Goal: Task Accomplishment & Management: Manage account settings

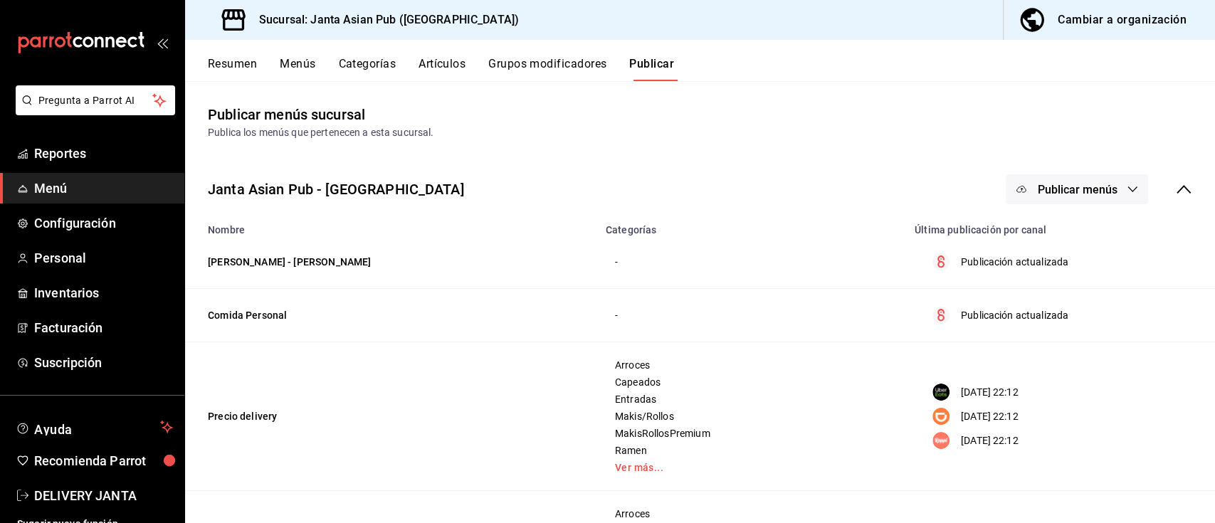
click at [1088, 185] on span "Publicar menús" at bounding box center [1077, 190] width 80 height 14
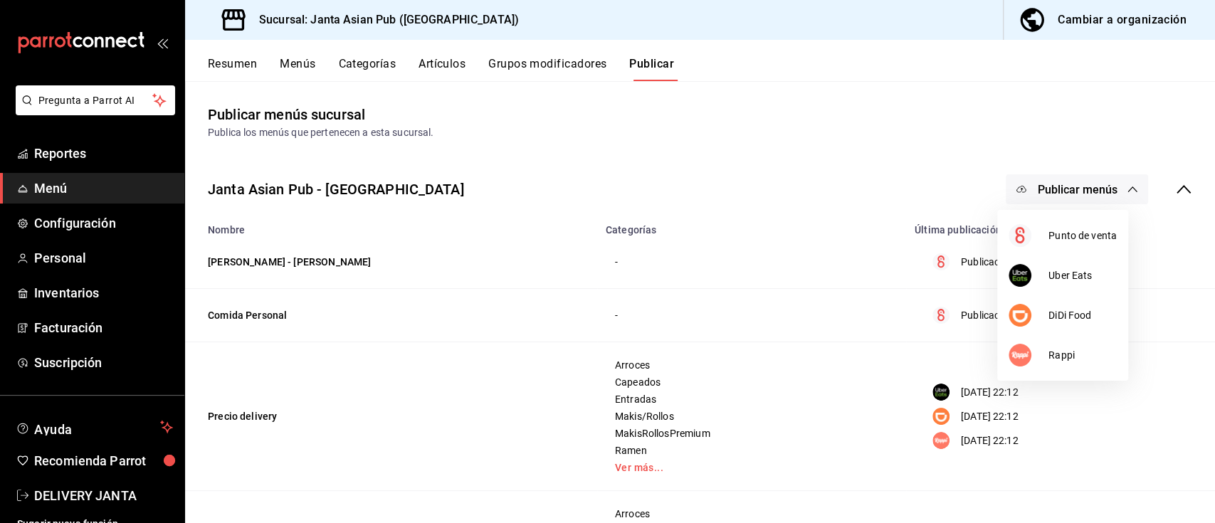
click at [856, 115] on div at bounding box center [607, 261] width 1215 height 523
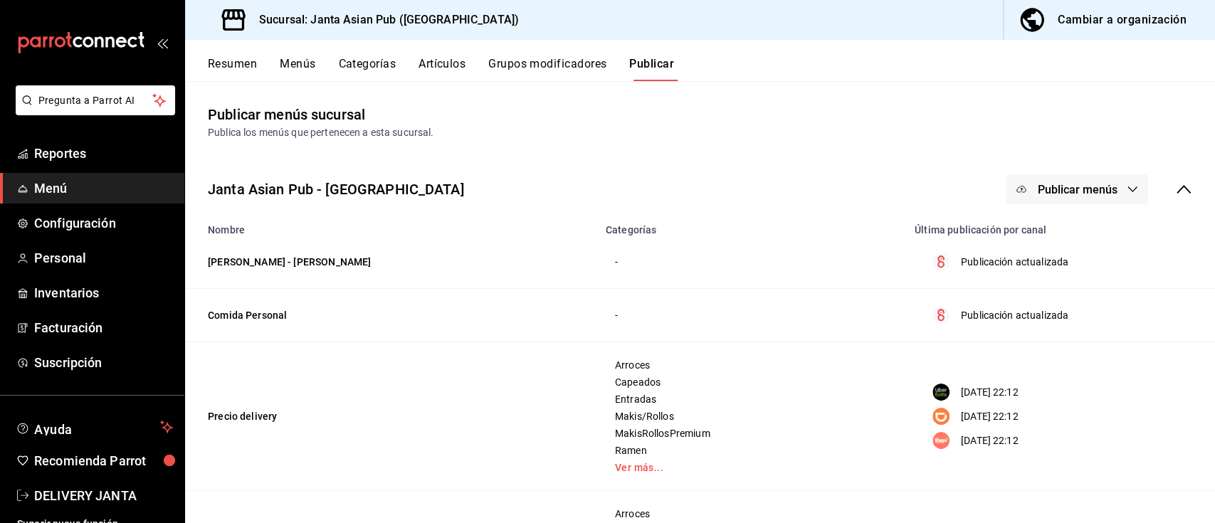
click at [237, 63] on button "Resumen" at bounding box center [232, 69] width 49 height 24
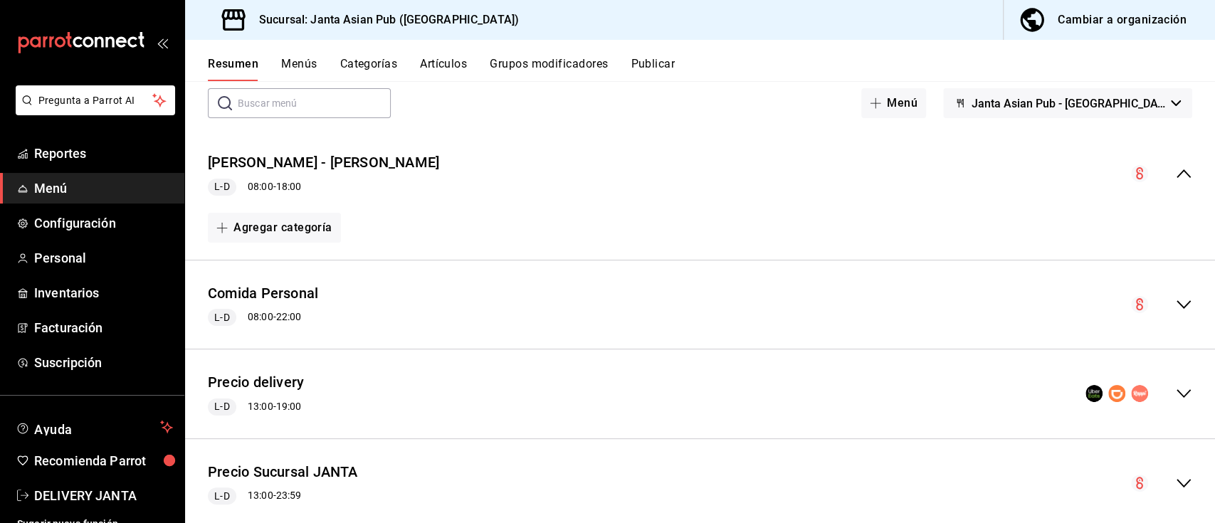
scroll to position [108, 0]
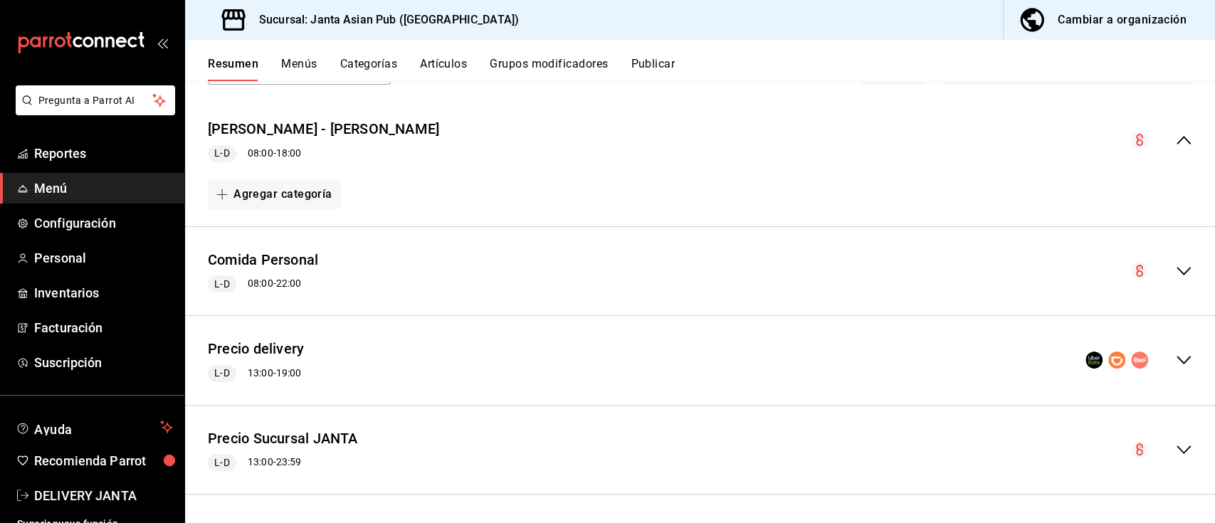
click at [1175, 364] on icon "collapse-menu-row" at bounding box center [1183, 360] width 17 height 17
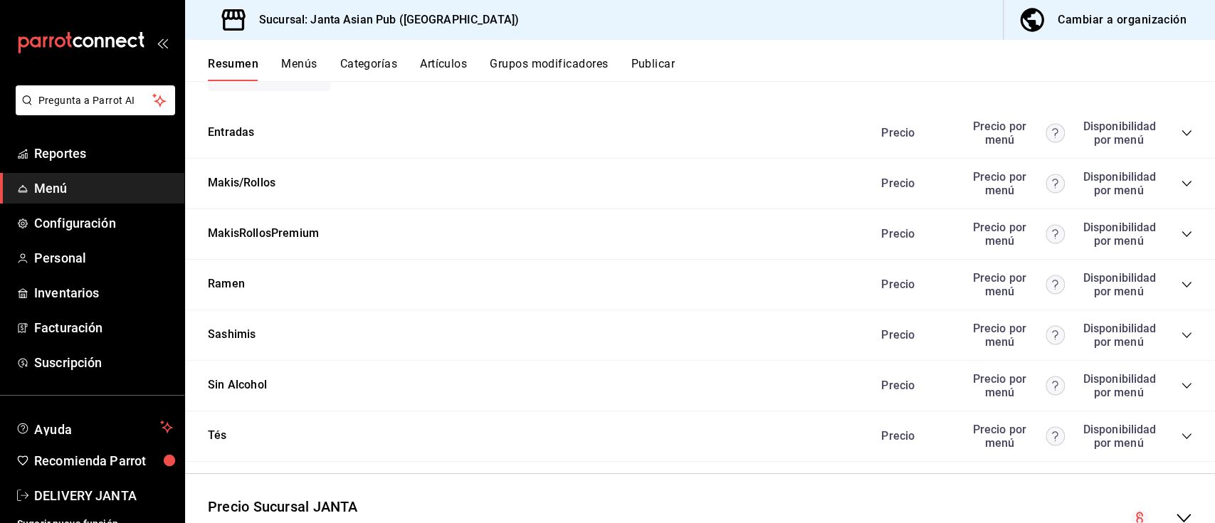
scroll to position [1496, 0]
click at [1182, 133] on icon "collapse-category-row" at bounding box center [1186, 133] width 9 height 6
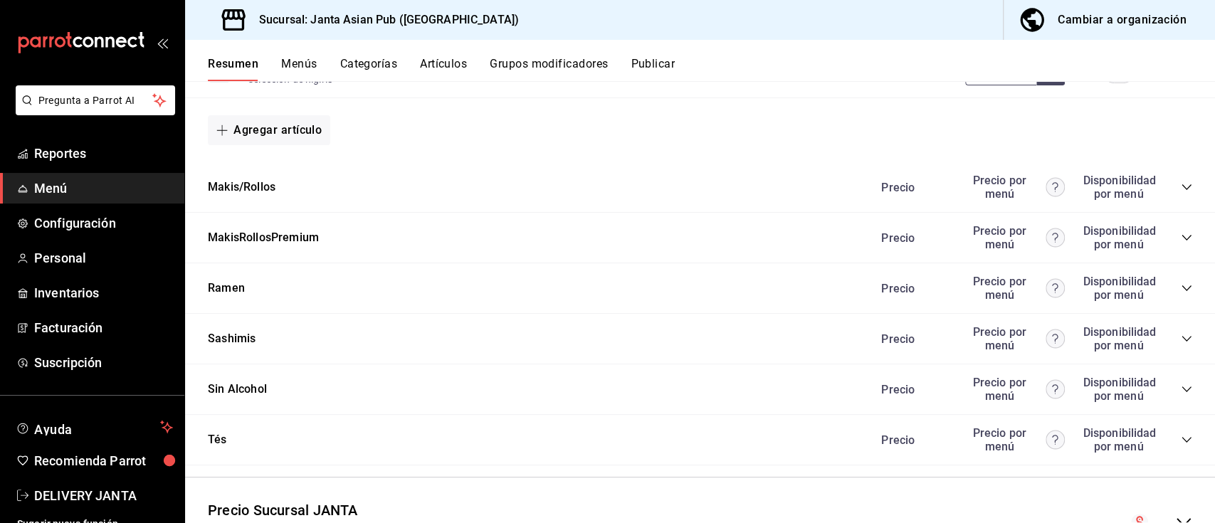
scroll to position [2983, 0]
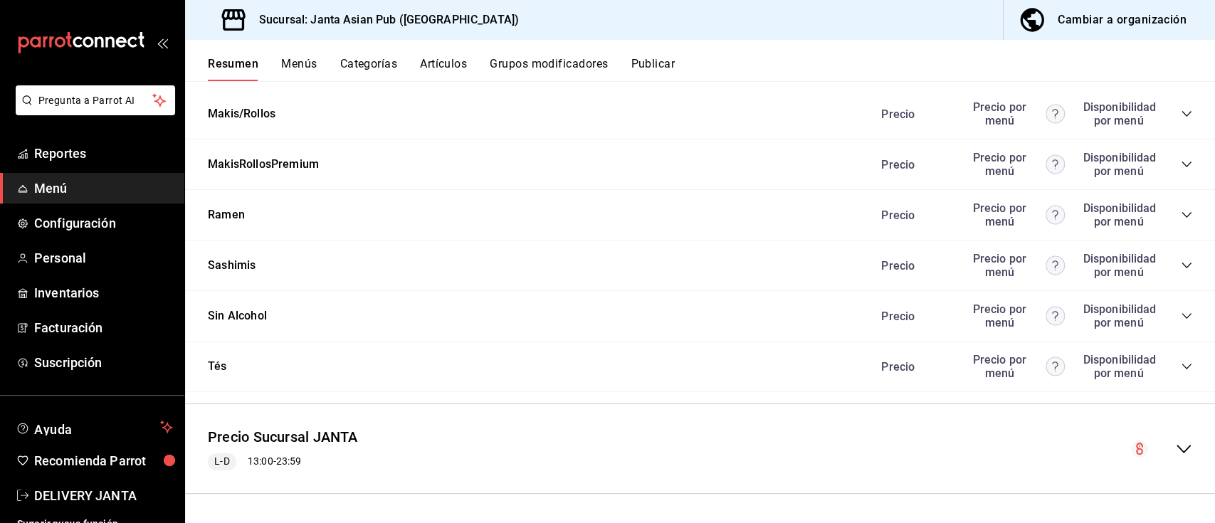
click at [1165, 110] on div "Precio Precio por menú Disponibilidad por menú" at bounding box center [1029, 113] width 325 height 27
click at [1181, 110] on icon "collapse-category-row" at bounding box center [1186, 113] width 11 height 11
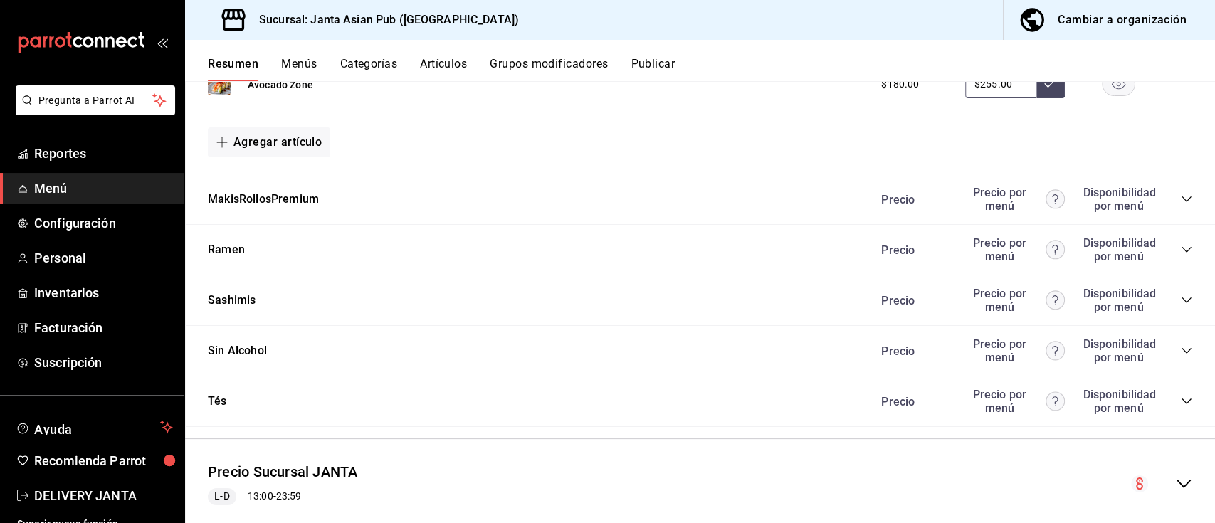
scroll to position [3387, 0]
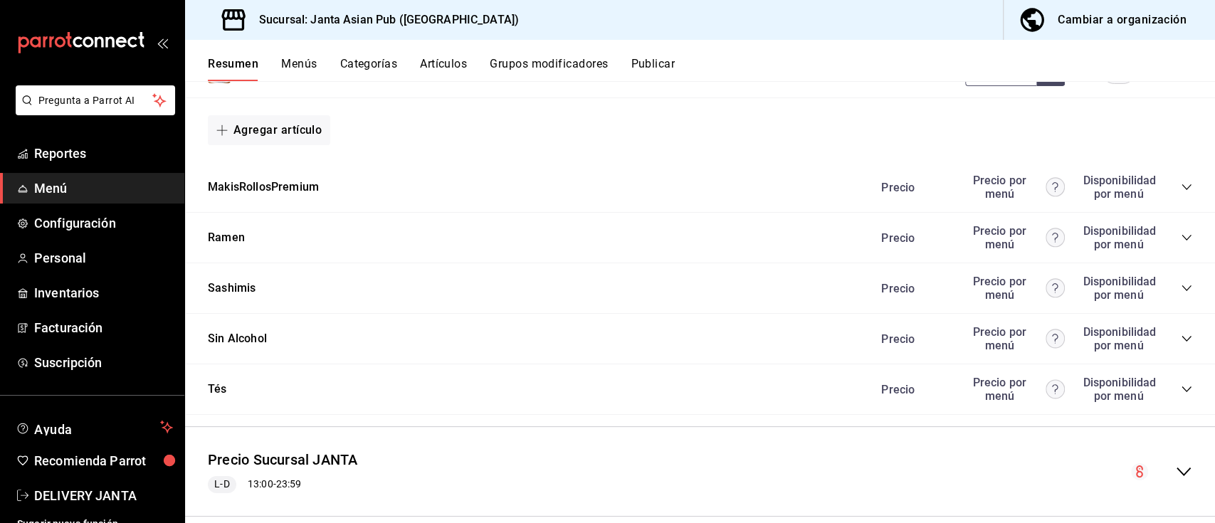
click at [1182, 185] on icon "collapse-category-row" at bounding box center [1186, 187] width 9 height 6
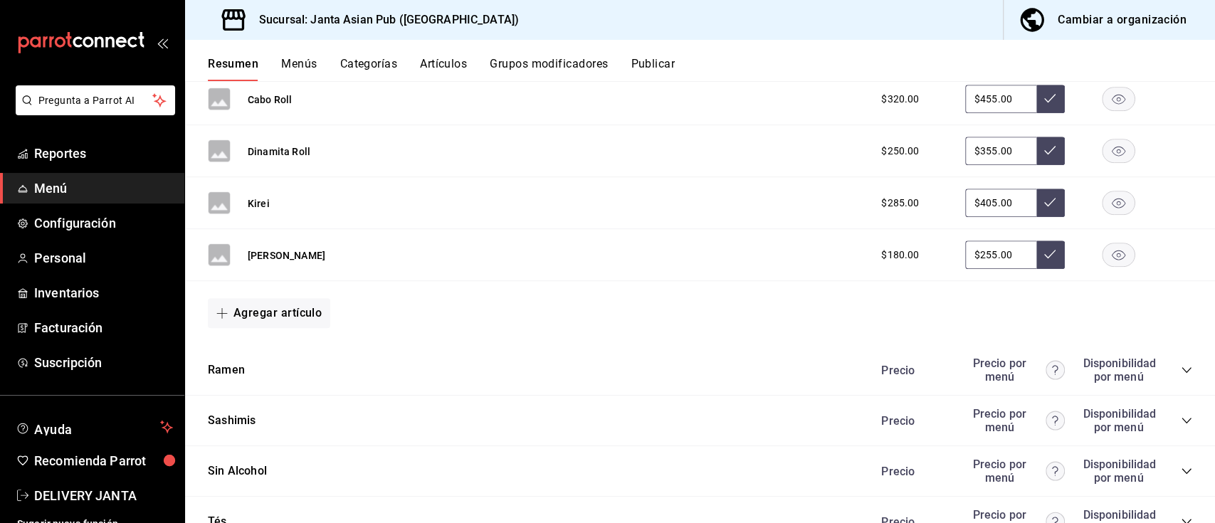
scroll to position [4305, 0]
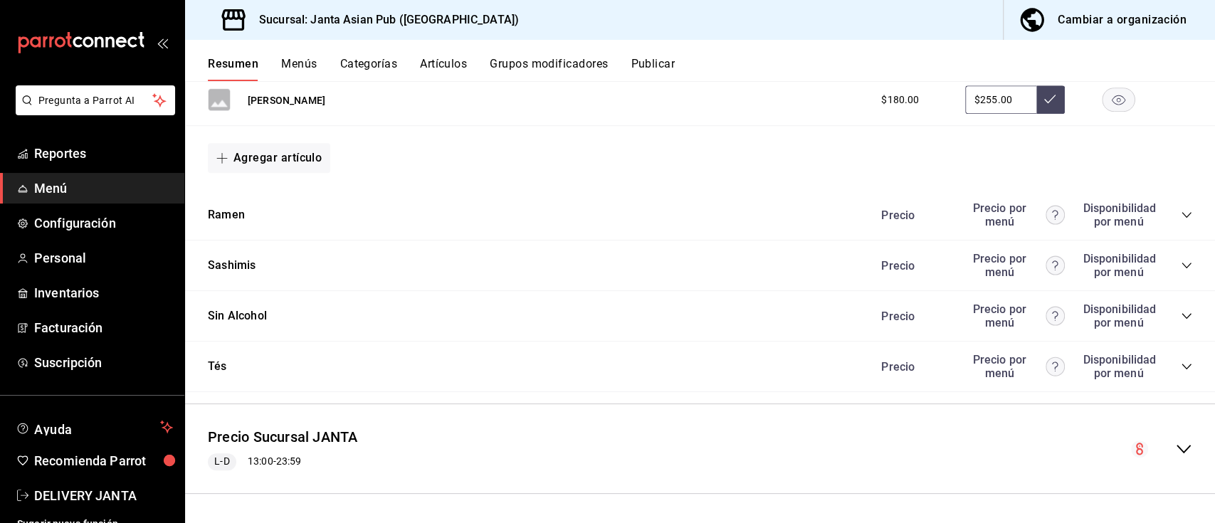
click at [1164, 218] on div "Precio Precio por menú Disponibilidad por menú" at bounding box center [1029, 214] width 325 height 27
click at [1170, 202] on div "Precio Precio por menú Disponibilidad por menú" at bounding box center [1029, 214] width 325 height 27
click at [1181, 212] on icon "collapse-category-row" at bounding box center [1186, 214] width 11 height 11
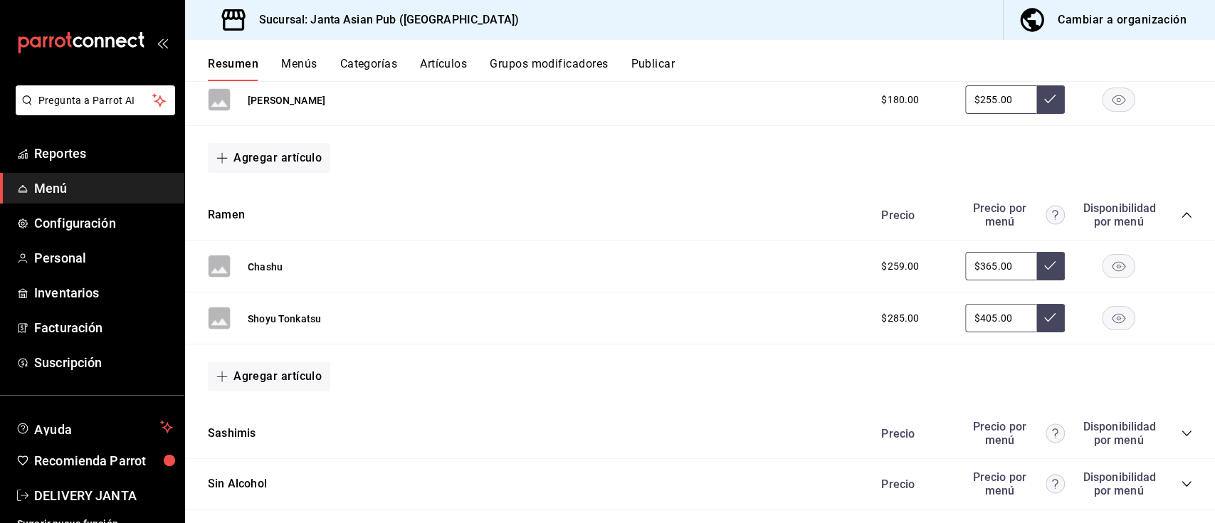
scroll to position [4474, 0]
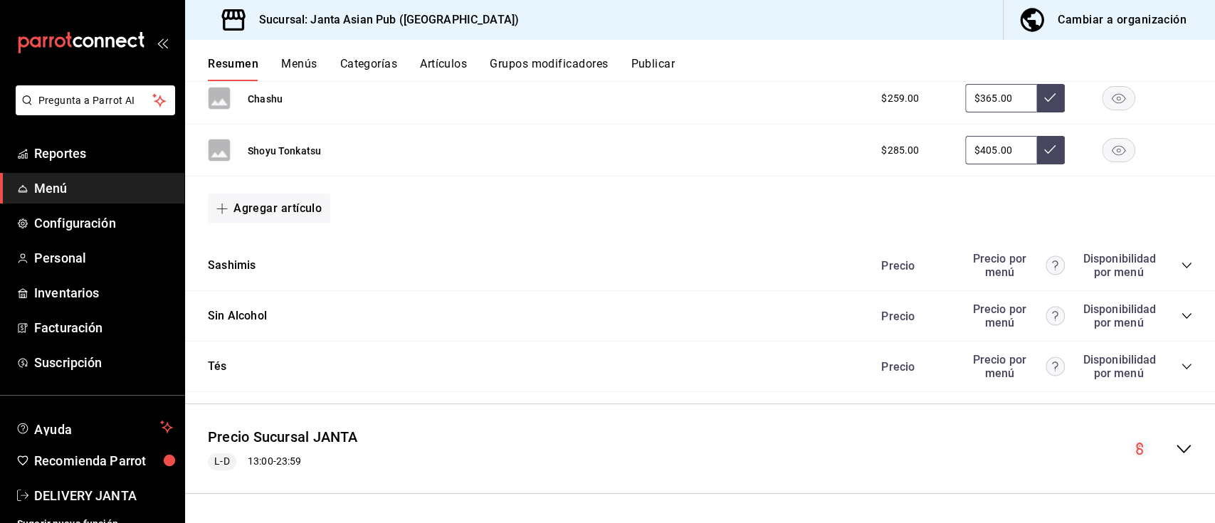
click at [1181, 265] on icon "collapse-category-row" at bounding box center [1186, 265] width 11 height 11
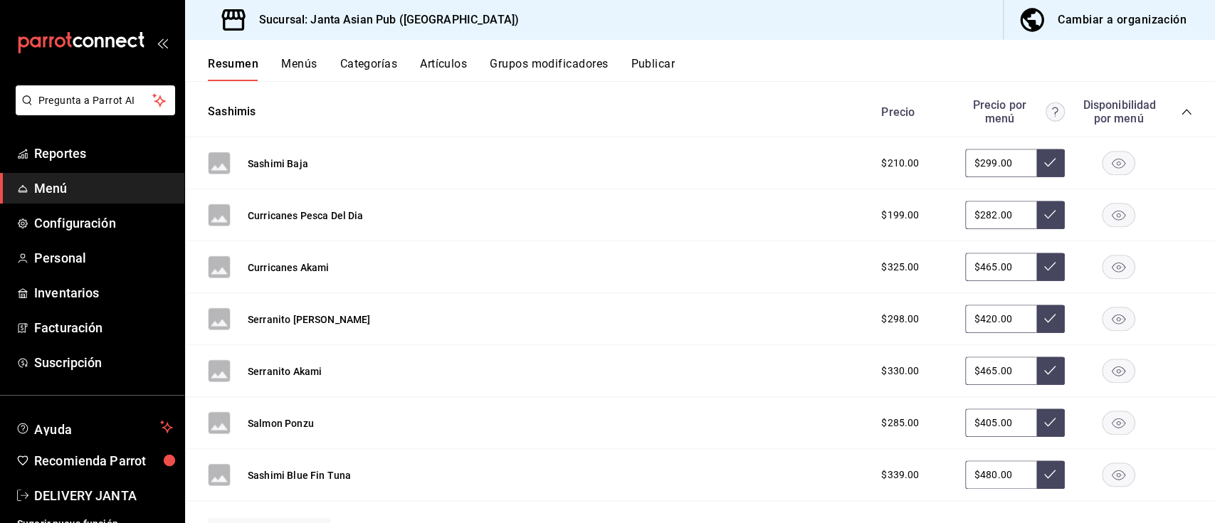
scroll to position [4901, 0]
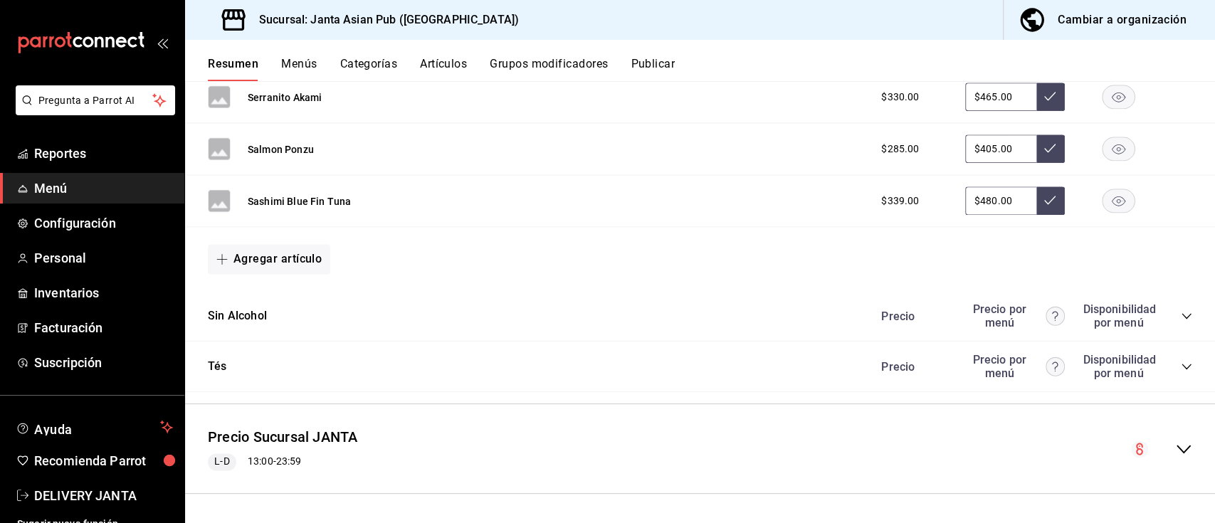
click at [1181, 315] on icon "collapse-category-row" at bounding box center [1186, 315] width 11 height 11
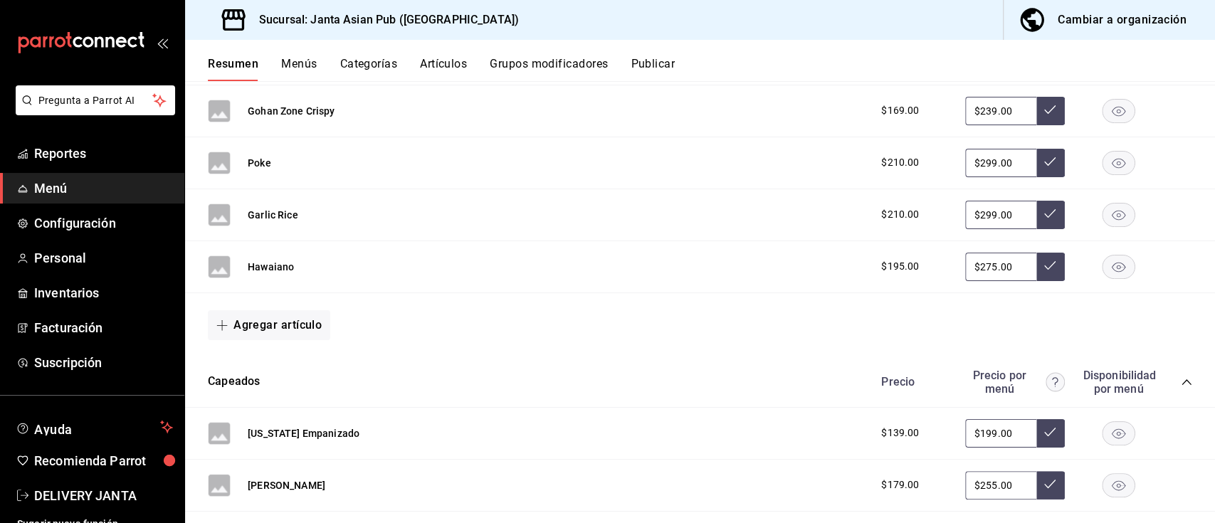
scroll to position [410, 0]
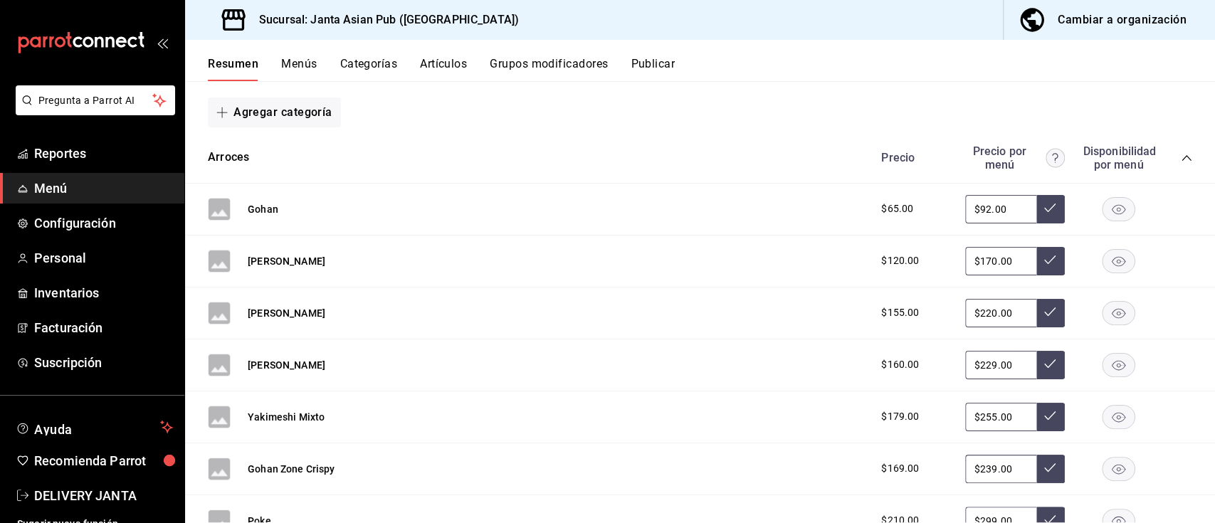
click at [1122, 14] on div "Cambiar a organización" at bounding box center [1122, 20] width 129 height 20
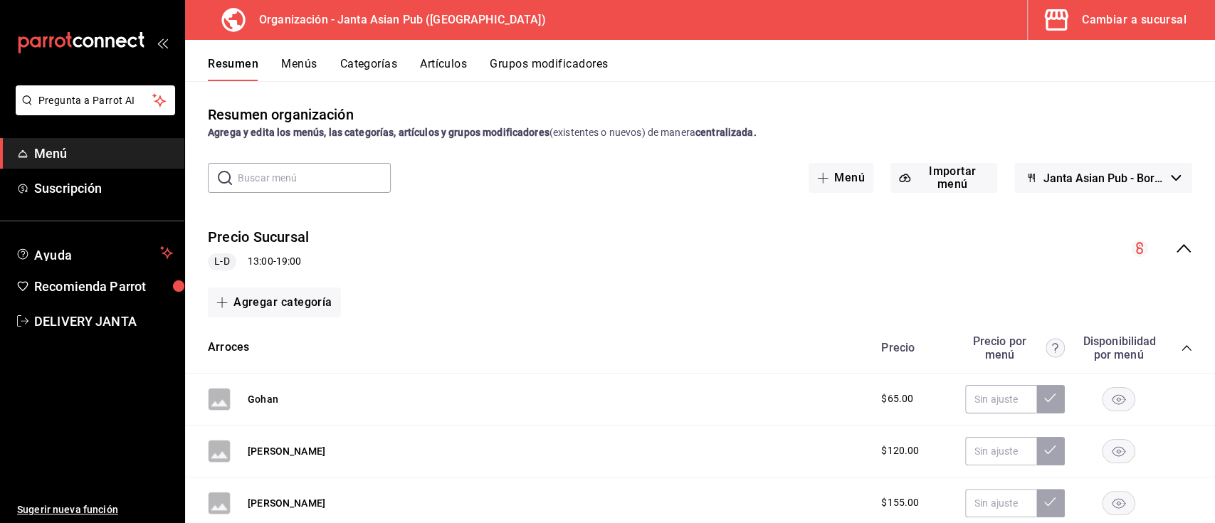
click at [1175, 241] on icon "collapse-menu-row" at bounding box center [1183, 248] width 17 height 17
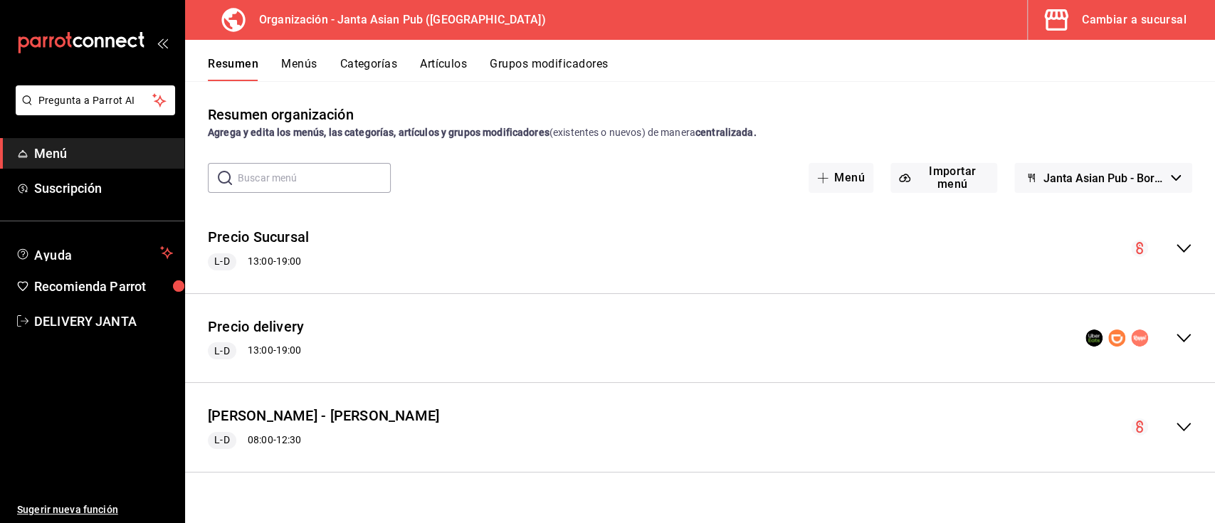
click at [1179, 336] on icon "collapse-menu-row" at bounding box center [1183, 338] width 17 height 17
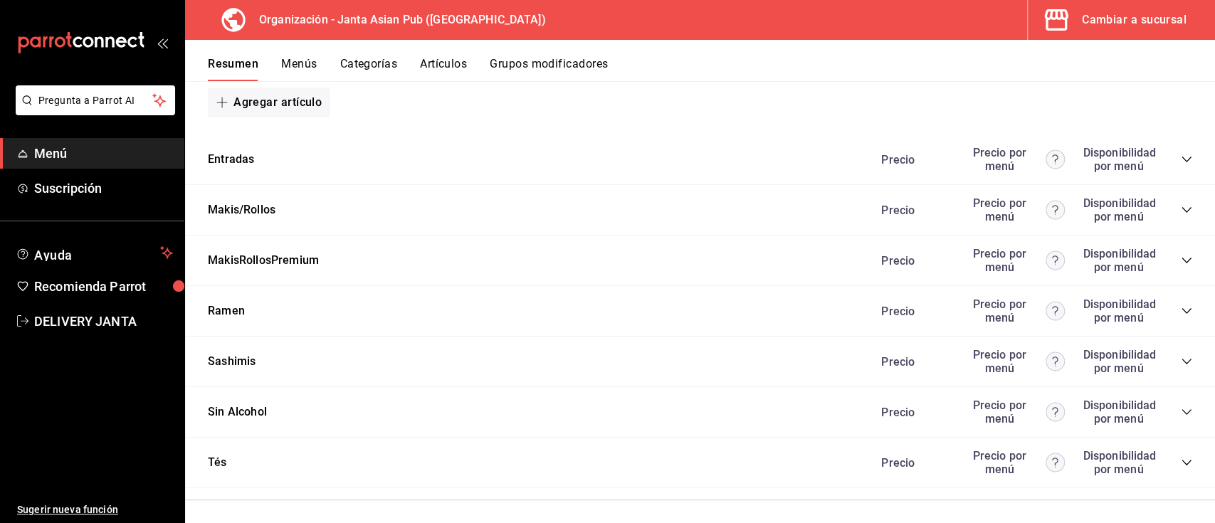
scroll to position [1439, 0]
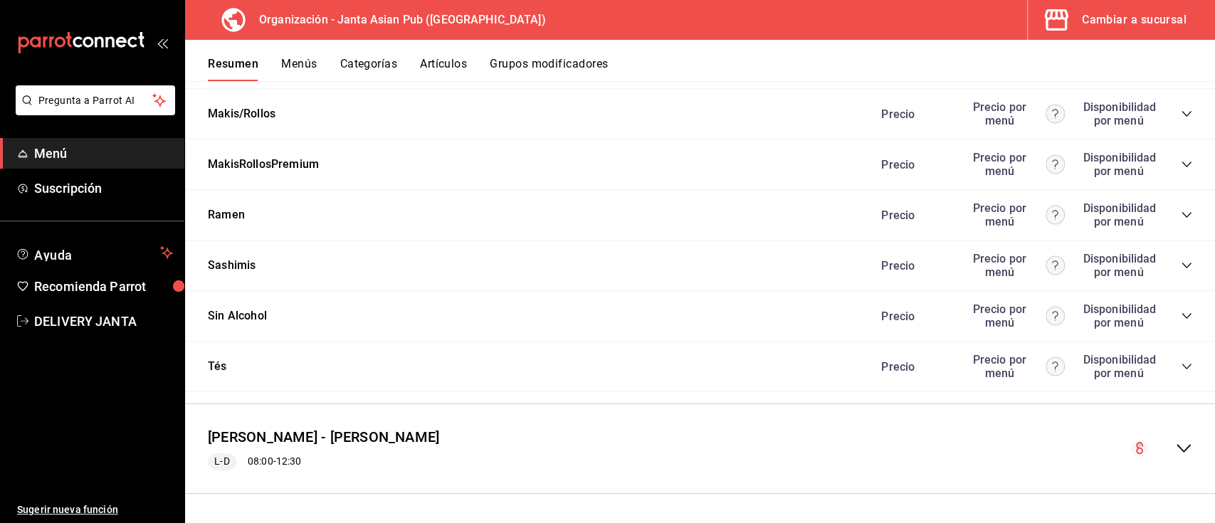
click at [1181, 315] on icon "collapse-category-row" at bounding box center [1186, 315] width 11 height 11
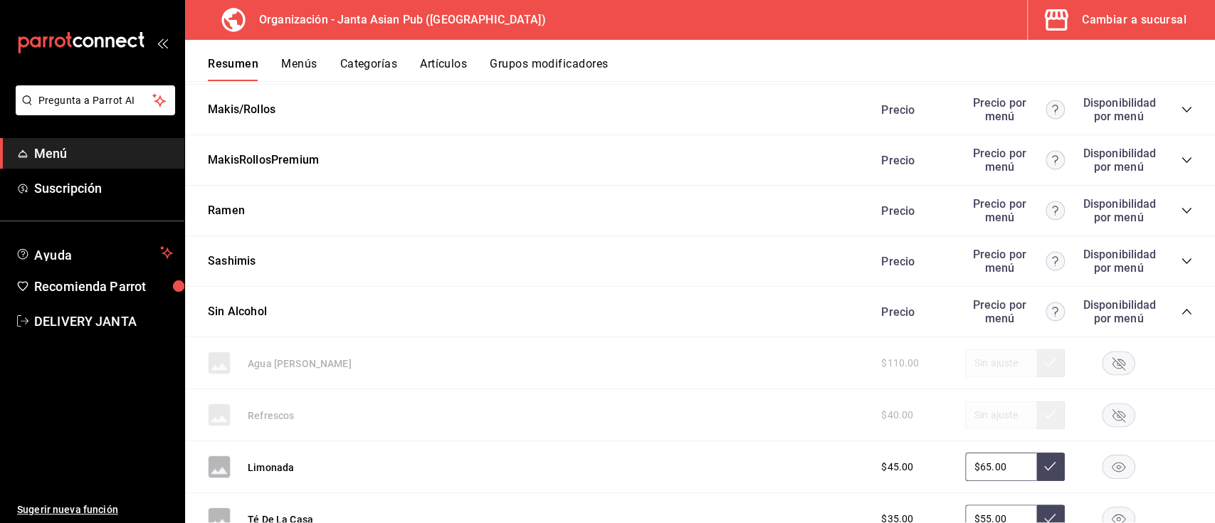
click at [969, 416] on div "$40.00" at bounding box center [1029, 415] width 325 height 28
click at [1083, 422] on div at bounding box center [1118, 415] width 71 height 24
click at [1103, 421] on rect "button" at bounding box center [1119, 415] width 33 height 23
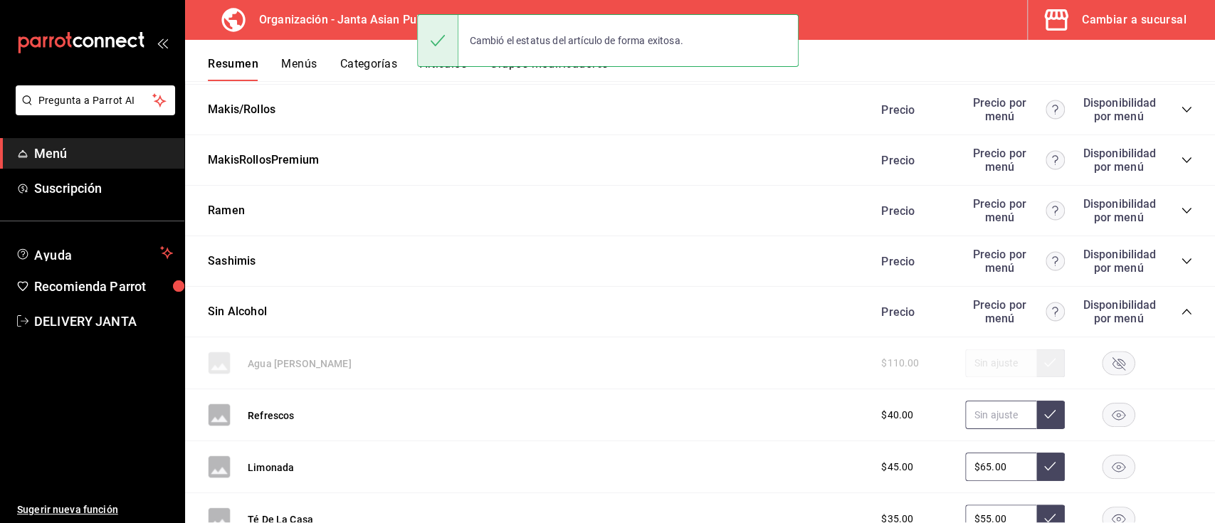
click at [982, 411] on input "text" at bounding box center [1000, 415] width 71 height 28
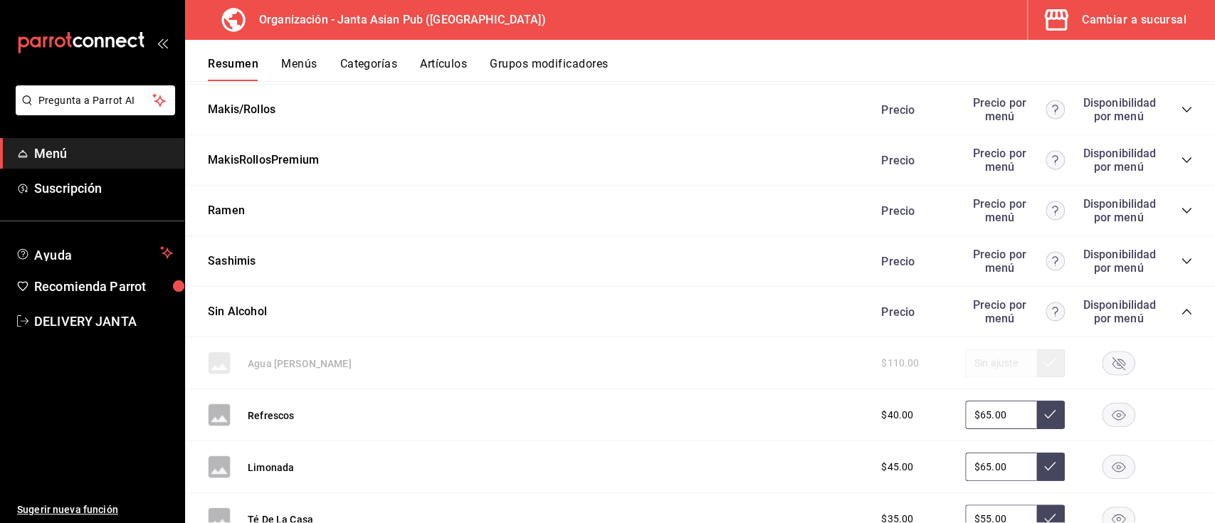
type input "$65.00"
click at [1179, 411] on div "Refrescos $40.00 $65.00" at bounding box center [700, 415] width 1030 height 52
click at [993, 414] on input "text" at bounding box center [1000, 415] width 71 height 28
type input "$65.00"
click at [1044, 416] on icon at bounding box center [1049, 414] width 11 height 11
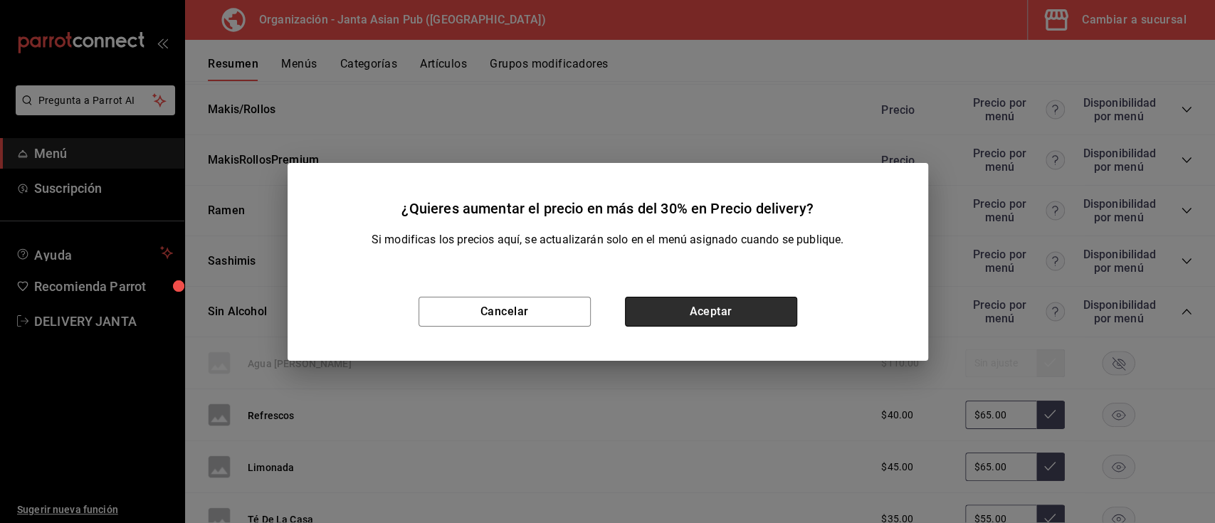
click at [692, 306] on button "Aceptar" at bounding box center [711, 312] width 172 height 30
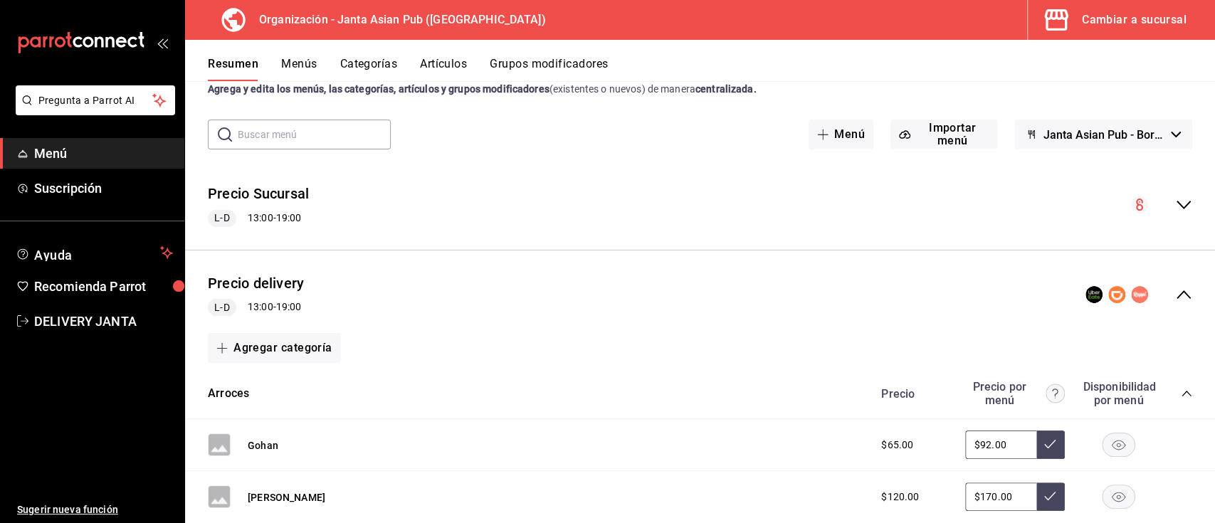
scroll to position [0, 0]
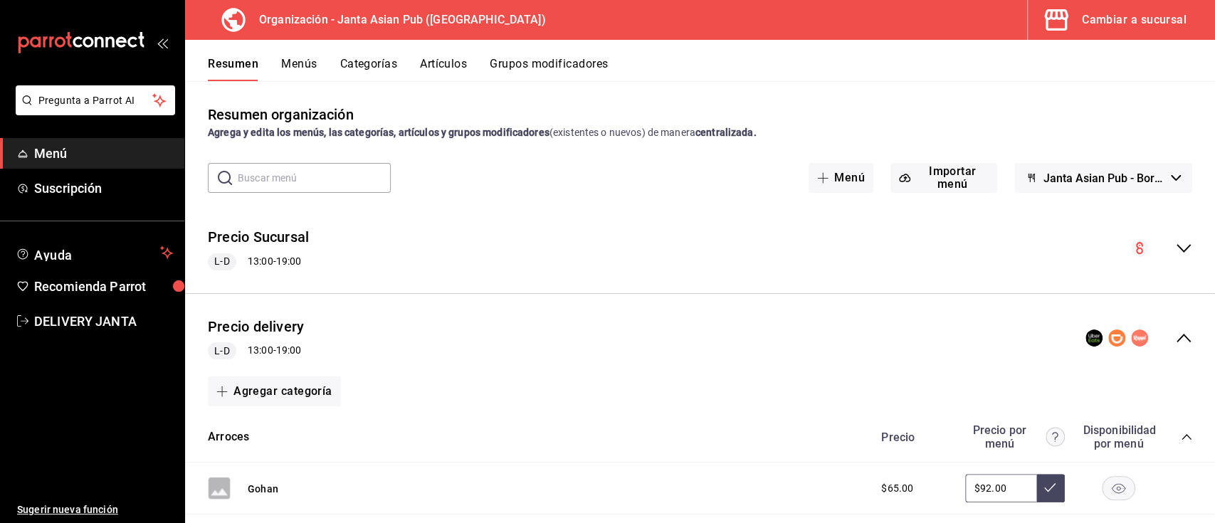
click at [275, 57] on div "Resumen Menús Categorías Artículos Grupos modificadores" at bounding box center [711, 69] width 1007 height 24
click at [312, 65] on button "Menús" at bounding box center [299, 69] width 36 height 24
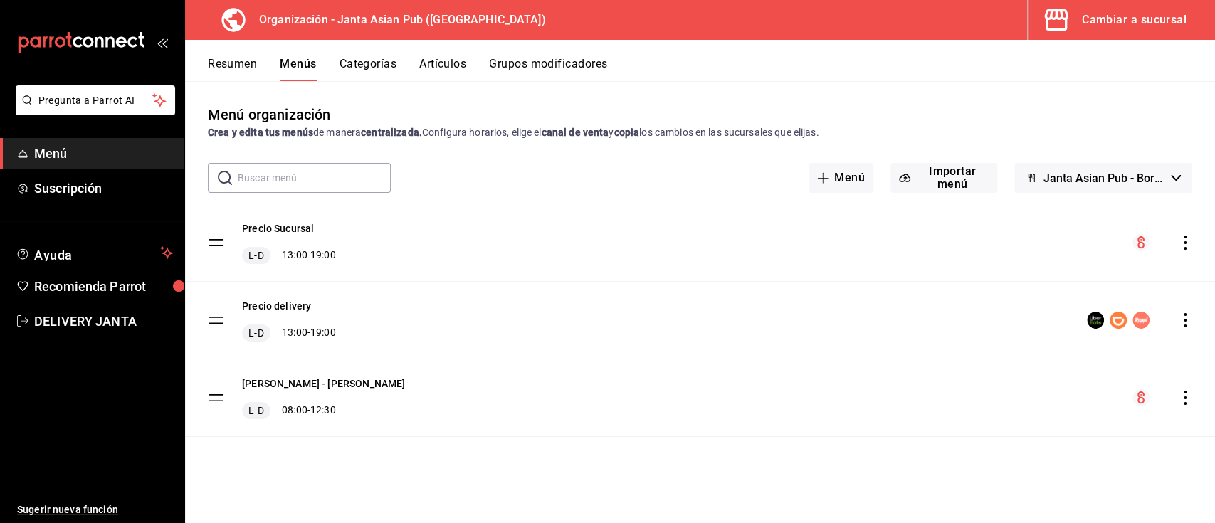
click at [1187, 316] on icon "actions" at bounding box center [1185, 320] width 14 height 14
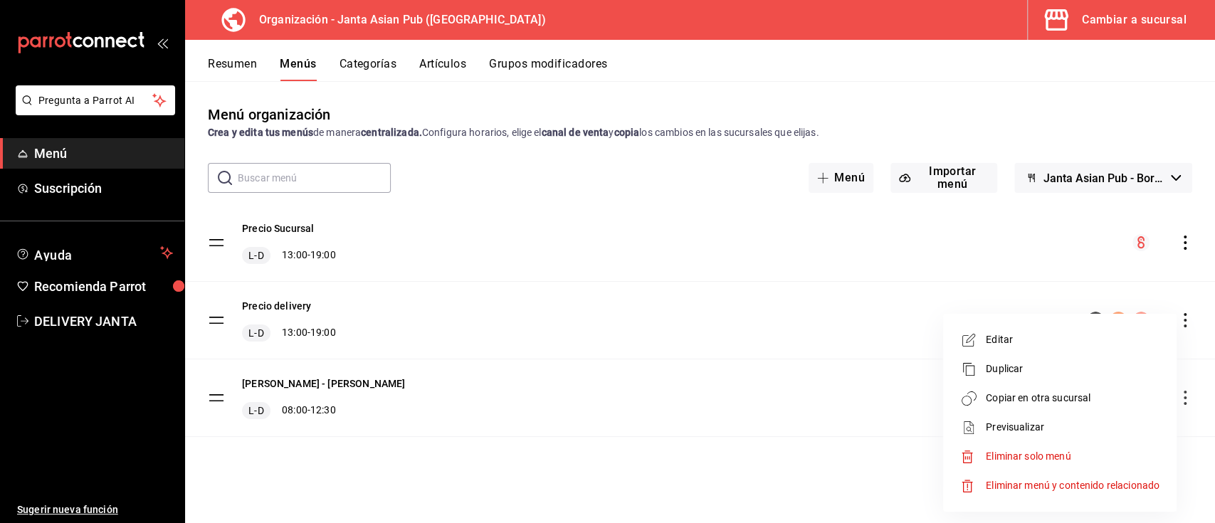
click at [1021, 396] on span "Copiar en otra sucursal" at bounding box center [1073, 398] width 174 height 15
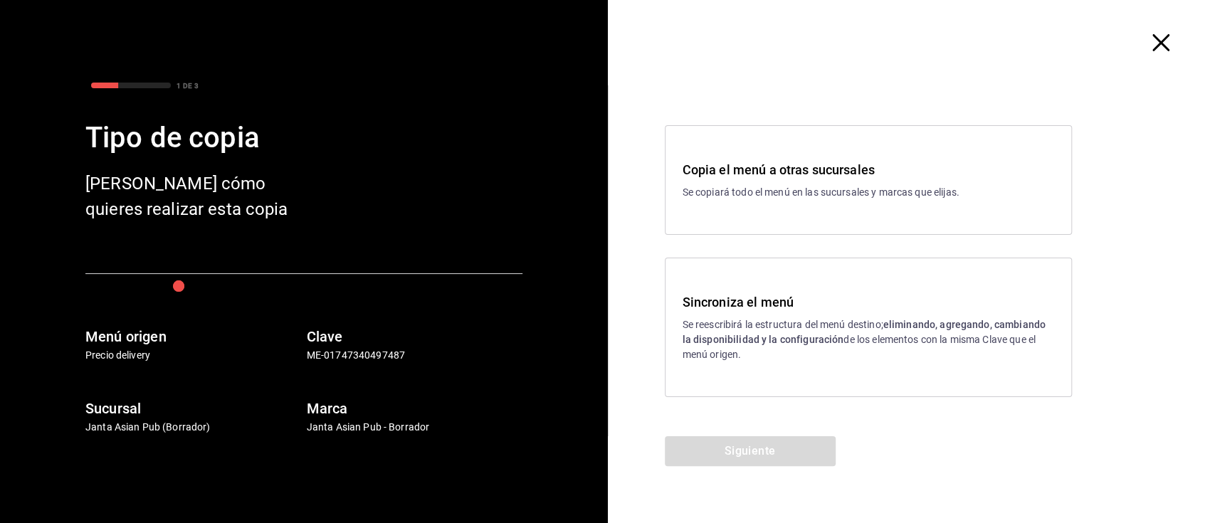
click at [896, 321] on strong "eliminando, agregando, cambiando la disponibilidad y la configuración" at bounding box center [864, 332] width 363 height 26
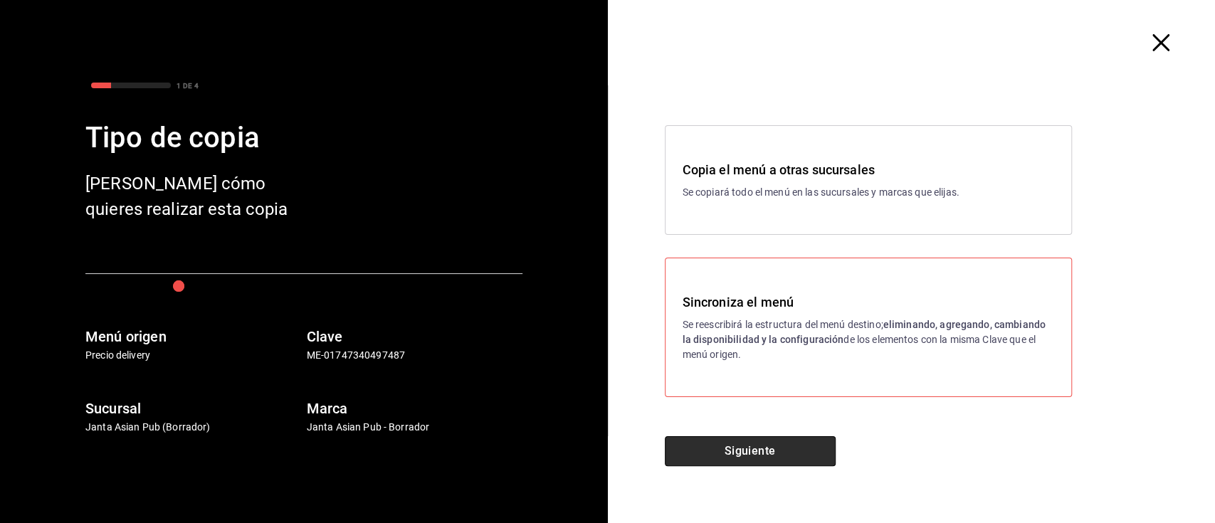
click at [747, 447] on button "Siguiente" at bounding box center [750, 451] width 171 height 30
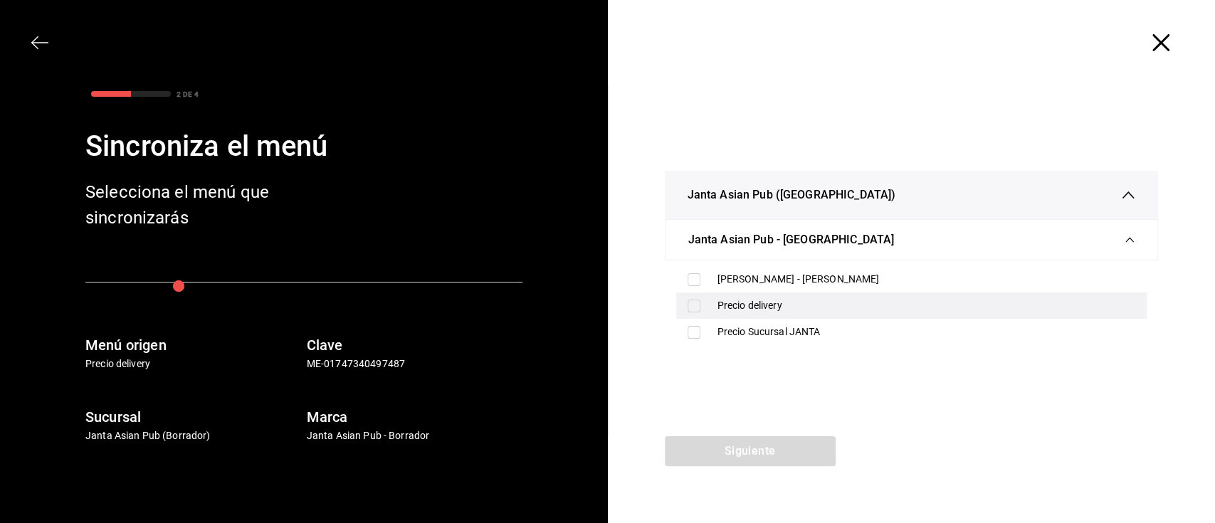
click at [777, 307] on div "Precio delivery" at bounding box center [927, 305] width 419 height 15
checkbox input "true"
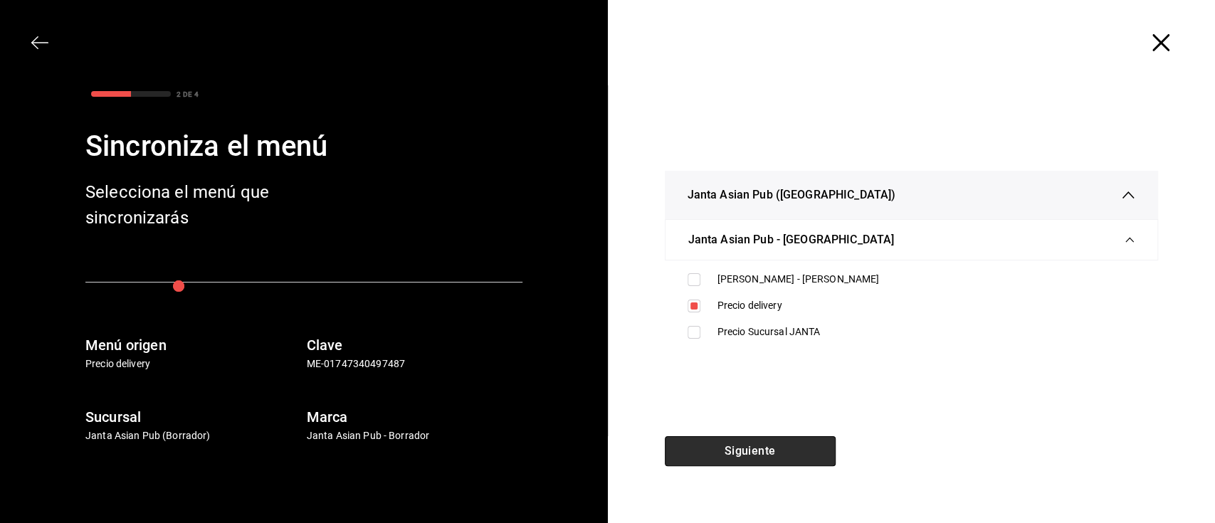
click at [789, 445] on button "Siguiente" at bounding box center [750, 451] width 171 height 30
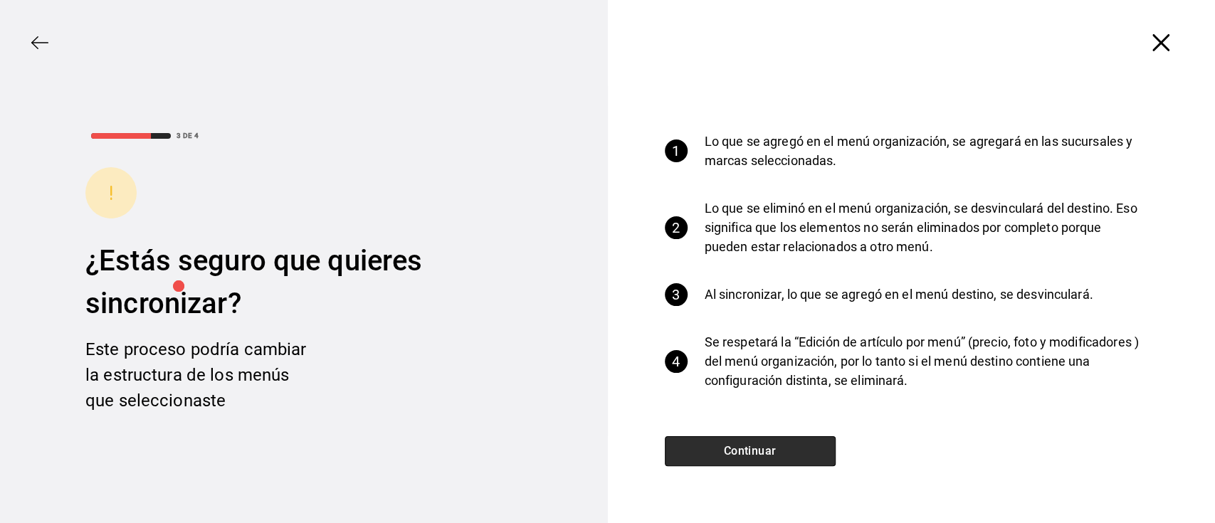
click at [789, 445] on button "Continuar" at bounding box center [750, 451] width 171 height 30
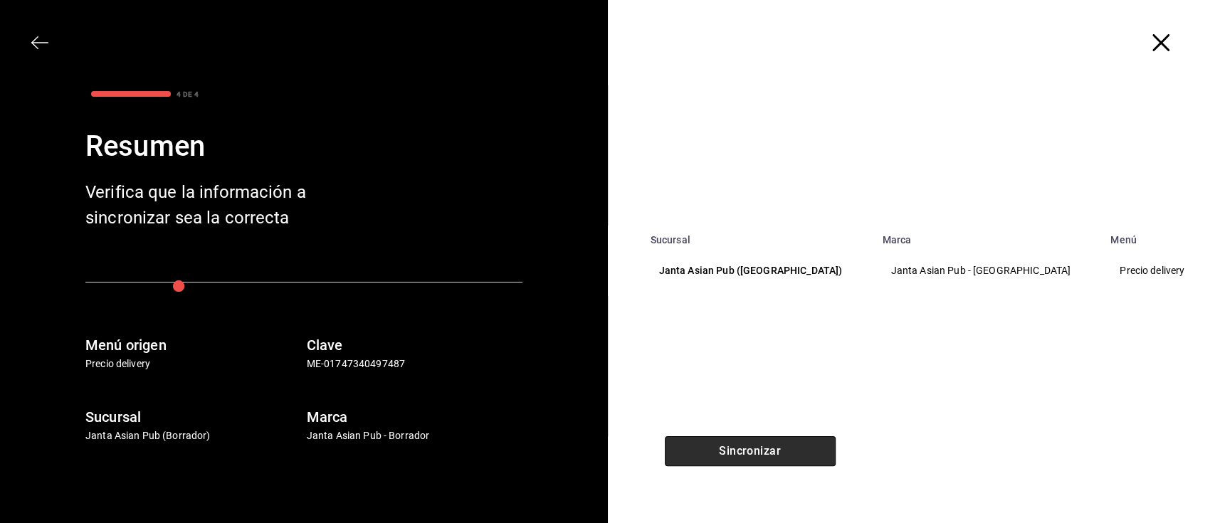
click at [789, 445] on button "Sincronizar" at bounding box center [750, 451] width 171 height 30
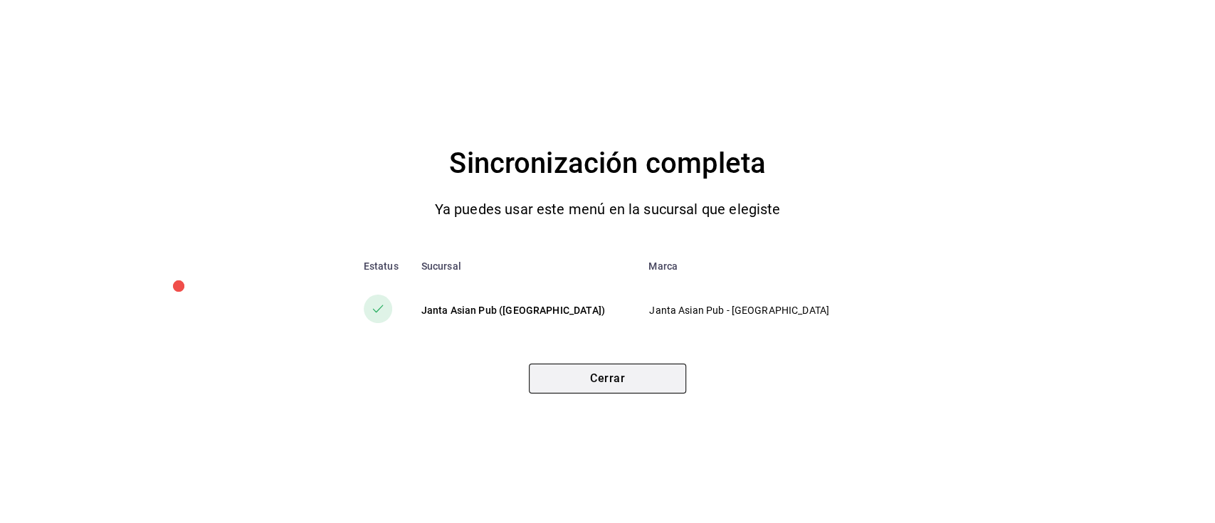
click at [629, 387] on button "Cerrar" at bounding box center [607, 379] width 157 height 30
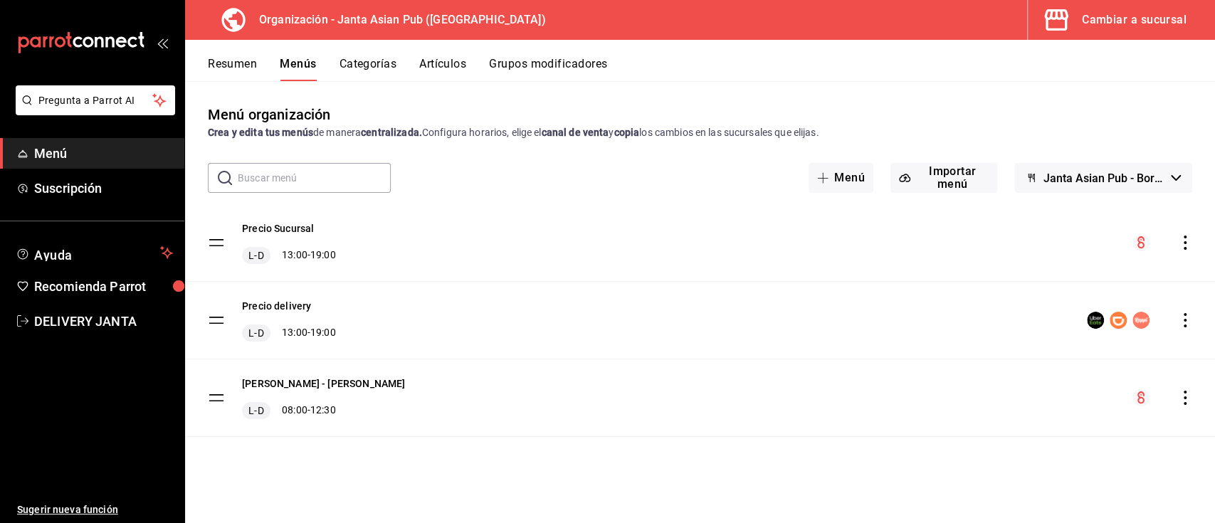
click at [1187, 310] on div "Precio delivery L-D 13:00 - 19:00" at bounding box center [700, 320] width 1030 height 77
click at [1184, 322] on icon "actions" at bounding box center [1185, 320] width 14 height 14
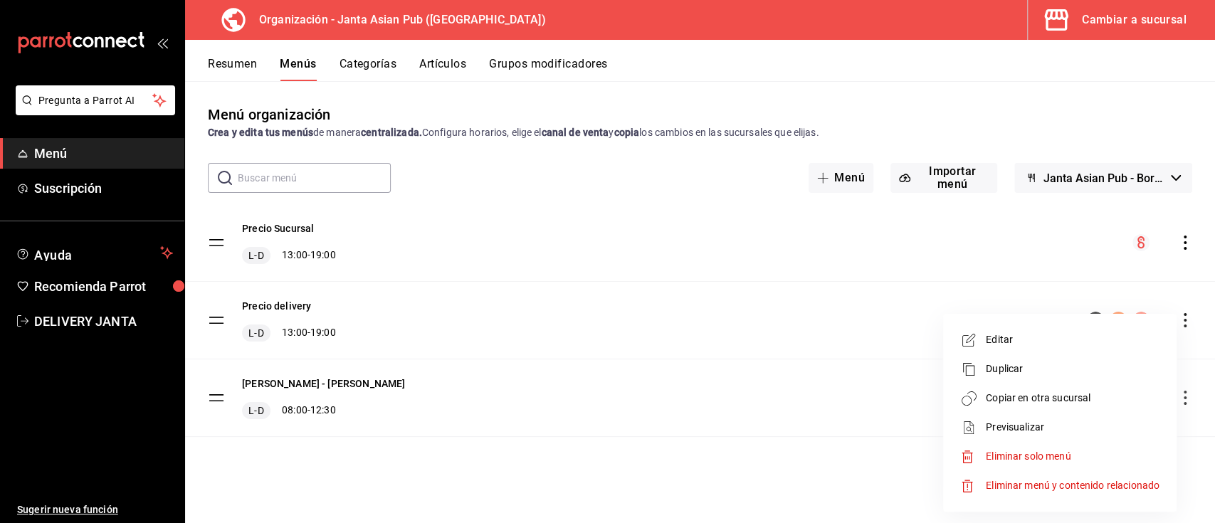
click at [1068, 393] on span "Copiar en otra sucursal" at bounding box center [1073, 398] width 174 height 15
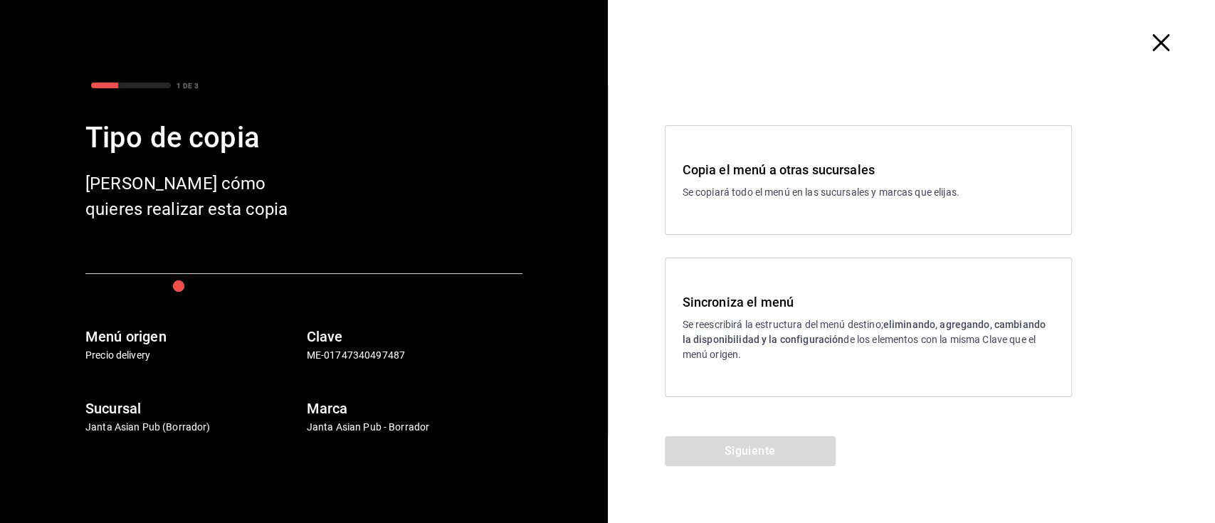
click at [736, 323] on p "Se reescribirá la estructura del menú destino; eliminando, agregando, cambiando…" at bounding box center [869, 339] width 372 height 45
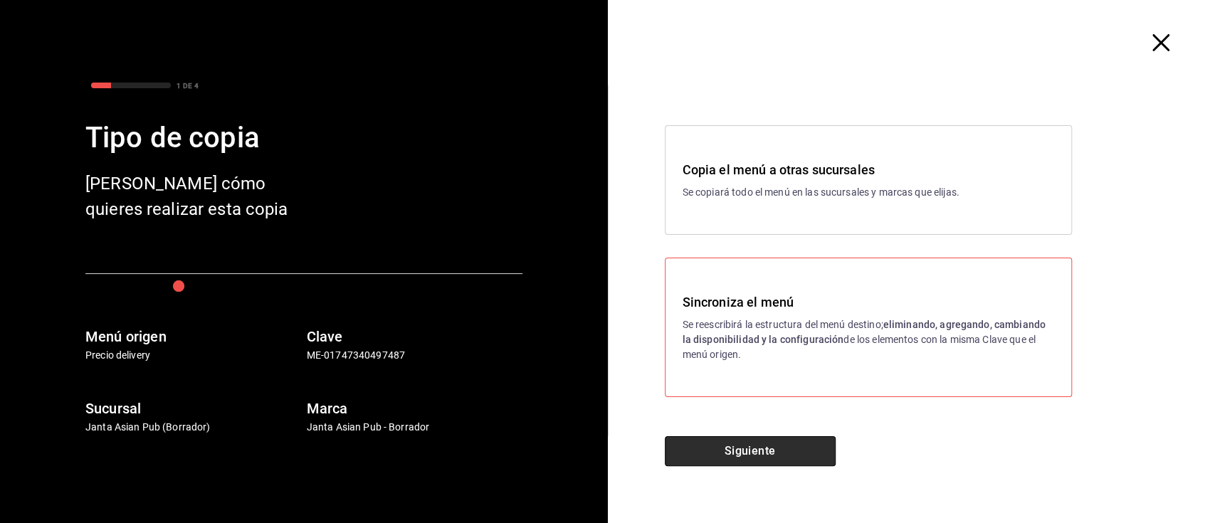
click at [774, 461] on button "Siguiente" at bounding box center [750, 451] width 171 height 30
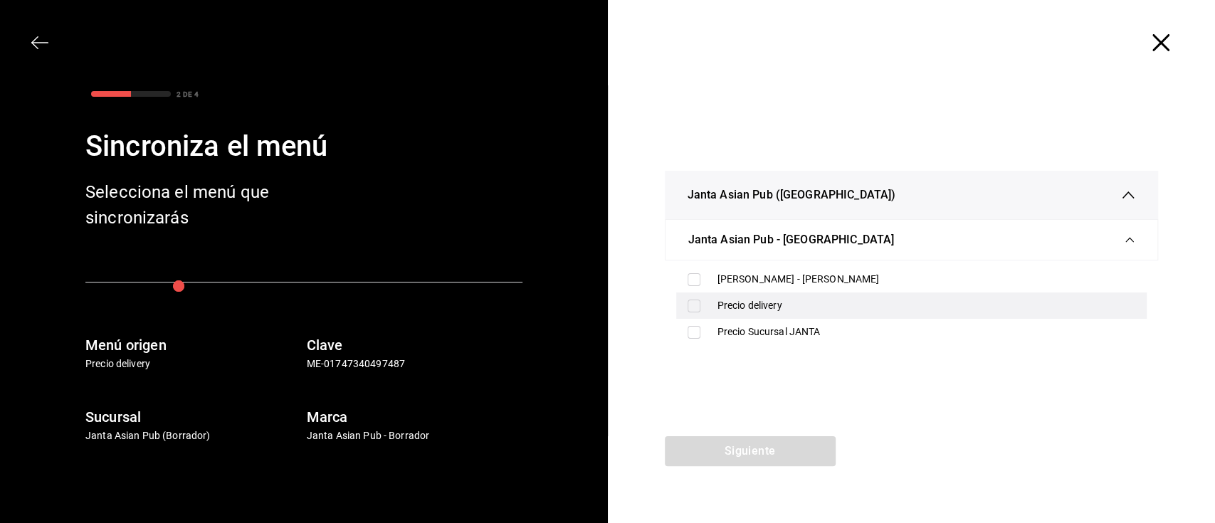
click at [782, 300] on div "Precio delivery" at bounding box center [927, 305] width 419 height 15
checkbox input "true"
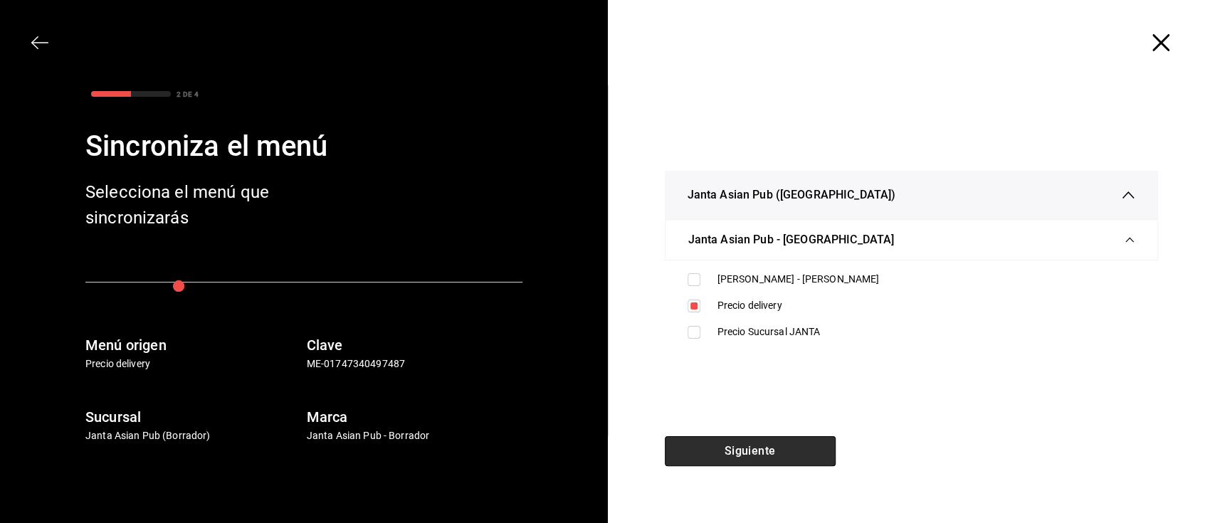
click at [820, 439] on button "Siguiente" at bounding box center [750, 451] width 171 height 30
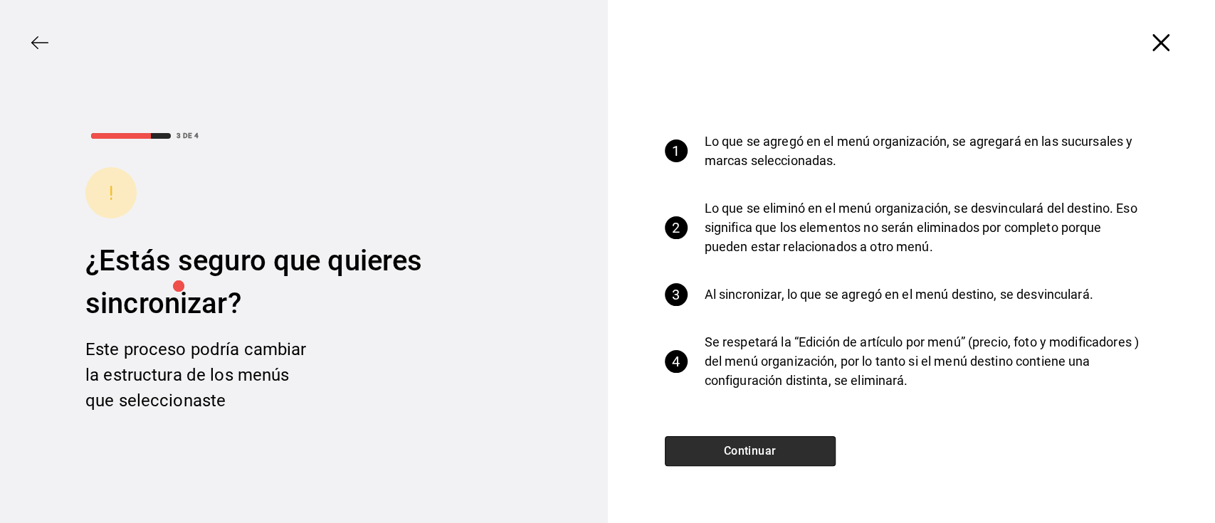
click at [814, 440] on button "Continuar" at bounding box center [750, 451] width 171 height 30
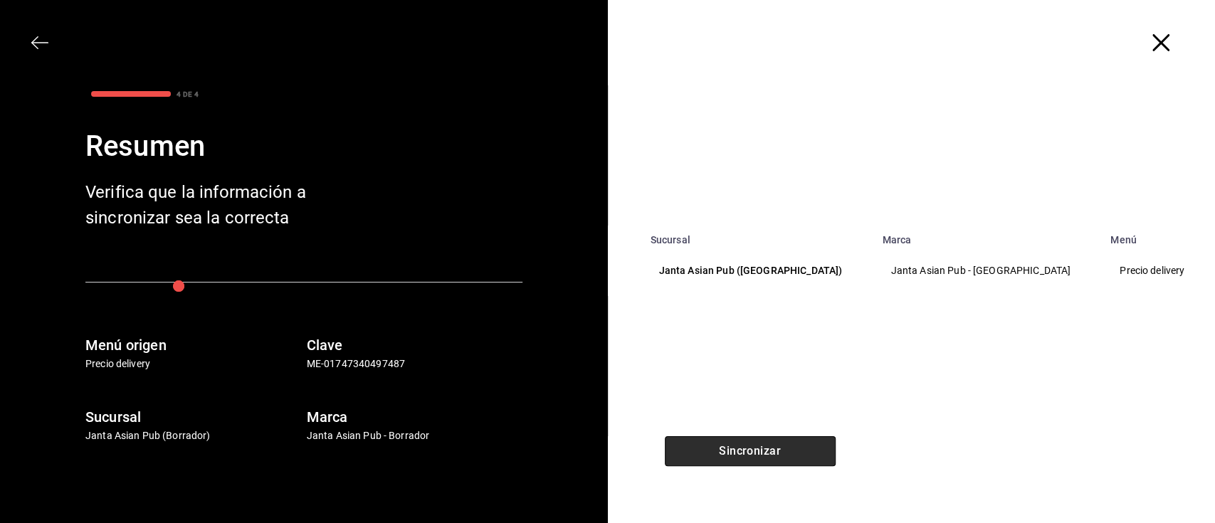
click at [809, 446] on button "Sincronizar" at bounding box center [750, 451] width 171 height 30
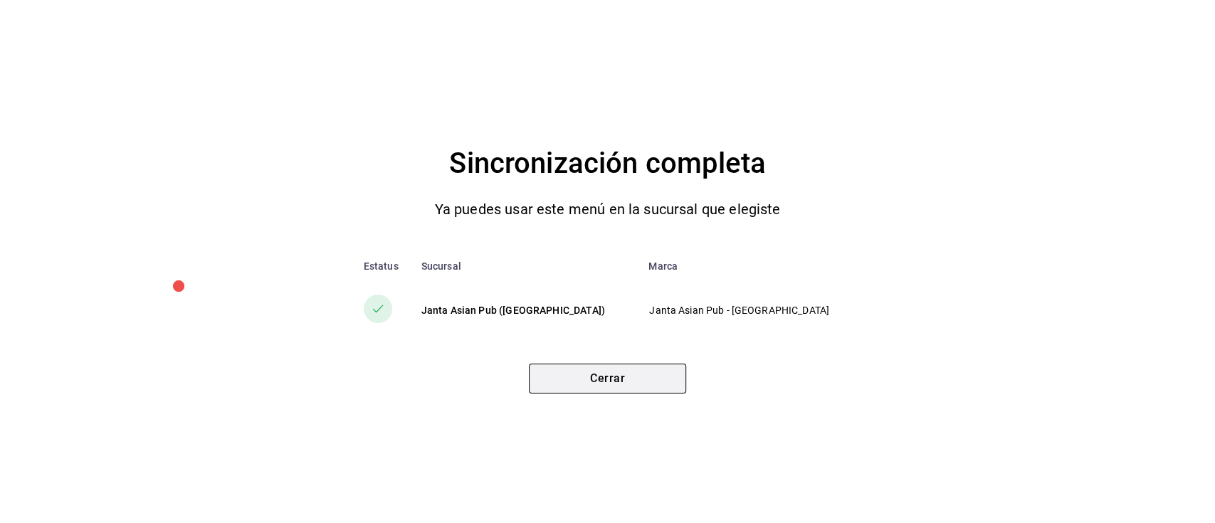
click at [613, 386] on button "Cerrar" at bounding box center [607, 379] width 157 height 30
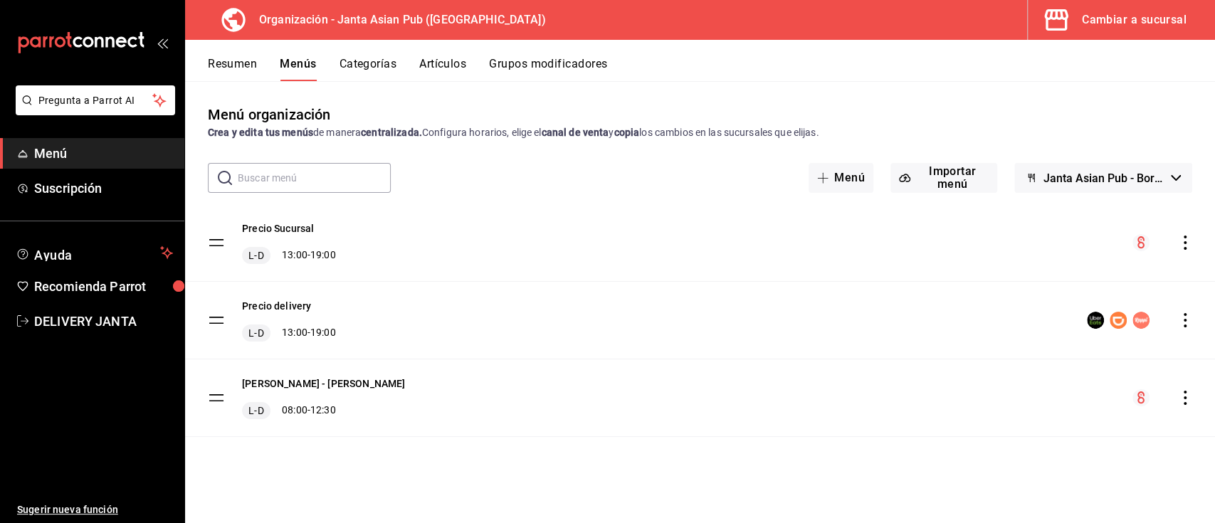
click at [1115, 14] on div "Cambiar a sucursal" at bounding box center [1134, 20] width 105 height 20
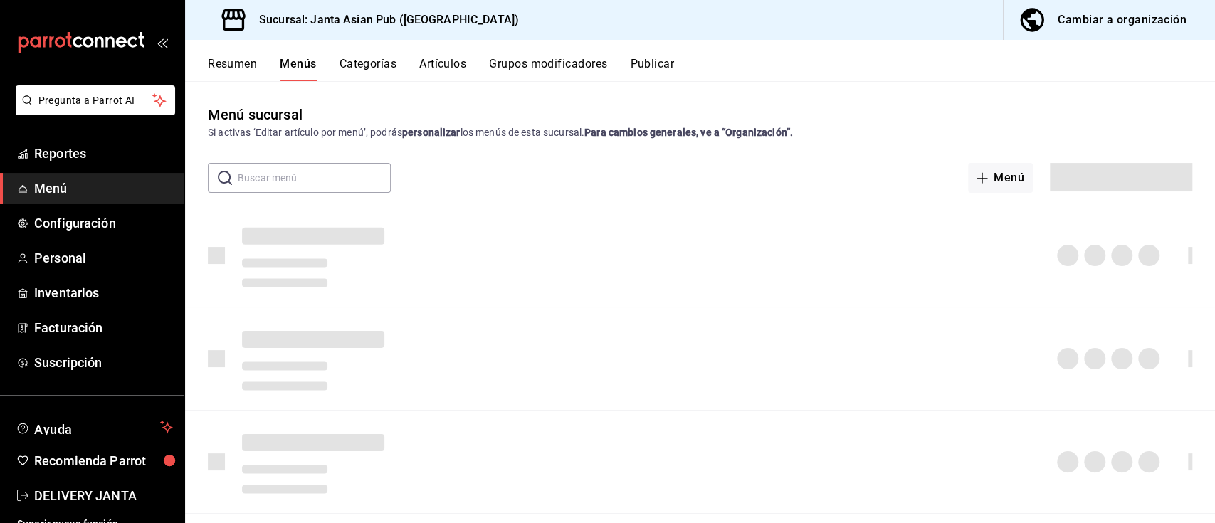
click at [654, 60] on button "Publicar" at bounding box center [652, 69] width 44 height 24
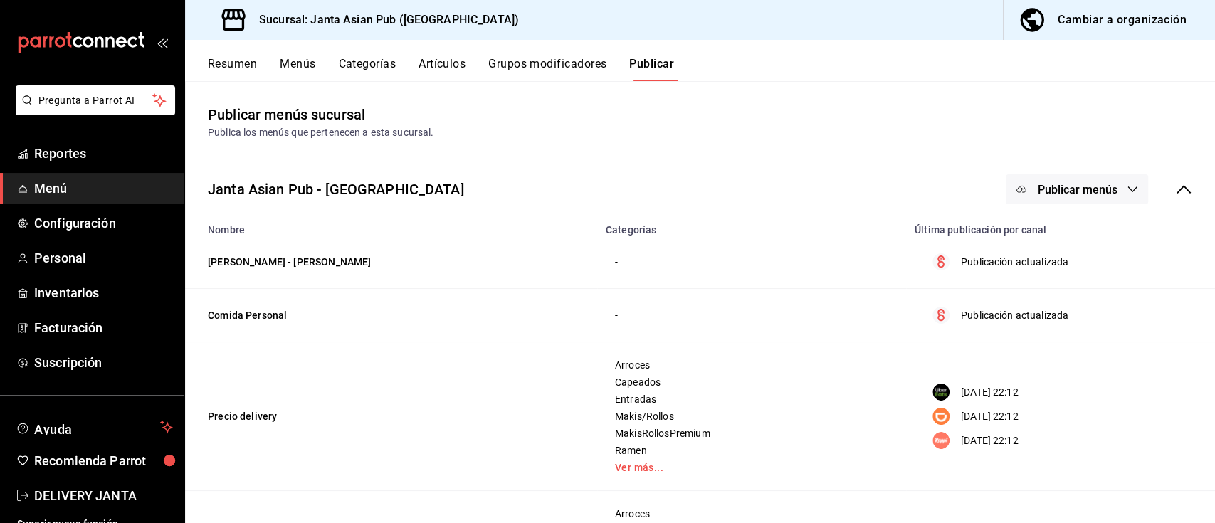
click at [1065, 187] on span "Publicar menús" at bounding box center [1077, 190] width 80 height 14
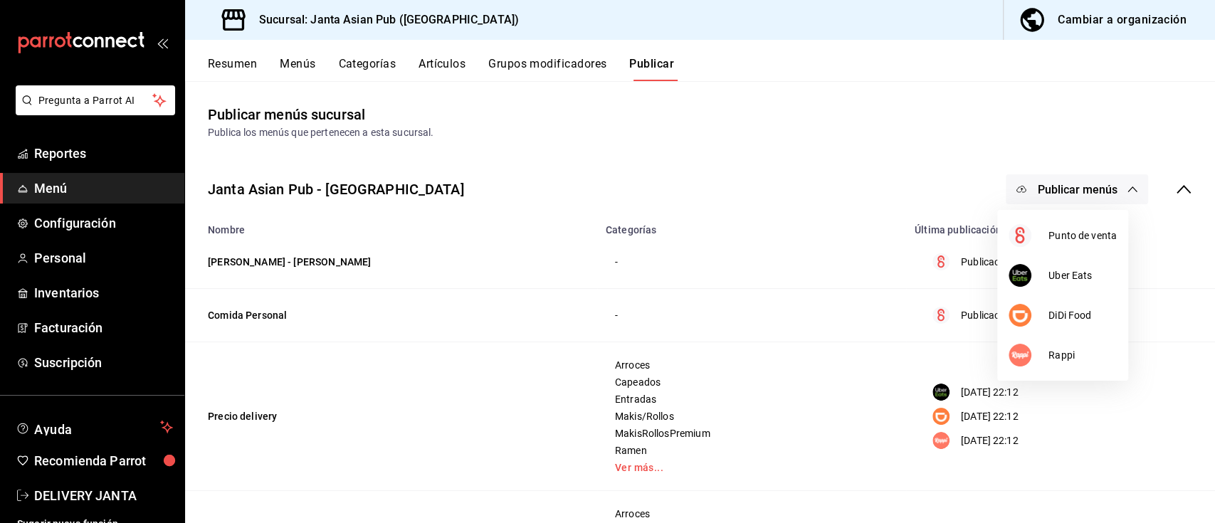
click at [1065, 187] on div at bounding box center [607, 261] width 1215 height 523
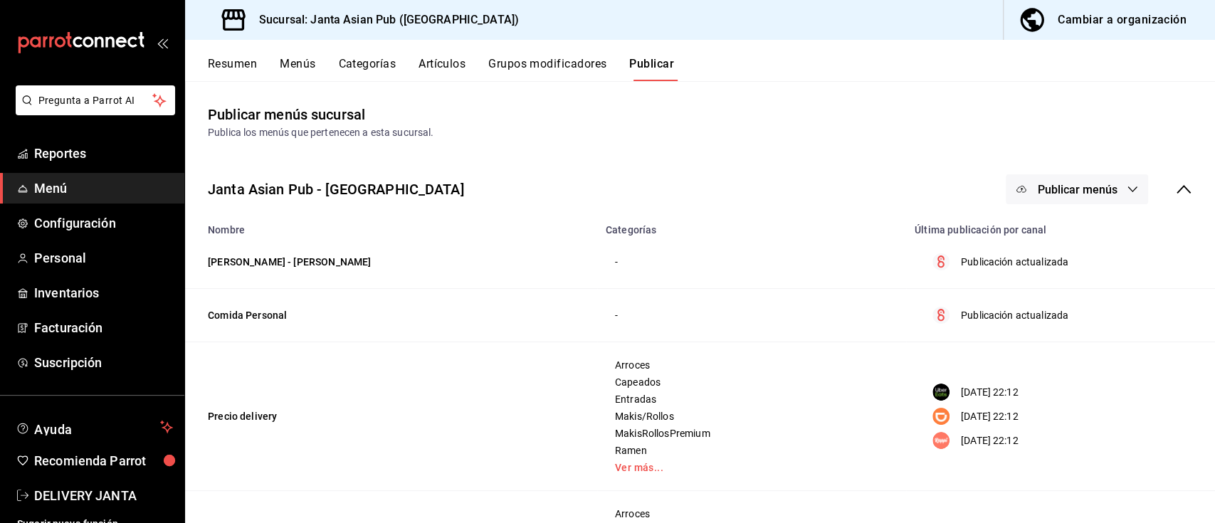
click at [1047, 186] on span "Publicar menús" at bounding box center [1077, 190] width 80 height 14
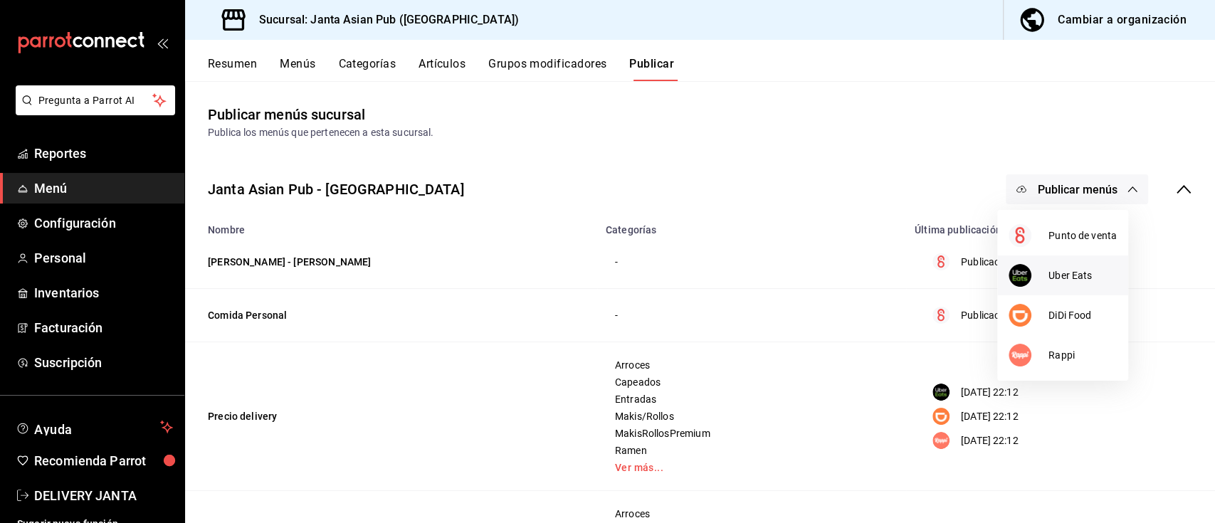
click at [1081, 269] on span "Uber Eats" at bounding box center [1082, 275] width 68 height 15
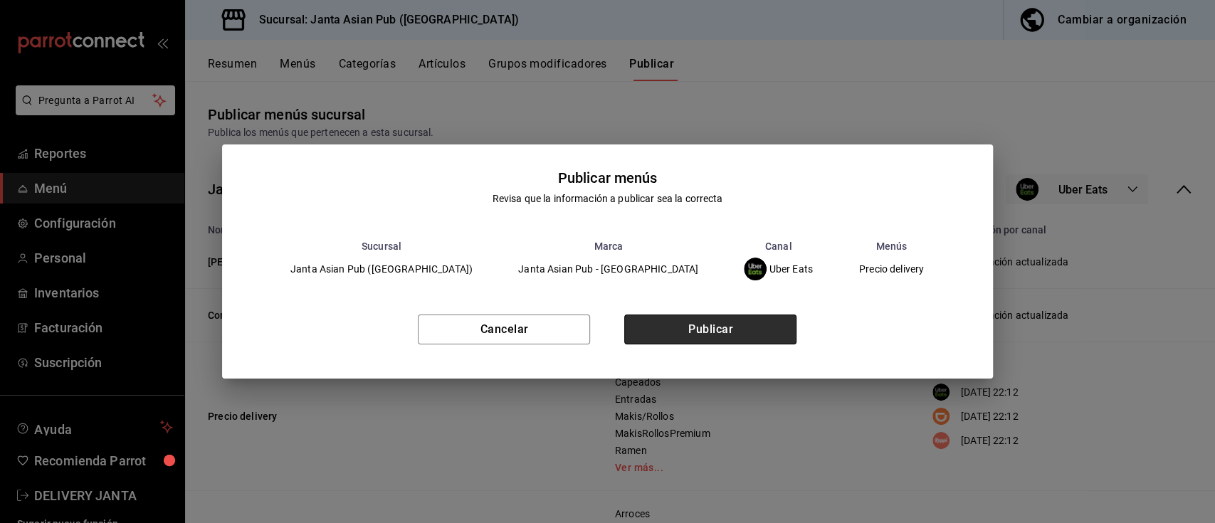
click at [775, 327] on button "Publicar" at bounding box center [710, 330] width 172 height 30
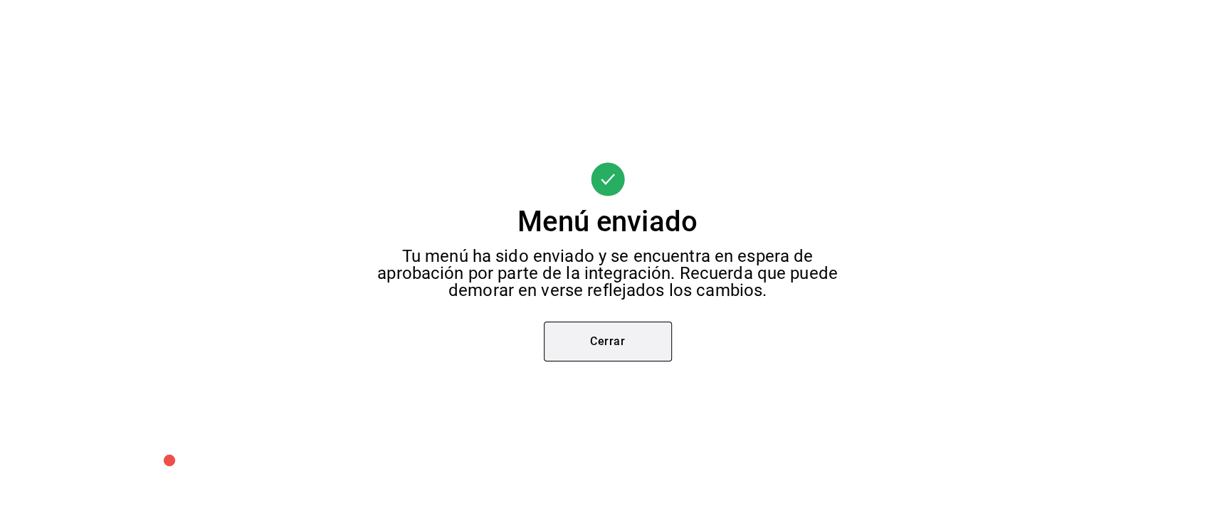
click at [655, 324] on button "Cerrar" at bounding box center [608, 342] width 128 height 40
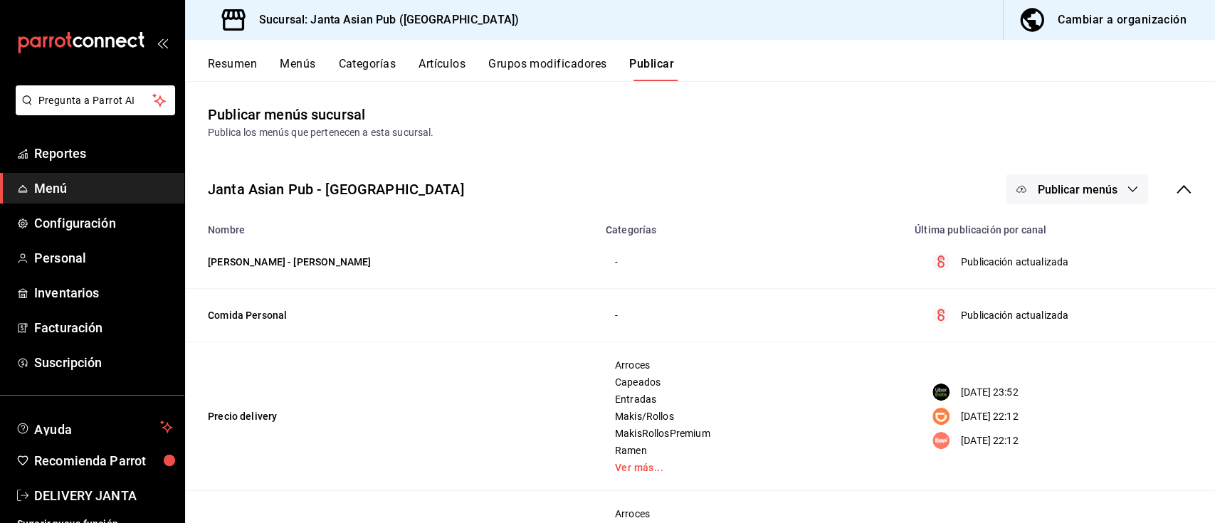
click at [1068, 179] on button "Publicar menús" at bounding box center [1077, 189] width 142 height 30
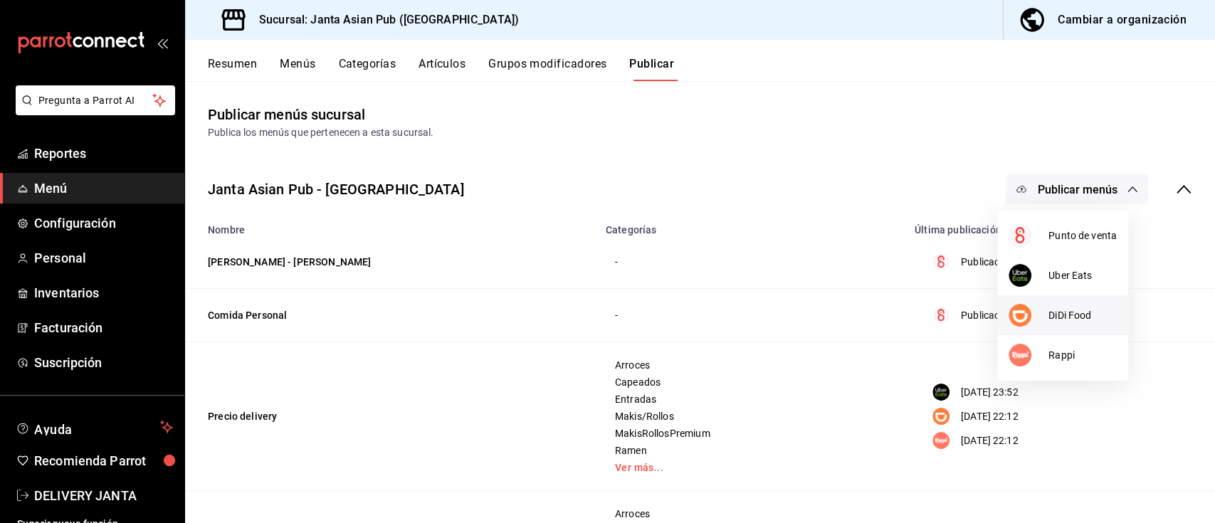
click at [1071, 302] on li "DiDi Food" at bounding box center [1062, 315] width 131 height 40
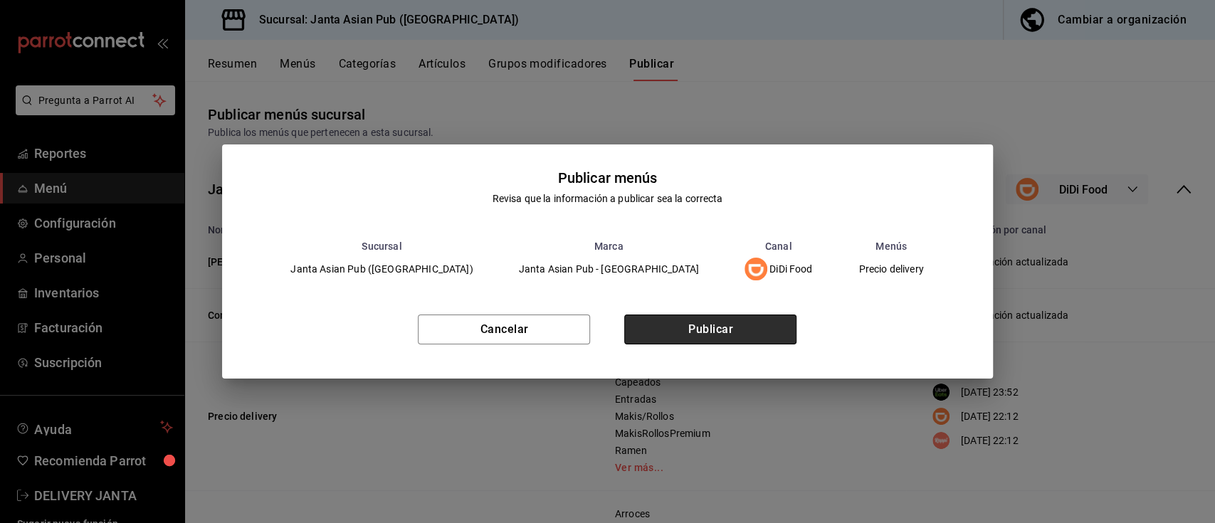
click at [762, 320] on button "Publicar" at bounding box center [710, 330] width 172 height 30
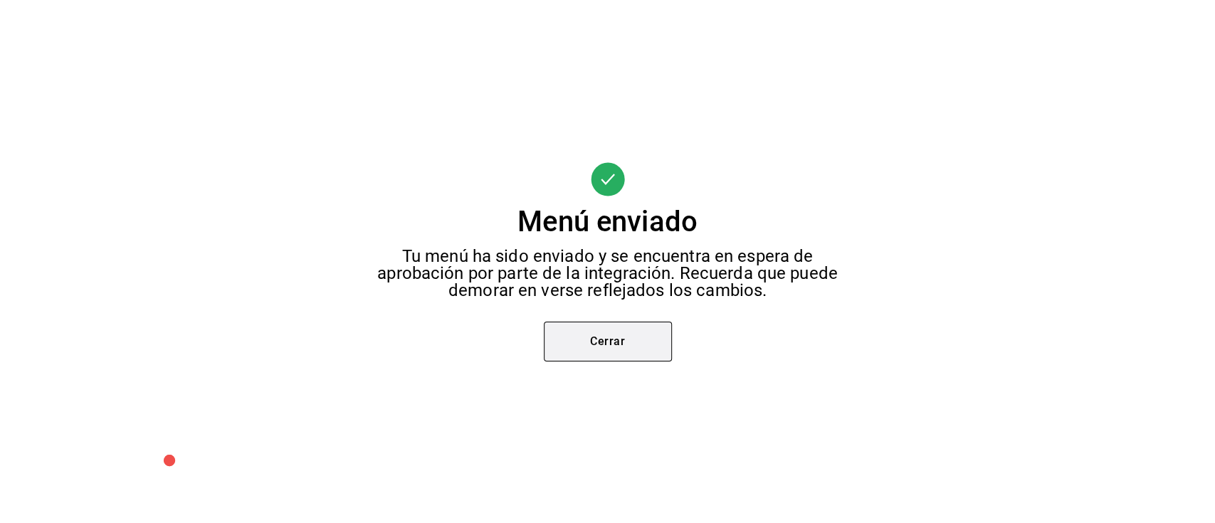
click at [662, 335] on button "Cerrar" at bounding box center [608, 342] width 128 height 40
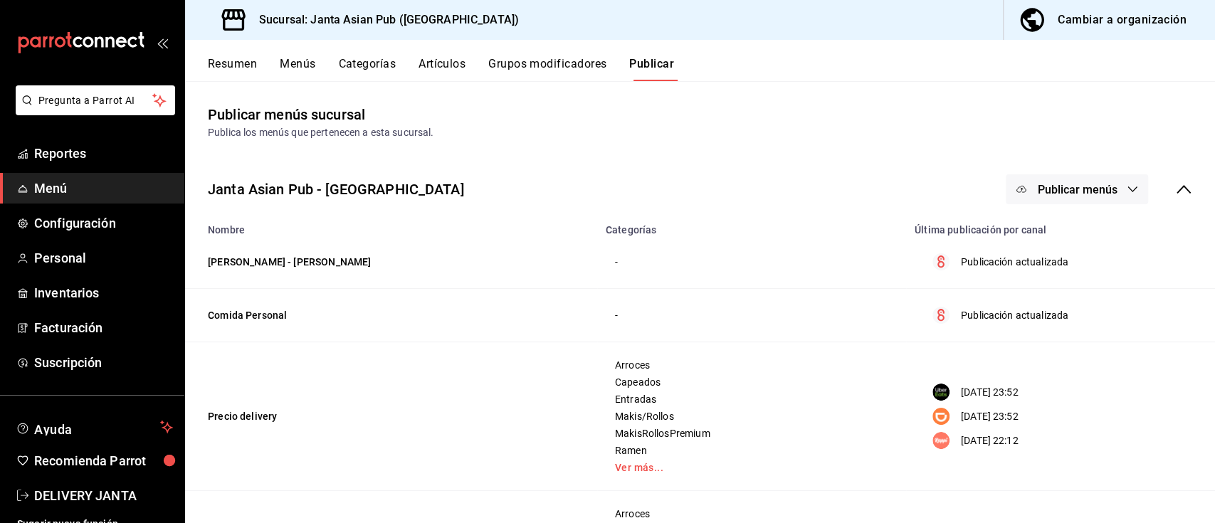
click at [1069, 177] on button "Publicar menús" at bounding box center [1077, 189] width 142 height 30
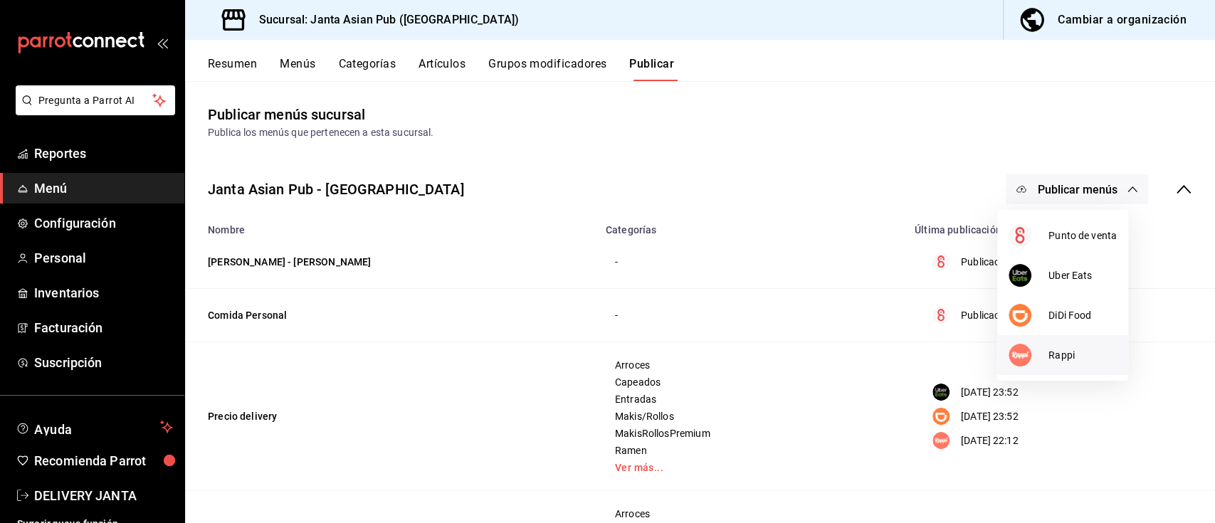
click at [1058, 364] on li "Rappi" at bounding box center [1062, 355] width 131 height 40
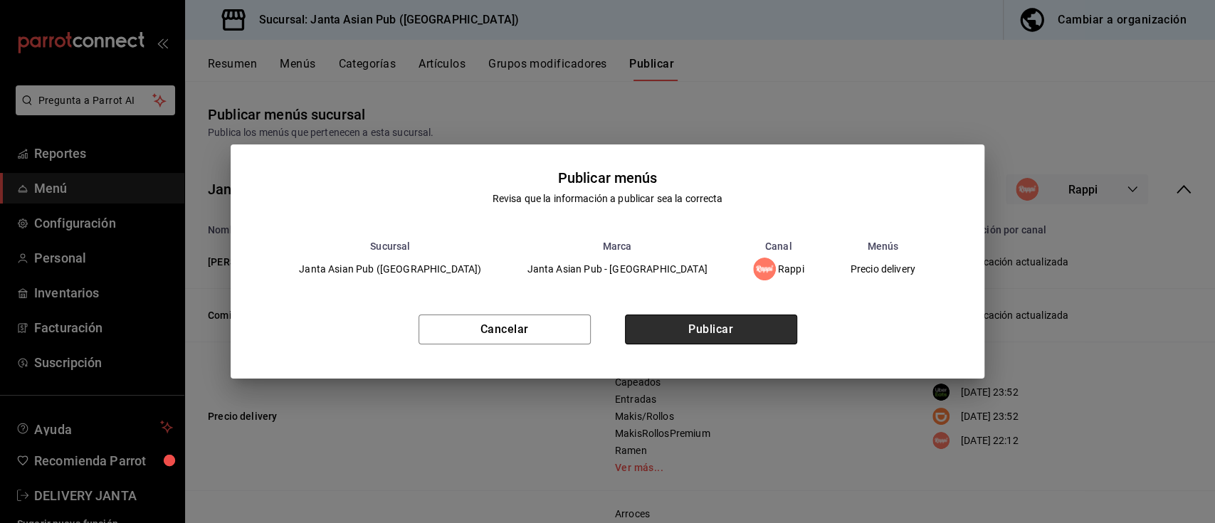
click at [750, 333] on button "Publicar" at bounding box center [711, 330] width 172 height 30
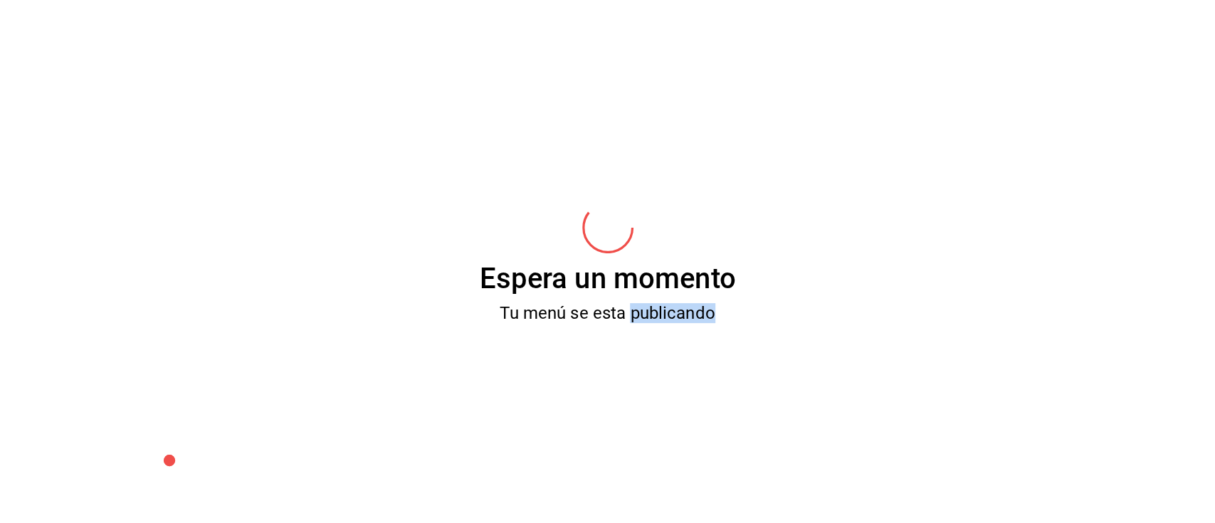
click at [750, 333] on div "Espera un momento Tu menú se esta publicando" at bounding box center [607, 261] width 1215 height 523
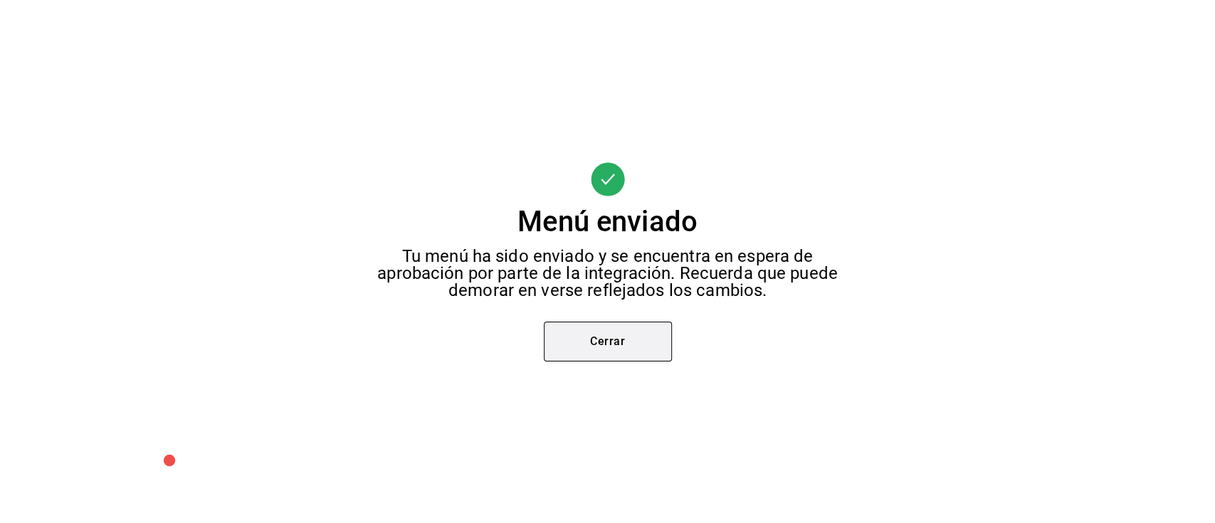
click at [612, 342] on button "Cerrar" at bounding box center [608, 342] width 128 height 40
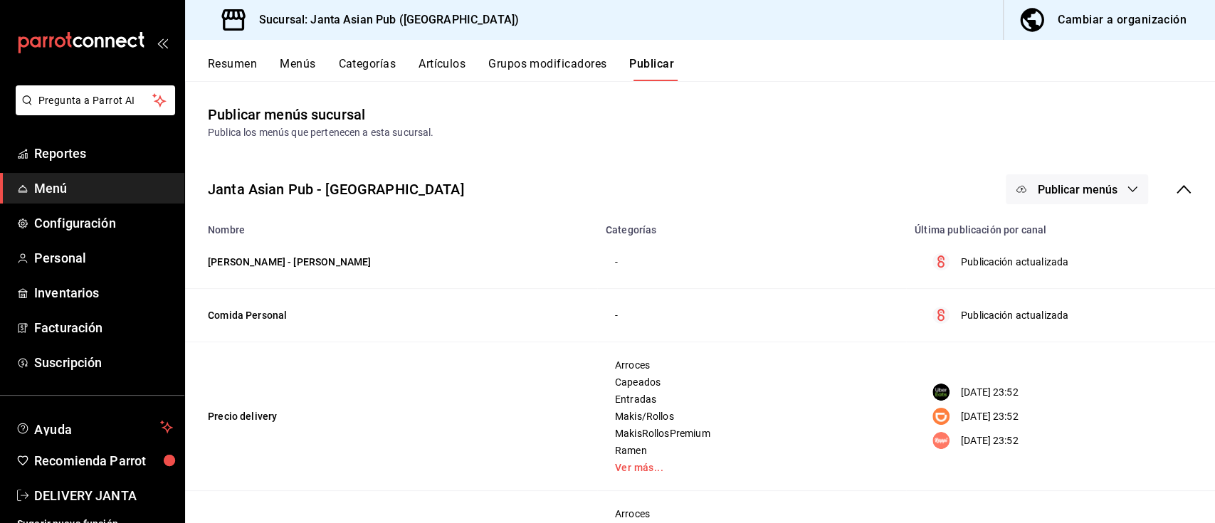
click at [1098, 28] on div "Cambiar a organización" at bounding box center [1122, 20] width 129 height 20
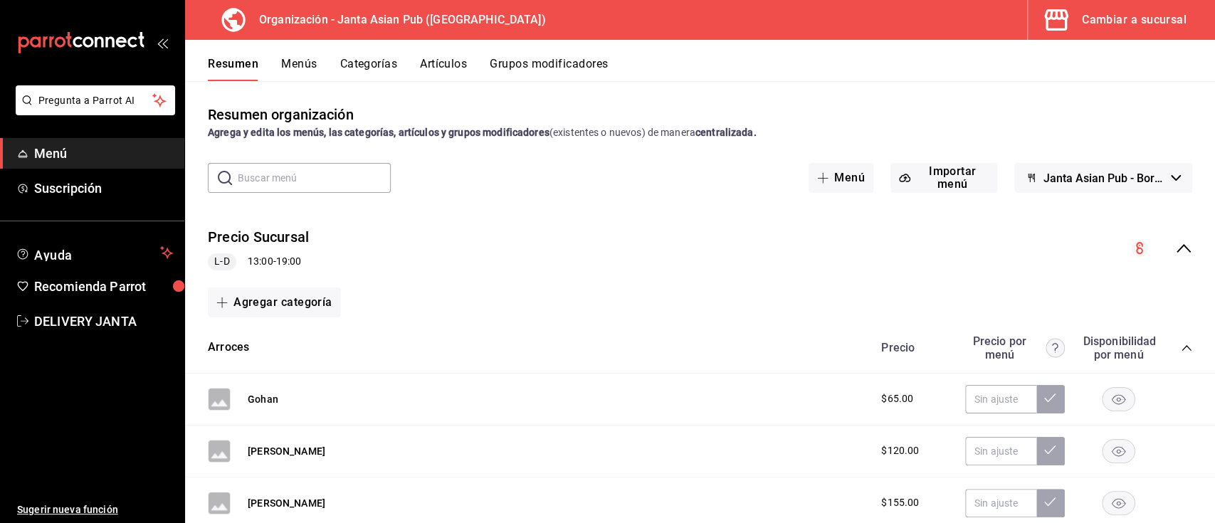
click at [1176, 241] on icon "collapse-menu-row" at bounding box center [1183, 248] width 17 height 17
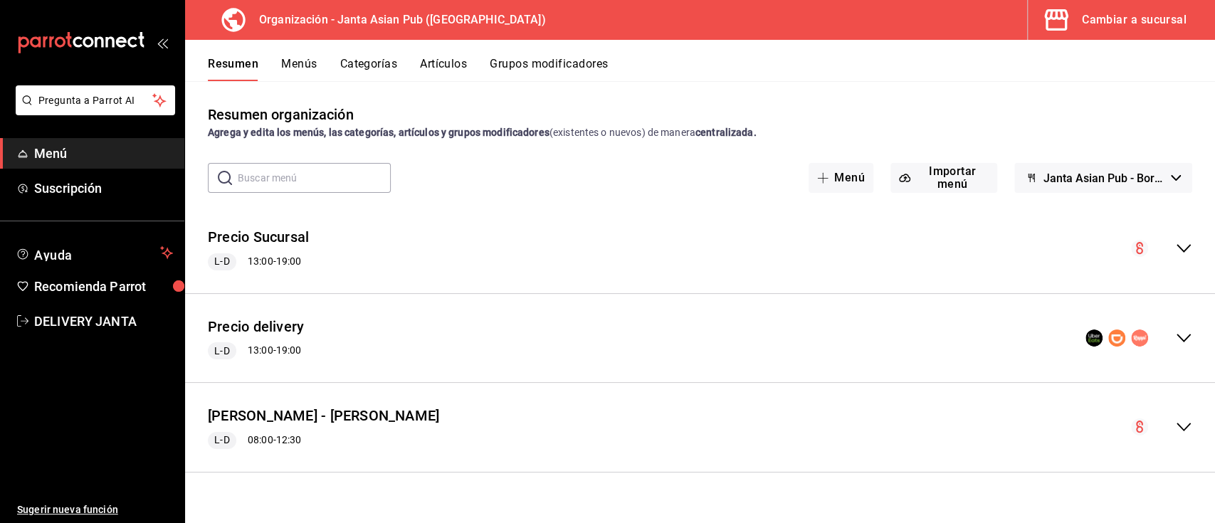
click at [1184, 337] on icon "collapse-menu-row" at bounding box center [1183, 338] width 17 height 17
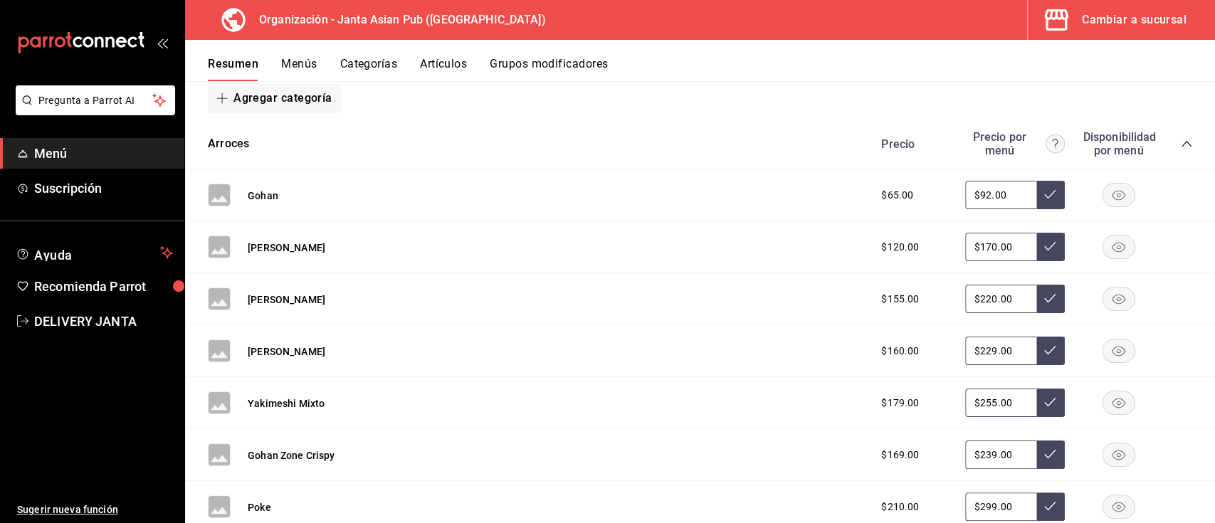
scroll to position [228, 0]
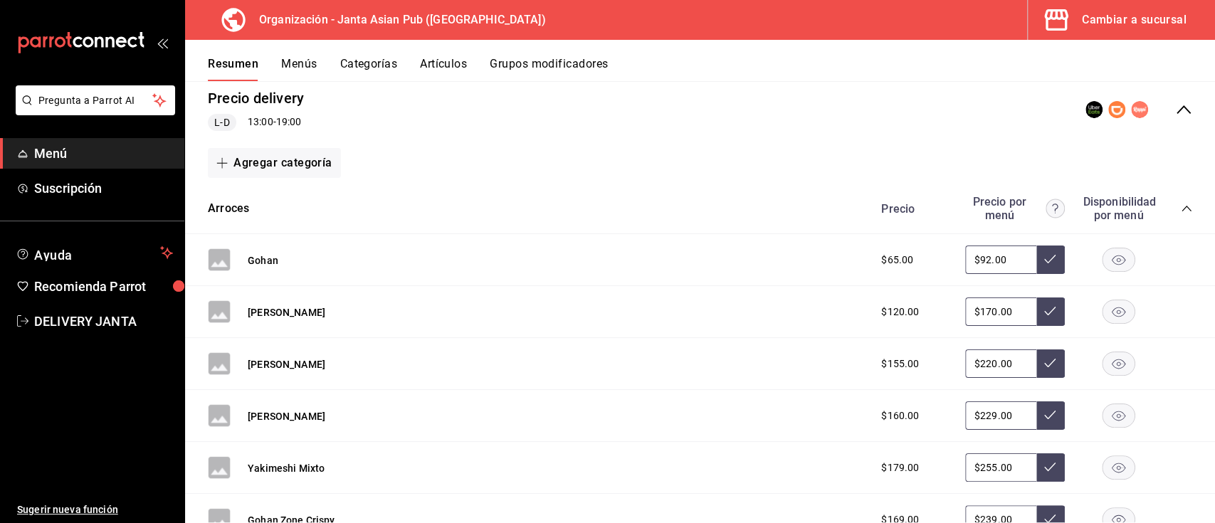
click at [227, 266] on rect at bounding box center [219, 259] width 23 height 23
click at [218, 258] on rect at bounding box center [219, 259] width 23 height 23
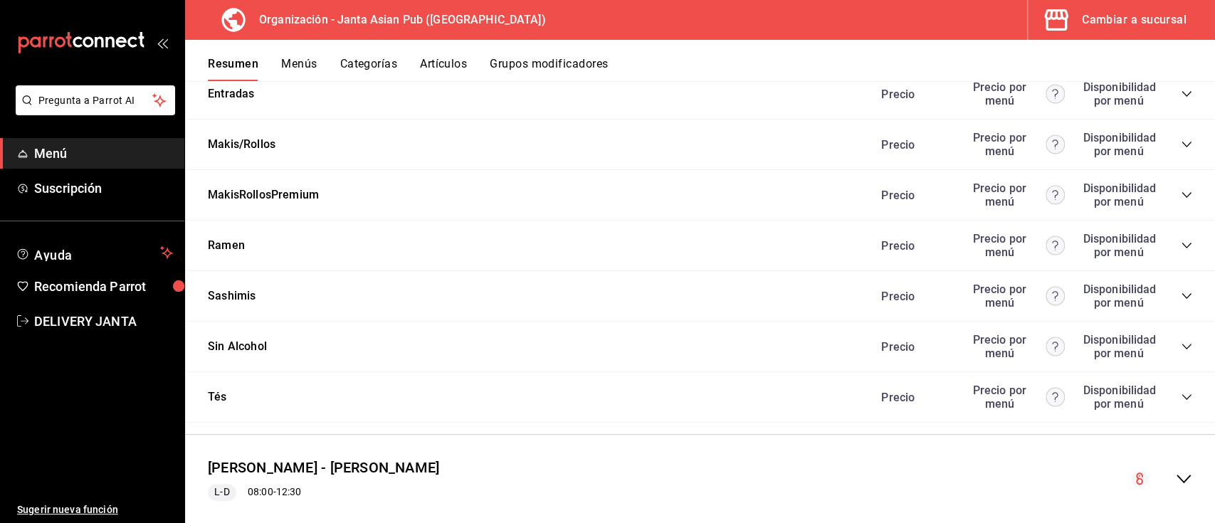
scroll to position [1409, 0]
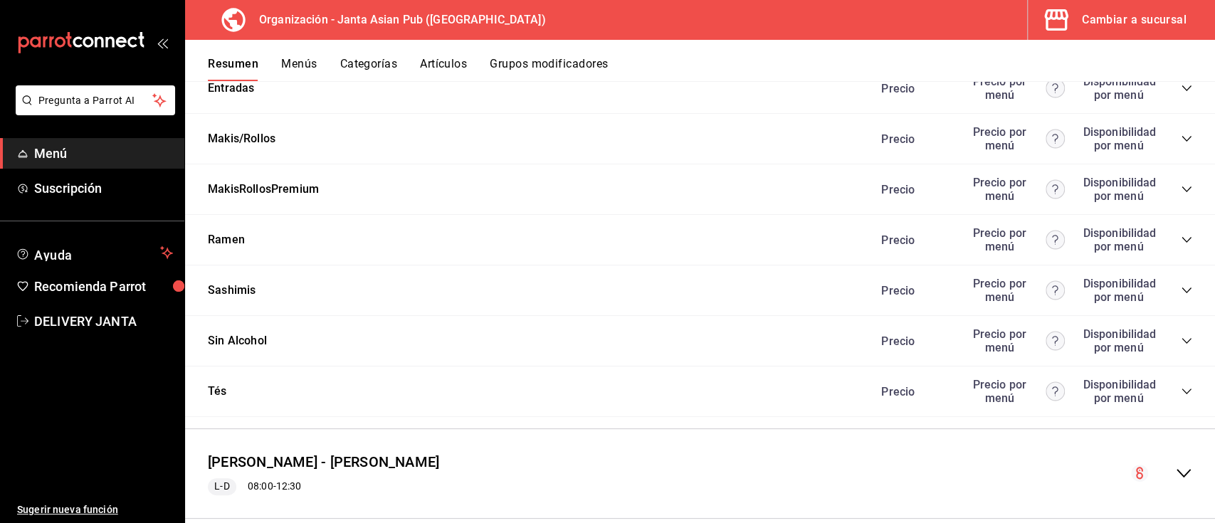
click at [1181, 296] on icon "collapse-category-row" at bounding box center [1186, 290] width 11 height 11
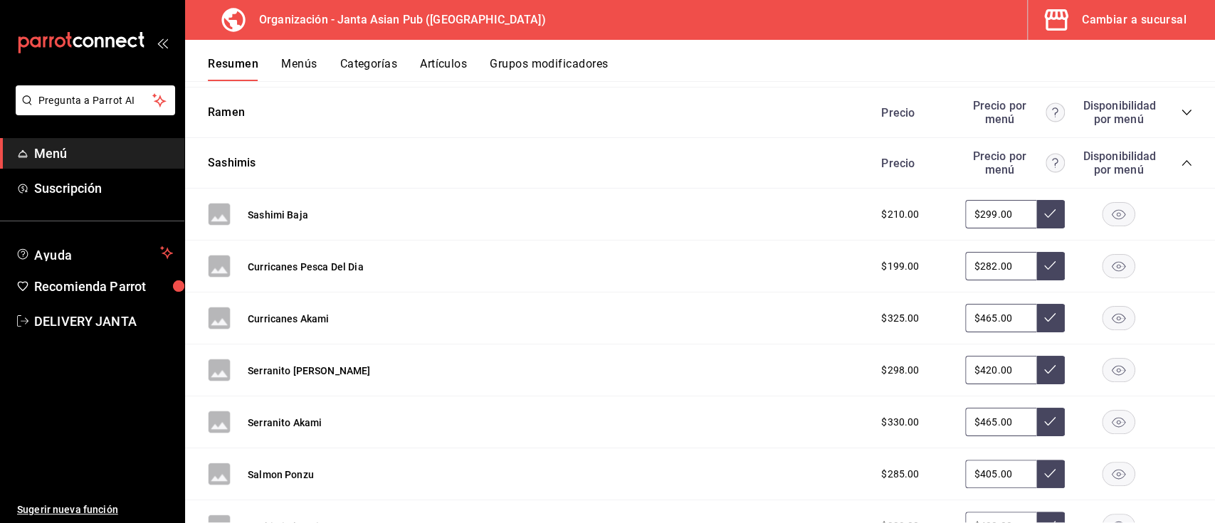
scroll to position [1540, 0]
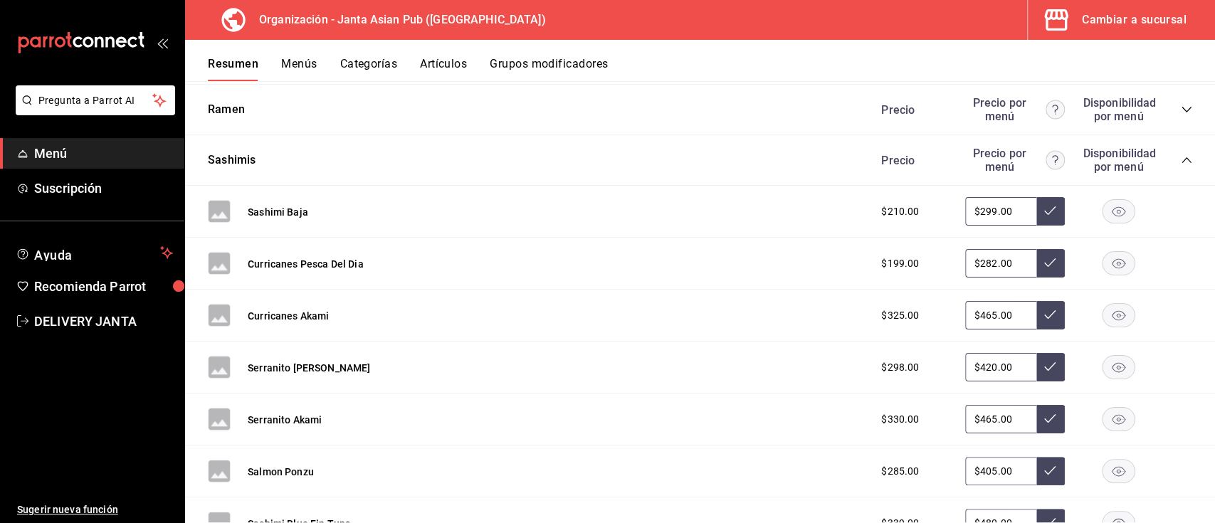
click at [256, 426] on button "Serranito Akami" at bounding box center [285, 420] width 74 height 14
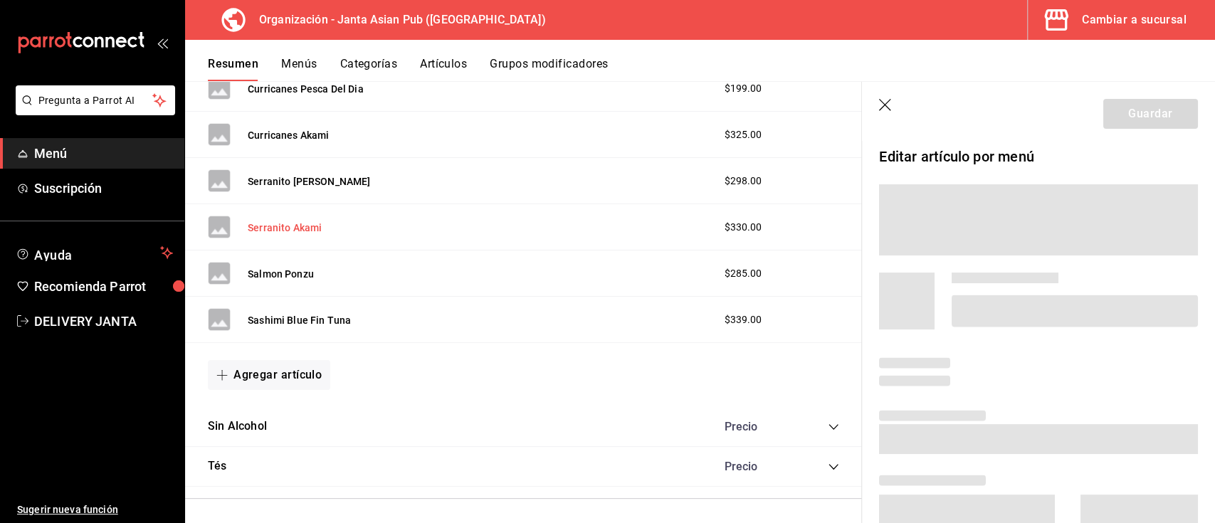
scroll to position [1402, 0]
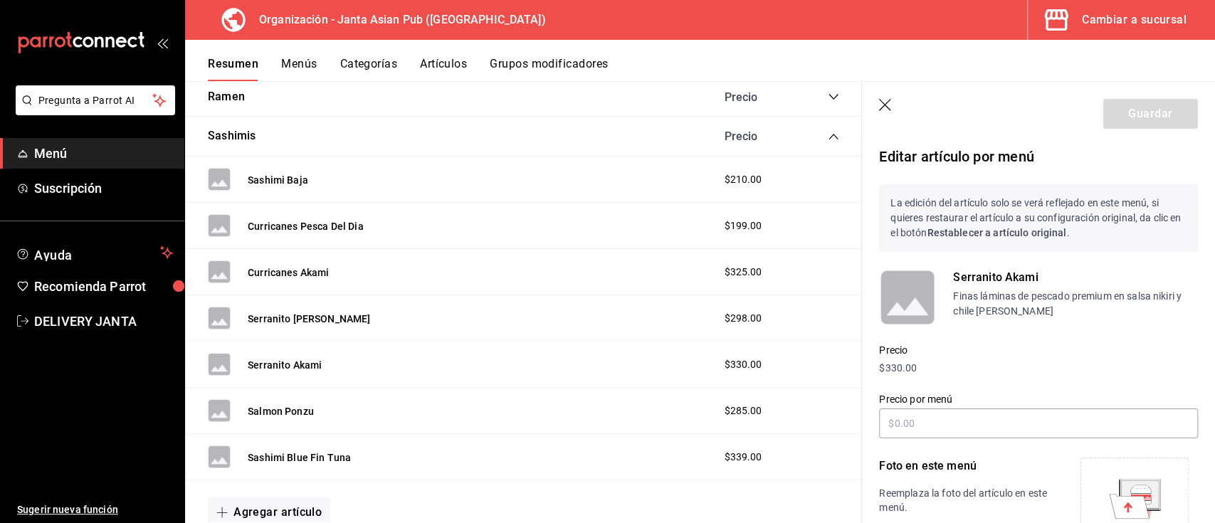
type input "$465.00"
click at [900, 300] on rect at bounding box center [907, 297] width 57 height 57
click at [924, 298] on rect at bounding box center [907, 297] width 57 height 57
drag, startPoint x: 925, startPoint y: 298, endPoint x: 909, endPoint y: 319, distance: 26.5
click at [909, 319] on rect at bounding box center [907, 297] width 57 height 57
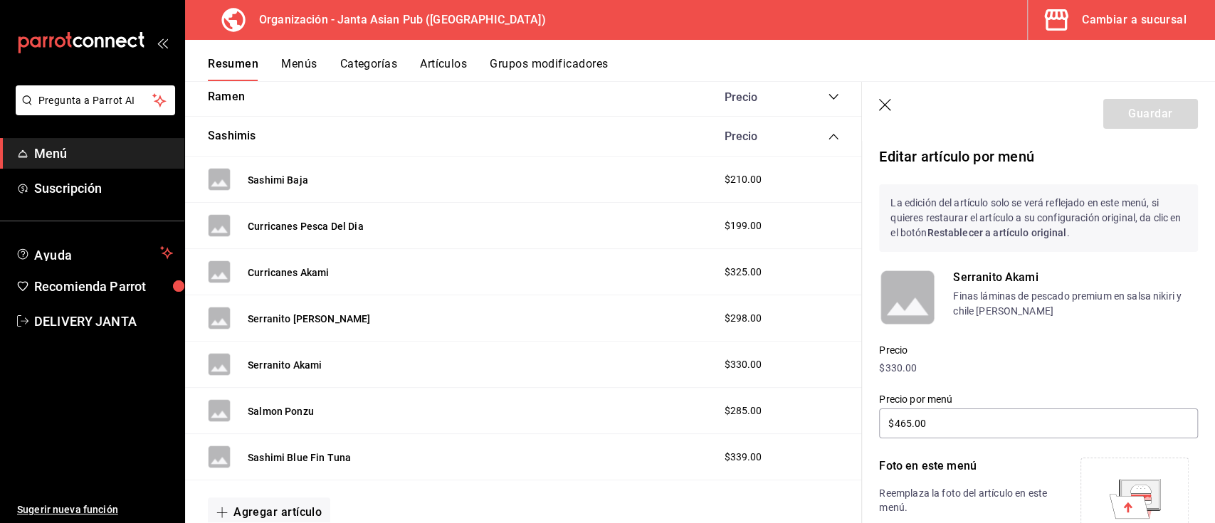
click at [976, 276] on p "Serranito Akami" at bounding box center [1075, 277] width 245 height 17
click at [1136, 496] on icon at bounding box center [1140, 496] width 21 height 4
click at [1160, 103] on button "Guardar" at bounding box center [1150, 114] width 95 height 30
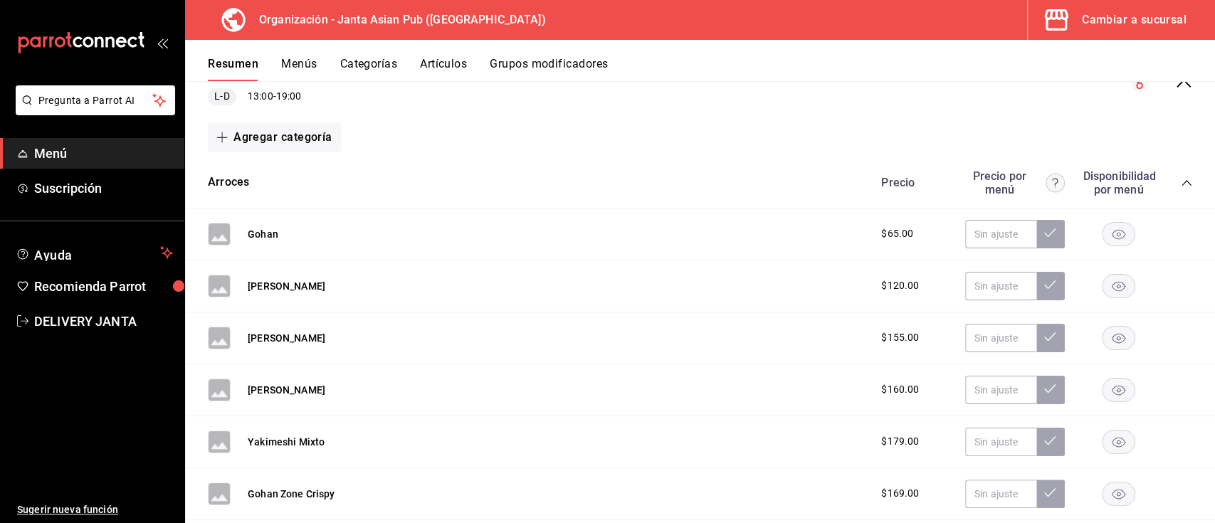
scroll to position [35, 0]
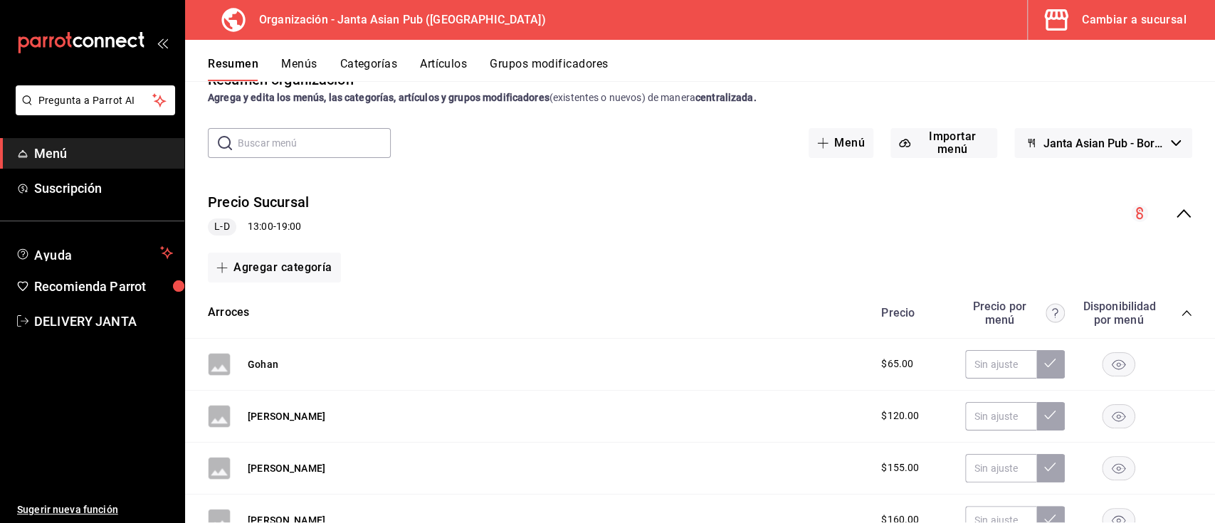
click at [1160, 208] on div "collapse-menu-row" at bounding box center [1161, 213] width 61 height 17
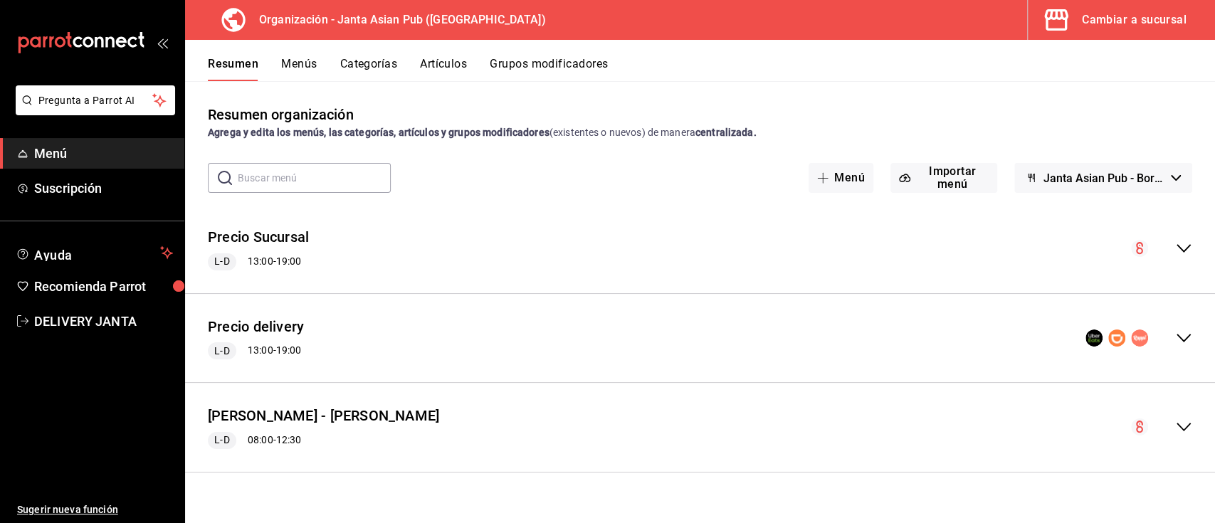
scroll to position [0, 0]
click at [1180, 344] on icon "collapse-menu-row" at bounding box center [1183, 338] width 17 height 17
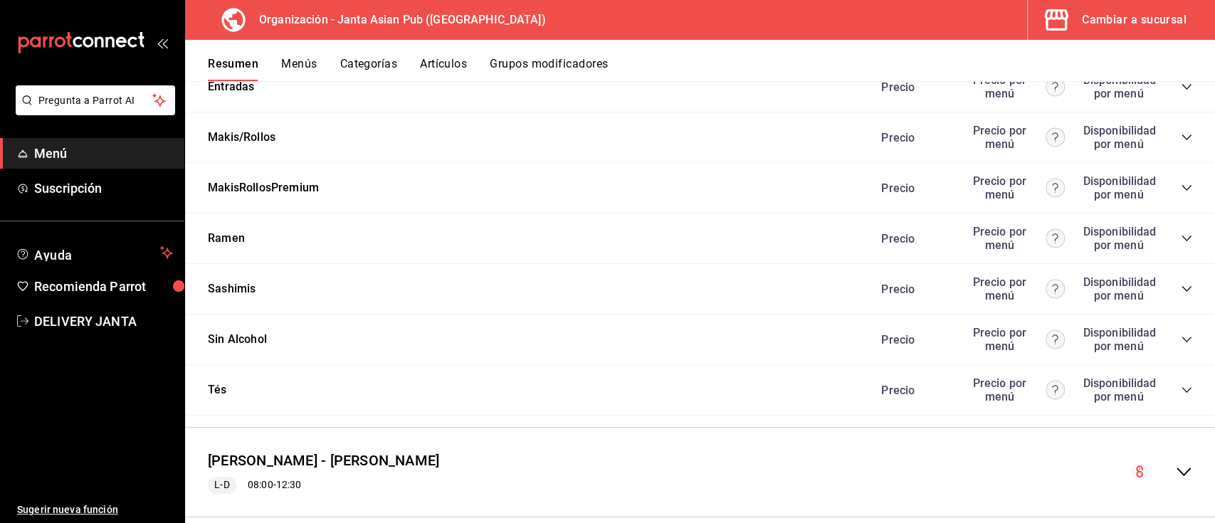
scroll to position [1439, 0]
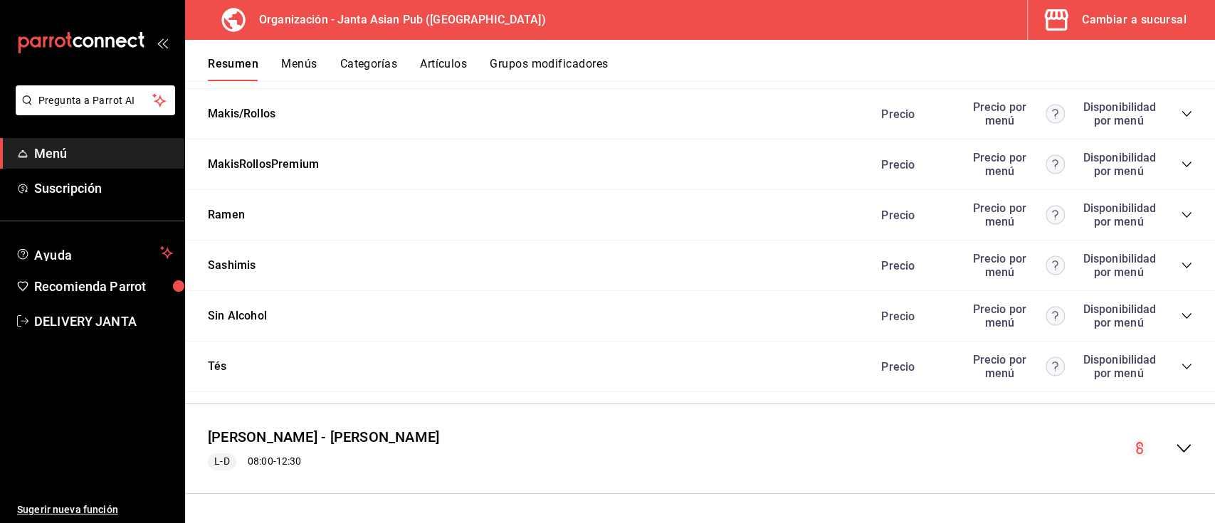
click at [1181, 316] on icon "collapse-category-row" at bounding box center [1186, 315] width 11 height 11
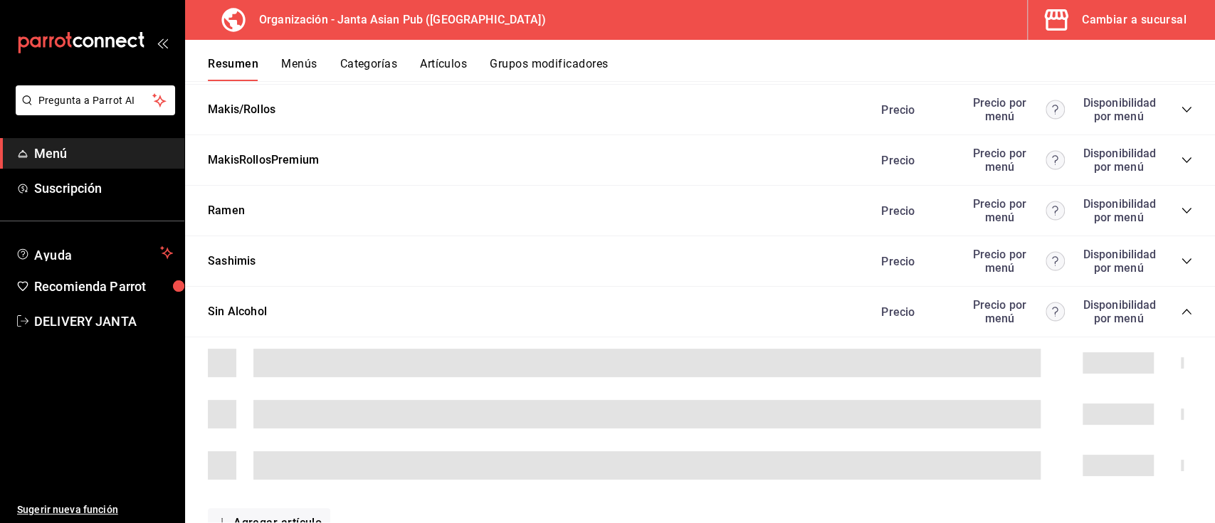
click at [1181, 262] on icon "collapse-category-row" at bounding box center [1186, 261] width 11 height 11
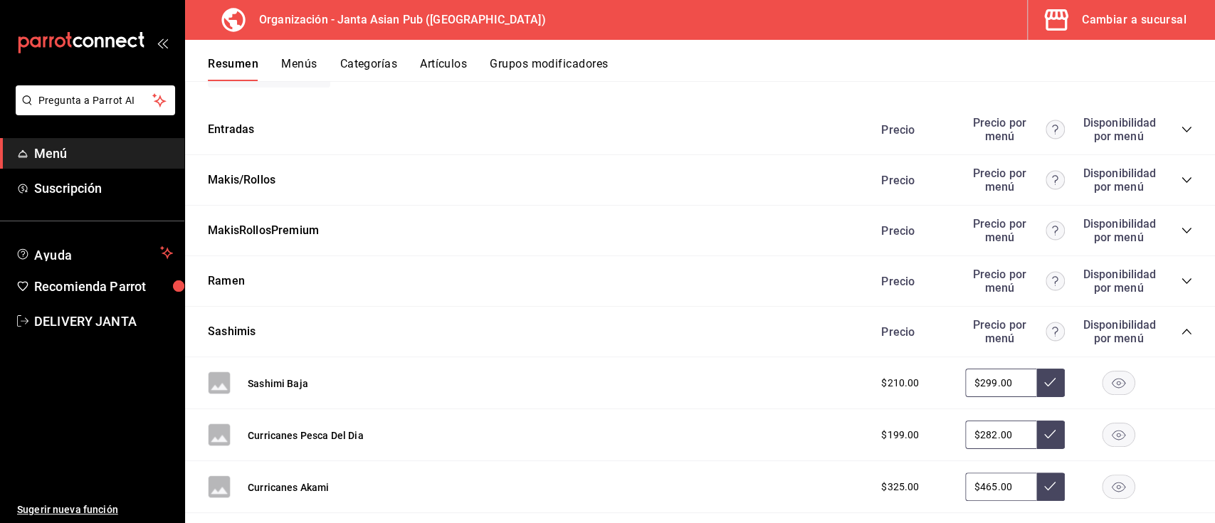
scroll to position [1365, 0]
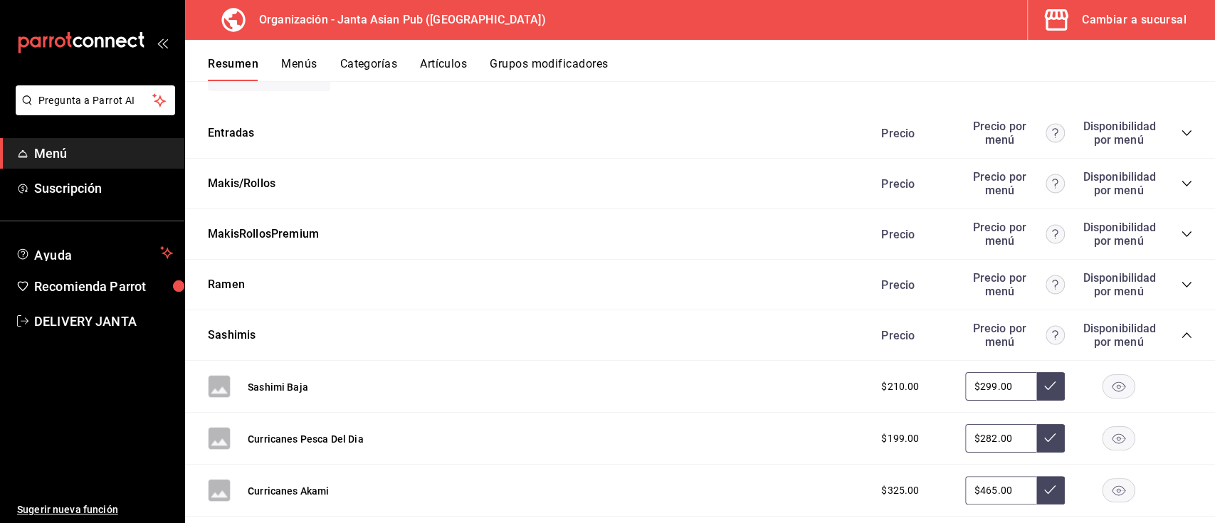
click at [1181, 289] on icon "collapse-category-row" at bounding box center [1186, 284] width 11 height 11
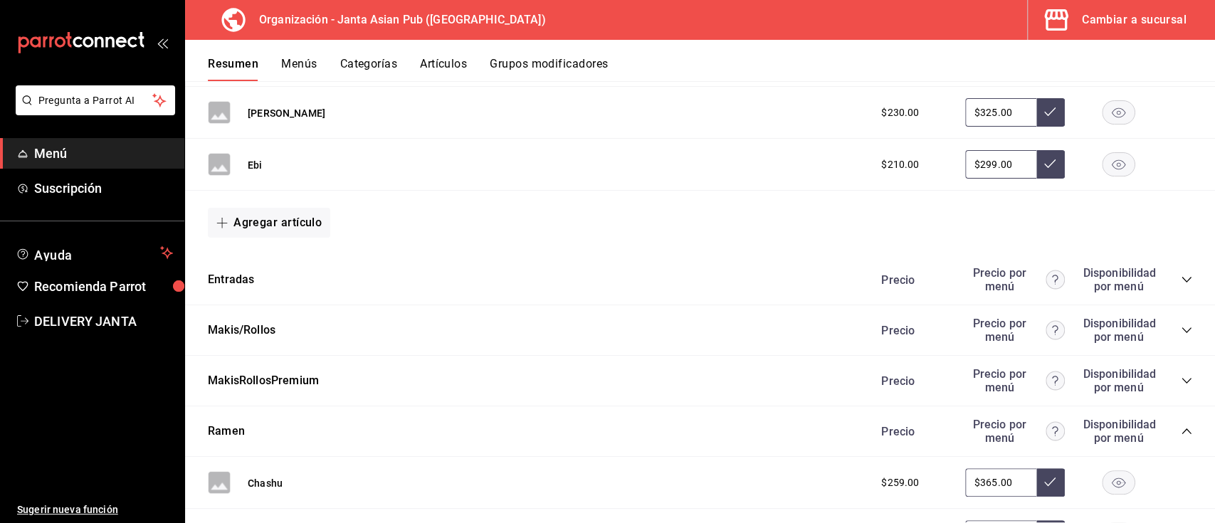
scroll to position [1209, 0]
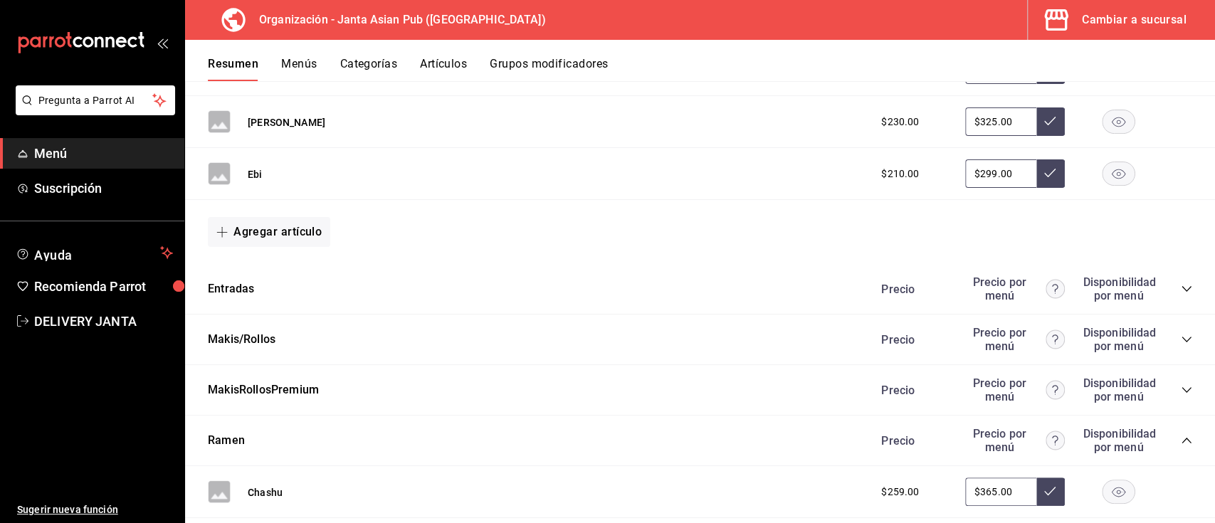
click at [1182, 390] on icon "collapse-category-row" at bounding box center [1186, 390] width 9 height 6
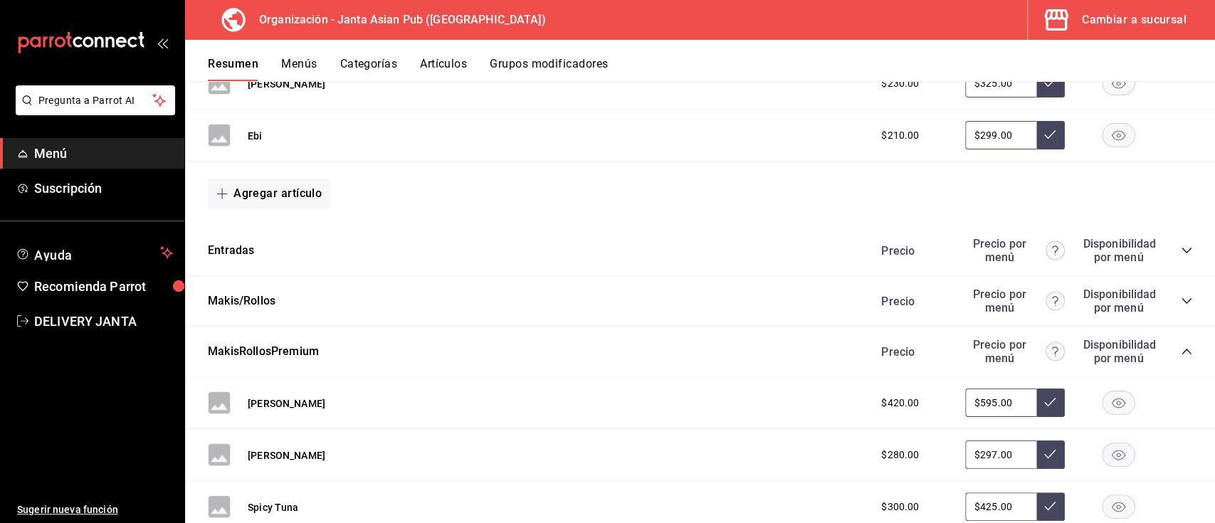
scroll to position [1253, 0]
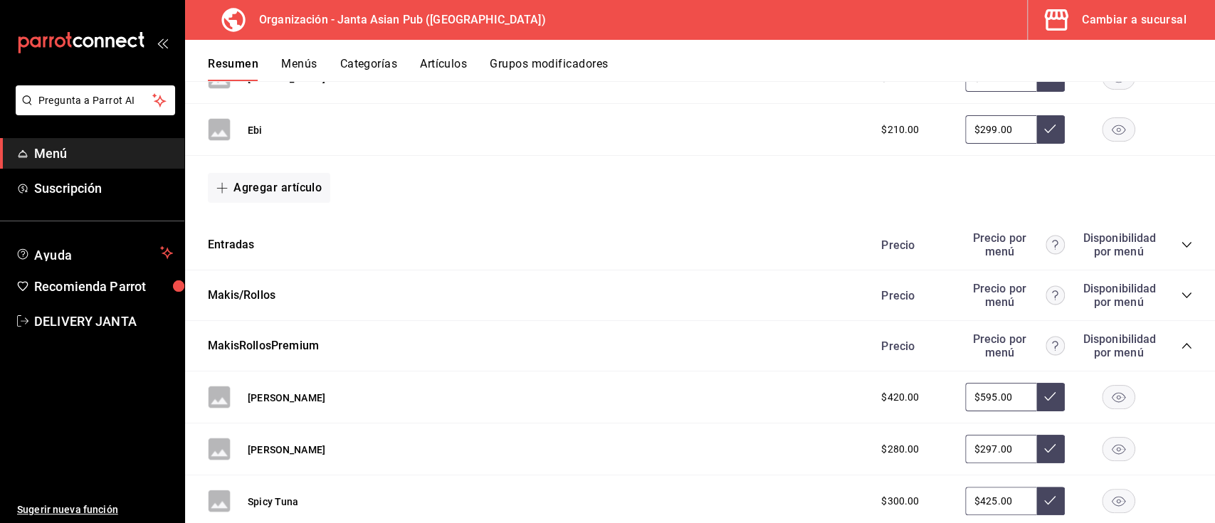
click at [1179, 294] on div "Makis/[PERSON_NAME] por menú Disponibilidad por menú" at bounding box center [700, 295] width 1030 height 51
click at [1181, 293] on icon "collapse-category-row" at bounding box center [1186, 295] width 11 height 11
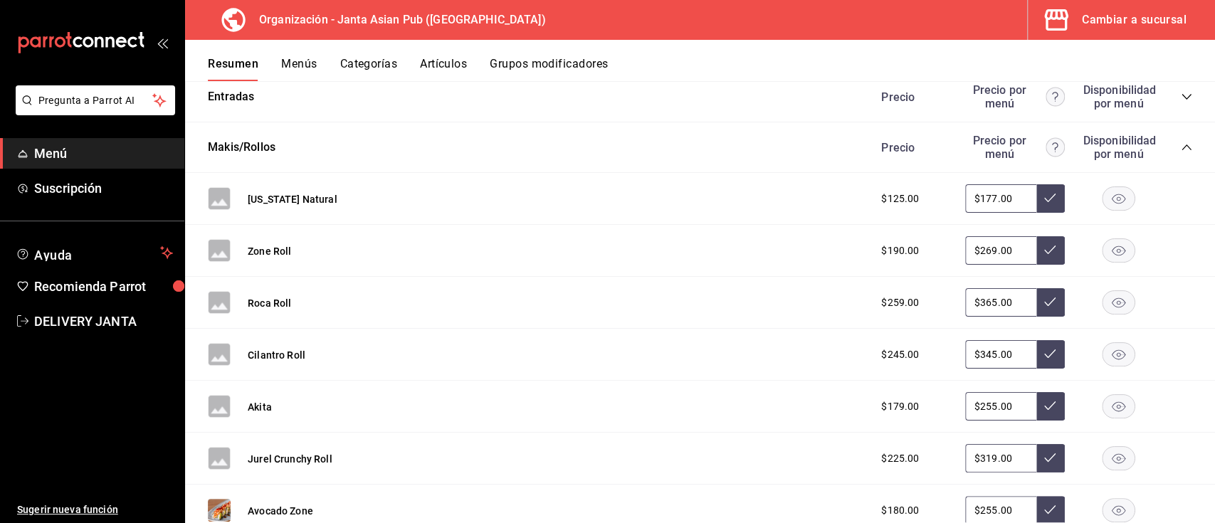
scroll to position [1407, 0]
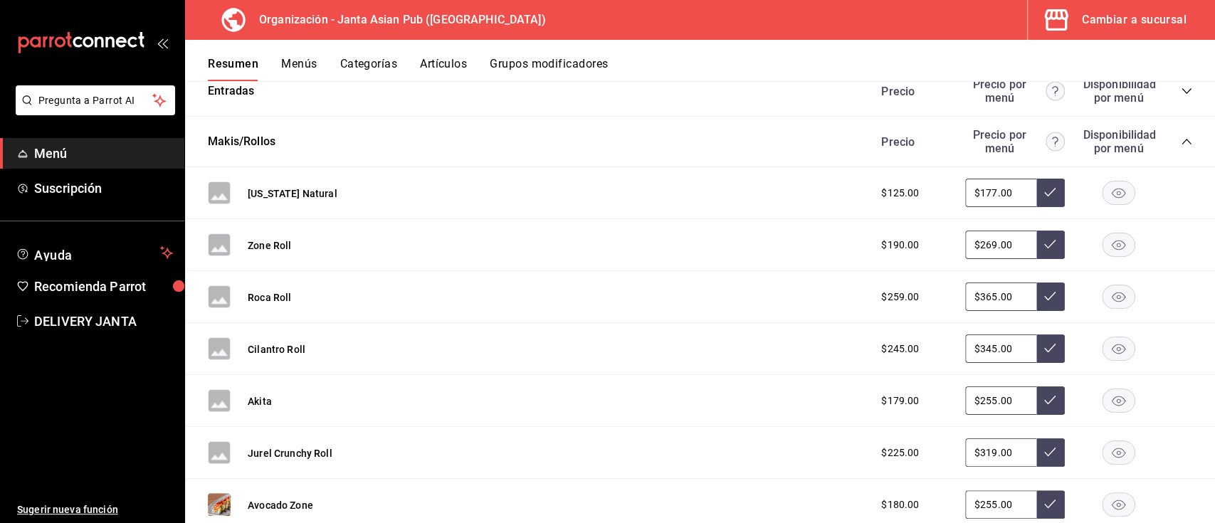
click at [258, 404] on button "Akita" at bounding box center [260, 401] width 24 height 14
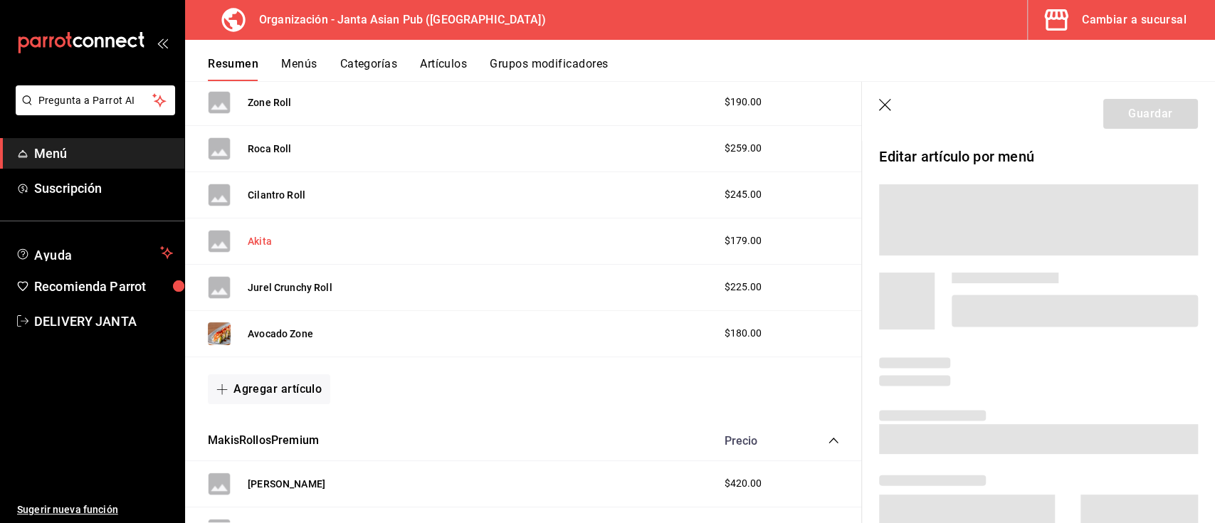
scroll to position [1287, 0]
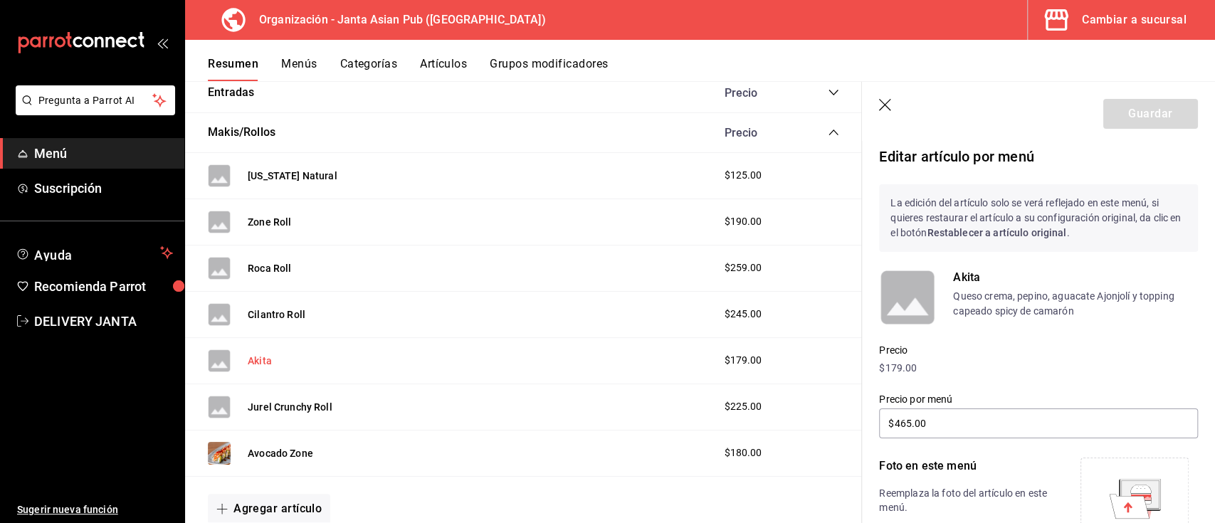
type input "$255.00"
click at [1122, 508] on icon at bounding box center [1129, 506] width 40 height 24
click at [1110, 105] on button "Guardar" at bounding box center [1150, 114] width 95 height 30
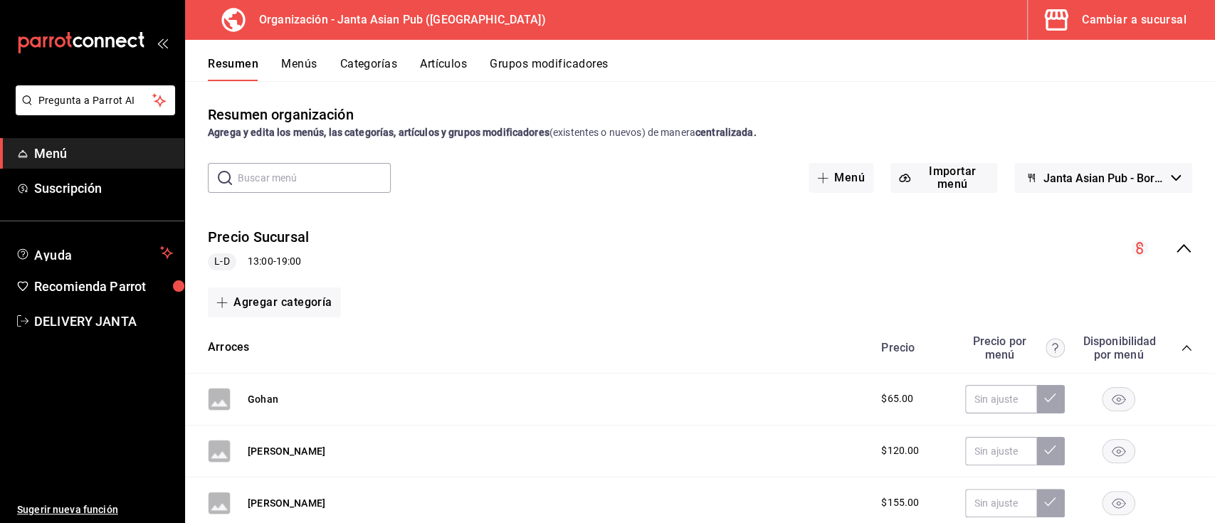
click at [1175, 246] on icon "collapse-menu-row" at bounding box center [1183, 248] width 17 height 17
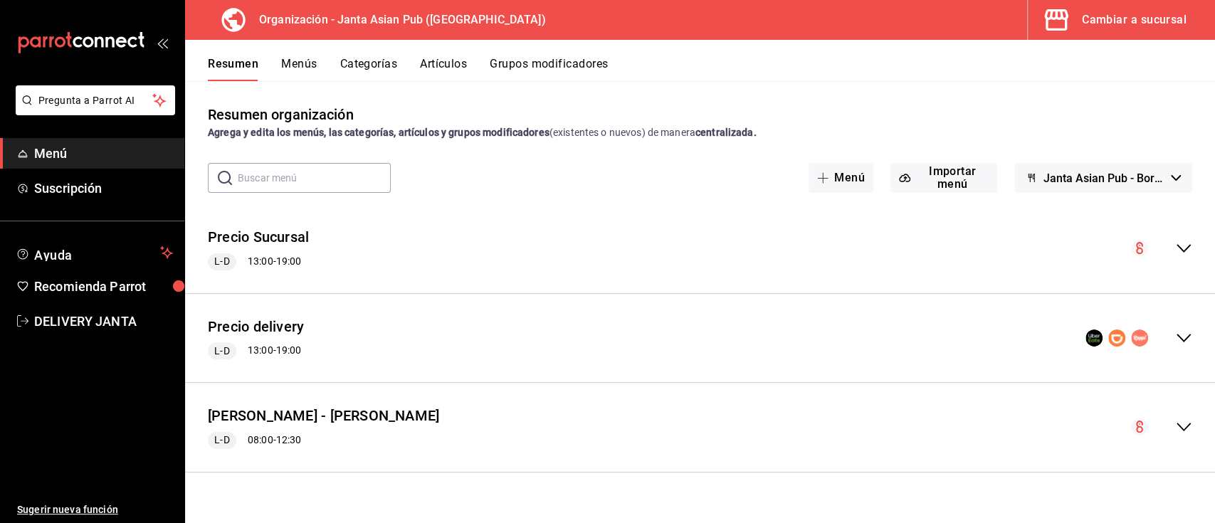
click at [1187, 345] on icon "collapse-menu-row" at bounding box center [1183, 338] width 17 height 17
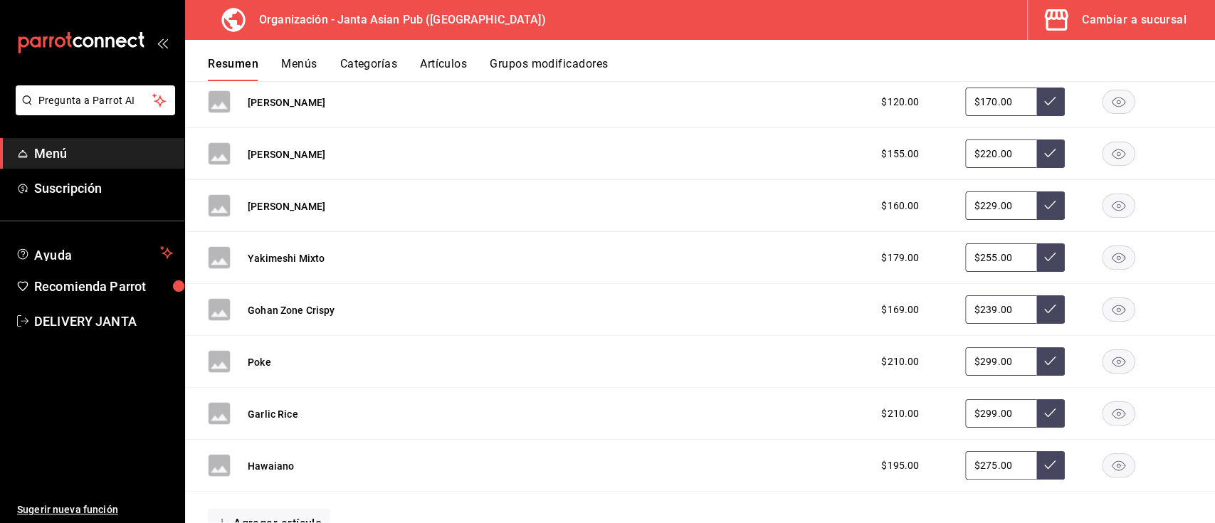
scroll to position [442, 0]
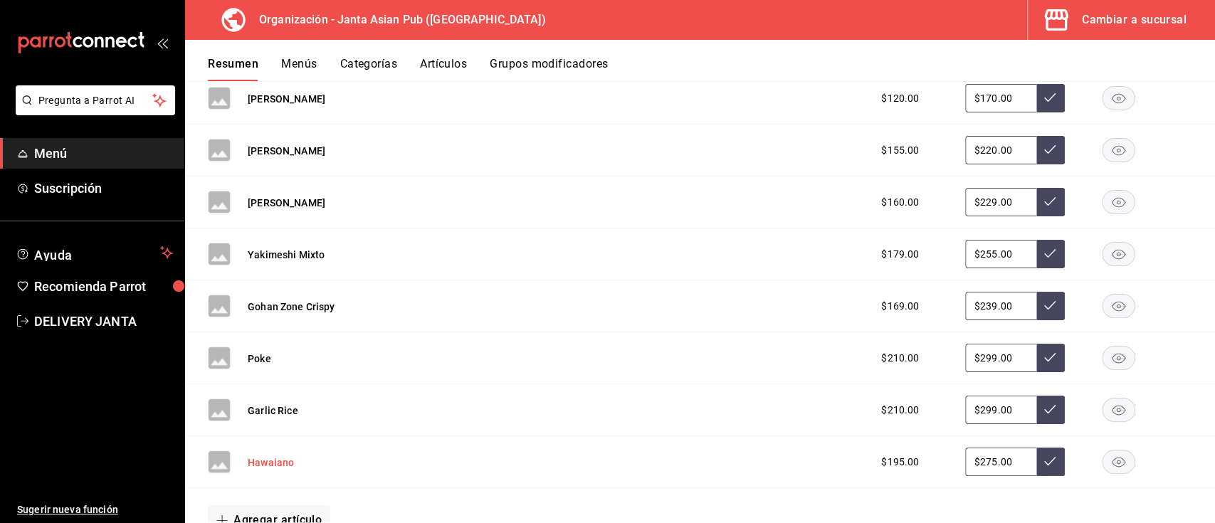
click at [273, 458] on button "Hawaiano" at bounding box center [271, 463] width 46 height 14
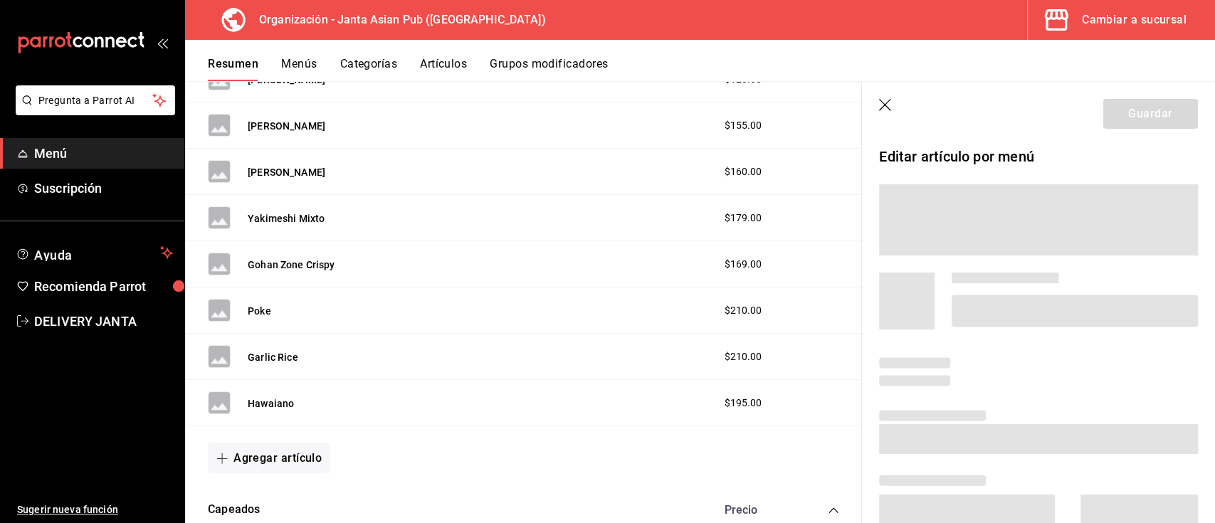
scroll to position [421, 0]
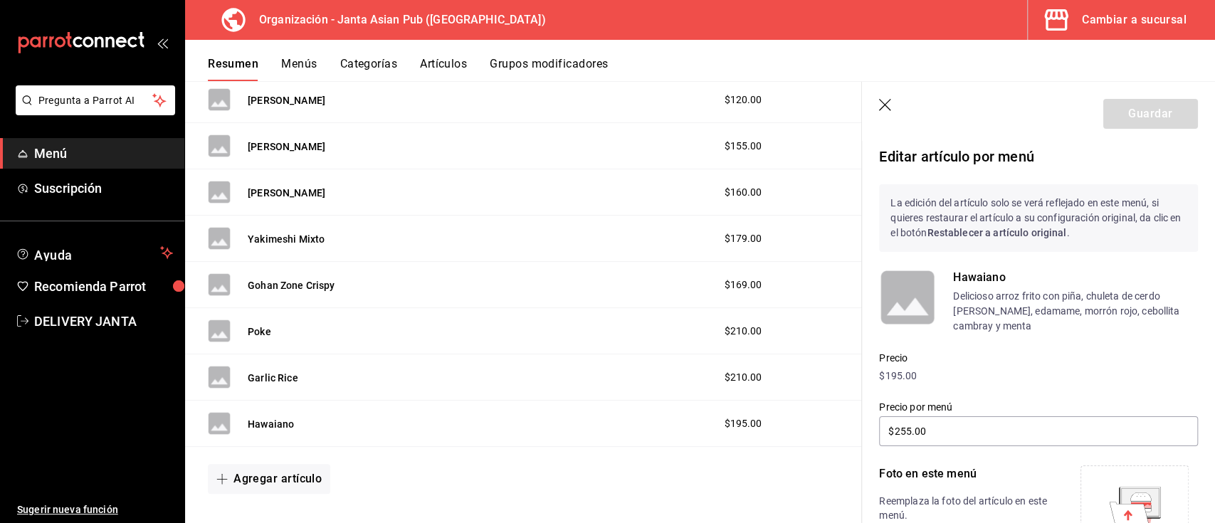
type input "$275.00"
click at [1121, 498] on icon at bounding box center [1139, 502] width 37 height 28
click at [1120, 110] on button "Guardar" at bounding box center [1150, 114] width 95 height 30
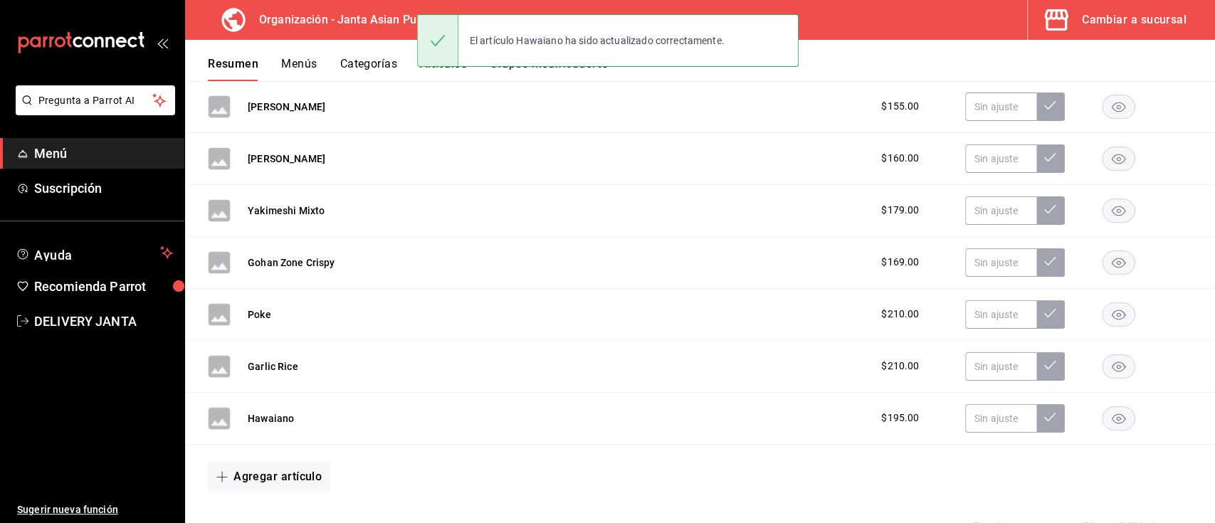
scroll to position [3027, 0]
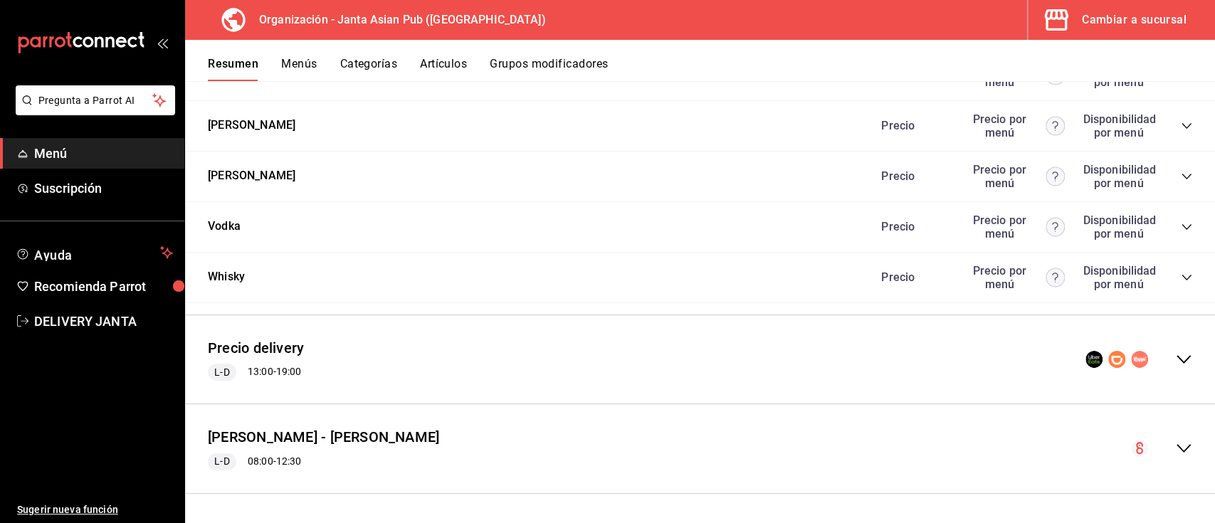
click at [1175, 357] on icon "collapse-menu-row" at bounding box center [1183, 359] width 17 height 17
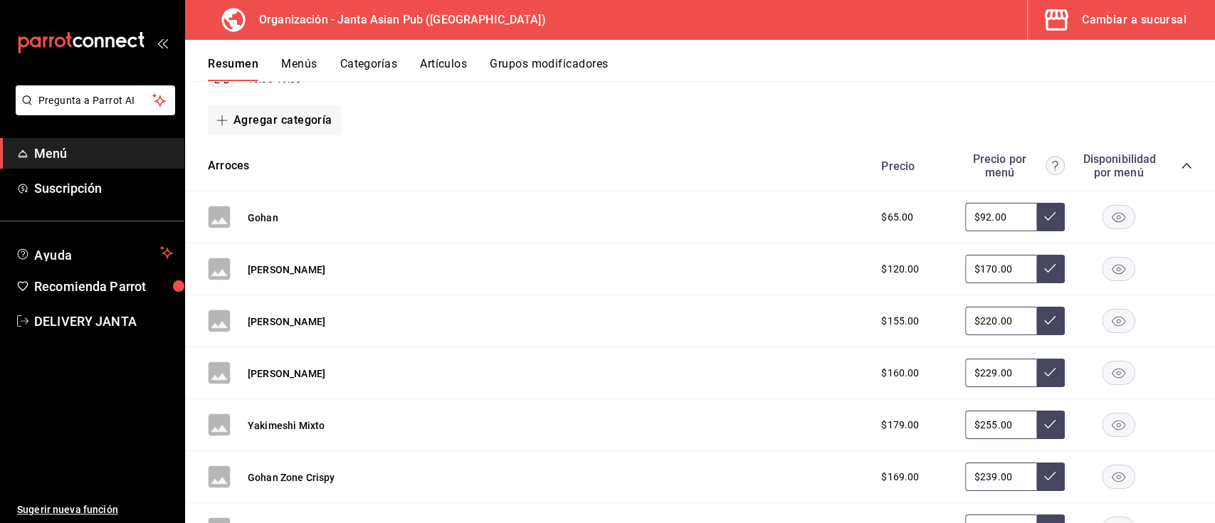
scroll to position [3256, 0]
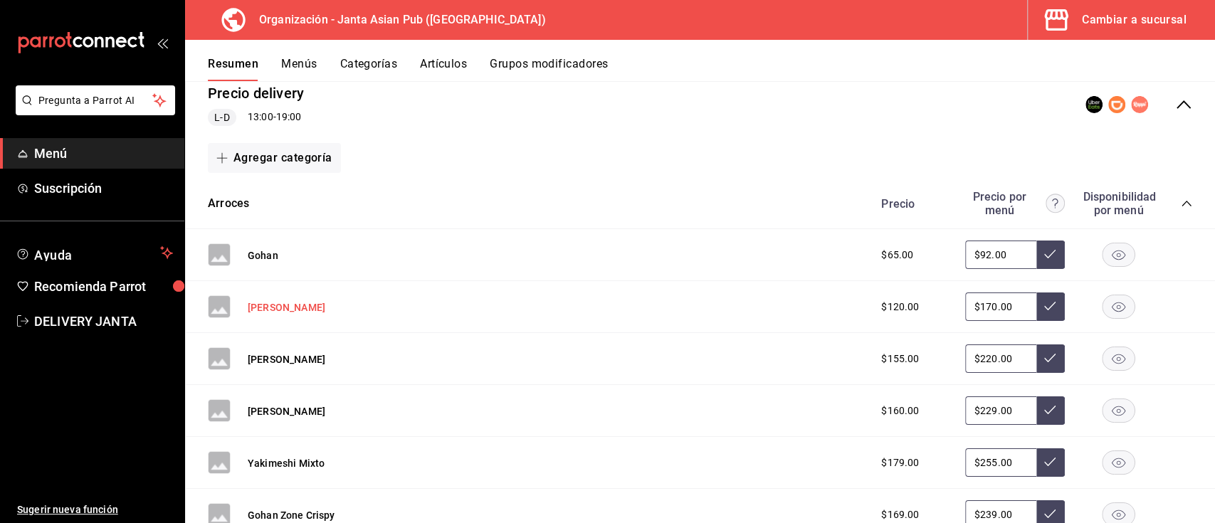
click at [304, 315] on button "[PERSON_NAME]" at bounding box center [287, 307] width 78 height 14
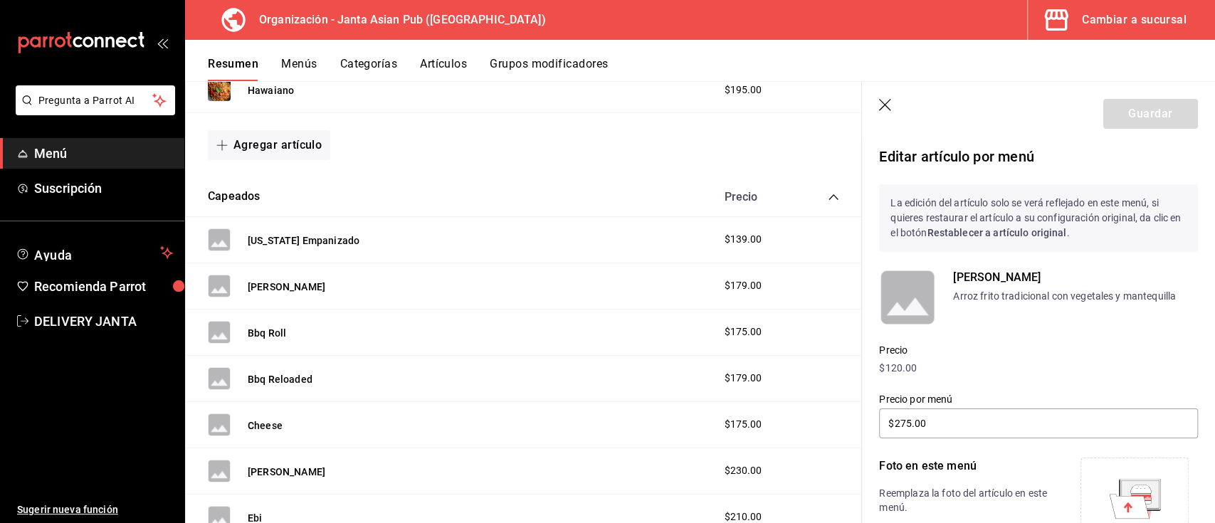
type input "$170.00"
click at [1121, 487] on icon at bounding box center [1139, 494] width 37 height 28
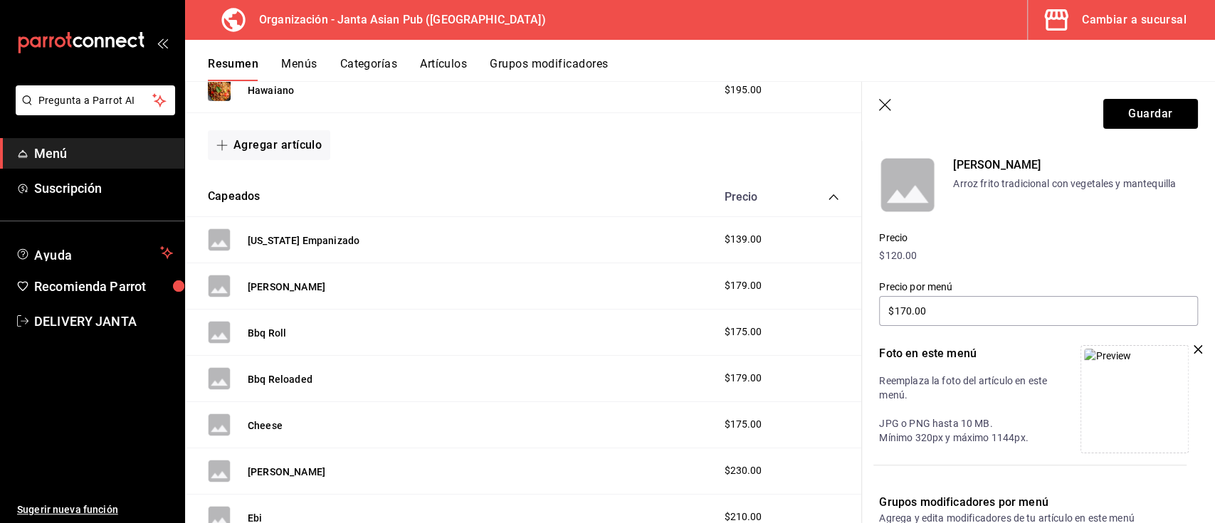
scroll to position [102, 0]
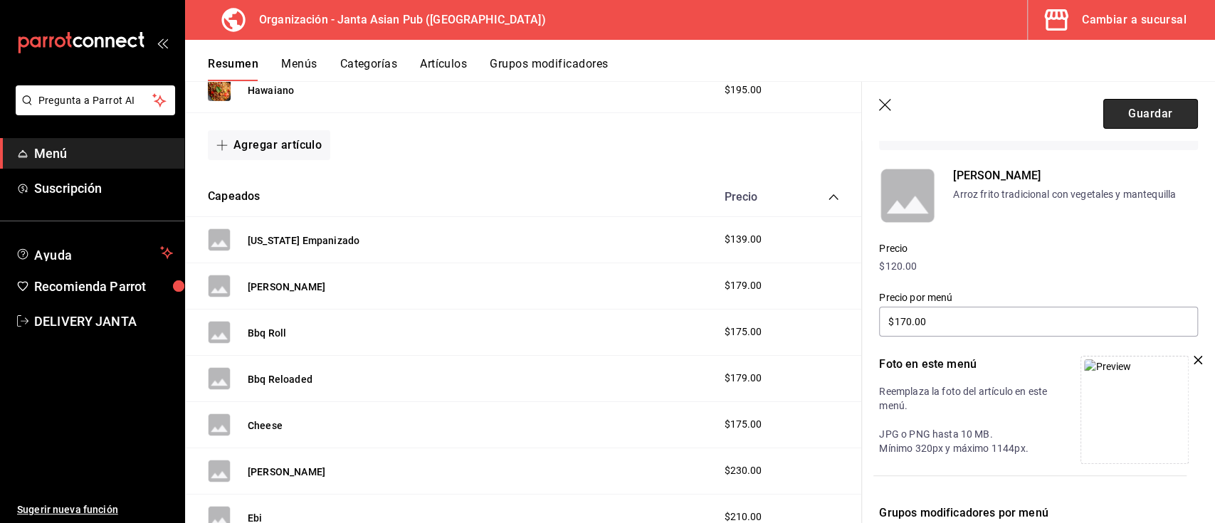
click at [1126, 105] on button "Guardar" at bounding box center [1150, 114] width 95 height 30
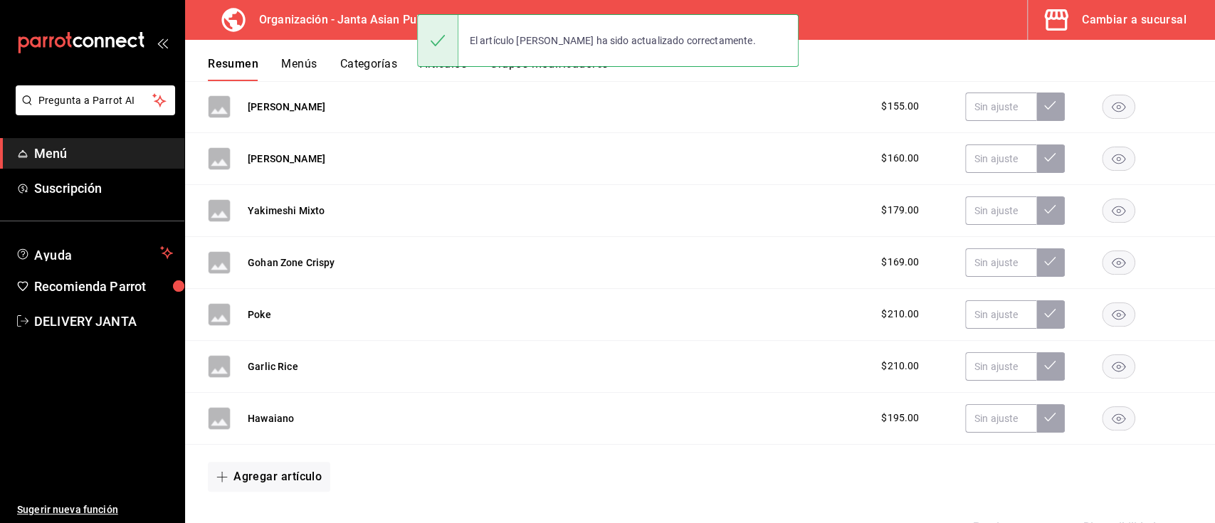
scroll to position [3027, 0]
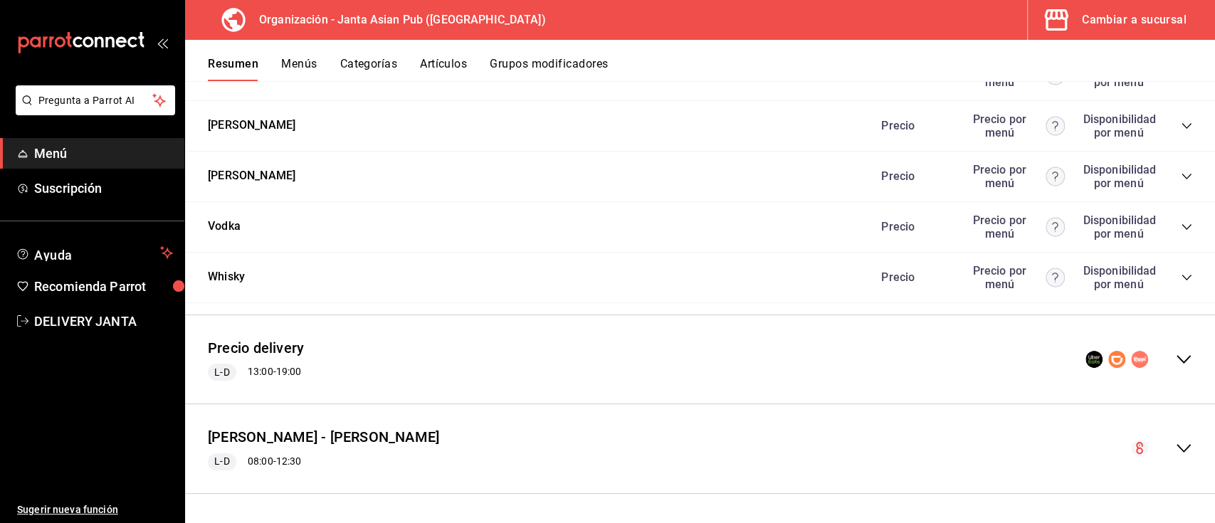
click at [1177, 357] on icon "collapse-menu-row" at bounding box center [1184, 359] width 14 height 9
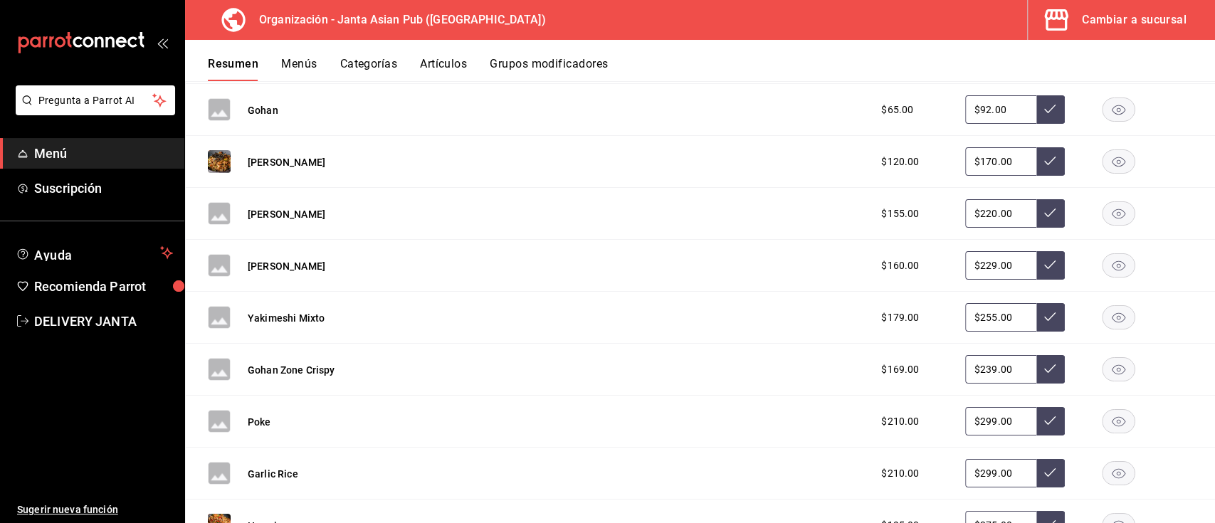
scroll to position [3340, 0]
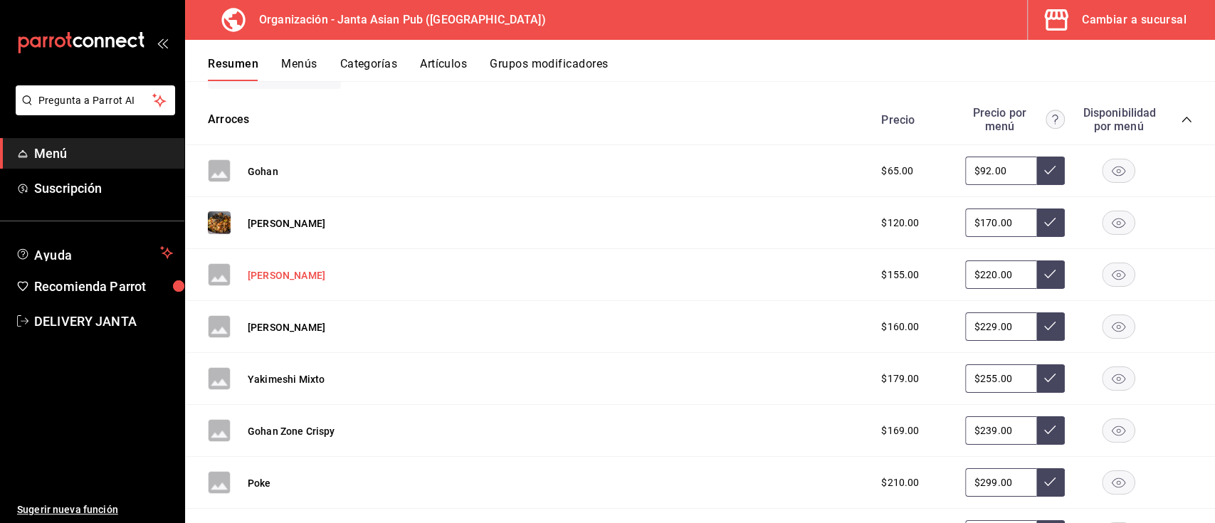
click at [266, 283] on button "[PERSON_NAME]" at bounding box center [287, 275] width 78 height 14
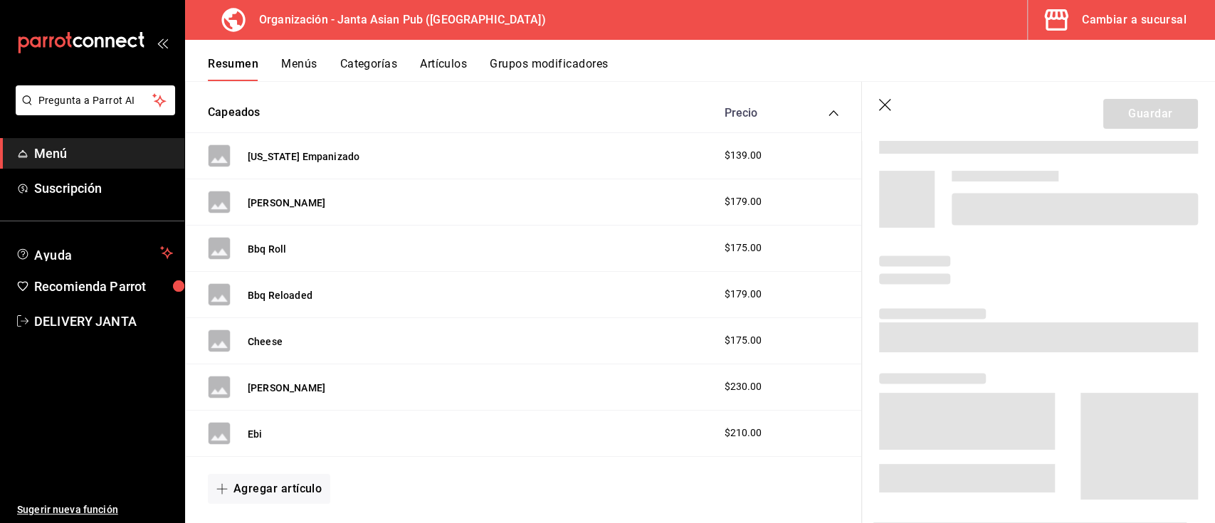
scroll to position [2786, 0]
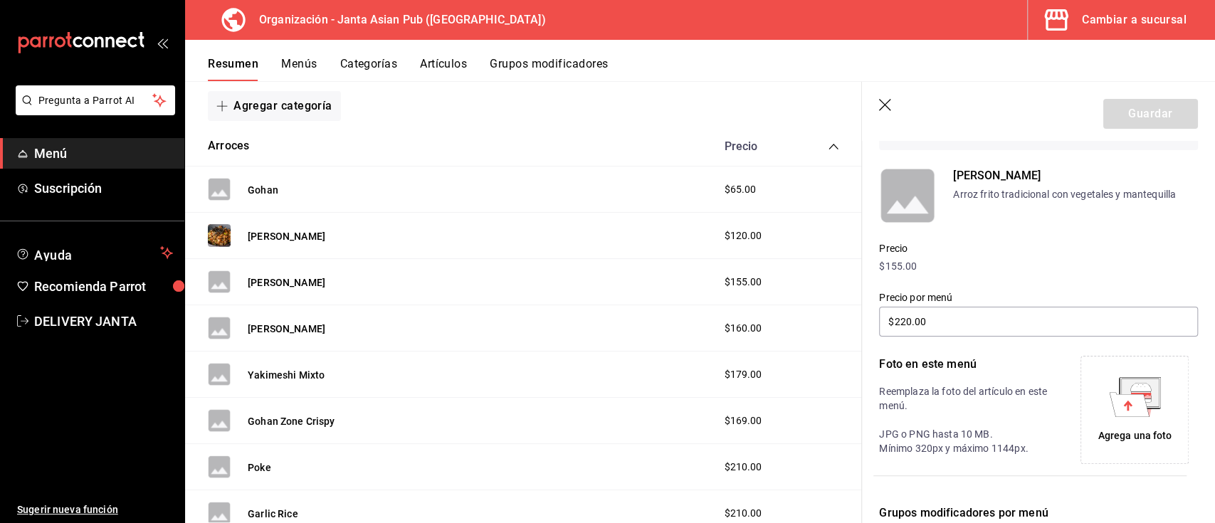
click at [1119, 438] on div "Agrega una foto" at bounding box center [1135, 436] width 74 height 15
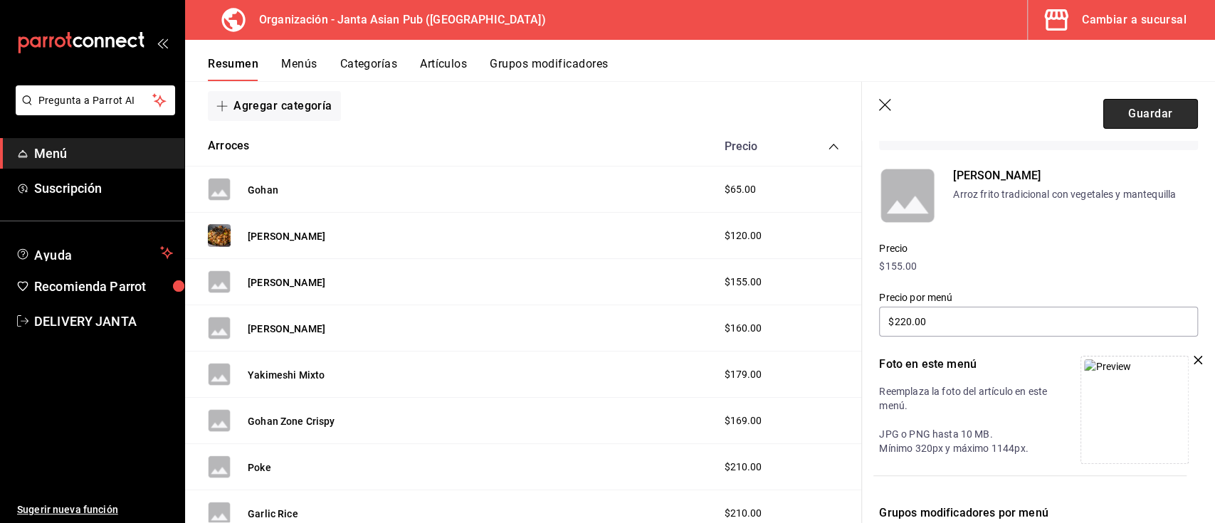
click at [1135, 107] on button "Guardar" at bounding box center [1150, 114] width 95 height 30
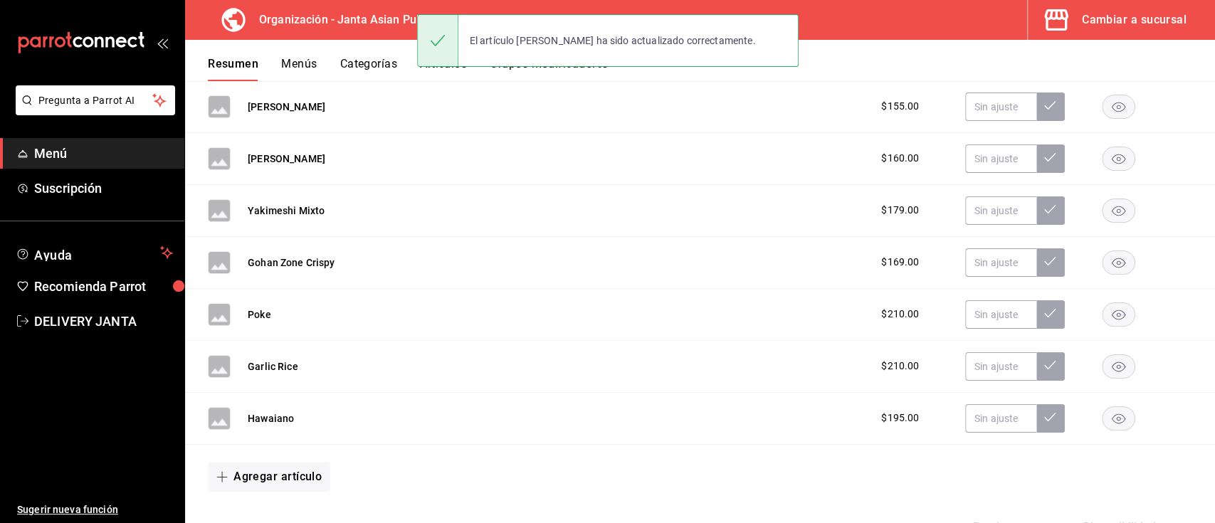
scroll to position [3027, 0]
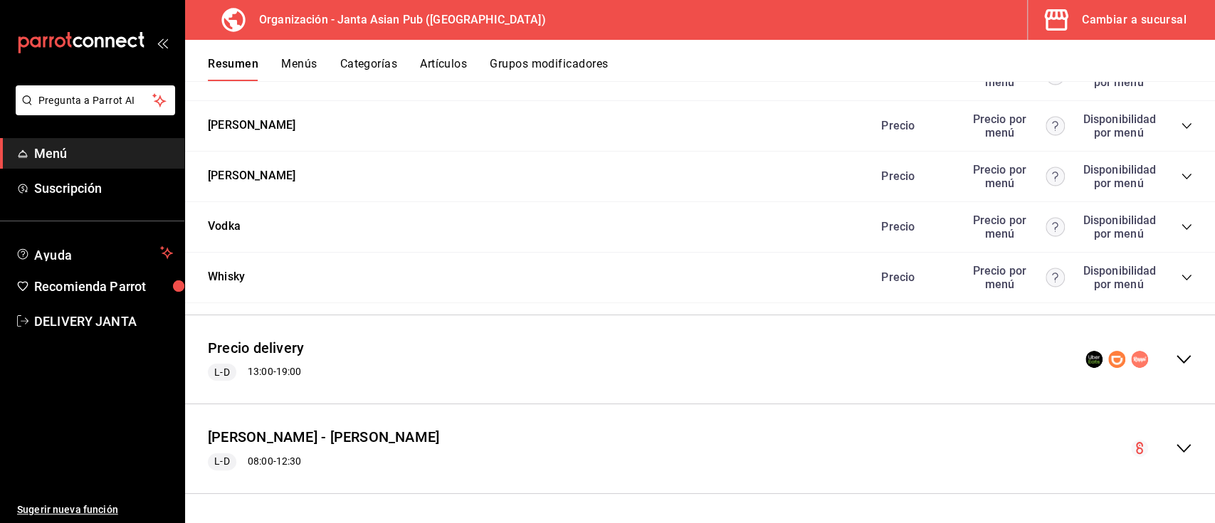
click at [1177, 361] on icon "collapse-menu-row" at bounding box center [1184, 359] width 14 height 9
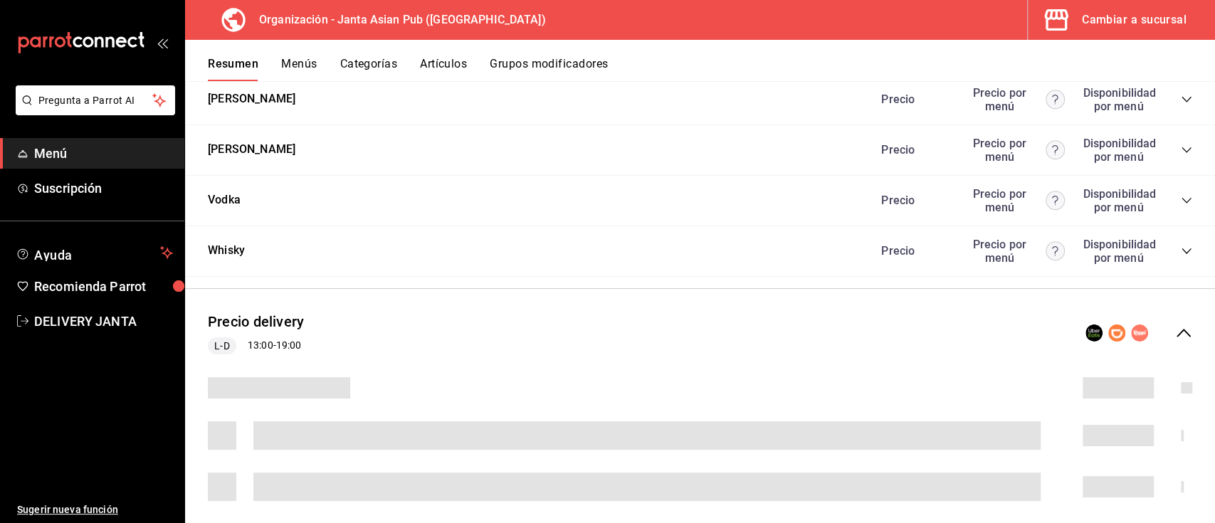
scroll to position [3266, 0]
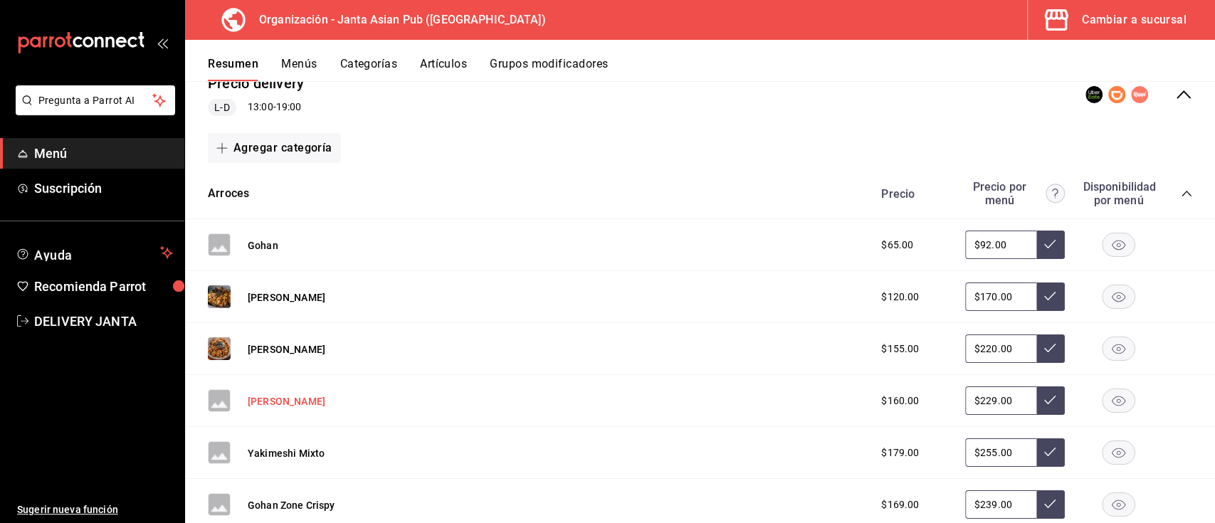
click at [279, 409] on button "[PERSON_NAME]" at bounding box center [287, 401] width 78 height 14
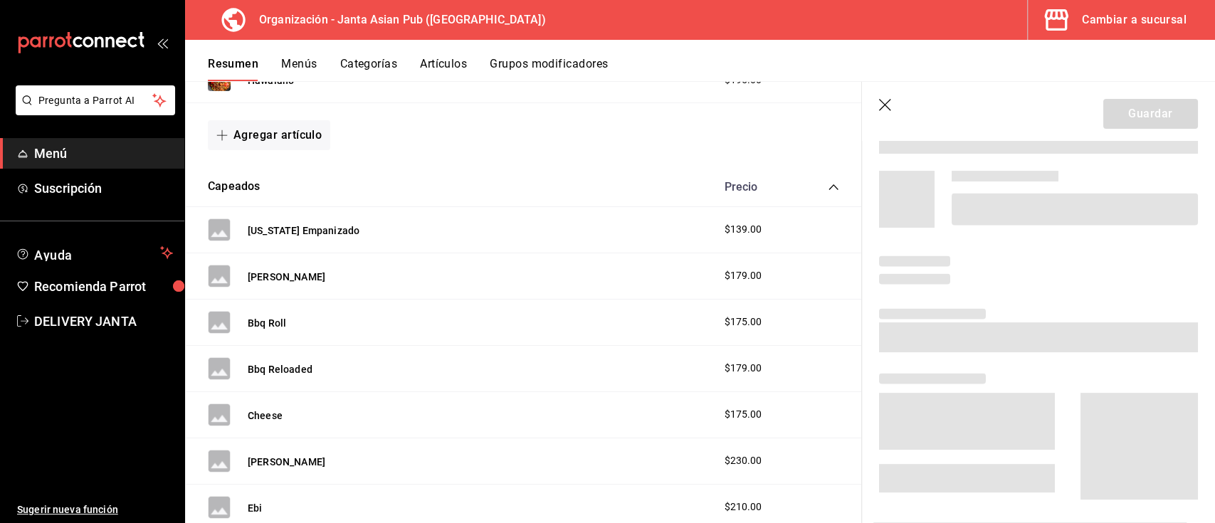
scroll to position [2712, 0]
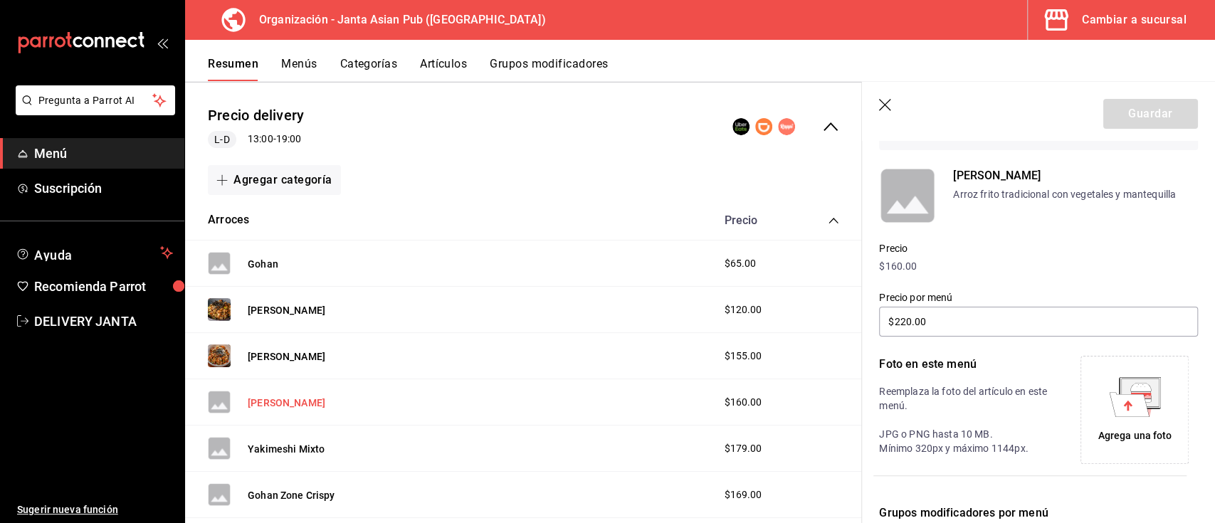
type input "$229.00"
click at [1135, 432] on div "Agrega una foto" at bounding box center [1135, 436] width 74 height 15
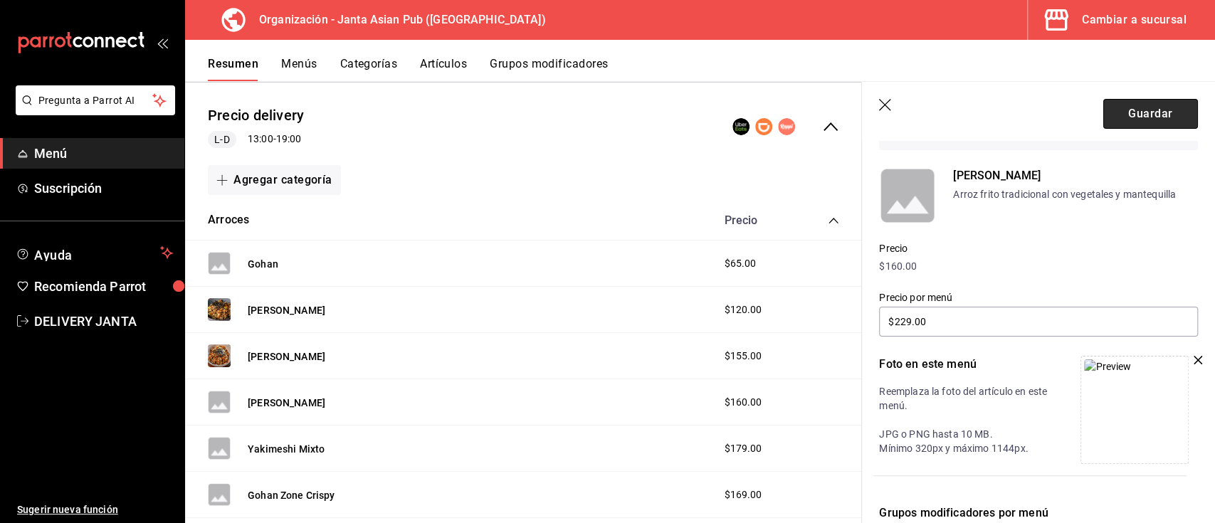
click at [1145, 111] on button "Guardar" at bounding box center [1150, 114] width 95 height 30
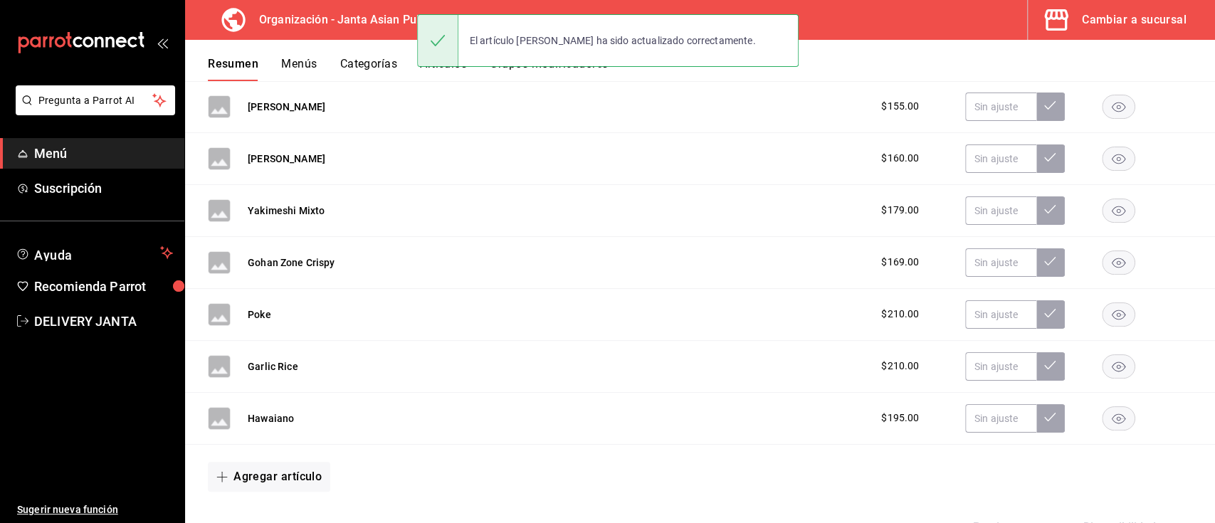
scroll to position [3027, 0]
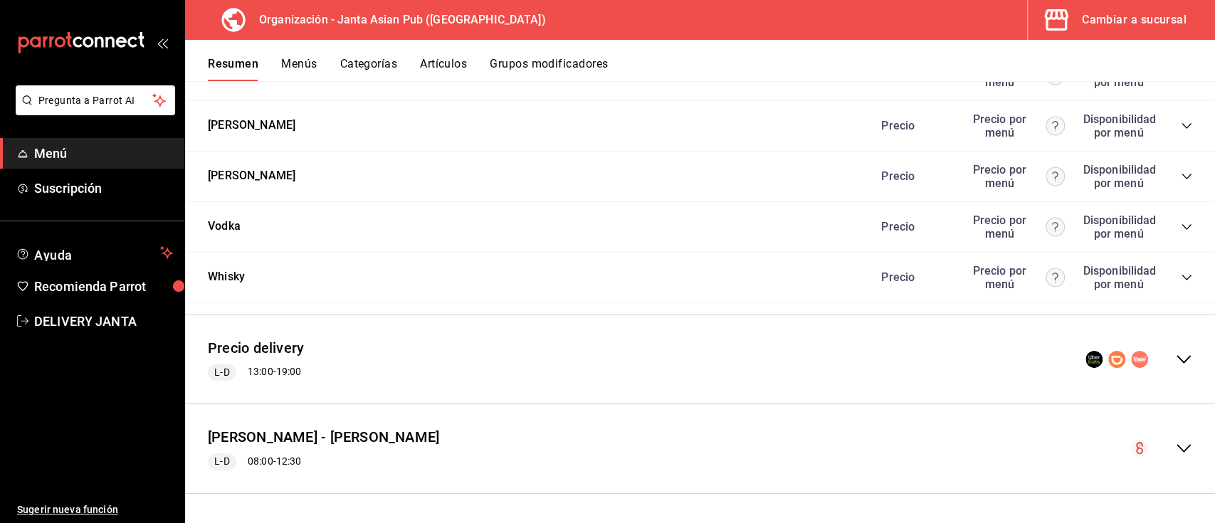
click at [1177, 358] on icon "collapse-menu-row" at bounding box center [1184, 359] width 14 height 9
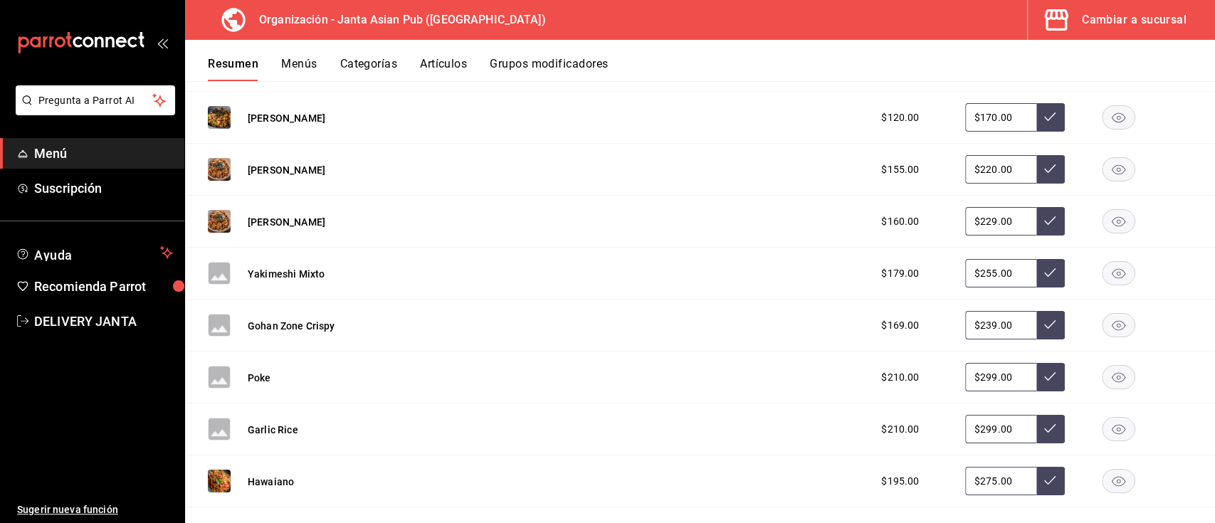
scroll to position [3453, 0]
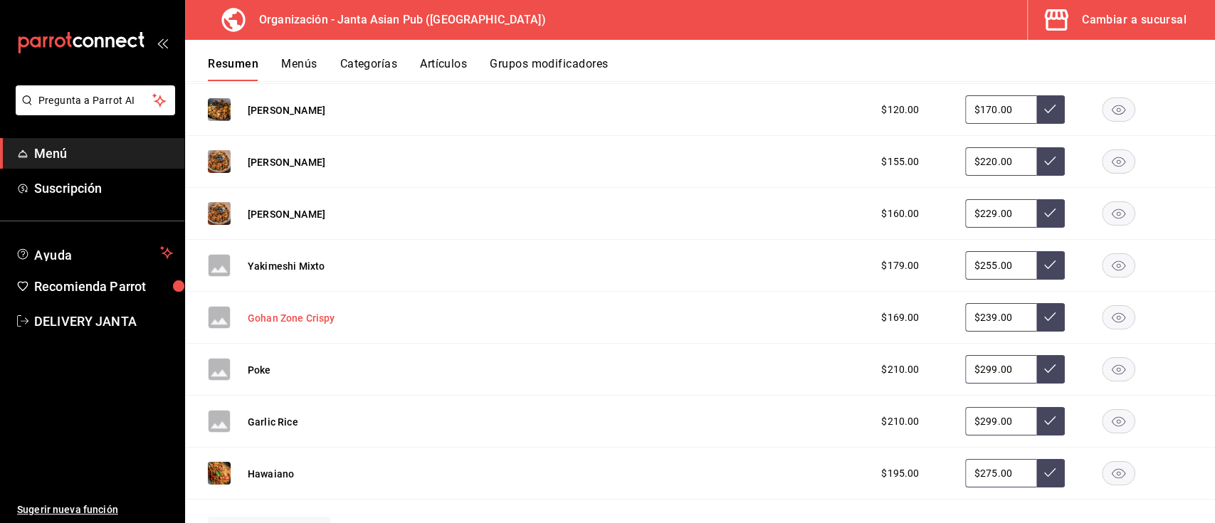
click at [309, 325] on button "Gohan Zone Crispy" at bounding box center [292, 318] width 88 height 14
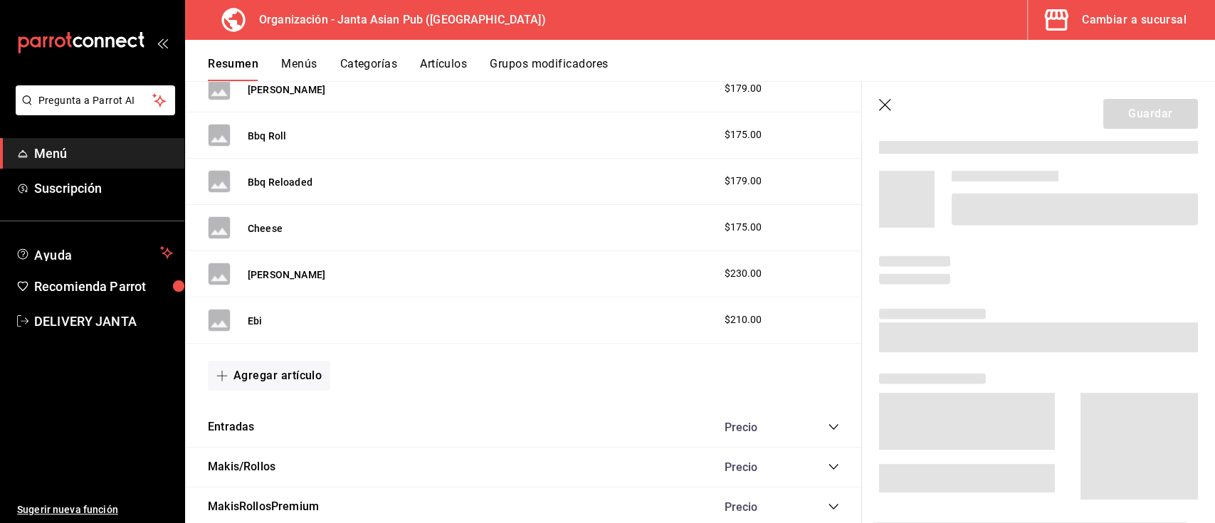
scroll to position [2886, 0]
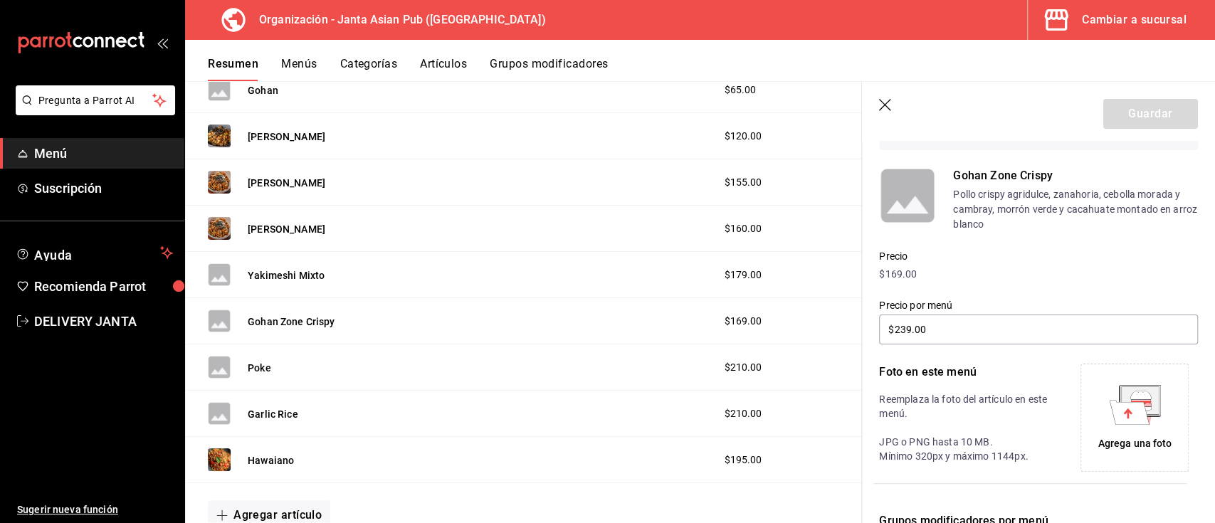
click at [1123, 414] on icon at bounding box center [1127, 413] width 9 height 10
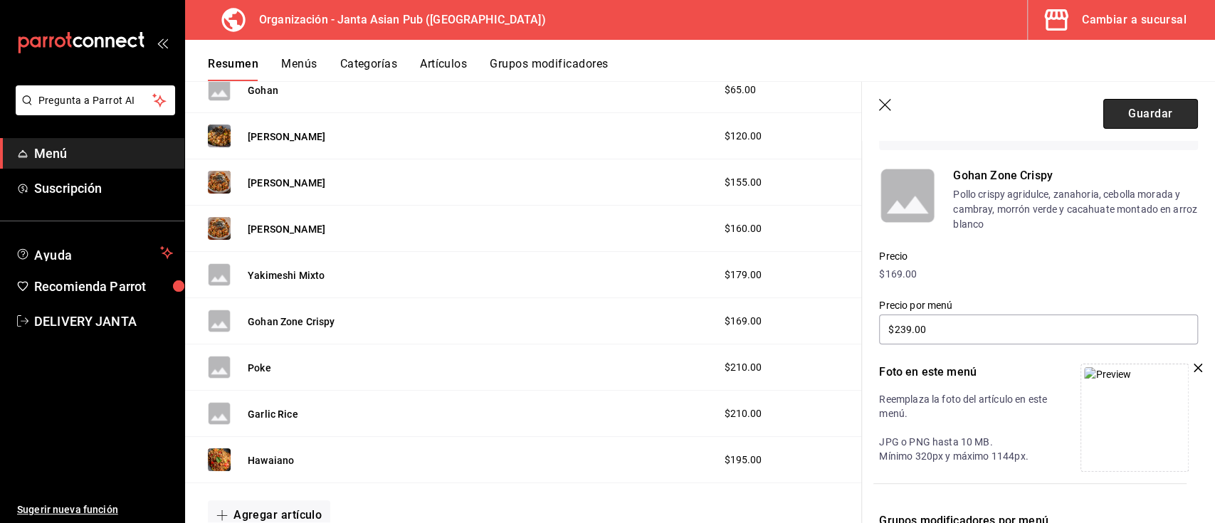
click at [1106, 125] on button "Guardar" at bounding box center [1150, 114] width 95 height 30
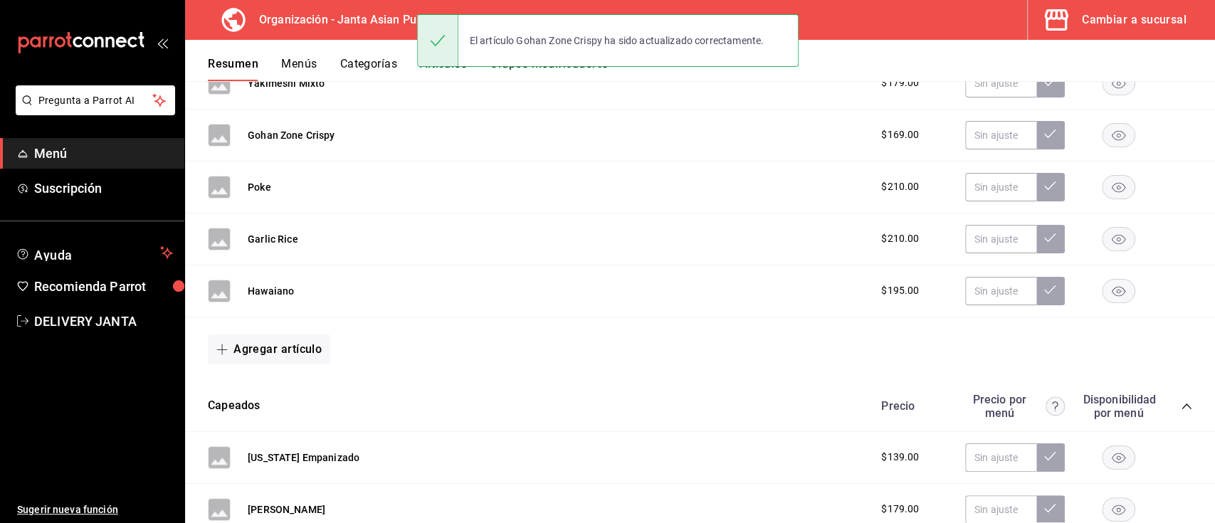
scroll to position [3027, 0]
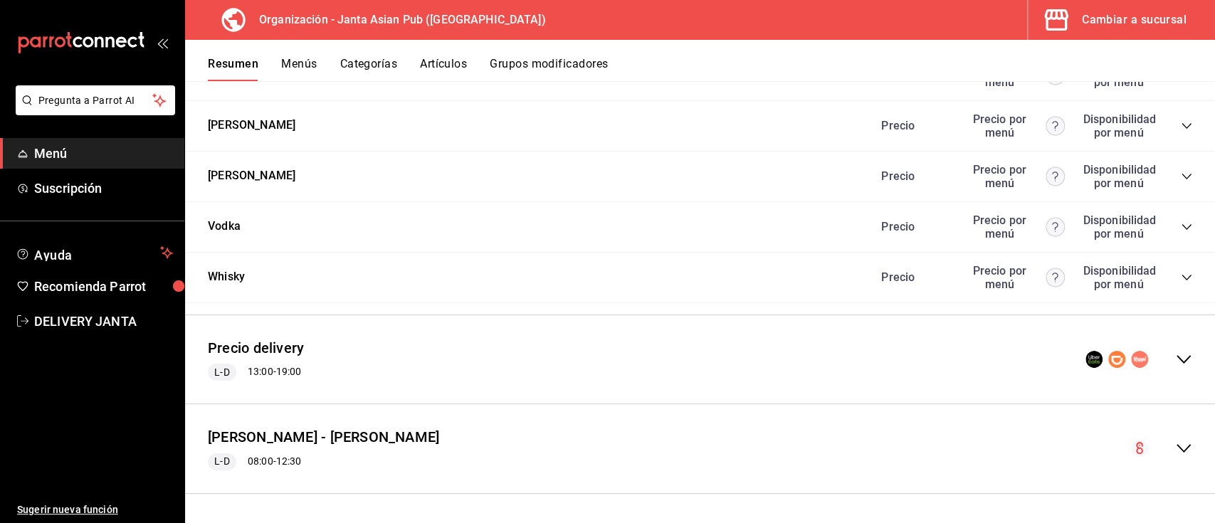
click at [1156, 356] on div "collapse-menu-row" at bounding box center [1139, 359] width 107 height 17
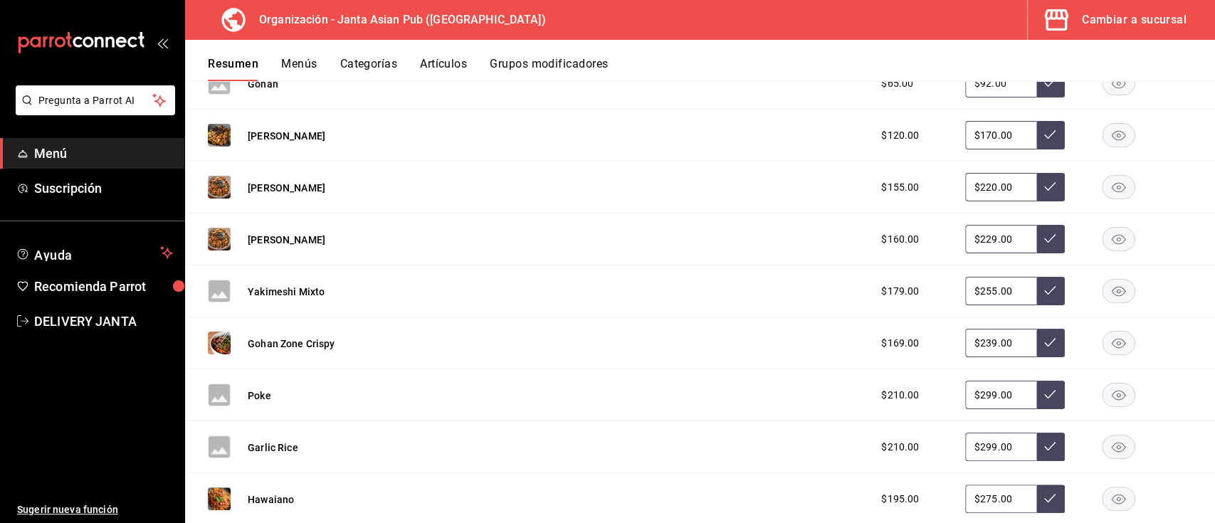
scroll to position [3442, 0]
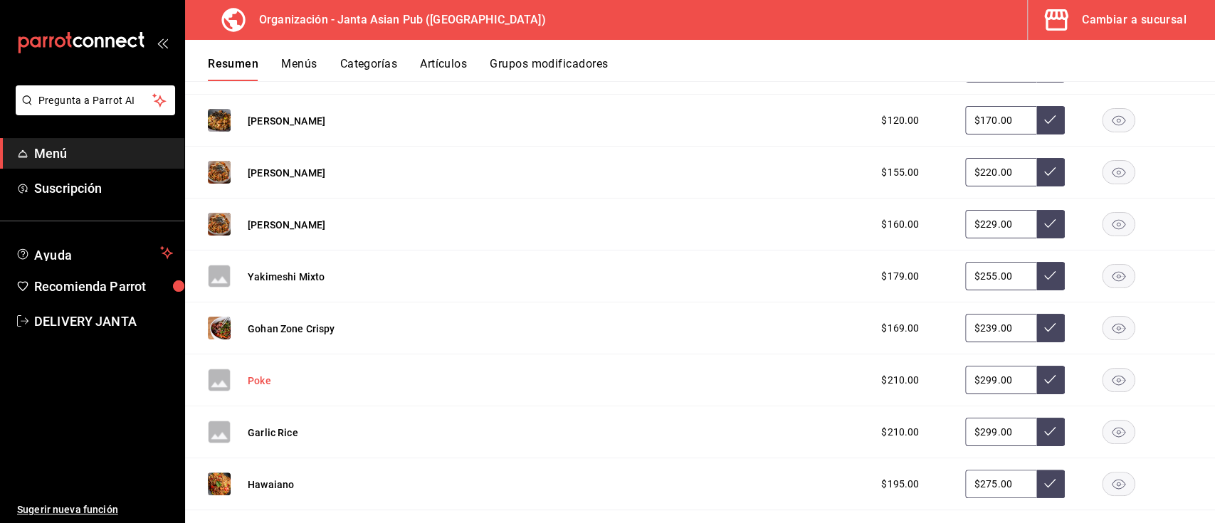
click at [258, 388] on button "Poke" at bounding box center [259, 381] width 23 height 14
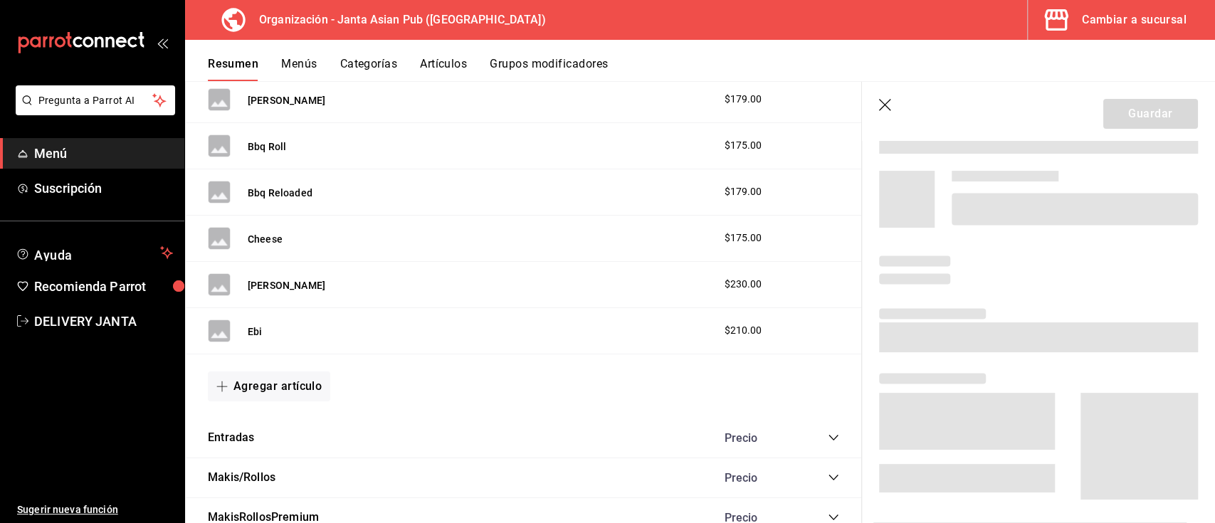
scroll to position [2875, 0]
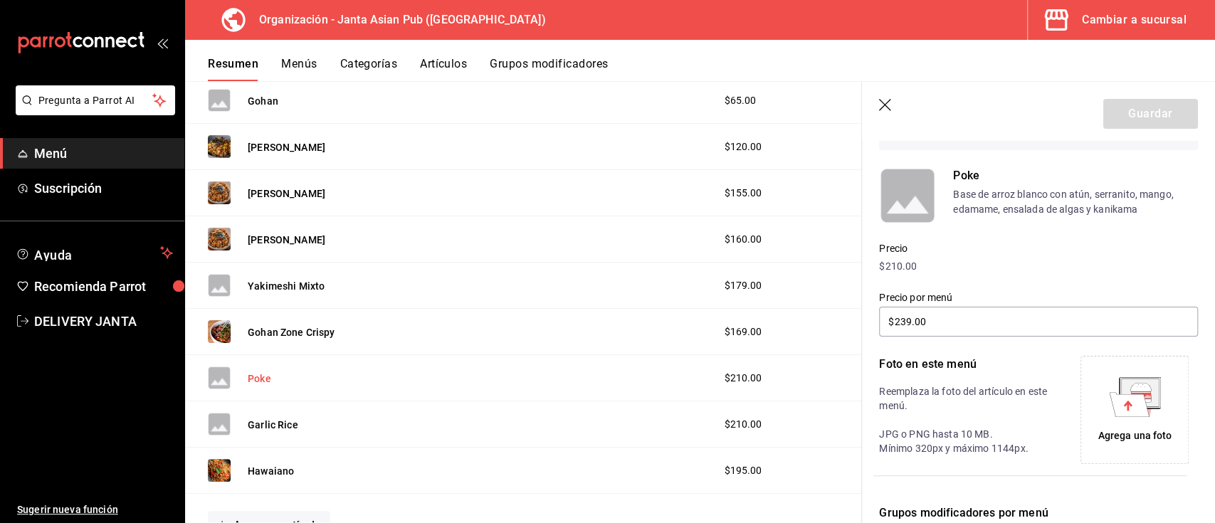
type input "$299.00"
click at [1094, 420] on div "Agrega una foto" at bounding box center [1134, 409] width 101 height 101
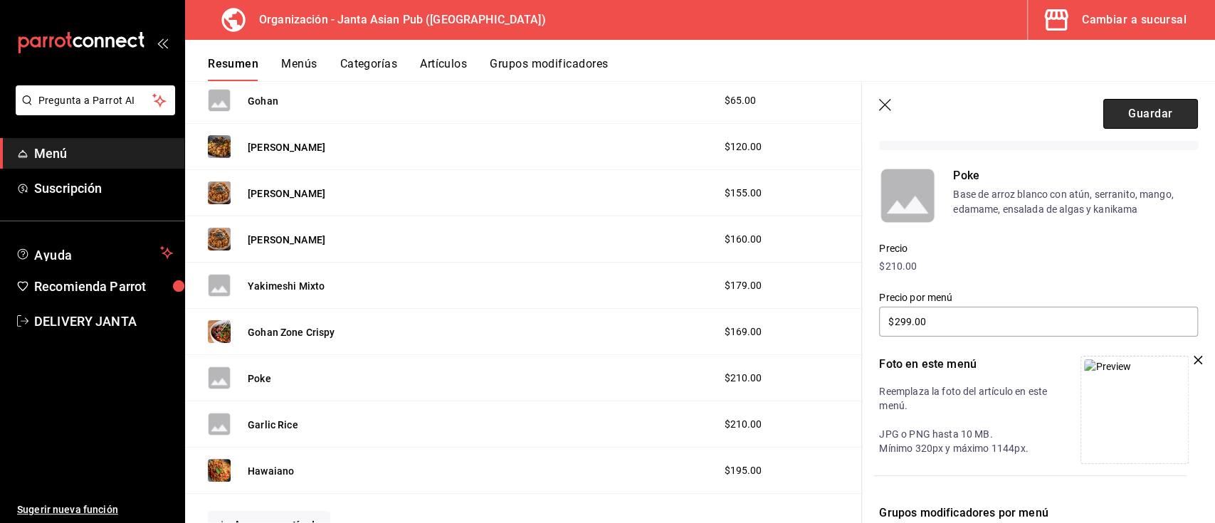
click at [1113, 106] on button "Guardar" at bounding box center [1150, 114] width 95 height 30
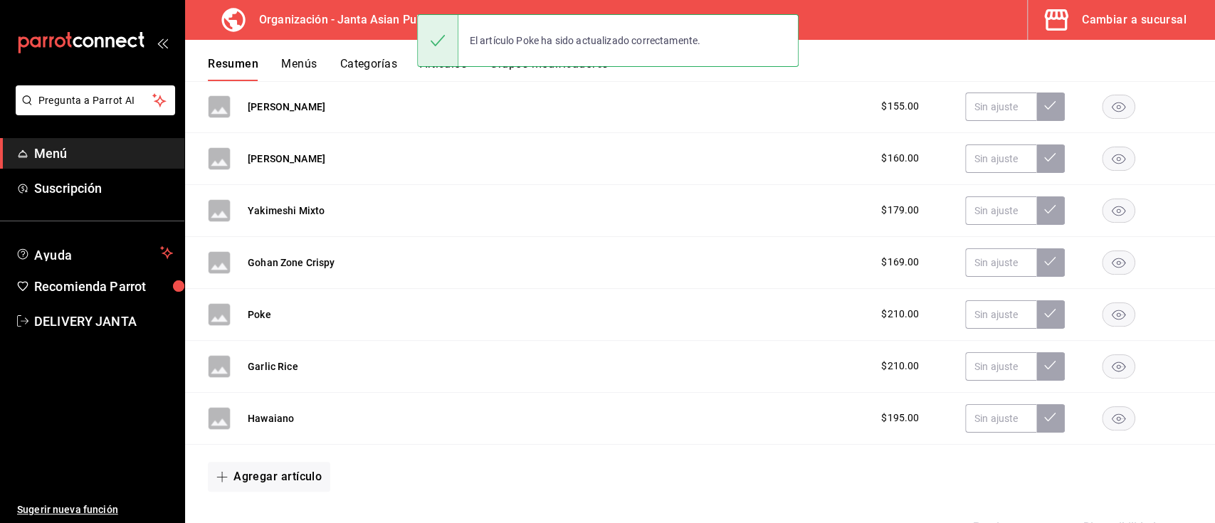
scroll to position [3027, 0]
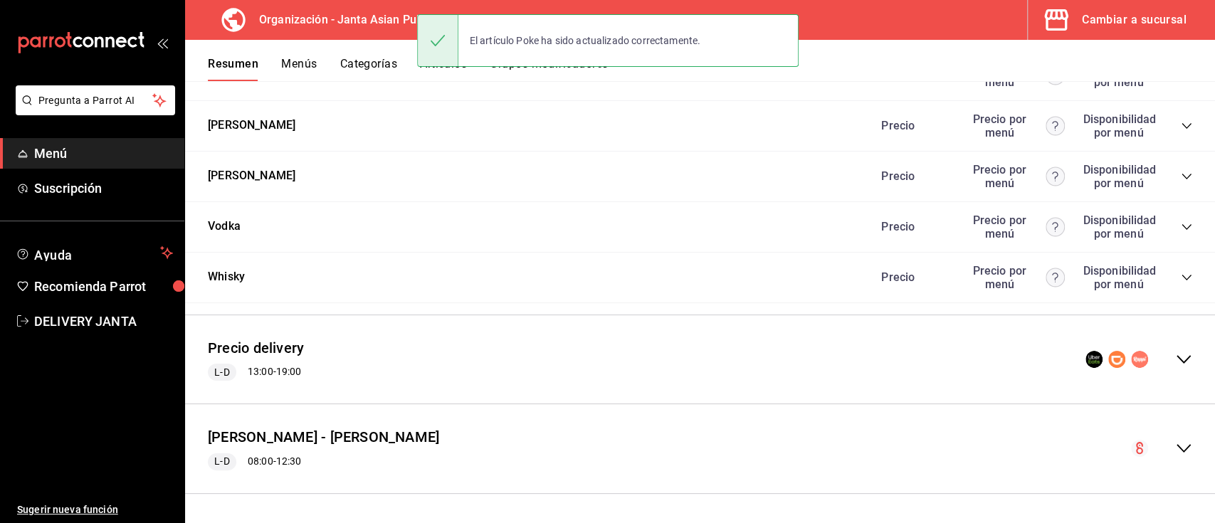
click at [1175, 359] on icon "collapse-menu-row" at bounding box center [1183, 359] width 17 height 17
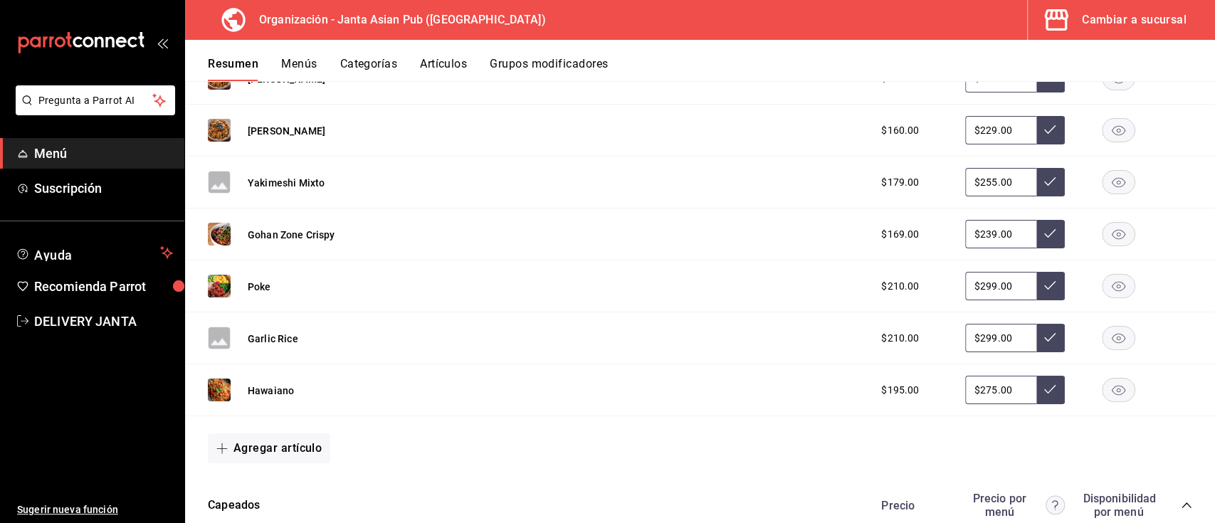
scroll to position [3667, 0]
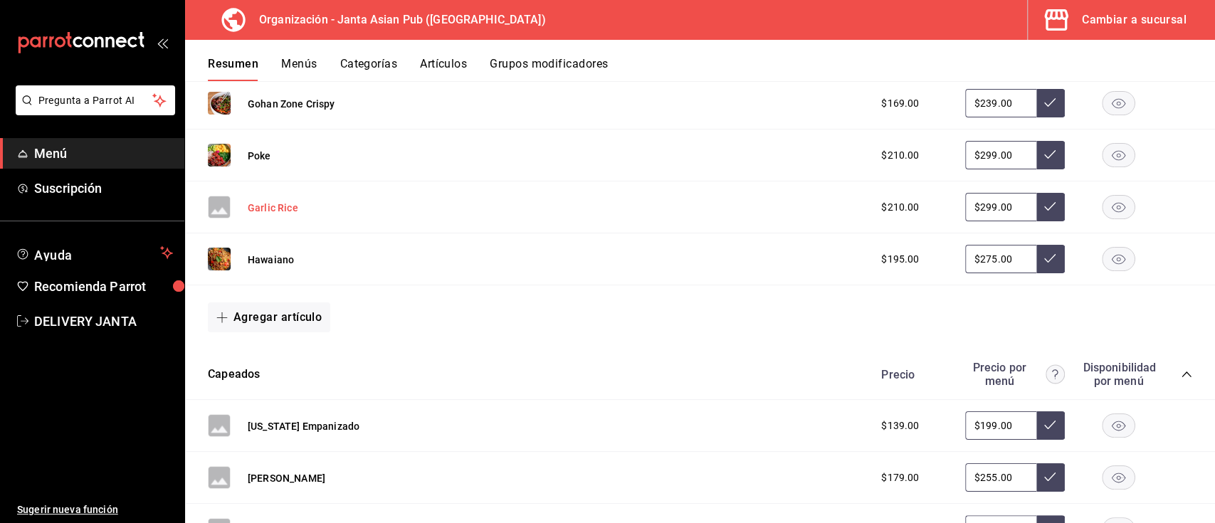
click at [277, 215] on button "Garlic Rice" at bounding box center [273, 208] width 51 height 14
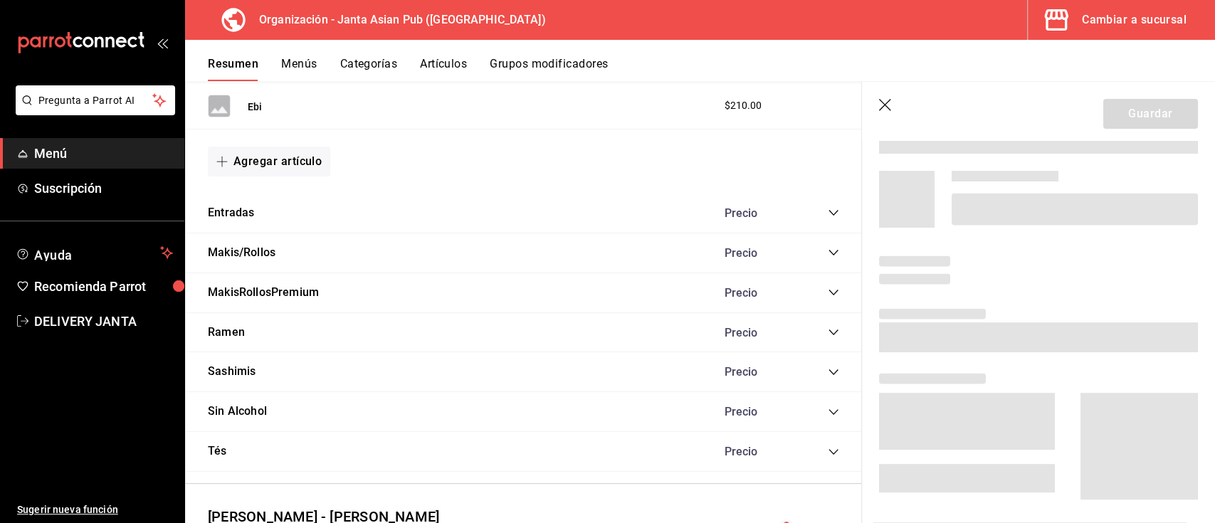
scroll to position [3076, 0]
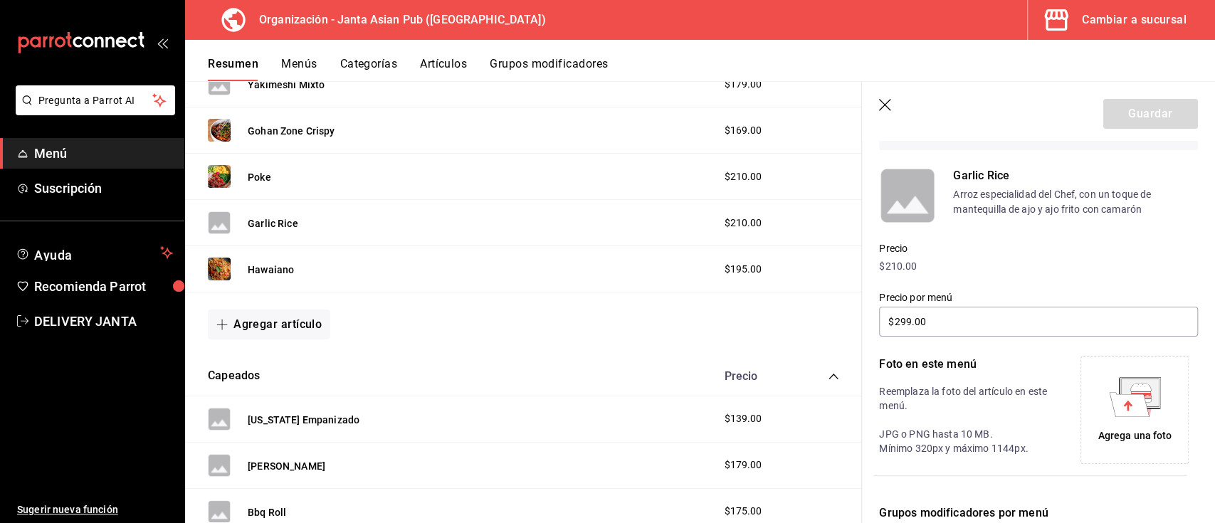
click at [1109, 391] on icon at bounding box center [1135, 397] width 52 height 40
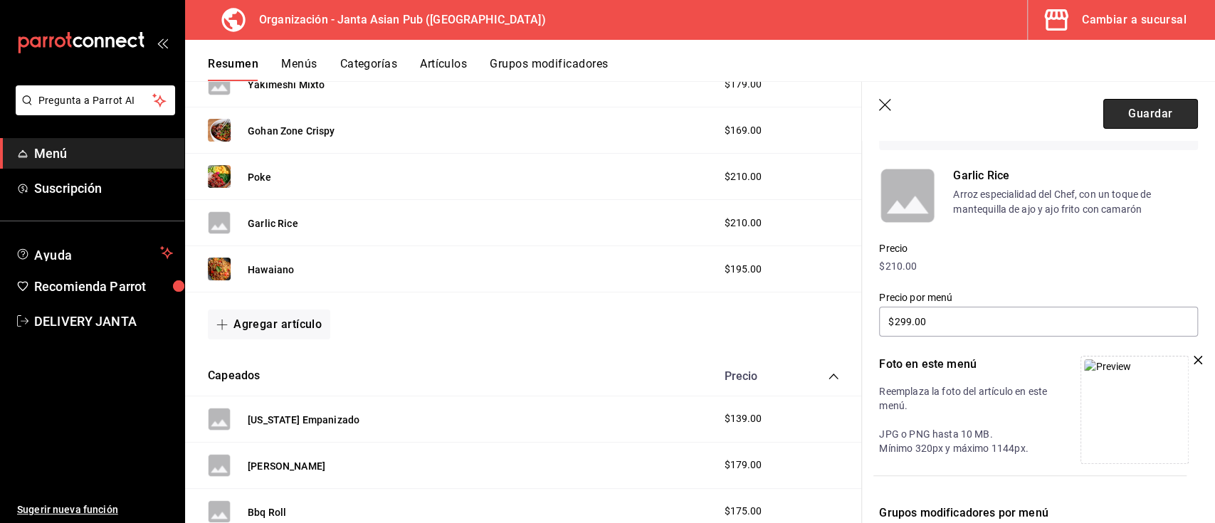
click at [1143, 102] on button "Guardar" at bounding box center [1150, 114] width 95 height 30
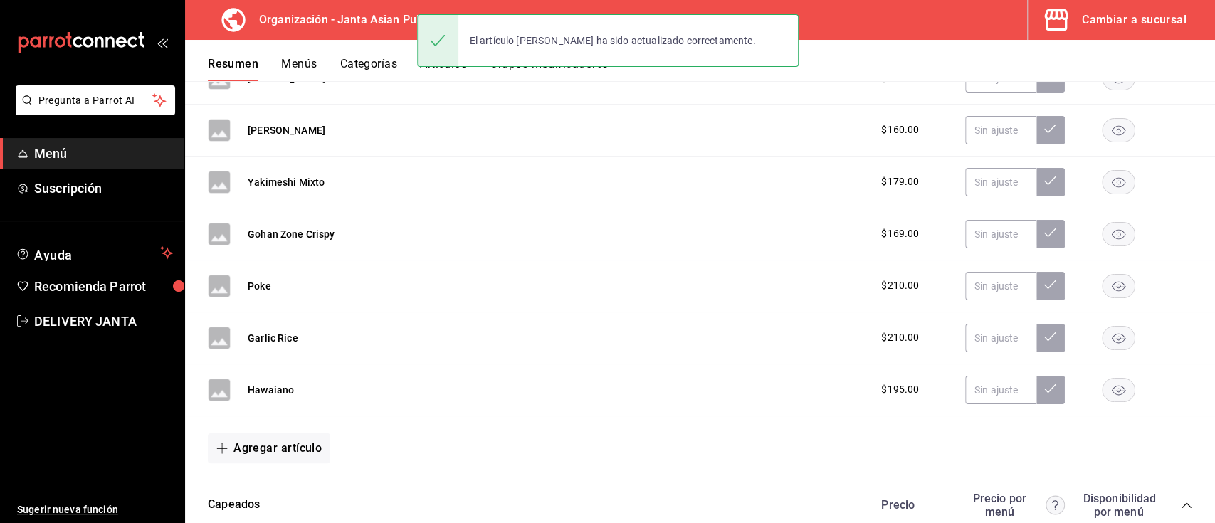
scroll to position [3027, 0]
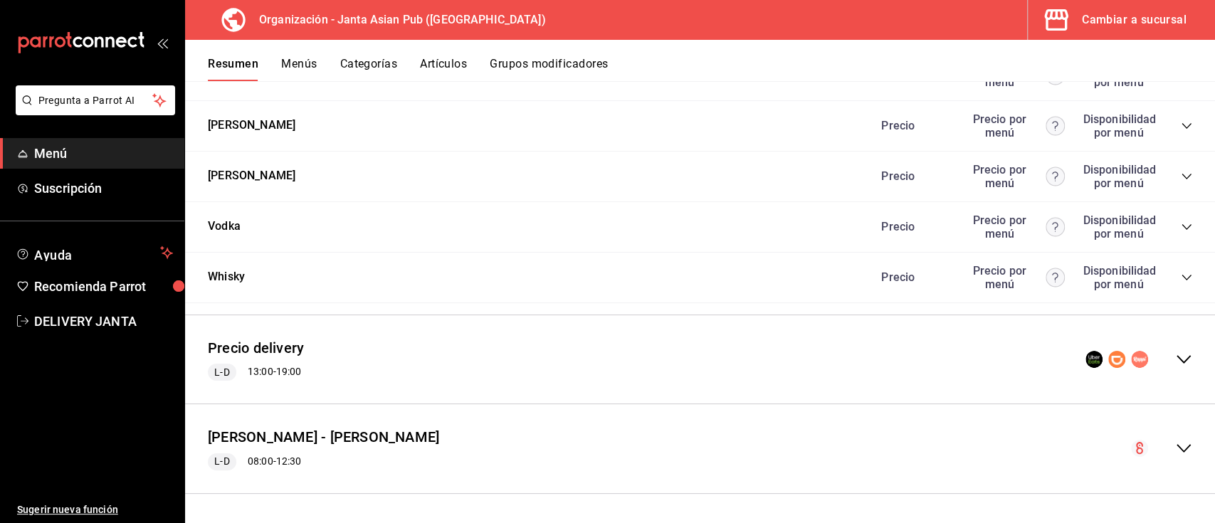
click at [1175, 362] on icon "collapse-menu-row" at bounding box center [1183, 359] width 17 height 17
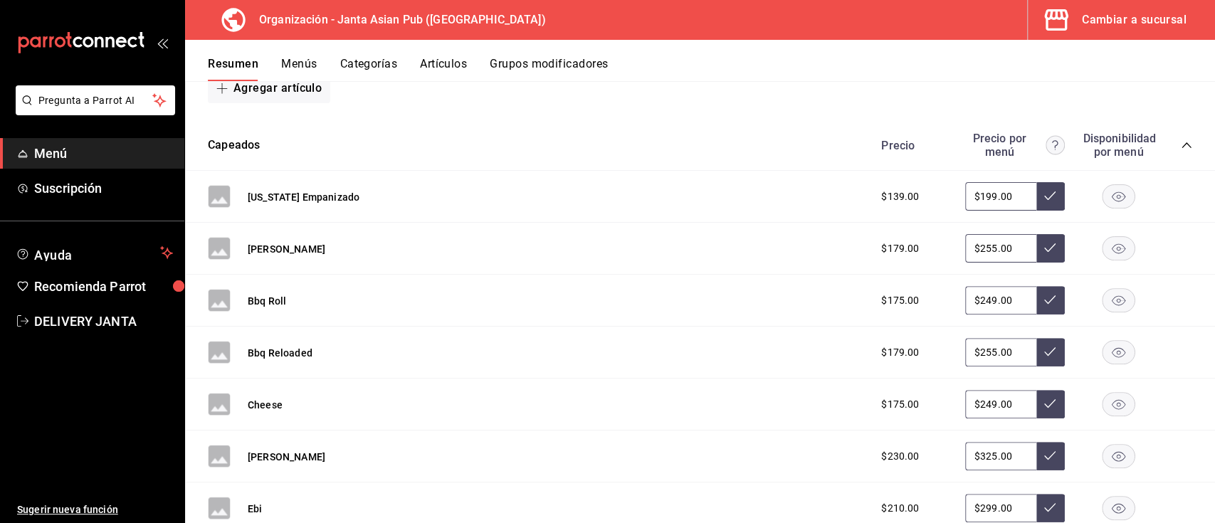
scroll to position [3943, 0]
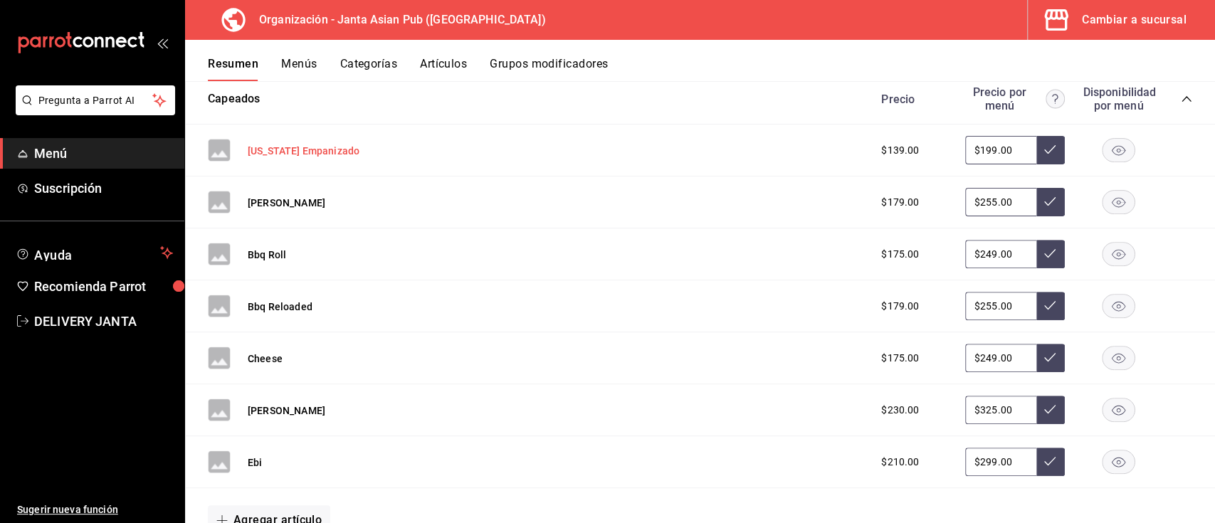
click at [320, 158] on button "[US_STATE] Empanizado" at bounding box center [304, 151] width 112 height 14
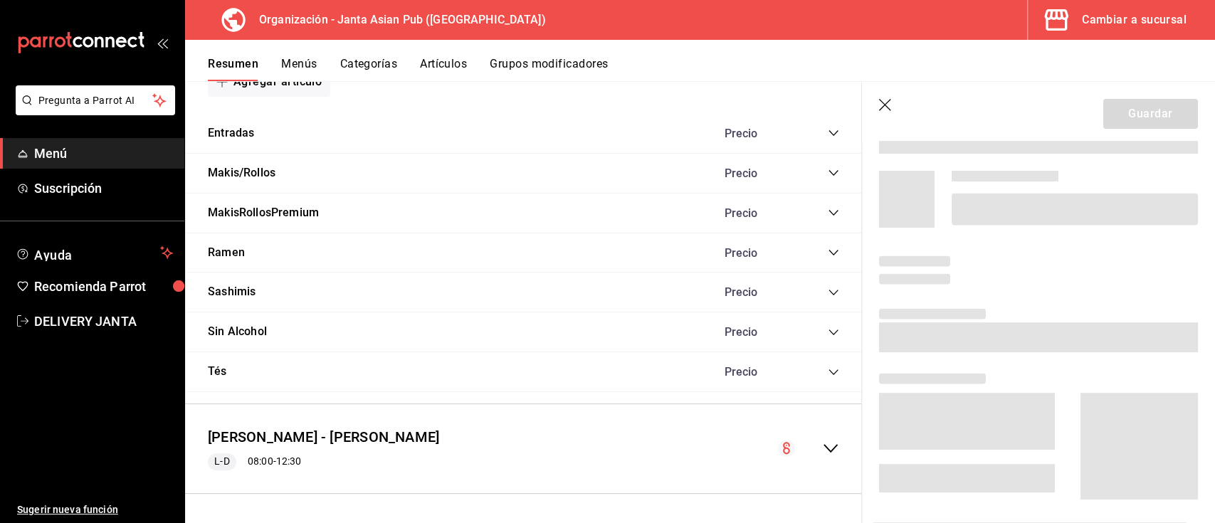
scroll to position [3326, 0]
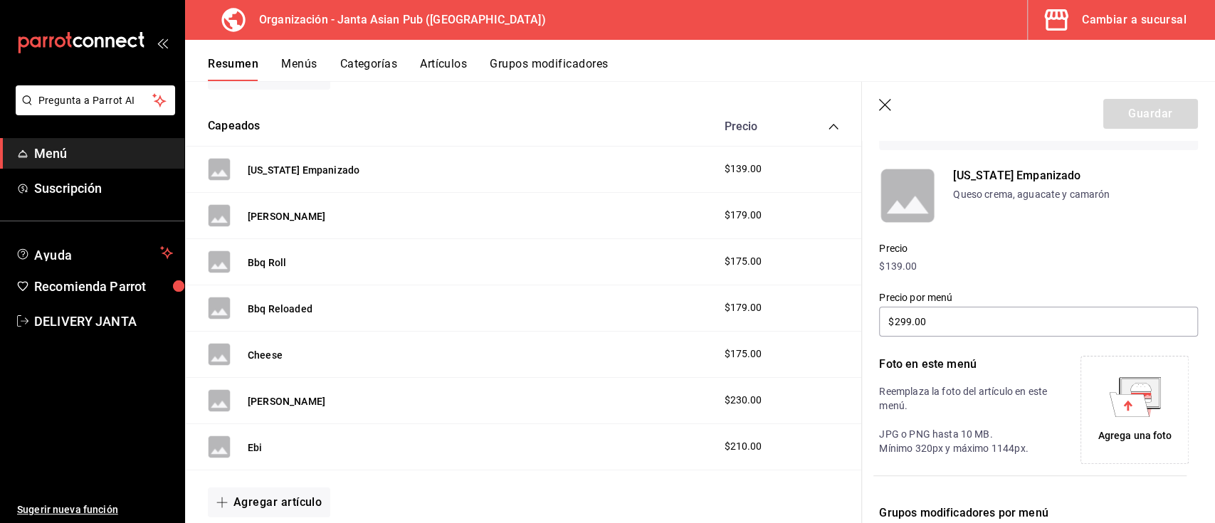
type input "$199.00"
click at [1100, 424] on div "Agrega una foto" at bounding box center [1134, 409] width 101 height 101
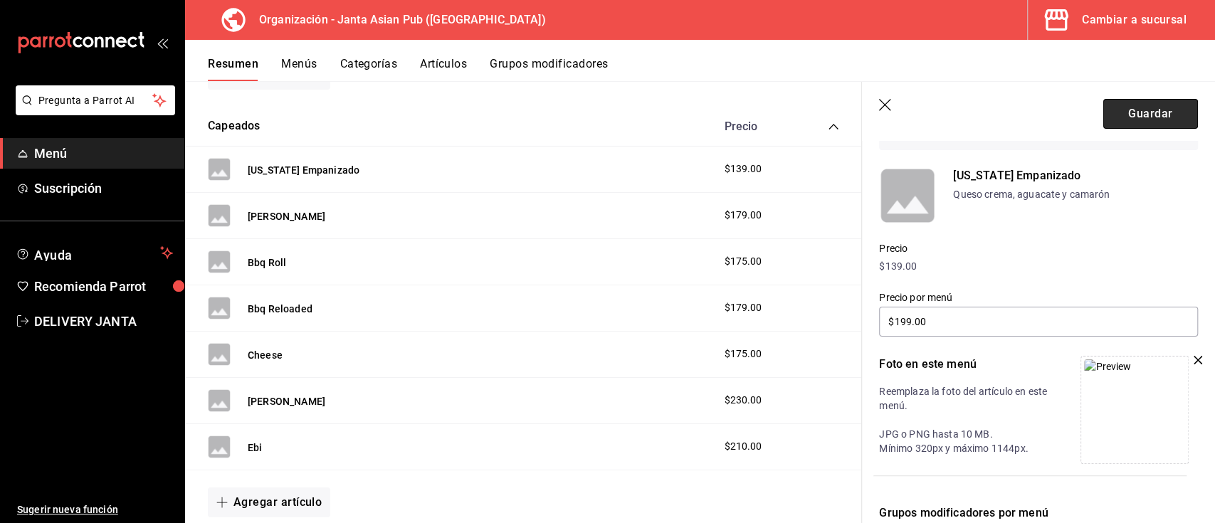
click at [1116, 114] on button "Guardar" at bounding box center [1150, 114] width 95 height 30
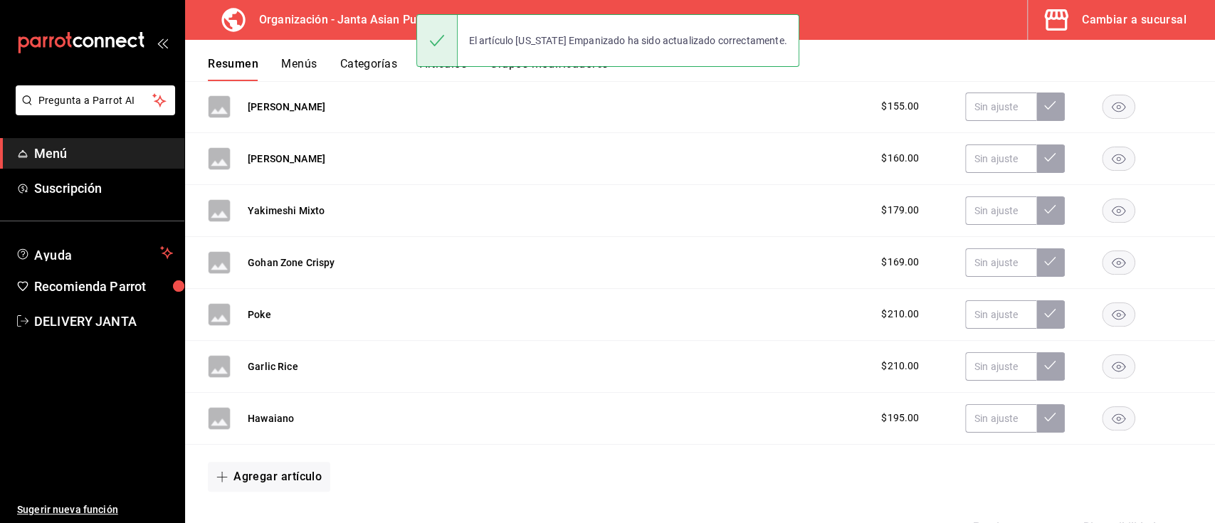
scroll to position [3027, 0]
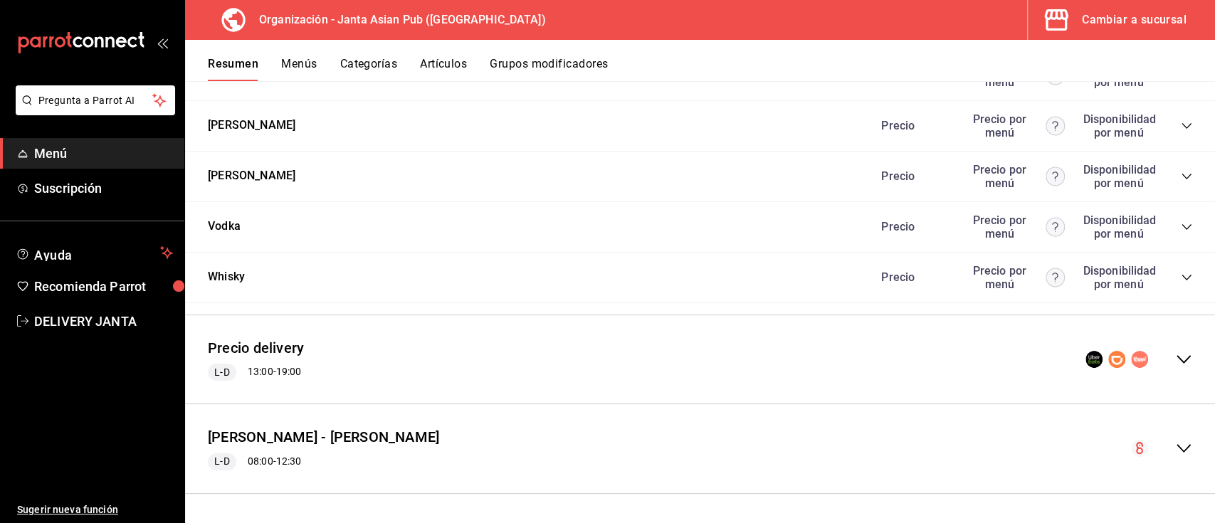
click at [1177, 352] on icon "collapse-menu-row" at bounding box center [1183, 359] width 17 height 17
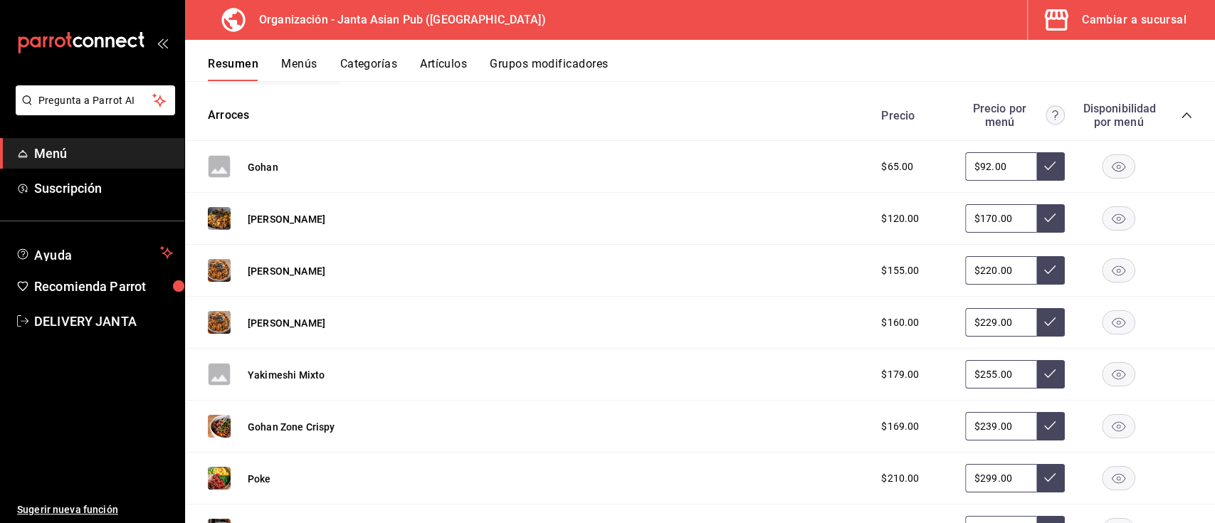
scroll to position [3375, 0]
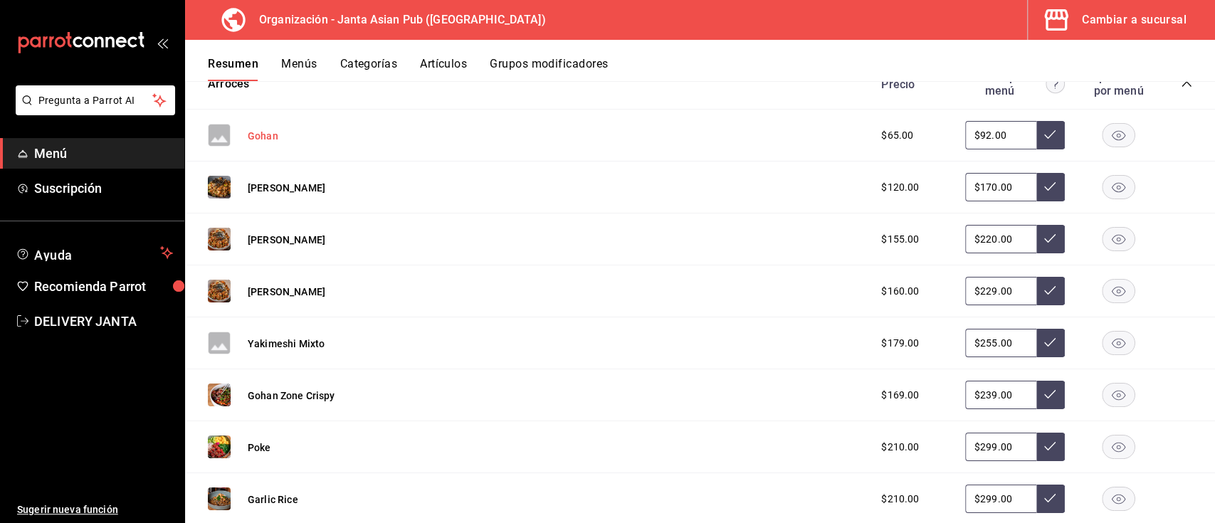
click at [262, 143] on button "Gohan" at bounding box center [263, 136] width 31 height 14
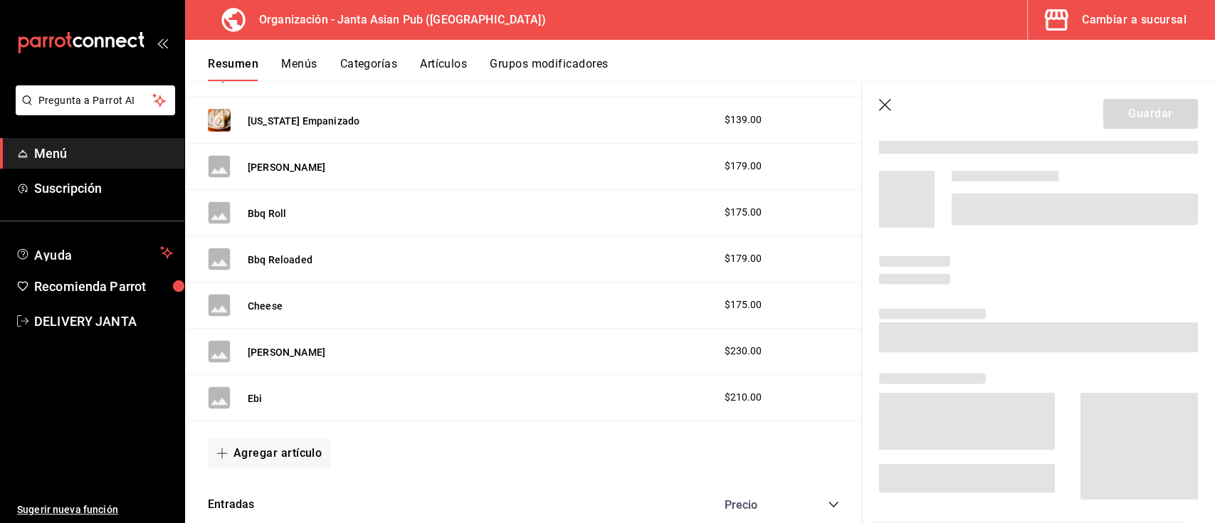
scroll to position [2822, 0]
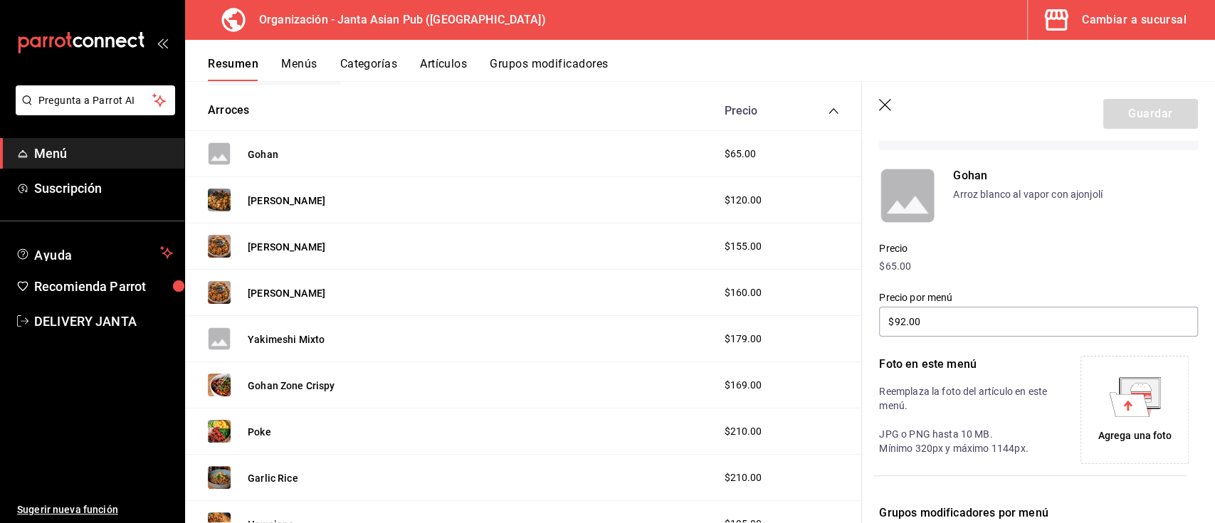
click at [1109, 405] on icon at bounding box center [1135, 397] width 52 height 40
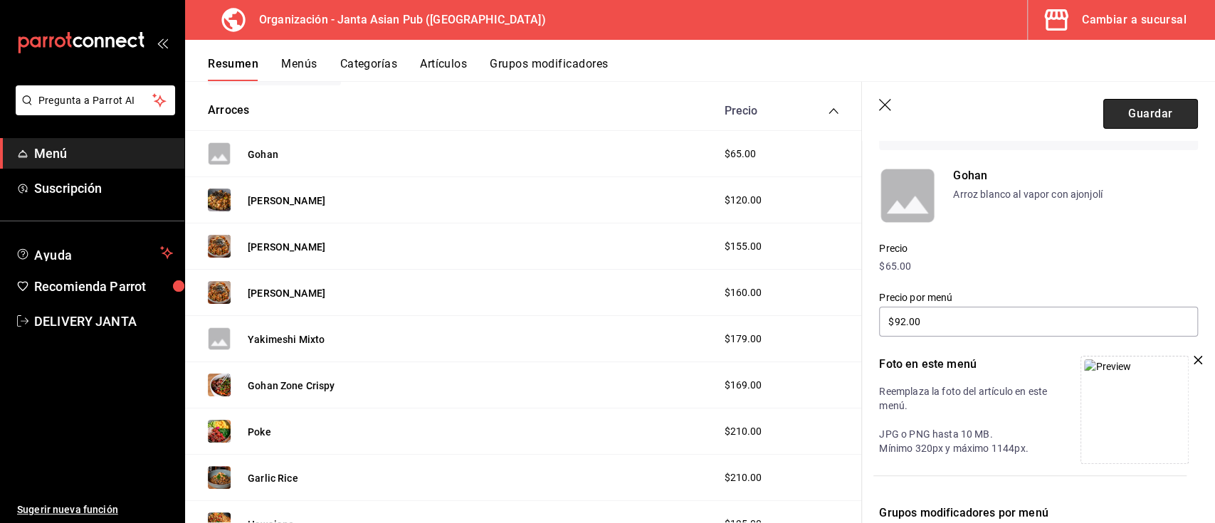
click at [1155, 110] on button "Guardar" at bounding box center [1150, 114] width 95 height 30
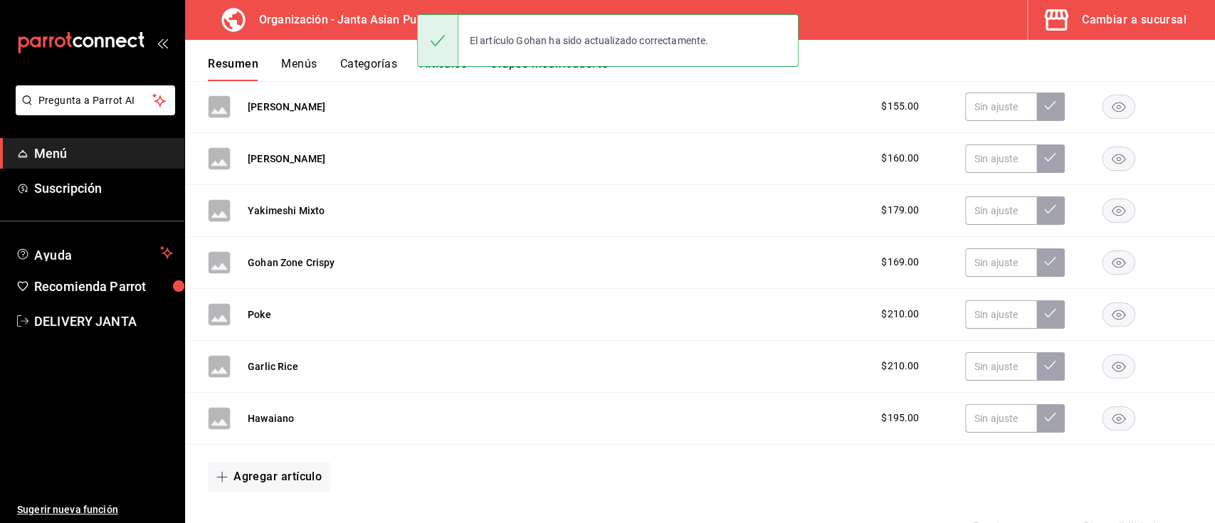
scroll to position [3027, 0]
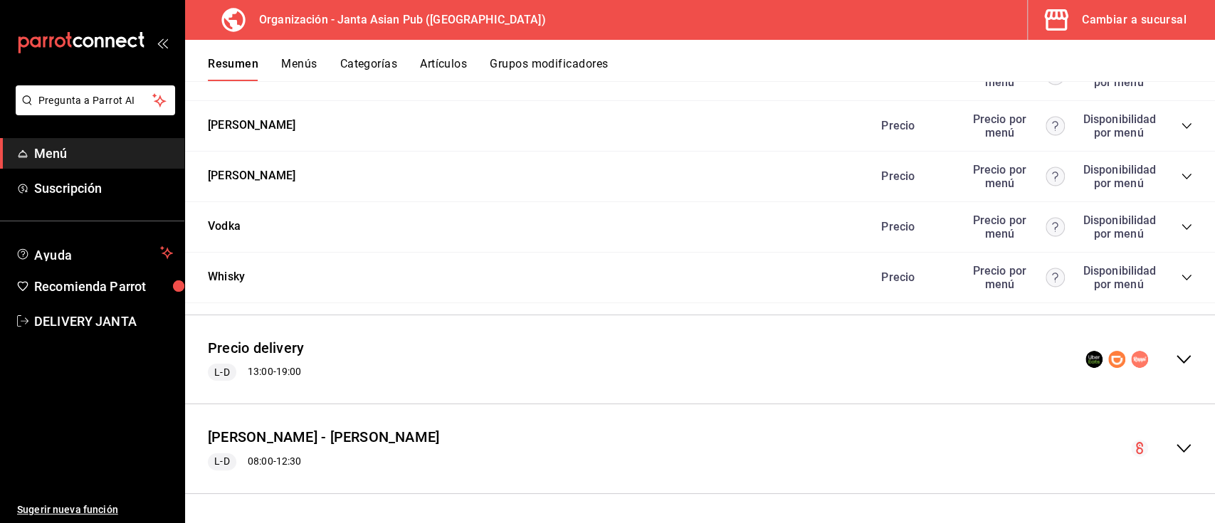
click at [1175, 355] on icon "collapse-menu-row" at bounding box center [1183, 359] width 17 height 17
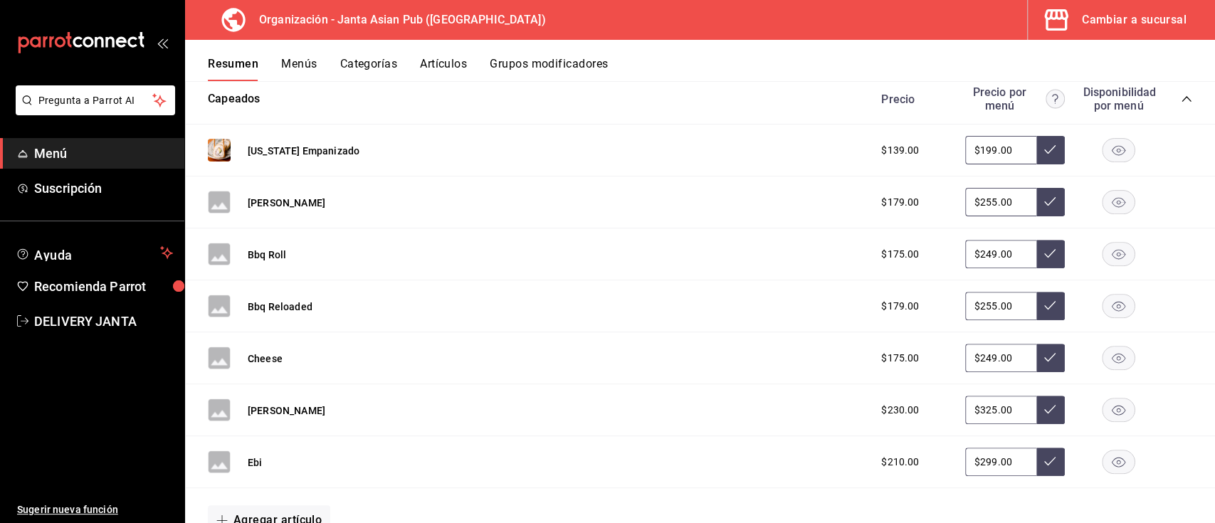
scroll to position [3951, 0]
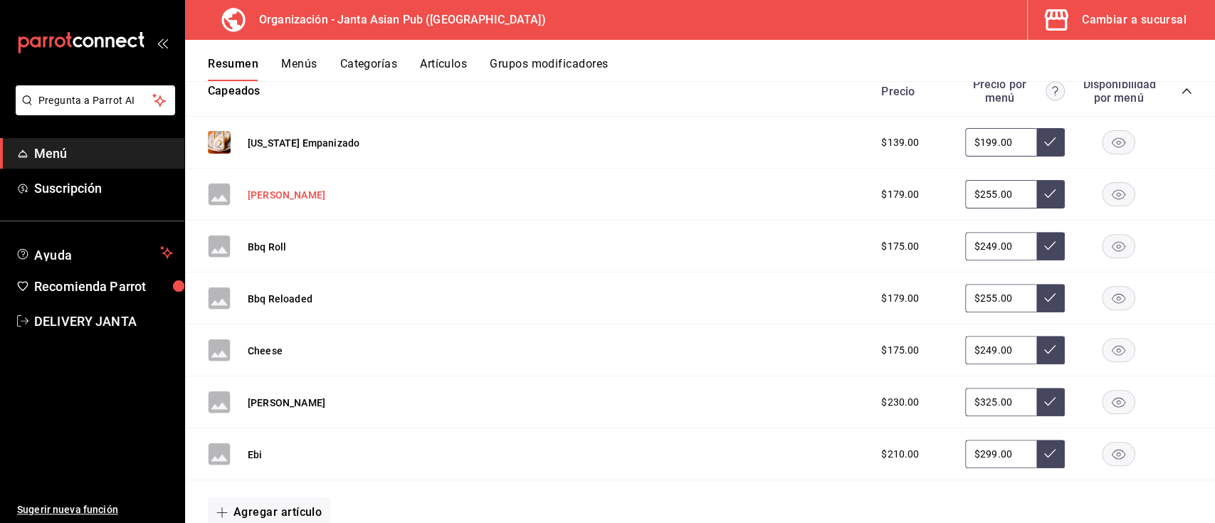
click at [275, 202] on button "[PERSON_NAME]" at bounding box center [287, 195] width 78 height 14
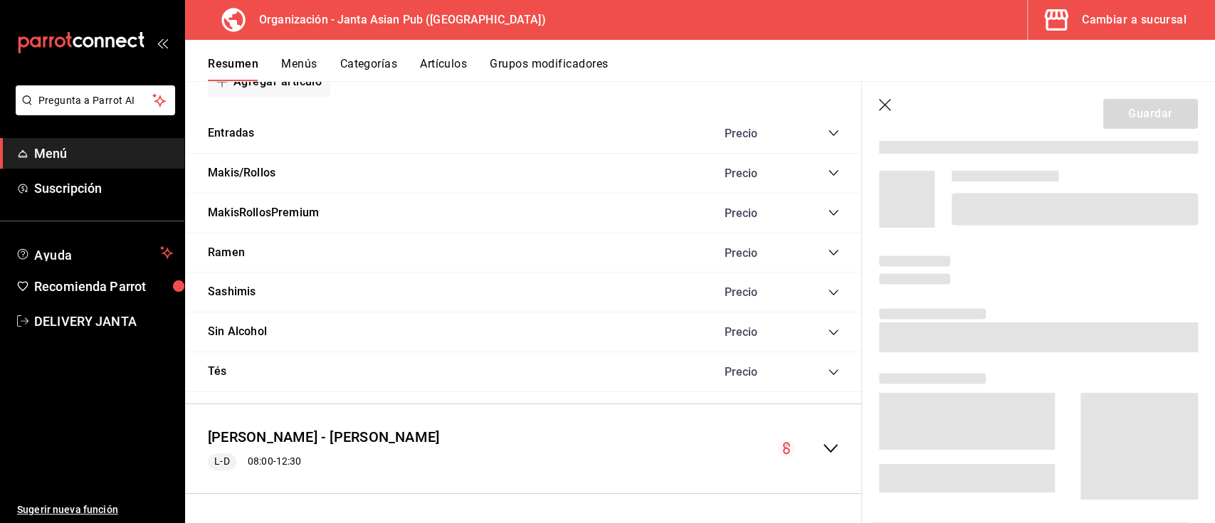
scroll to position [3334, 0]
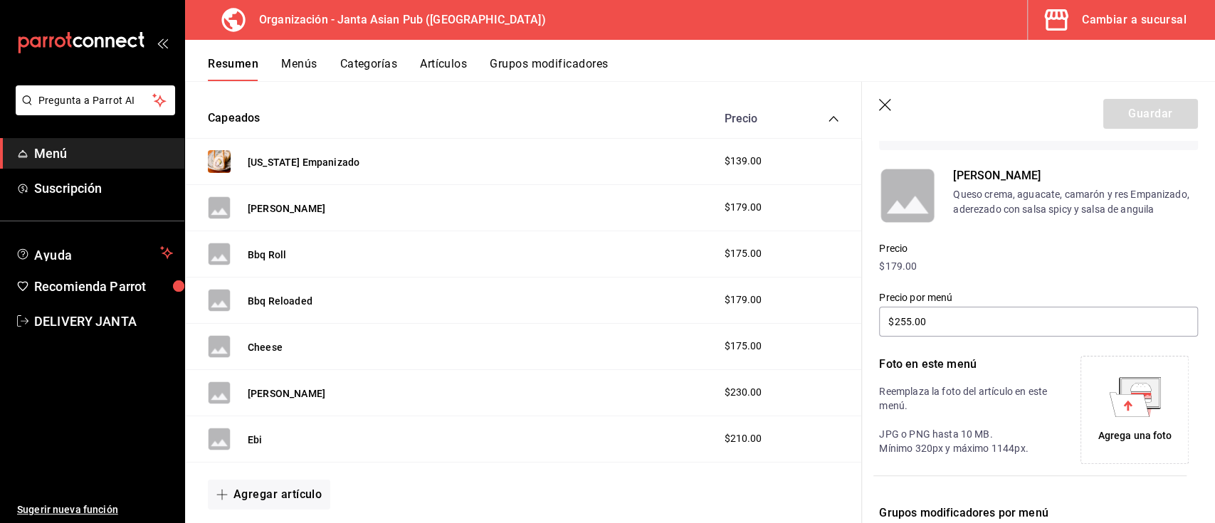
click at [1130, 391] on icon at bounding box center [1140, 386] width 21 height 9
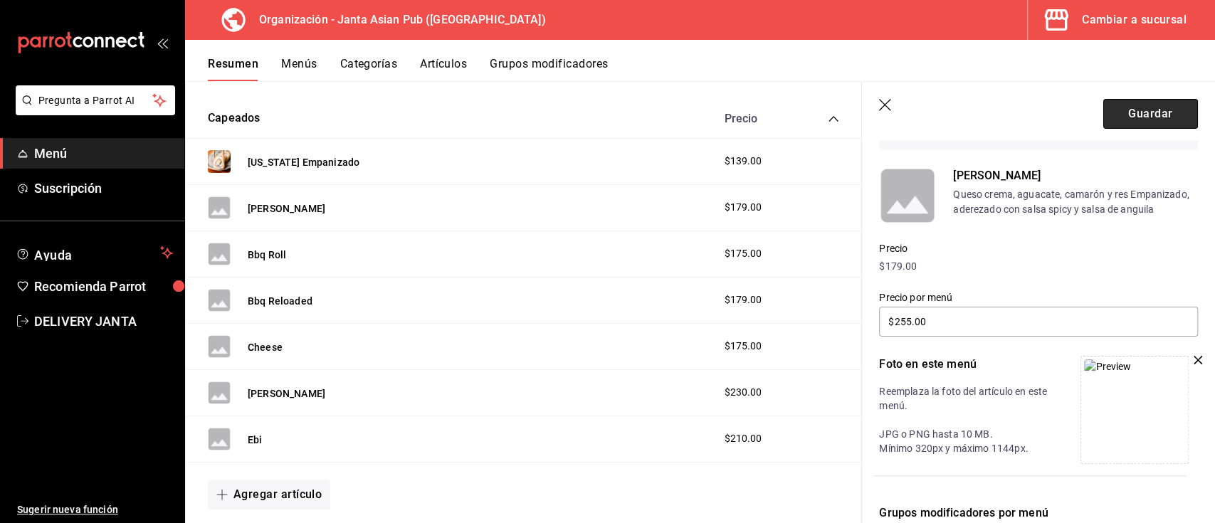
click at [1105, 112] on button "Guardar" at bounding box center [1150, 114] width 95 height 30
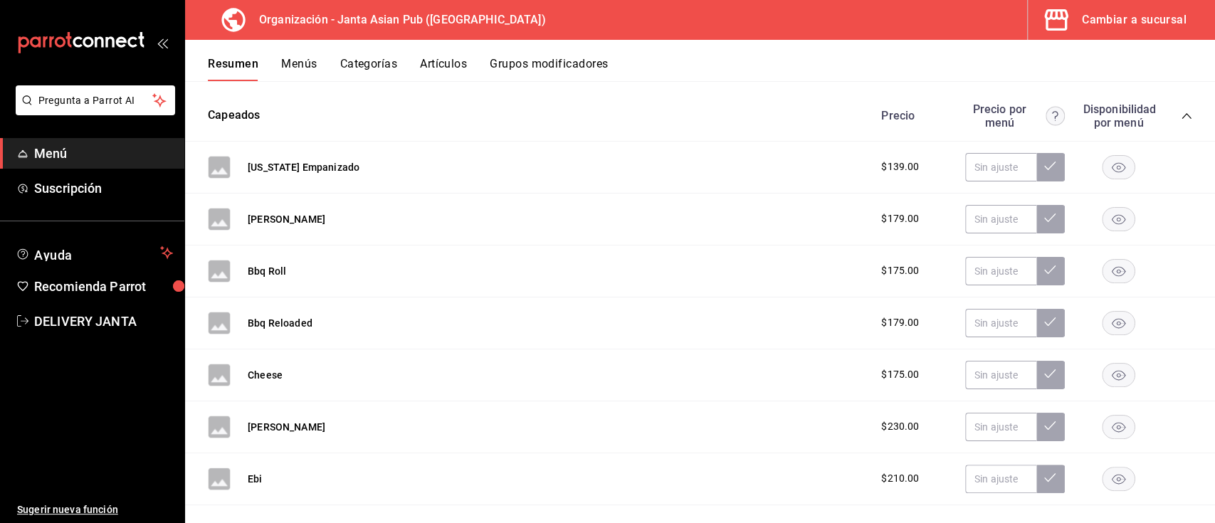
scroll to position [873, 0]
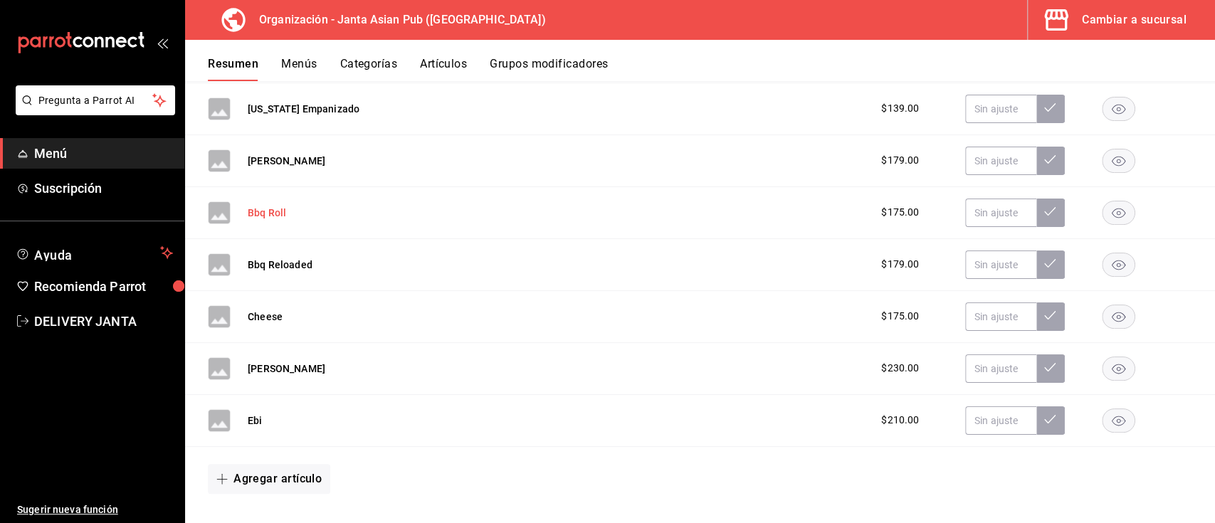
click at [248, 211] on button "Bbq Roll" at bounding box center [267, 213] width 38 height 14
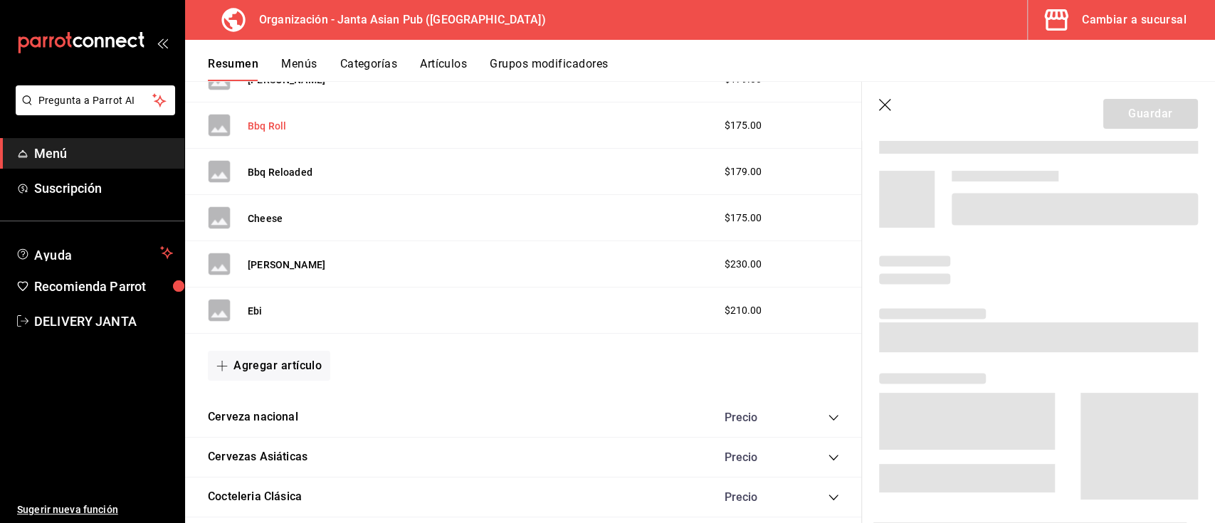
scroll to position [810, 0]
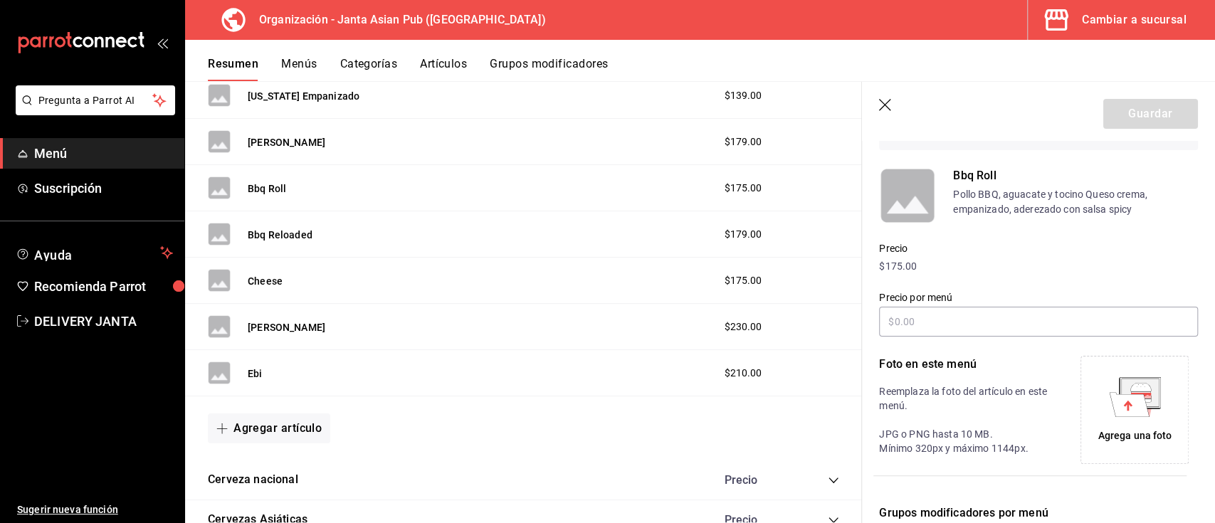
click at [1130, 382] on icon at bounding box center [1140, 386] width 21 height 9
click at [253, 231] on button "Bbq Reloaded" at bounding box center [280, 235] width 65 height 14
click at [1121, 391] on icon at bounding box center [1140, 392] width 38 height 28
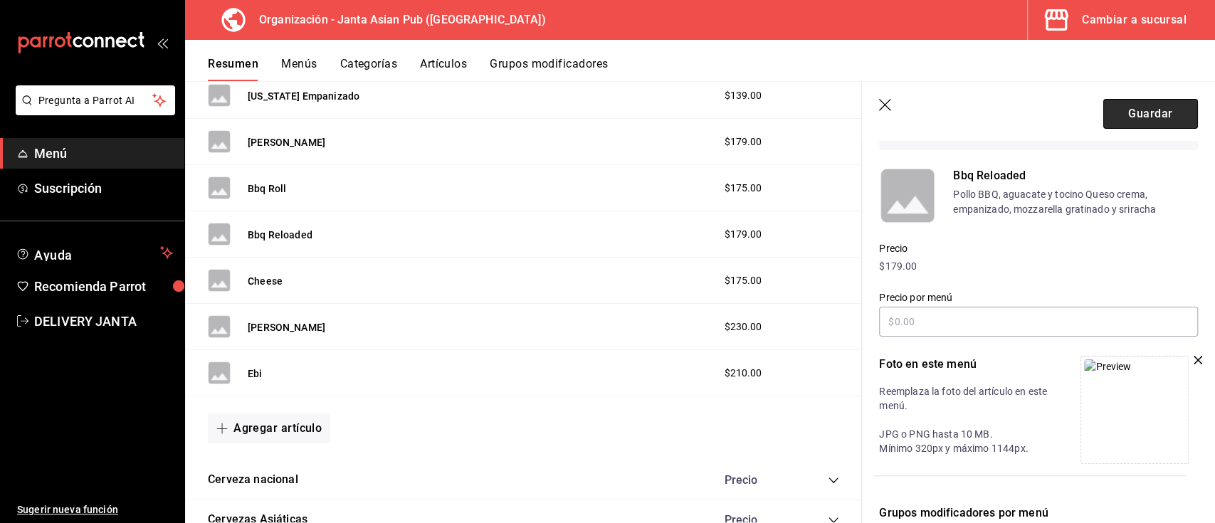
click at [1113, 114] on button "Guardar" at bounding box center [1150, 114] width 95 height 30
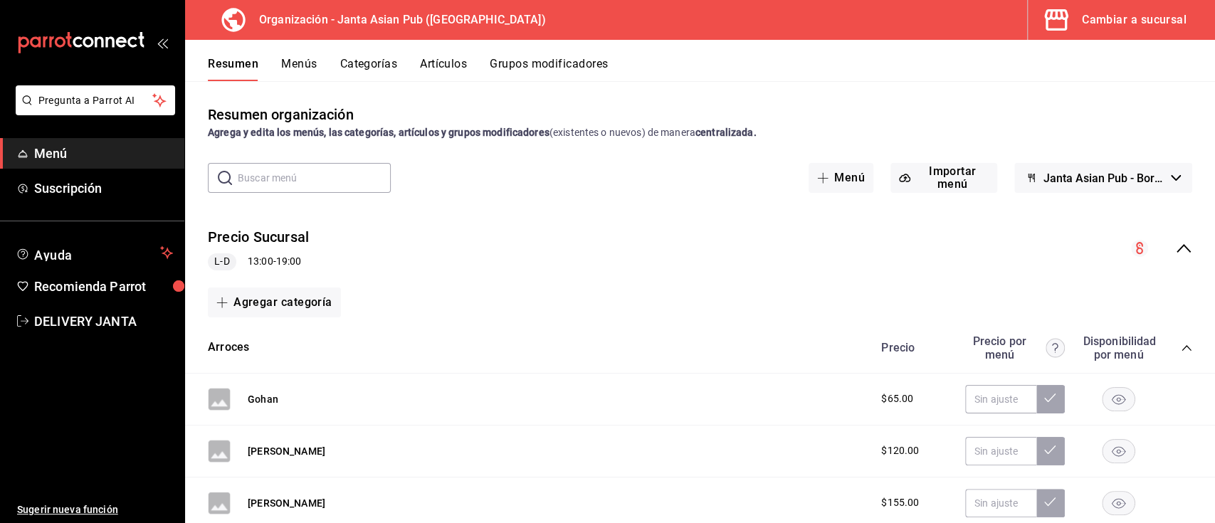
click at [1175, 241] on icon "collapse-menu-row" at bounding box center [1183, 248] width 17 height 17
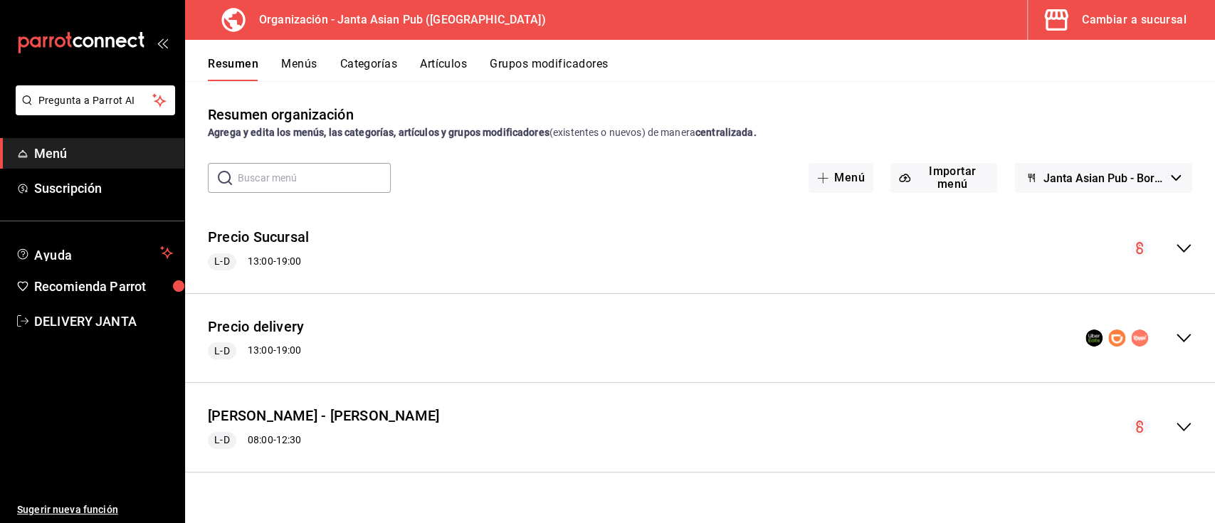
click at [1185, 339] on icon "collapse-menu-row" at bounding box center [1184, 338] width 14 height 9
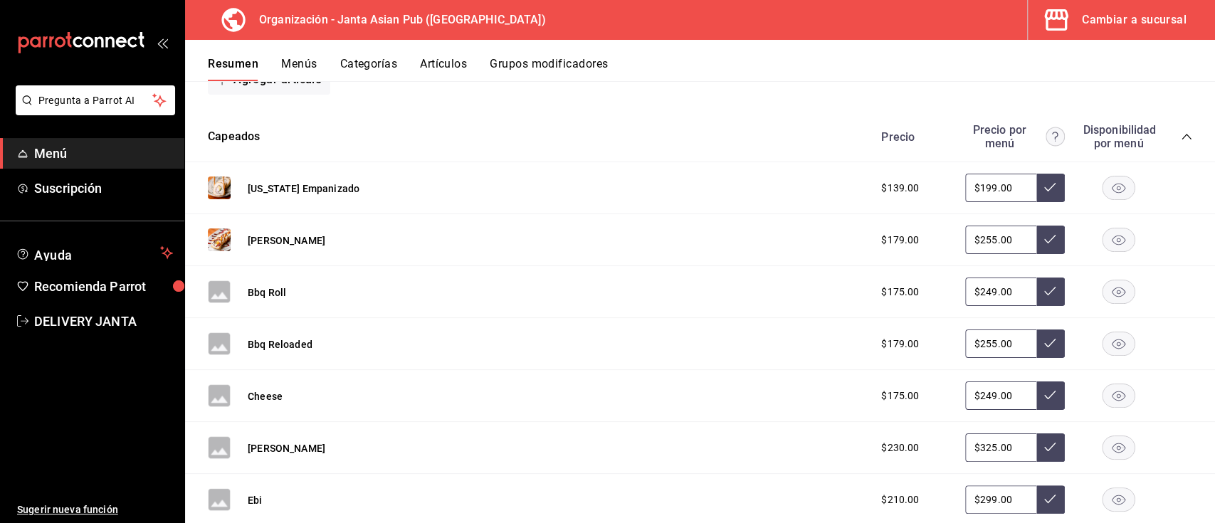
scroll to position [894, 0]
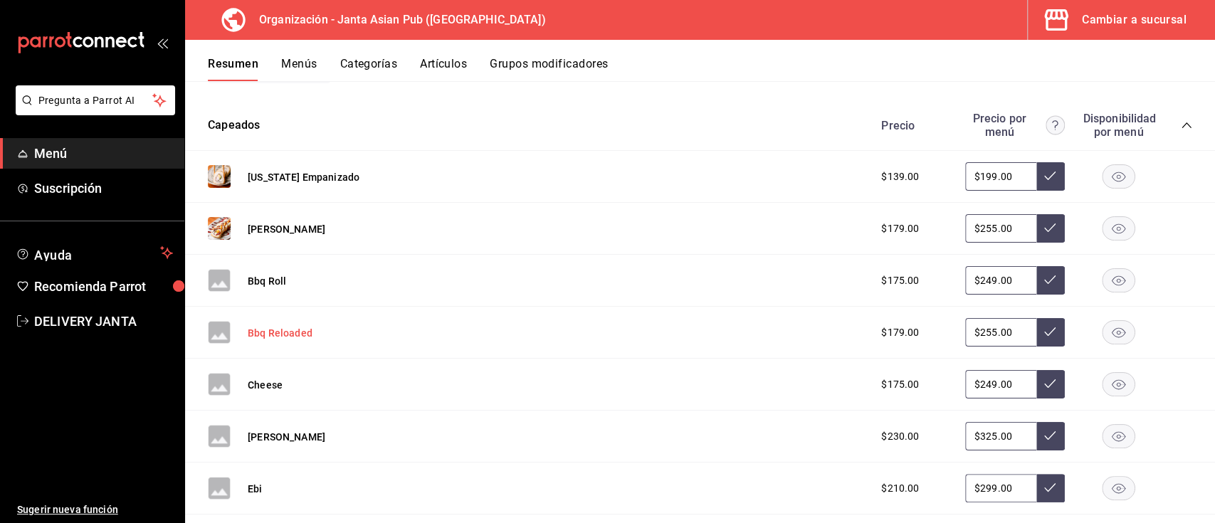
click at [271, 330] on button "Bbq Reloaded" at bounding box center [280, 333] width 65 height 14
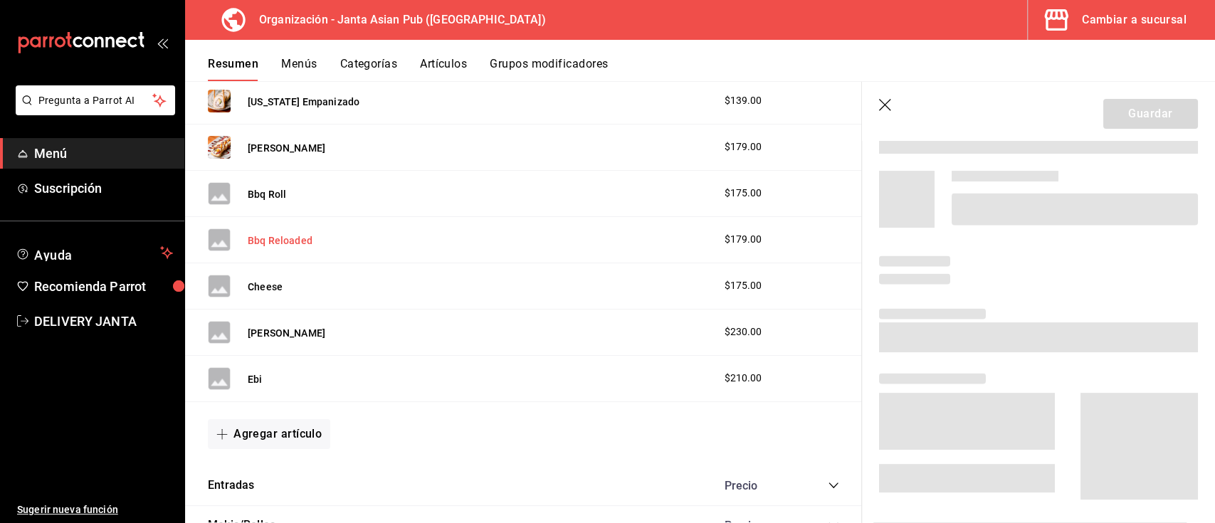
scroll to position [831, 0]
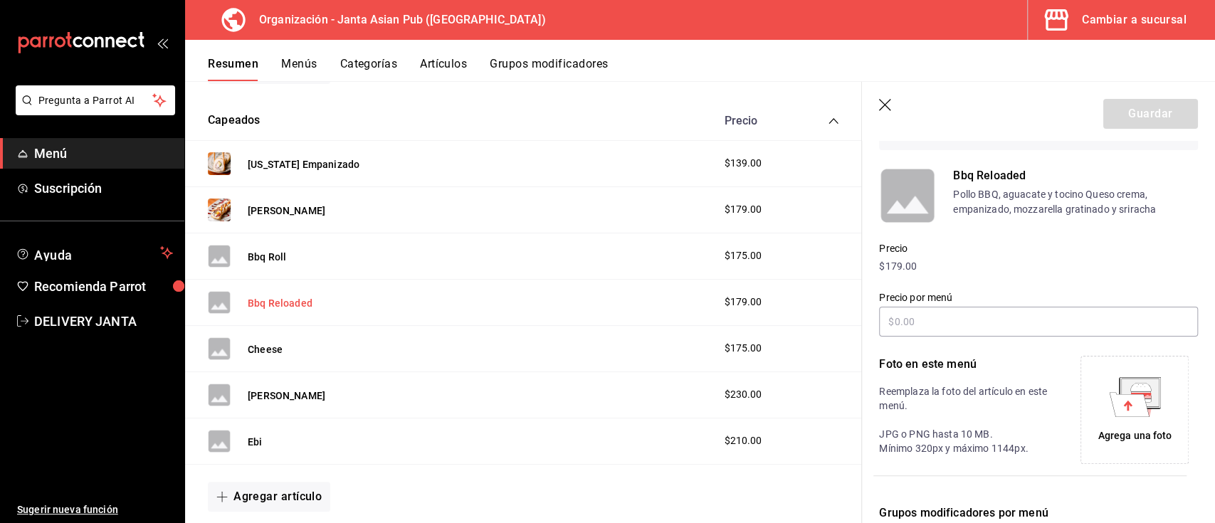
type input "$255.00"
click at [1139, 398] on icon at bounding box center [1140, 396] width 21 height 4
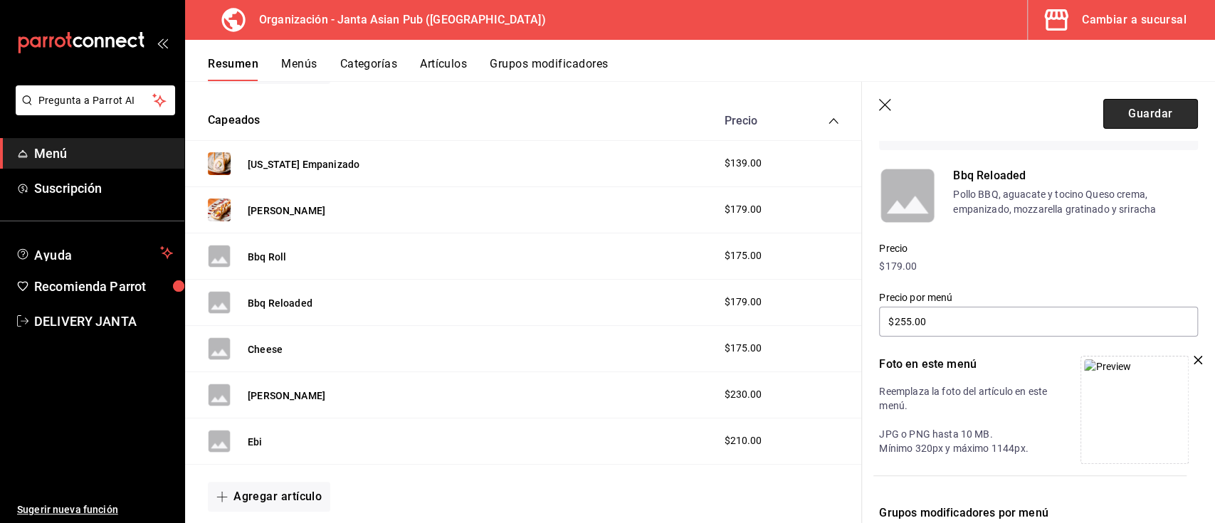
click at [1118, 105] on button "Guardar" at bounding box center [1150, 114] width 95 height 30
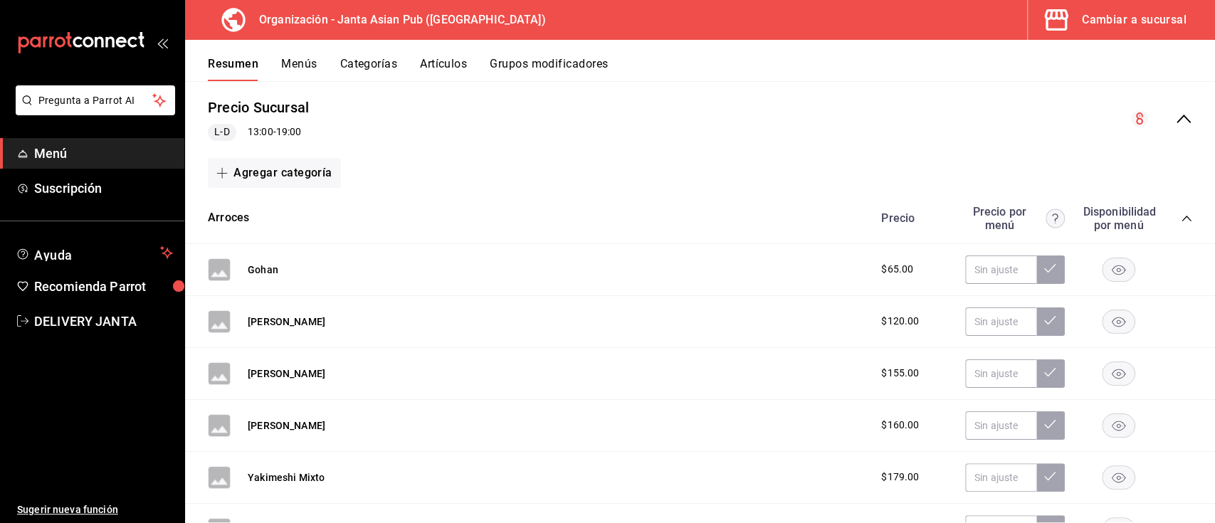
scroll to position [119, 0]
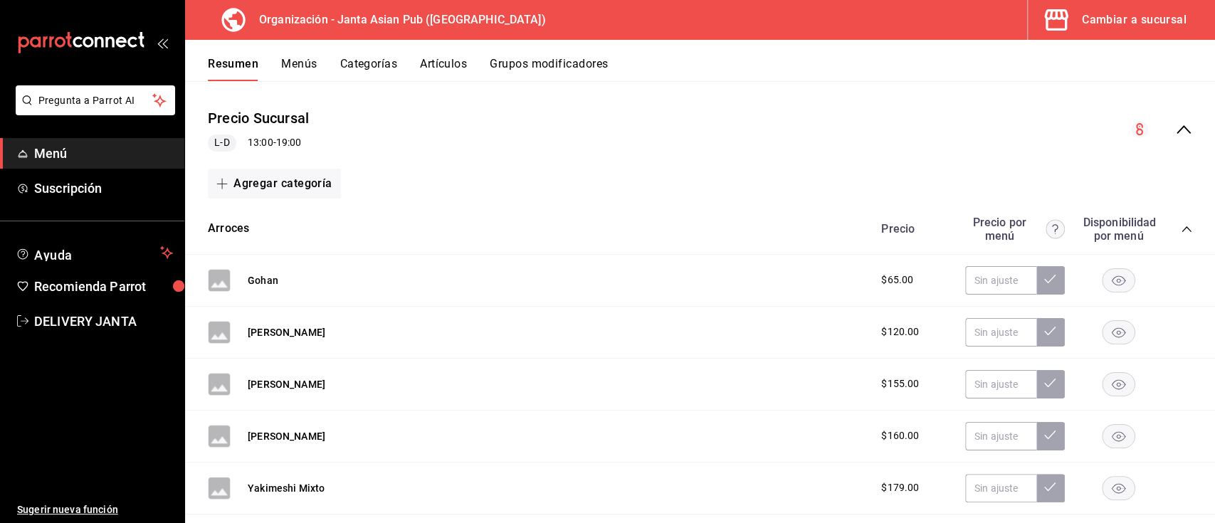
click at [1164, 231] on div "Precio Precio por menú Disponibilidad por menú" at bounding box center [1029, 229] width 325 height 27
click at [1181, 226] on icon "collapse-category-row" at bounding box center [1186, 229] width 11 height 11
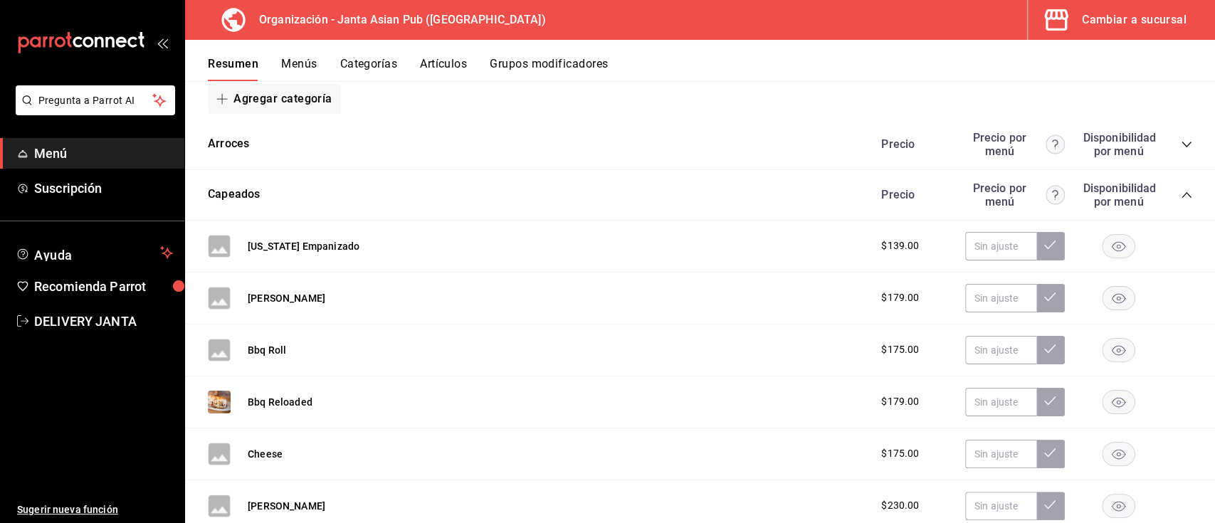
scroll to position [0, 0]
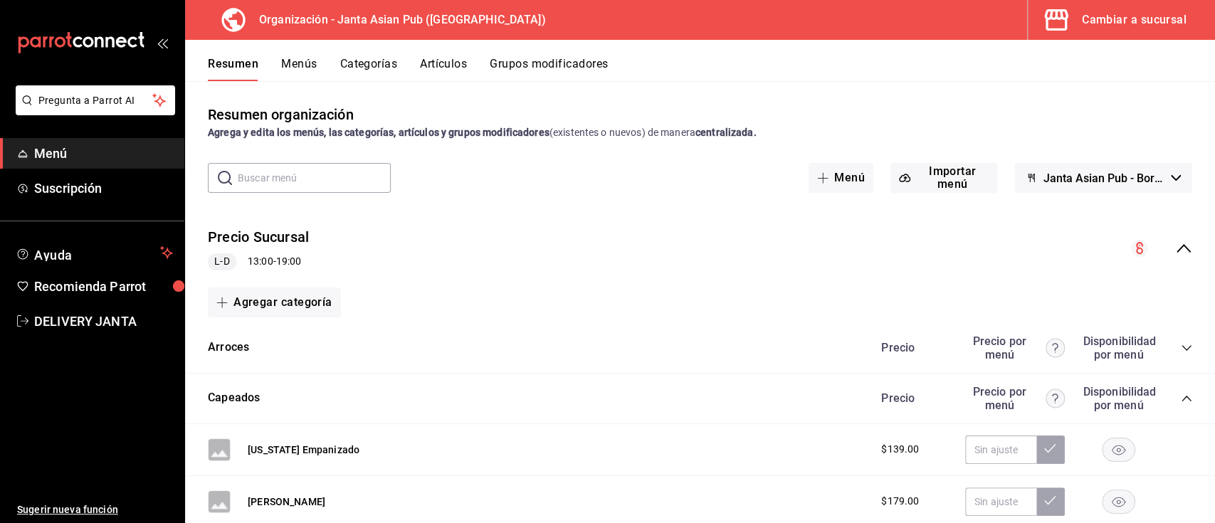
click at [1159, 253] on div "collapse-menu-row" at bounding box center [1161, 248] width 61 height 17
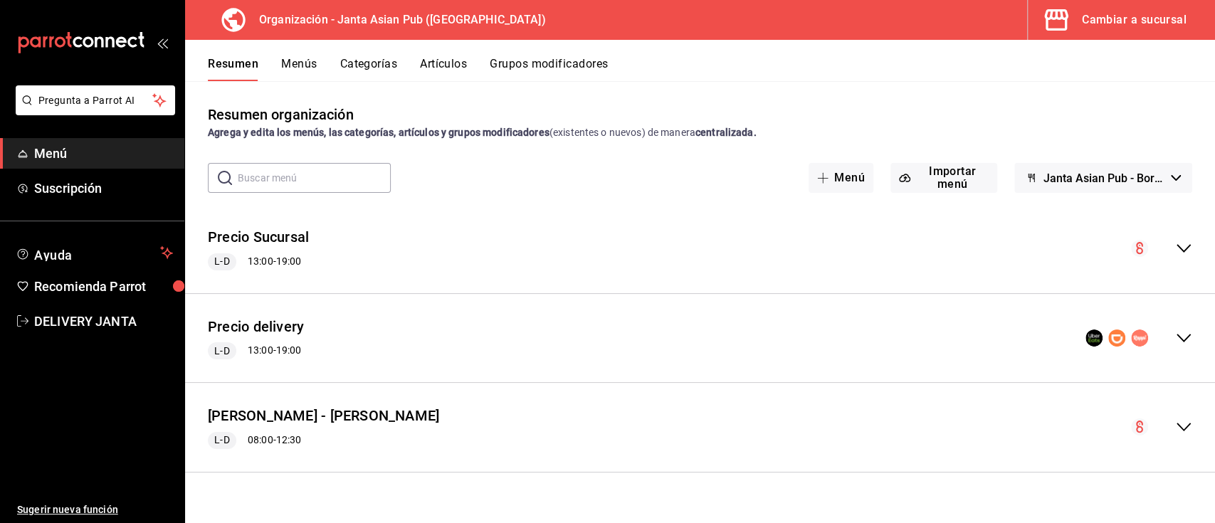
click at [1184, 333] on icon "collapse-menu-row" at bounding box center [1183, 338] width 17 height 17
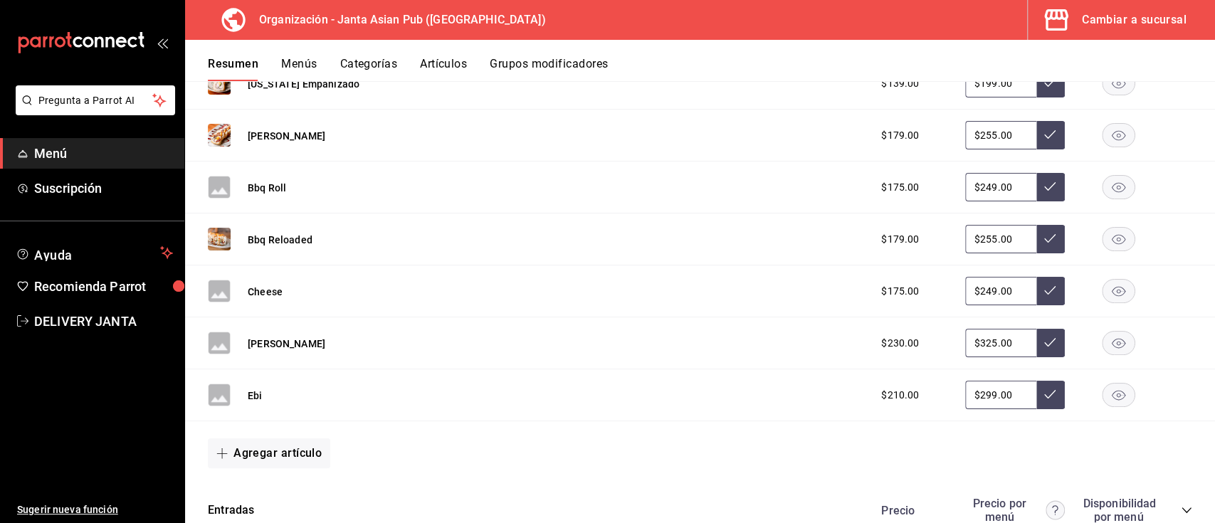
scroll to position [997, 0]
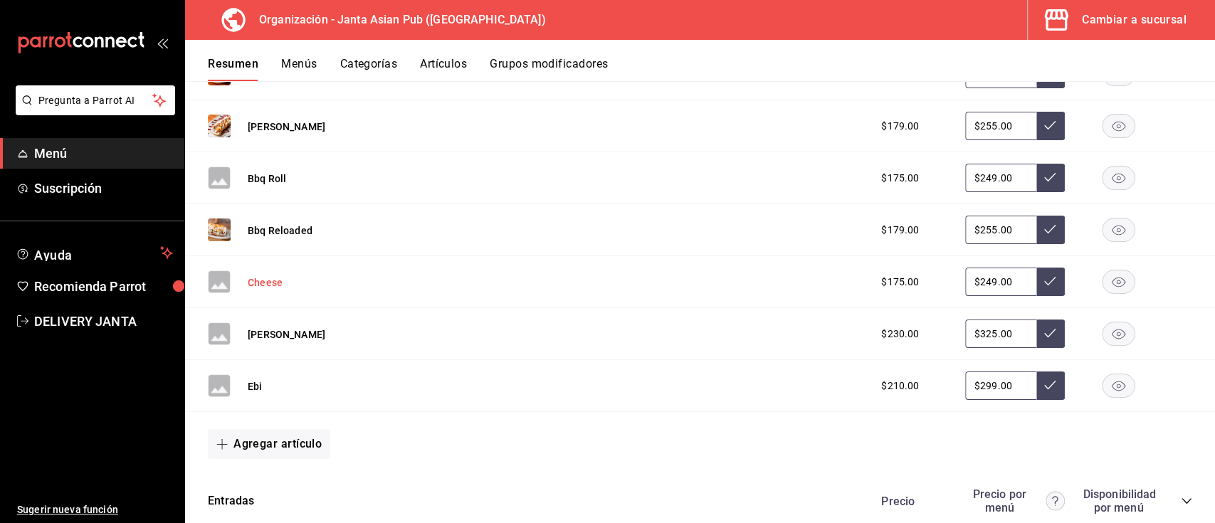
click at [266, 282] on button "Cheese" at bounding box center [265, 282] width 35 height 14
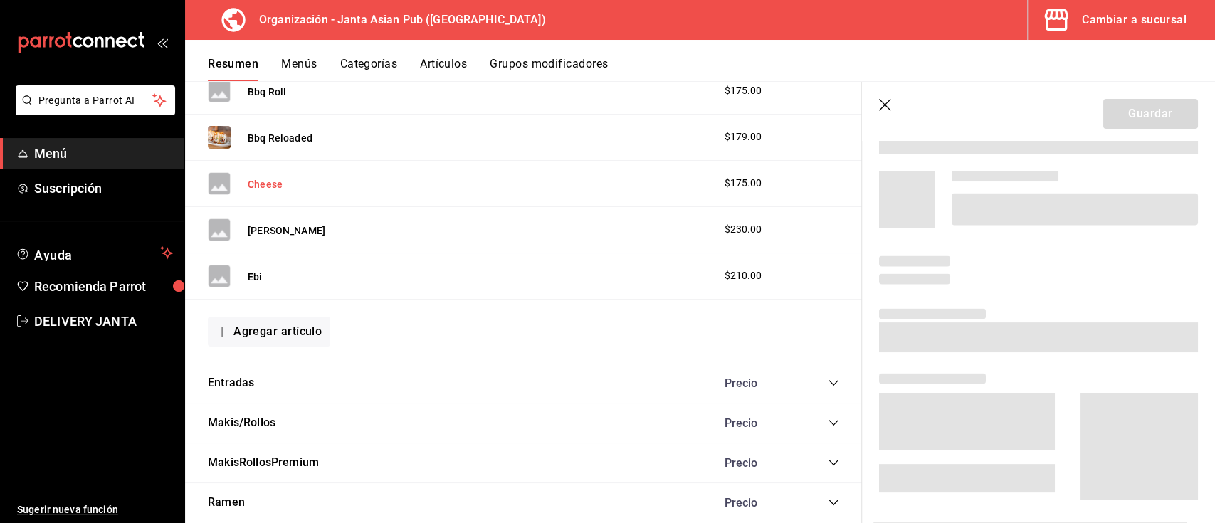
scroll to position [919, 0]
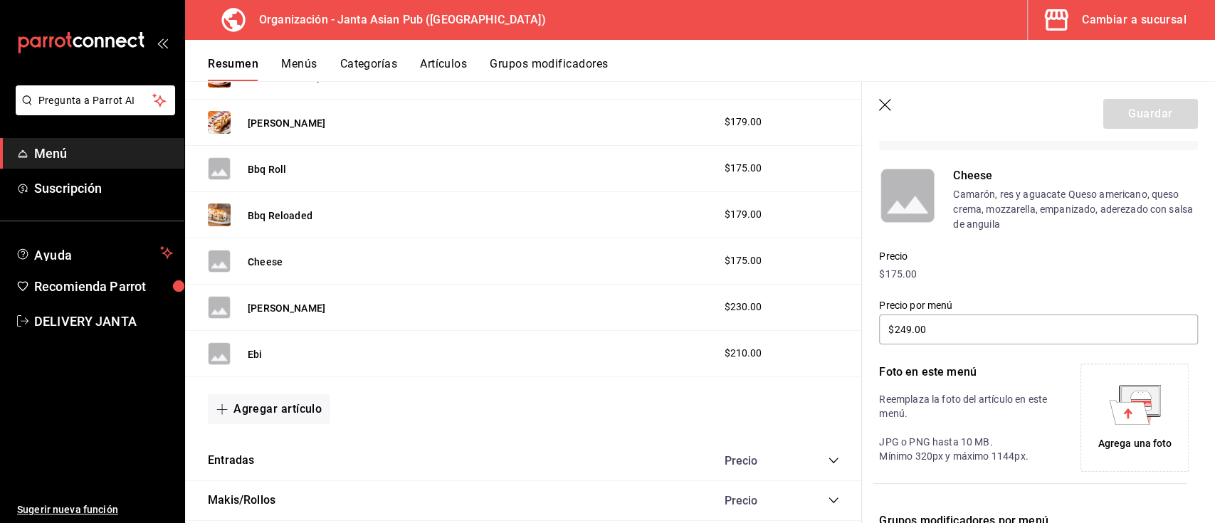
click at [1122, 430] on div "Agrega una foto" at bounding box center [1134, 417] width 101 height 101
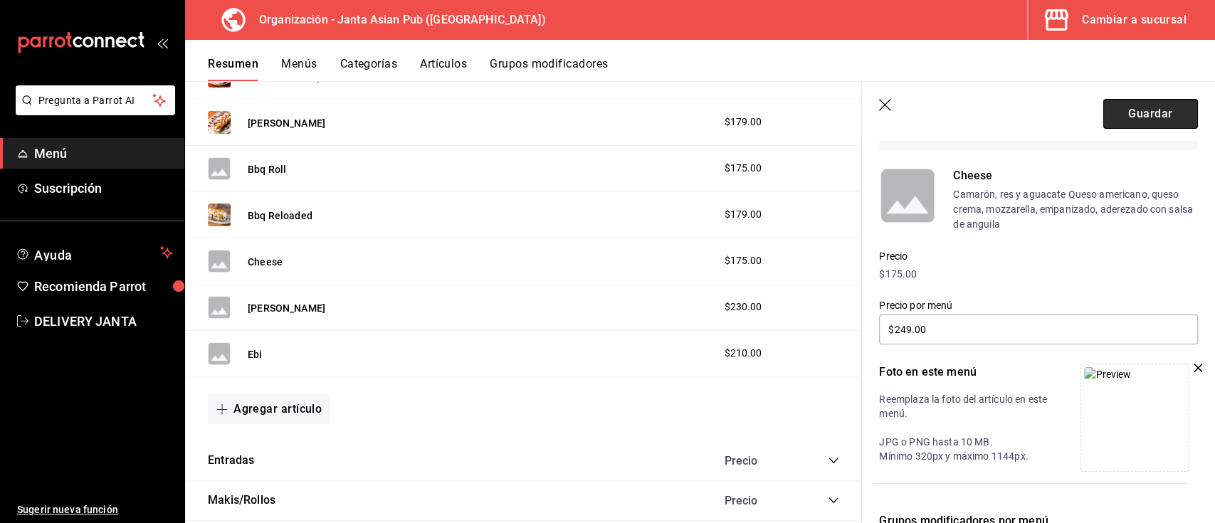
click at [1125, 100] on button "Guardar" at bounding box center [1150, 114] width 95 height 30
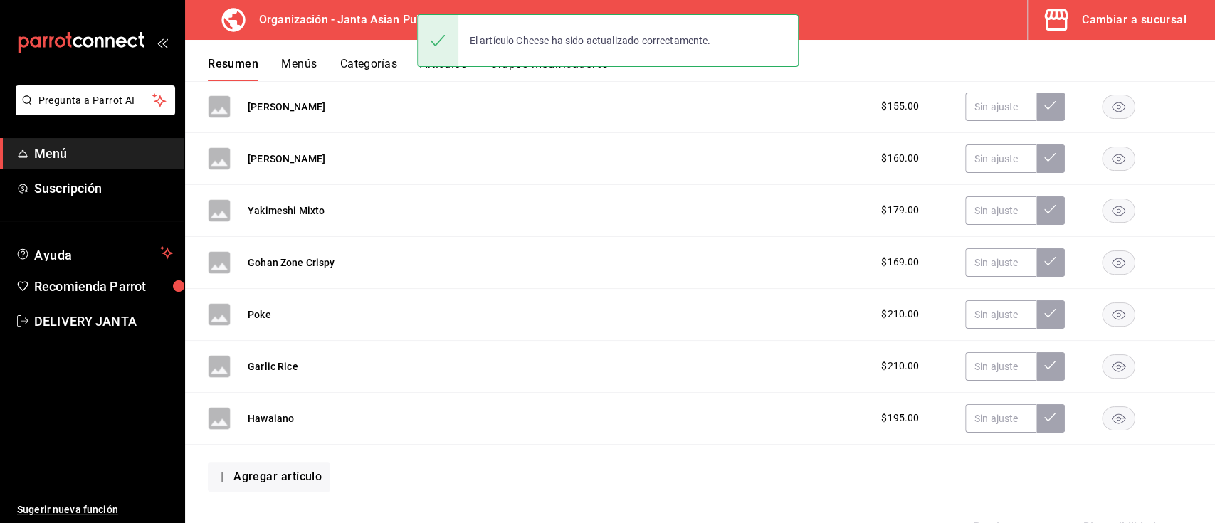
scroll to position [3027, 0]
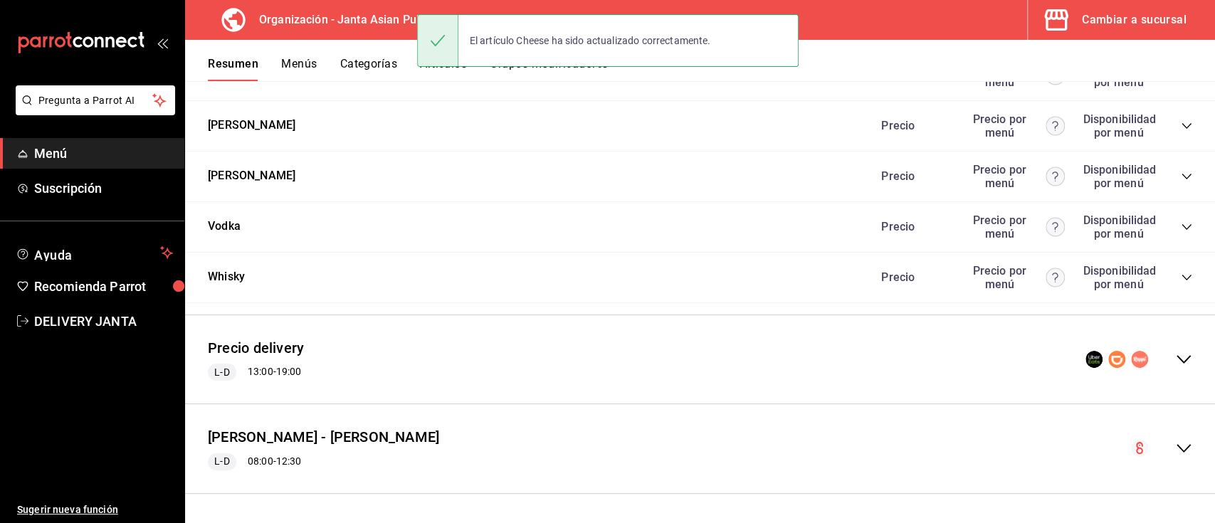
click at [1175, 353] on icon "collapse-menu-row" at bounding box center [1183, 359] width 17 height 17
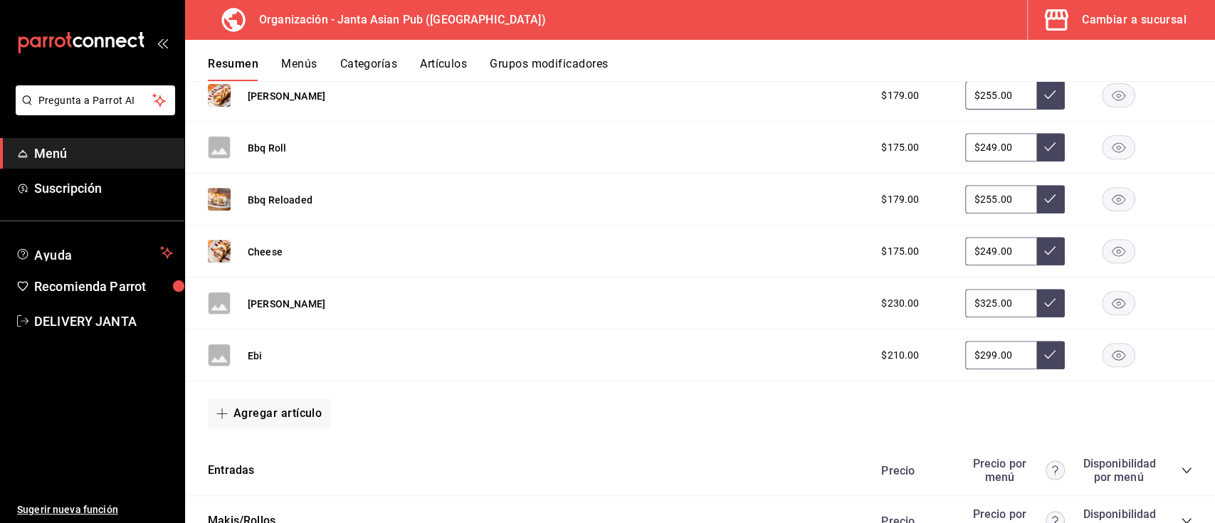
scroll to position [4080, 0]
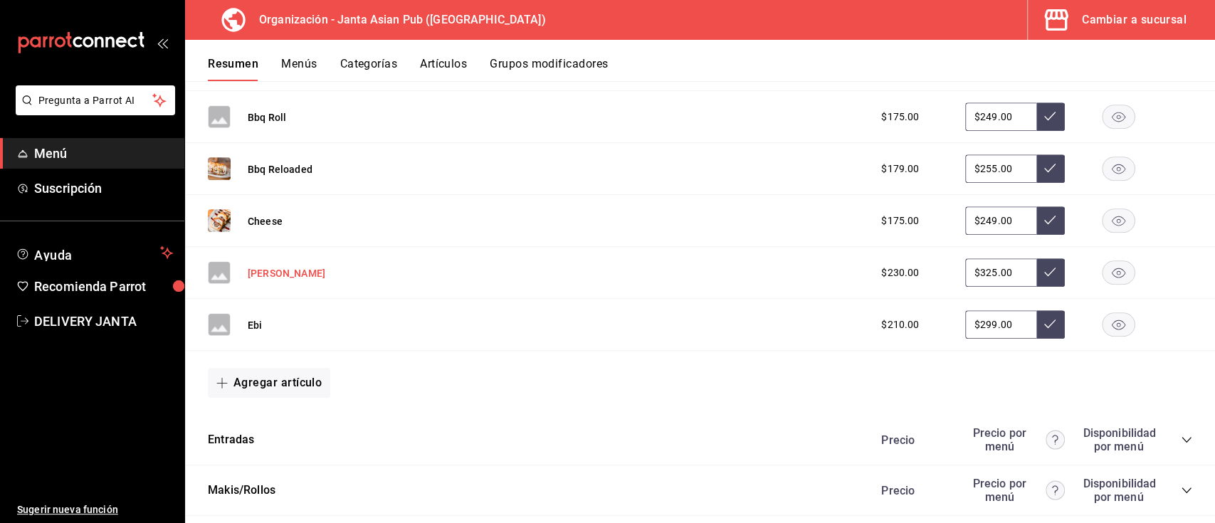
click at [258, 280] on button "[PERSON_NAME]" at bounding box center [287, 273] width 78 height 14
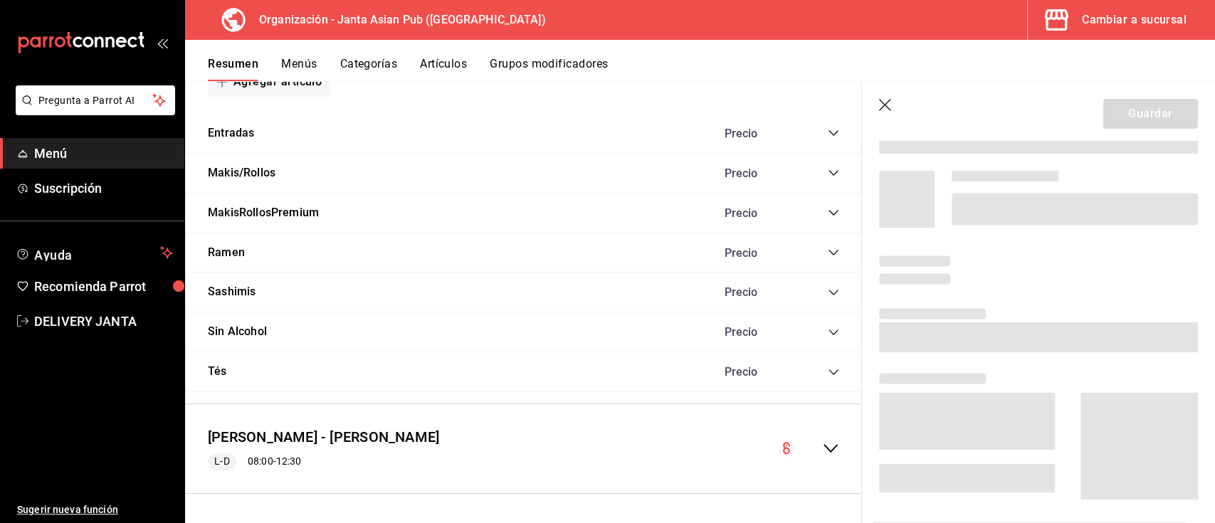
scroll to position [3444, 0]
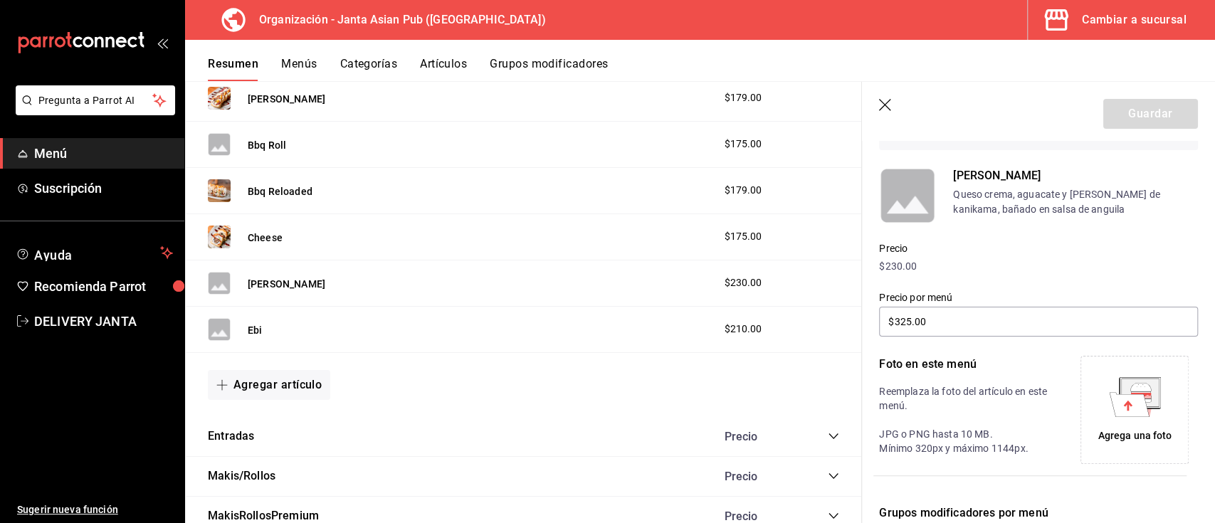
click at [1084, 430] on div "Agrega una foto" at bounding box center [1134, 409] width 101 height 101
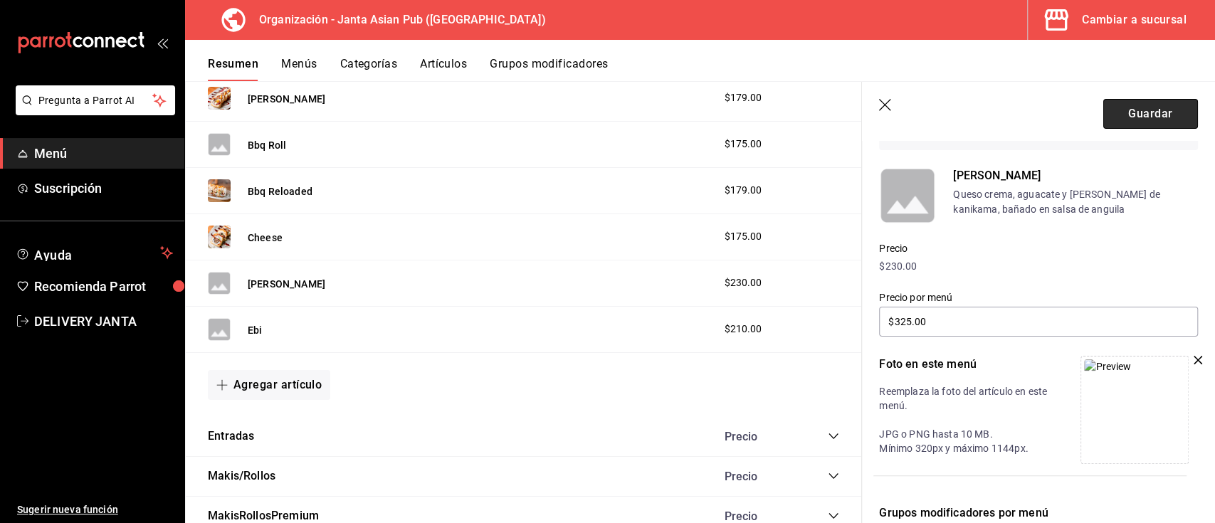
click at [1111, 109] on button "Guardar" at bounding box center [1150, 114] width 95 height 30
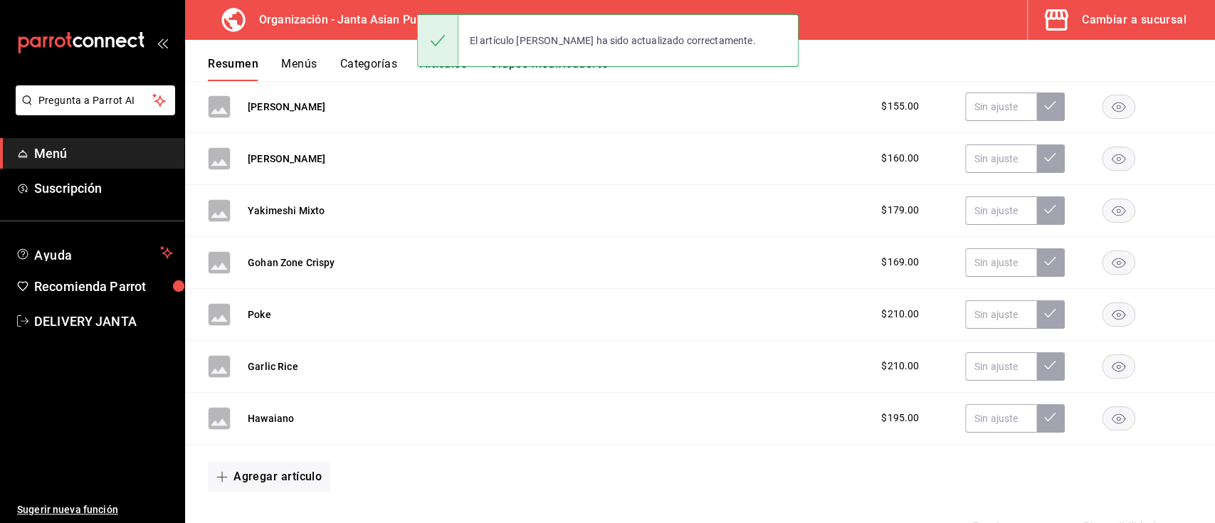
scroll to position [3027, 0]
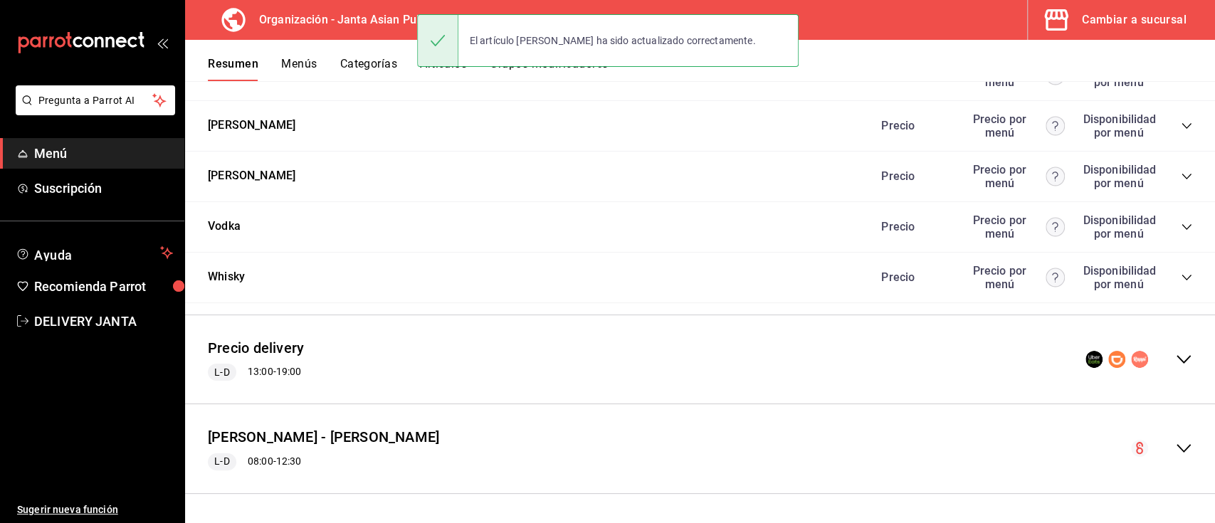
click at [1175, 359] on icon "collapse-menu-row" at bounding box center [1183, 359] width 17 height 17
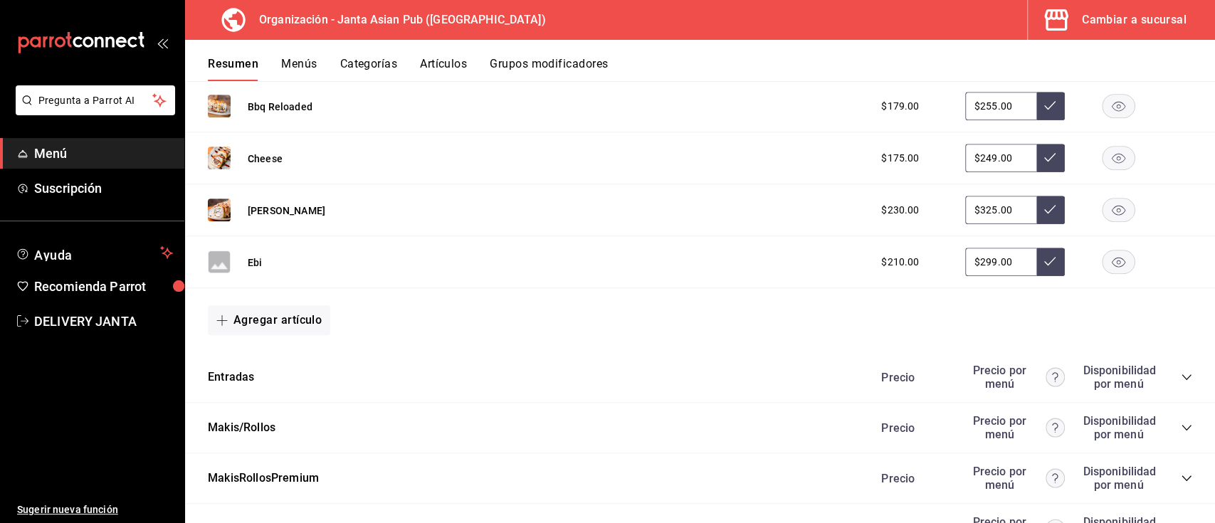
scroll to position [4173, 0]
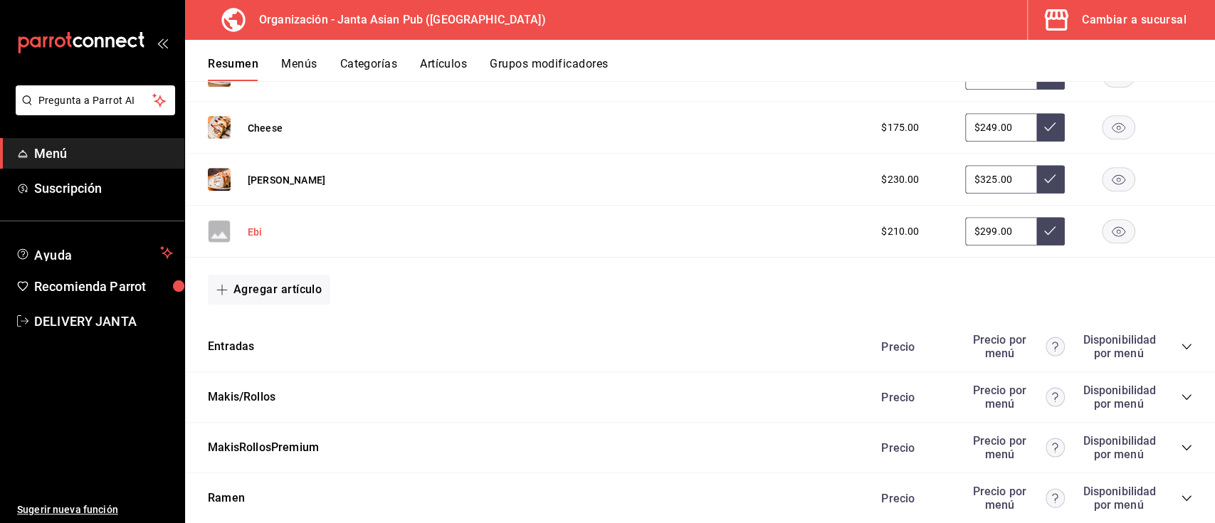
click at [250, 239] on button "Ebi" at bounding box center [255, 232] width 14 height 14
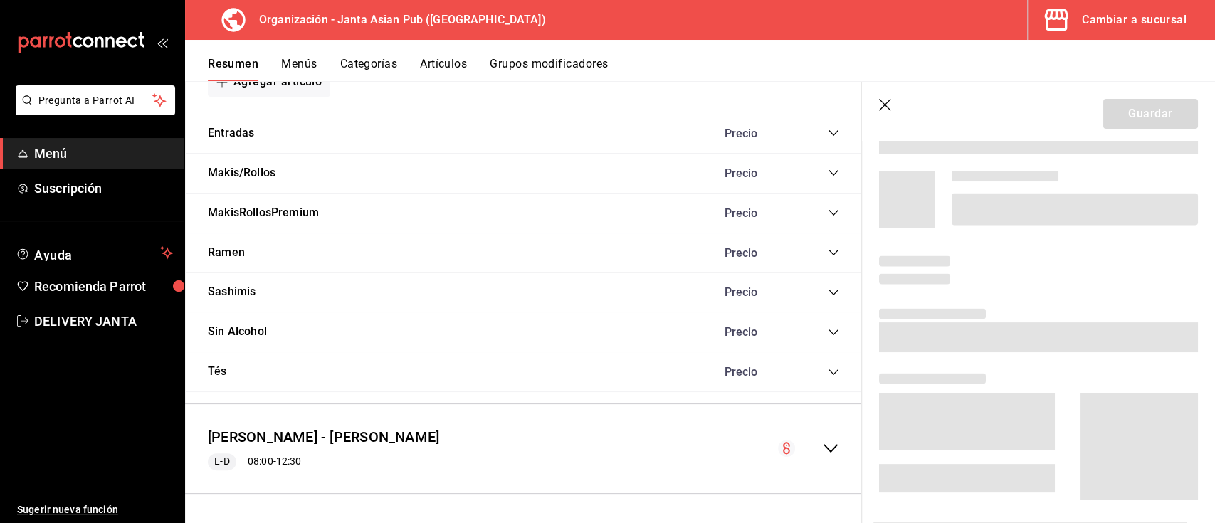
scroll to position [3525, 0]
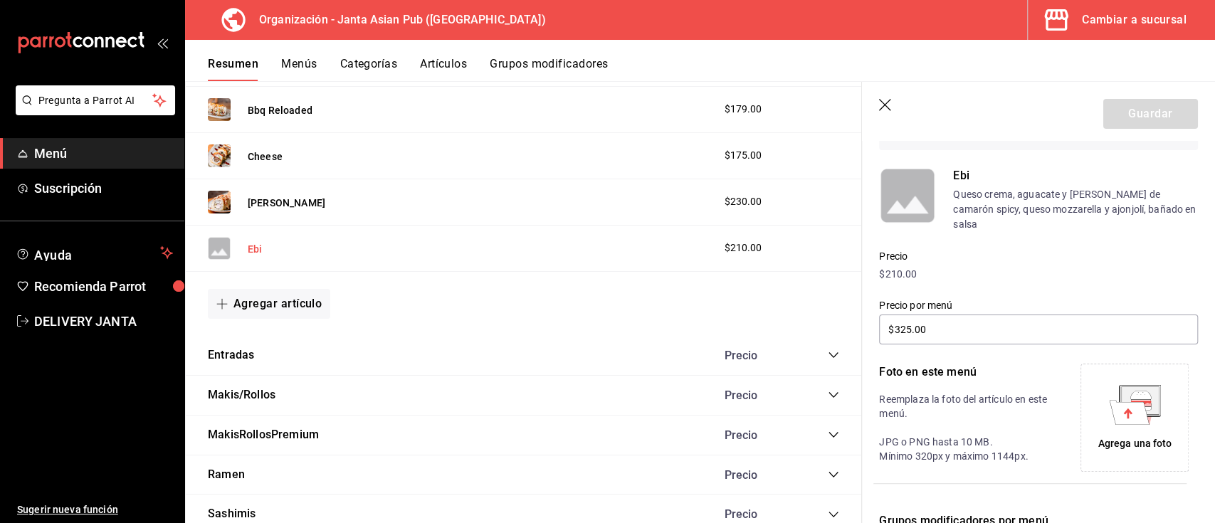
type input "$299.00"
click at [1087, 431] on div "Agrega una foto" at bounding box center [1134, 417] width 101 height 101
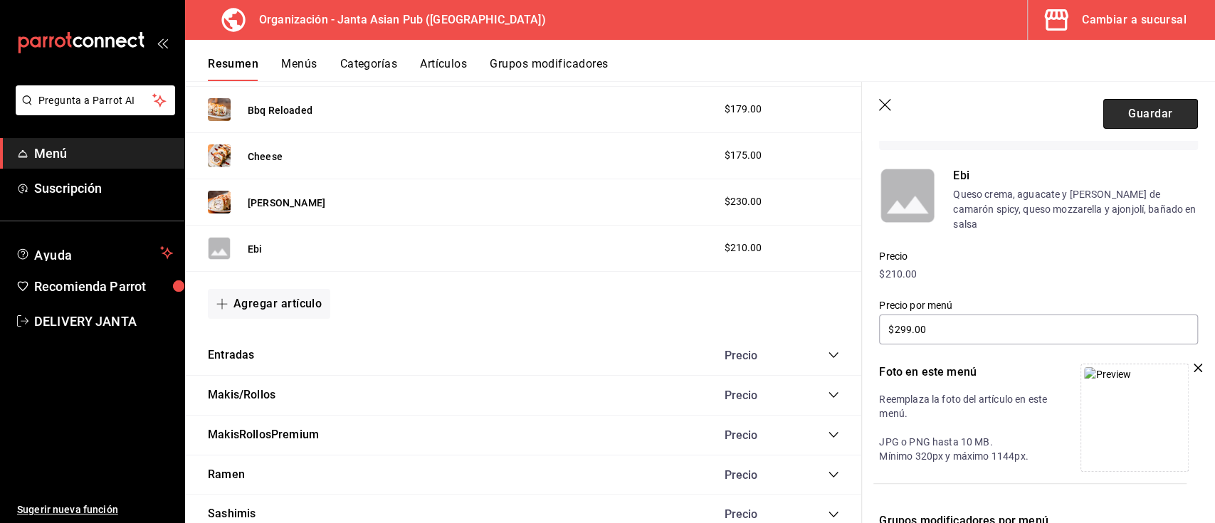
click at [1103, 111] on button "Guardar" at bounding box center [1150, 114] width 95 height 30
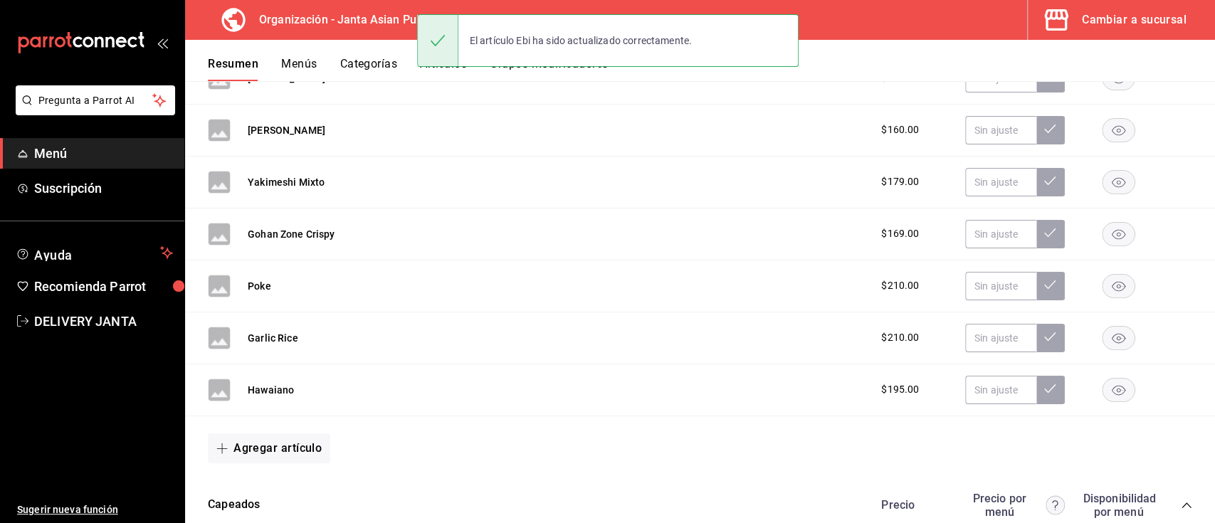
scroll to position [3027, 0]
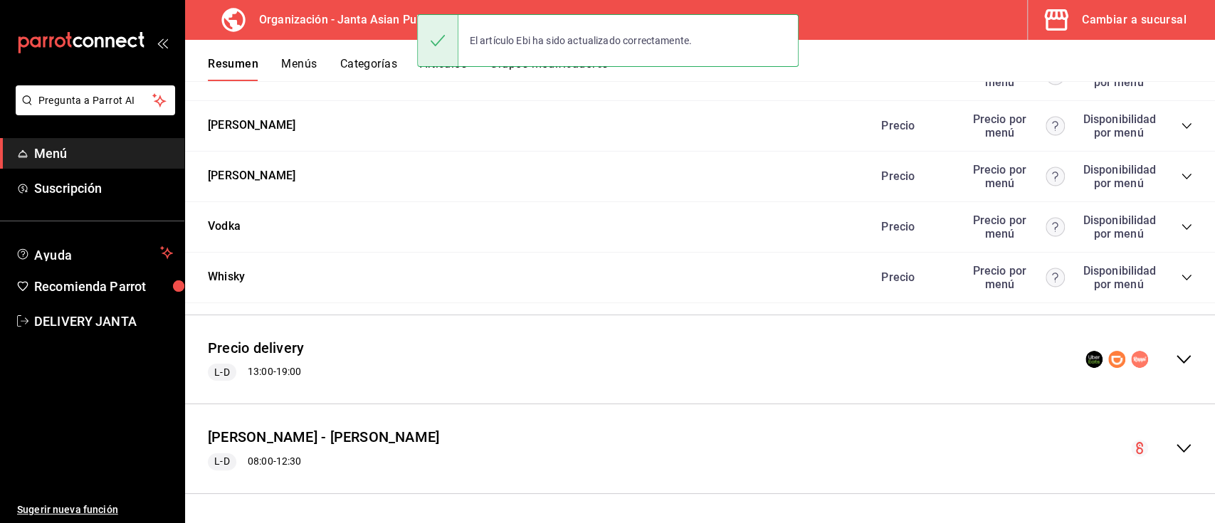
click at [1175, 356] on icon "collapse-menu-row" at bounding box center [1183, 359] width 17 height 17
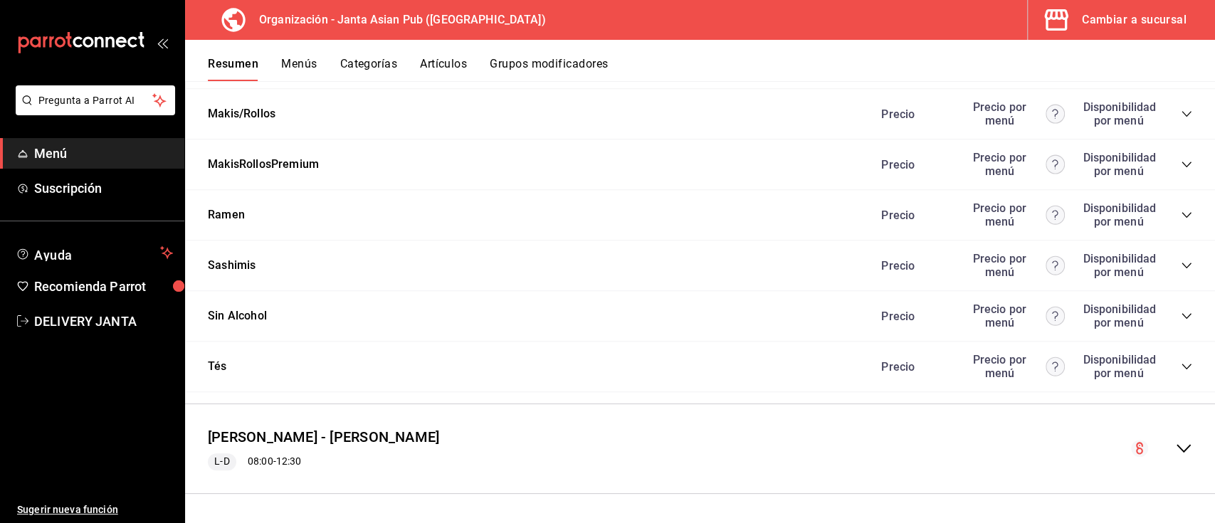
scroll to position [4430, 0]
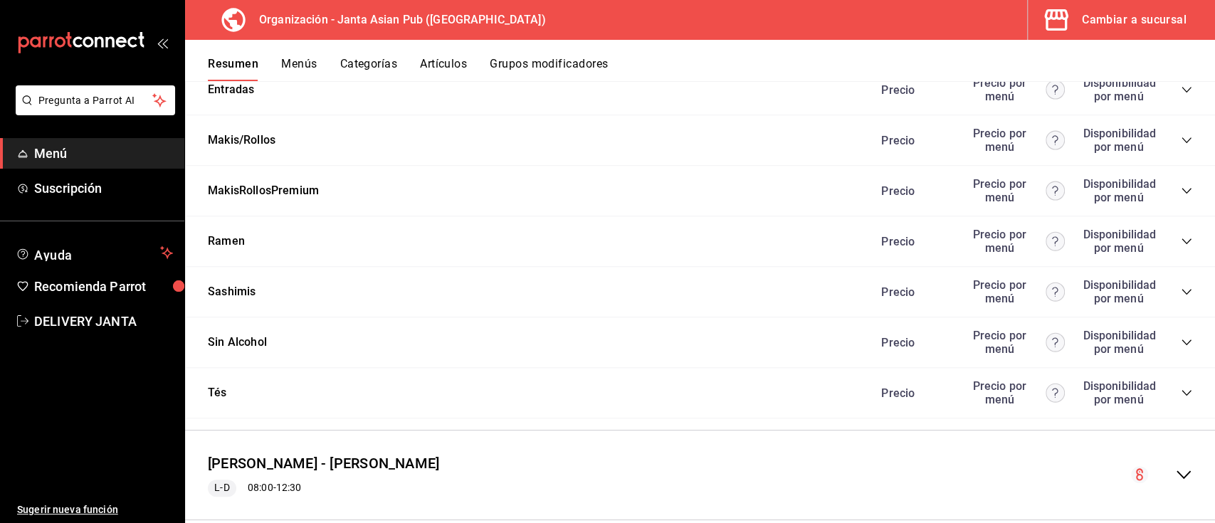
click at [1181, 95] on icon "collapse-category-row" at bounding box center [1186, 89] width 11 height 11
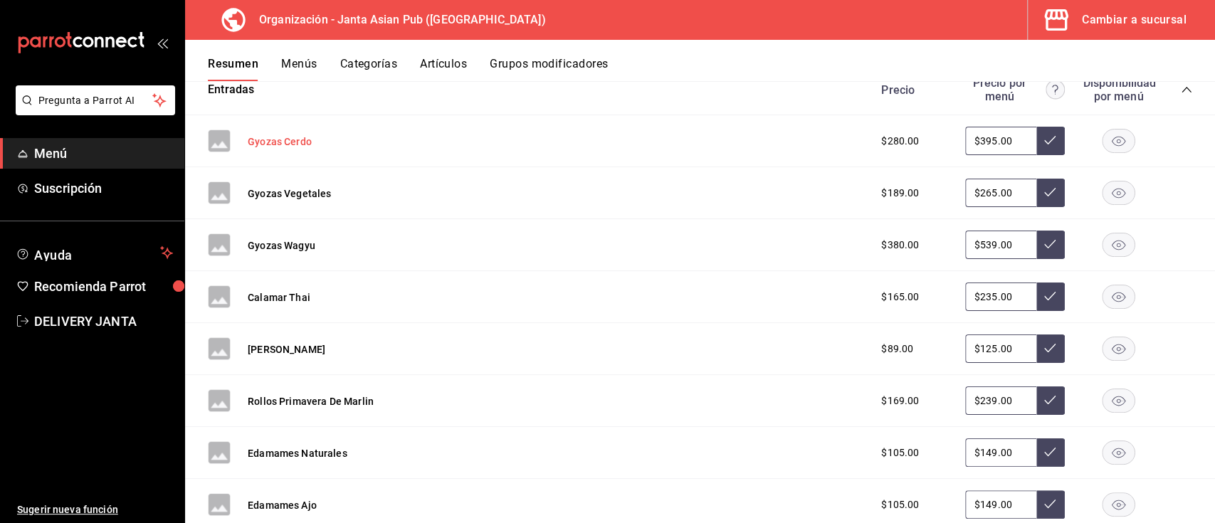
click at [302, 149] on button "Gyozas Cerdo" at bounding box center [280, 142] width 64 height 14
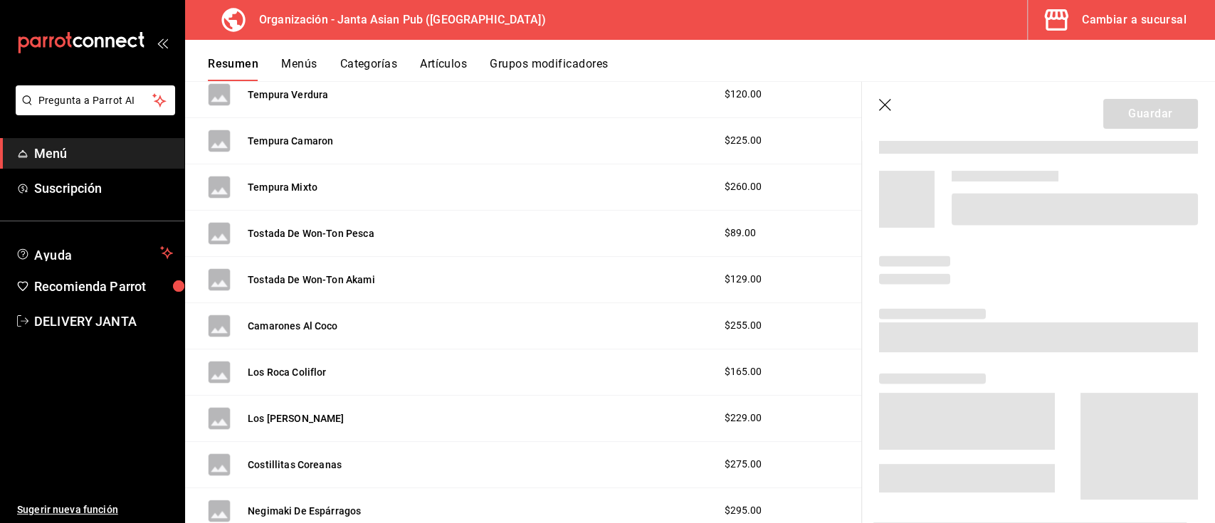
scroll to position [3763, 0]
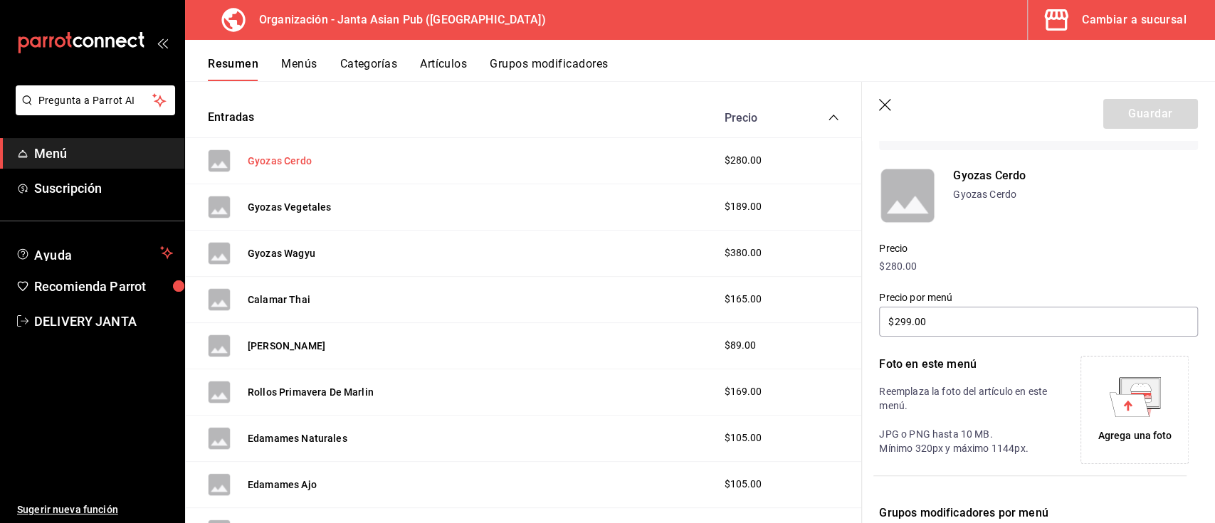
type input "$395.00"
click at [1148, 409] on icon at bounding box center [1135, 397] width 52 height 40
click at [306, 200] on button "Gyozas Vegetales" at bounding box center [289, 207] width 83 height 14
type input "$265.00"
click at [1127, 424] on div "Agrega una foto" at bounding box center [1134, 409] width 101 height 101
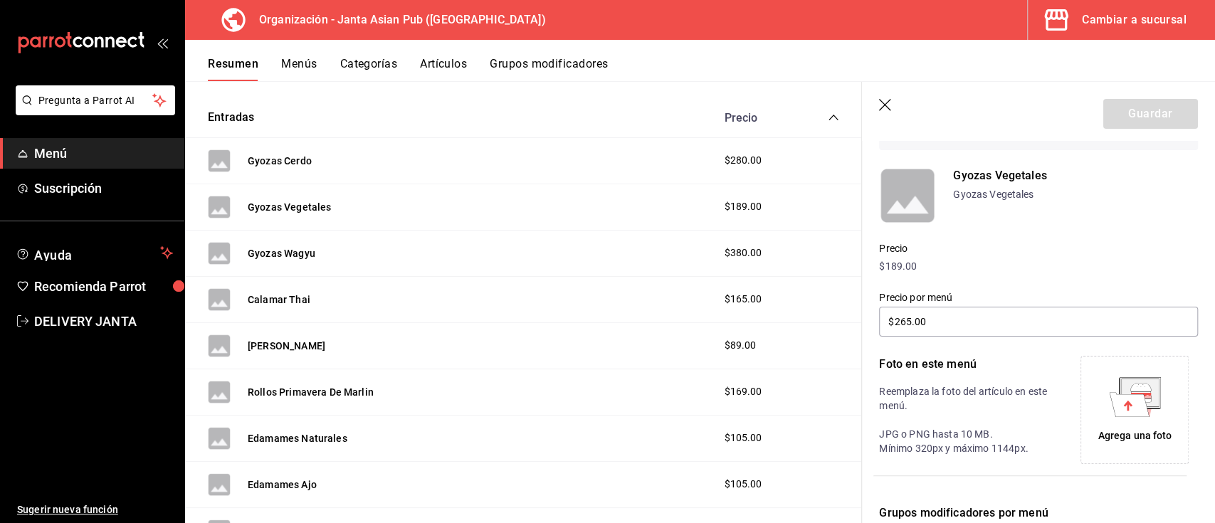
click at [1137, 434] on div "Agrega una foto" at bounding box center [1135, 436] width 74 height 15
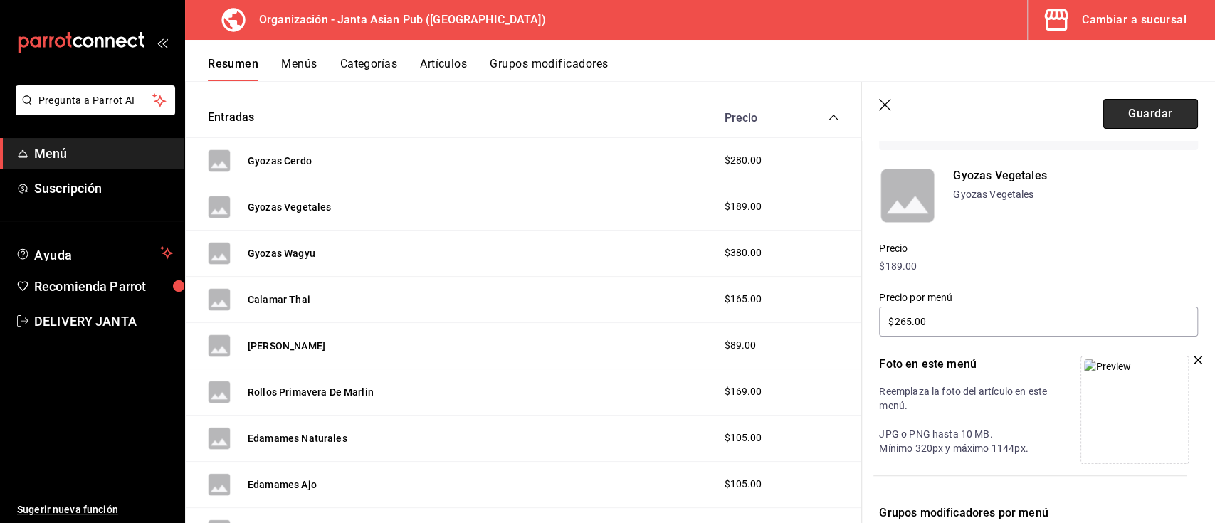
click at [1114, 103] on button "Guardar" at bounding box center [1150, 114] width 95 height 30
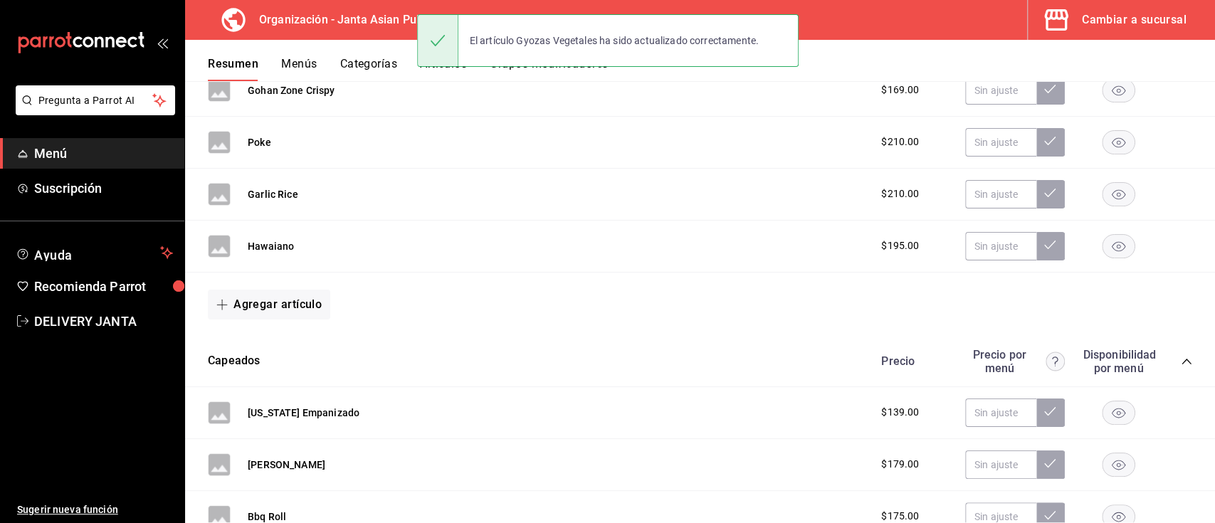
scroll to position [830, 0]
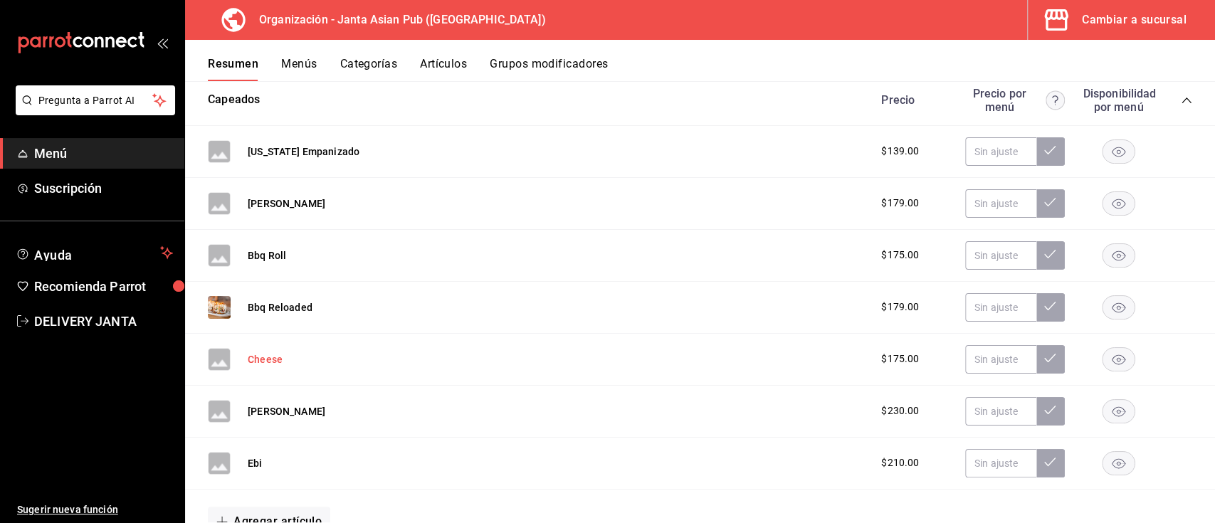
click at [265, 356] on button "Cheese" at bounding box center [265, 359] width 35 height 14
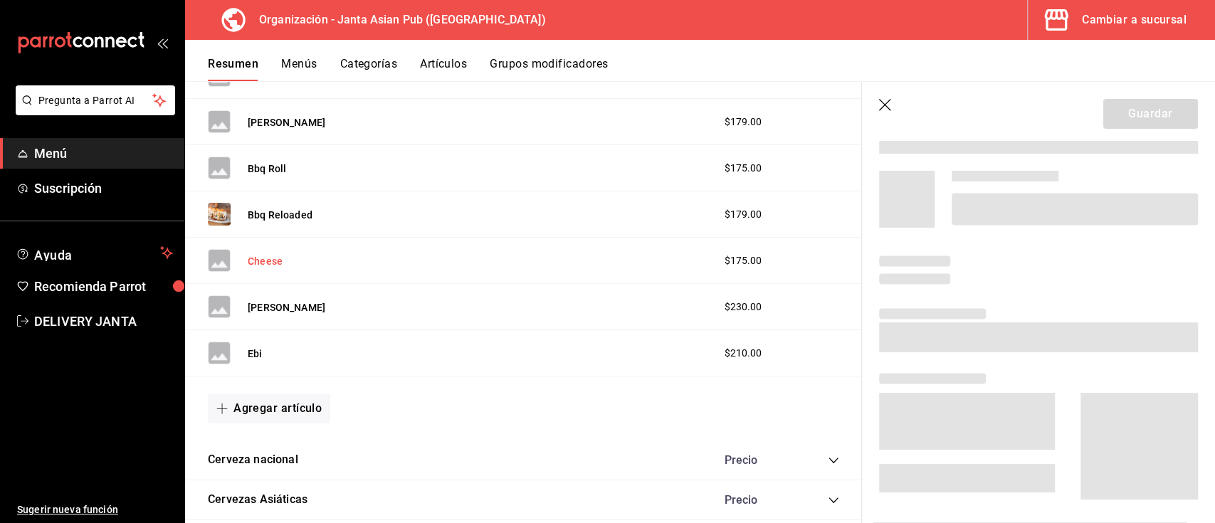
scroll to position [762, 0]
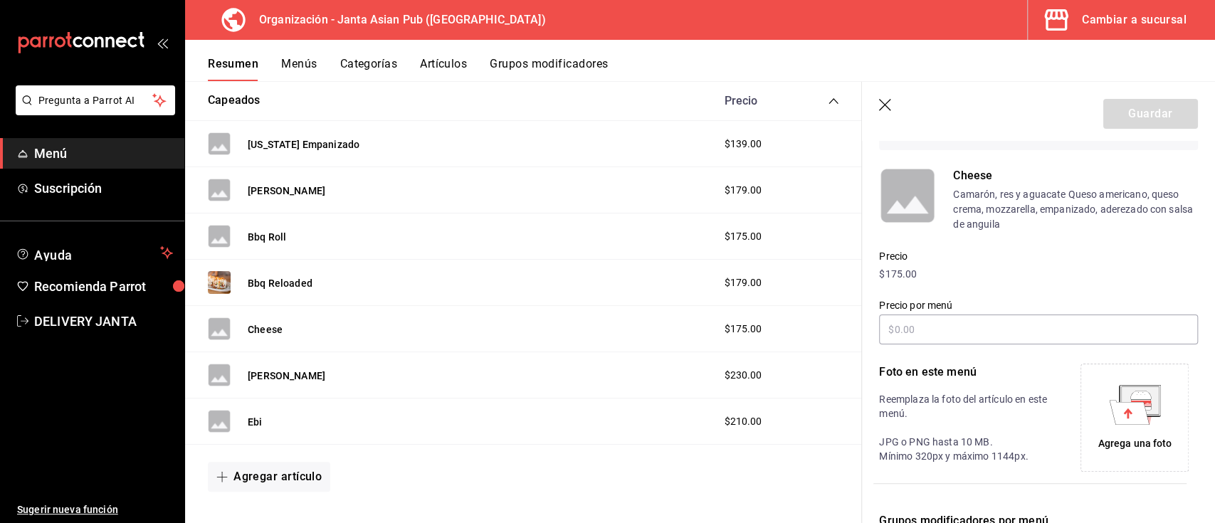
click at [881, 106] on icon "button" at bounding box center [886, 106] width 14 height 14
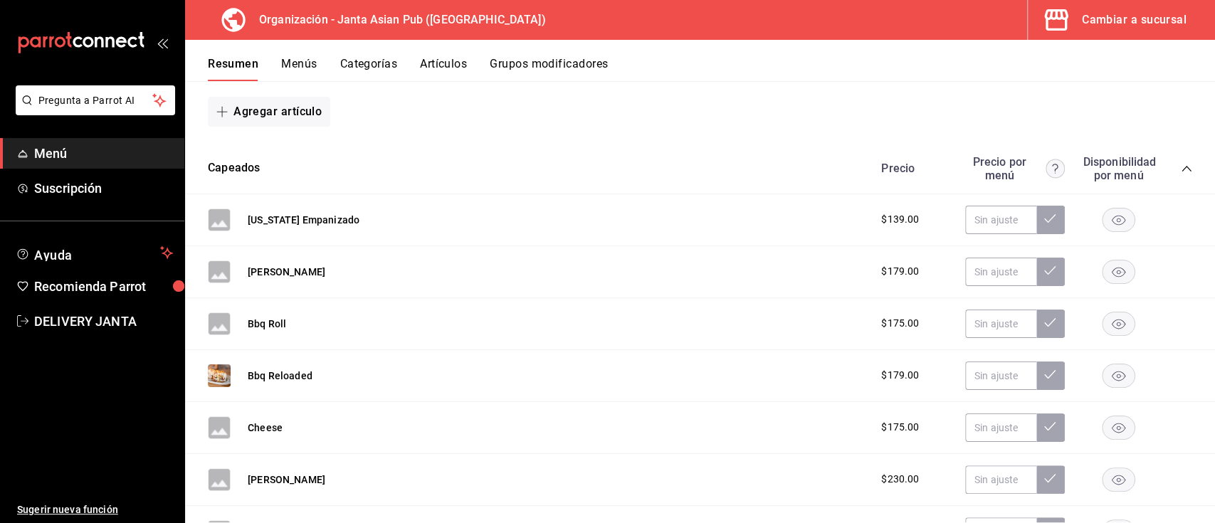
scroll to position [830, 0]
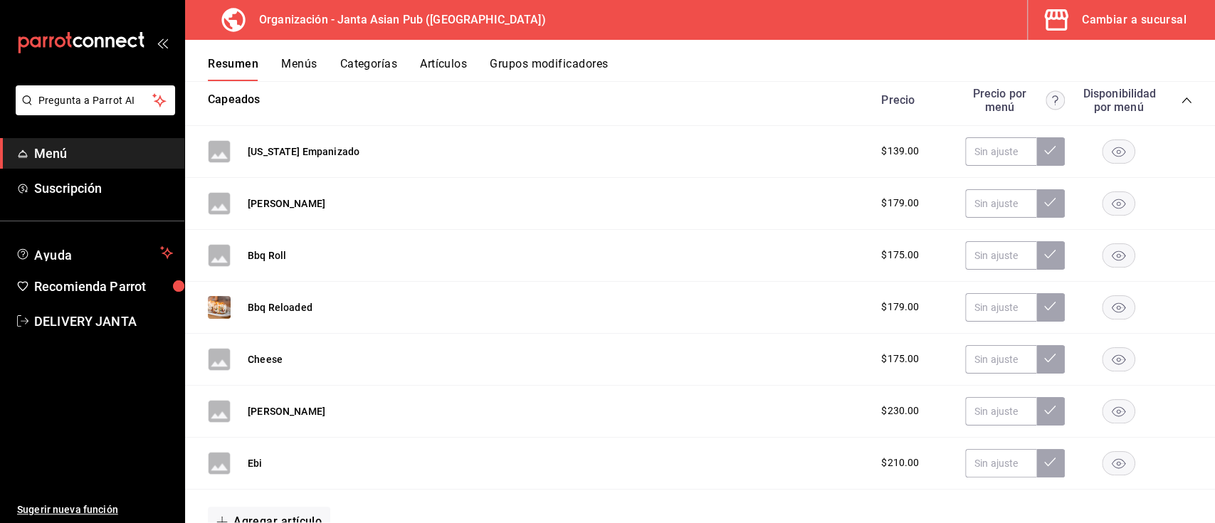
click at [1181, 100] on icon "collapse-category-row" at bounding box center [1186, 100] width 11 height 11
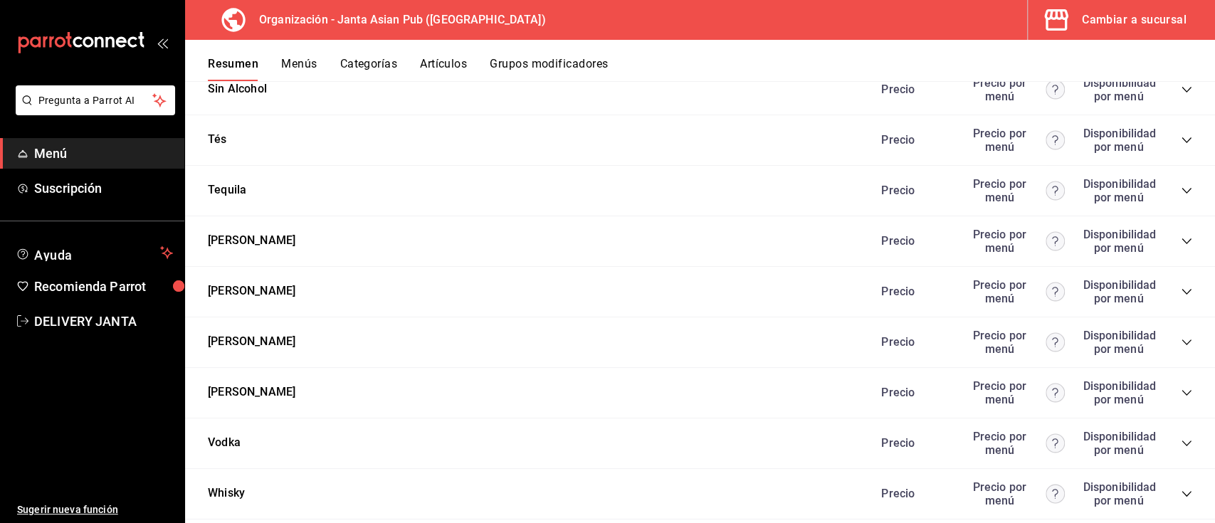
scroll to position [2600, 0]
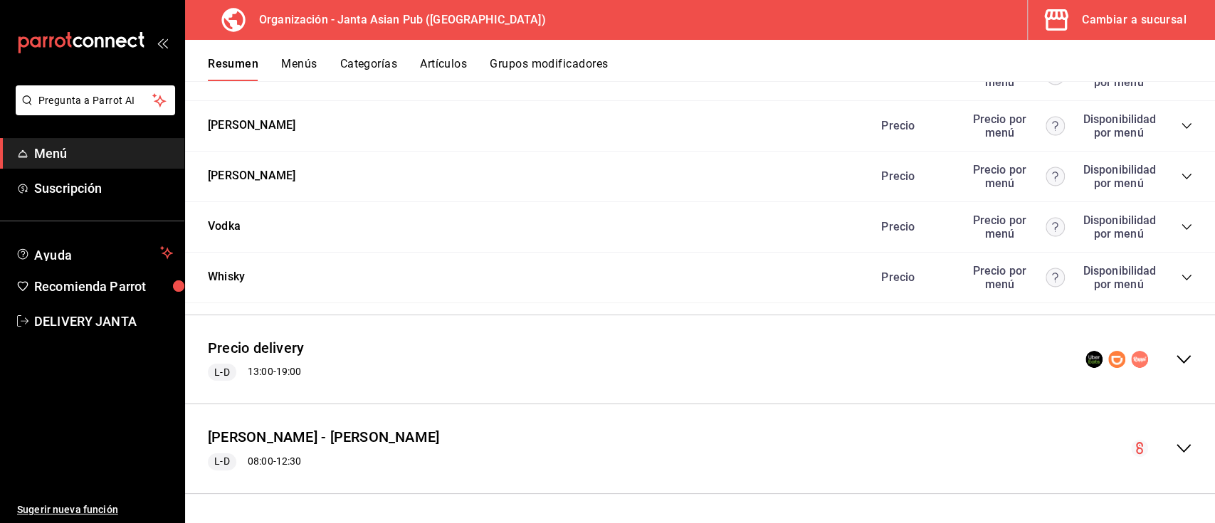
click at [1177, 356] on icon "collapse-menu-row" at bounding box center [1184, 359] width 14 height 9
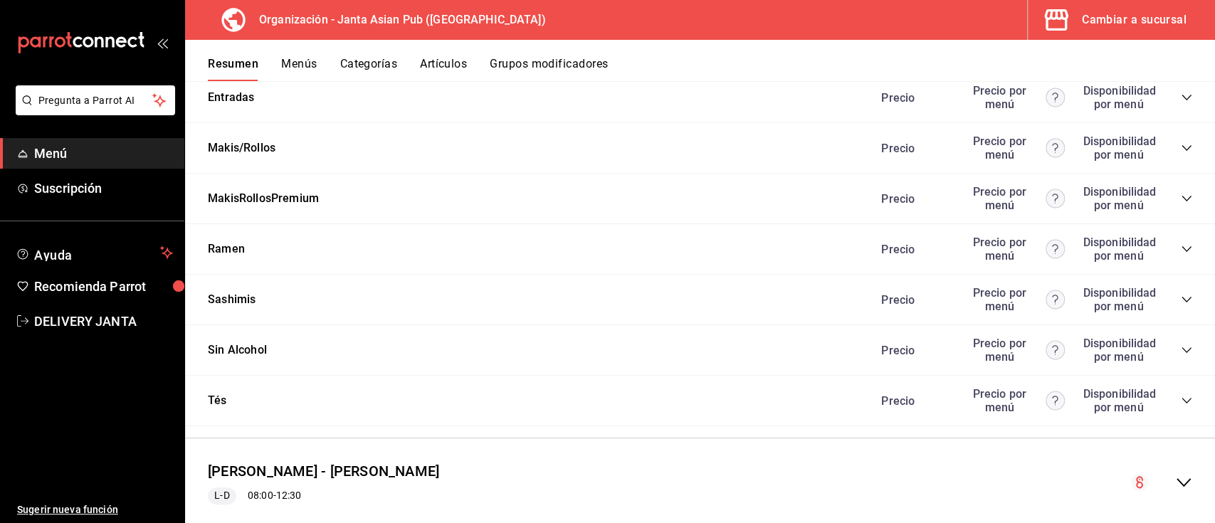
scroll to position [4015, 0]
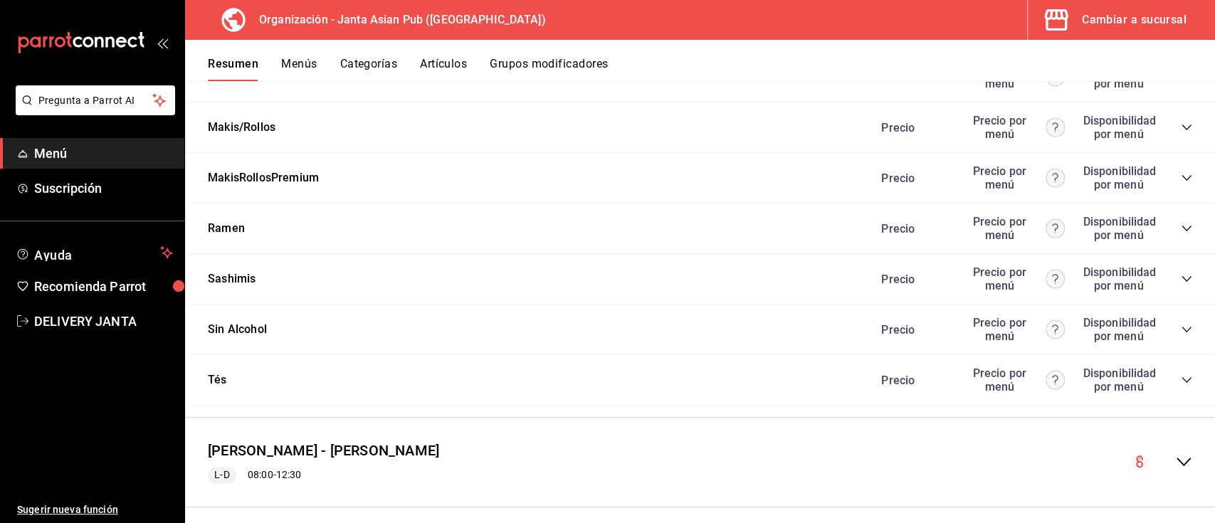
click at [1181, 83] on icon "collapse-category-row" at bounding box center [1186, 76] width 11 height 11
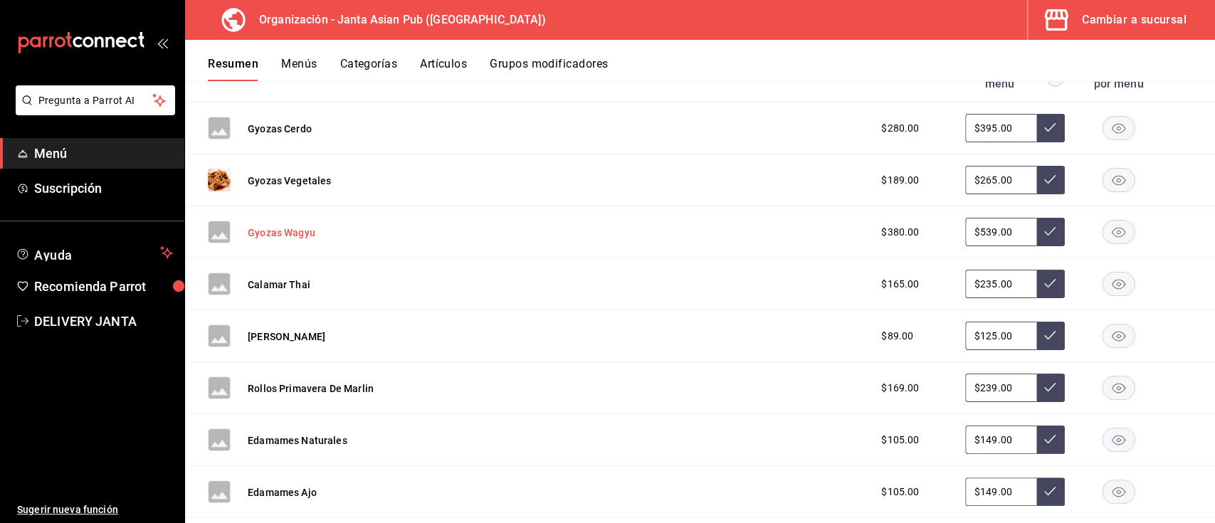
click at [258, 240] on button "Gyozas Wagyu" at bounding box center [282, 233] width 68 height 14
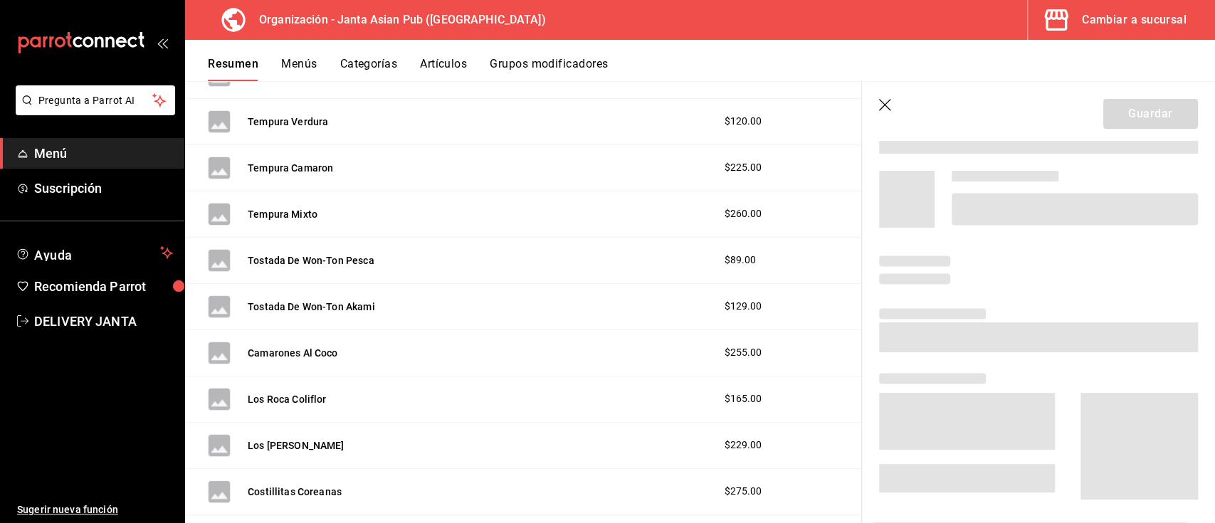
scroll to position [3383, 0]
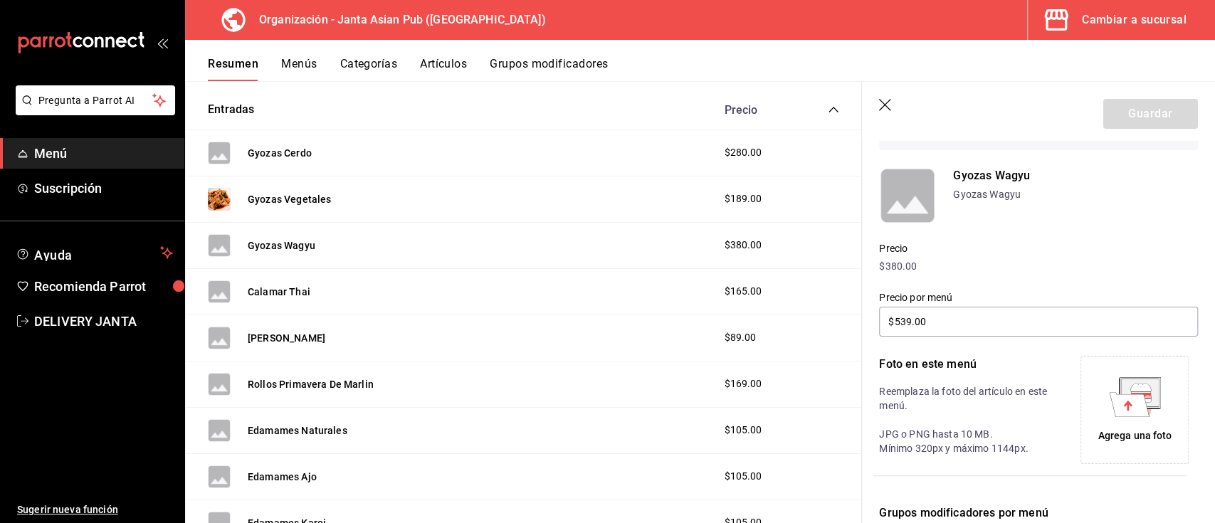
click at [1114, 409] on icon at bounding box center [1129, 404] width 40 height 24
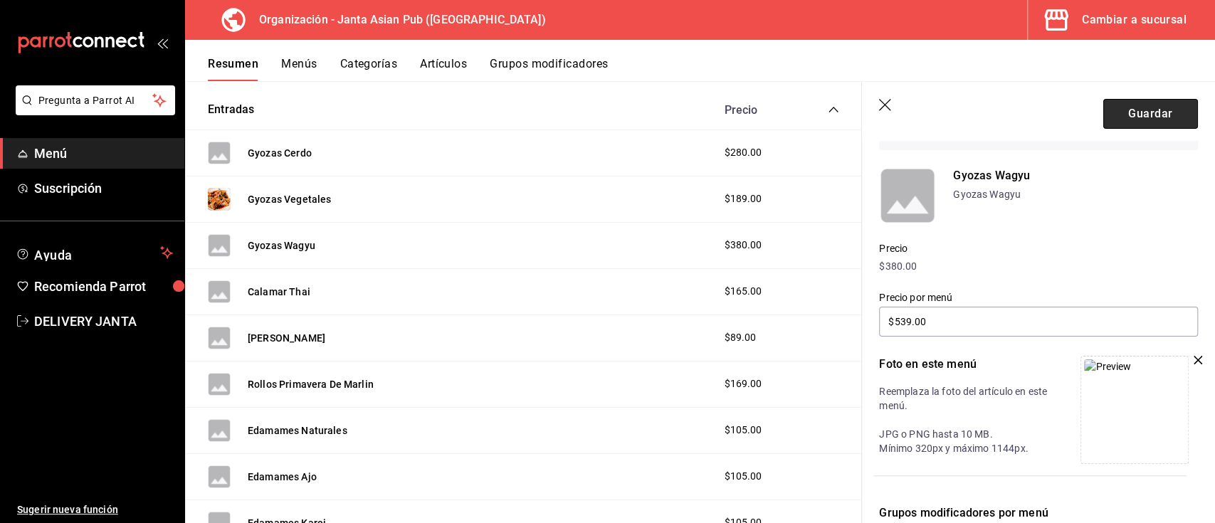
click at [1137, 107] on button "Guardar" at bounding box center [1150, 114] width 95 height 30
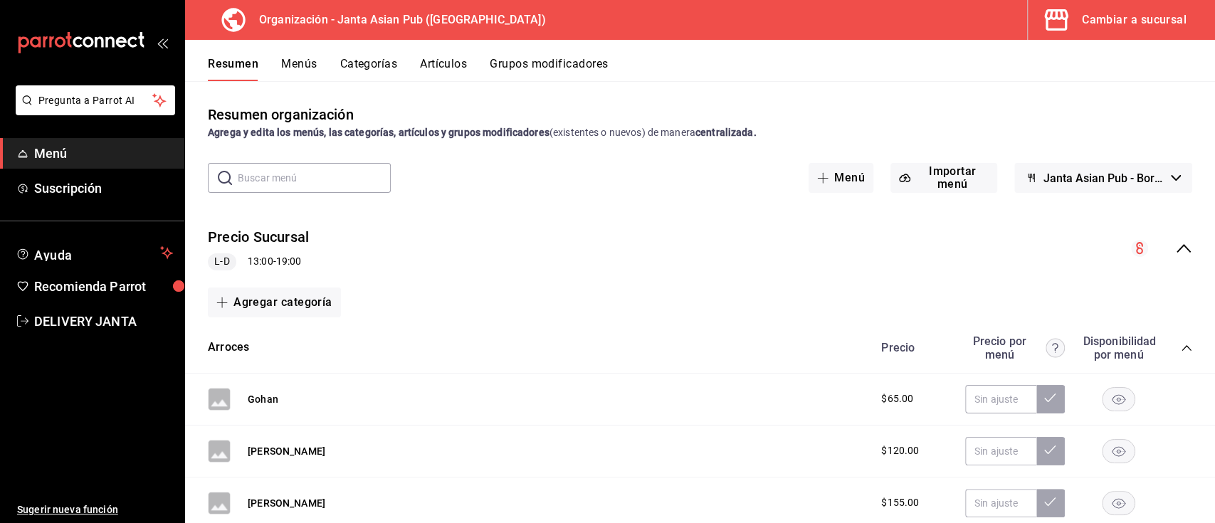
click at [1177, 249] on icon "collapse-menu-row" at bounding box center [1183, 248] width 17 height 17
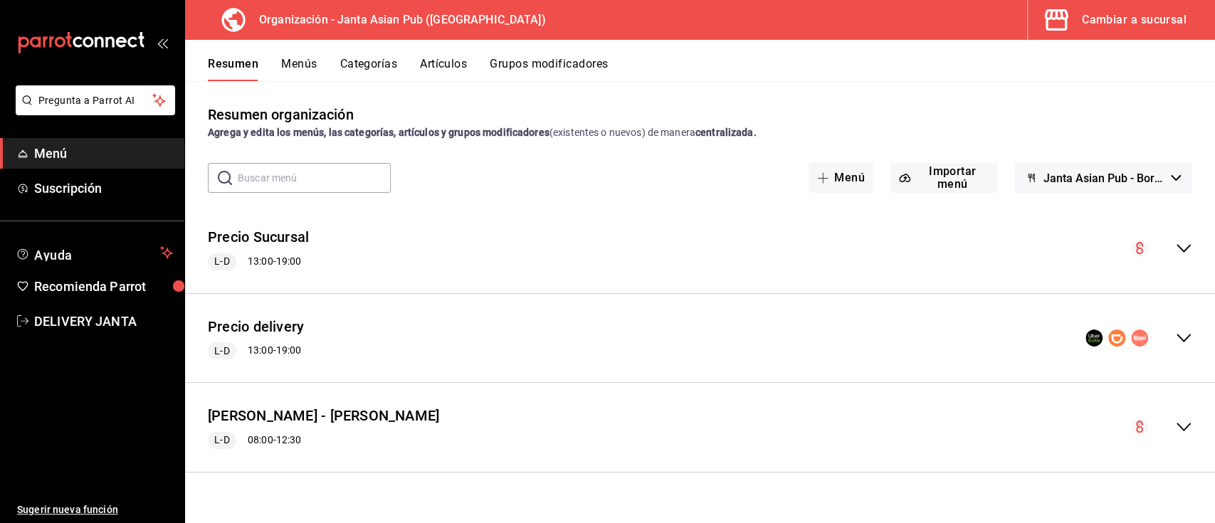
click at [1184, 339] on icon "collapse-menu-row" at bounding box center [1183, 338] width 17 height 17
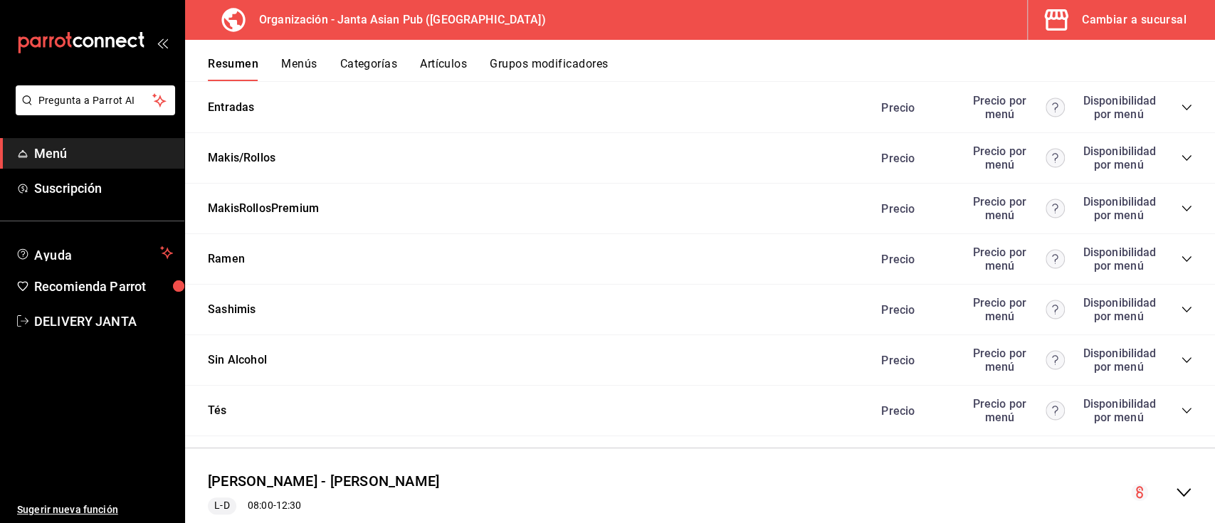
scroll to position [1394, 0]
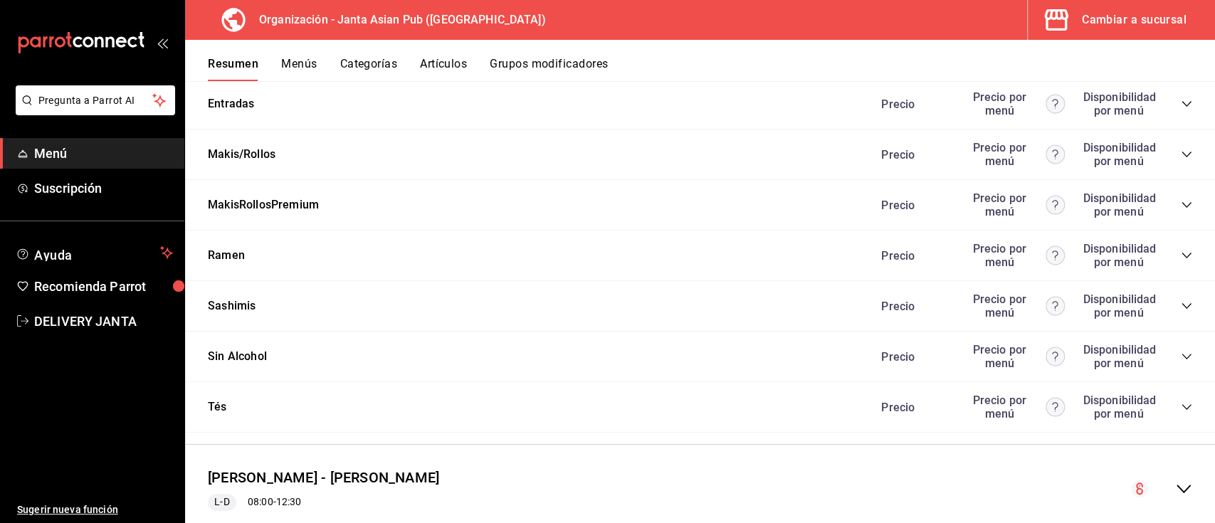
click at [1182, 105] on icon "collapse-category-row" at bounding box center [1186, 104] width 9 height 6
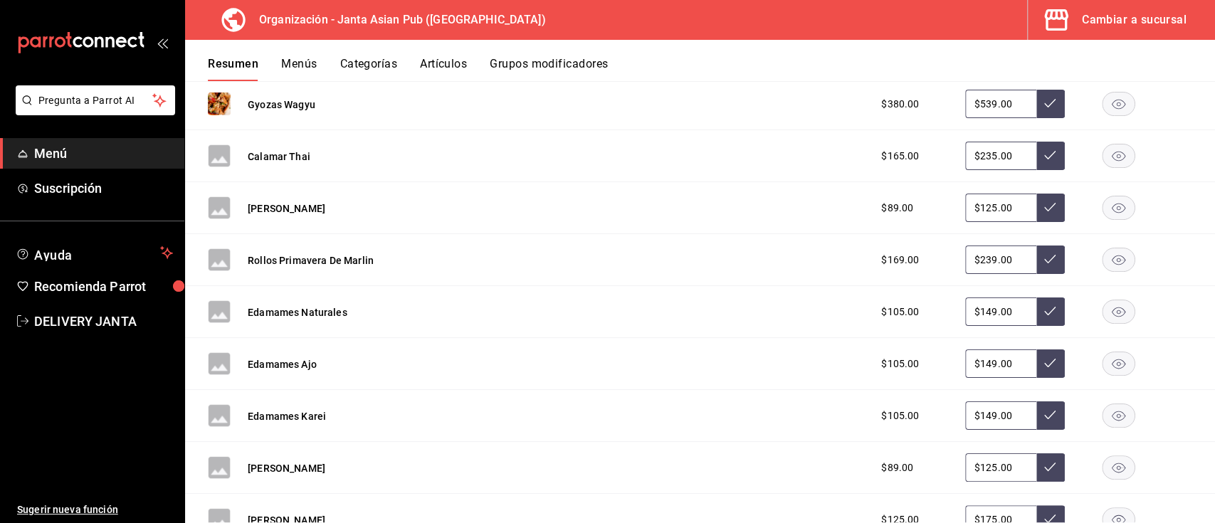
scroll to position [1560, 0]
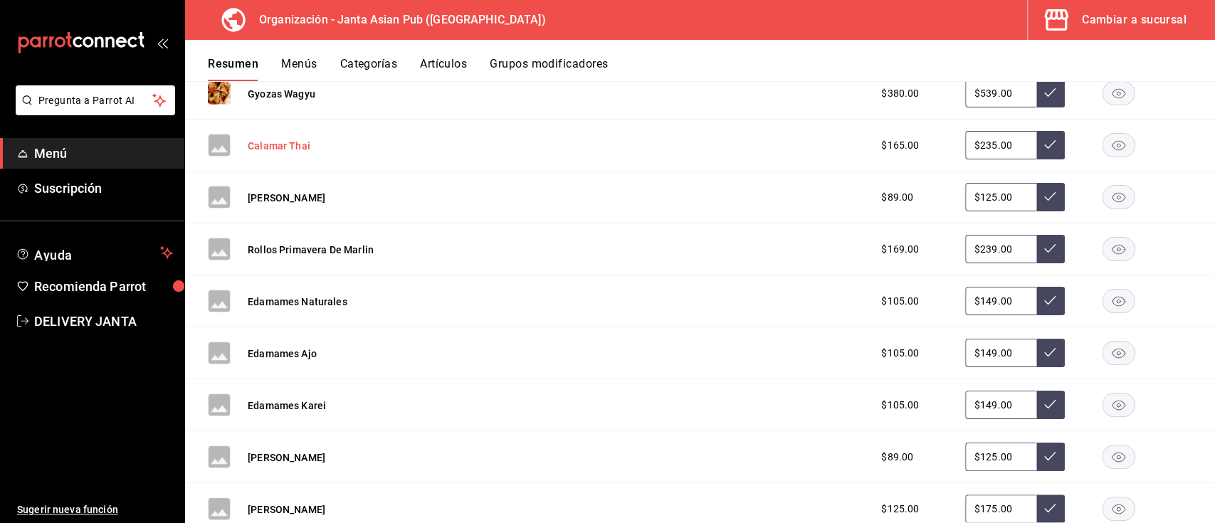
click at [256, 145] on button "Calamar Thai" at bounding box center [279, 146] width 63 height 14
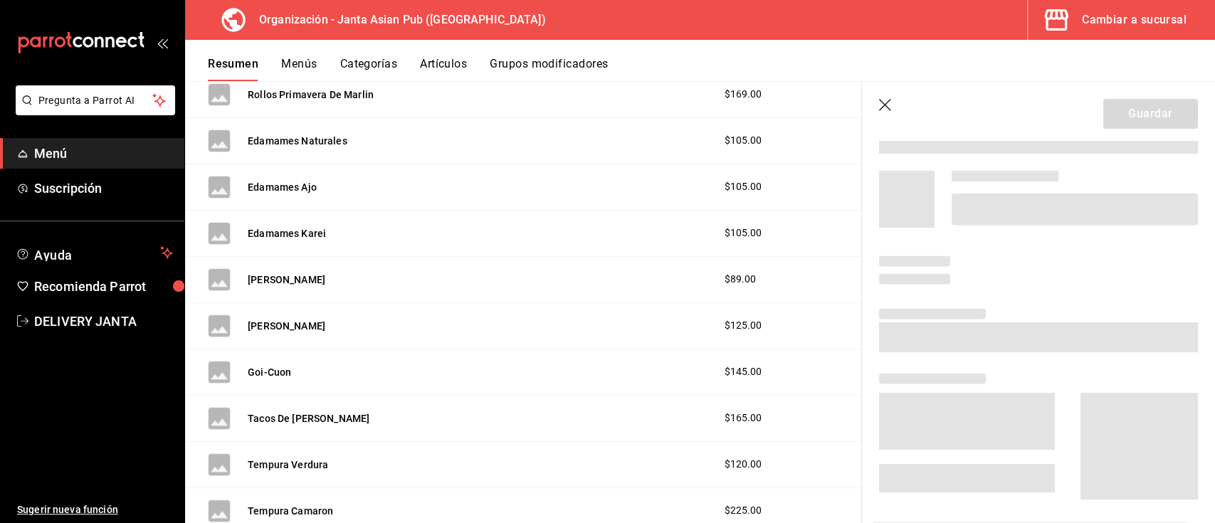
scroll to position [1419, 0]
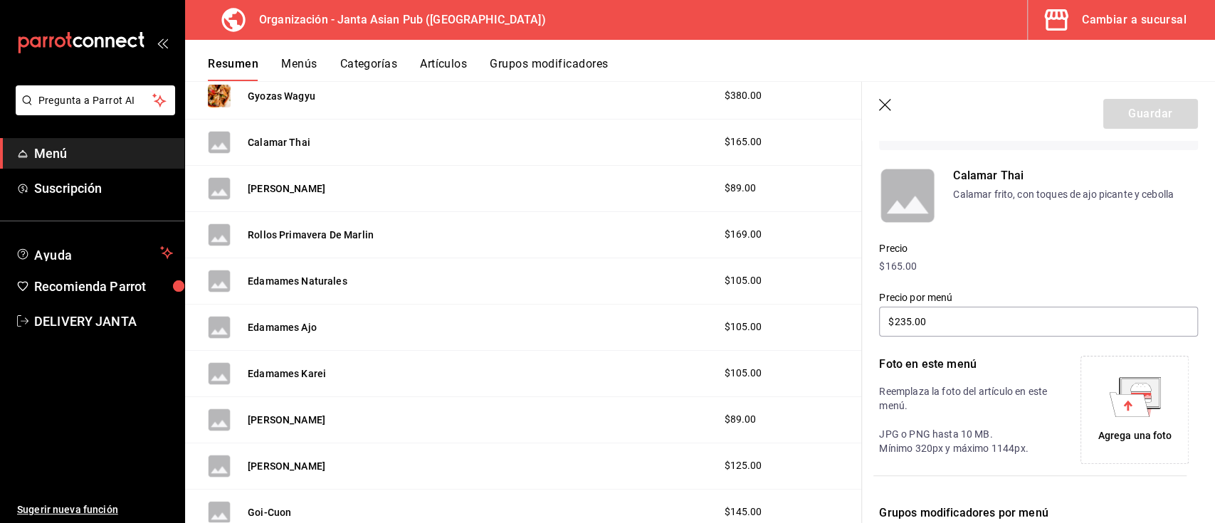
click at [1133, 409] on icon at bounding box center [1129, 404] width 40 height 24
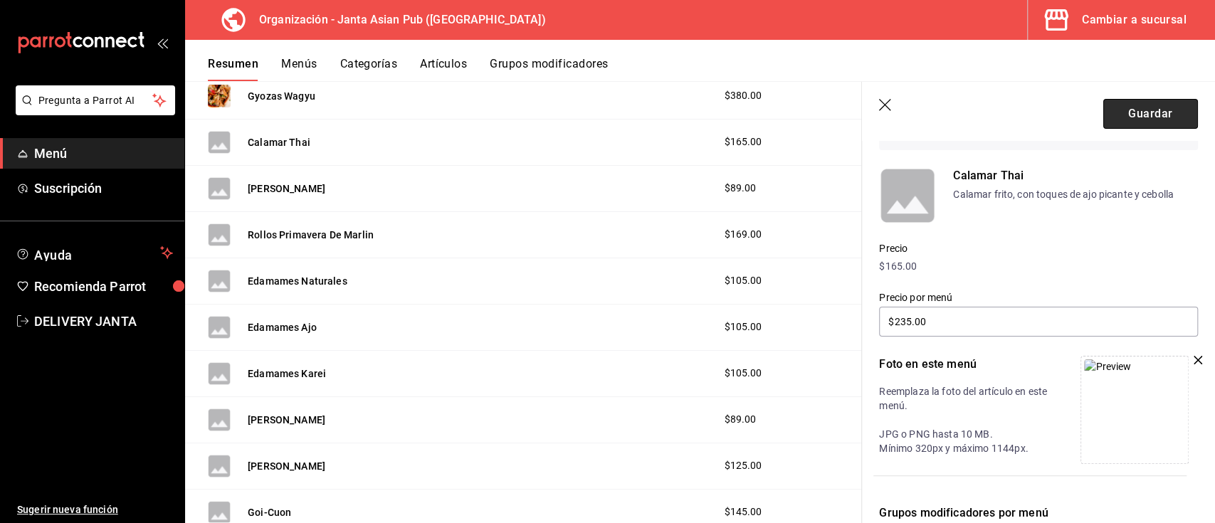
click at [1131, 115] on button "Guardar" at bounding box center [1150, 114] width 95 height 30
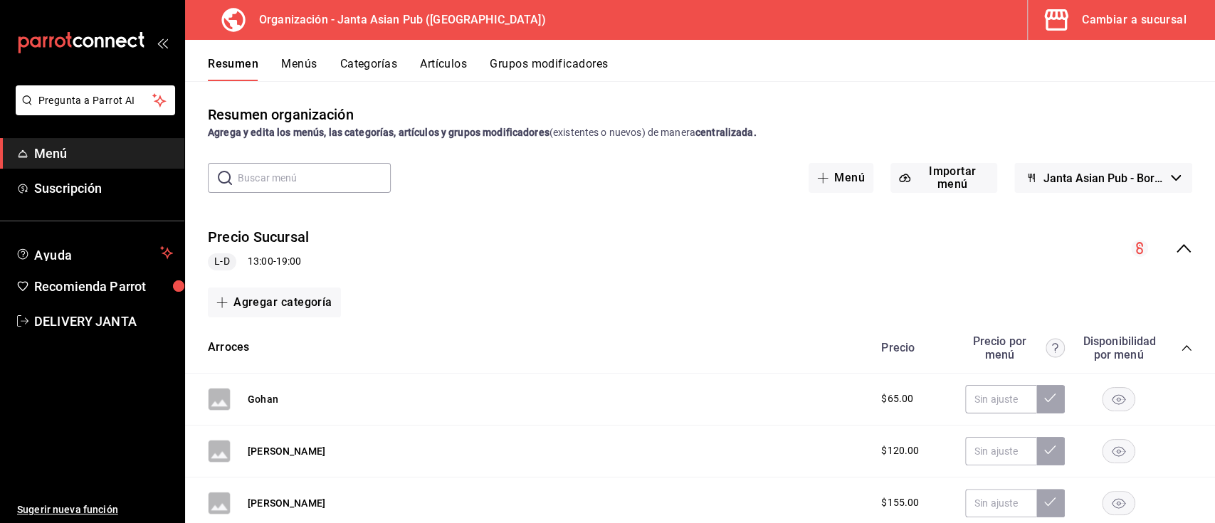
click at [1175, 249] on icon "collapse-menu-row" at bounding box center [1183, 248] width 17 height 17
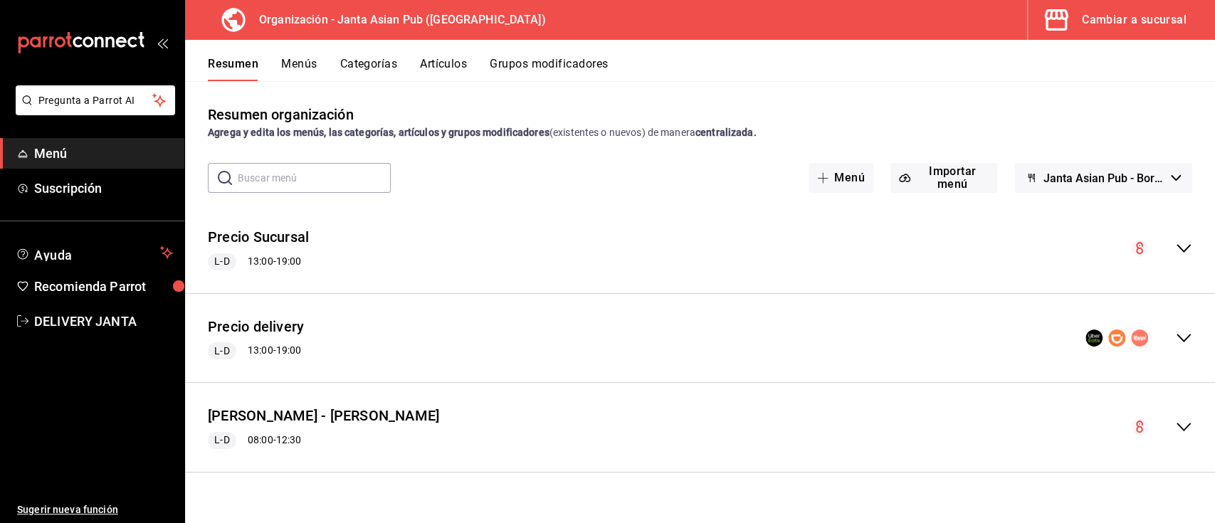
click at [1182, 339] on icon "collapse-menu-row" at bounding box center [1184, 338] width 14 height 9
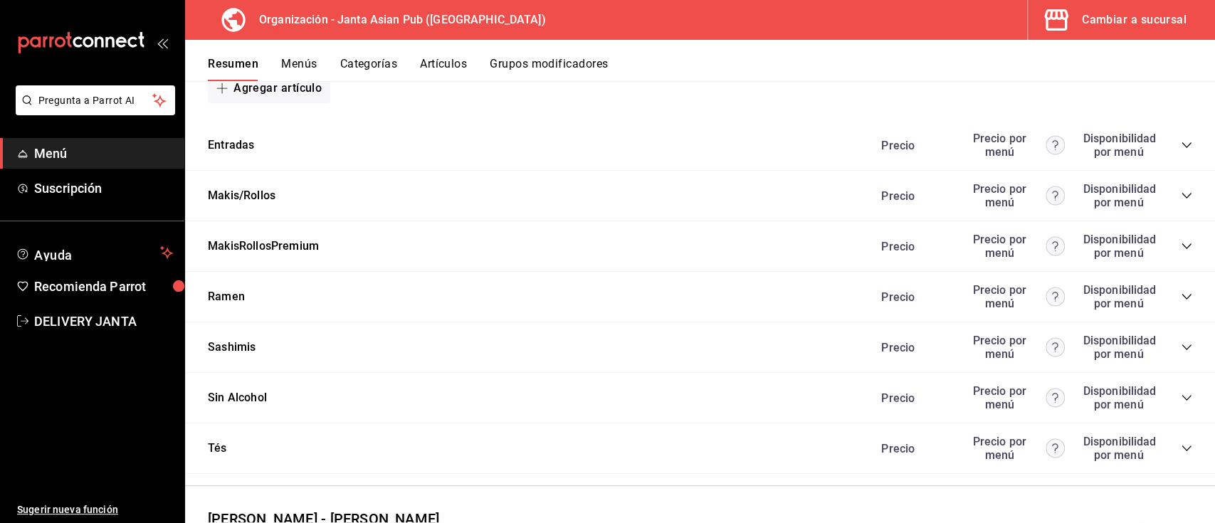
scroll to position [1355, 0]
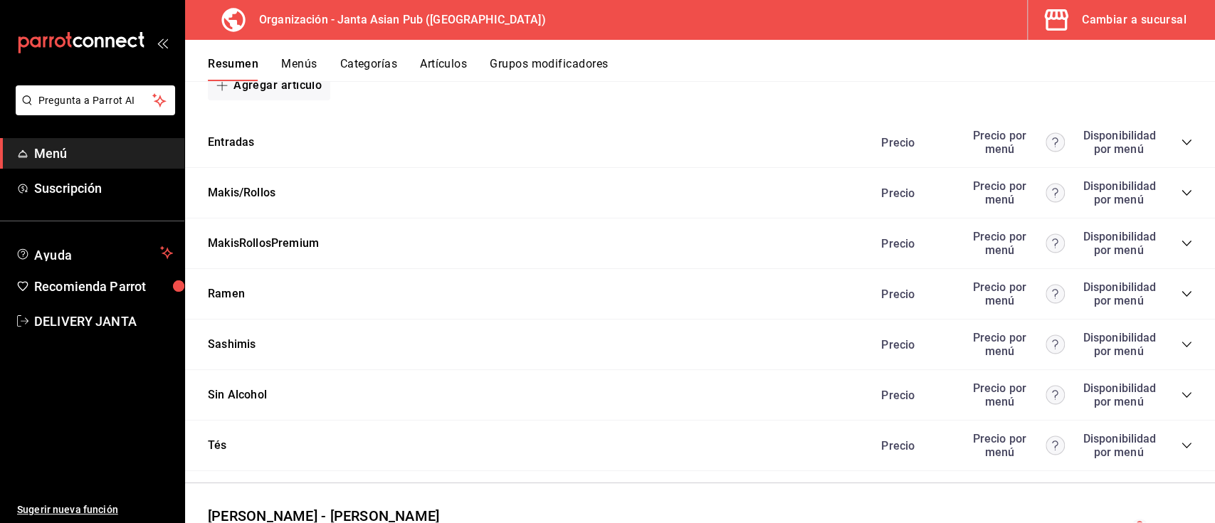
click at [1182, 144] on icon "collapse-category-row" at bounding box center [1186, 143] width 9 height 6
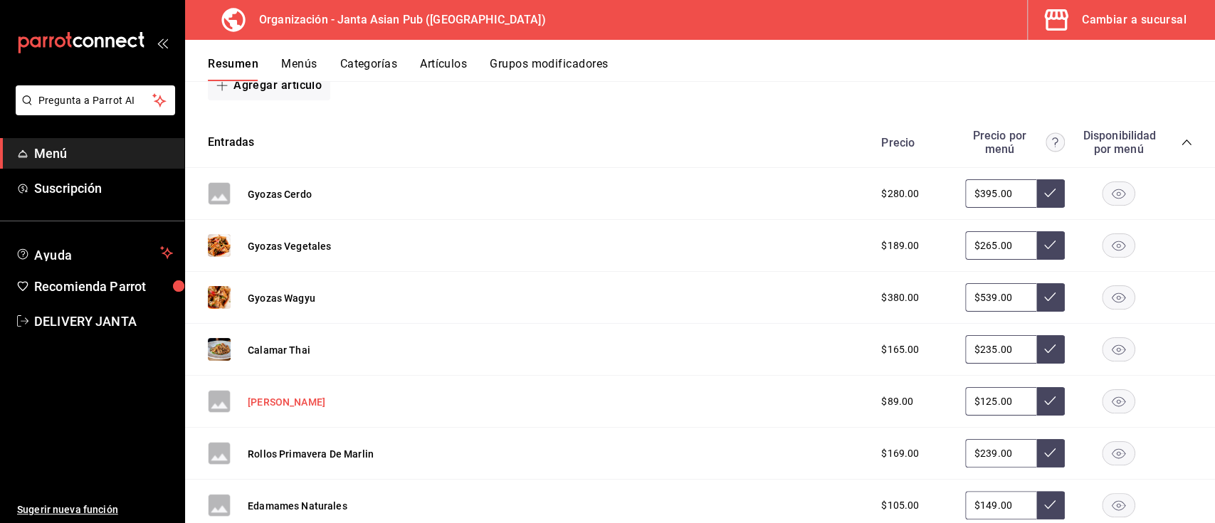
click at [266, 404] on button "[PERSON_NAME]" at bounding box center [287, 402] width 78 height 14
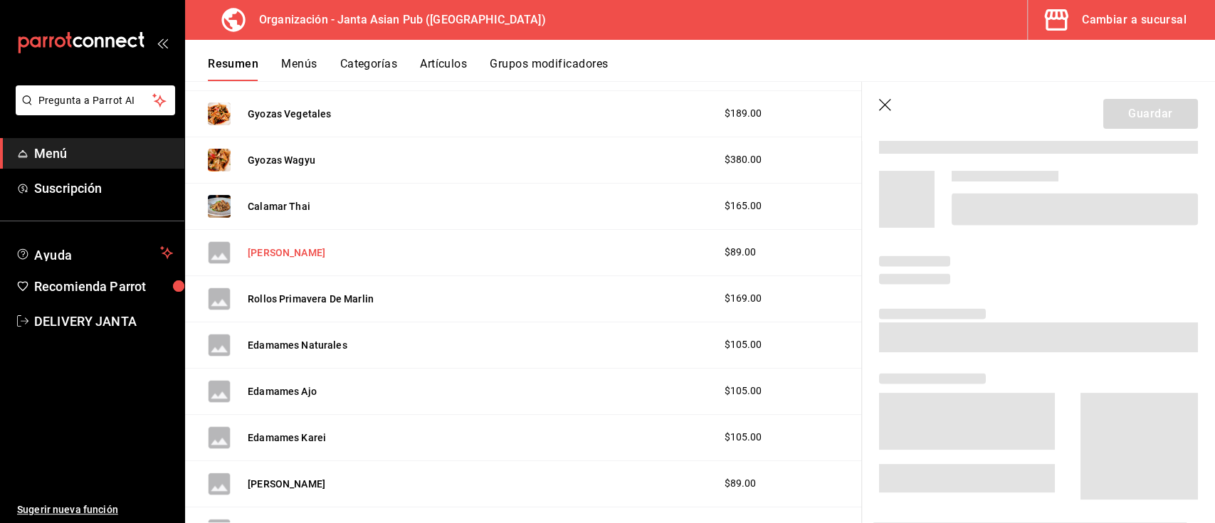
scroll to position [1241, 0]
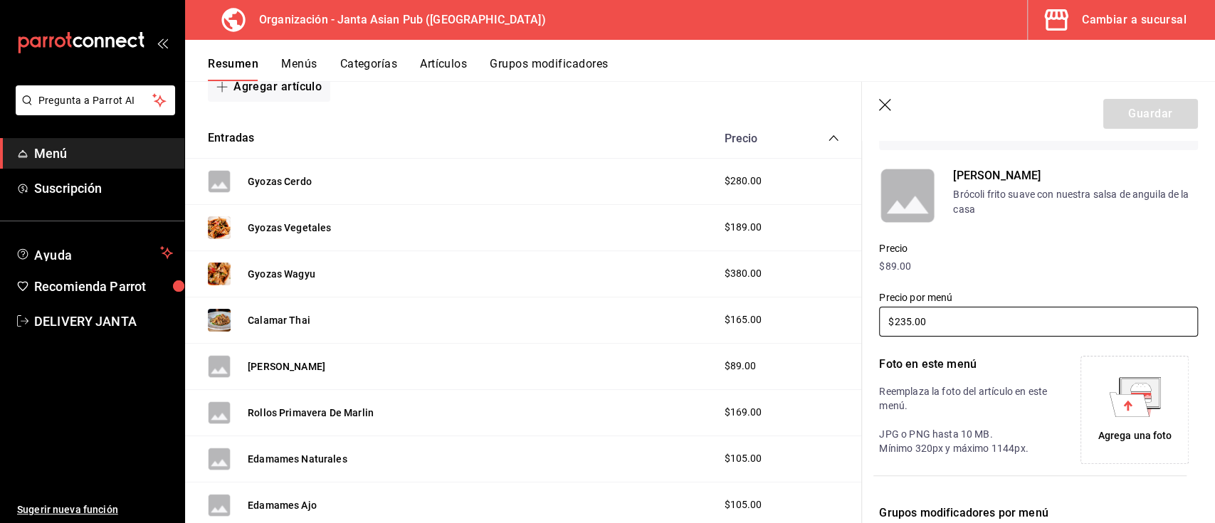
type input "$125.00"
click at [1144, 416] on icon at bounding box center [1135, 397] width 52 height 40
click at [270, 414] on button "Rollos Primavera De Marlin" at bounding box center [311, 413] width 126 height 14
type input "$239.00"
click at [1137, 409] on icon at bounding box center [1129, 404] width 40 height 24
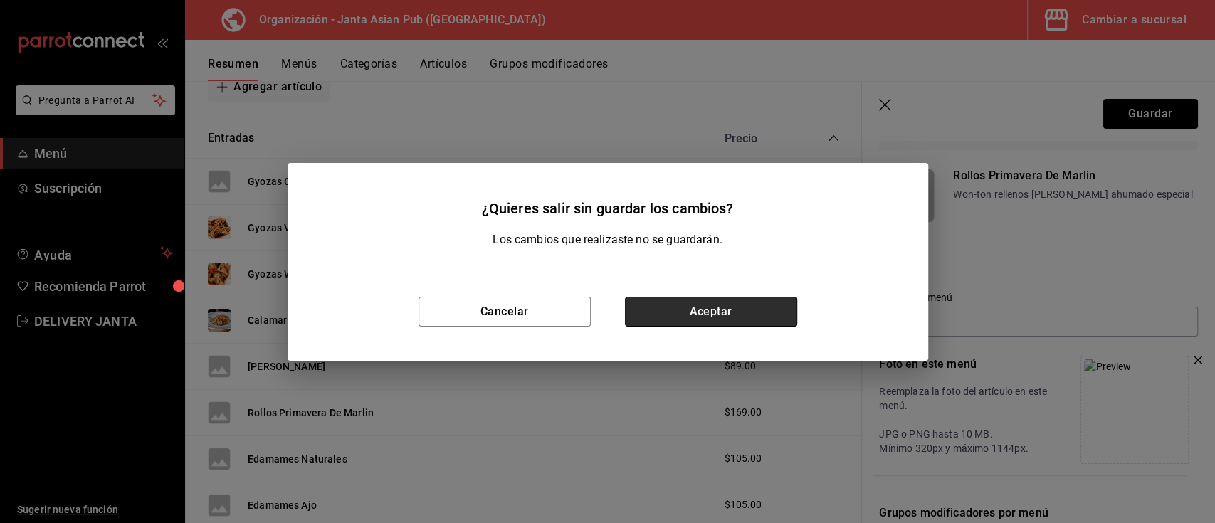
click at [740, 305] on button "Aceptar" at bounding box center [711, 312] width 172 height 30
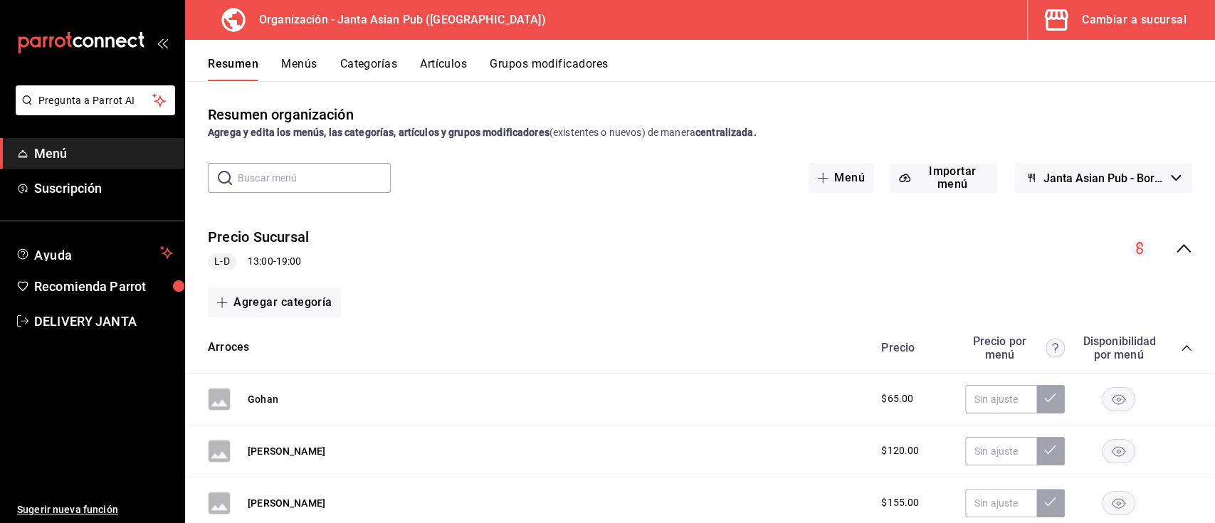
click at [1175, 250] on icon "collapse-menu-row" at bounding box center [1183, 248] width 17 height 17
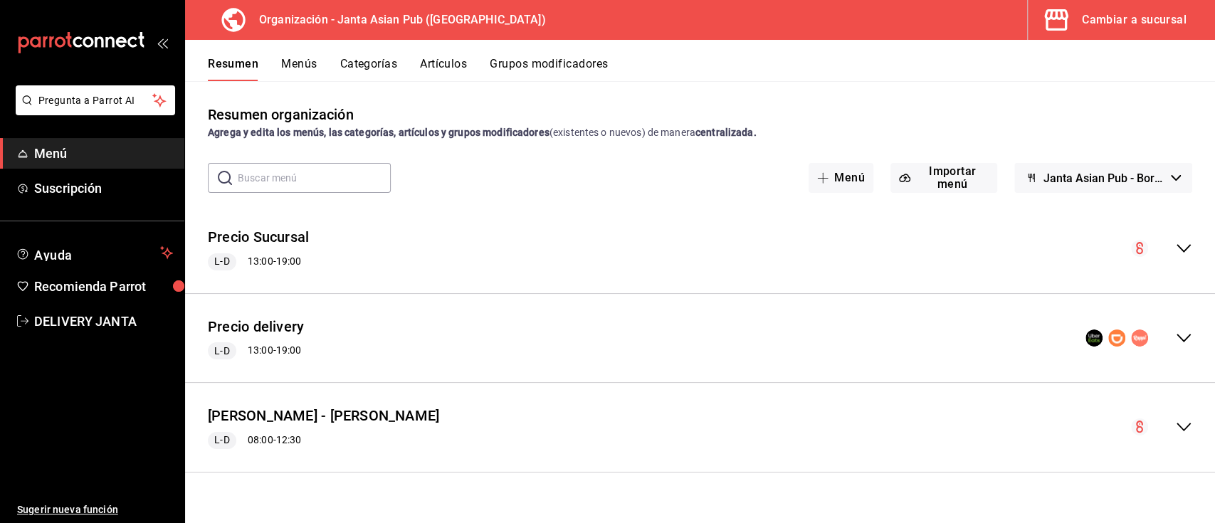
click at [1179, 334] on icon "collapse-menu-row" at bounding box center [1183, 338] width 17 height 17
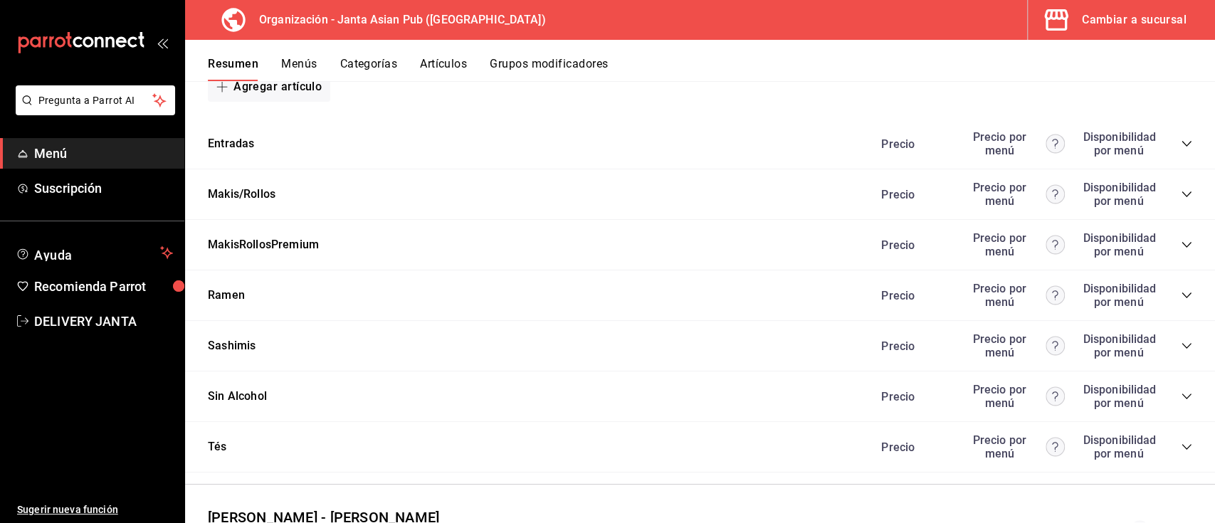
scroll to position [1357, 0]
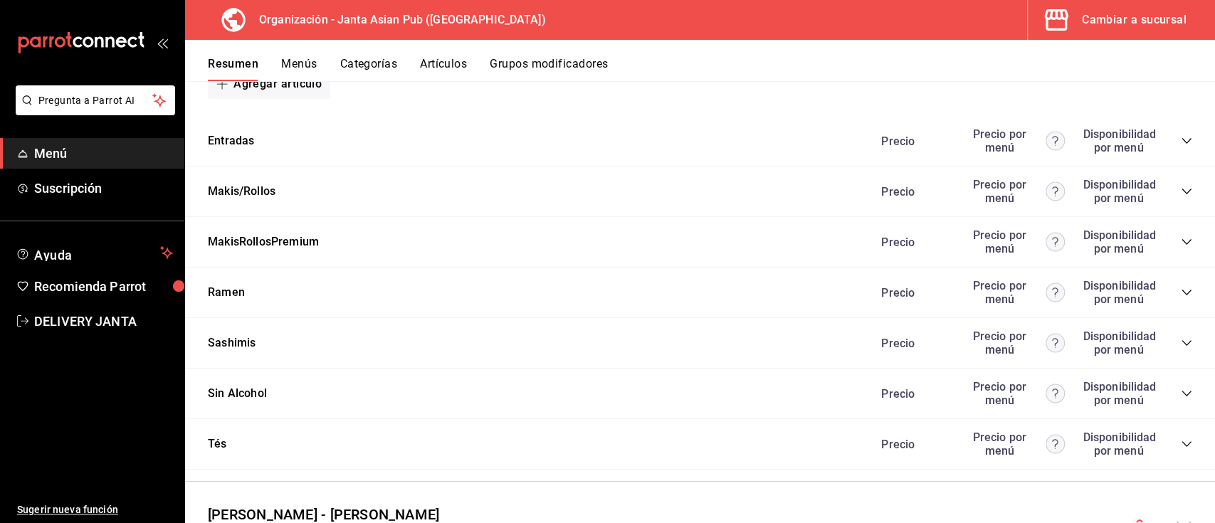
click at [1181, 142] on icon "collapse-category-row" at bounding box center [1186, 140] width 11 height 11
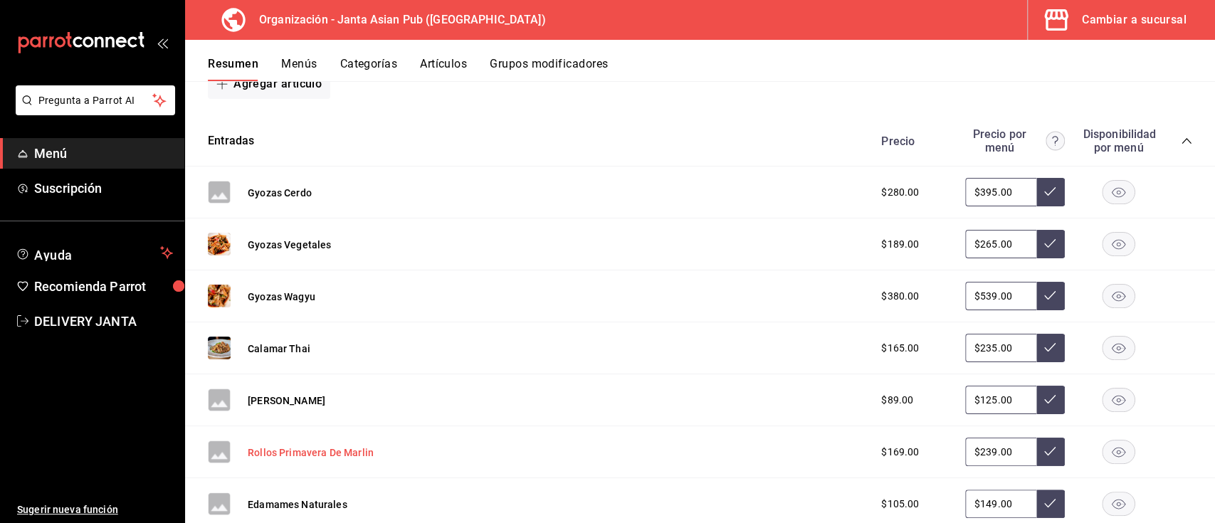
click at [308, 449] on button "Rollos Primavera De Marlin" at bounding box center [311, 453] width 126 height 14
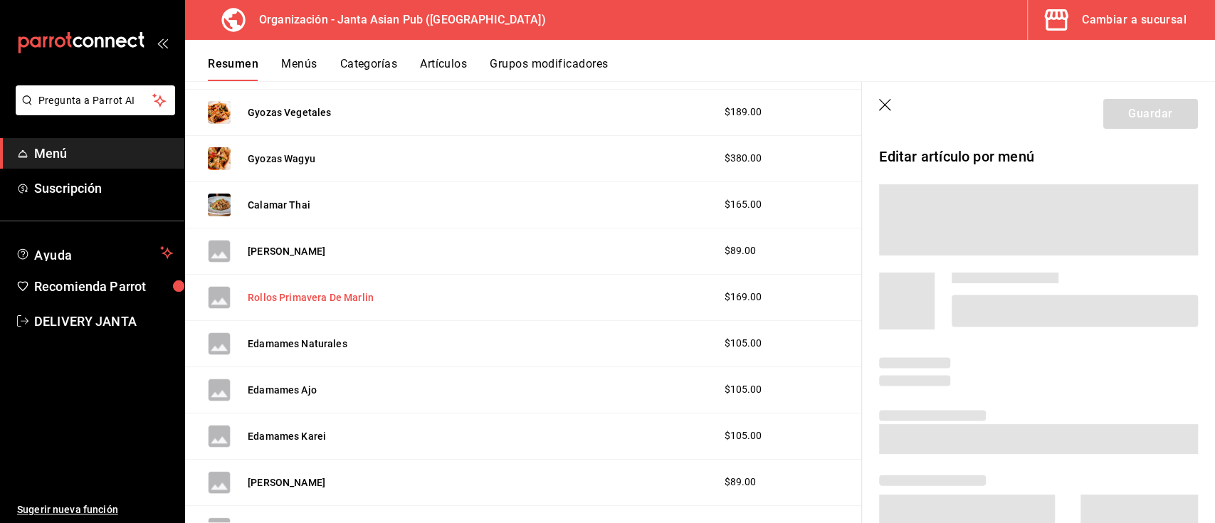
scroll to position [1243, 0]
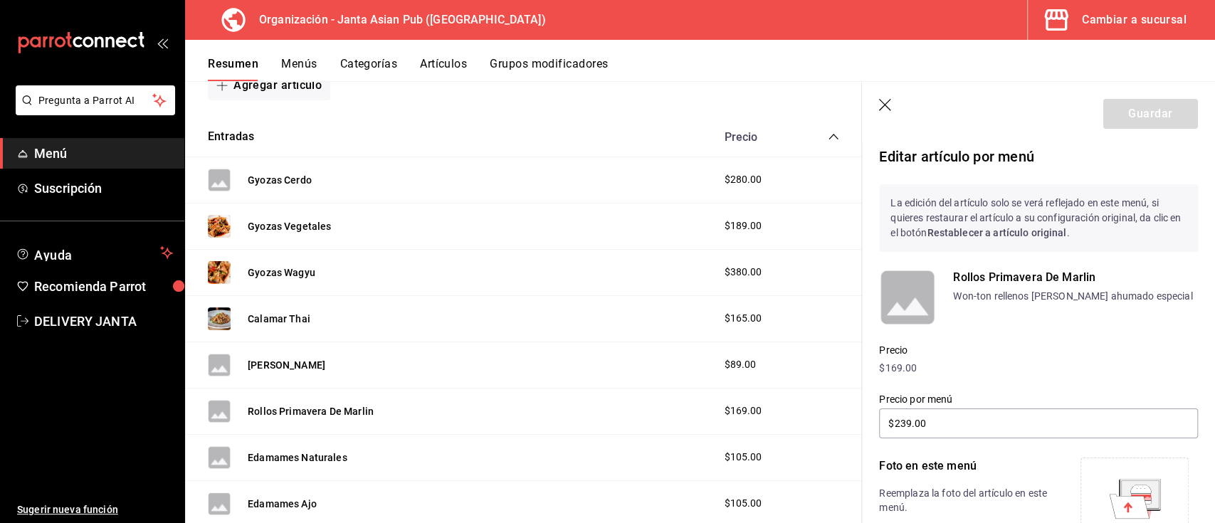
click at [895, 305] on rect at bounding box center [907, 297] width 57 height 57
click at [1109, 499] on icon at bounding box center [1129, 506] width 40 height 24
click at [1135, 108] on button "Guardar" at bounding box center [1150, 114] width 95 height 30
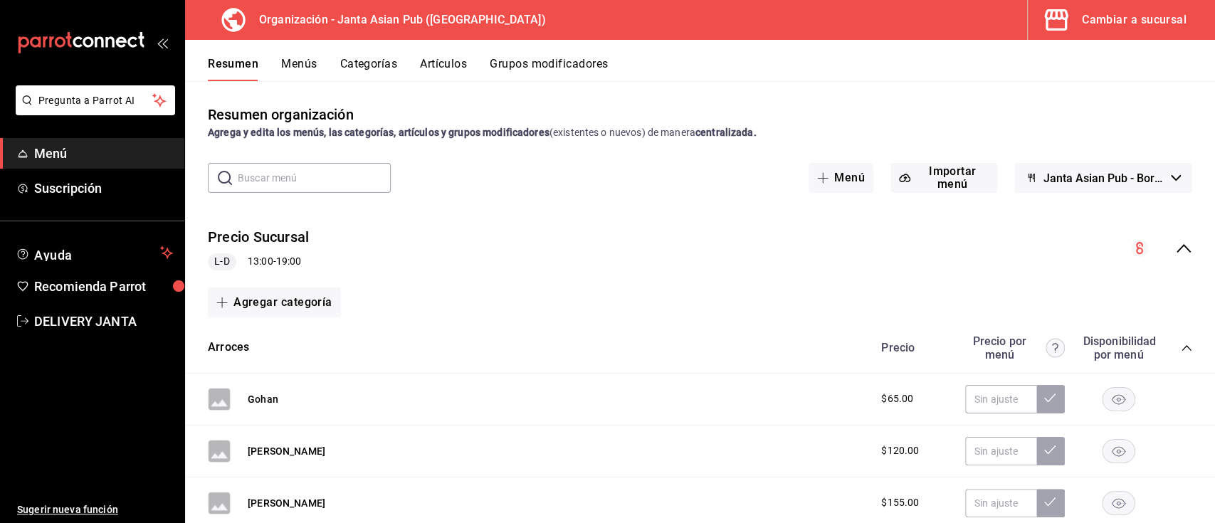
click at [1177, 247] on icon "collapse-menu-row" at bounding box center [1184, 248] width 14 height 9
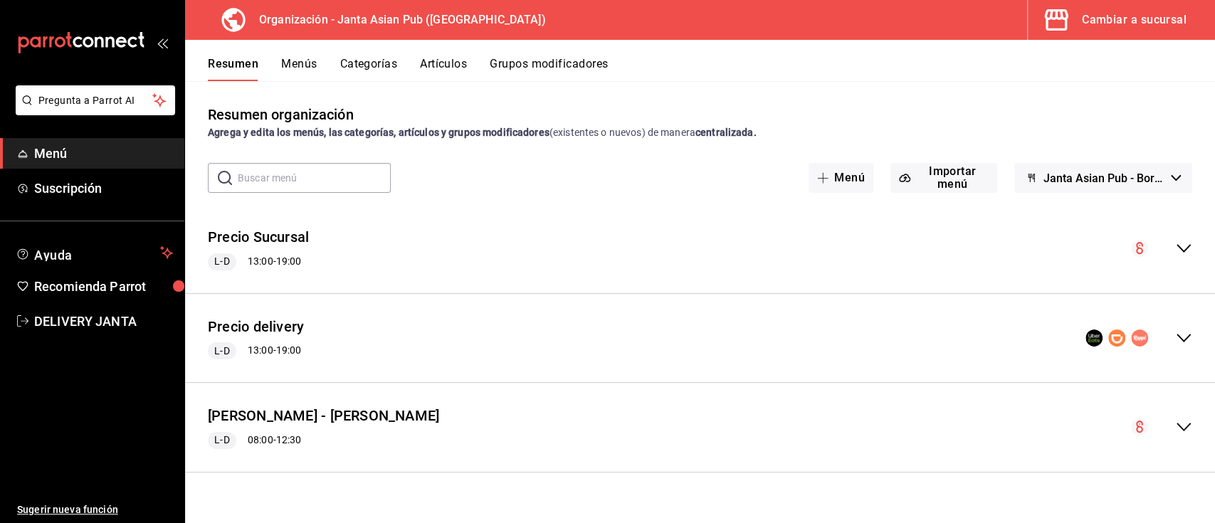
click at [1189, 337] on icon "collapse-menu-row" at bounding box center [1183, 338] width 17 height 17
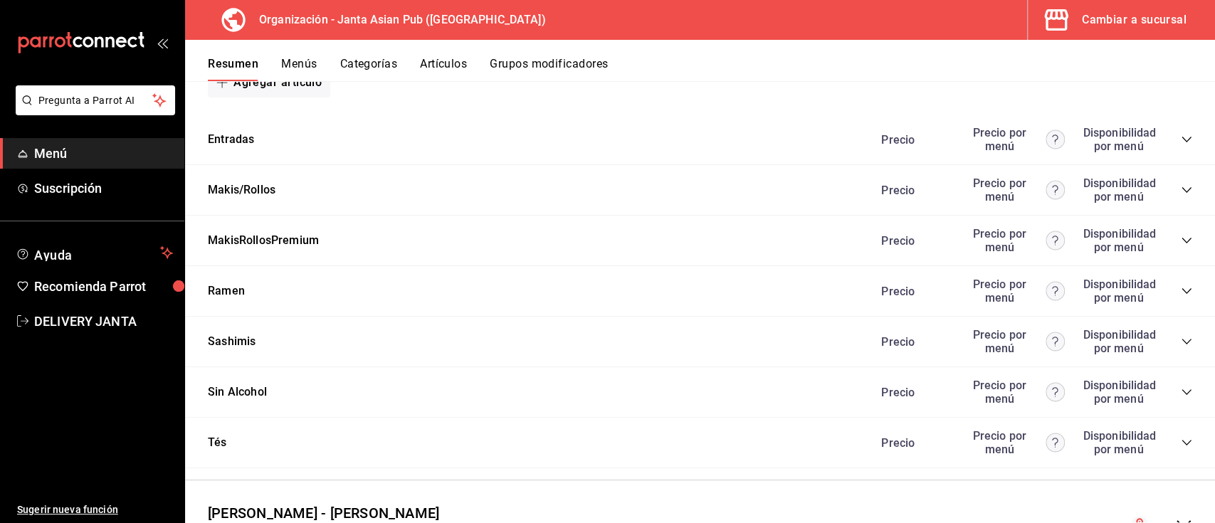
scroll to position [1378, 0]
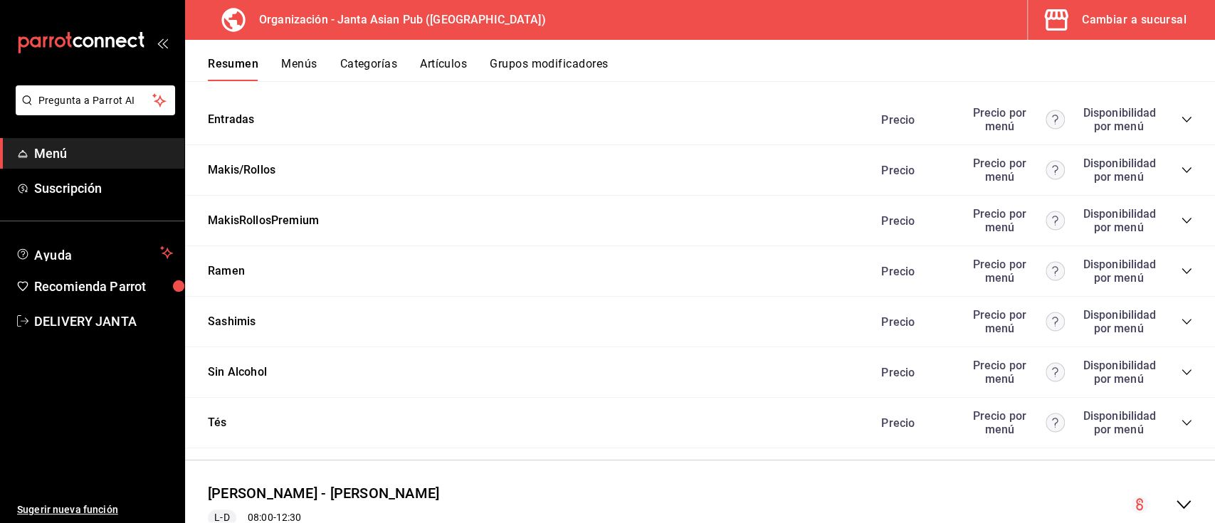
click at [1181, 122] on icon "collapse-category-row" at bounding box center [1186, 119] width 11 height 11
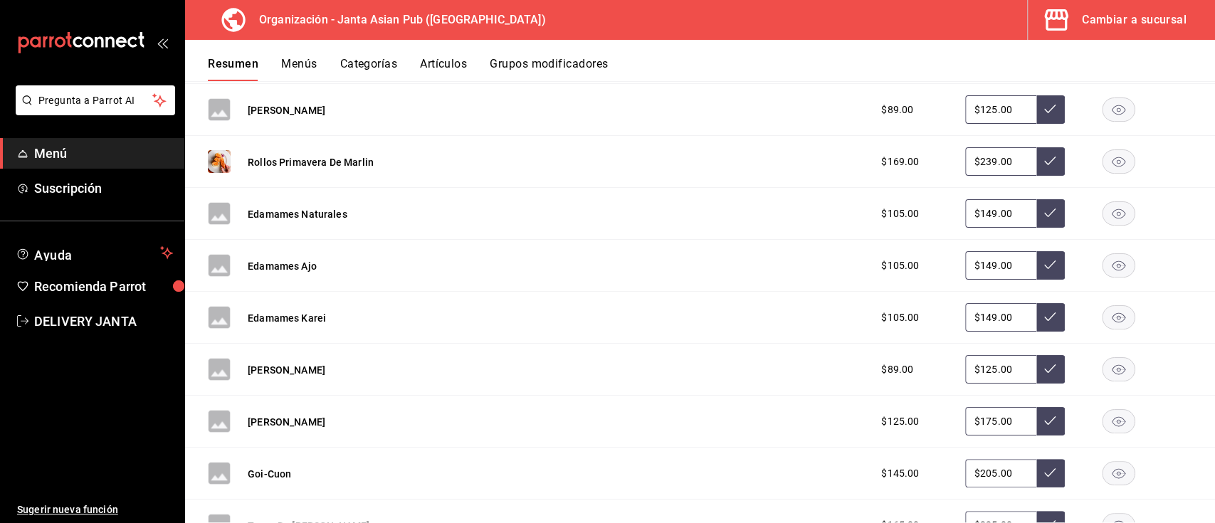
scroll to position [1698, 0]
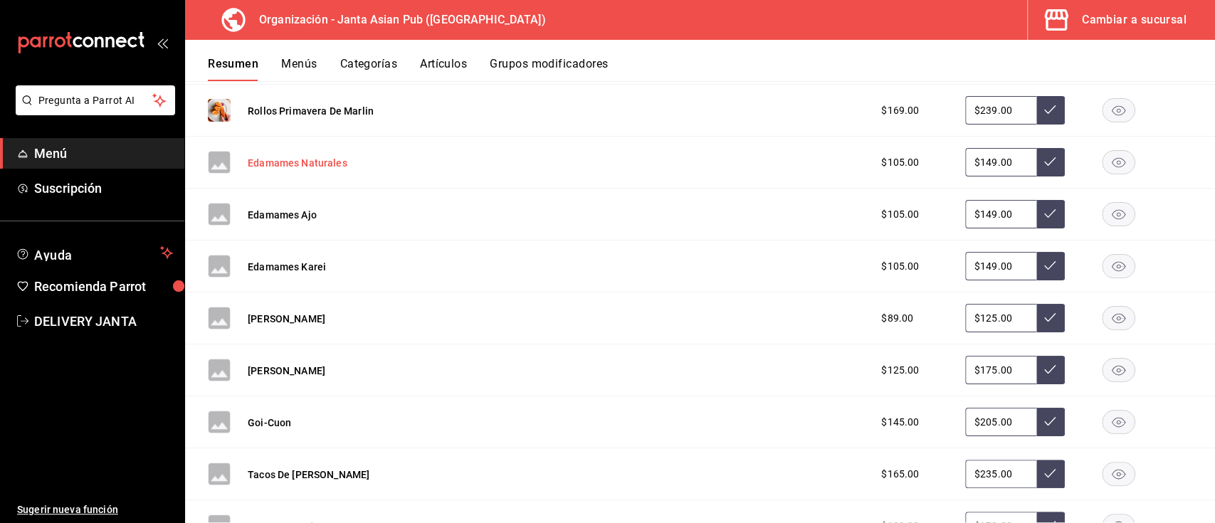
click at [268, 158] on button "Edamames Naturales" at bounding box center [298, 163] width 100 height 14
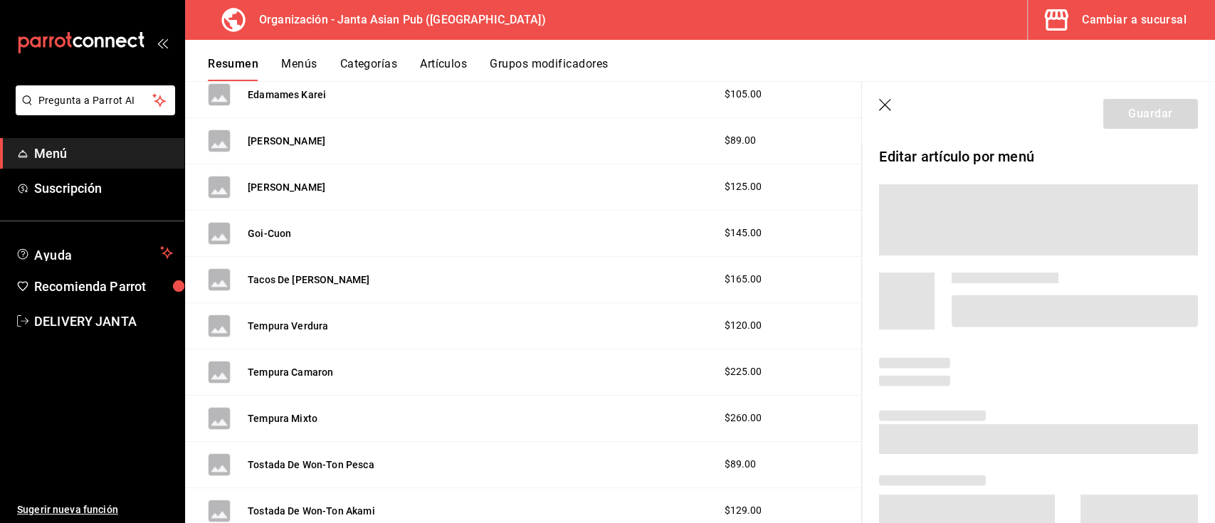
scroll to position [1550, 0]
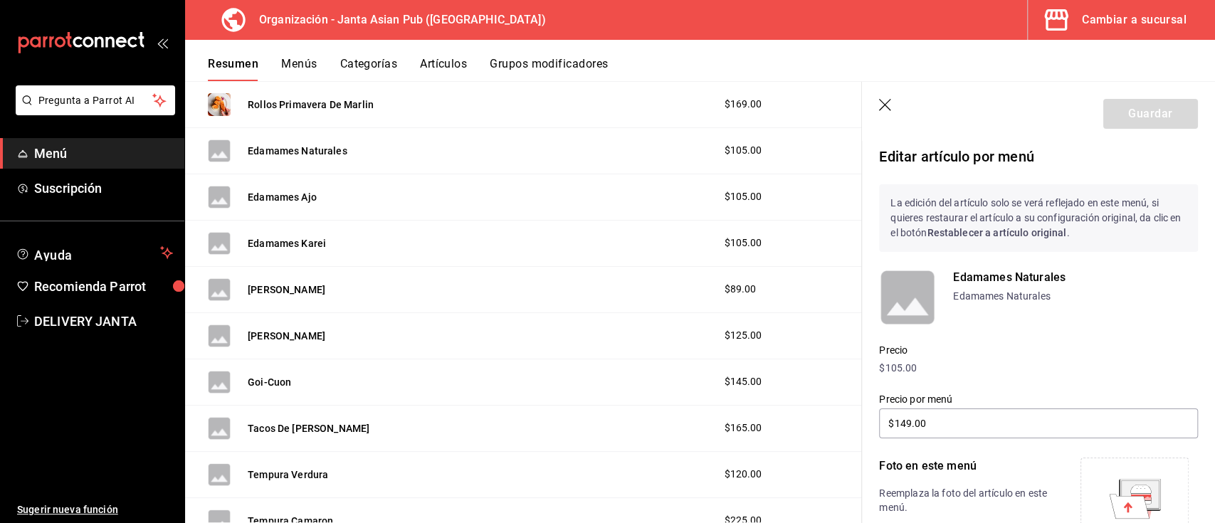
click at [1121, 488] on icon at bounding box center [1139, 494] width 37 height 28
click at [1136, 111] on button "Guardar" at bounding box center [1150, 114] width 95 height 30
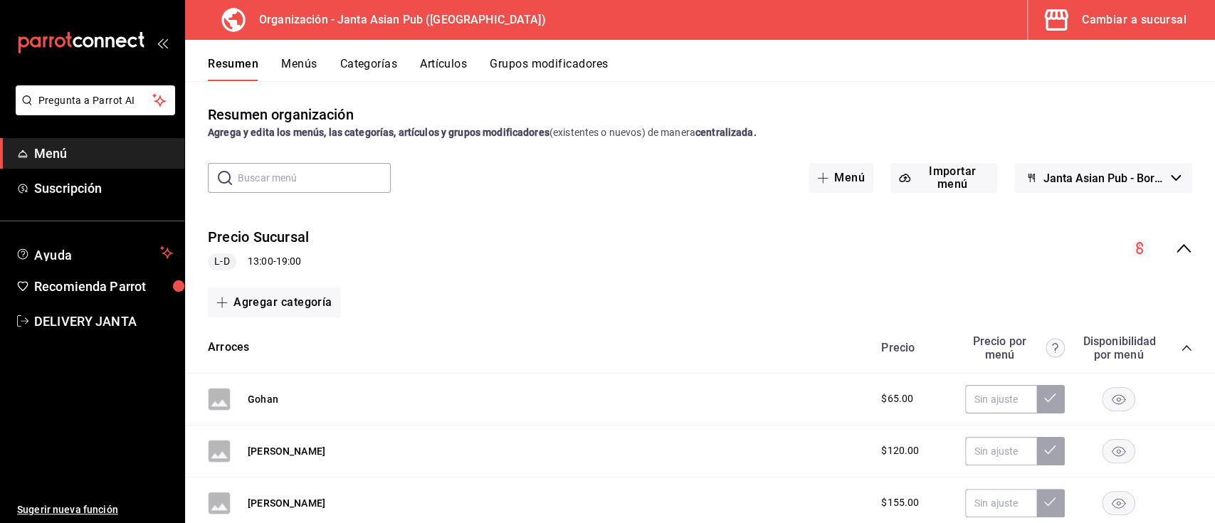
click at [1175, 255] on icon "collapse-menu-row" at bounding box center [1183, 248] width 17 height 17
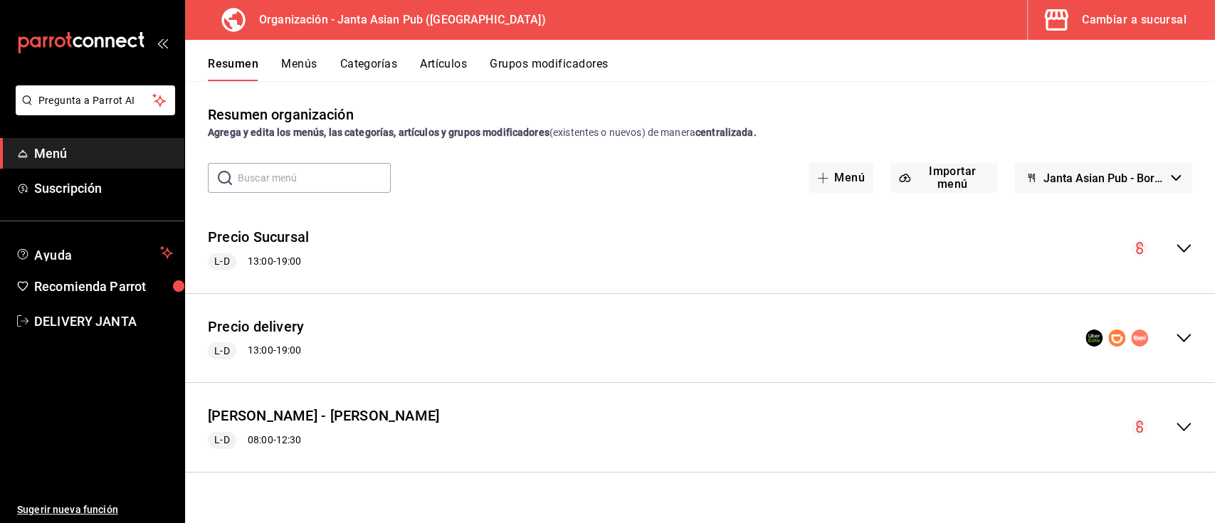
drag, startPoint x: 1188, startPoint y: 332, endPoint x: 913, endPoint y: 334, distance: 275.5
click at [913, 334] on div "Precio delivery L-D 13:00 - 19:00" at bounding box center [700, 338] width 1030 height 66
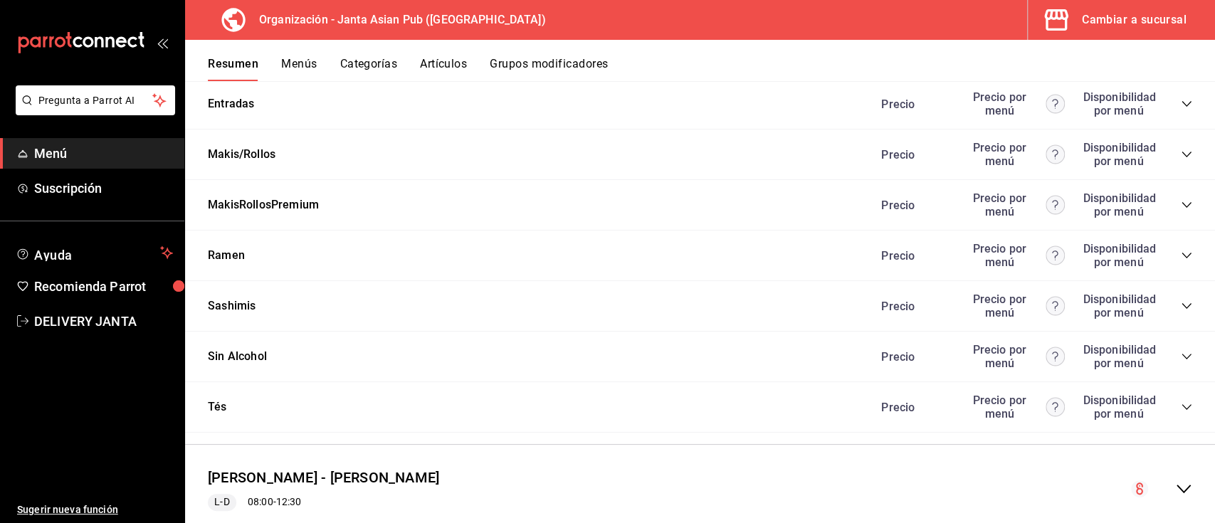
scroll to position [1382, 0]
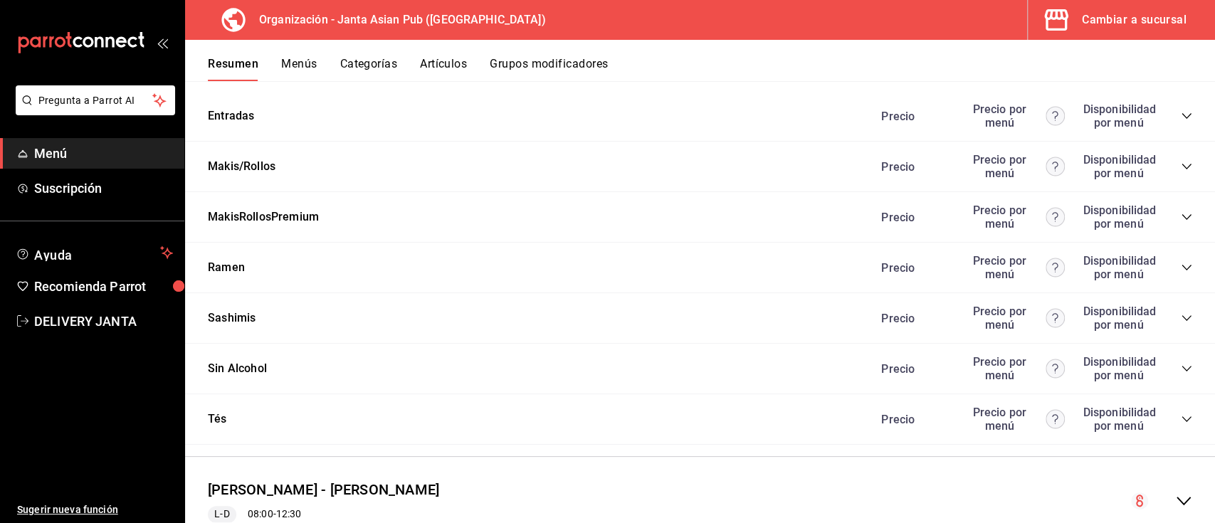
click at [1181, 110] on icon "collapse-category-row" at bounding box center [1186, 115] width 11 height 11
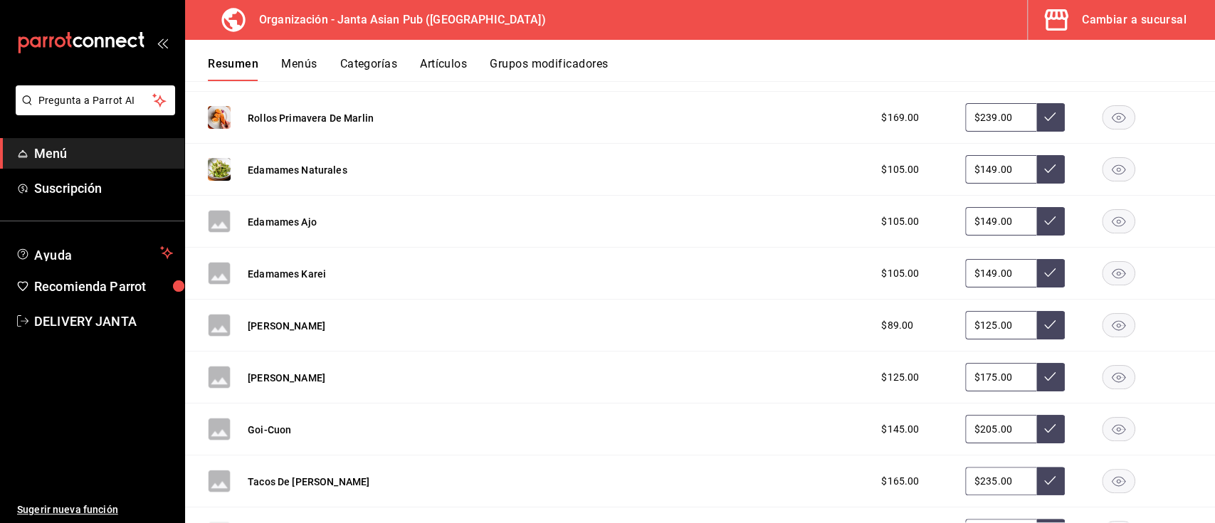
scroll to position [1706, 0]
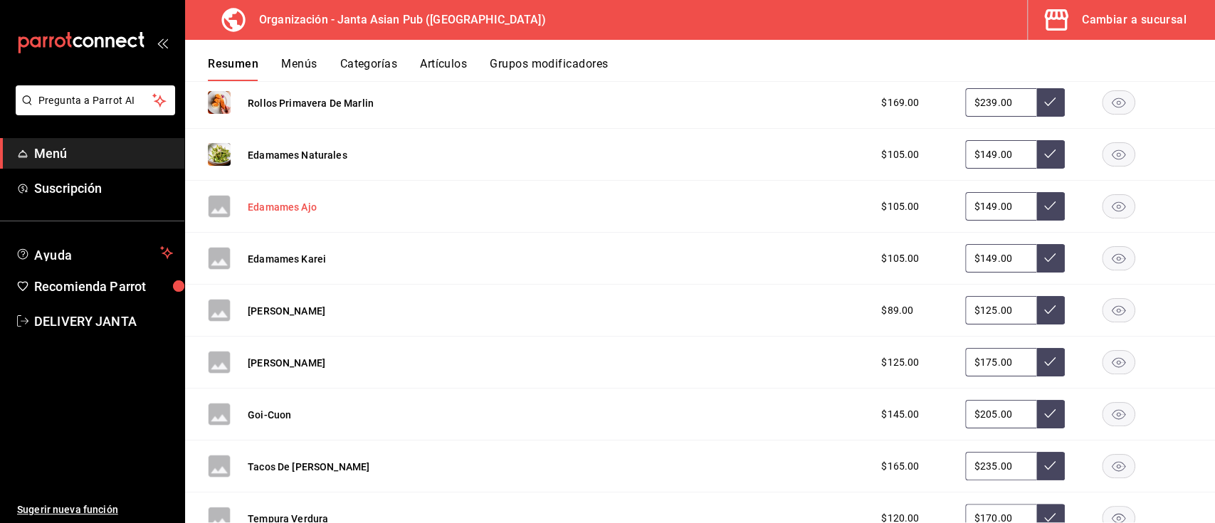
click at [262, 213] on button "Edamames Ajo" at bounding box center [282, 207] width 69 height 14
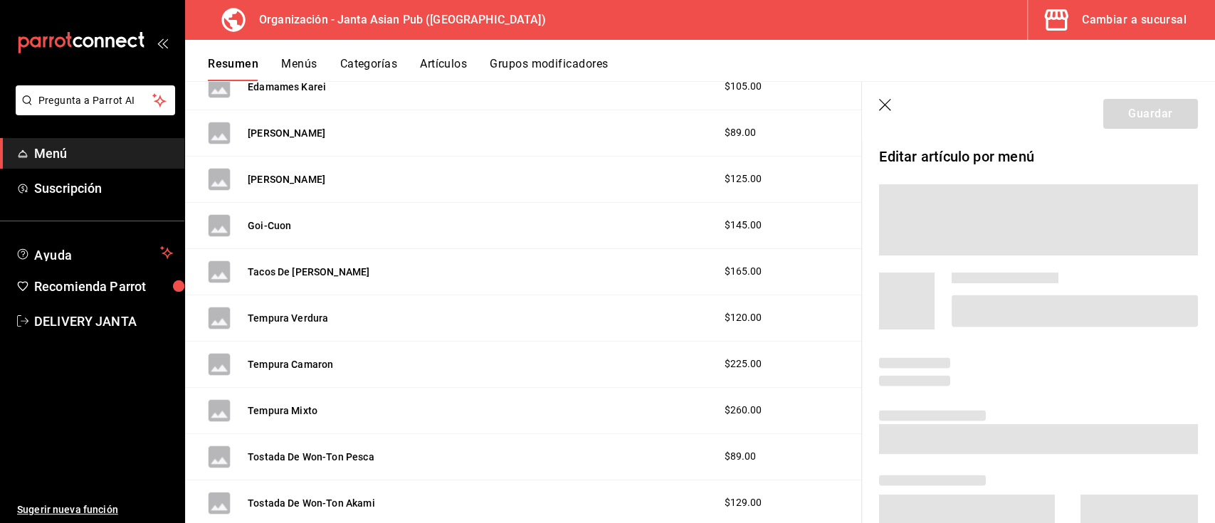
scroll to position [1549, 0]
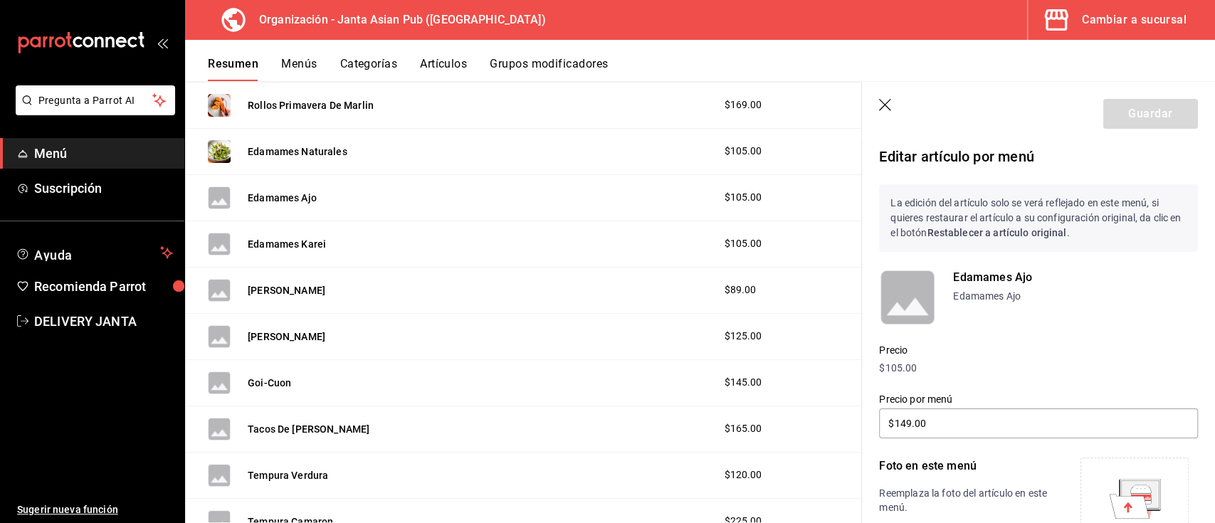
click at [1109, 490] on icon at bounding box center [1135, 499] width 52 height 40
click at [1129, 121] on button "Guardar" at bounding box center [1150, 114] width 95 height 30
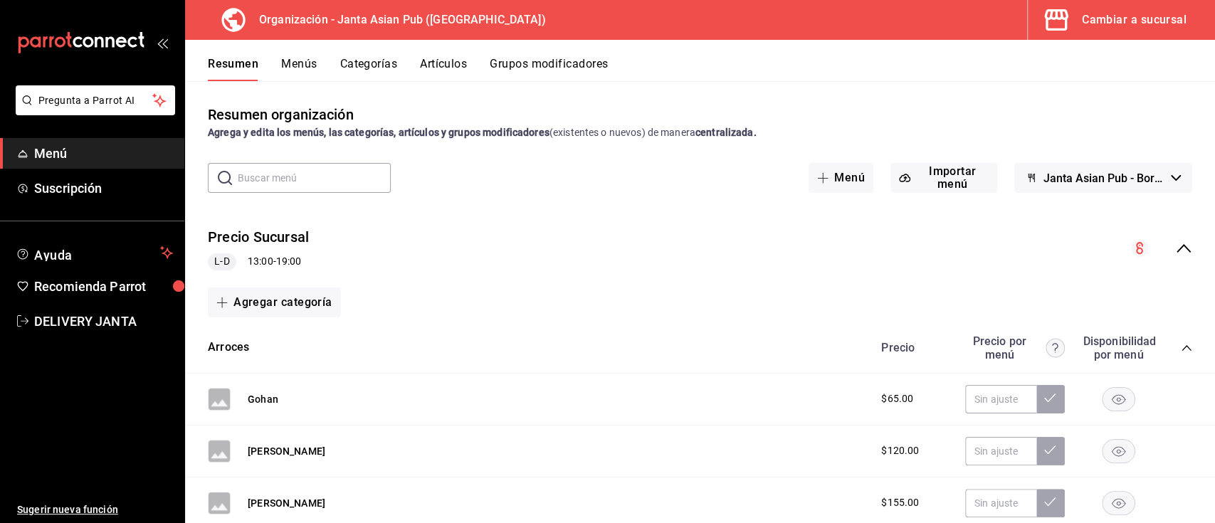
click at [1175, 248] on icon "collapse-menu-row" at bounding box center [1183, 248] width 17 height 17
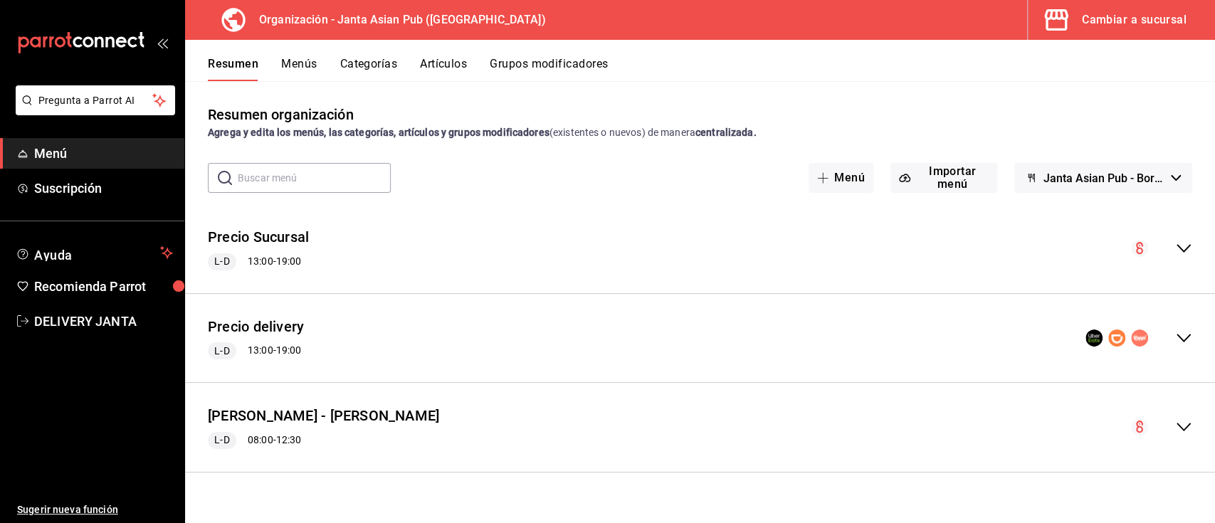
click at [1182, 333] on icon "collapse-menu-row" at bounding box center [1183, 338] width 17 height 17
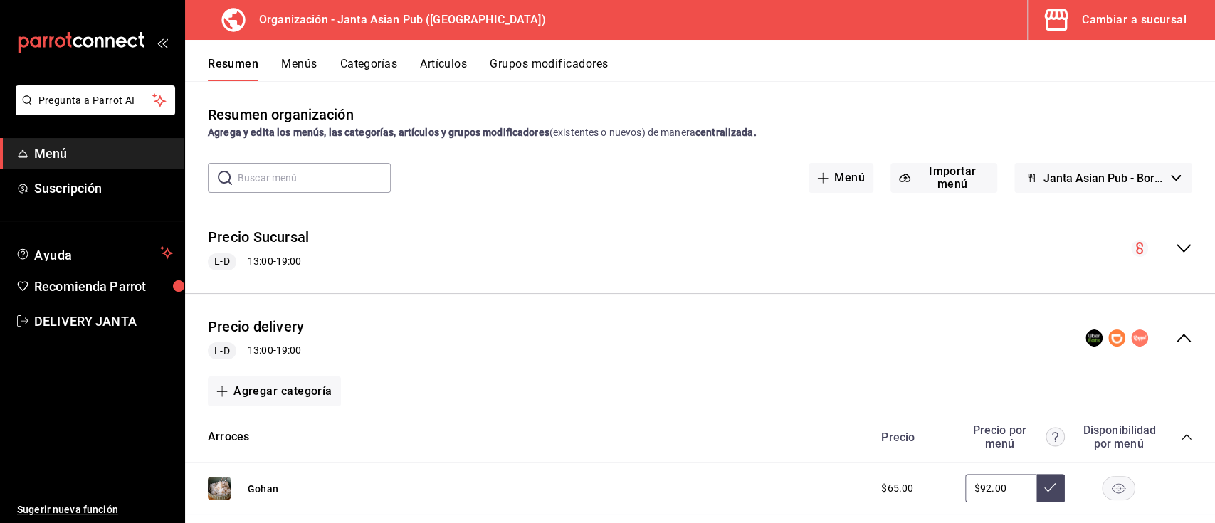
scroll to position [130, 0]
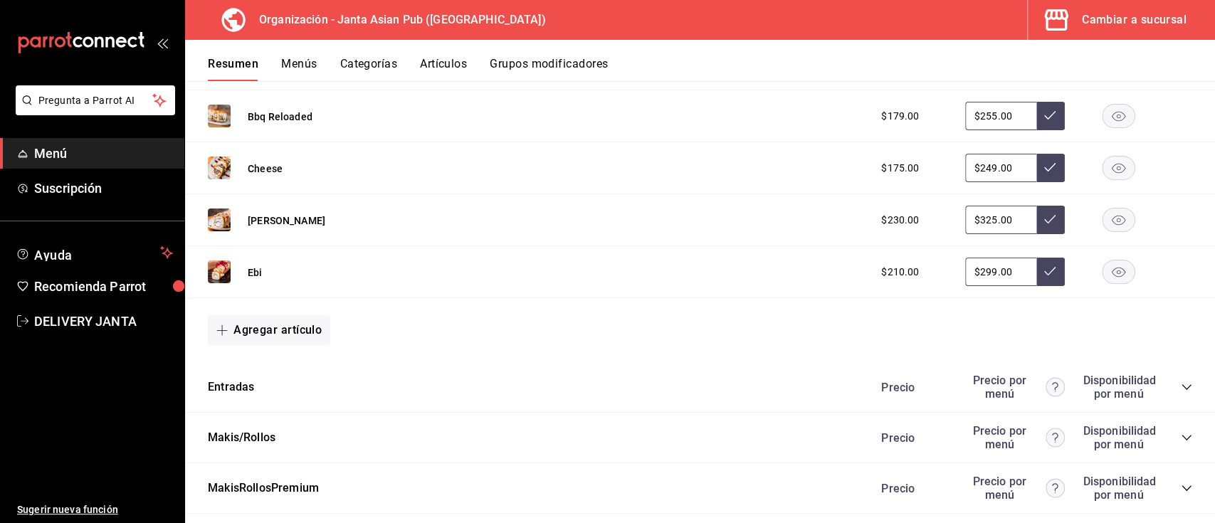
scroll to position [1113, 0]
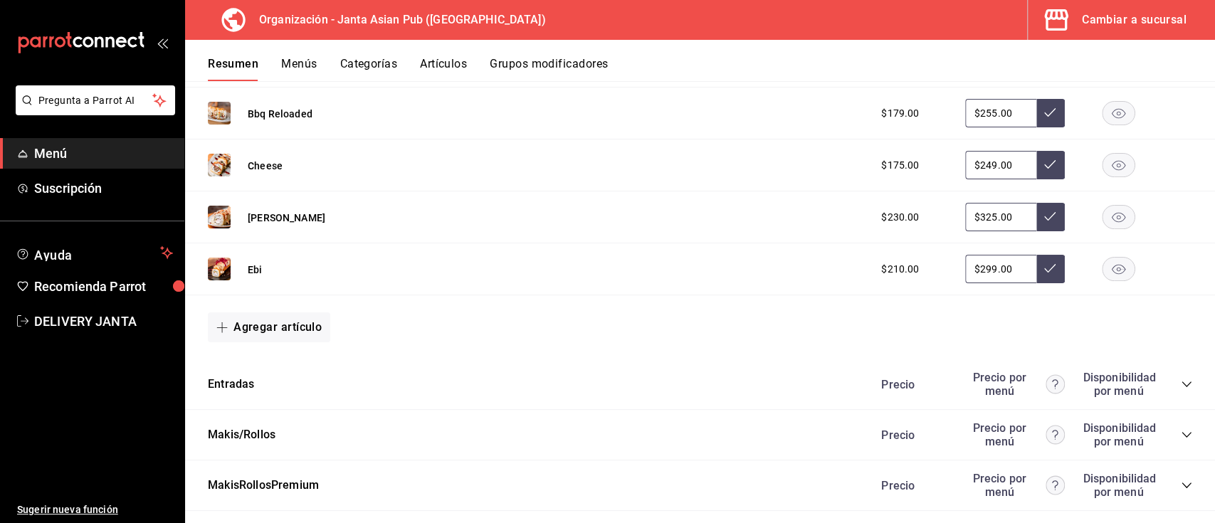
click at [1181, 379] on icon "collapse-category-row" at bounding box center [1186, 384] width 11 height 11
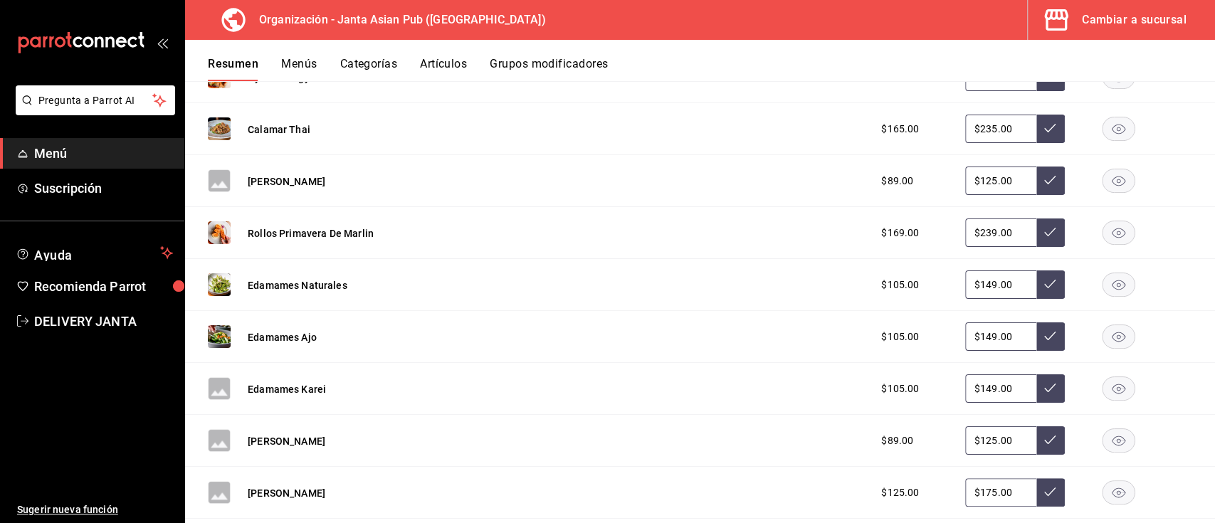
scroll to position [1602, 0]
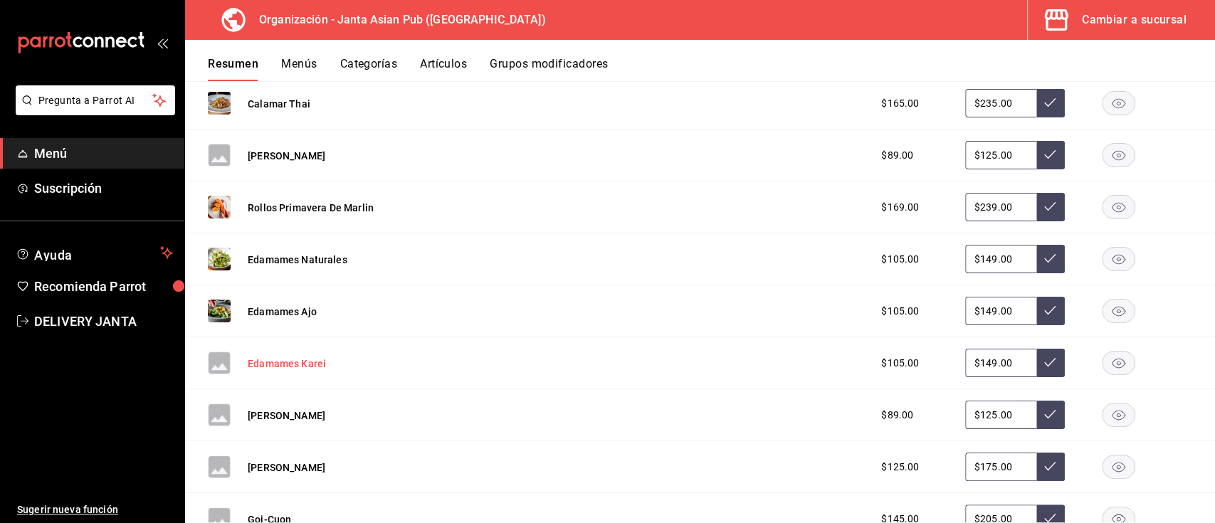
click at [276, 364] on button "Edamames Karei" at bounding box center [287, 364] width 78 height 14
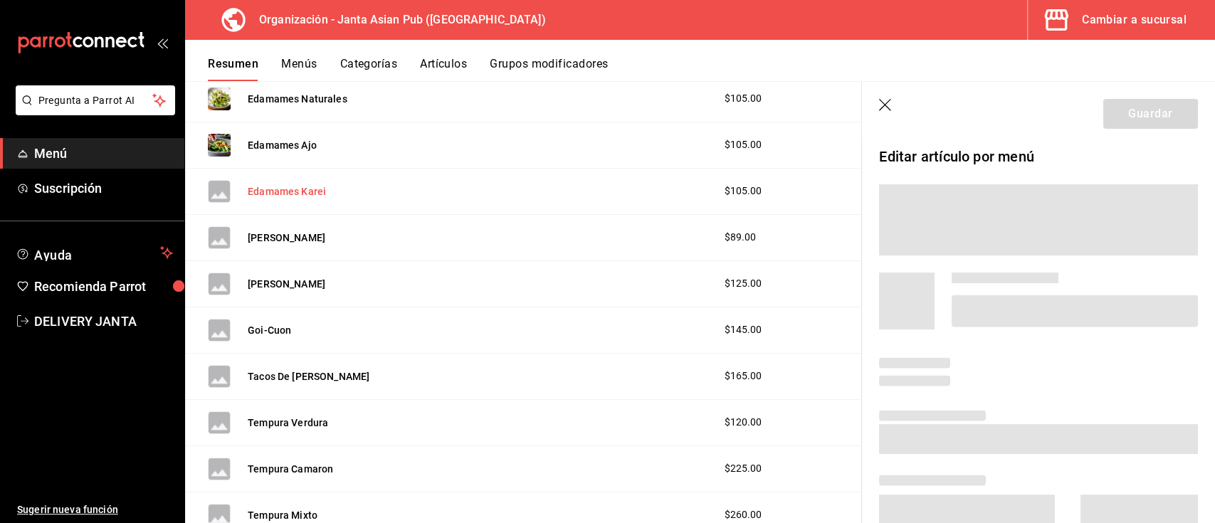
scroll to position [1456, 0]
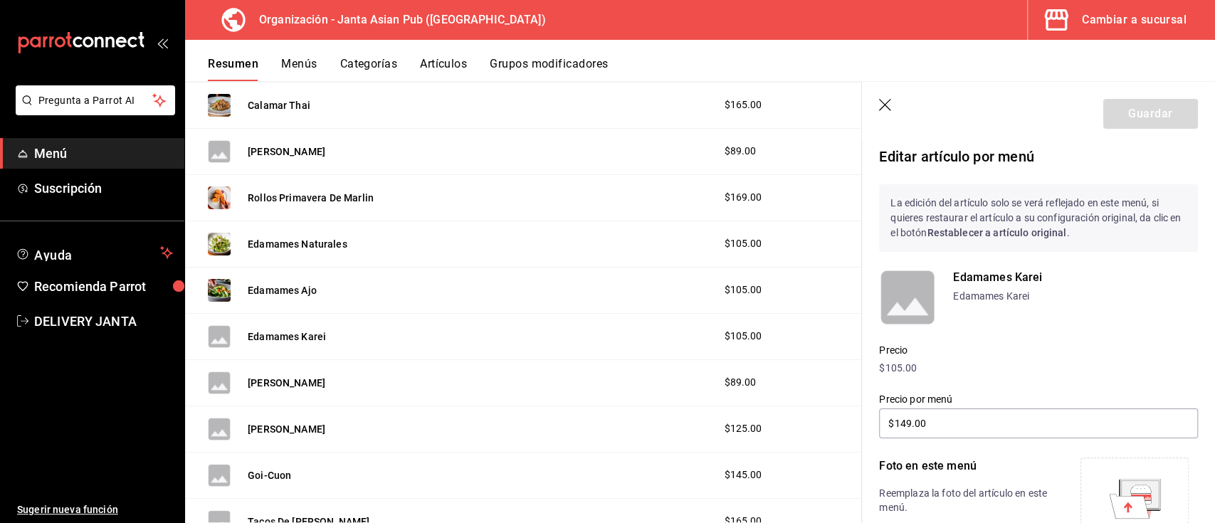
click at [1121, 488] on icon at bounding box center [1139, 494] width 37 height 28
click at [1110, 106] on button "Guardar" at bounding box center [1150, 114] width 95 height 30
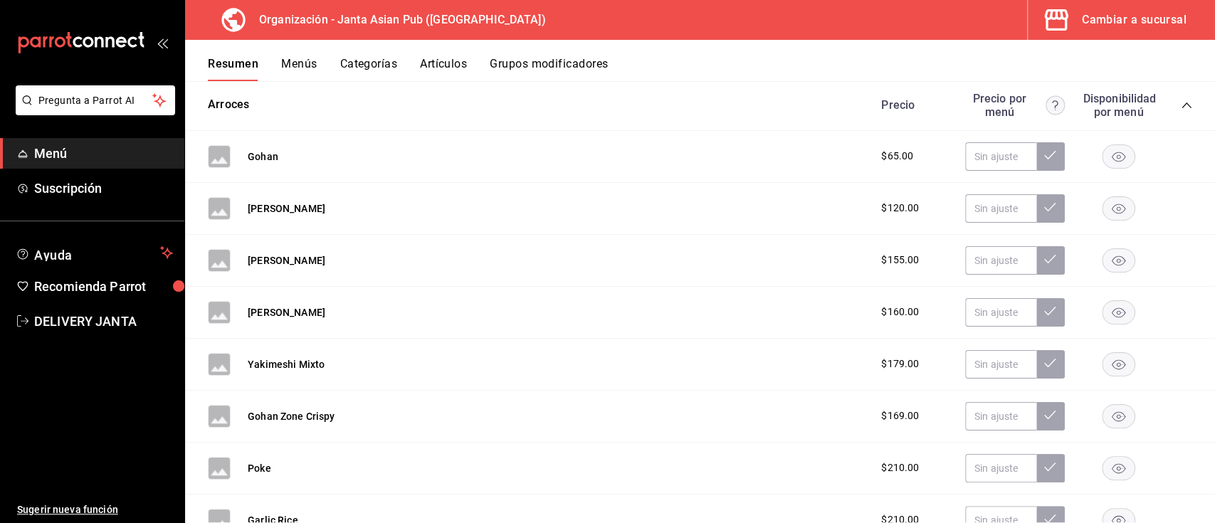
scroll to position [125, 0]
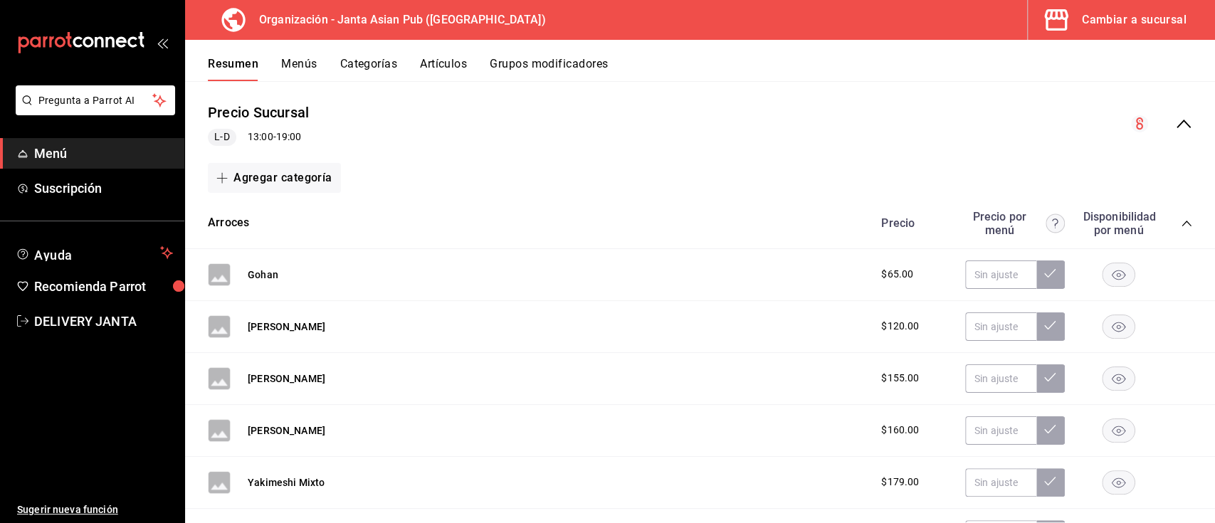
click at [1175, 122] on icon "collapse-menu-row" at bounding box center [1183, 123] width 17 height 17
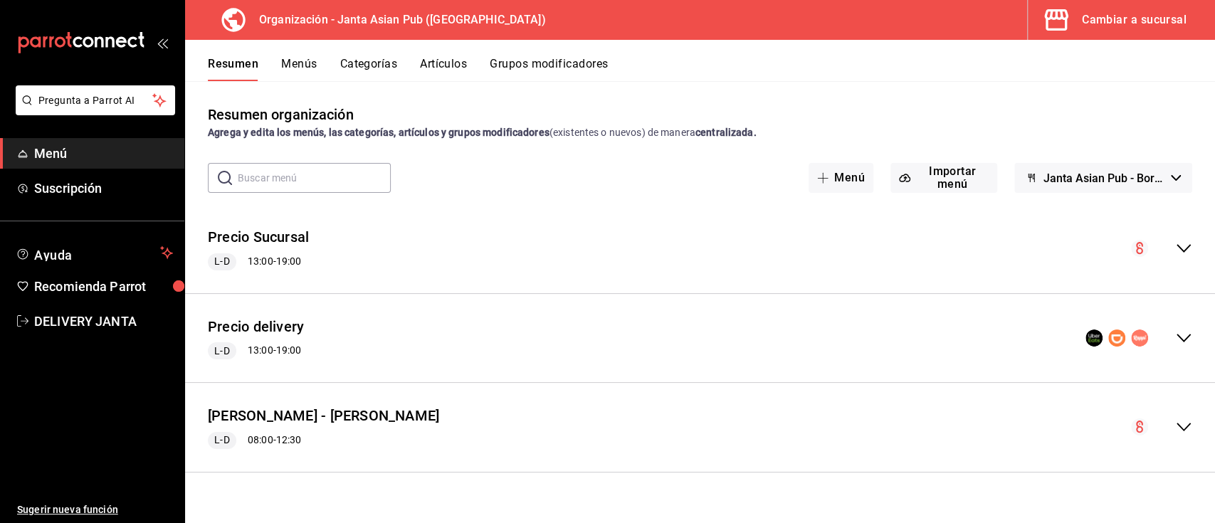
scroll to position [0, 0]
click at [1185, 335] on icon "collapse-menu-row" at bounding box center [1183, 338] width 17 height 17
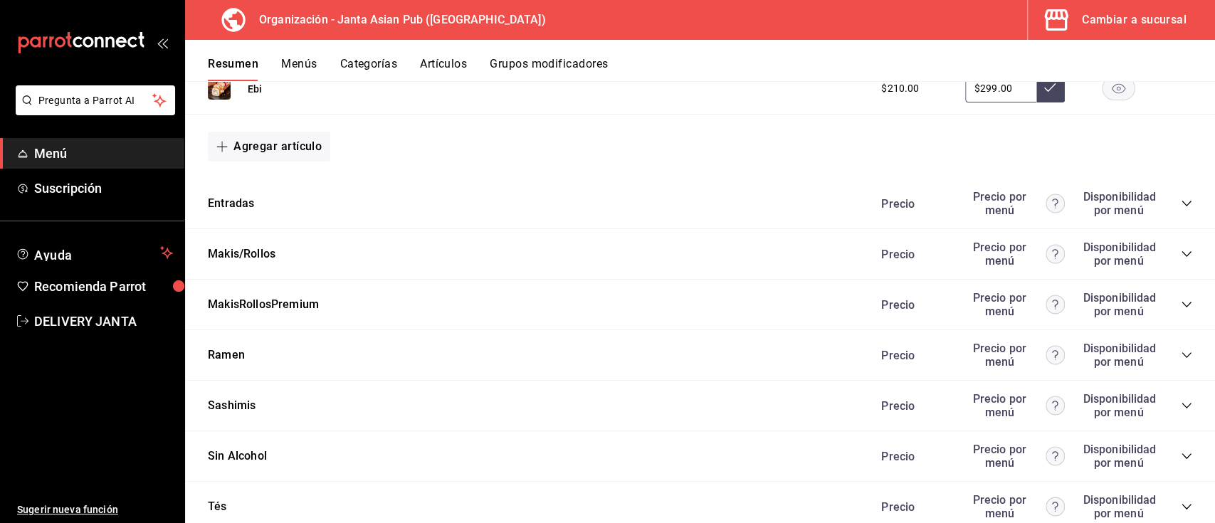
scroll to position [1323, 0]
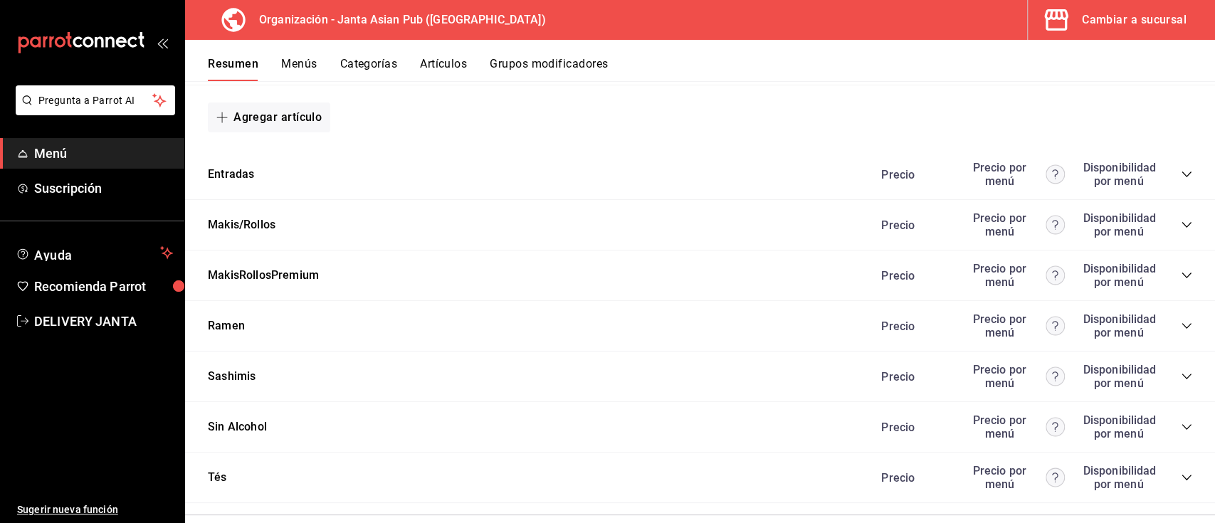
click at [1170, 165] on div "Precio Precio por menú Disponibilidad por menú" at bounding box center [1029, 174] width 325 height 27
click at [1181, 170] on icon "collapse-category-row" at bounding box center [1186, 174] width 11 height 11
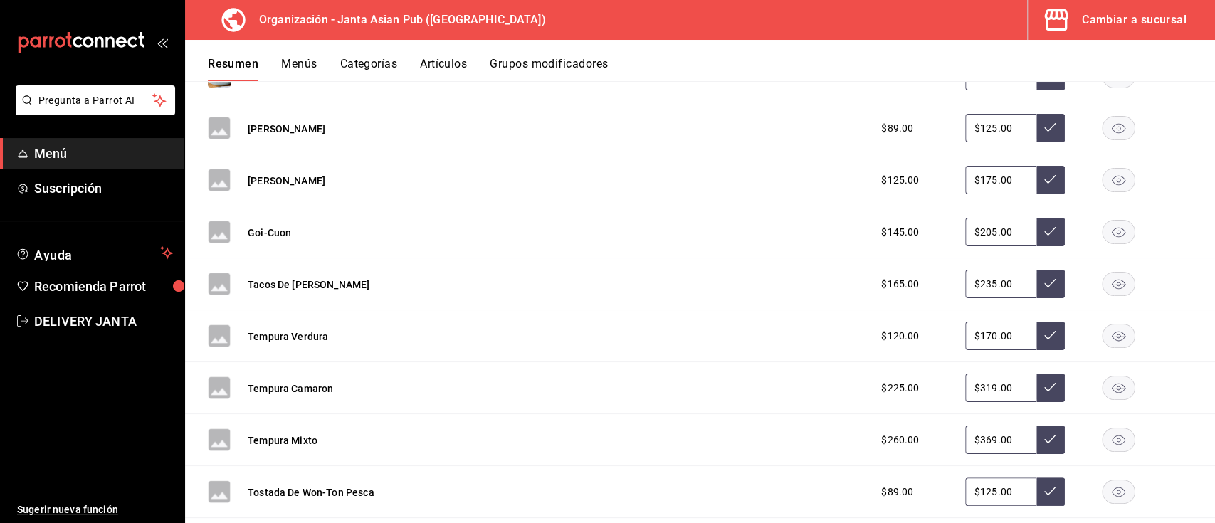
scroll to position [1914, 0]
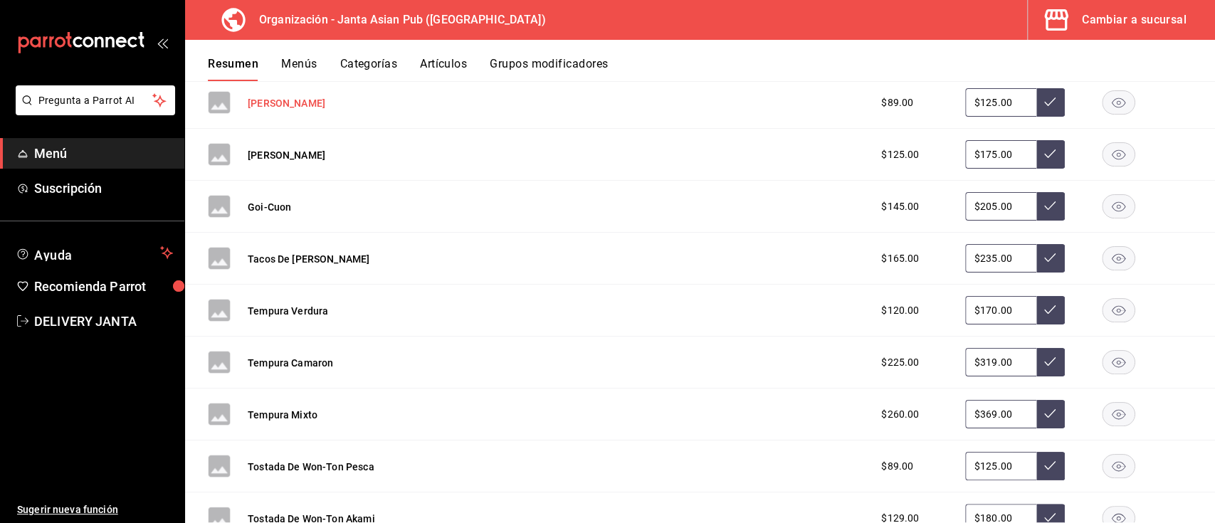
click at [294, 100] on button "[PERSON_NAME]" at bounding box center [287, 103] width 78 height 14
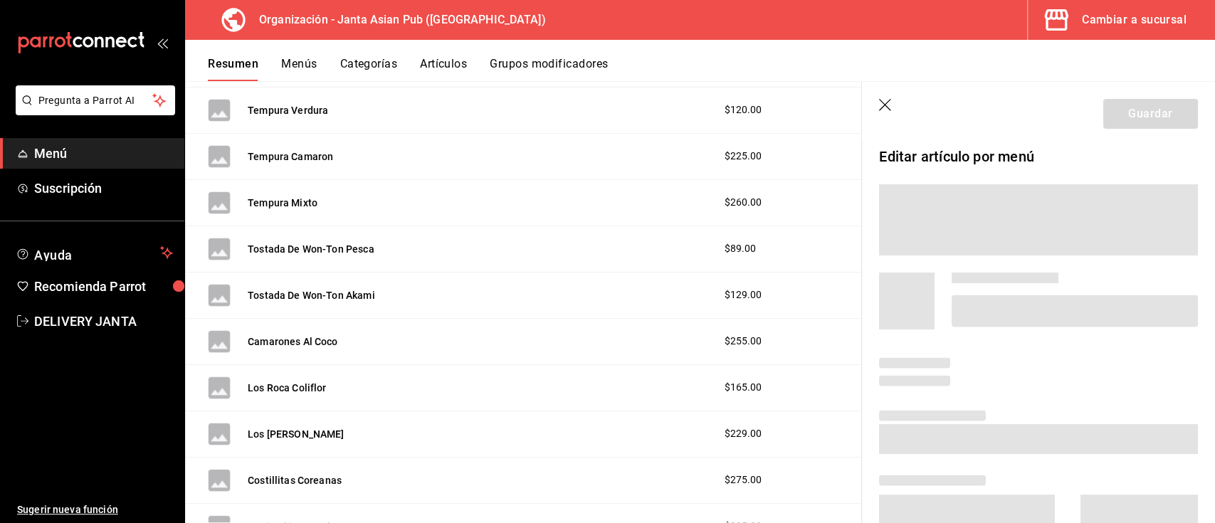
scroll to position [1735, 0]
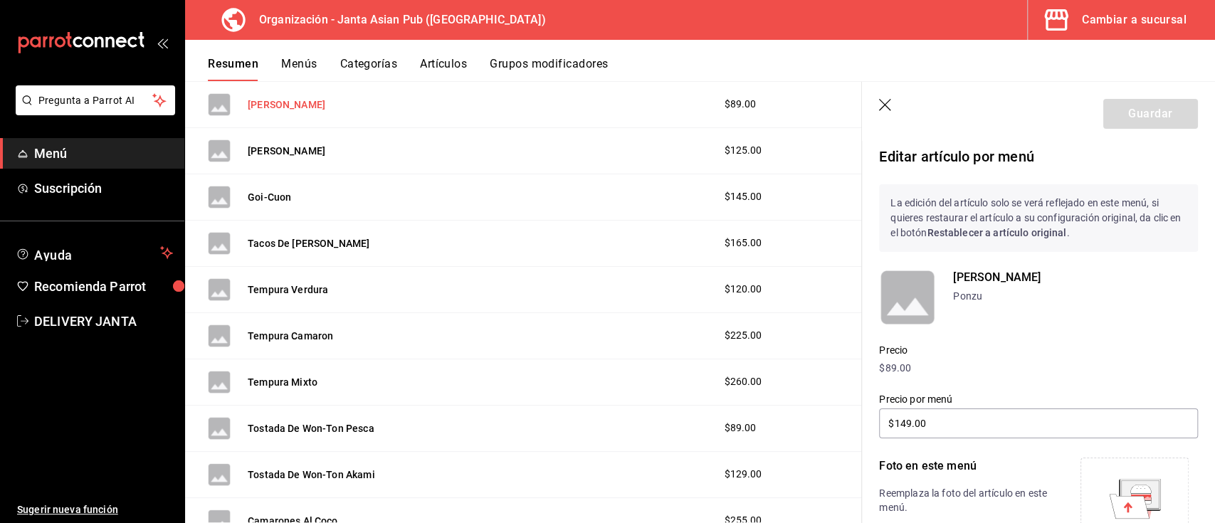
type input "$125.00"
click at [1120, 498] on icon at bounding box center [1129, 506] width 40 height 24
click at [315, 157] on div "[PERSON_NAME]" at bounding box center [266, 151] width 117 height 23
click at [308, 148] on button "[PERSON_NAME]" at bounding box center [287, 151] width 78 height 14
click at [1119, 501] on icon at bounding box center [1129, 506] width 40 height 24
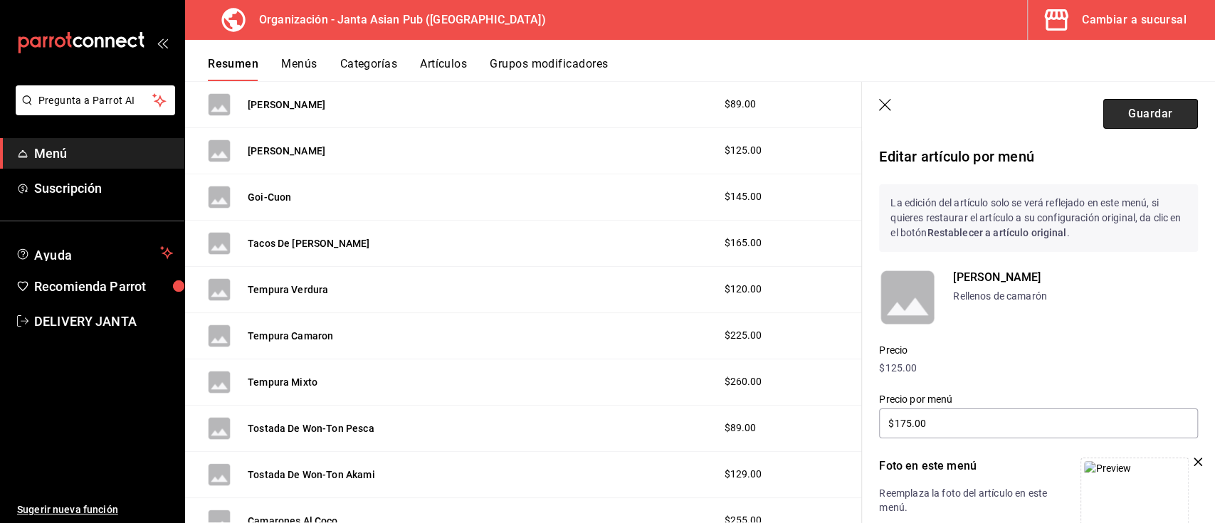
click at [1138, 113] on button "Guardar" at bounding box center [1150, 114] width 95 height 30
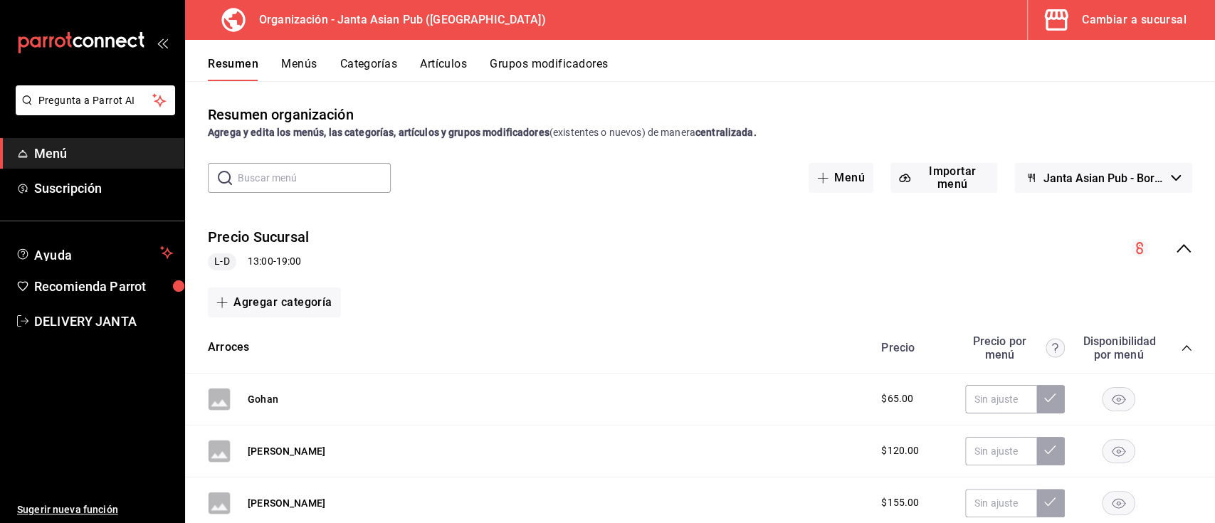
click at [1176, 245] on icon "collapse-menu-row" at bounding box center [1183, 248] width 17 height 17
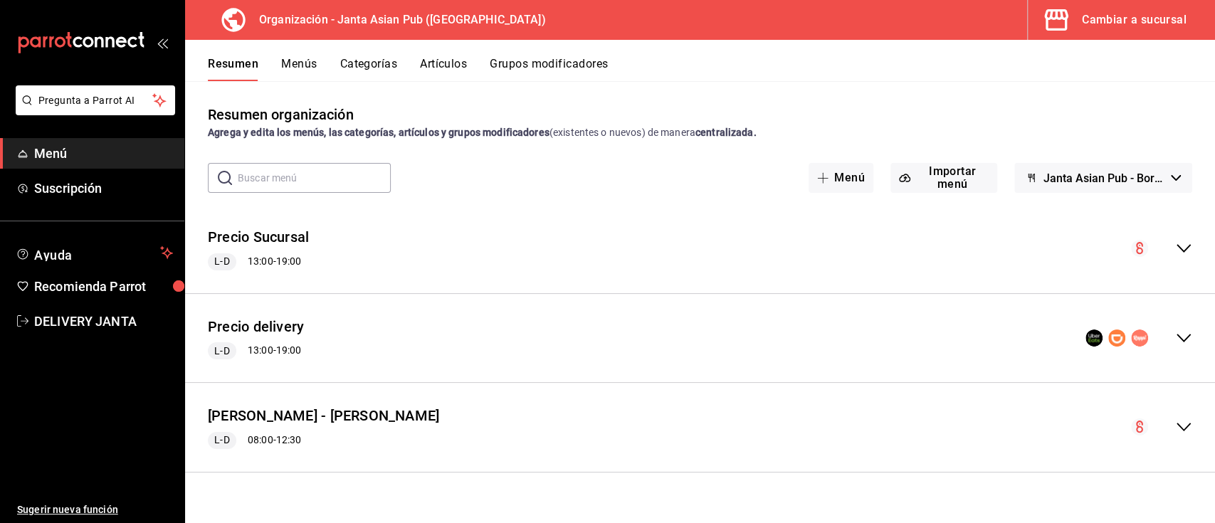
click at [1178, 338] on icon "collapse-menu-row" at bounding box center [1183, 338] width 17 height 17
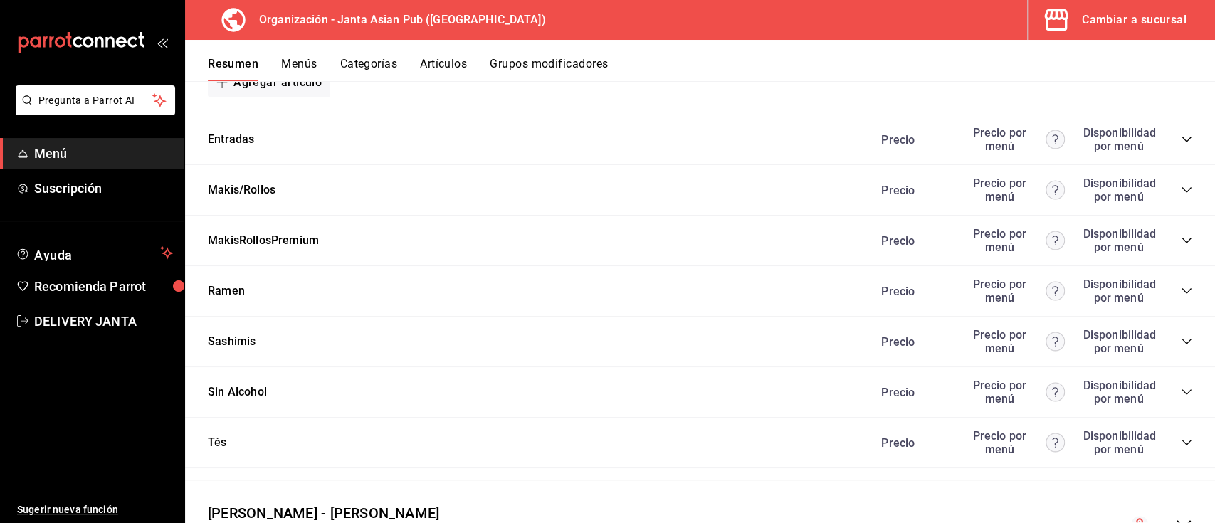
scroll to position [1394, 0]
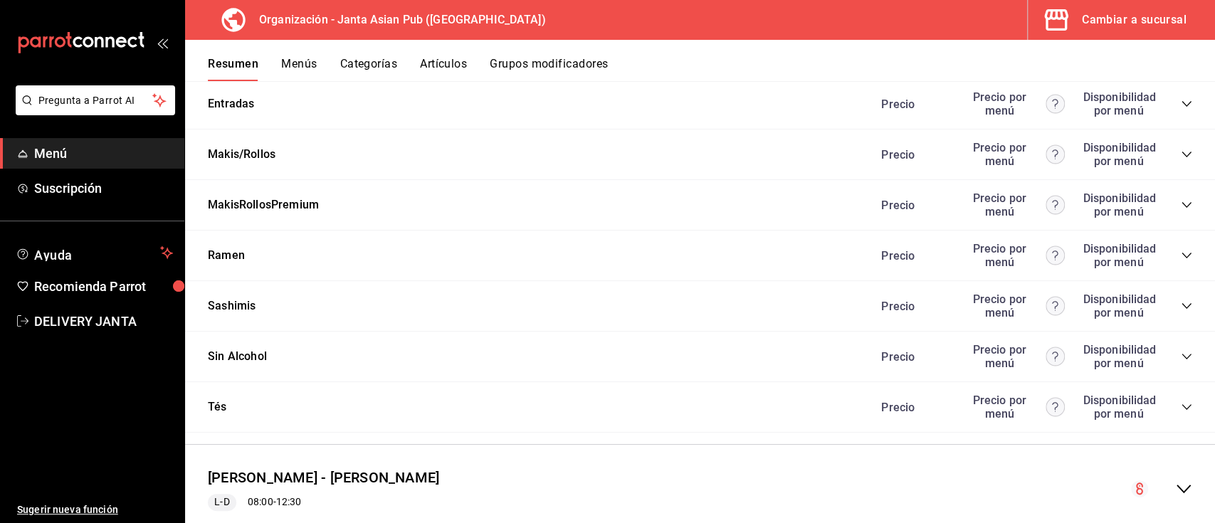
click at [1182, 105] on icon "collapse-category-row" at bounding box center [1186, 104] width 9 height 6
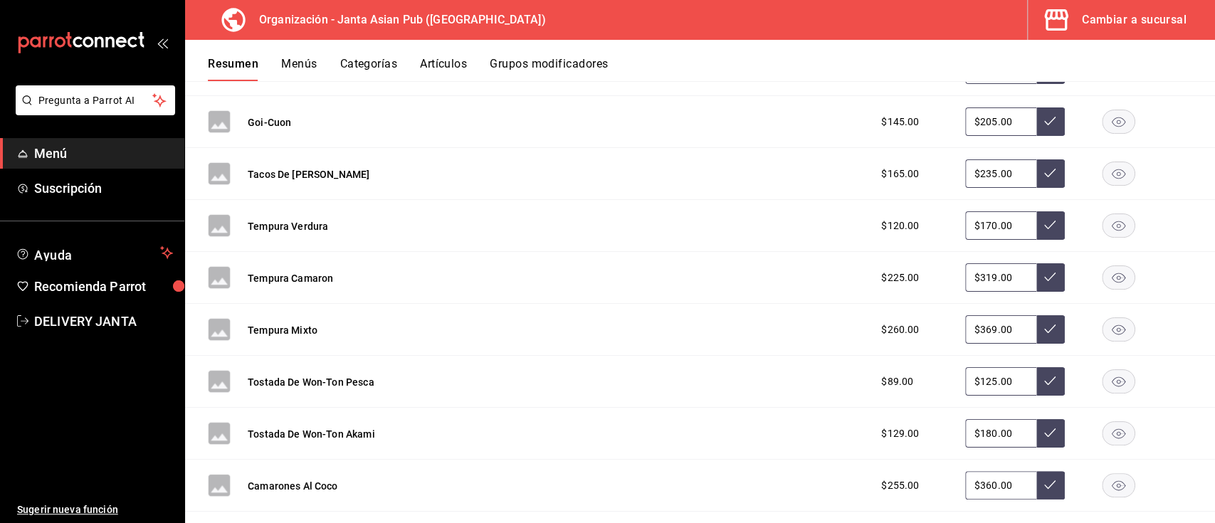
scroll to position [2010, 0]
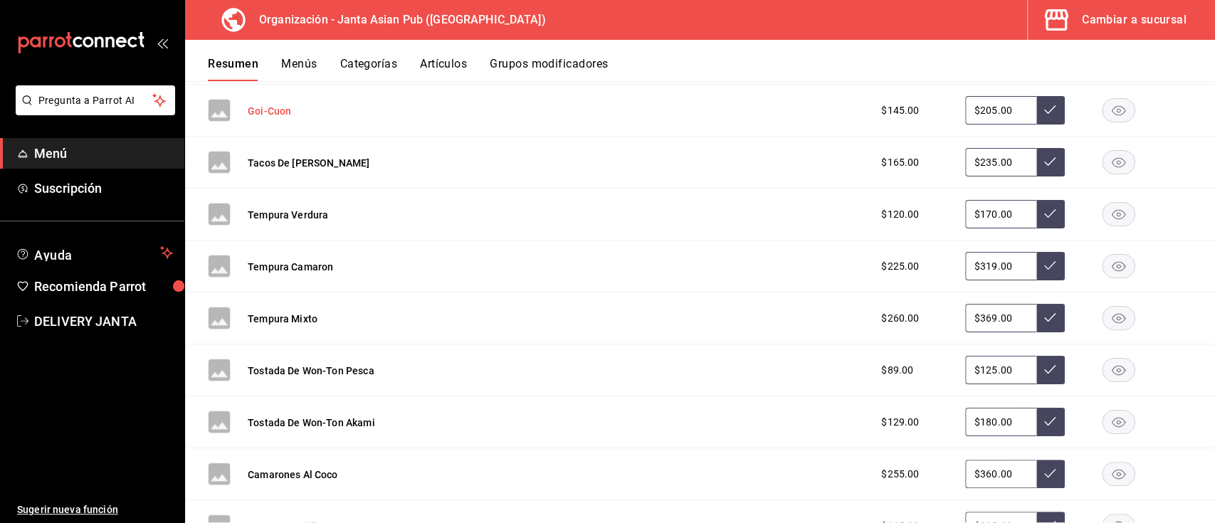
click at [259, 115] on button "Goi-Cuon" at bounding box center [269, 111] width 43 height 14
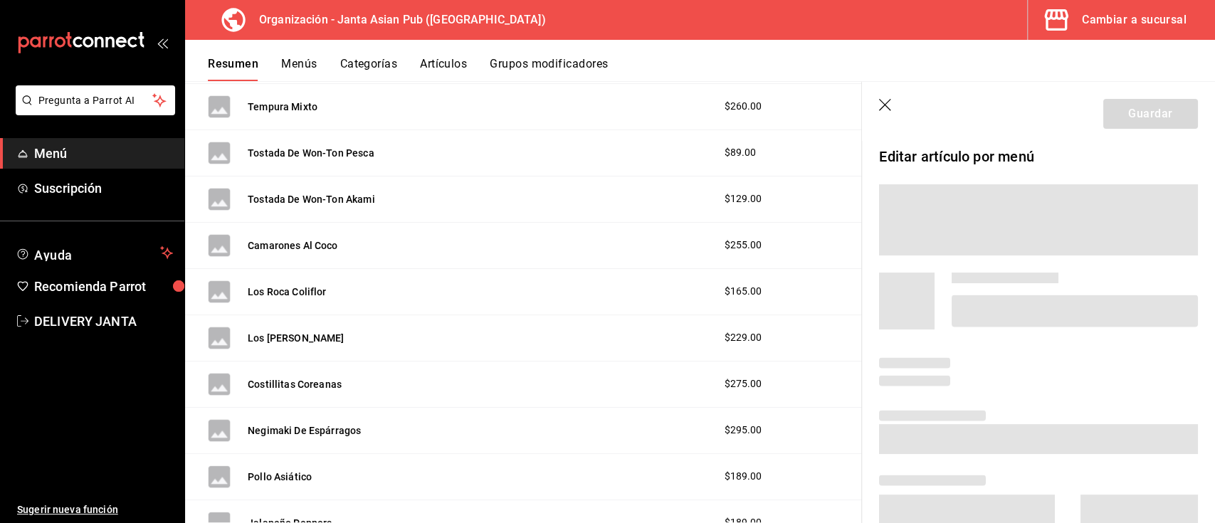
scroll to position [1827, 0]
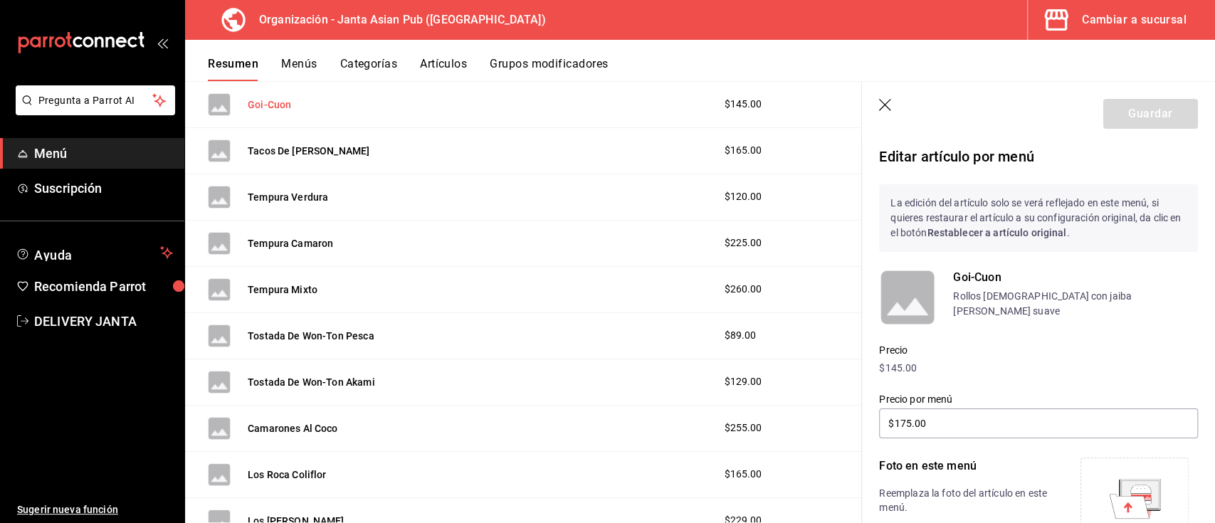
type input "$205.00"
click at [1130, 492] on icon at bounding box center [1140, 488] width 21 height 9
click at [288, 197] on button "Tempura Verdura" at bounding box center [288, 197] width 80 height 14
click at [1109, 504] on icon at bounding box center [1129, 506] width 40 height 24
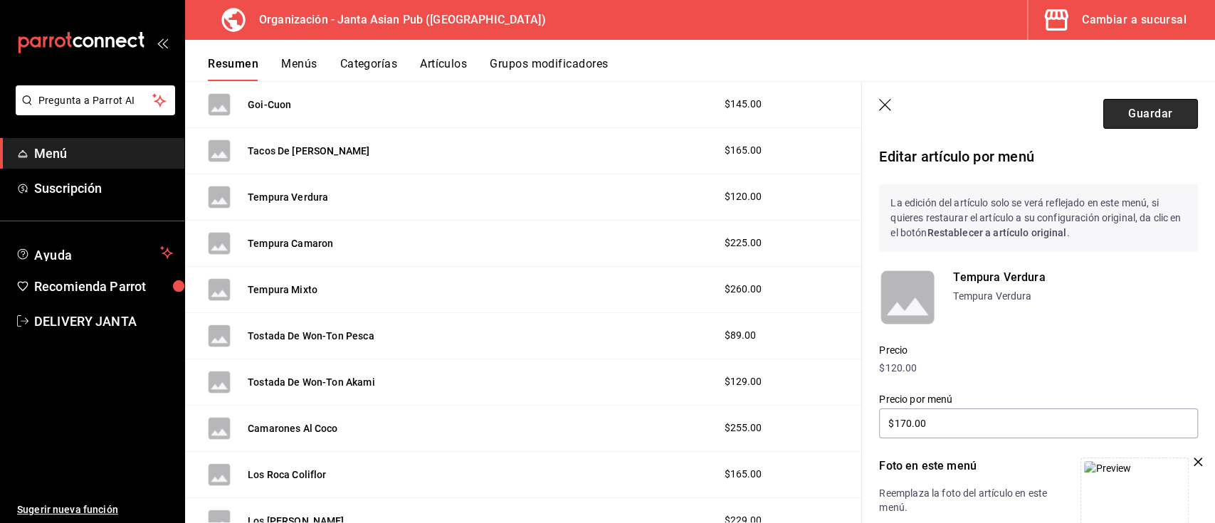
click at [1140, 115] on button "Guardar" at bounding box center [1150, 114] width 95 height 30
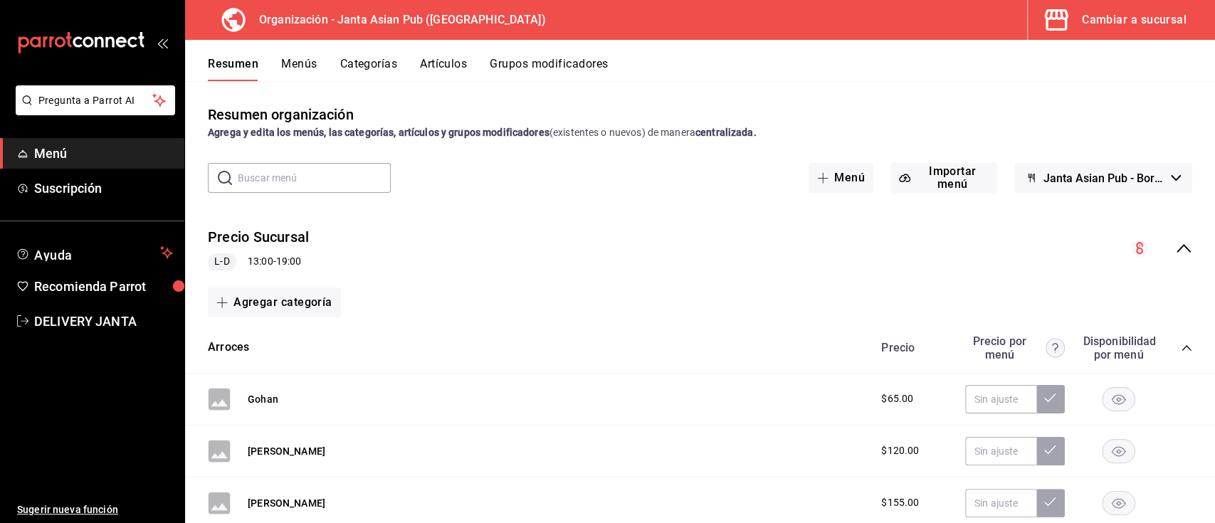
click at [1175, 249] on icon "collapse-menu-row" at bounding box center [1183, 248] width 17 height 17
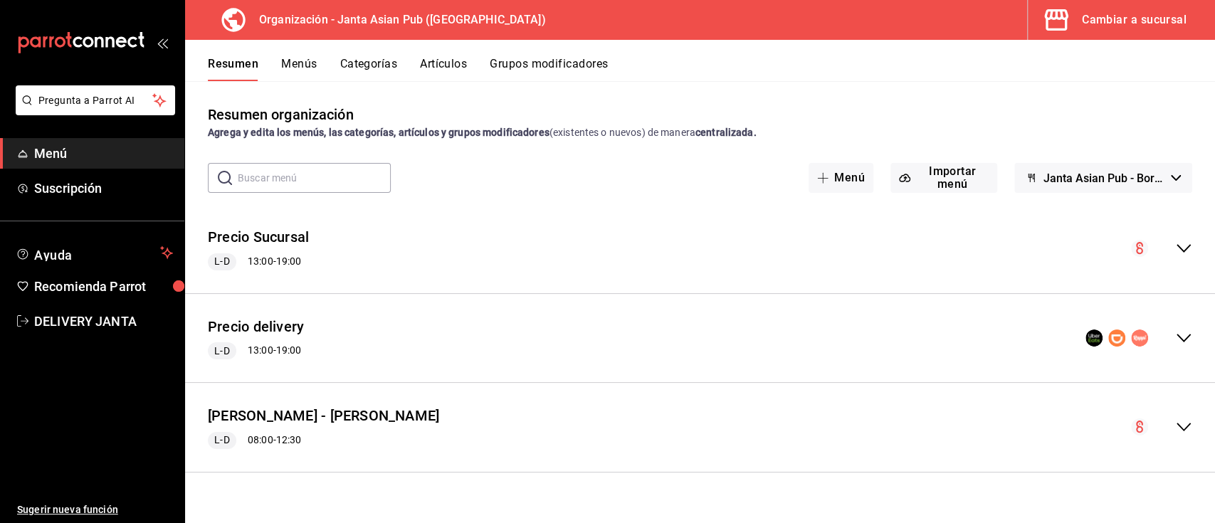
click at [1184, 334] on icon "collapse-menu-row" at bounding box center [1183, 338] width 17 height 17
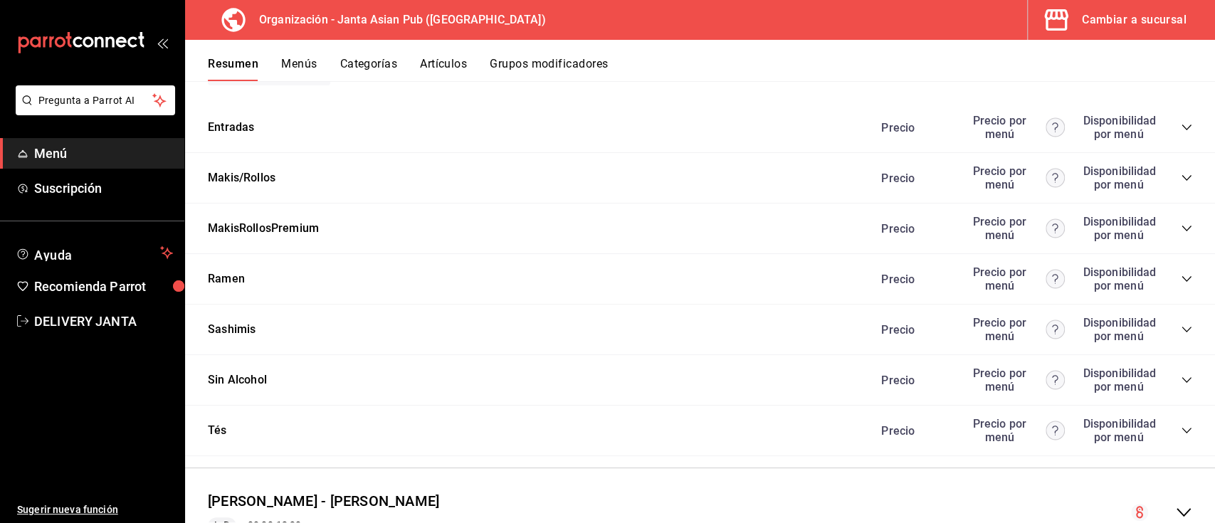
scroll to position [1355, 0]
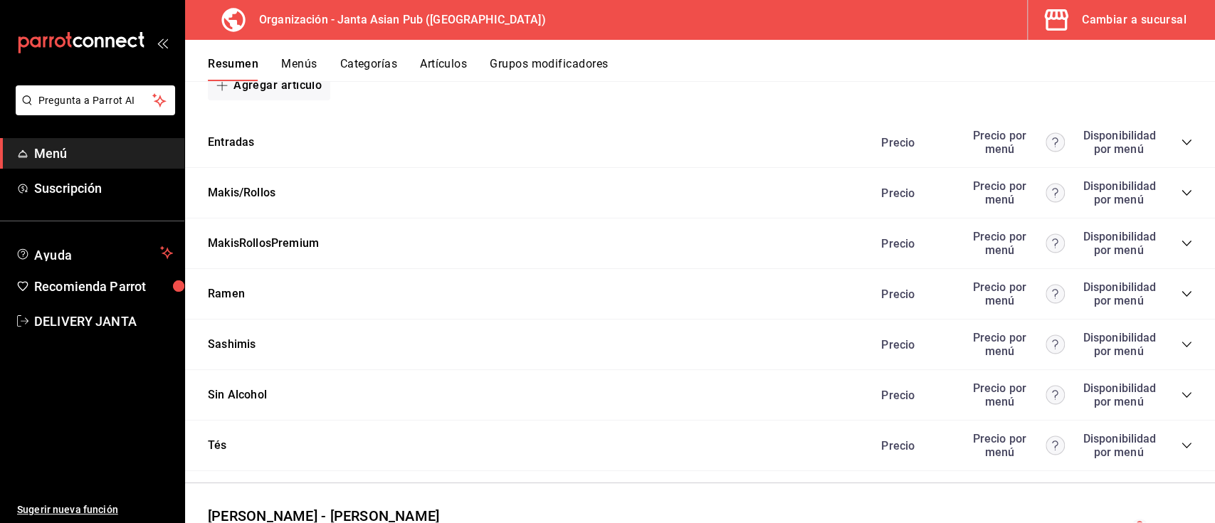
click at [1181, 144] on icon "collapse-category-row" at bounding box center [1186, 142] width 11 height 11
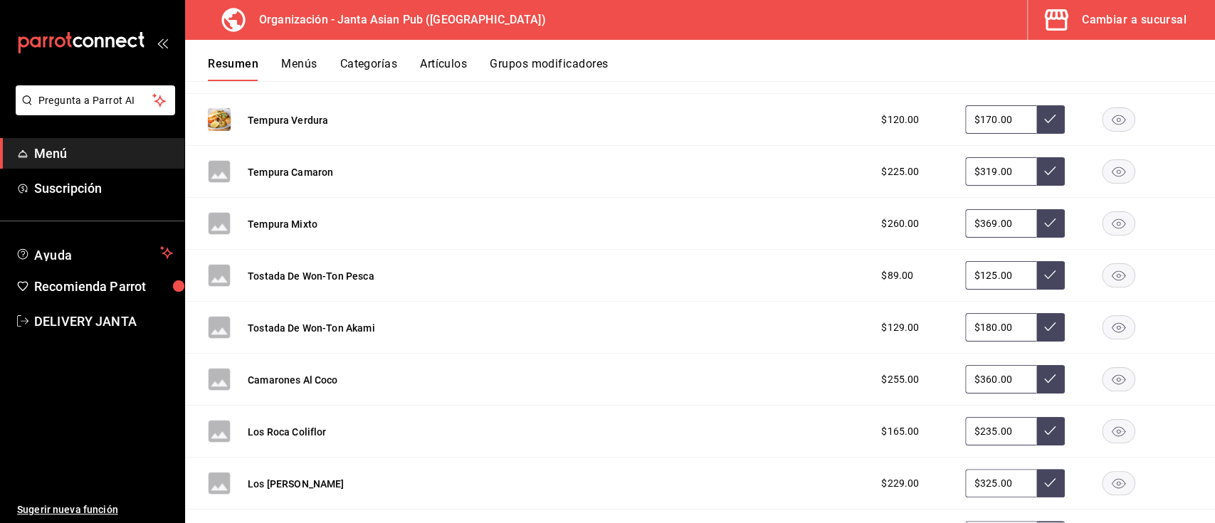
scroll to position [2130, 0]
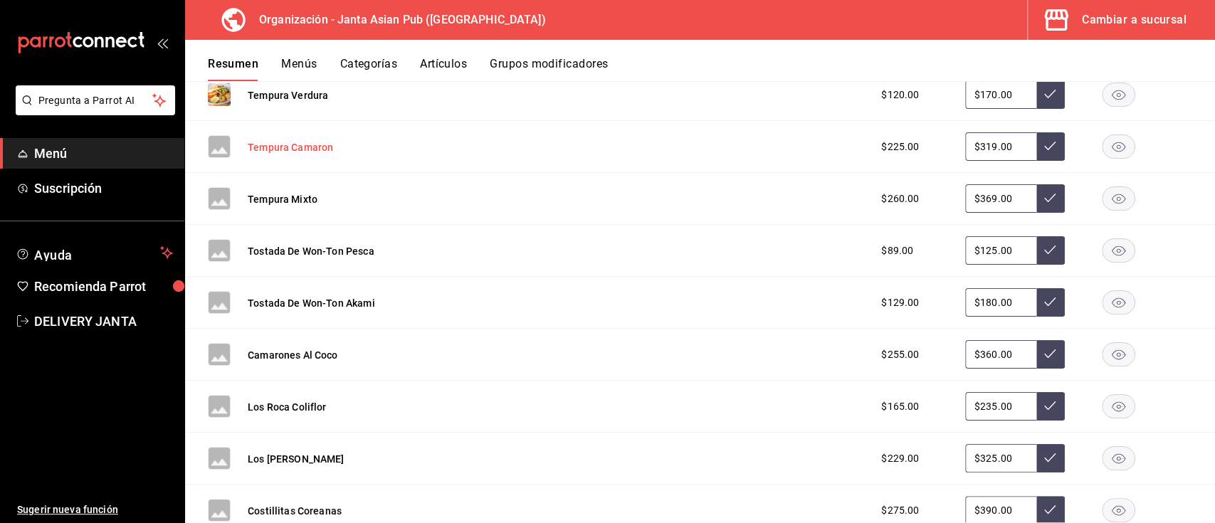
click at [284, 142] on button "Tempura Camaron" at bounding box center [290, 147] width 85 height 14
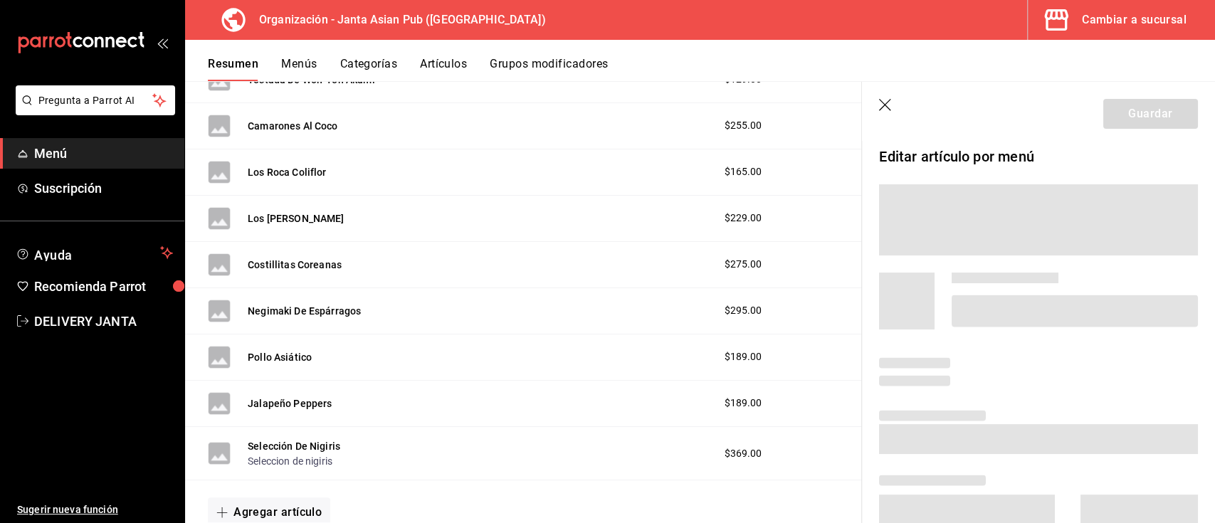
scroll to position [1928, 0]
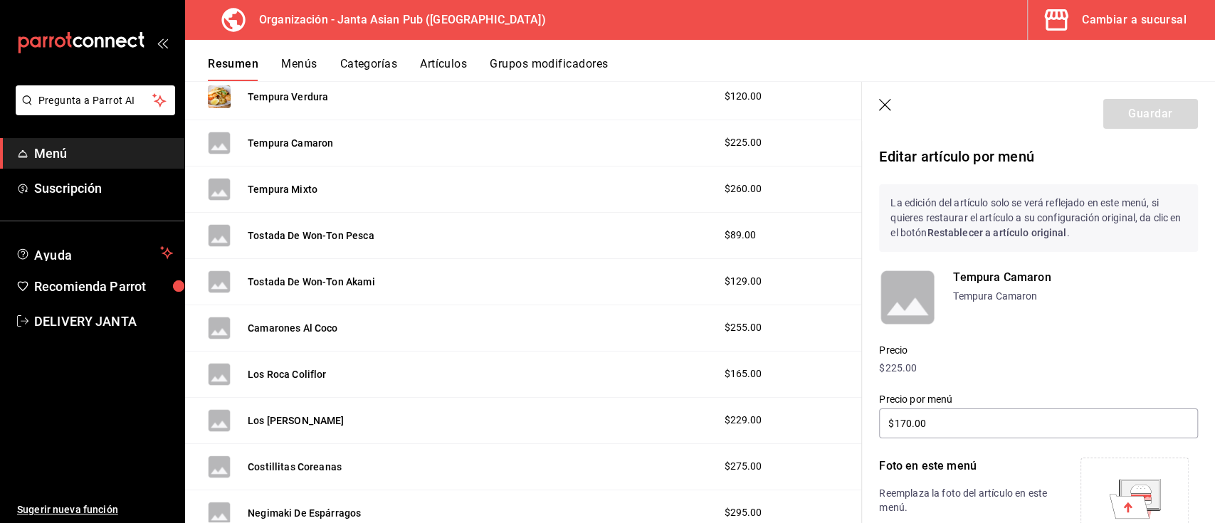
type input "$319.00"
click at [1114, 499] on icon at bounding box center [1129, 506] width 40 height 24
click at [1122, 118] on button "Guardar" at bounding box center [1150, 114] width 95 height 30
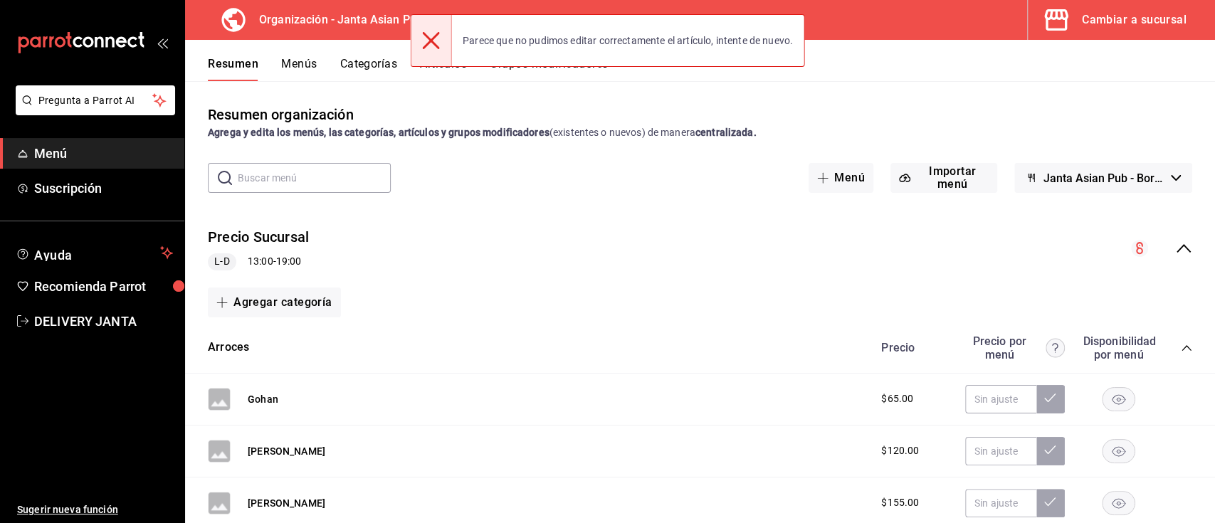
click at [1175, 241] on icon "collapse-menu-row" at bounding box center [1183, 248] width 17 height 17
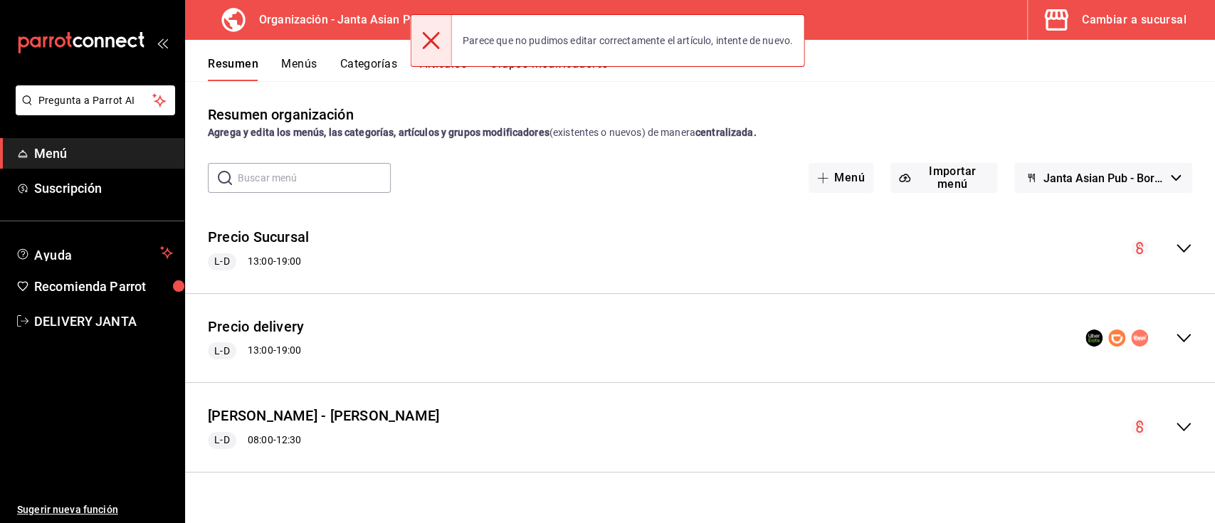
click at [1182, 330] on icon "collapse-menu-row" at bounding box center [1183, 338] width 17 height 17
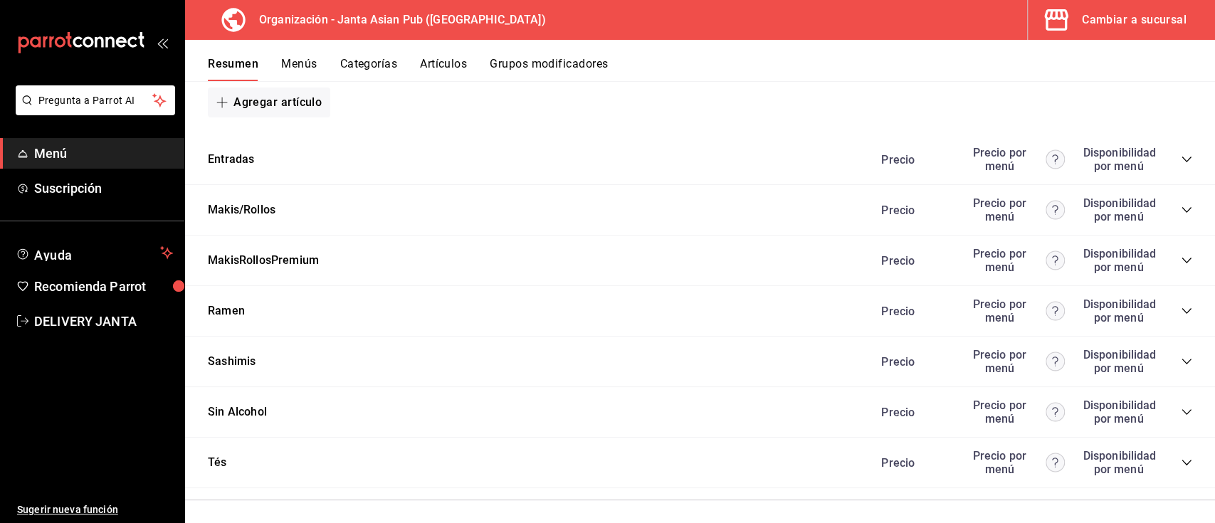
scroll to position [1394, 0]
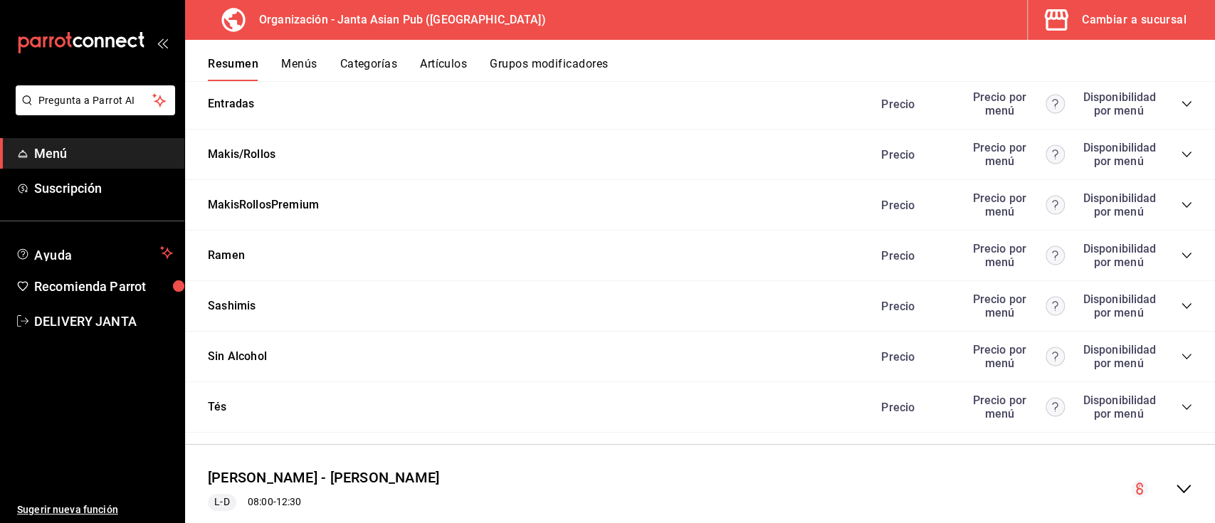
click at [1174, 111] on div "Precio Precio por menú Disponibilidad por menú" at bounding box center [1029, 103] width 325 height 27
click at [1181, 107] on icon "collapse-category-row" at bounding box center [1186, 103] width 11 height 11
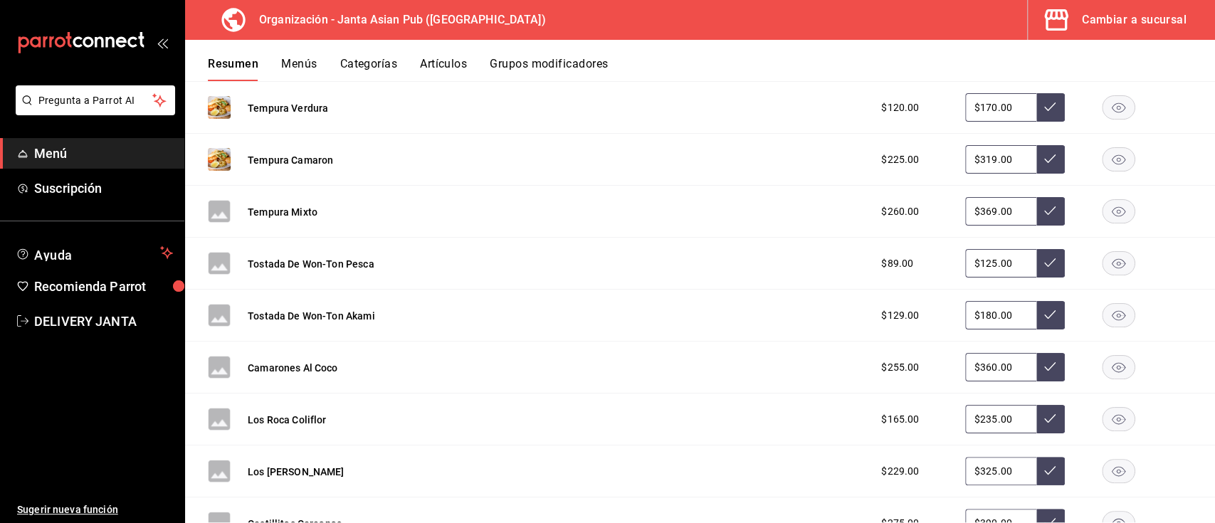
scroll to position [2148, 0]
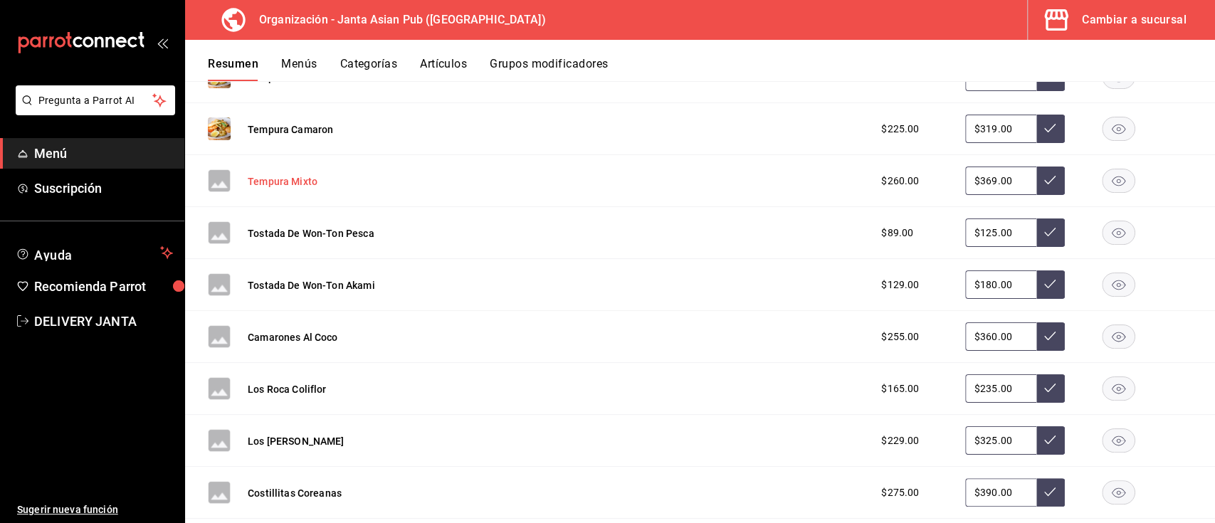
click at [273, 180] on button "Tempura Mixto" at bounding box center [283, 181] width 70 height 14
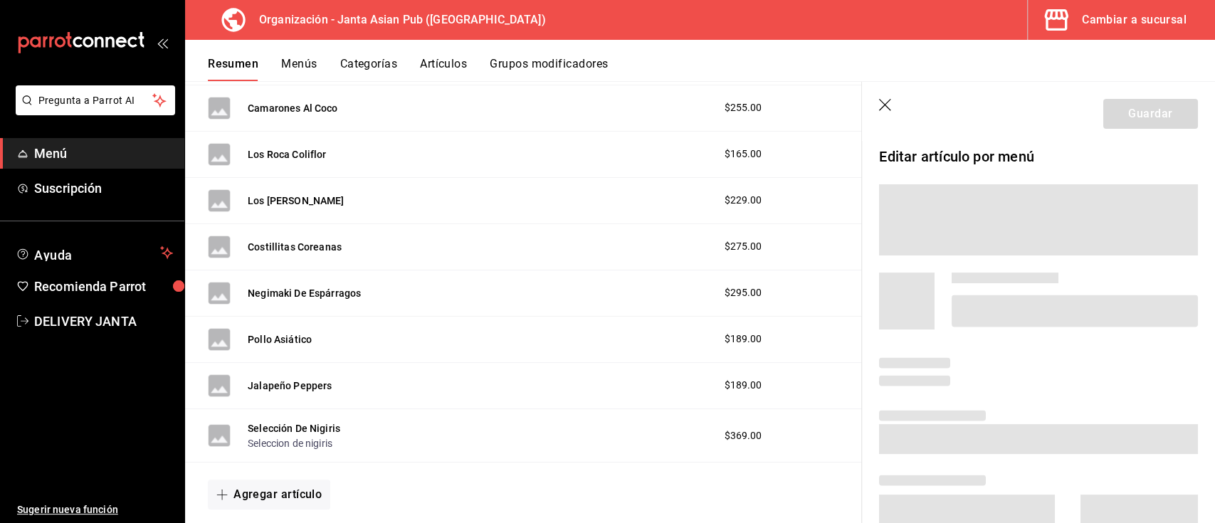
scroll to position [1945, 0]
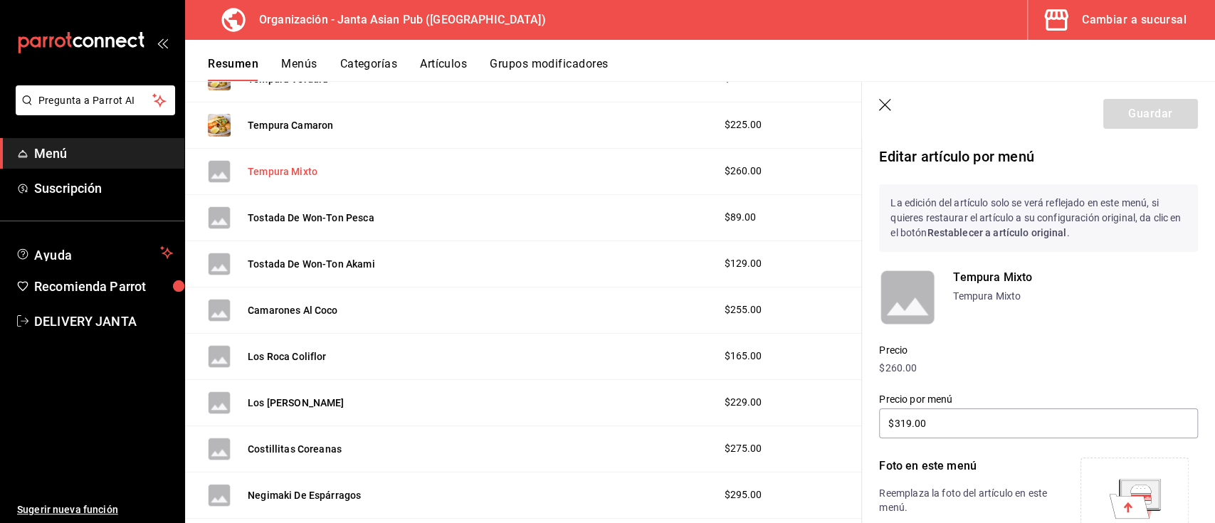
type input "$369.00"
click at [1118, 501] on icon at bounding box center [1129, 506] width 40 height 24
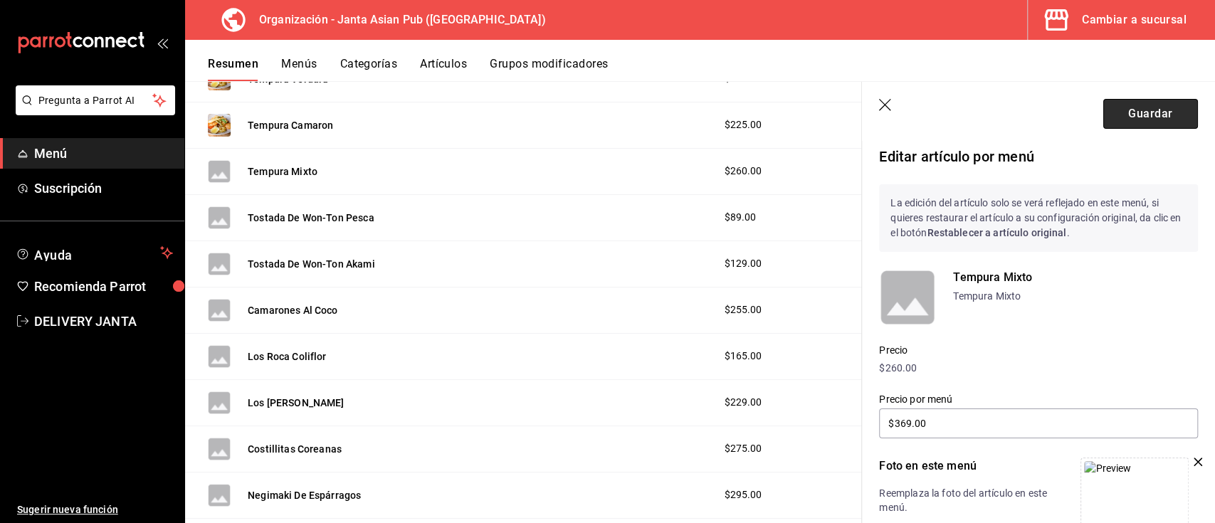
click at [1144, 111] on button "Guardar" at bounding box center [1150, 114] width 95 height 30
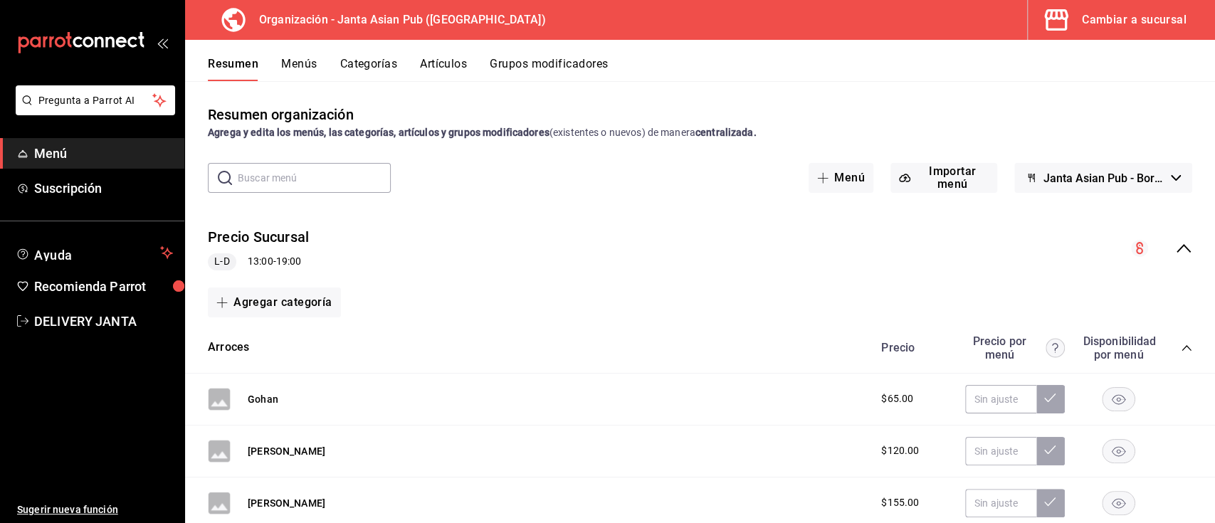
click at [1175, 246] on icon "collapse-menu-row" at bounding box center [1183, 248] width 17 height 17
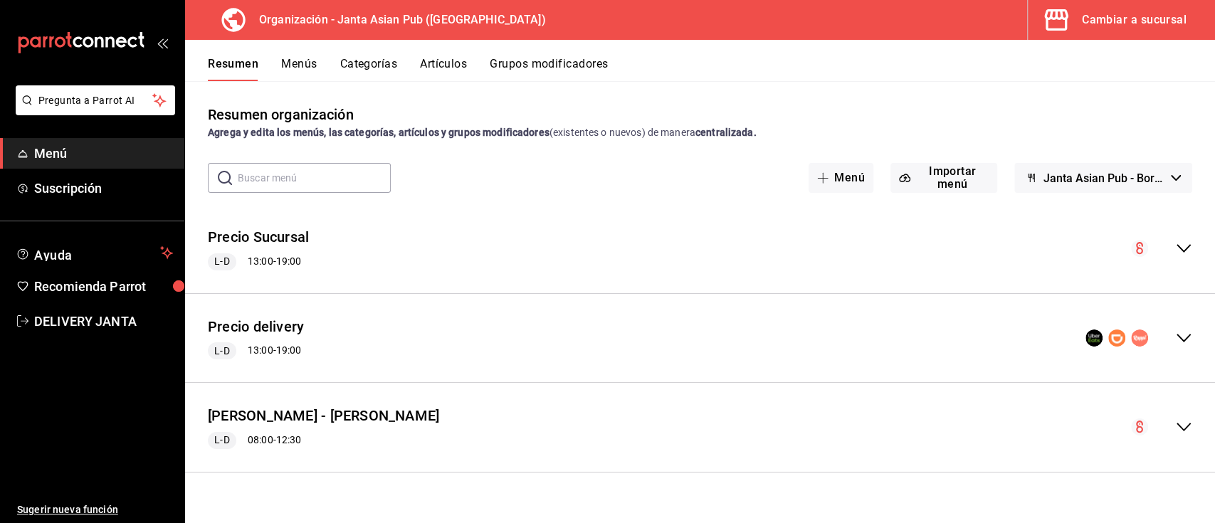
click at [1179, 334] on icon "collapse-menu-row" at bounding box center [1183, 338] width 17 height 17
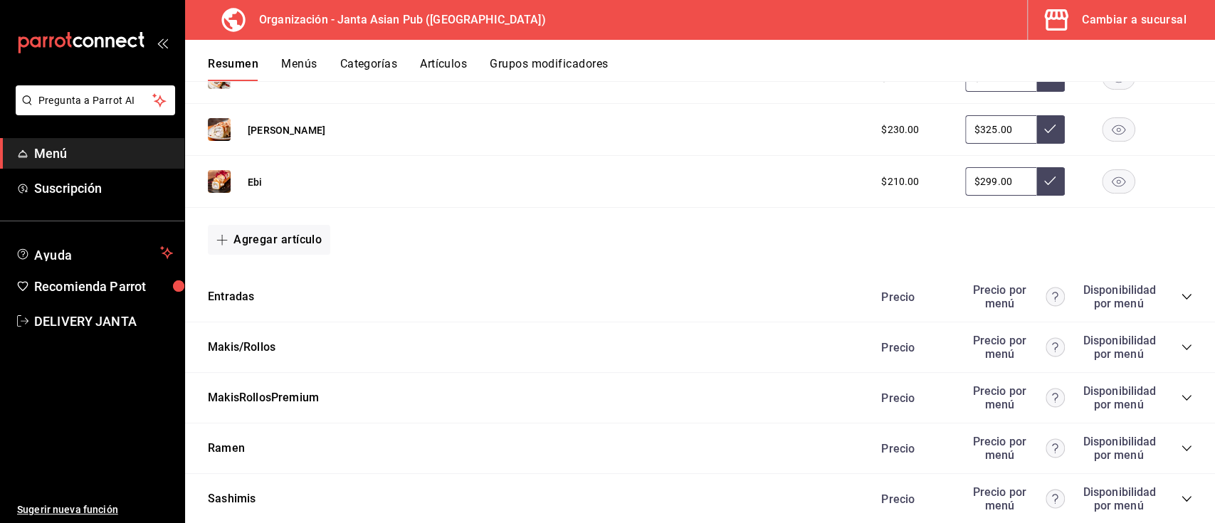
scroll to position [1204, 0]
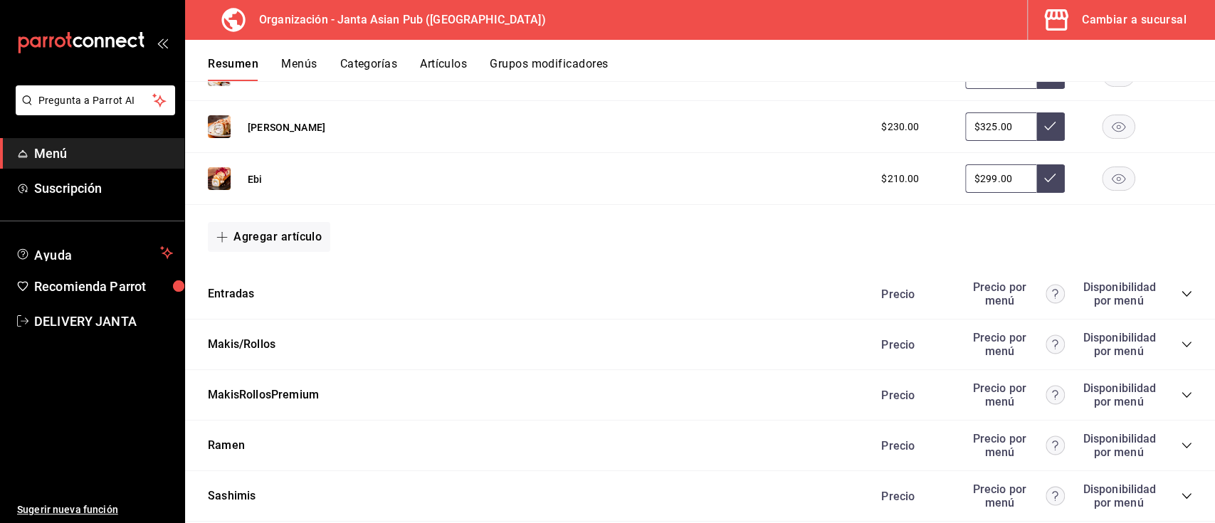
click at [1174, 301] on div "Precio Precio por menú Disponibilidad por menú" at bounding box center [1029, 293] width 325 height 27
click at [1181, 293] on icon "collapse-category-row" at bounding box center [1186, 293] width 11 height 11
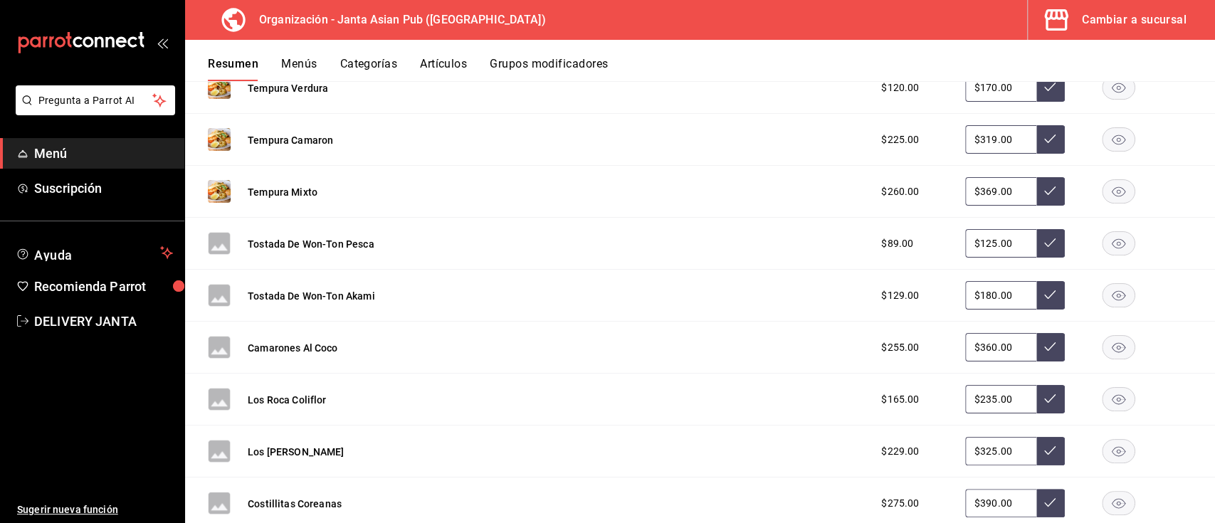
scroll to position [2142, 0]
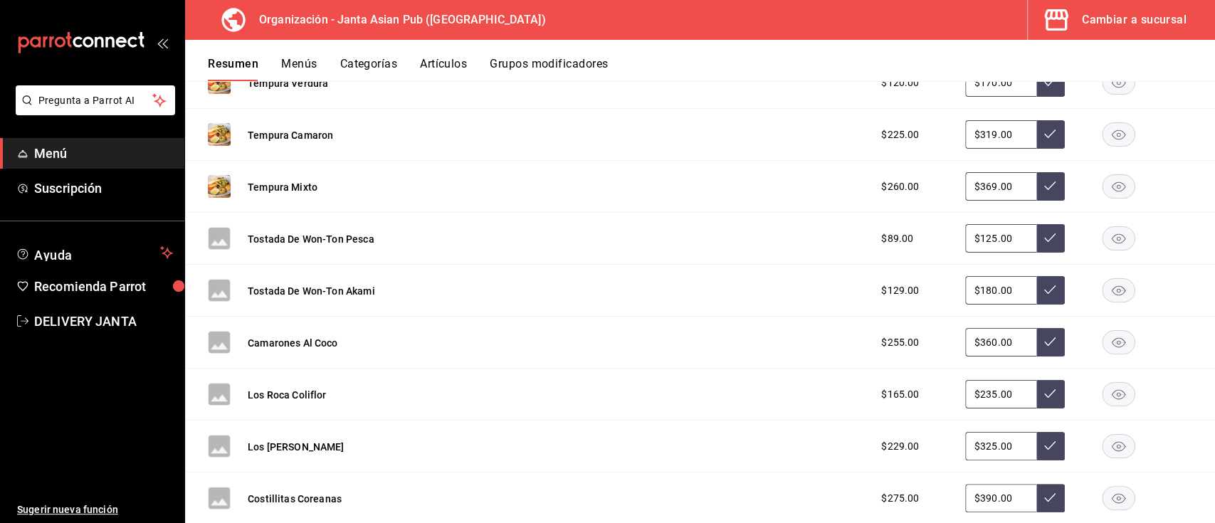
click at [256, 250] on div "Tostada De Won-Ton Pesca $89.00 $125.00" at bounding box center [700, 239] width 1030 height 52
click at [265, 244] on button "Tostada De Won-Ton Pesca" at bounding box center [311, 239] width 127 height 14
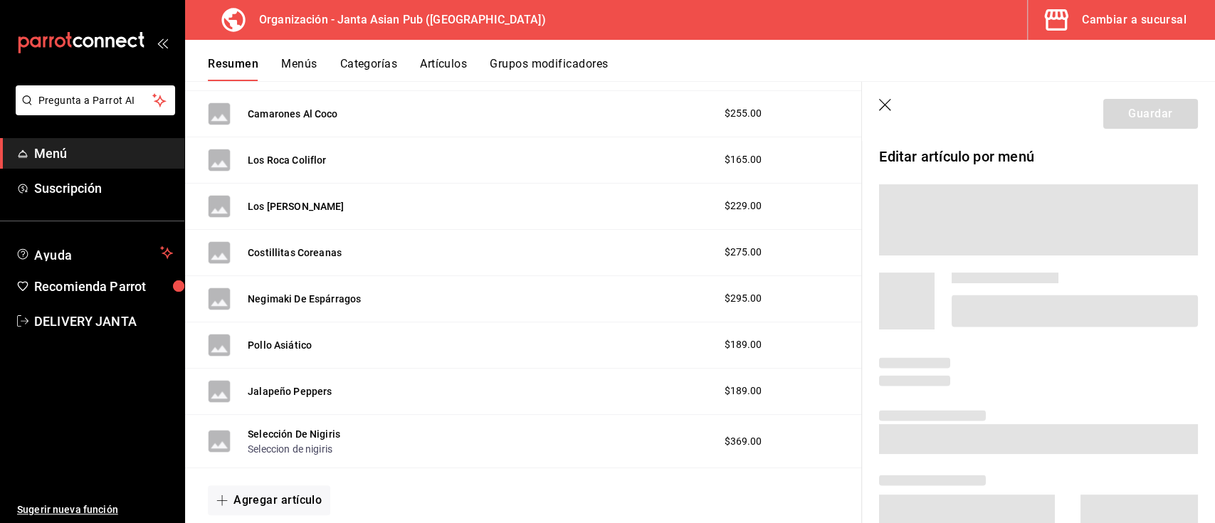
scroll to position [1940, 0]
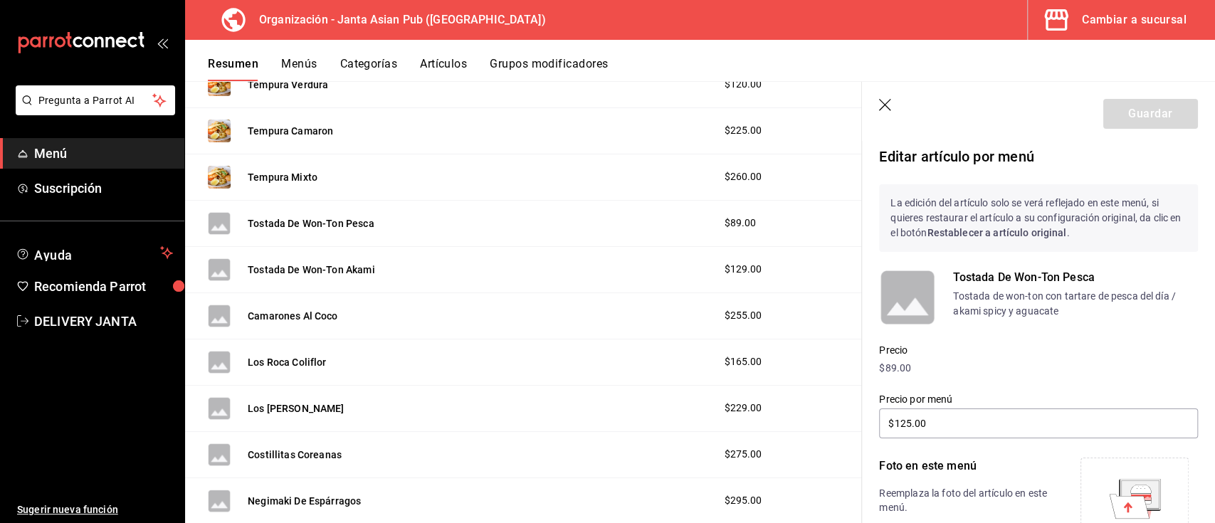
click at [1127, 500] on icon at bounding box center [1129, 506] width 40 height 24
click at [273, 305] on div "Camarones Al Coco" at bounding box center [273, 316] width 130 height 23
click at [279, 312] on button "Camarones Al Coco" at bounding box center [293, 316] width 90 height 14
click at [1116, 504] on icon at bounding box center [1129, 506] width 40 height 24
click at [259, 363] on button "Los Roca Coliflor" at bounding box center [287, 362] width 79 height 14
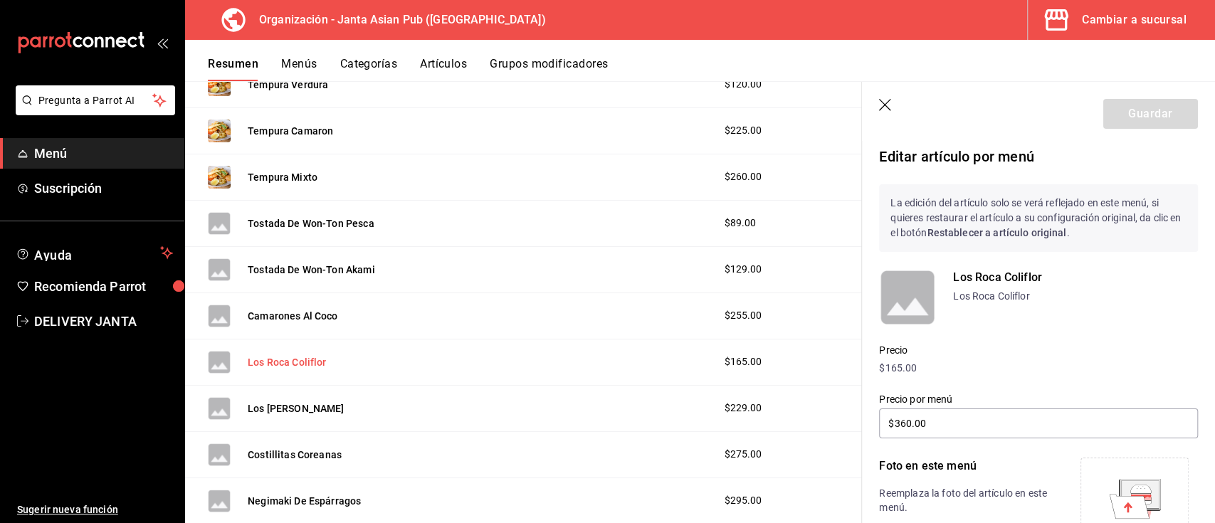
type input "$235.00"
click at [1109, 505] on icon at bounding box center [1129, 506] width 40 height 24
click at [289, 448] on button "Costillitas Coreanas" at bounding box center [295, 455] width 94 height 14
click at [1131, 493] on icon at bounding box center [1140, 493] width 19 height 1
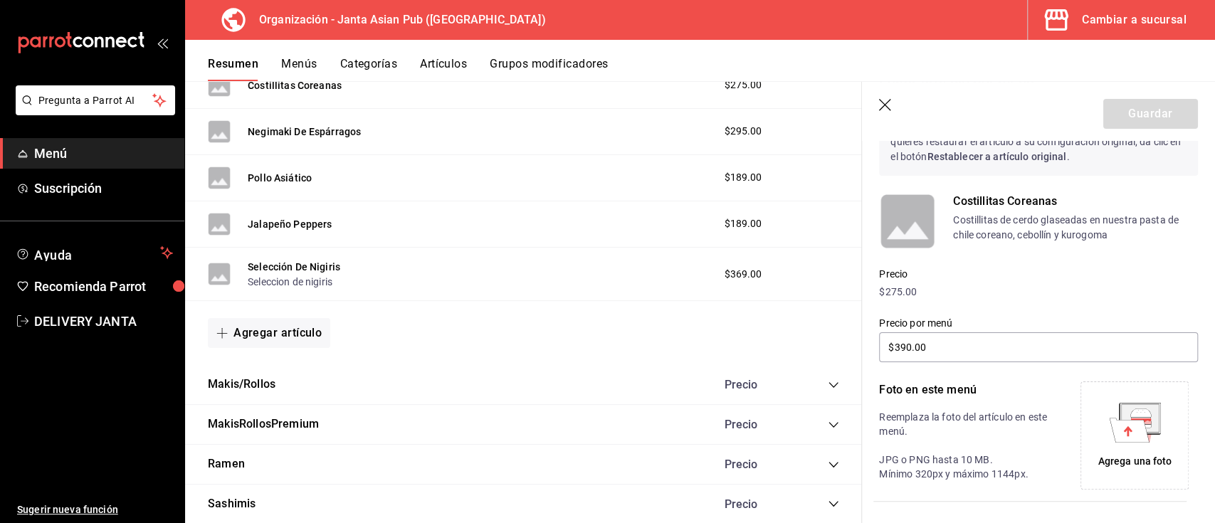
scroll to position [2314, 0]
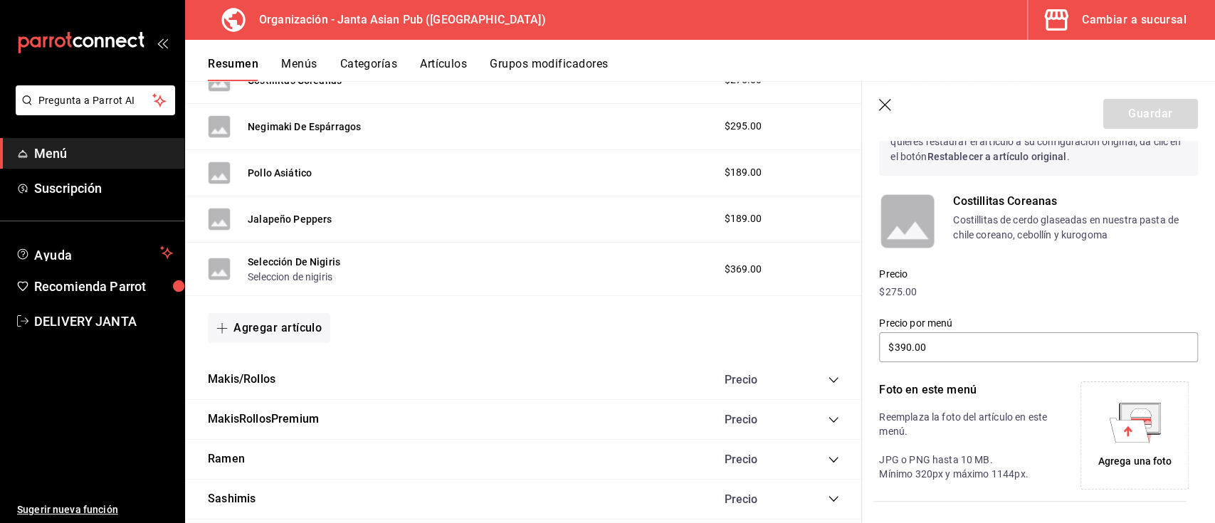
click at [307, 115] on div "Negimaki De Espárragos" at bounding box center [284, 126] width 153 height 23
click at [311, 122] on button "Negimaki De Espárragos" at bounding box center [304, 127] width 113 height 14
click at [1125, 435] on icon at bounding box center [1129, 430] width 40 height 24
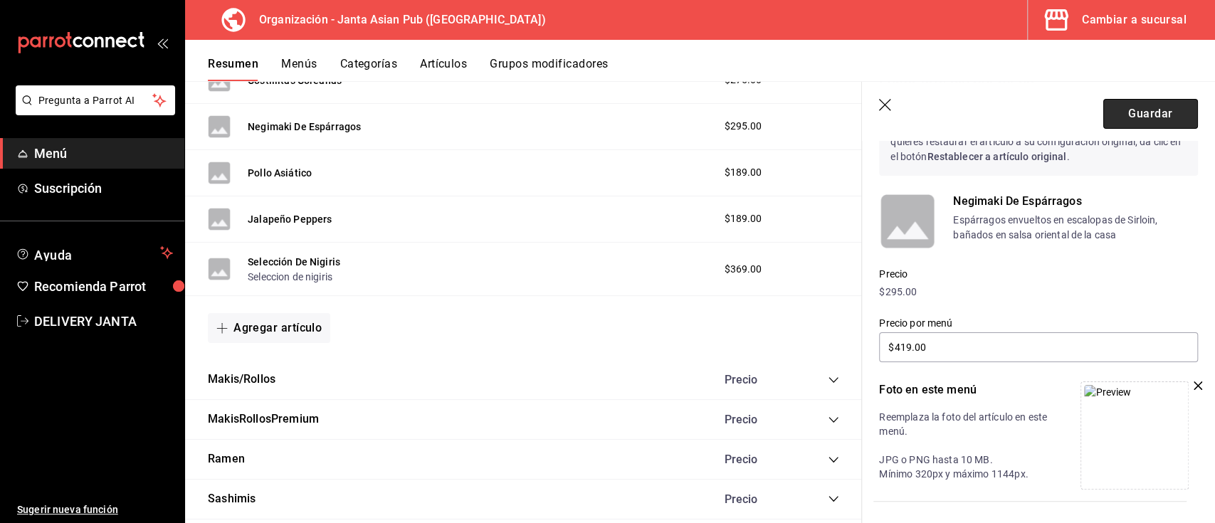
click at [1129, 109] on button "Guardar" at bounding box center [1150, 114] width 95 height 30
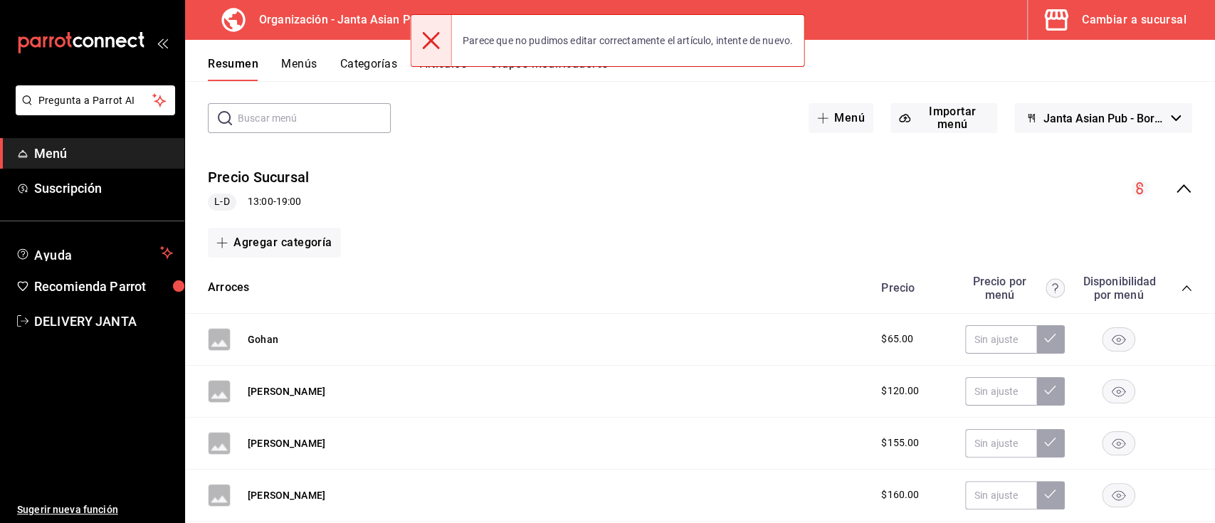
scroll to position [11, 0]
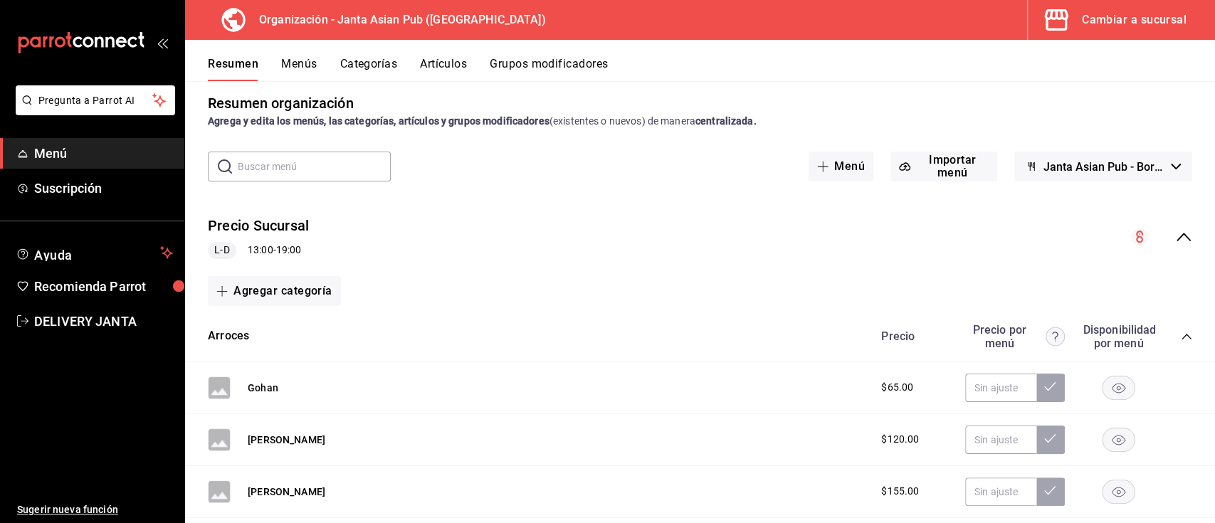
click at [1175, 236] on icon "collapse-menu-row" at bounding box center [1183, 236] width 17 height 17
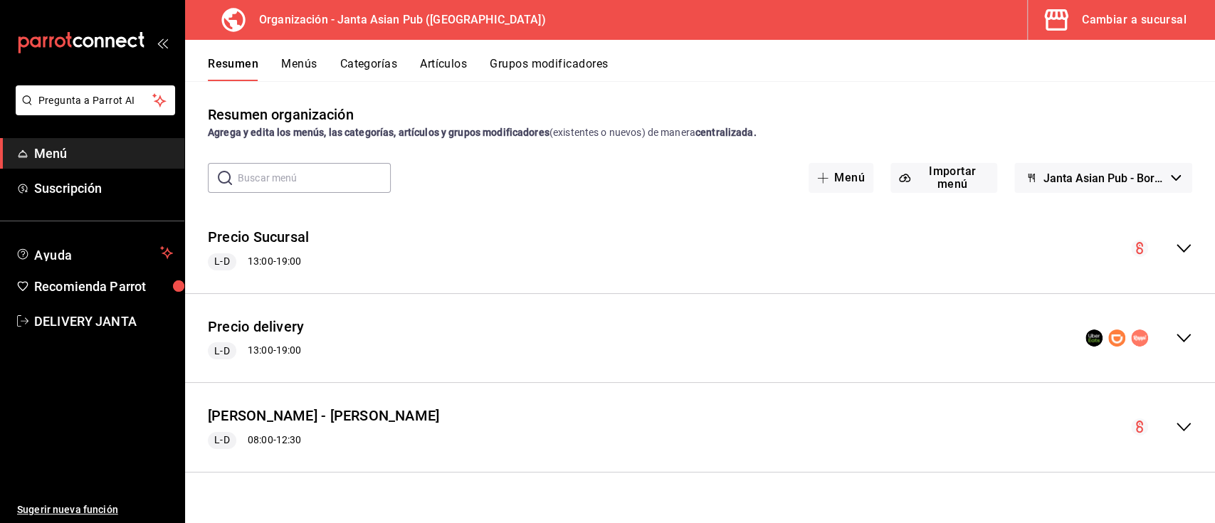
scroll to position [0, 0]
click at [1192, 337] on div "Precio delivery L-D 13:00 - 19:00" at bounding box center [700, 338] width 1030 height 66
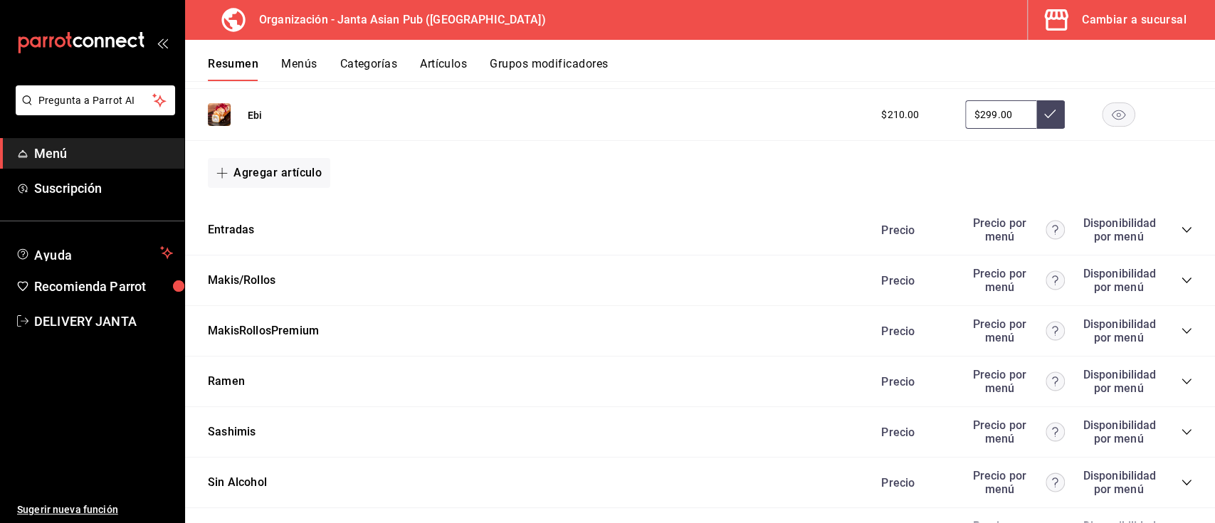
scroll to position [1271, 0]
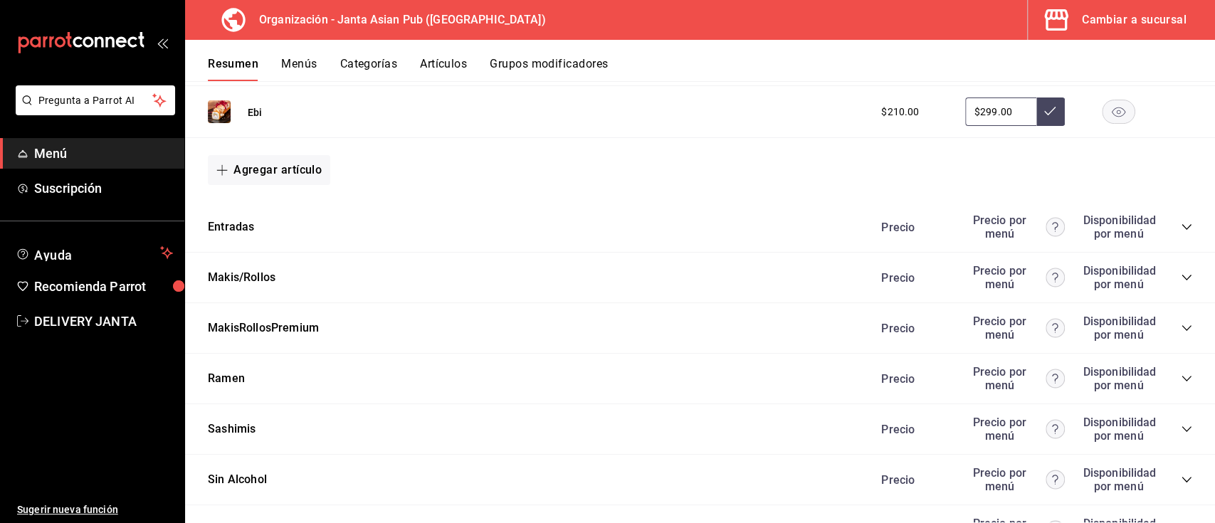
click at [1182, 227] on icon "collapse-category-row" at bounding box center [1186, 227] width 9 height 6
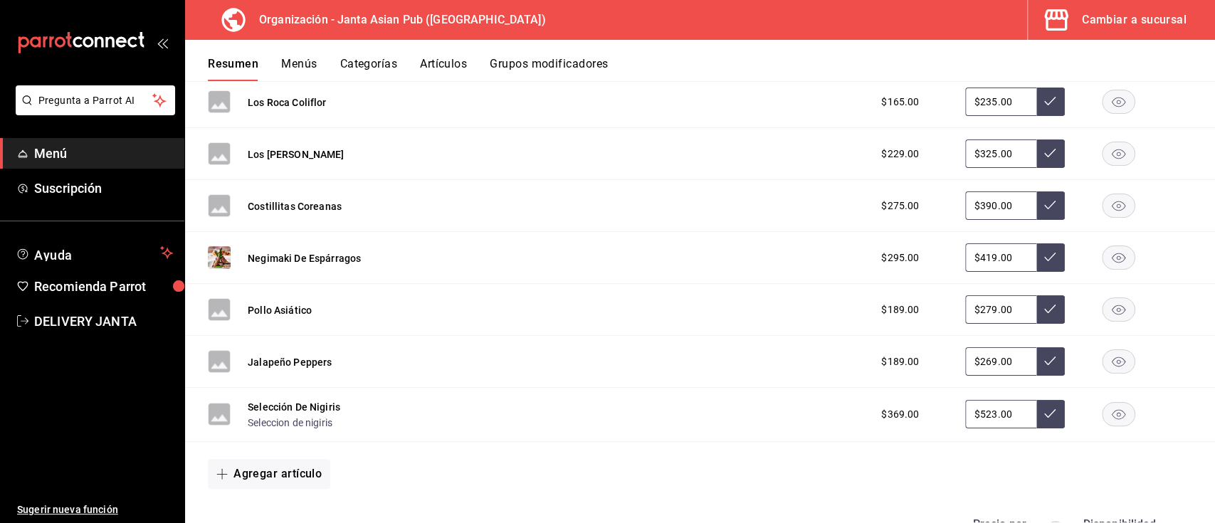
scroll to position [2449, 0]
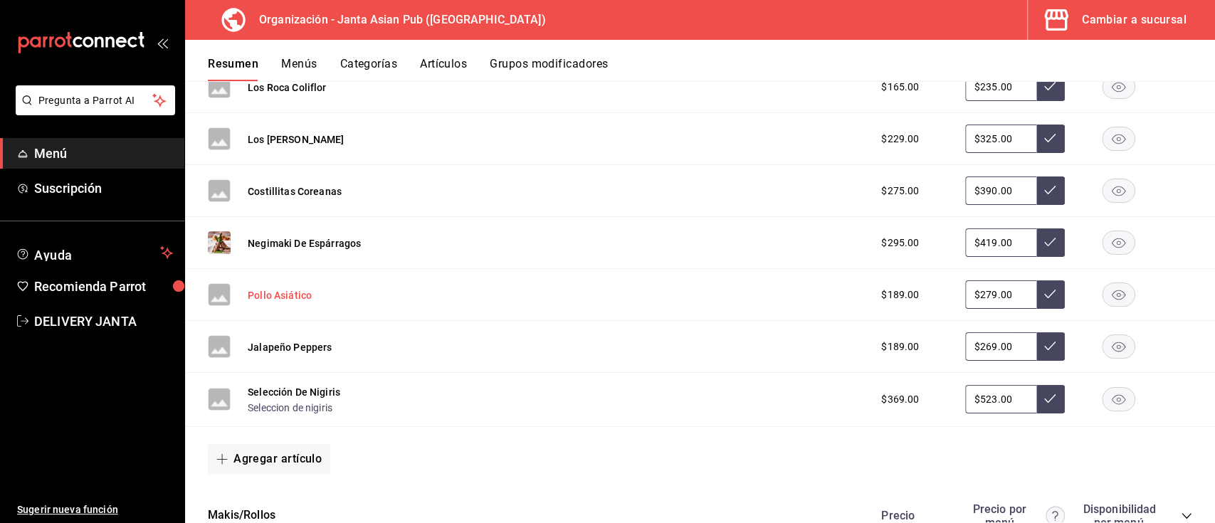
click at [295, 290] on button "Pollo Asiático" at bounding box center [280, 295] width 64 height 14
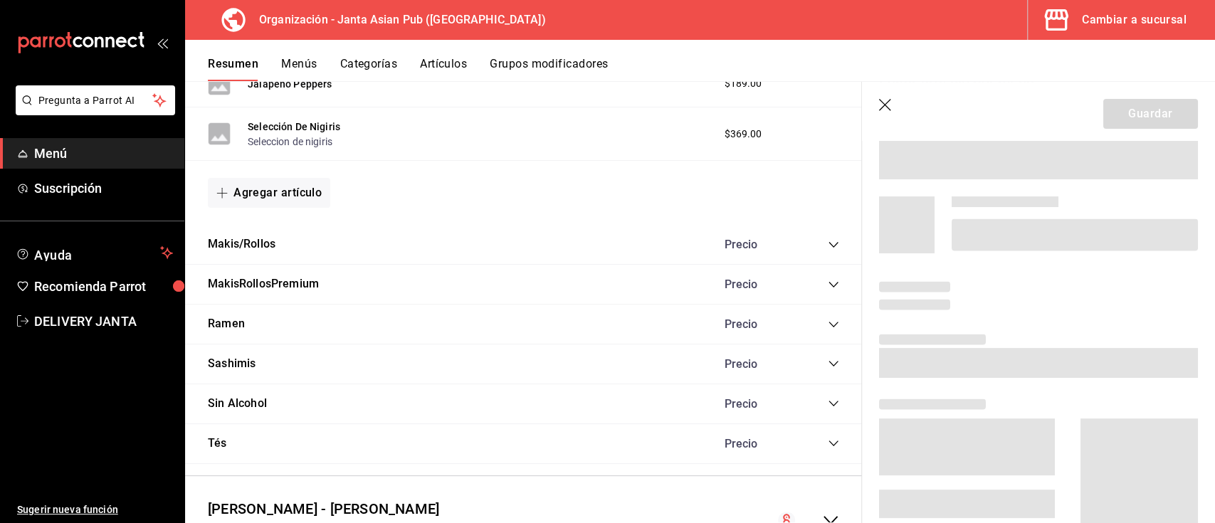
scroll to position [2213, 0]
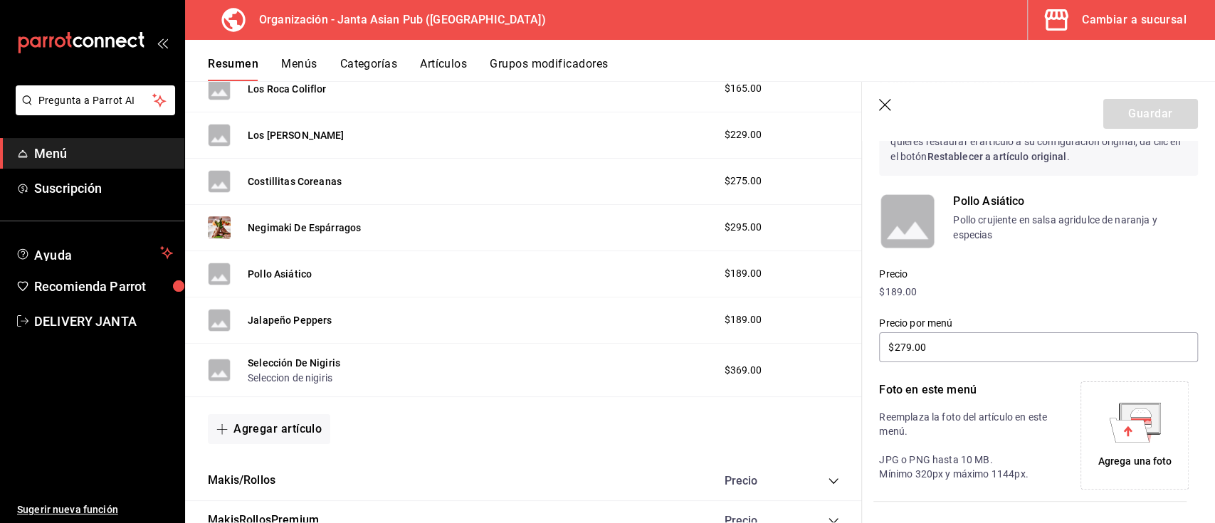
click at [1123, 430] on icon at bounding box center [1127, 431] width 9 height 10
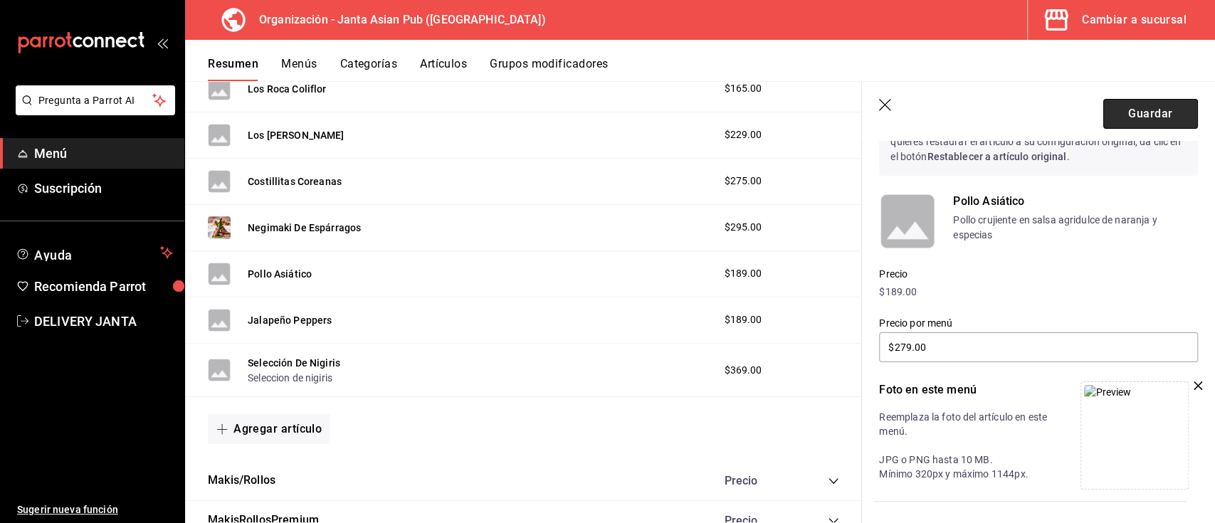
click at [1162, 110] on button "Guardar" at bounding box center [1150, 114] width 95 height 30
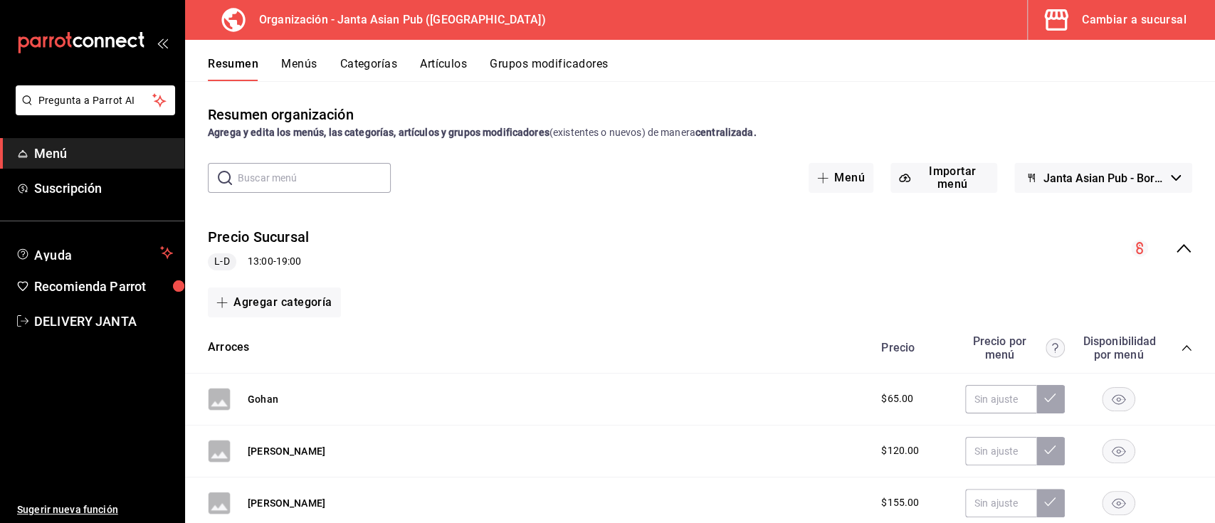
click at [1176, 246] on icon "collapse-menu-row" at bounding box center [1183, 248] width 17 height 17
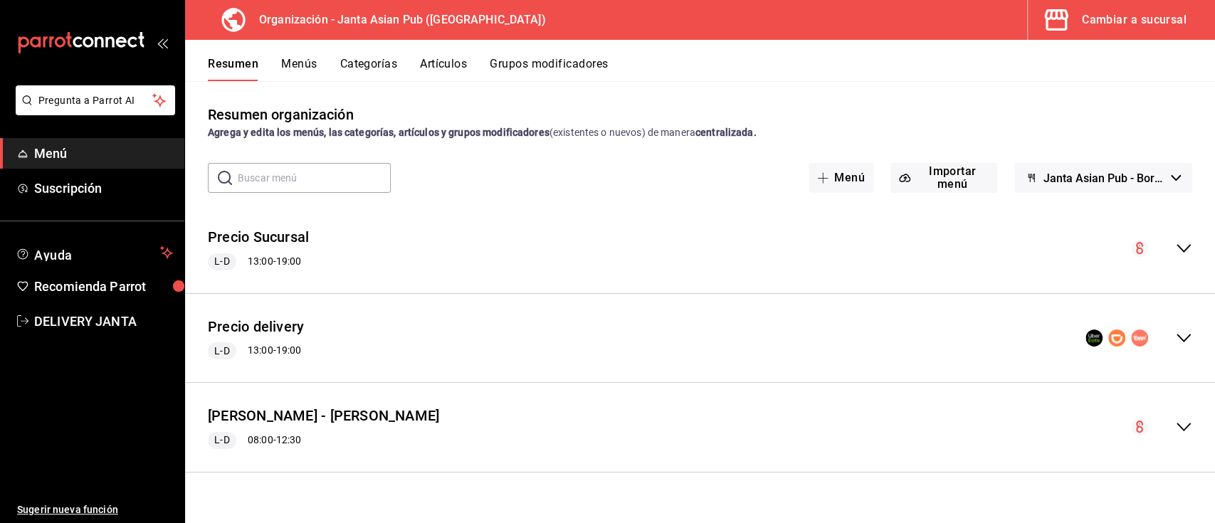
click at [1185, 332] on icon "collapse-menu-row" at bounding box center [1183, 338] width 17 height 17
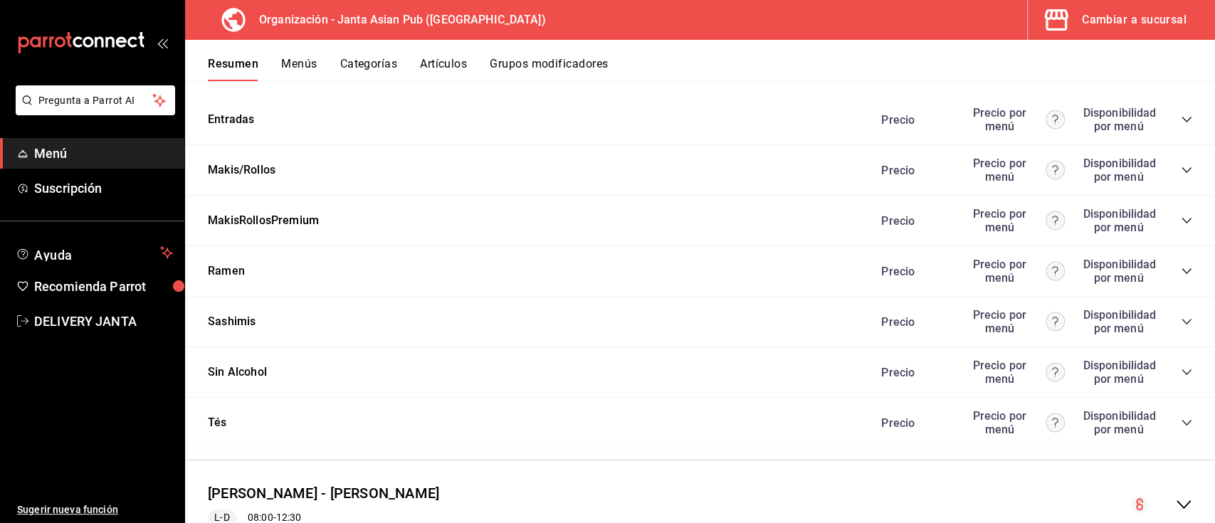
scroll to position [1384, 0]
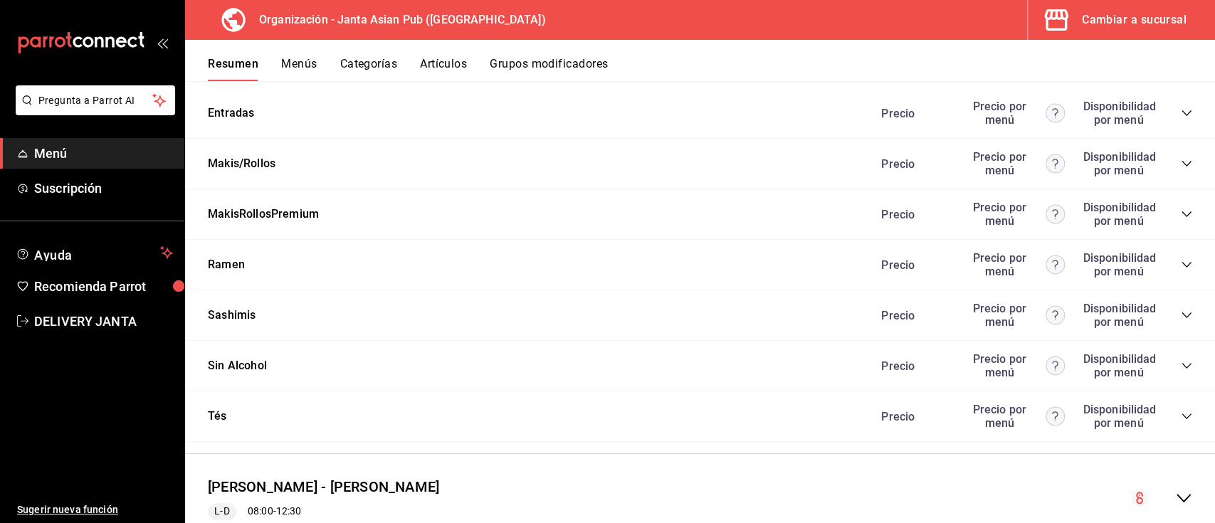
click at [1181, 110] on icon "collapse-category-row" at bounding box center [1186, 112] width 11 height 11
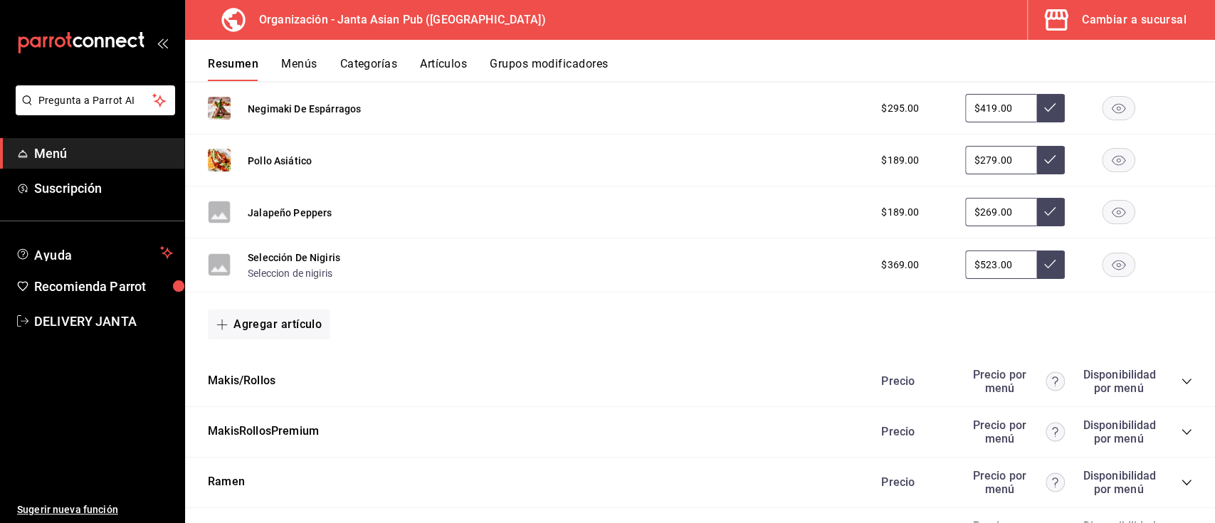
scroll to position [2590, 0]
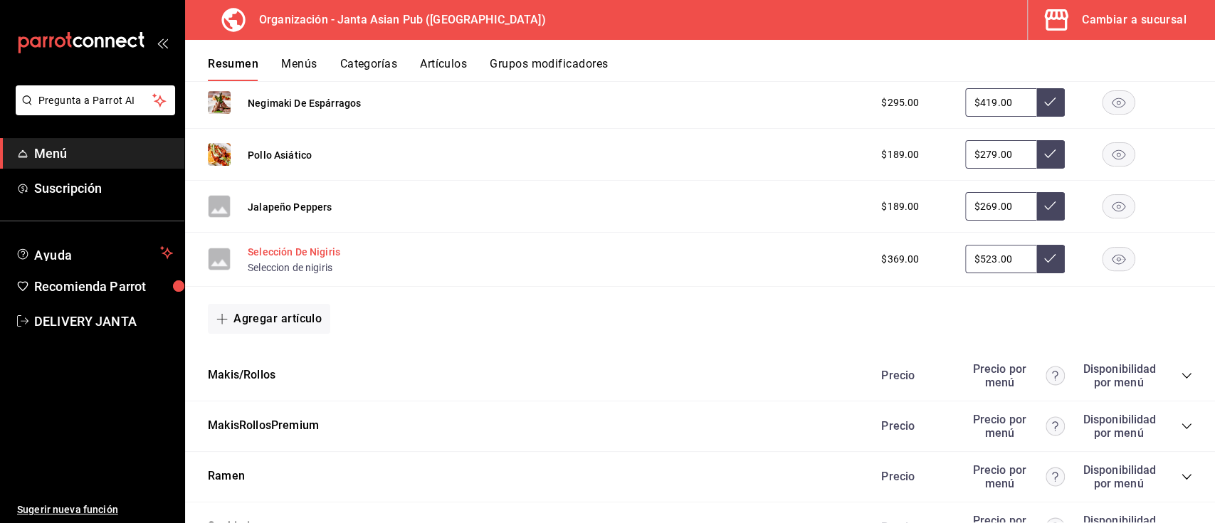
click at [274, 253] on button "Selección De Nigiris" at bounding box center [294, 252] width 93 height 14
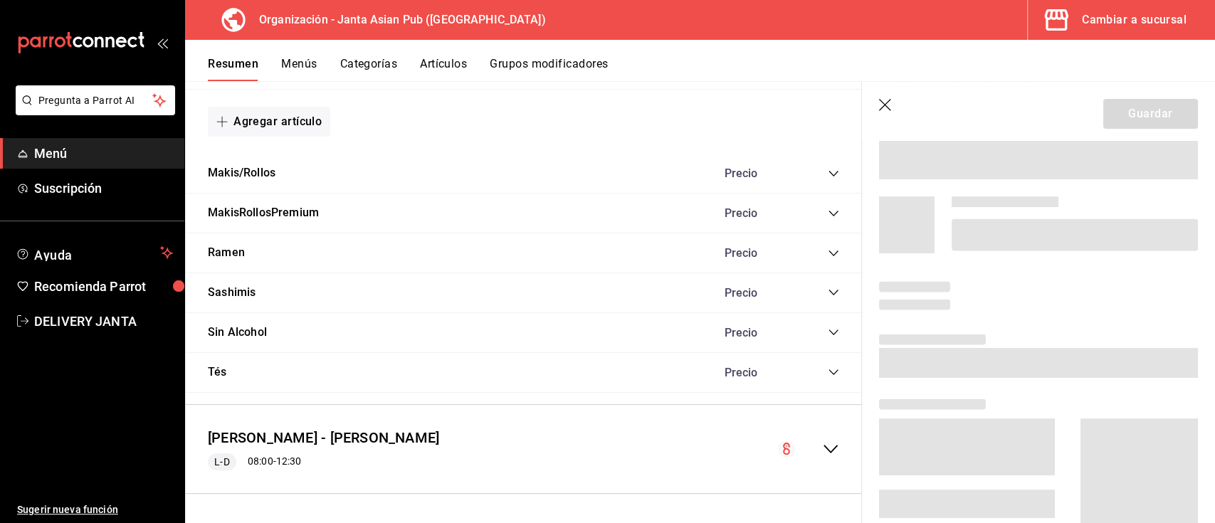
scroll to position [2335, 0]
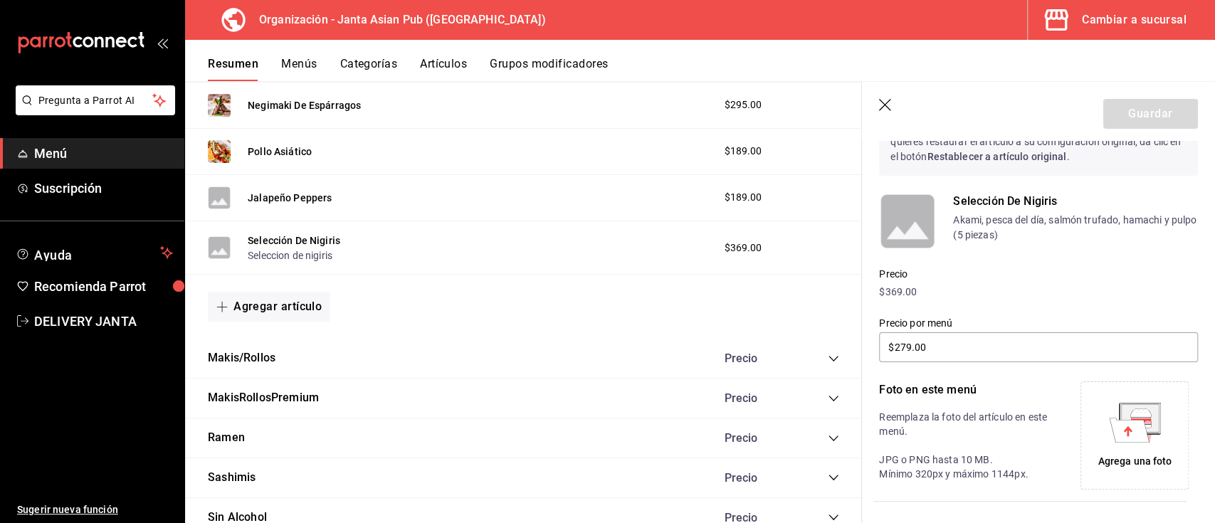
type input "$523.00"
click at [1142, 439] on icon at bounding box center [1135, 423] width 52 height 40
click at [281, 352] on div "Makis/Rollos Precio" at bounding box center [523, 359] width 677 height 40
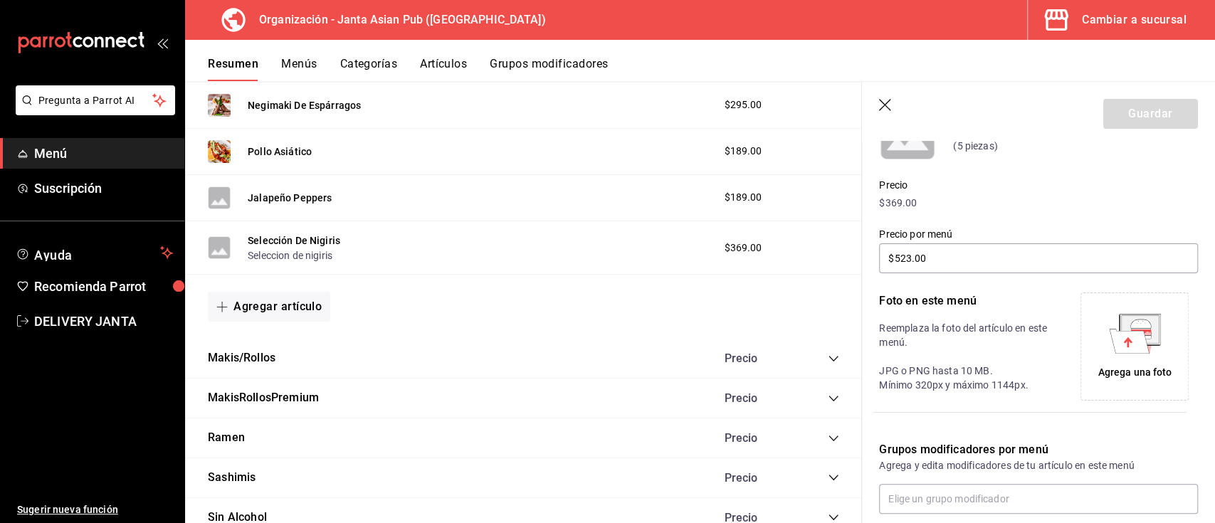
scroll to position [158, 0]
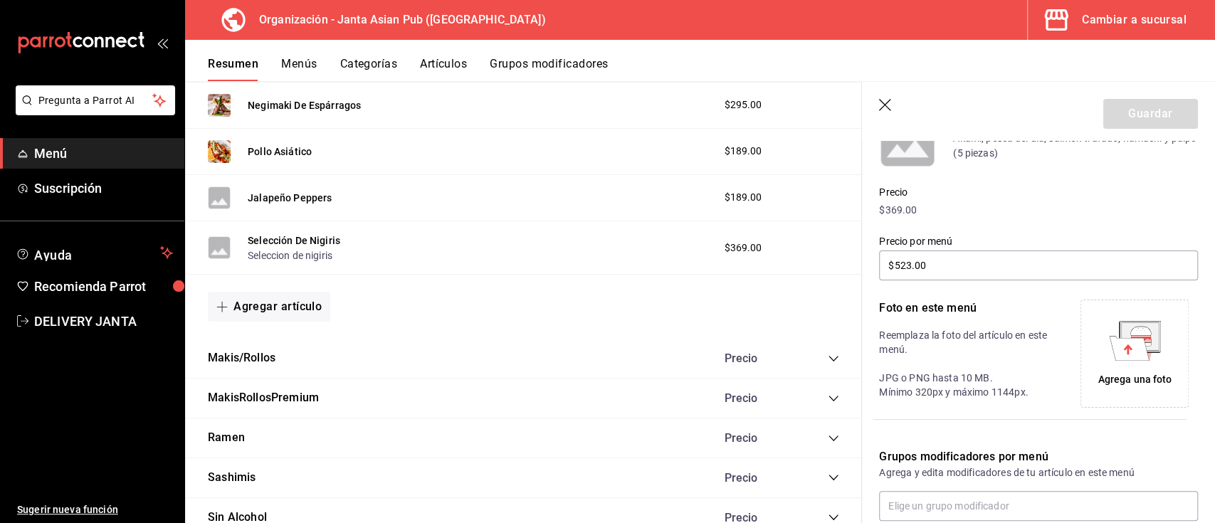
click at [829, 356] on icon "collapse-category-row" at bounding box center [833, 359] width 9 height 6
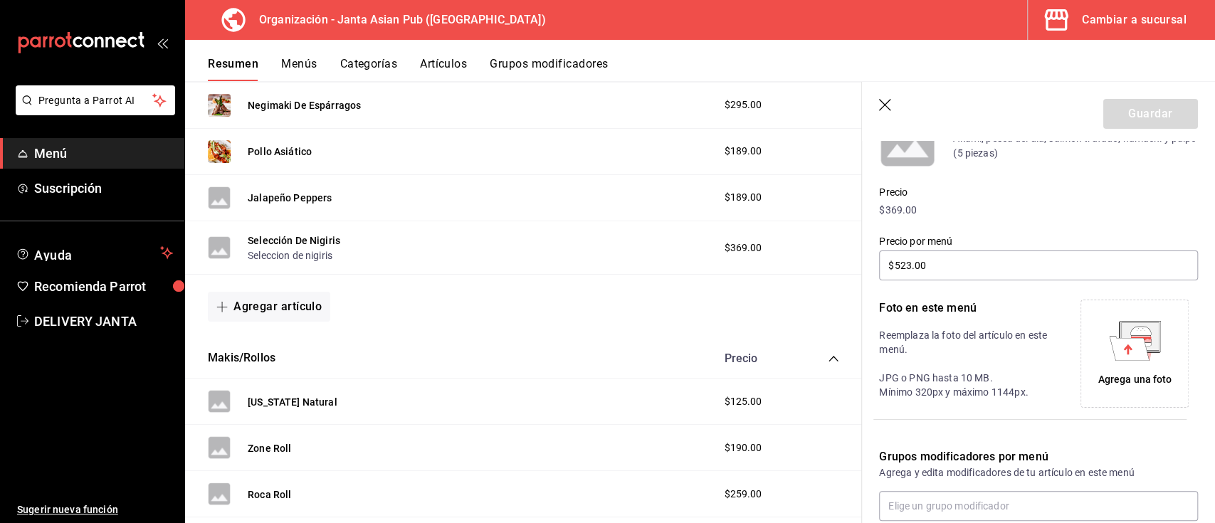
click at [888, 101] on icon "button" at bounding box center [885, 105] width 12 height 12
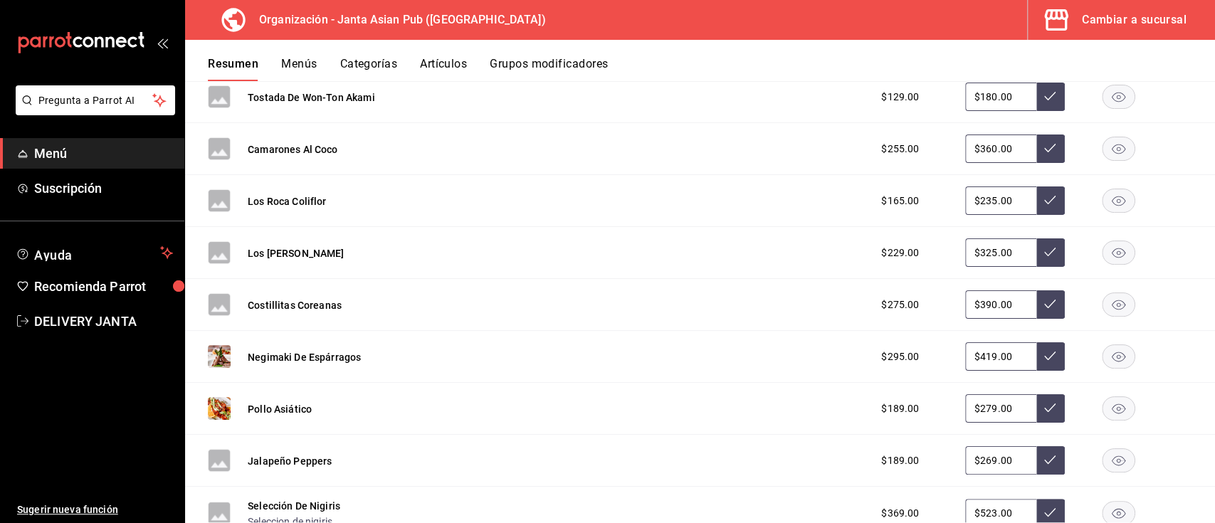
scroll to position [2590, 0]
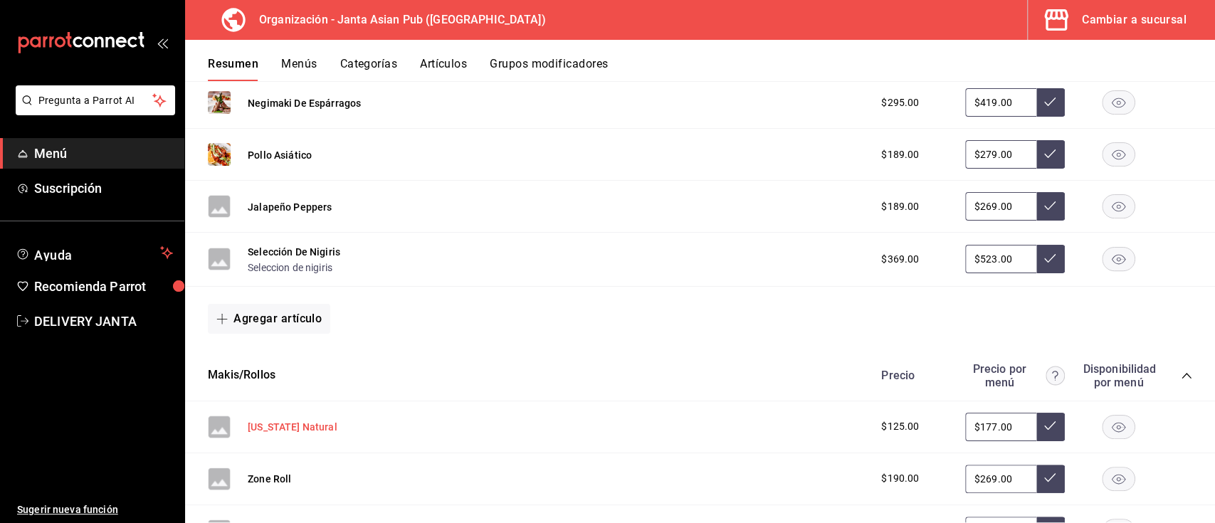
click at [301, 427] on button "[US_STATE] Natural" at bounding box center [293, 427] width 90 height 14
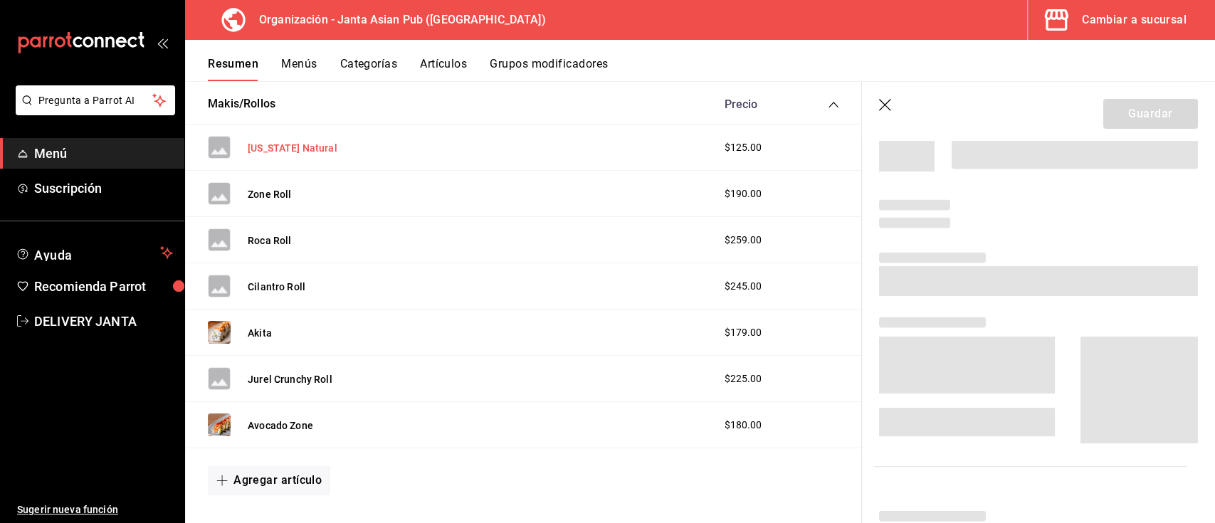
scroll to position [2335, 0]
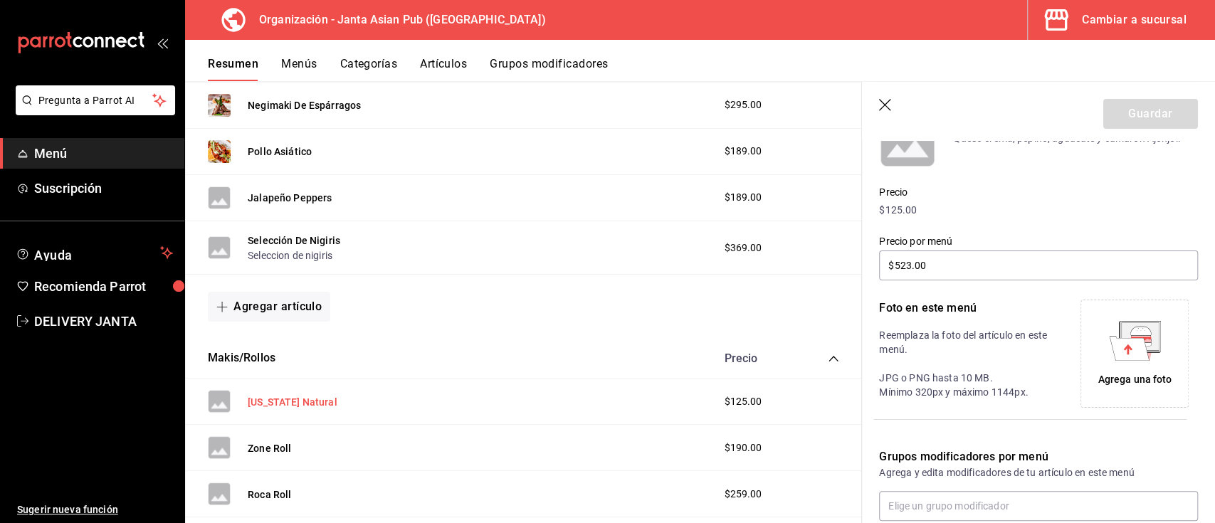
type input "$177.00"
click at [1139, 358] on icon at bounding box center [1129, 348] width 40 height 25
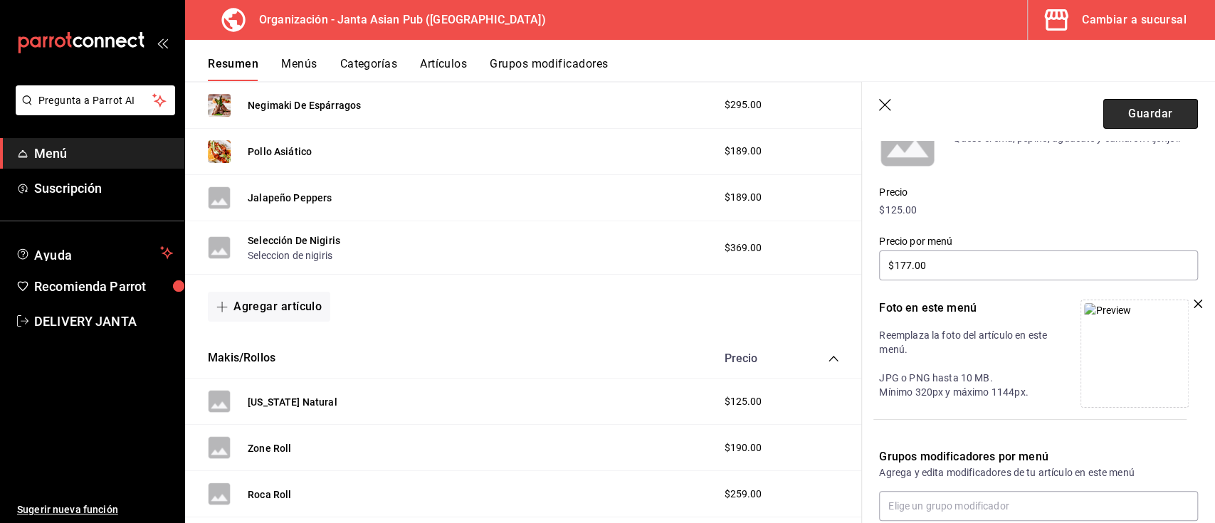
click at [1135, 112] on button "Guardar" at bounding box center [1150, 114] width 95 height 30
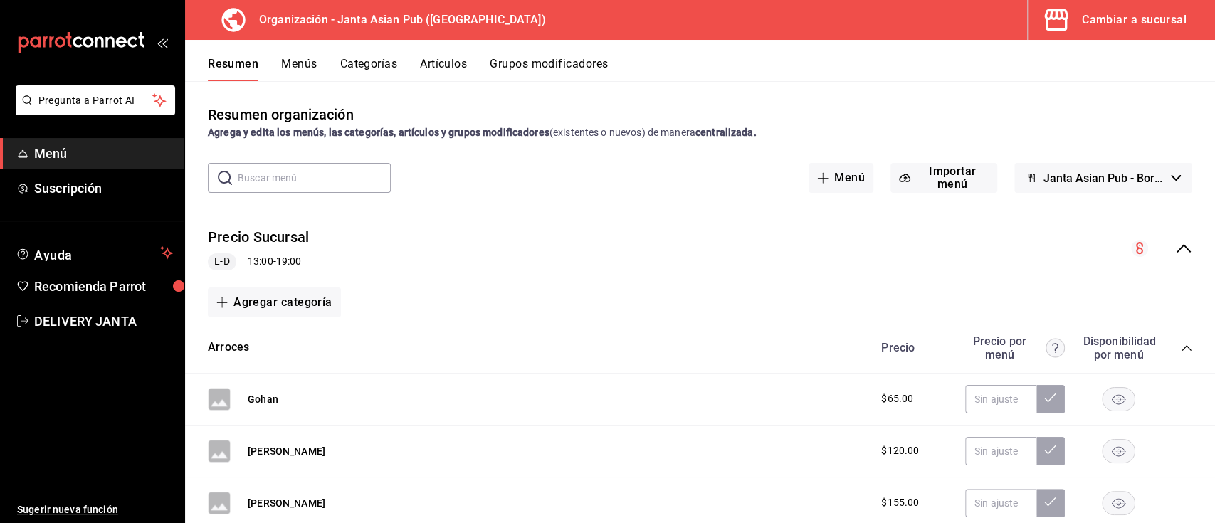
click at [1175, 245] on icon "collapse-menu-row" at bounding box center [1183, 248] width 17 height 17
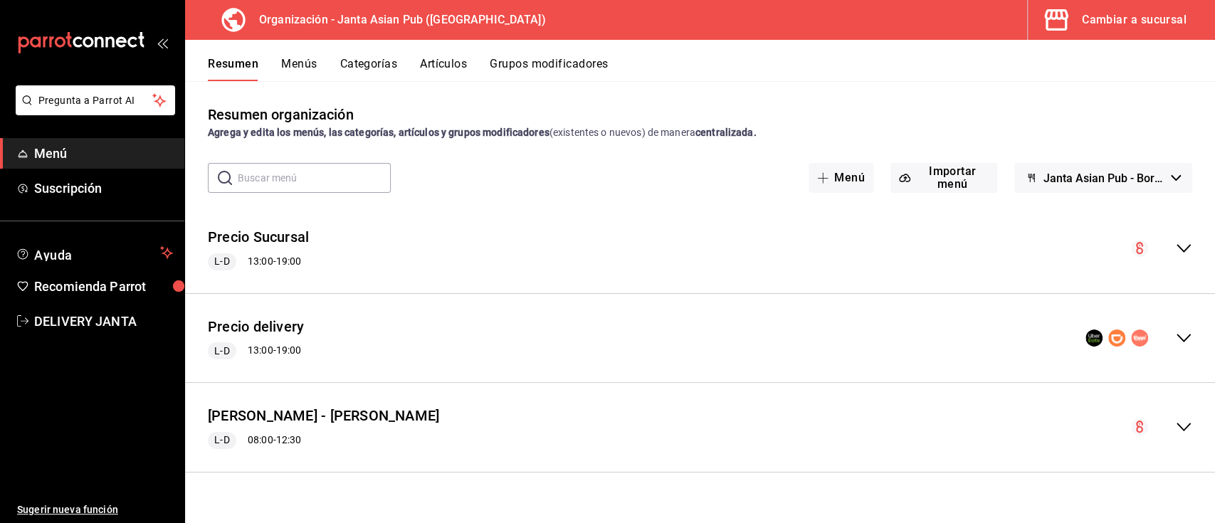
click at [1187, 335] on icon "collapse-menu-row" at bounding box center [1183, 338] width 17 height 17
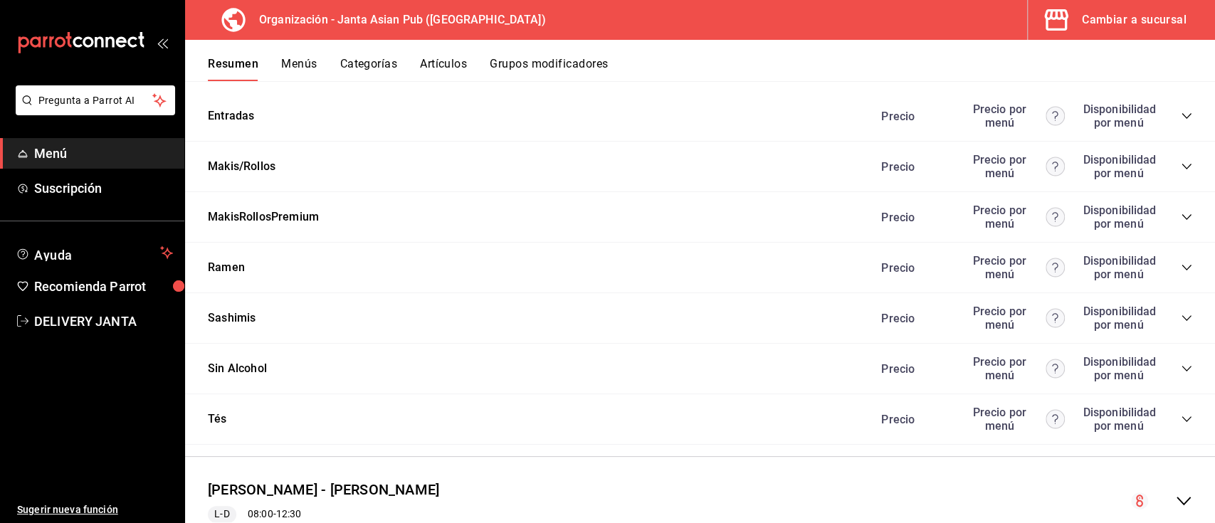
scroll to position [1396, 0]
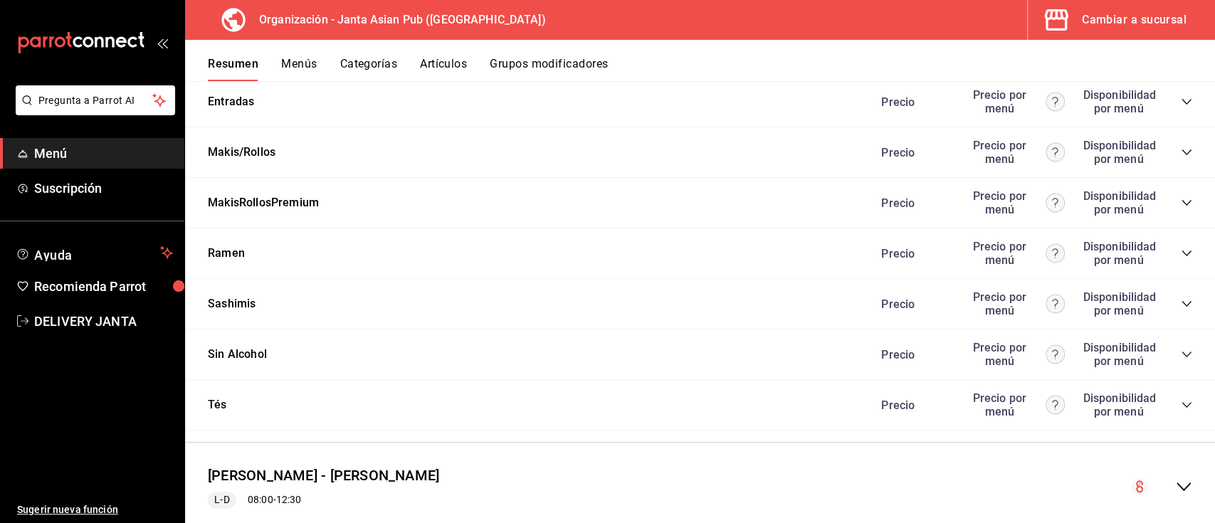
click at [1181, 148] on icon "collapse-category-row" at bounding box center [1186, 152] width 11 height 11
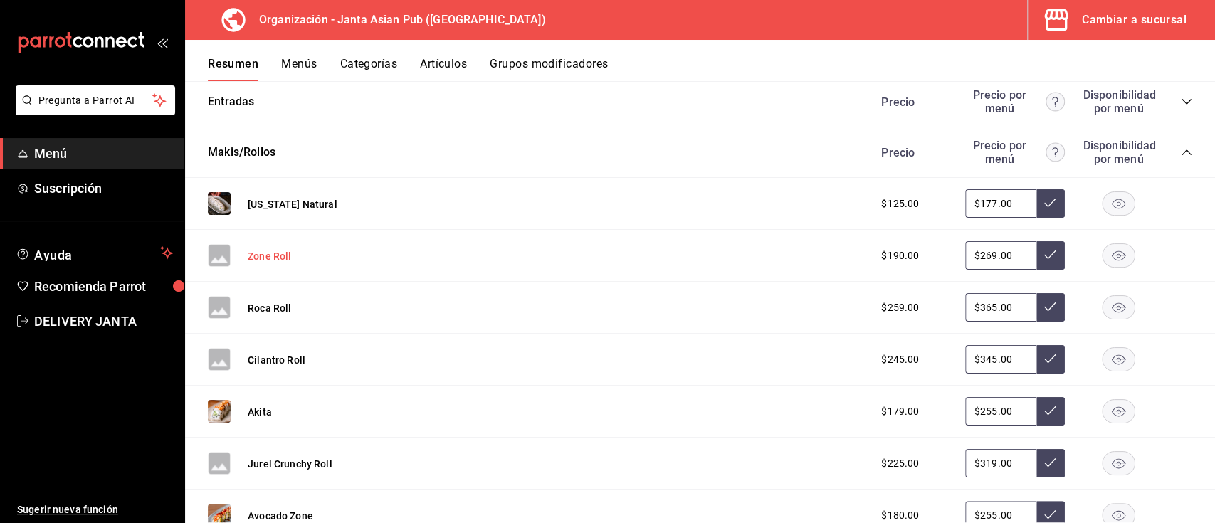
click at [273, 258] on button "Zone Roll" at bounding box center [269, 256] width 43 height 14
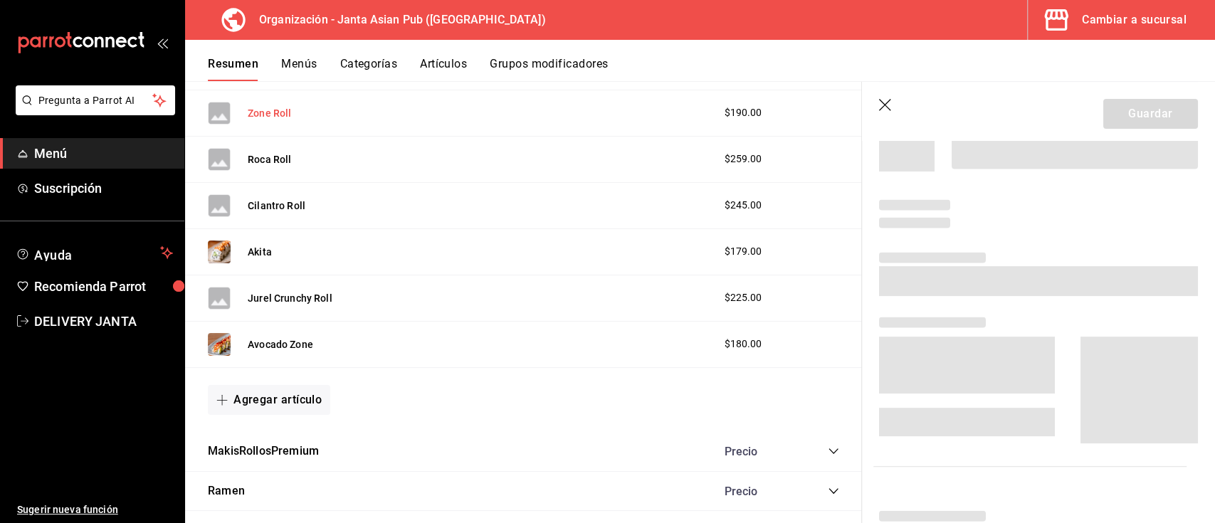
scroll to position [1276, 0]
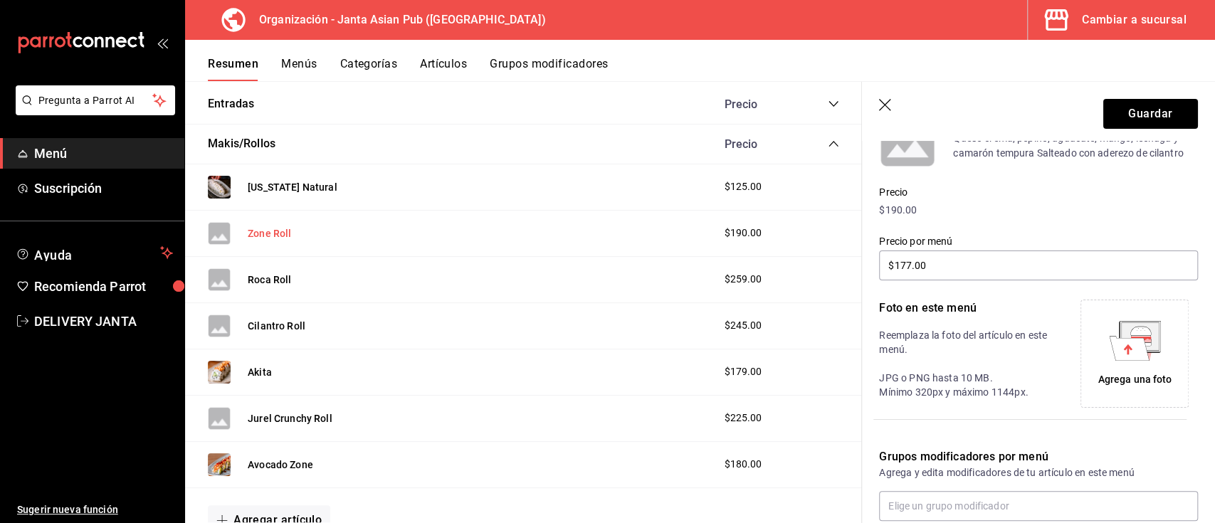
type input "$269.00"
click at [1108, 382] on div "Agrega una foto" at bounding box center [1135, 379] width 74 height 15
click at [1111, 116] on button "Guardar" at bounding box center [1150, 114] width 95 height 30
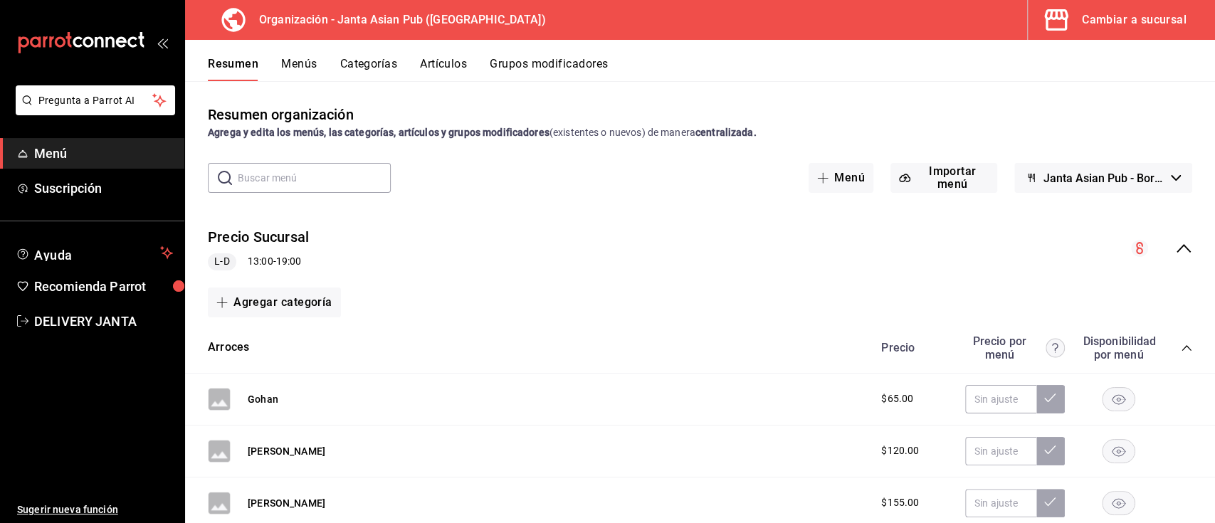
click at [1175, 248] on icon "collapse-menu-row" at bounding box center [1183, 248] width 17 height 17
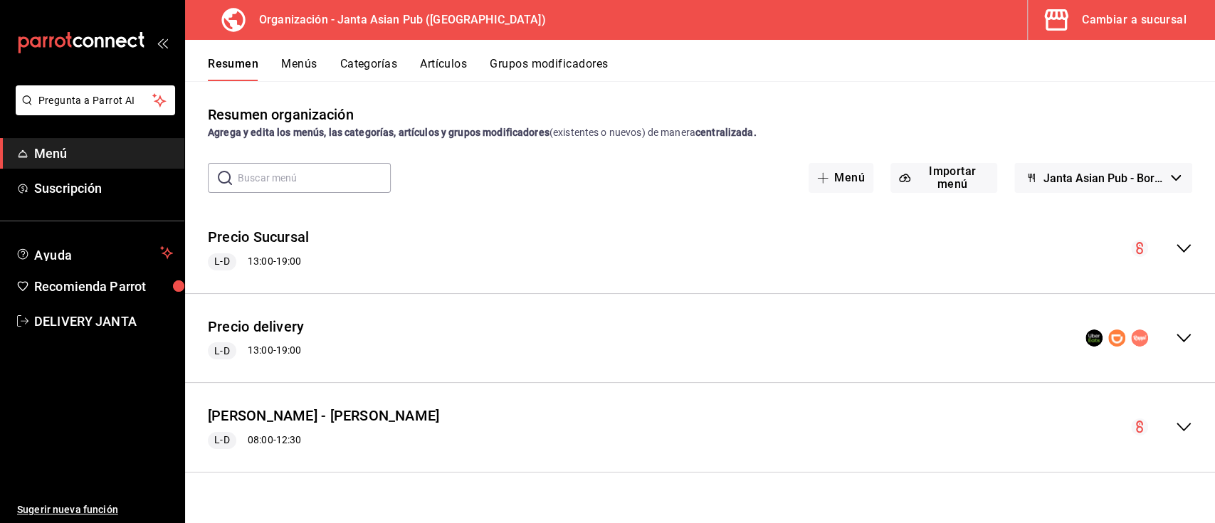
click at [1179, 342] on icon "collapse-menu-row" at bounding box center [1183, 338] width 17 height 17
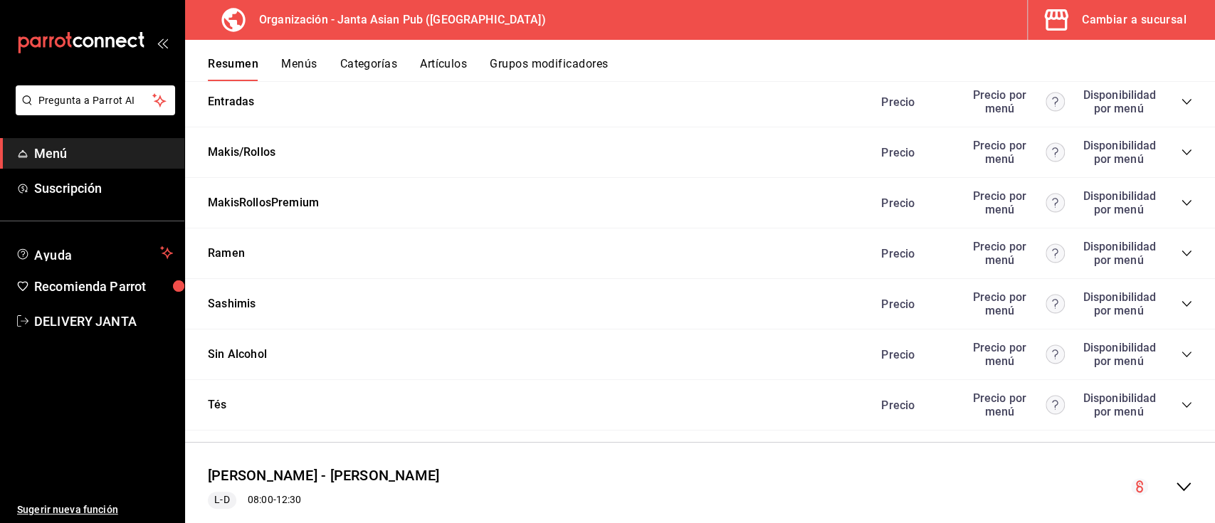
scroll to position [1399, 0]
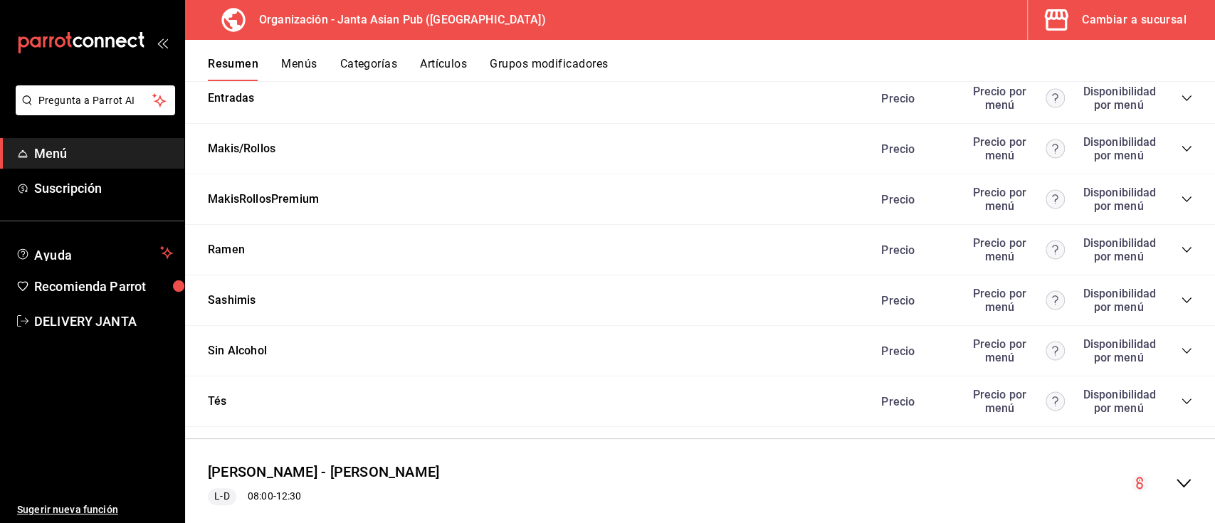
click at [1181, 152] on icon "collapse-category-row" at bounding box center [1186, 148] width 11 height 11
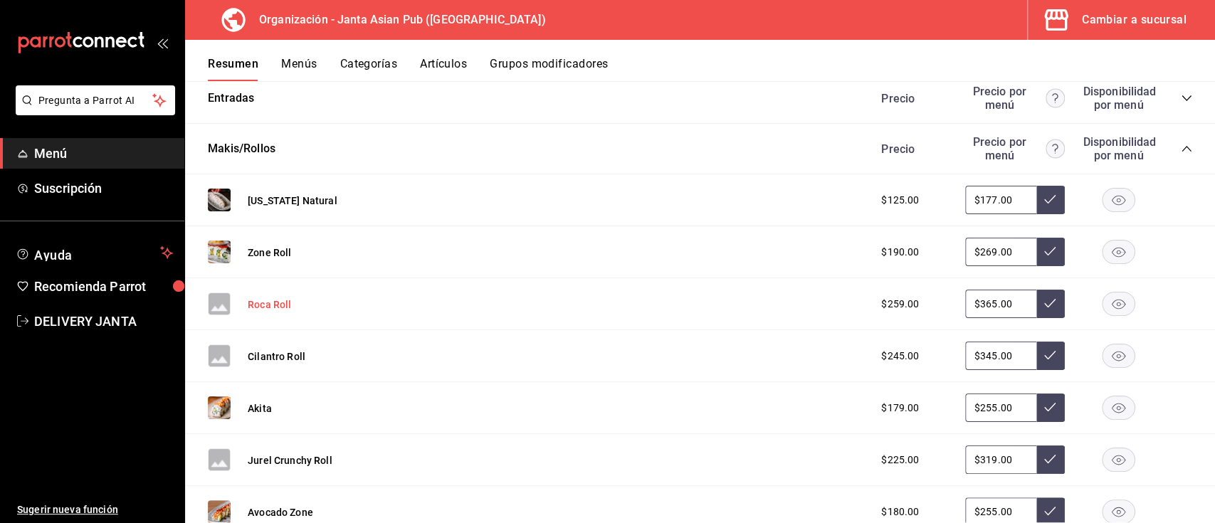
click at [278, 301] on button "Roca Roll" at bounding box center [269, 305] width 43 height 14
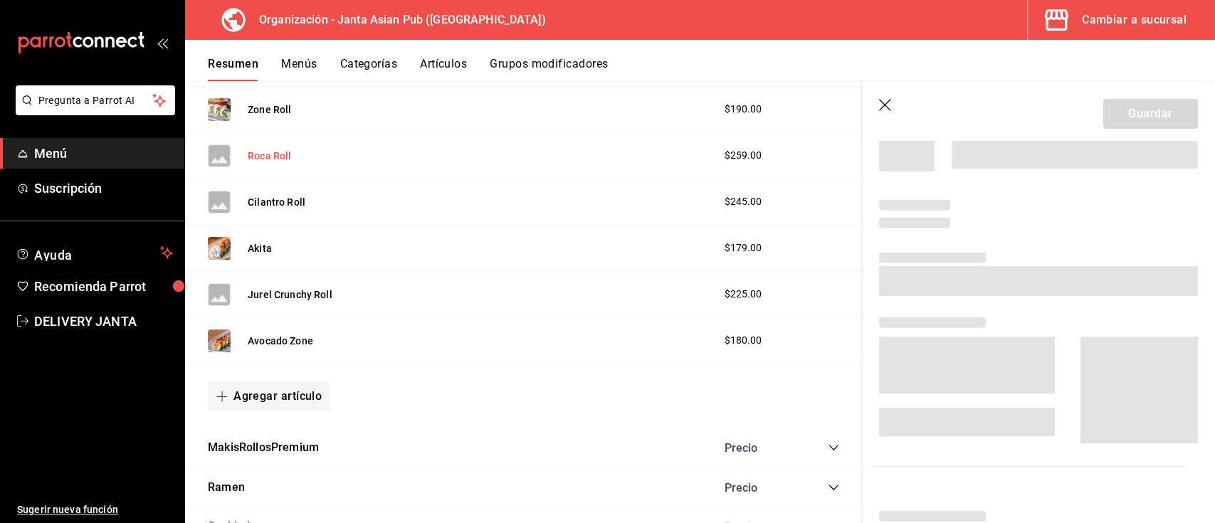
scroll to position [1279, 0]
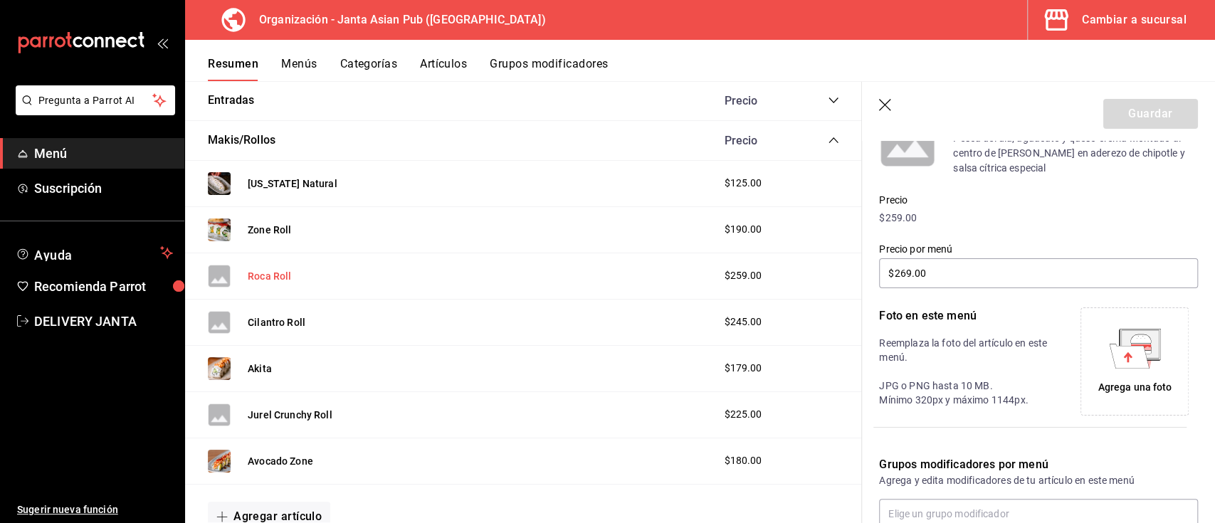
type input "$365.00"
click at [1132, 379] on div "Agrega una foto" at bounding box center [1134, 361] width 101 height 101
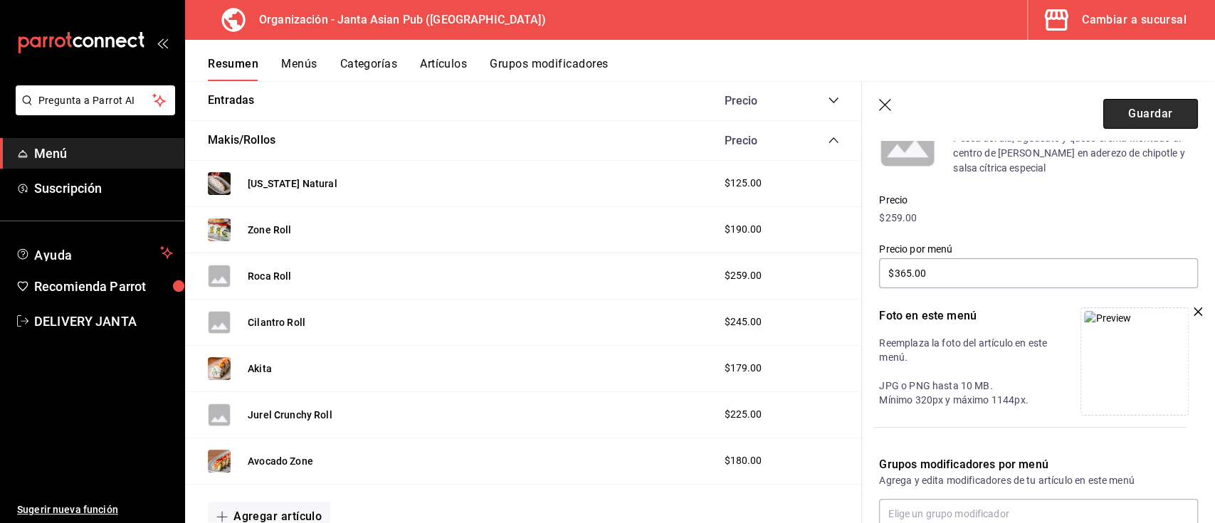
click at [1132, 107] on button "Guardar" at bounding box center [1150, 114] width 95 height 30
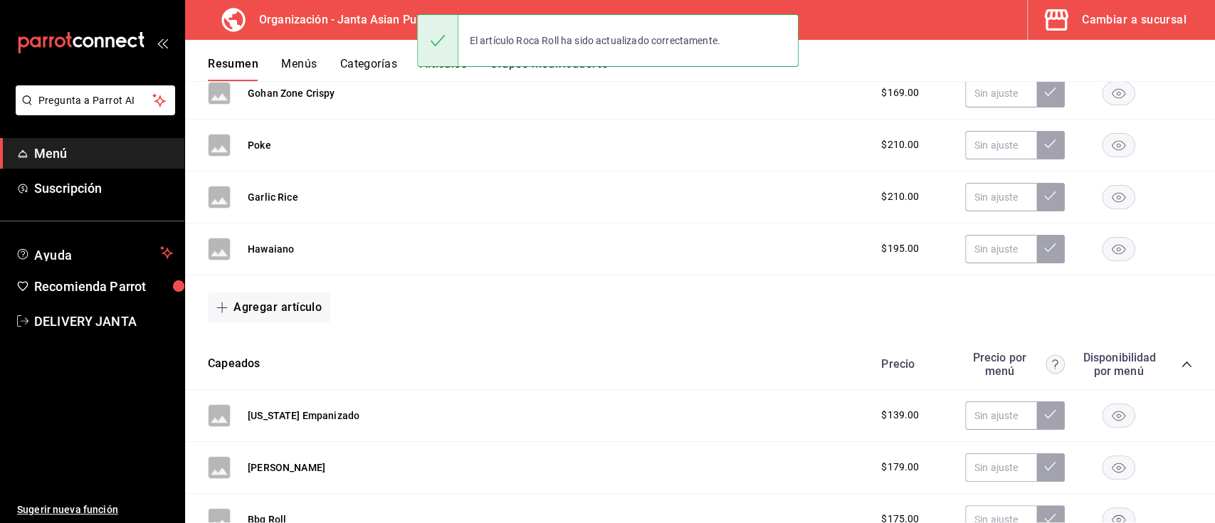
scroll to position [3027, 0]
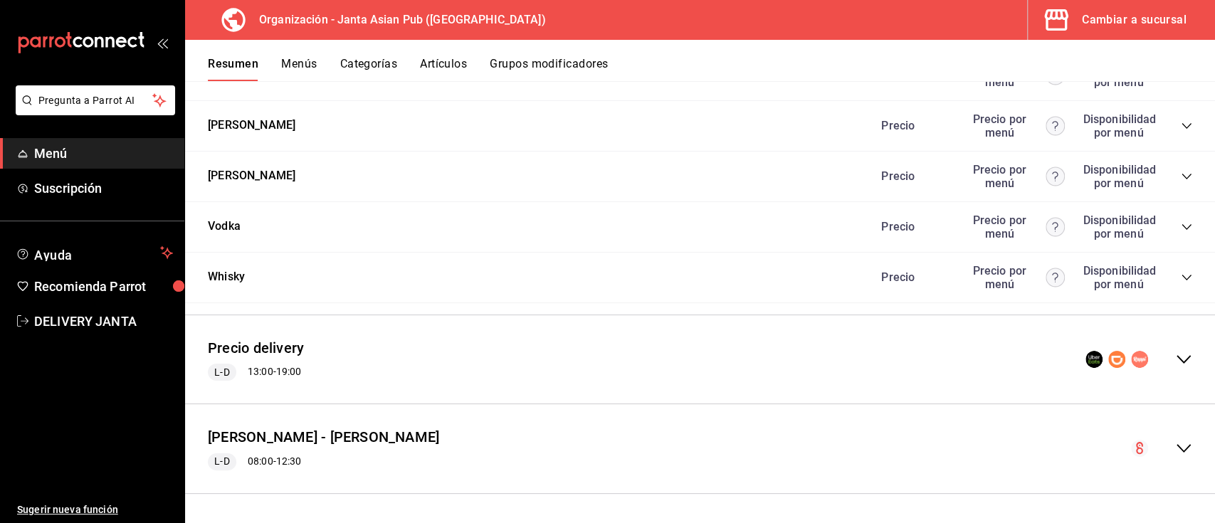
click at [1177, 349] on div "Precio delivery L-D 13:00 - 19:00" at bounding box center [700, 360] width 1030 height 66
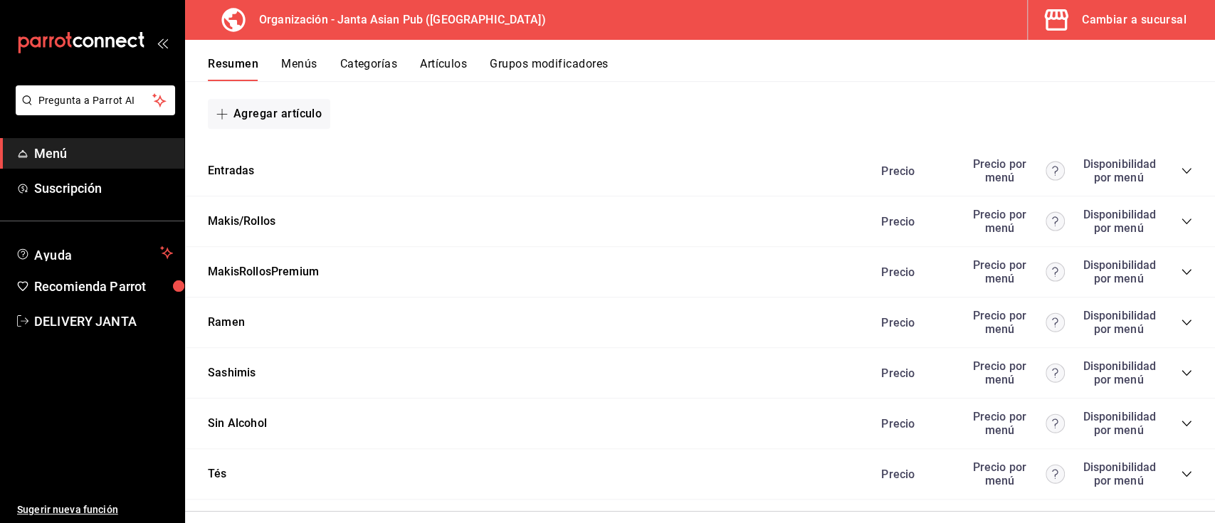
scroll to position [4425, 0]
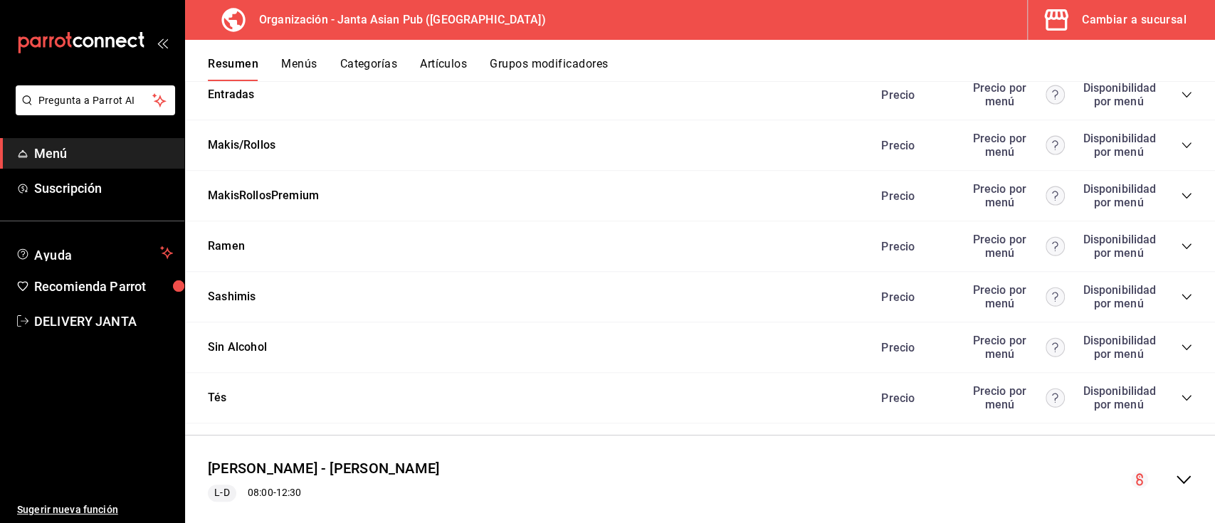
click at [1181, 151] on icon "collapse-category-row" at bounding box center [1186, 145] width 11 height 11
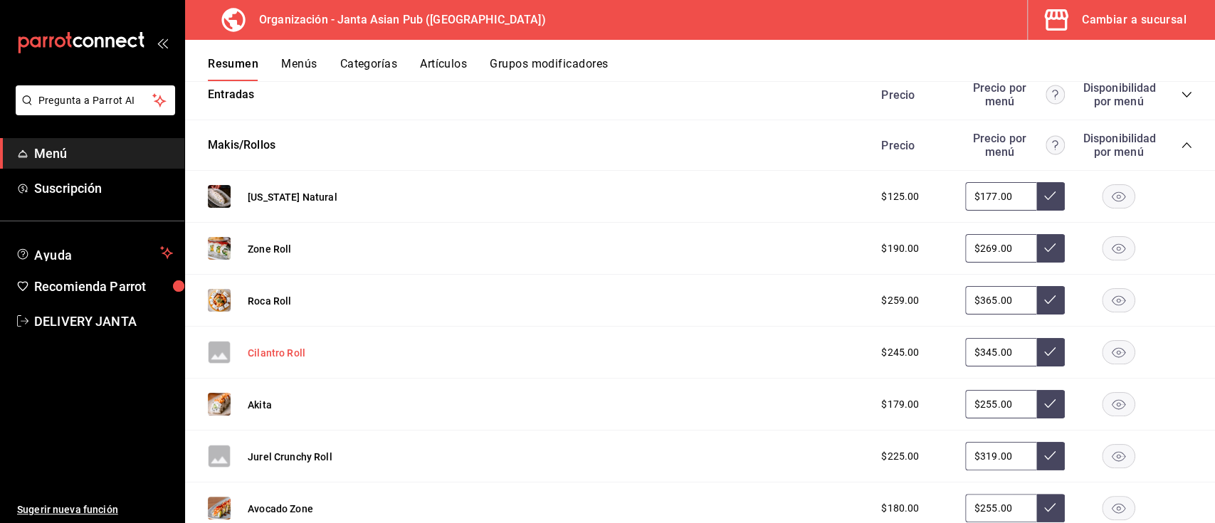
click at [285, 360] on button "Cilantro Roll" at bounding box center [277, 353] width 58 height 14
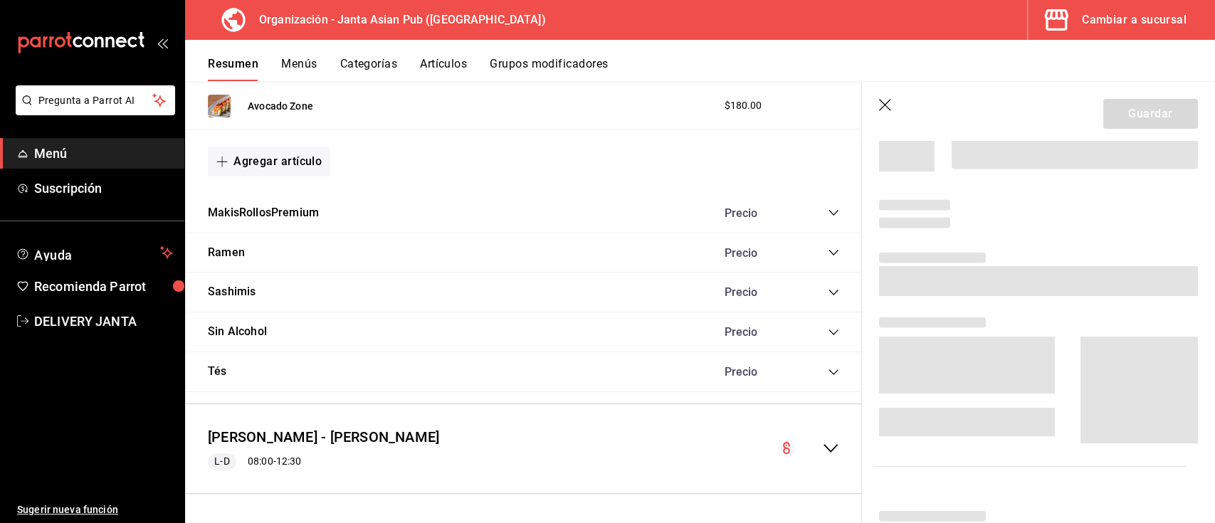
scroll to position [3758, 0]
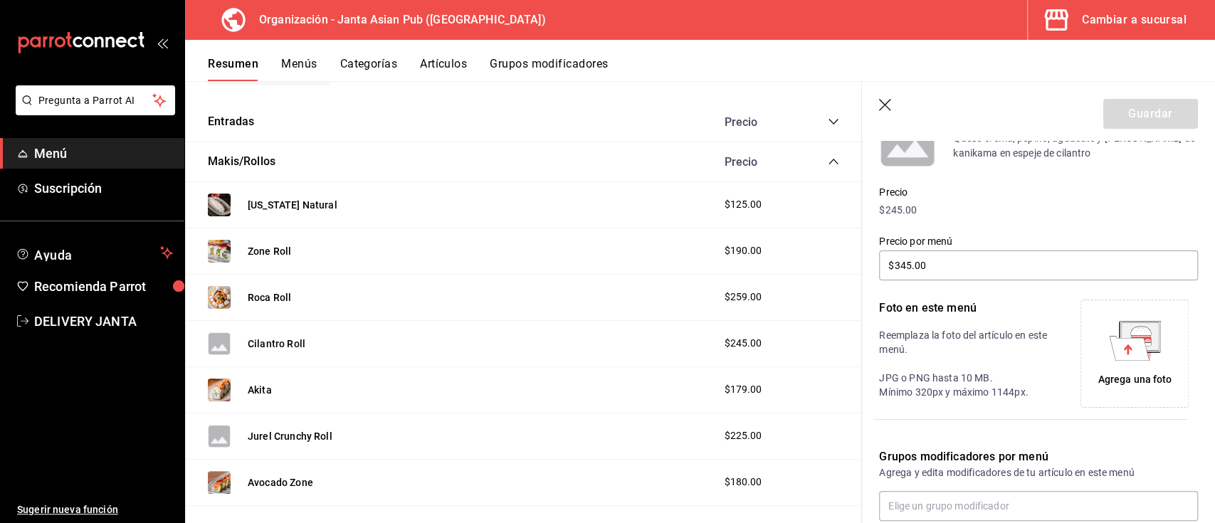
click at [1125, 362] on div "Agrega una foto" at bounding box center [1134, 353] width 101 height 101
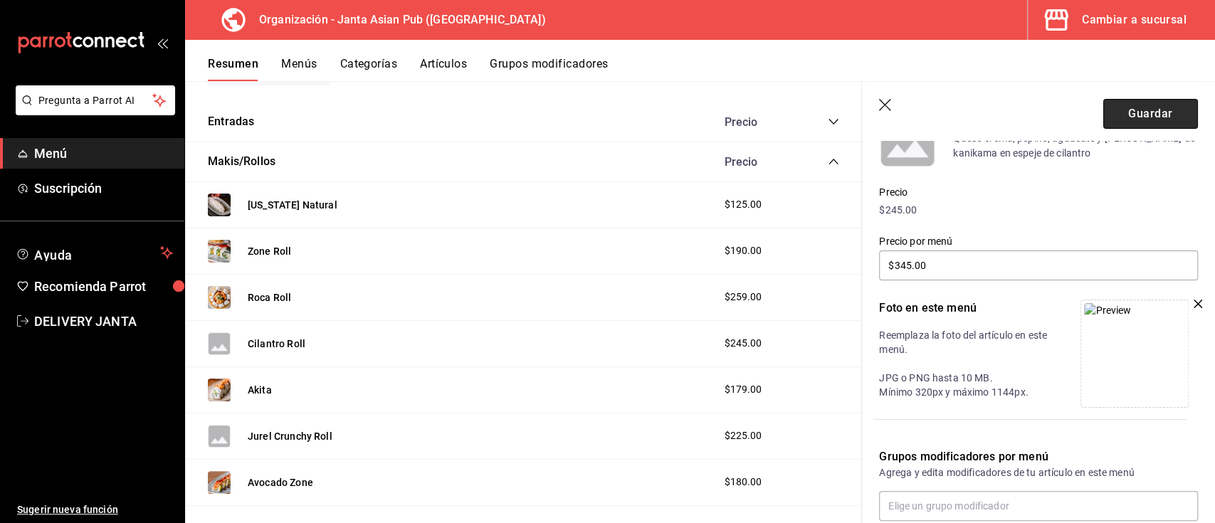
click at [1139, 113] on button "Guardar" at bounding box center [1150, 114] width 95 height 30
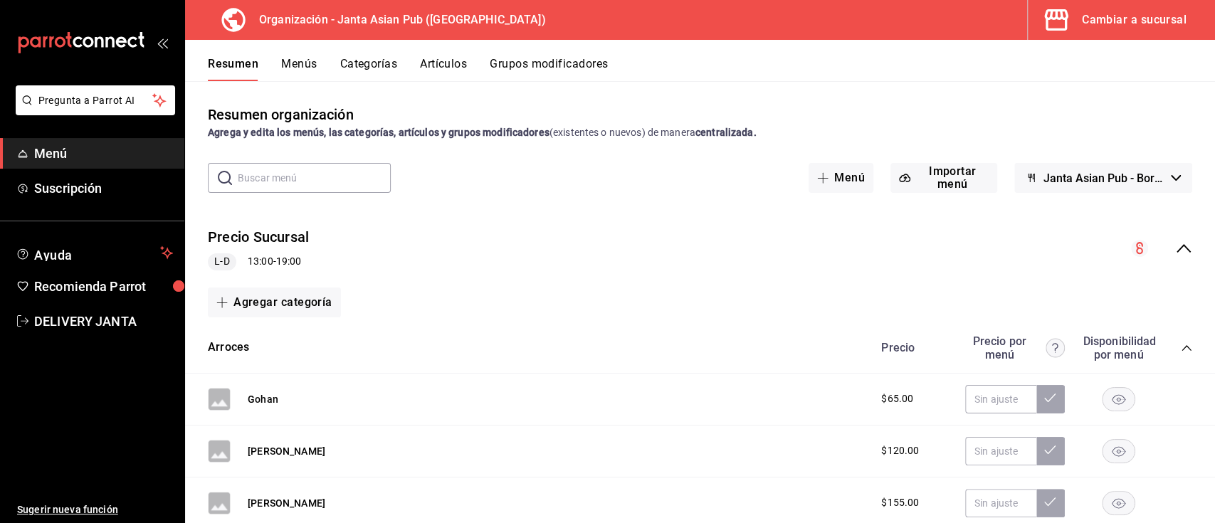
click at [1175, 244] on icon "collapse-menu-row" at bounding box center [1183, 248] width 17 height 17
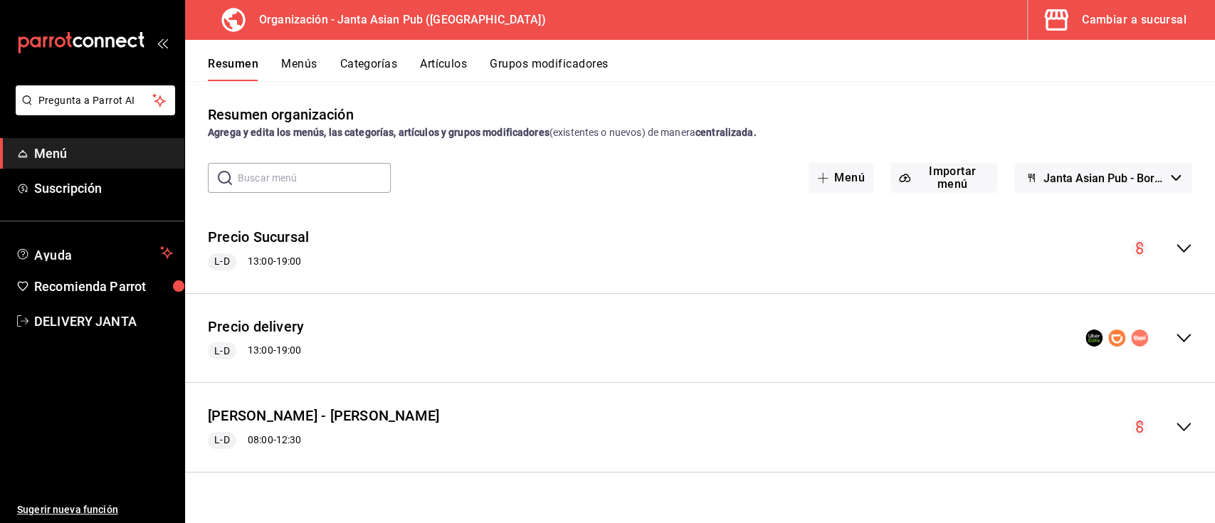
click at [1184, 339] on icon "collapse-menu-row" at bounding box center [1183, 338] width 17 height 17
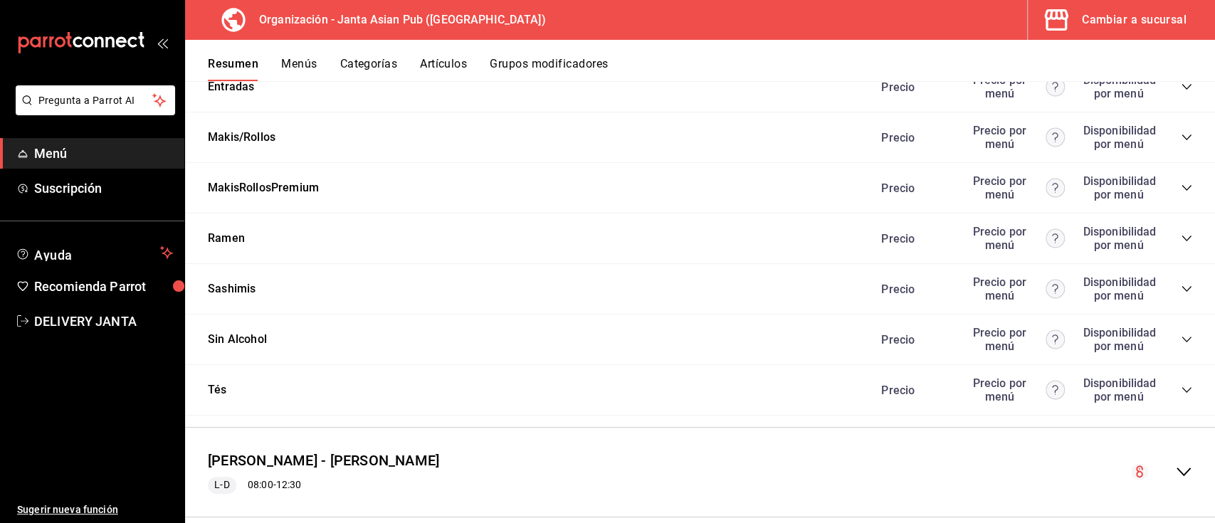
scroll to position [1423, 0]
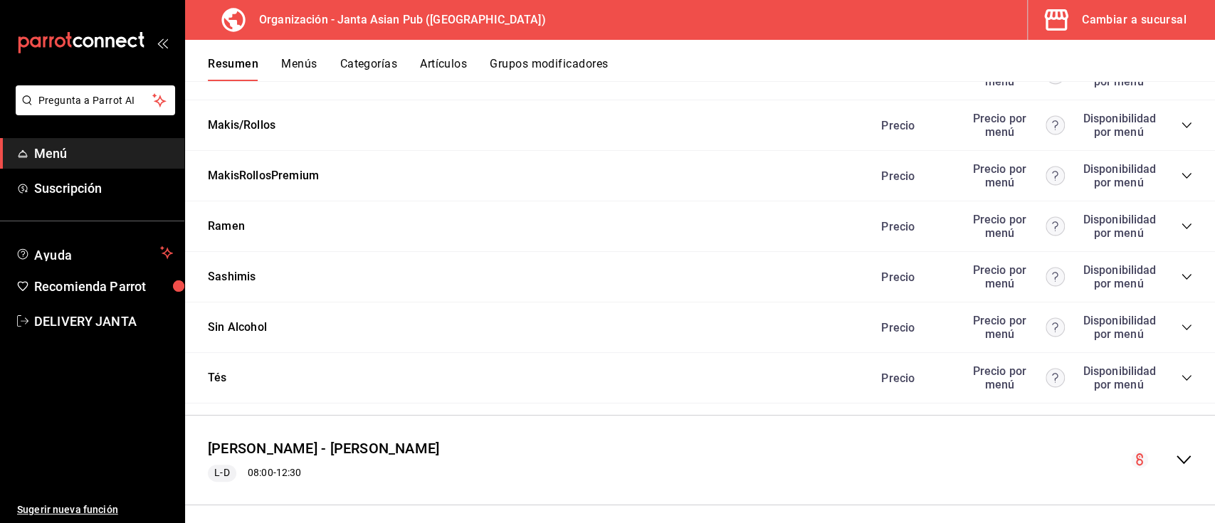
click at [1181, 130] on icon "collapse-category-row" at bounding box center [1186, 125] width 11 height 11
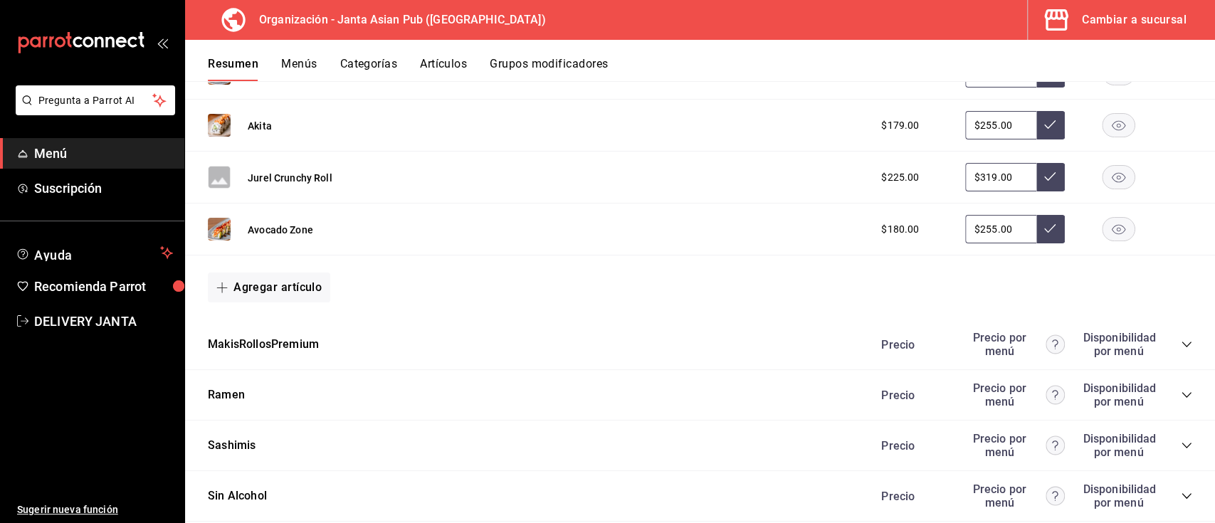
scroll to position [1714, 0]
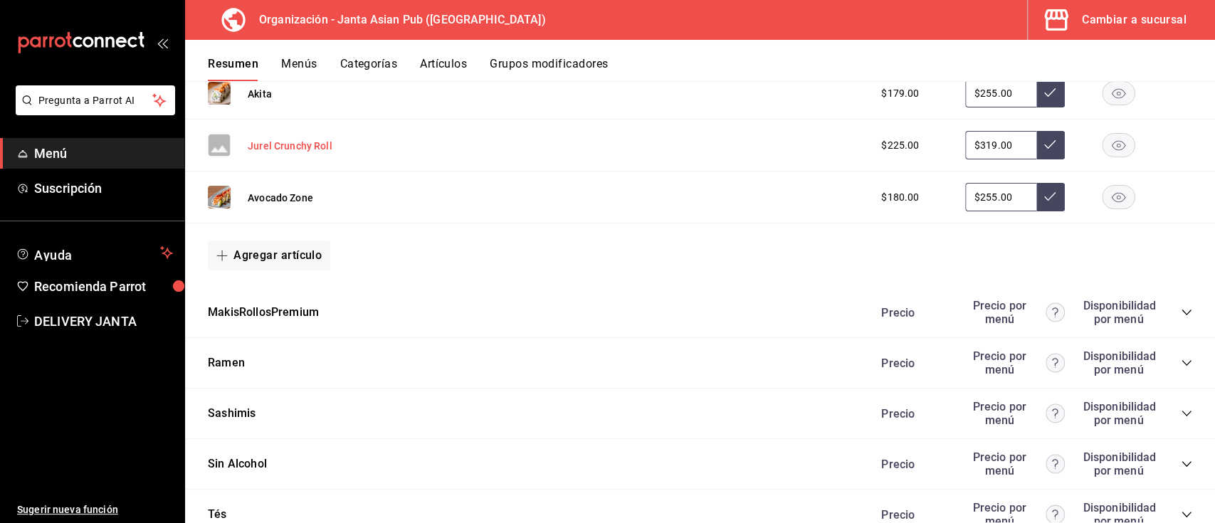
click at [269, 145] on button "Jurel Crunchy Roll" at bounding box center [290, 146] width 85 height 14
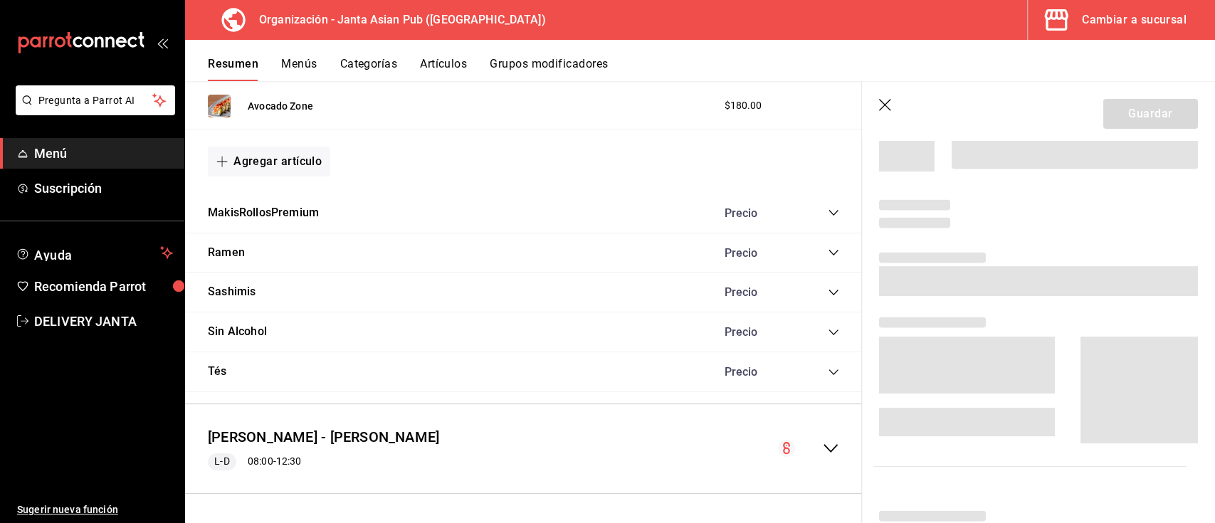
scroll to position [1552, 0]
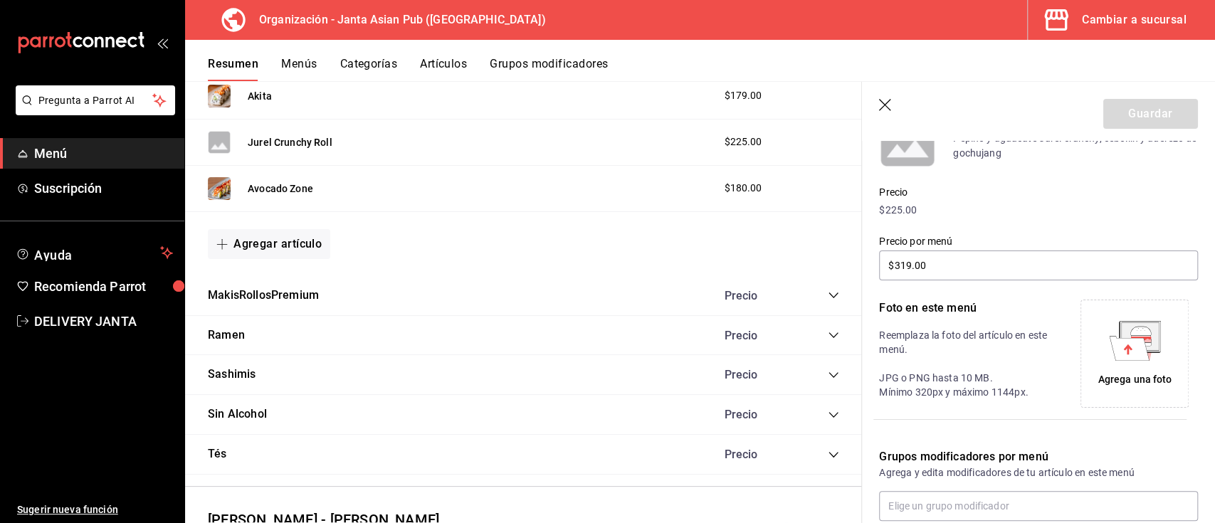
click at [1109, 353] on icon at bounding box center [1129, 348] width 40 height 25
click at [1137, 347] on icon at bounding box center [1139, 336] width 37 height 28
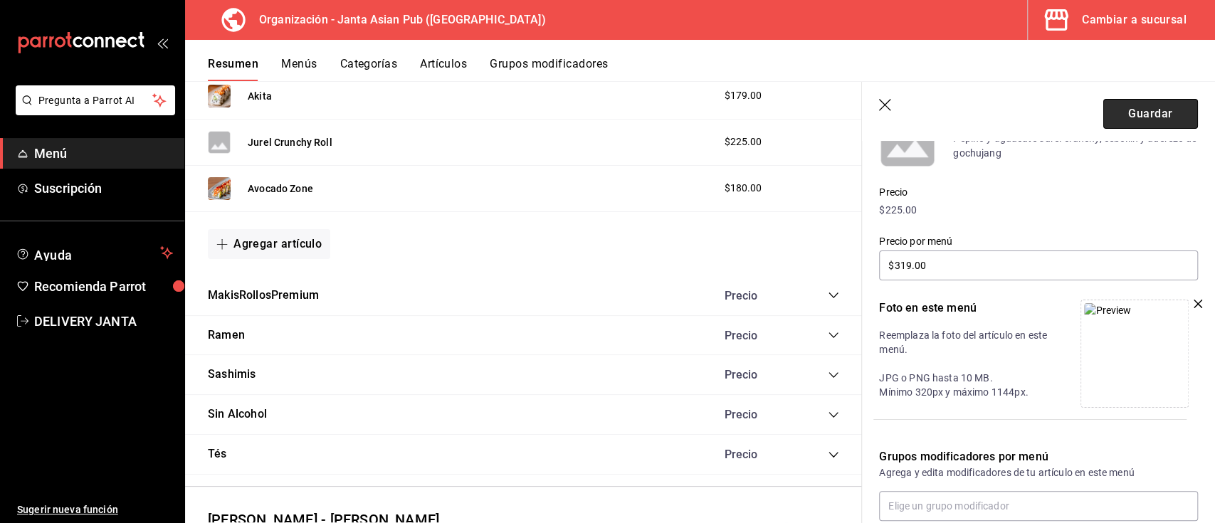
click at [1150, 105] on button "Guardar" at bounding box center [1150, 114] width 95 height 30
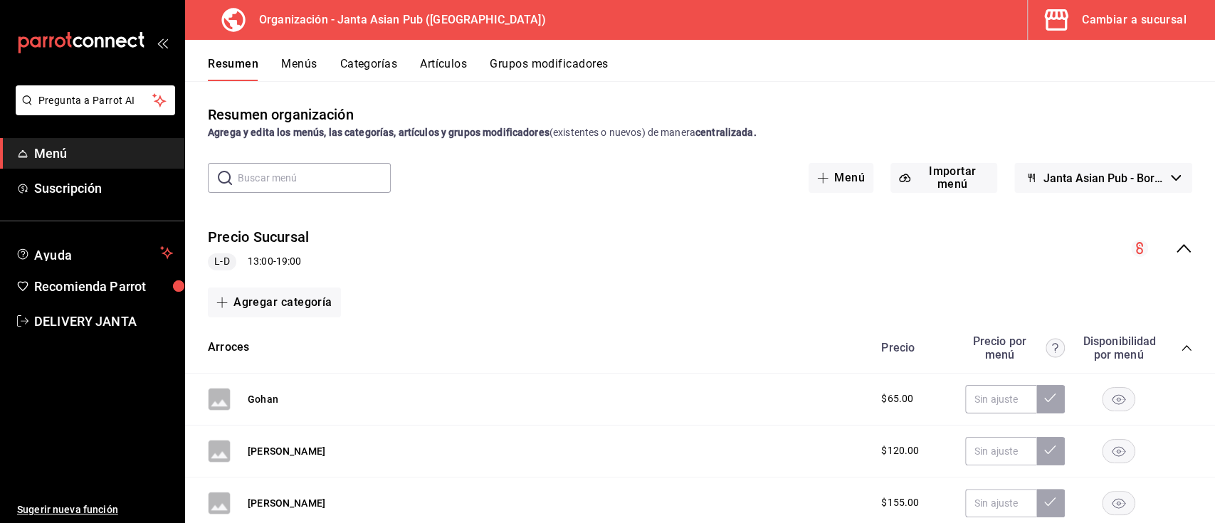
click at [1177, 251] on icon "collapse-menu-row" at bounding box center [1184, 248] width 14 height 9
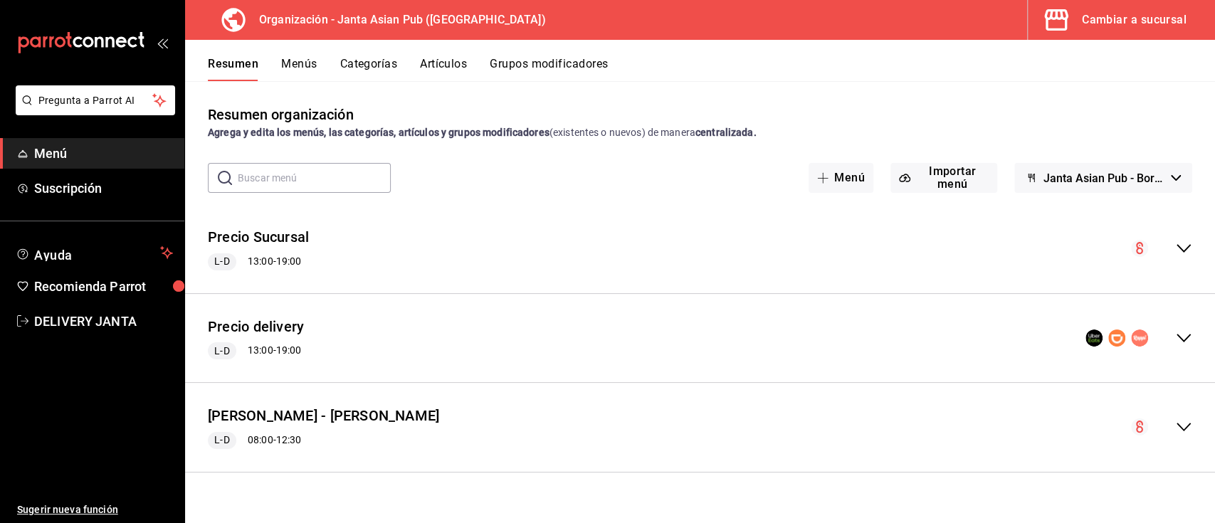
click at [1184, 336] on icon "collapse-menu-row" at bounding box center [1183, 338] width 17 height 17
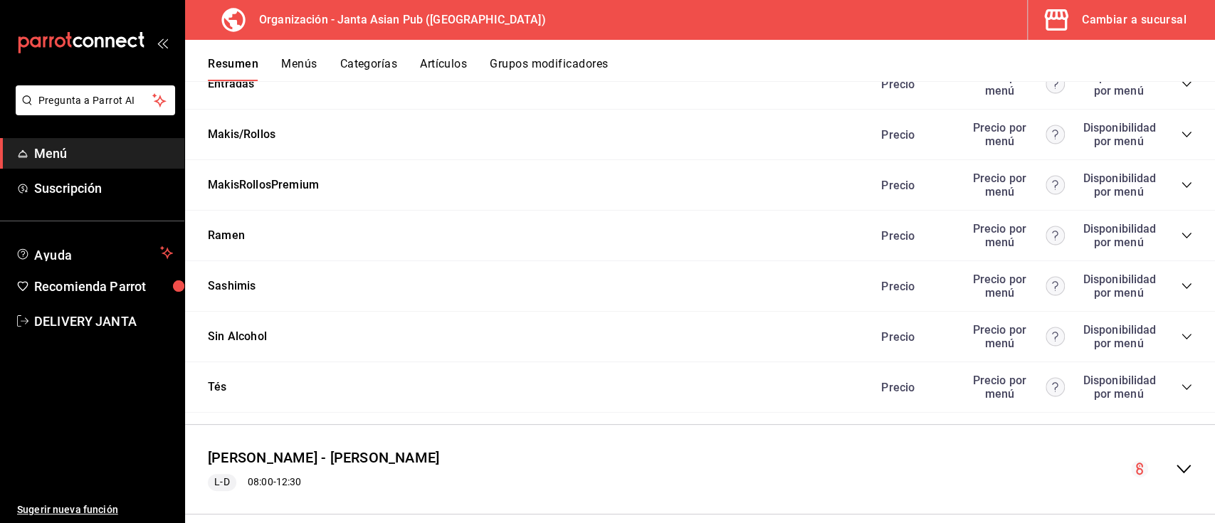
scroll to position [1425, 0]
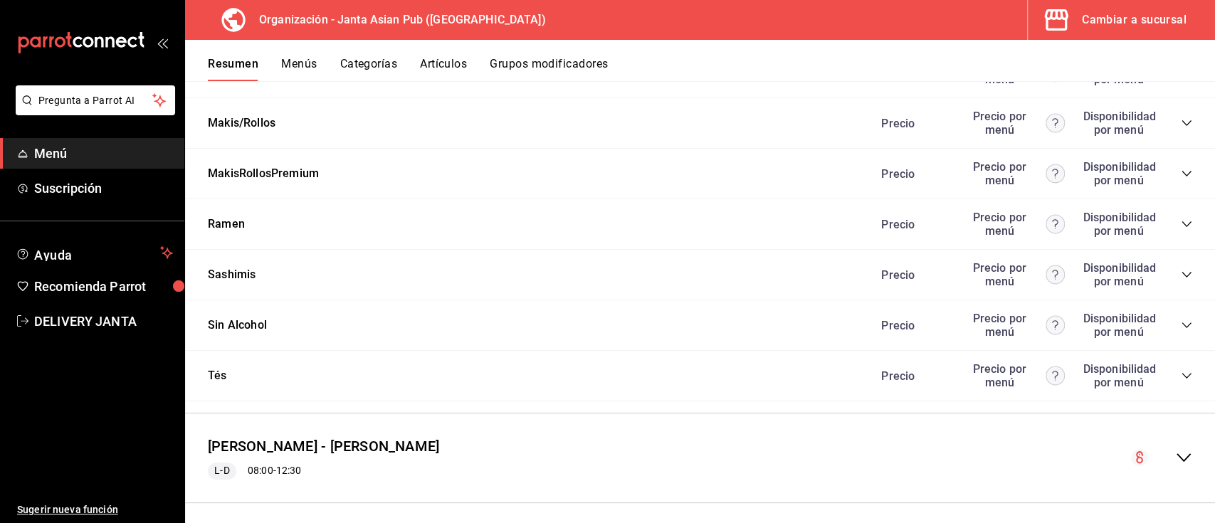
click at [1181, 122] on icon "collapse-category-row" at bounding box center [1186, 122] width 11 height 11
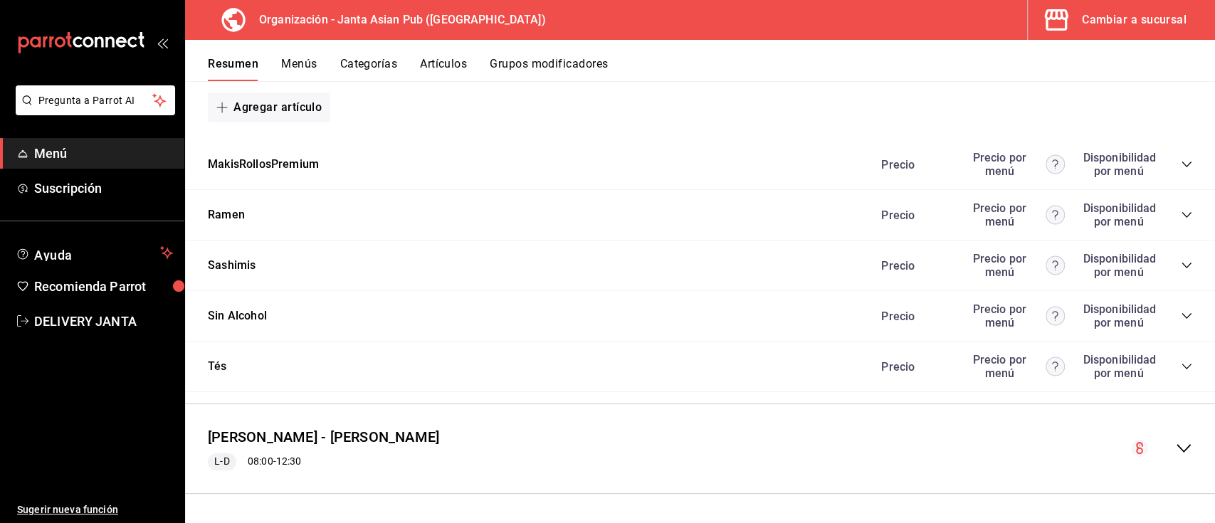
click at [1181, 164] on icon "collapse-category-row" at bounding box center [1186, 164] width 11 height 11
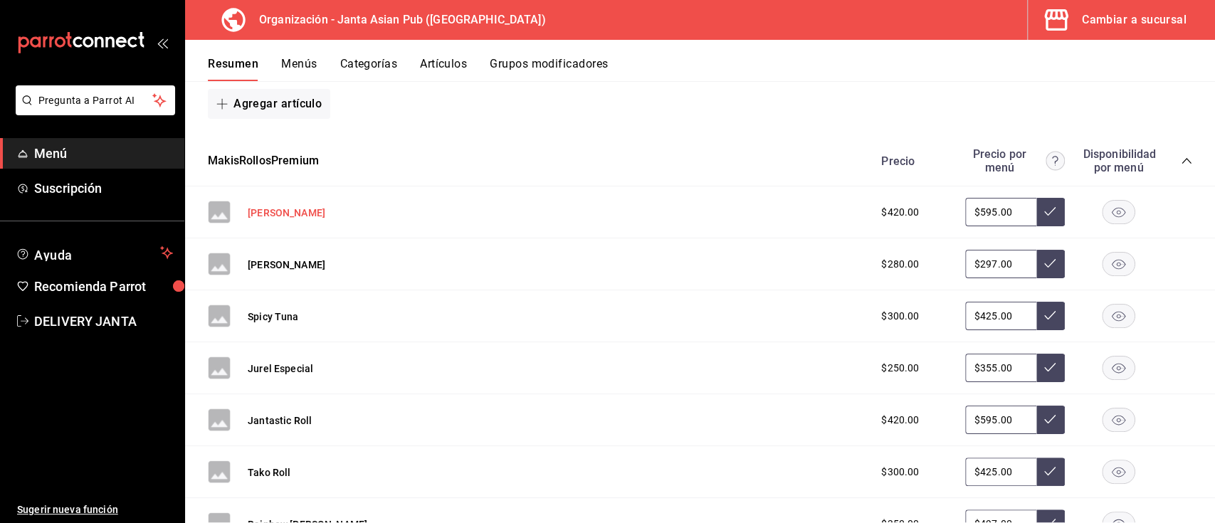
click at [275, 212] on button "[PERSON_NAME]" at bounding box center [287, 213] width 78 height 14
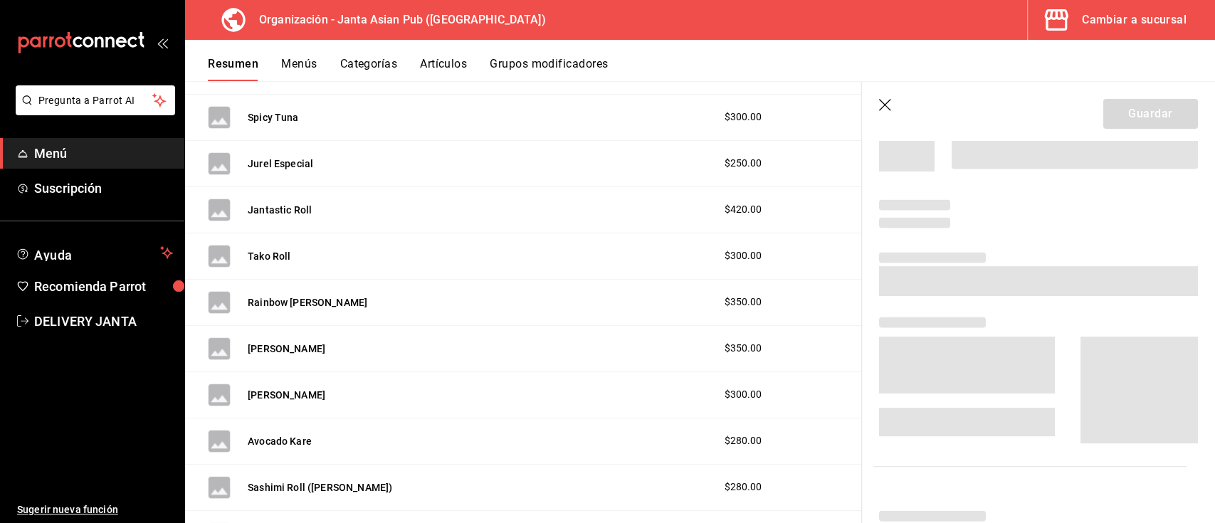
scroll to position [1688, 0]
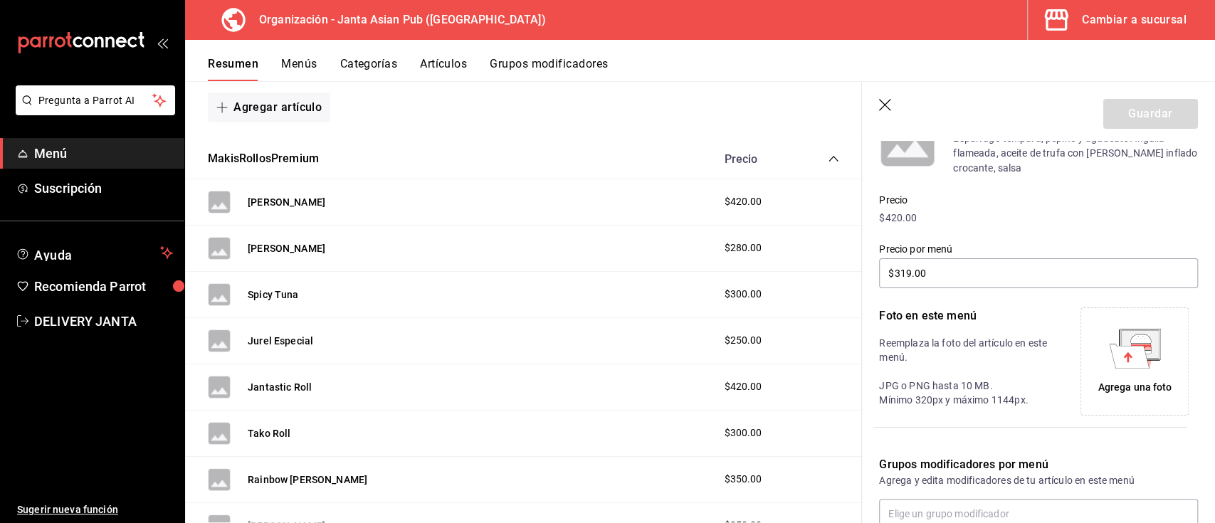
type input "$595.00"
click at [1106, 374] on div "Agrega una foto" at bounding box center [1134, 361] width 101 height 101
click at [281, 241] on div "[PERSON_NAME]" at bounding box center [287, 248] width 78 height 15
click at [284, 242] on button "[PERSON_NAME]" at bounding box center [287, 248] width 78 height 14
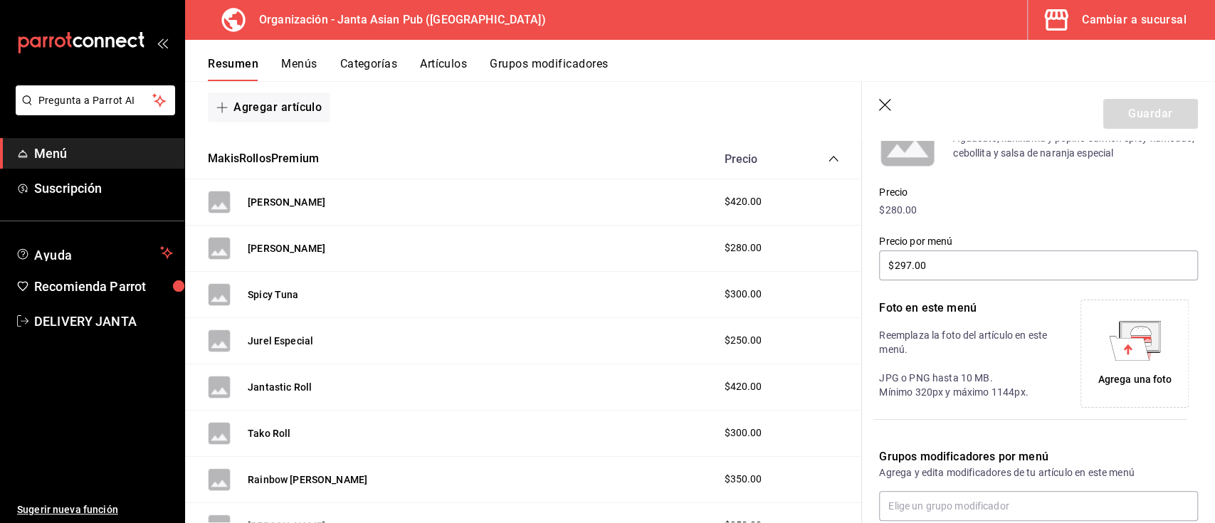
click at [1155, 354] on div "Agrega una foto" at bounding box center [1134, 353] width 101 height 101
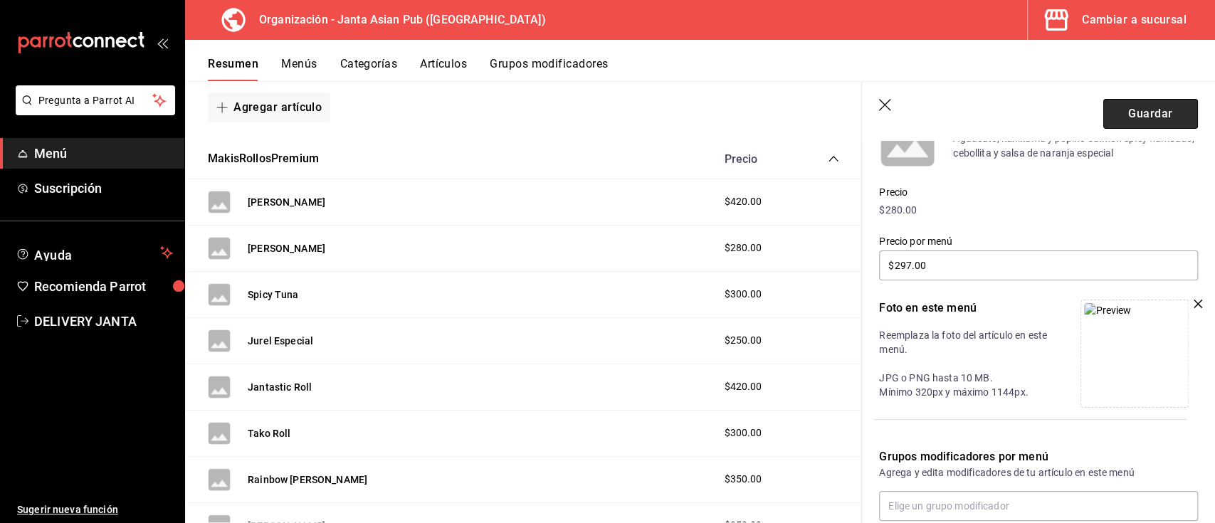
click at [1135, 103] on button "Guardar" at bounding box center [1150, 114] width 95 height 30
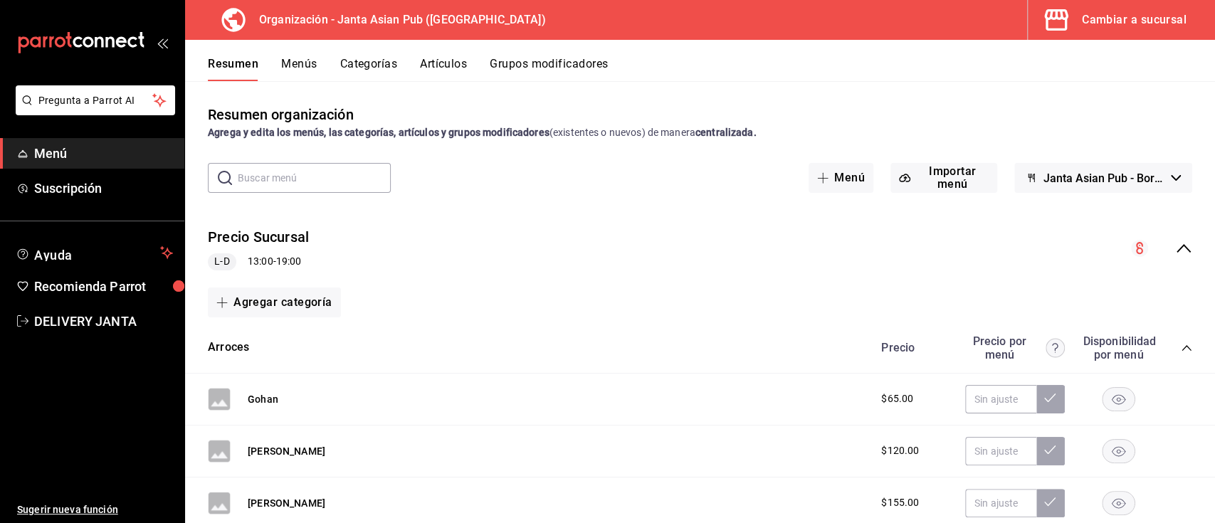
click at [1175, 241] on icon "collapse-menu-row" at bounding box center [1183, 248] width 17 height 17
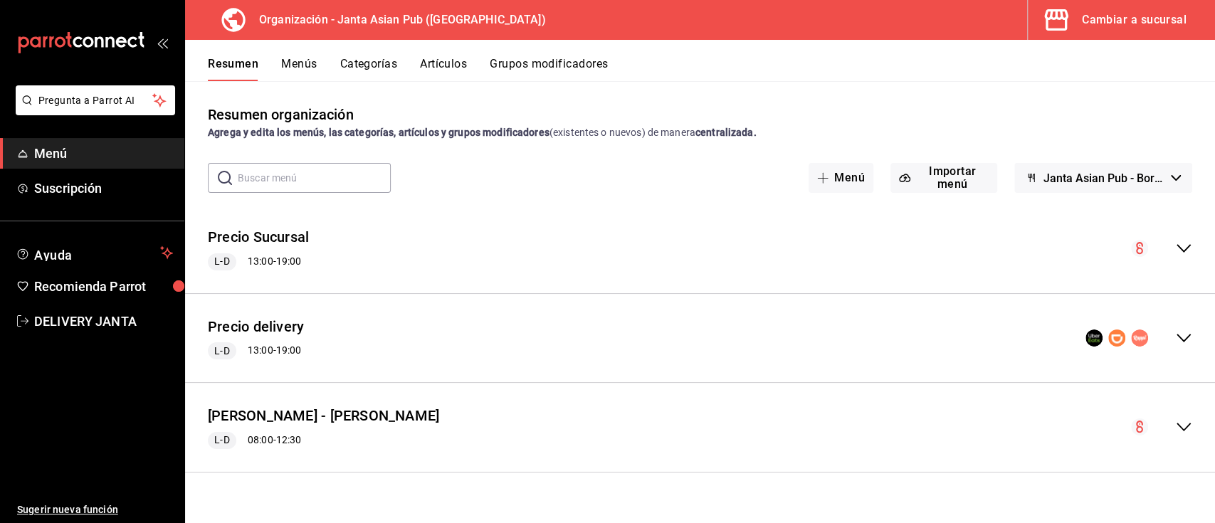
click at [1179, 334] on icon "collapse-menu-row" at bounding box center [1183, 338] width 17 height 17
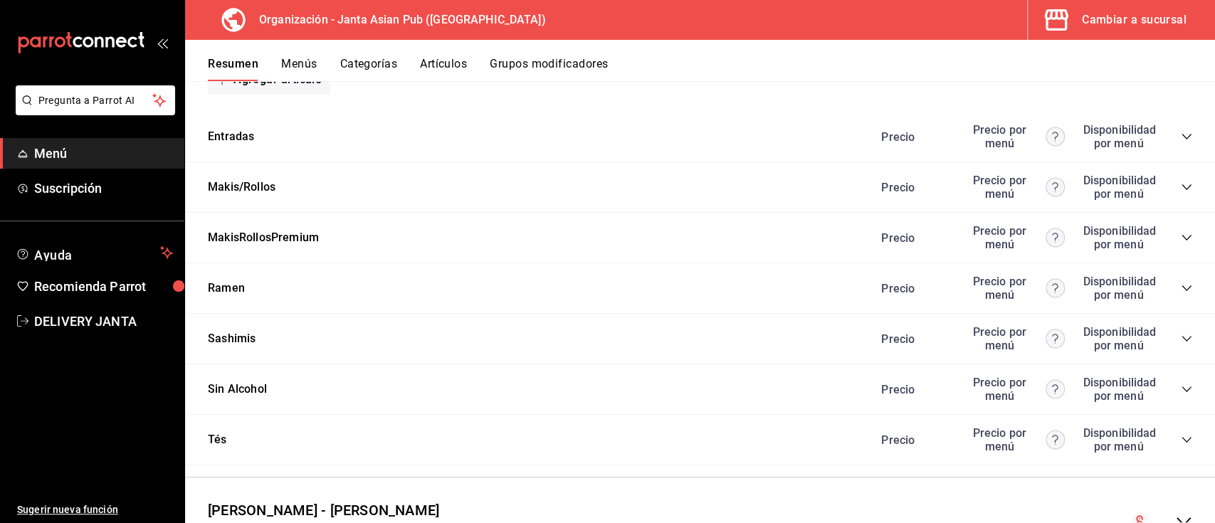
scroll to position [1364, 0]
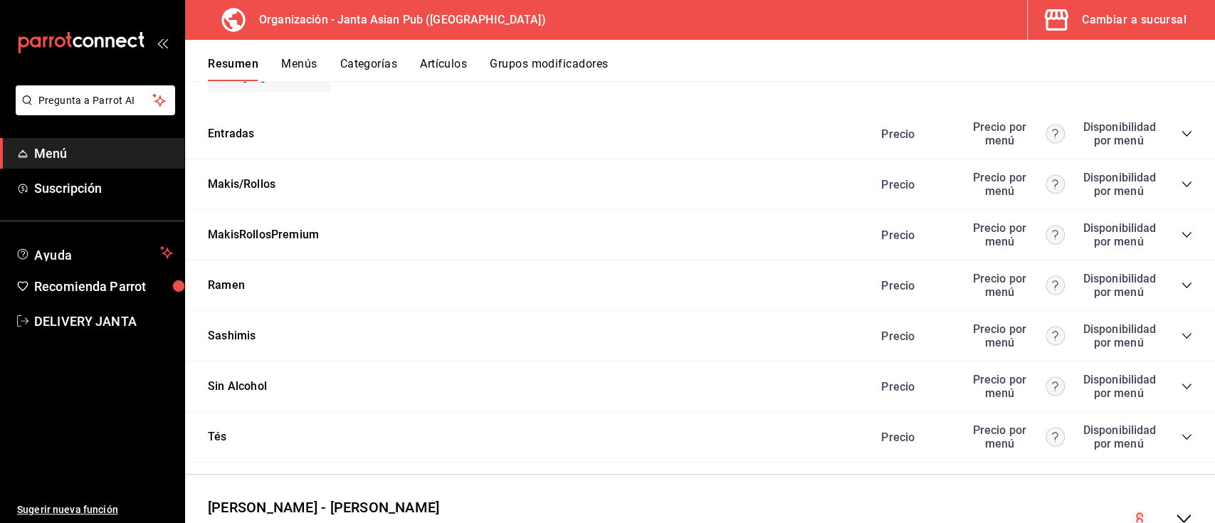
click at [1181, 179] on icon "collapse-category-row" at bounding box center [1186, 184] width 11 height 11
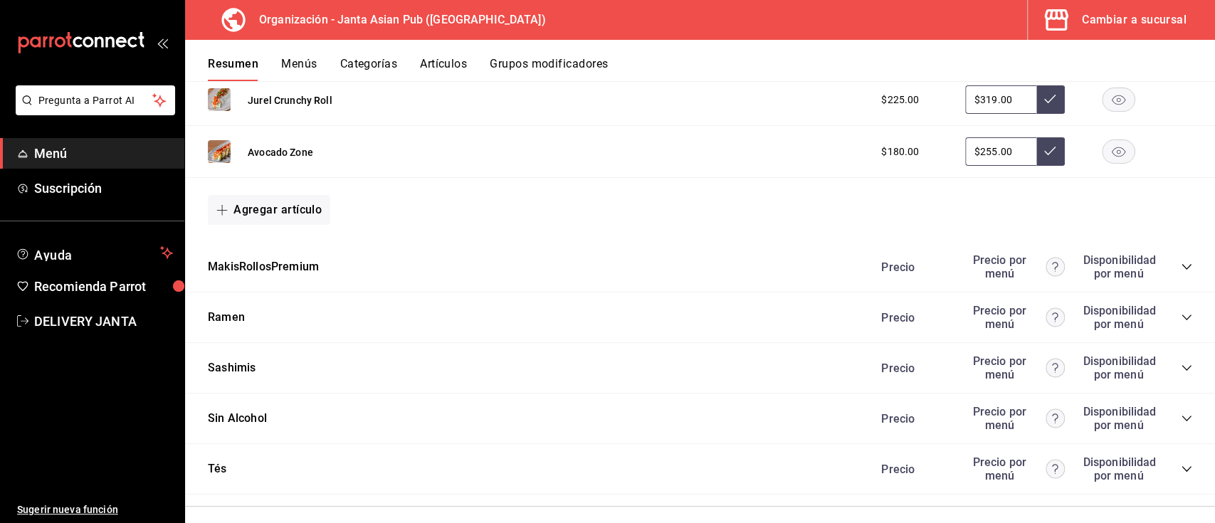
scroll to position [1763, 0]
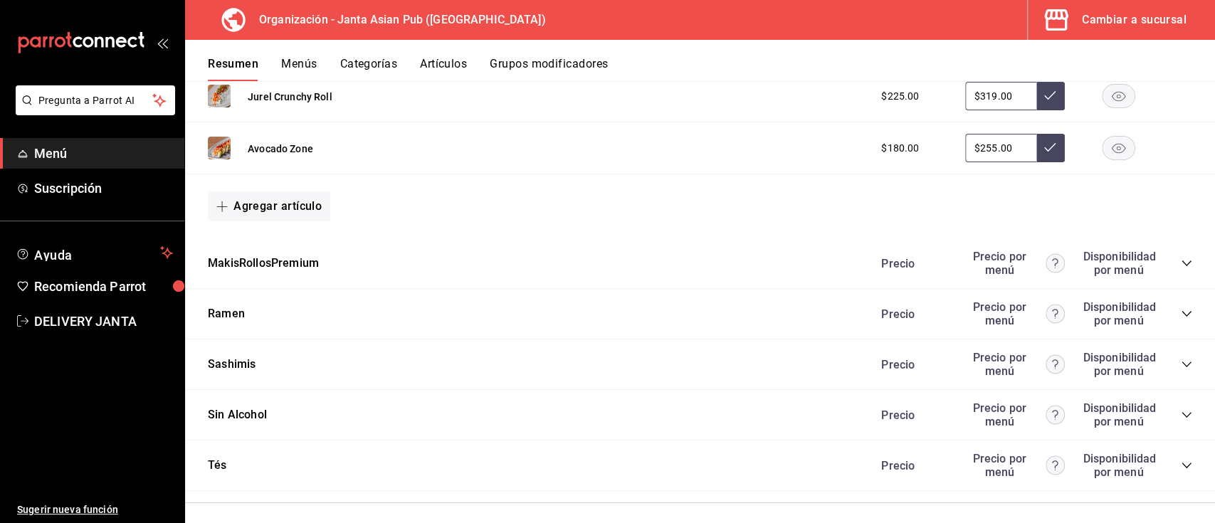
click at [1181, 260] on icon "collapse-category-row" at bounding box center [1186, 263] width 11 height 11
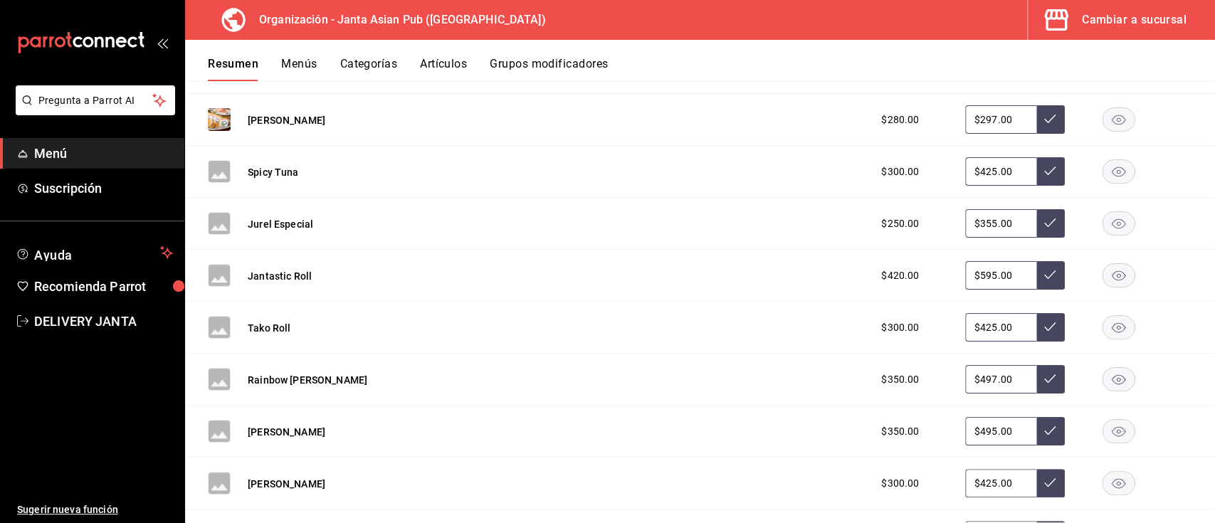
scroll to position [2024, 0]
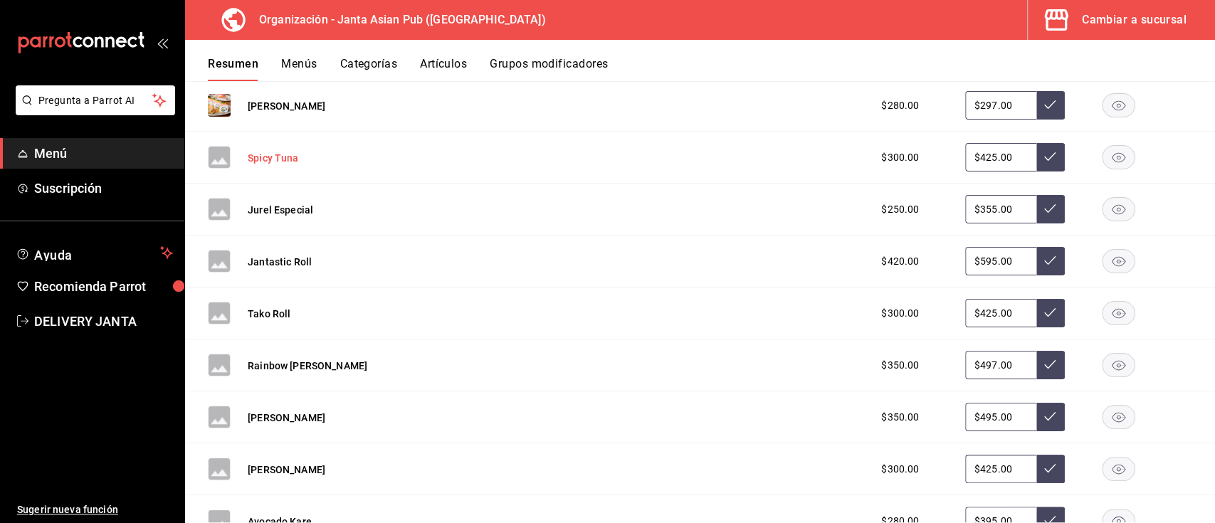
click at [284, 153] on button "Spicy Tuna" at bounding box center [273, 158] width 51 height 14
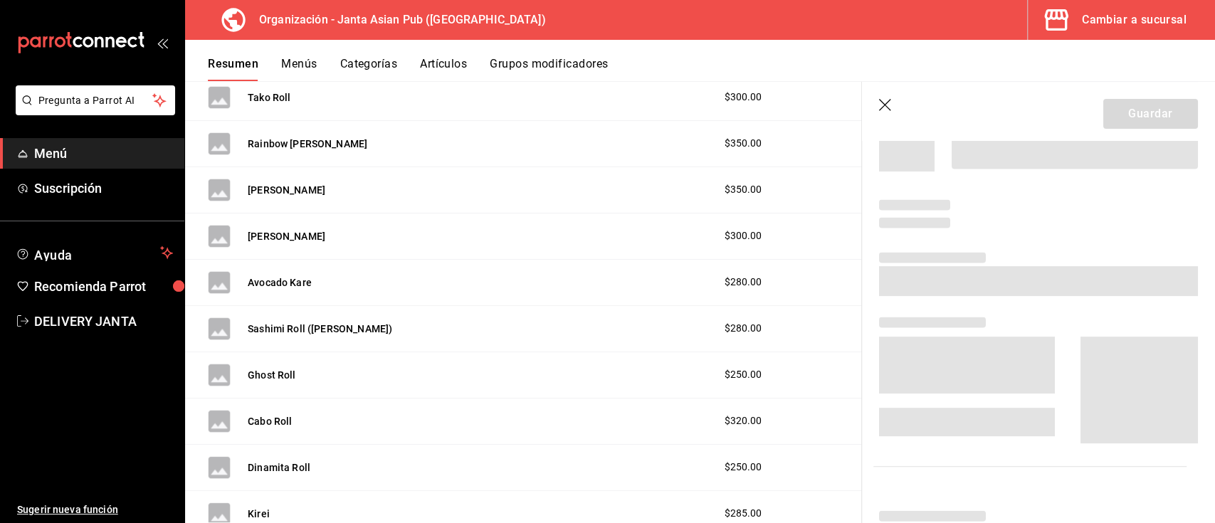
scroll to position [1828, 0]
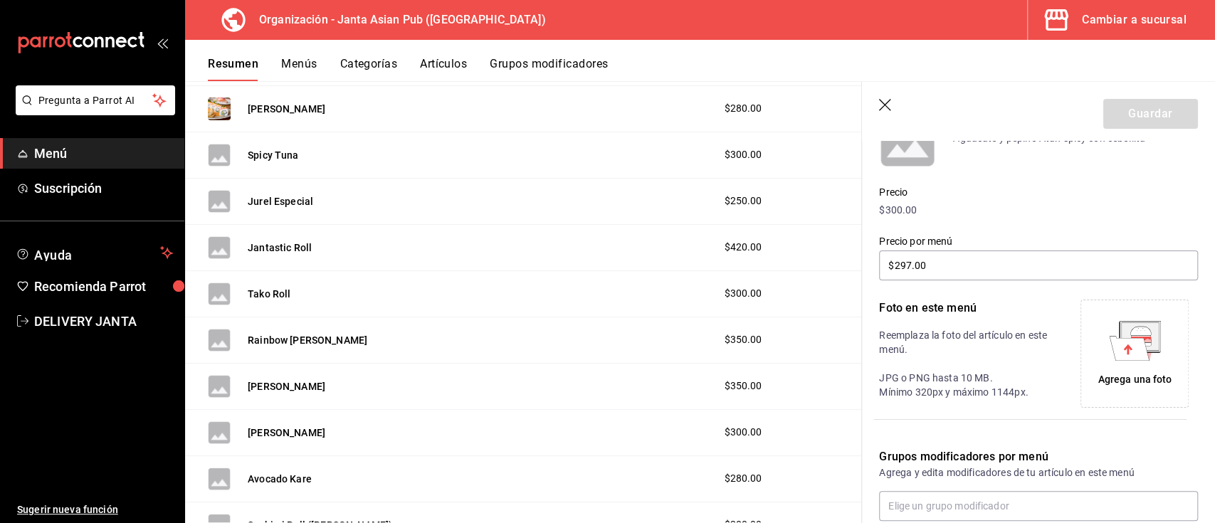
type input "$425.00"
click at [1102, 364] on div "Agrega una foto" at bounding box center [1134, 353] width 101 height 101
click at [1128, 362] on div "Agrega una foto" at bounding box center [1134, 353] width 101 height 101
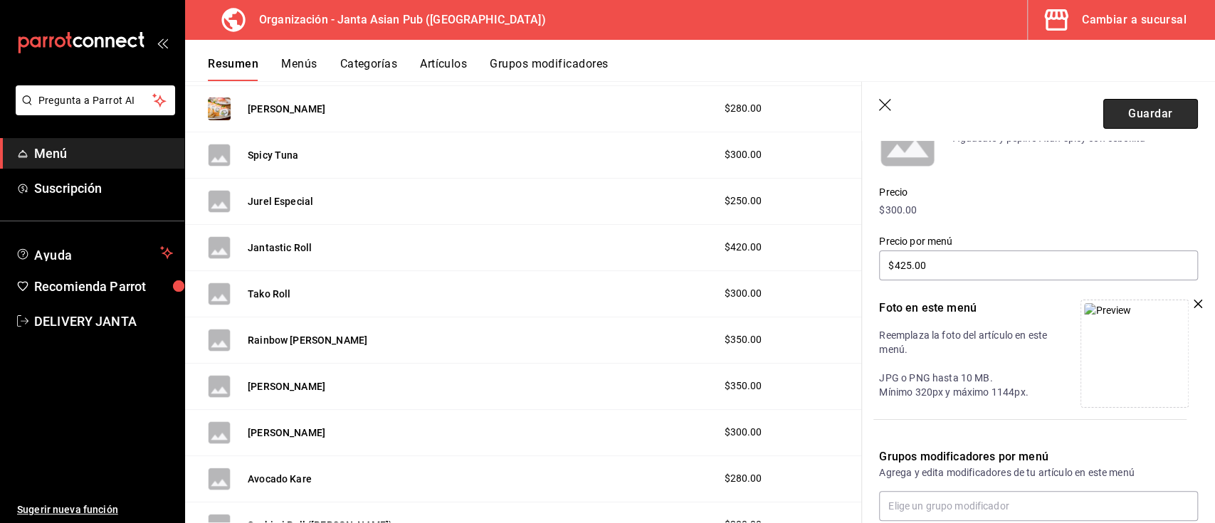
click at [1130, 106] on button "Guardar" at bounding box center [1150, 114] width 95 height 30
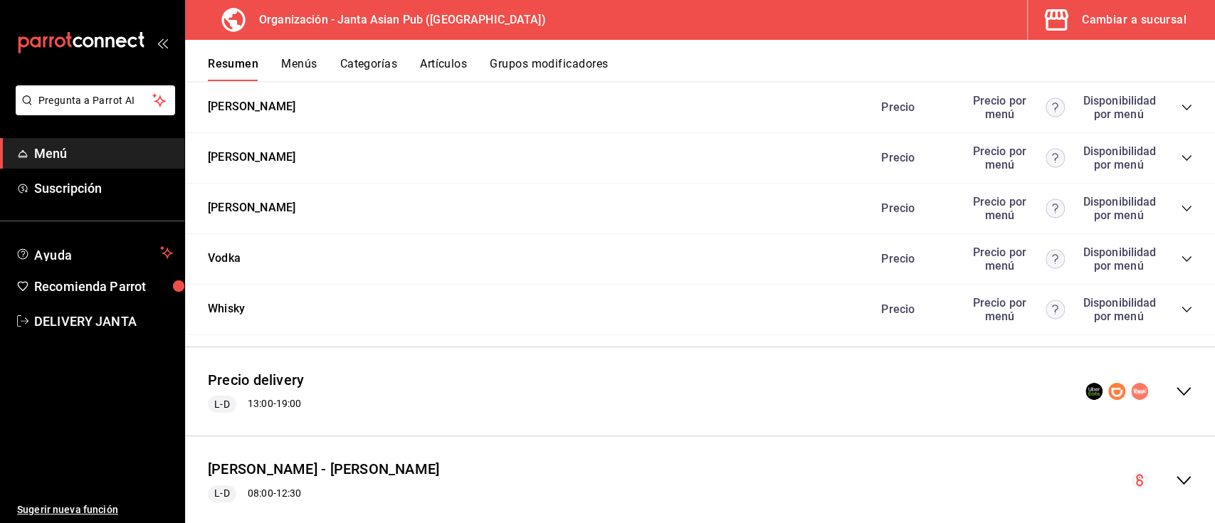
scroll to position [3027, 0]
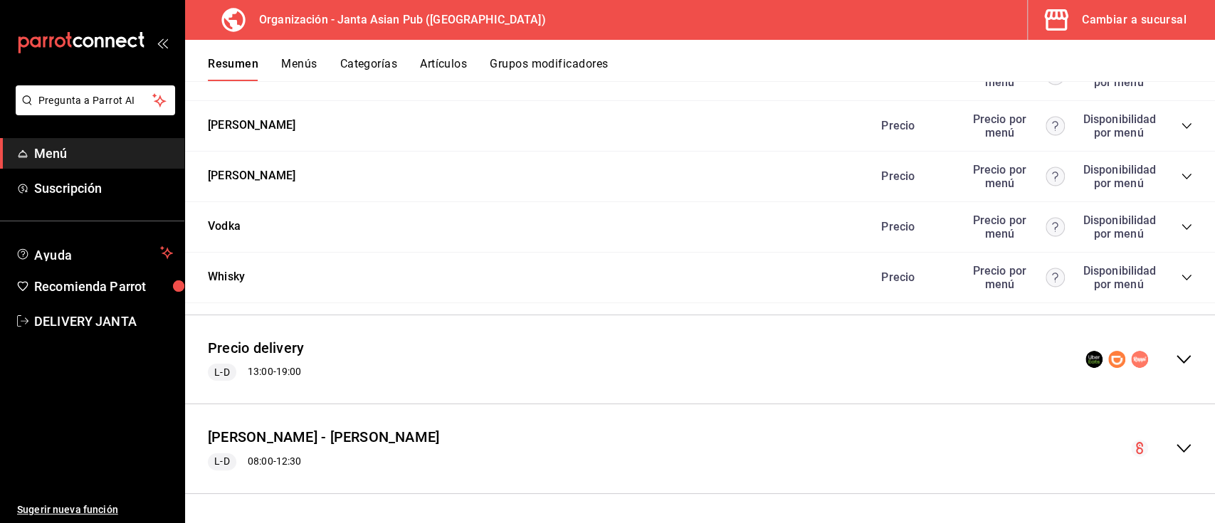
click at [1175, 355] on icon "collapse-menu-row" at bounding box center [1183, 359] width 17 height 17
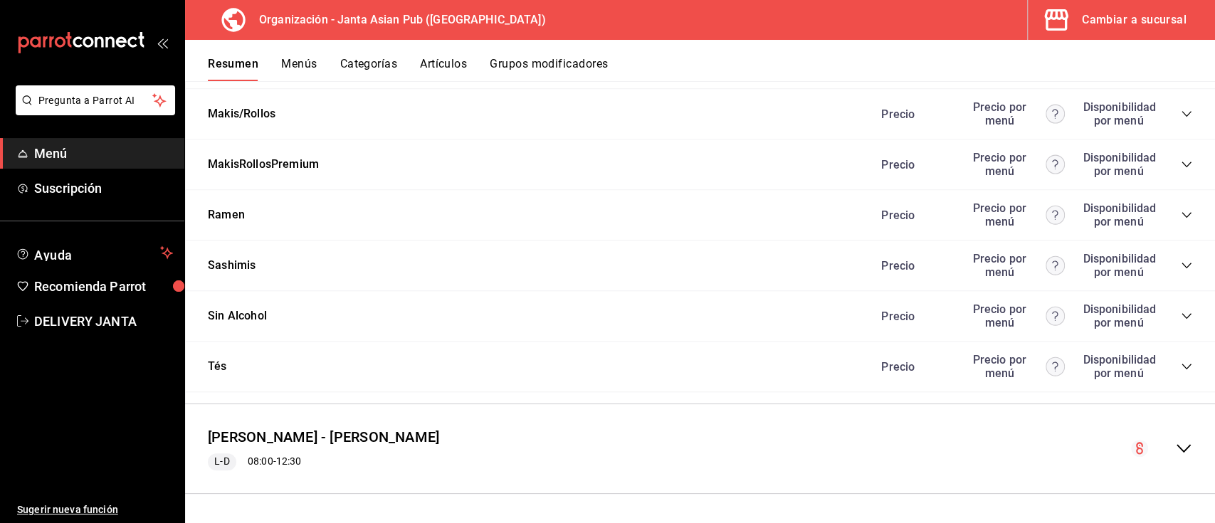
scroll to position [4488, 0]
click at [1181, 159] on icon "collapse-category-row" at bounding box center [1186, 164] width 11 height 11
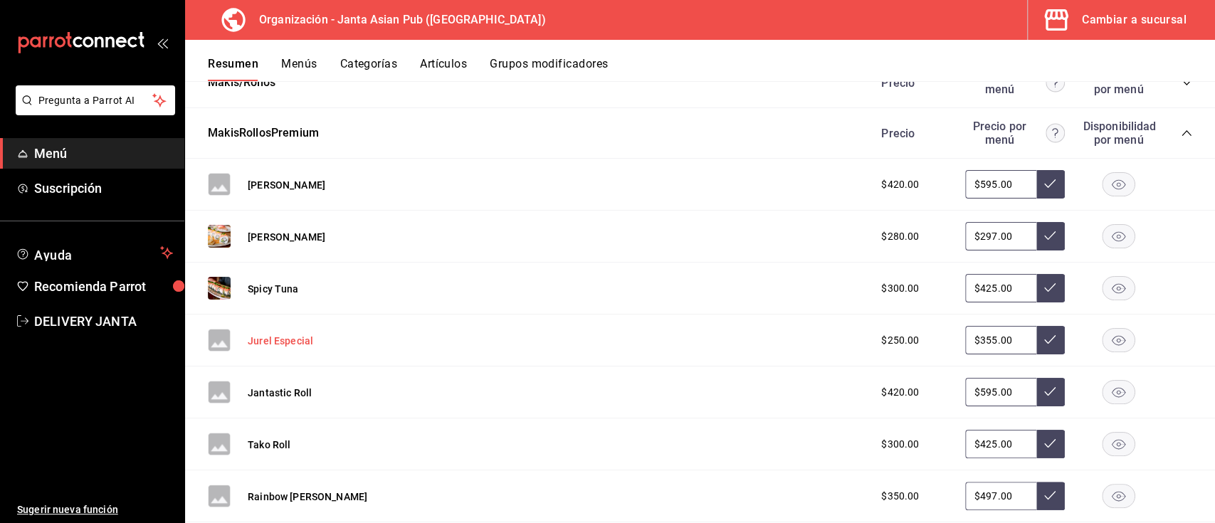
click at [288, 348] on button "Jurel Especial" at bounding box center [280, 341] width 65 height 14
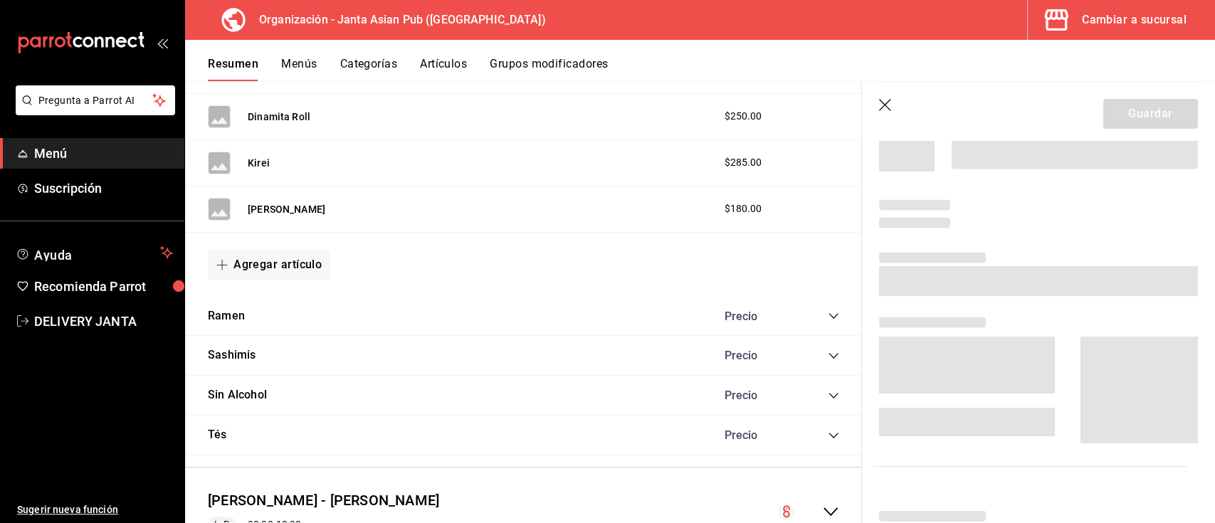
scroll to position [3821, 0]
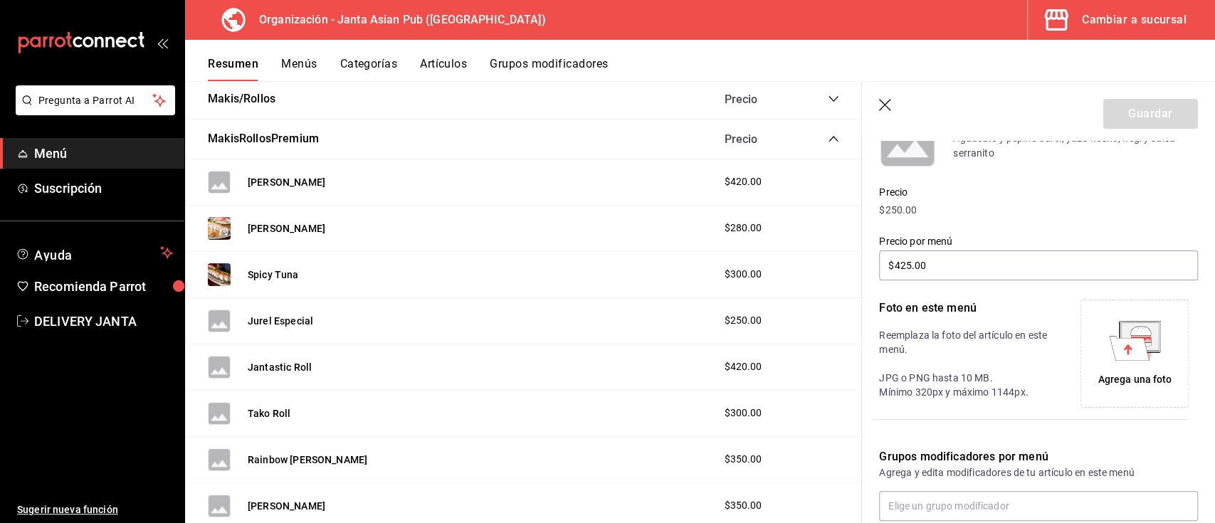
type input "$355.00"
click at [1130, 337] on icon at bounding box center [1140, 338] width 21 height 4
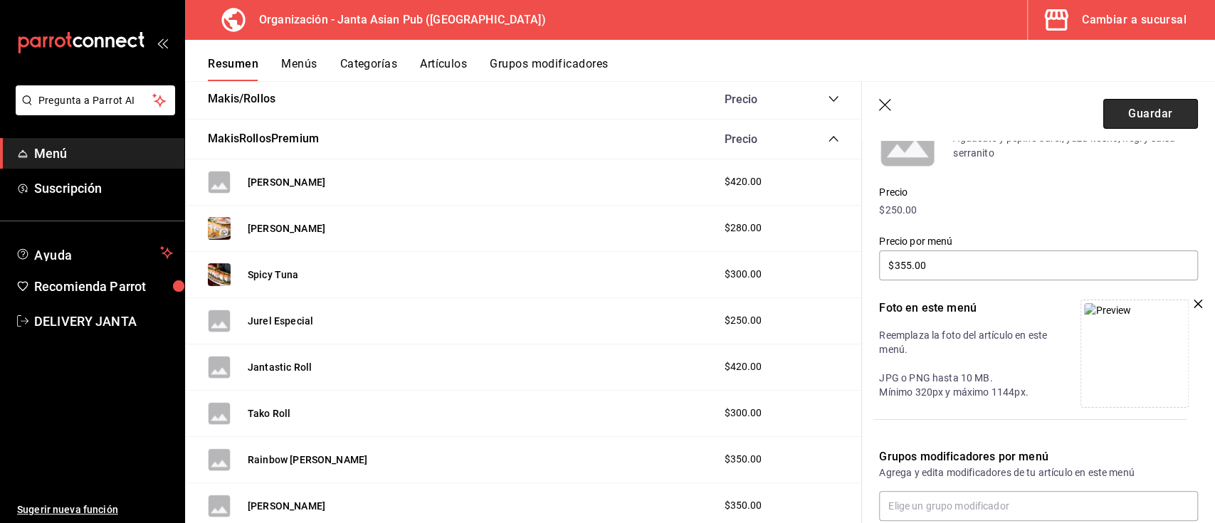
click at [1103, 122] on button "Guardar" at bounding box center [1150, 114] width 95 height 30
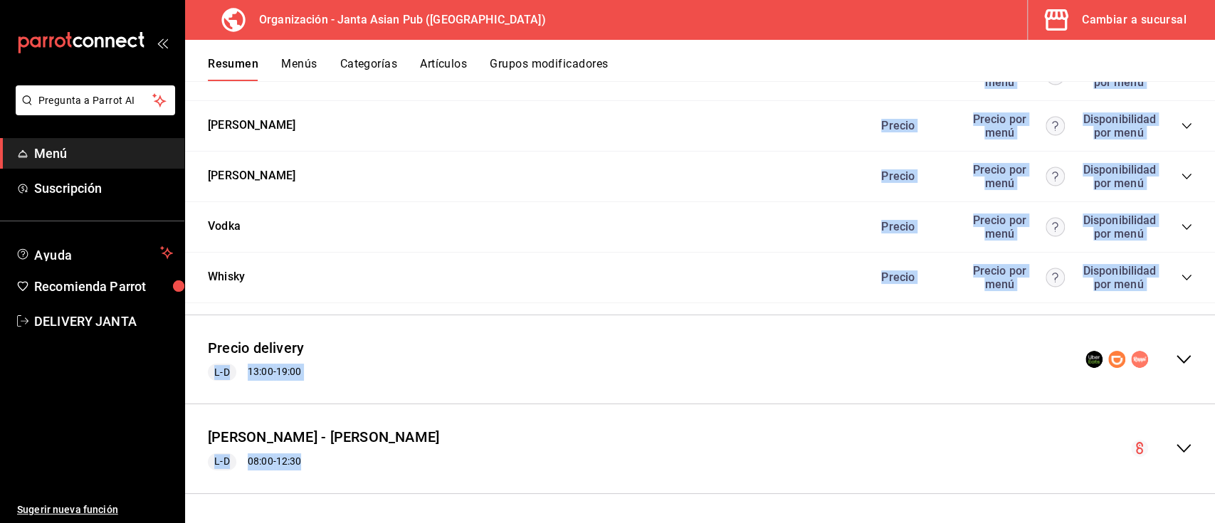
scroll to position [3027, 0]
drag, startPoint x: 1214, startPoint y: 172, endPoint x: 1214, endPoint y: 507, distance: 334.6
click at [1214, 507] on div "Resumen organización Agrega y edita los menús, las categorías, artículos y grup…" at bounding box center [700, 301] width 1030 height 441
click at [1175, 356] on icon "collapse-menu-row" at bounding box center [1183, 359] width 17 height 17
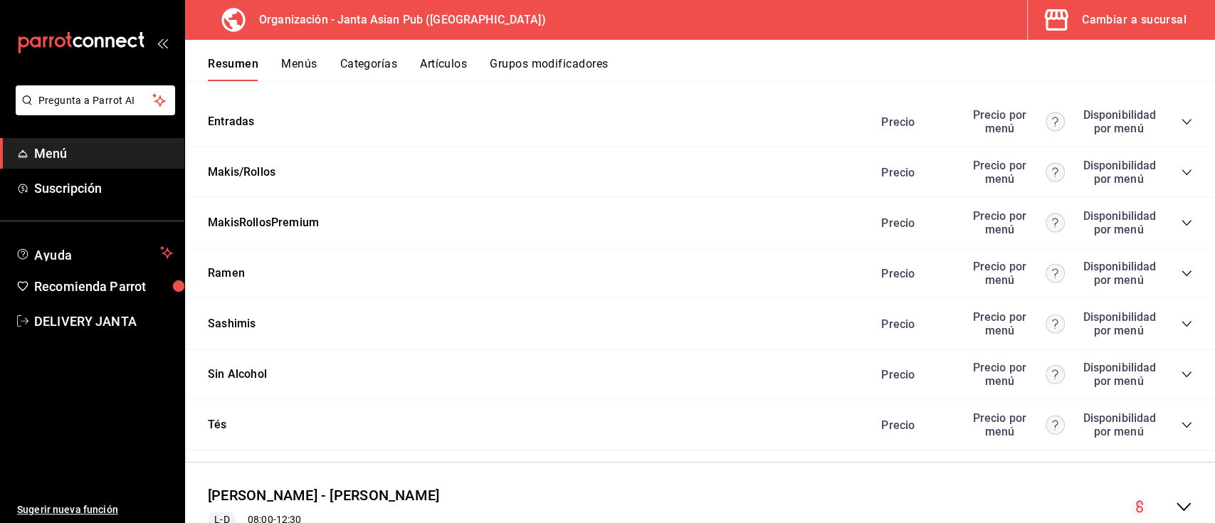
scroll to position [4488, 0]
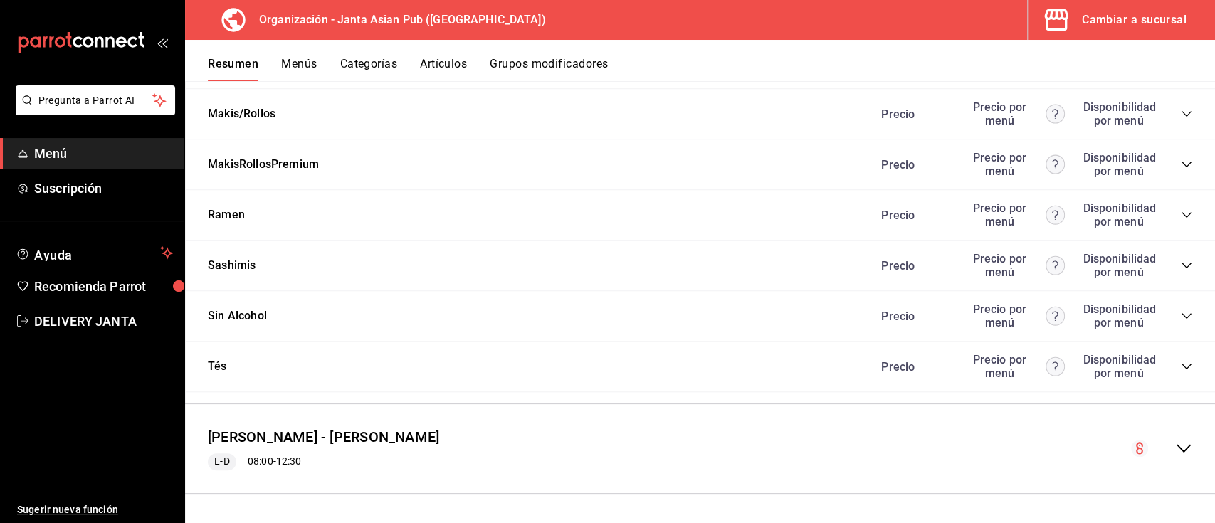
click at [1181, 160] on icon "collapse-category-row" at bounding box center [1186, 164] width 11 height 11
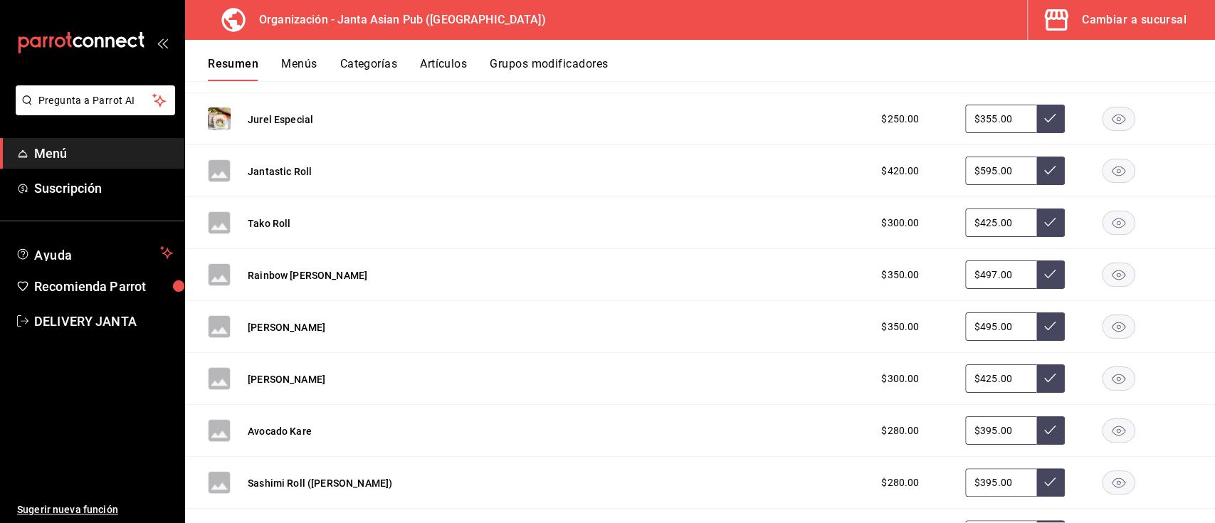
scroll to position [4728, 0]
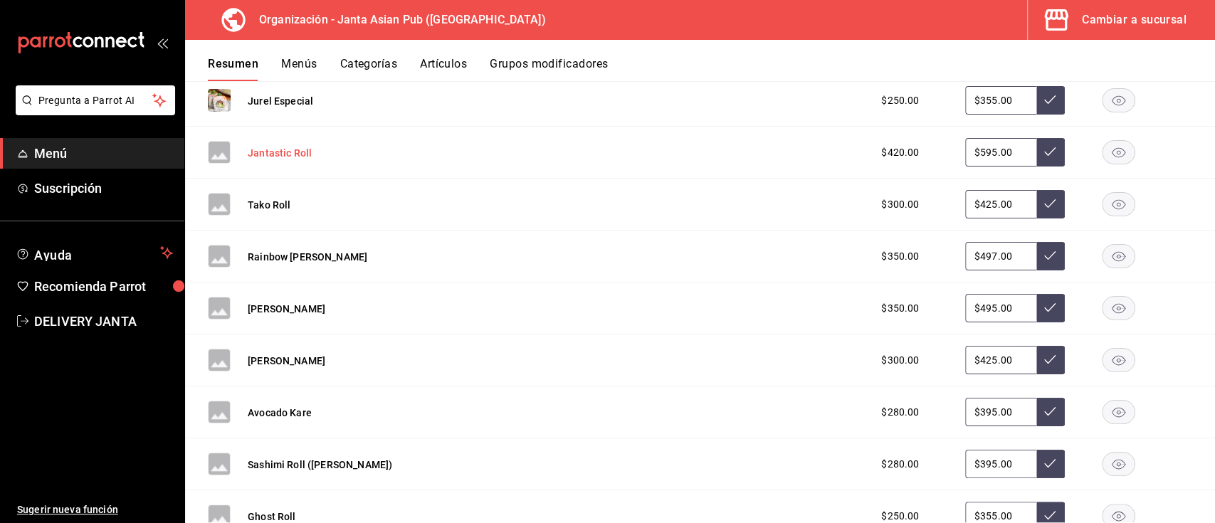
click at [275, 160] on button "Jantastic Roll" at bounding box center [280, 153] width 64 height 14
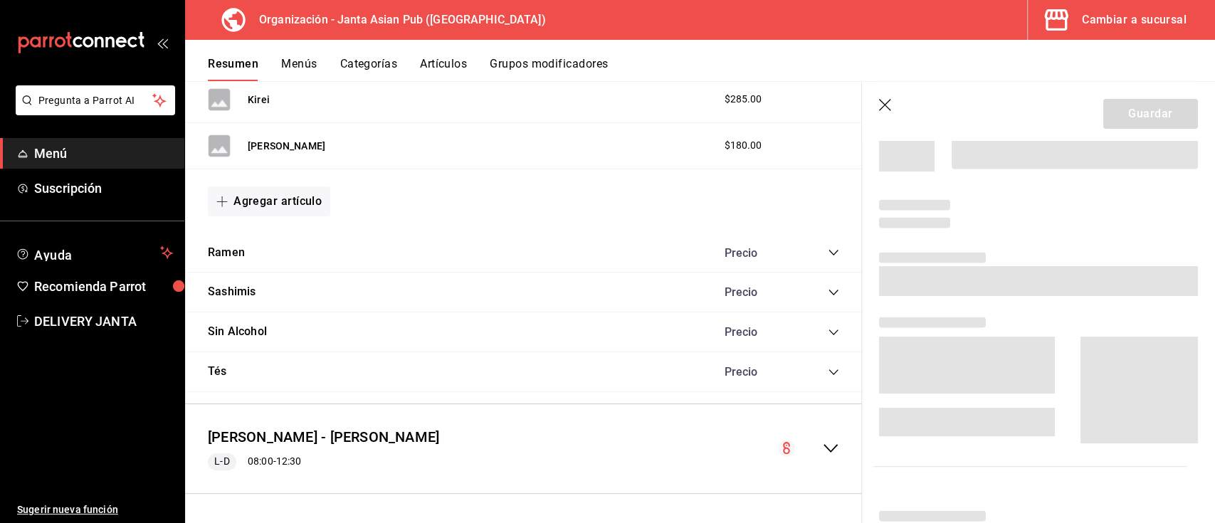
scroll to position [4012, 0]
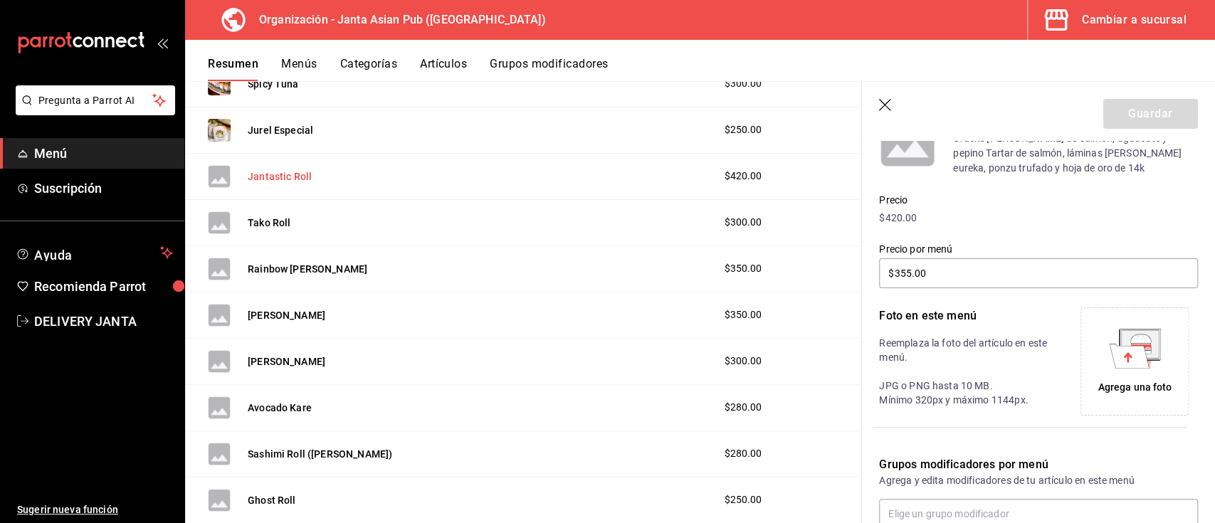
type input "$595.00"
click at [1102, 369] on div "Agrega una foto" at bounding box center [1134, 361] width 101 height 101
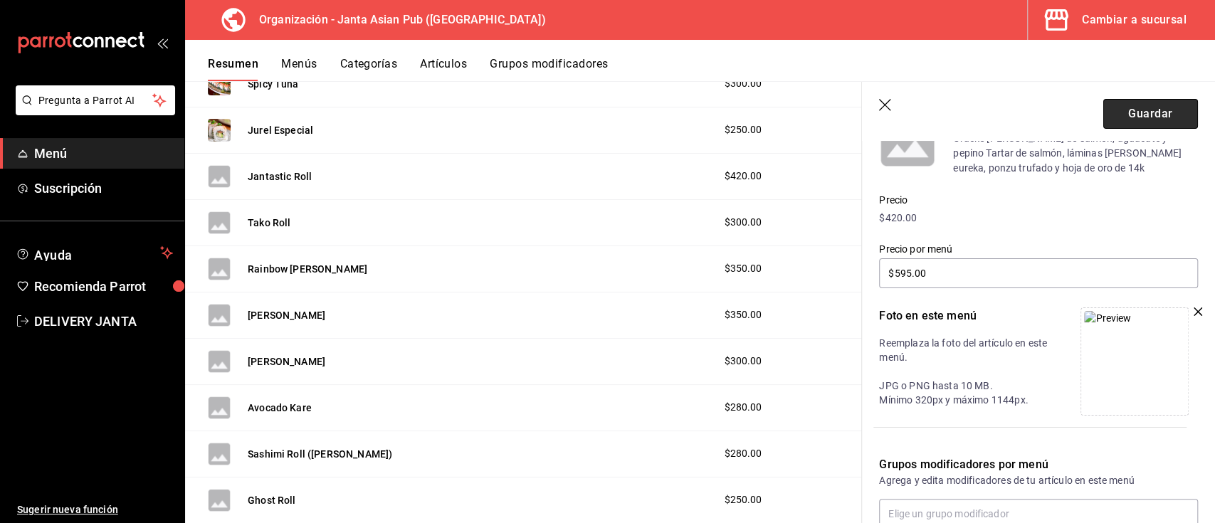
click at [1117, 104] on button "Guardar" at bounding box center [1150, 114] width 95 height 30
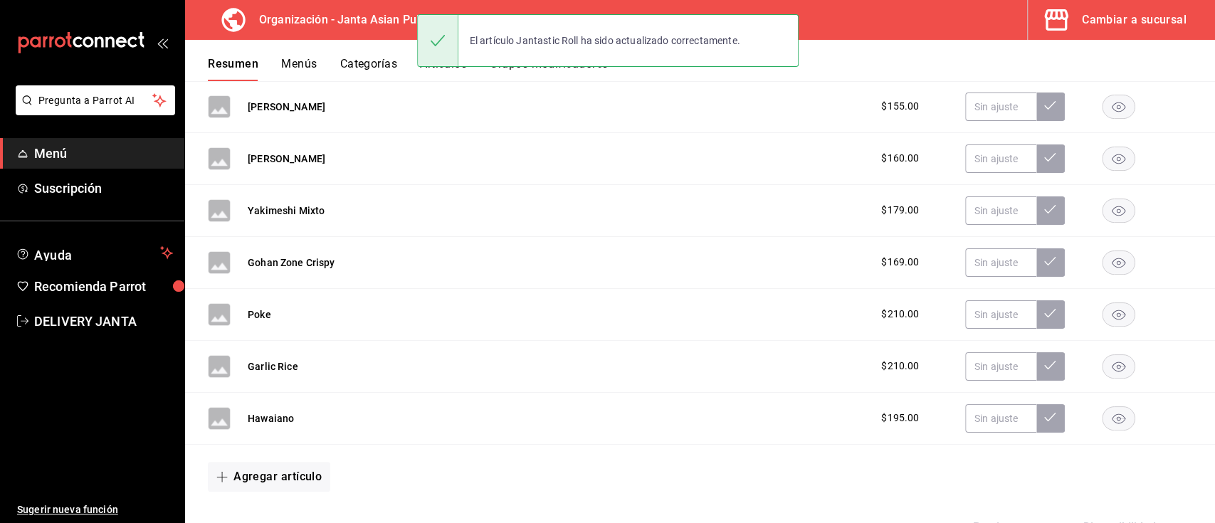
scroll to position [3027, 0]
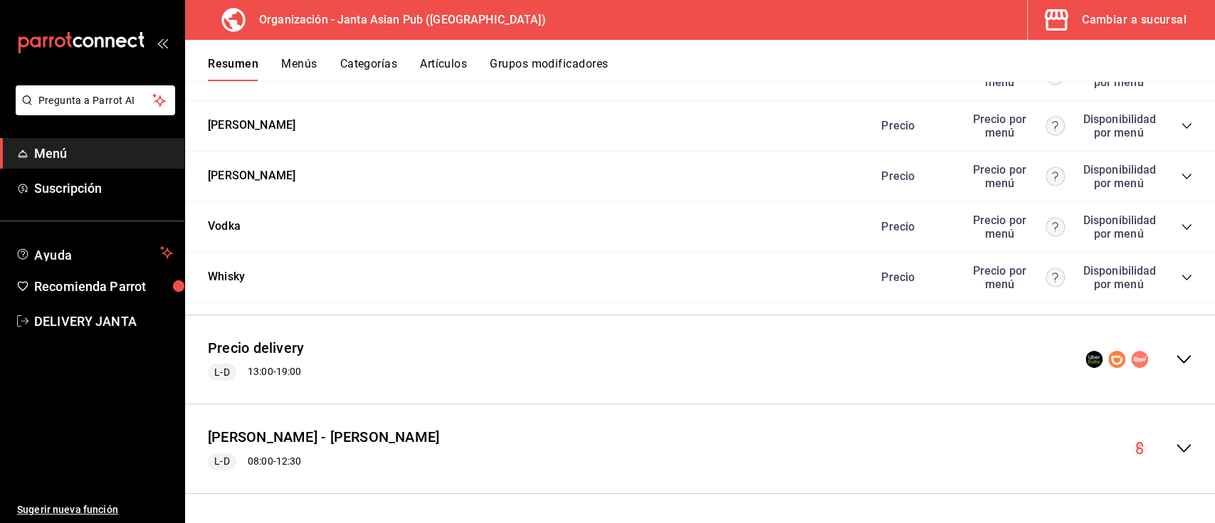
click at [1175, 356] on icon "collapse-menu-row" at bounding box center [1183, 359] width 17 height 17
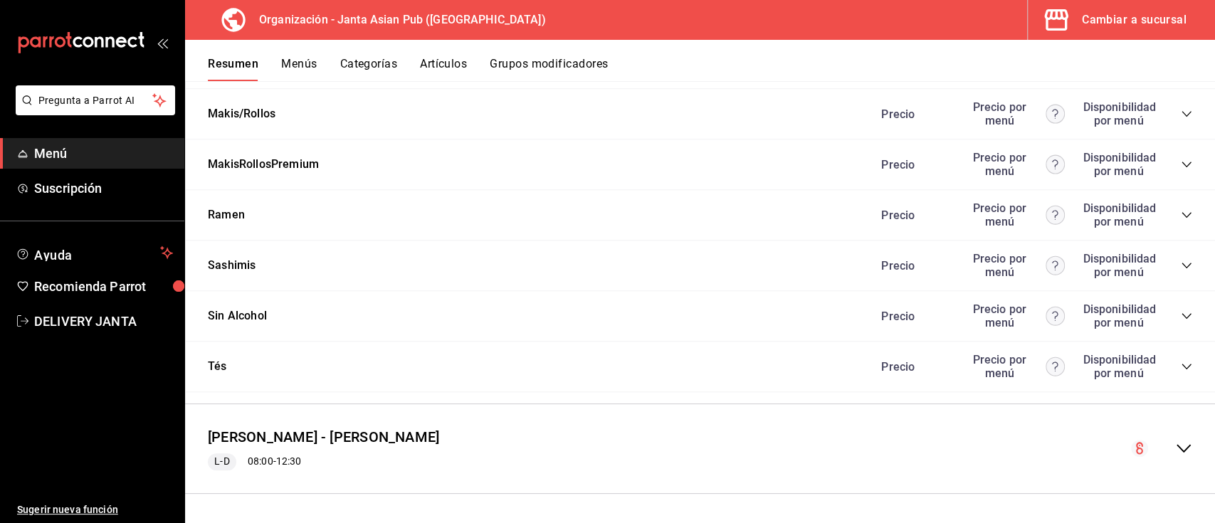
scroll to position [4488, 0]
click at [1182, 162] on icon "collapse-category-row" at bounding box center [1186, 165] width 9 height 6
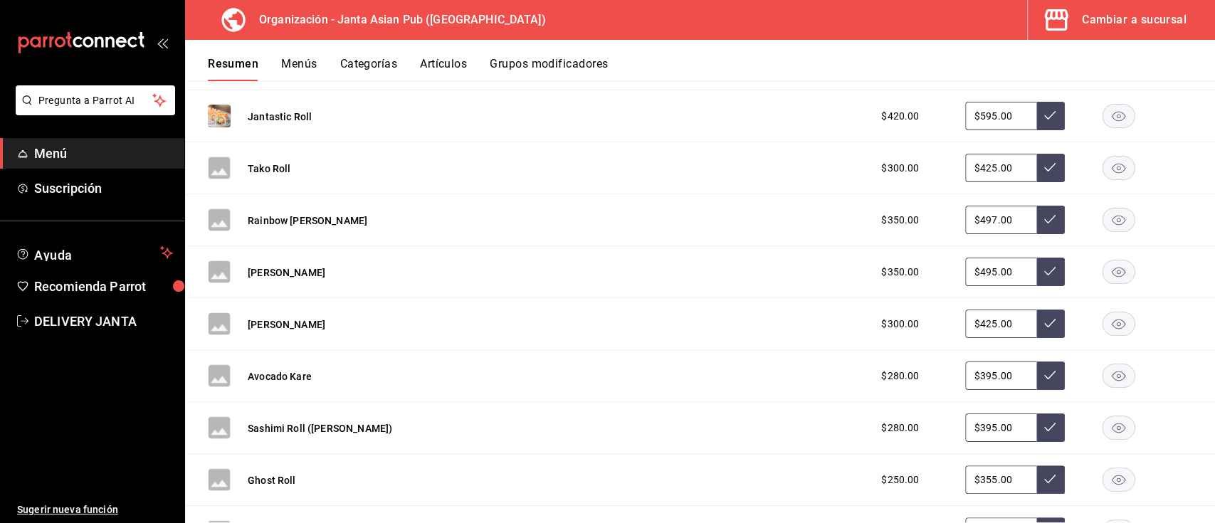
scroll to position [4773, 0]
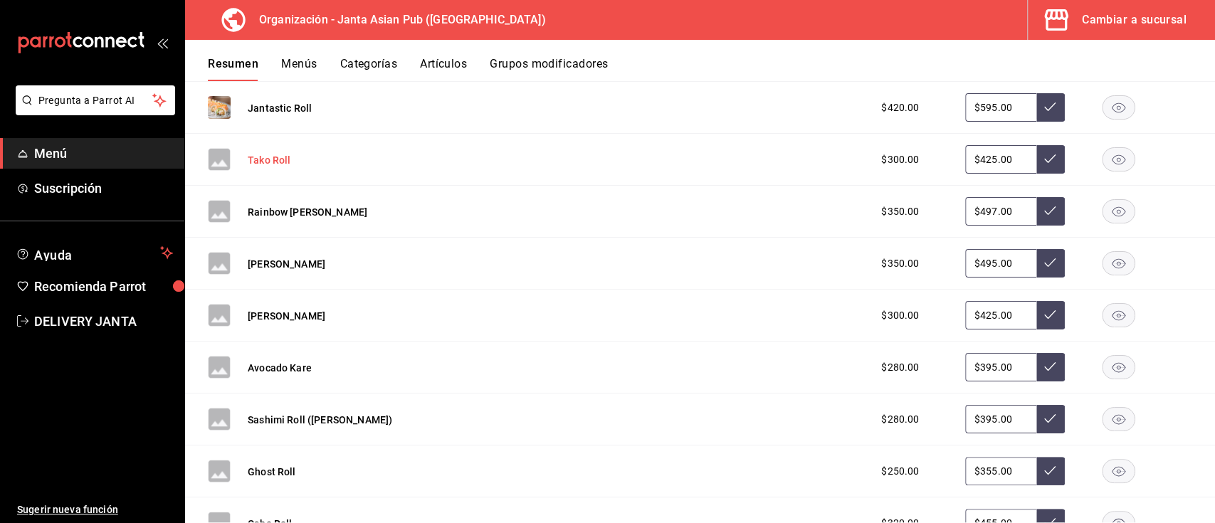
click at [275, 167] on button "Tako Roll" at bounding box center [269, 160] width 43 height 14
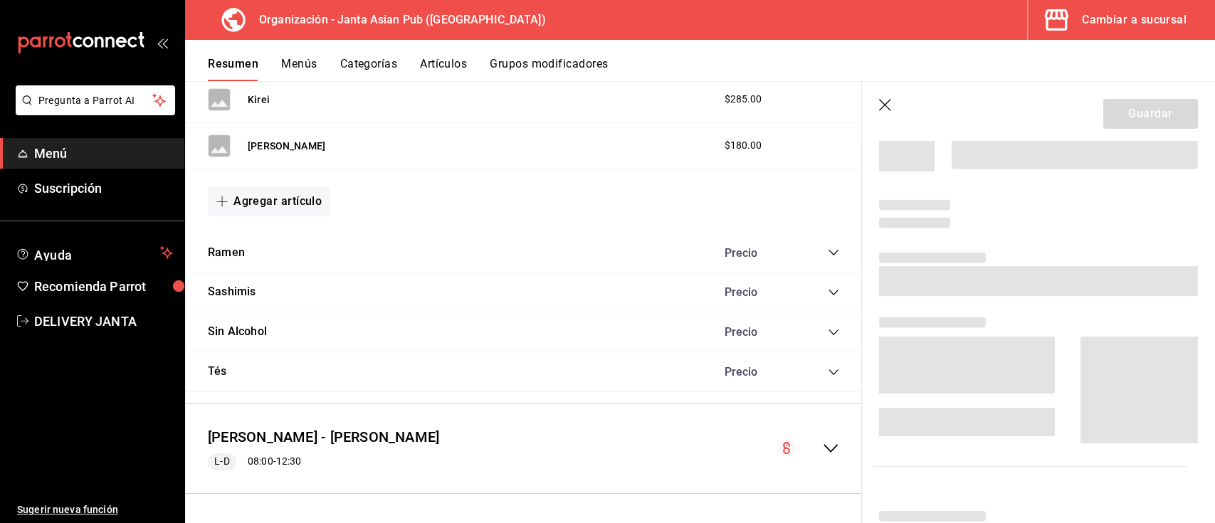
scroll to position [4051, 0]
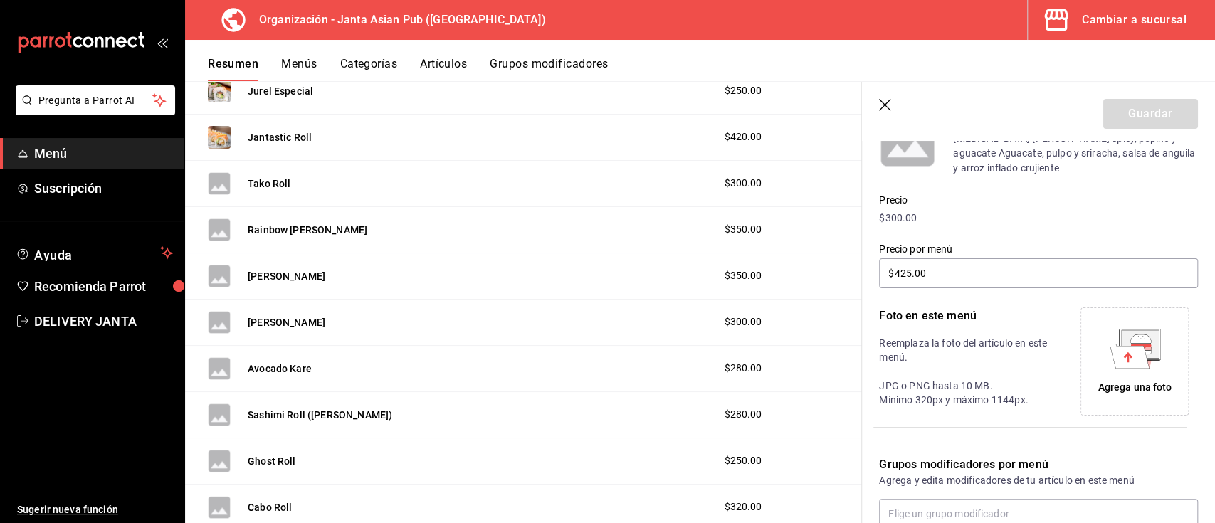
click at [1115, 350] on icon at bounding box center [1129, 356] width 40 height 24
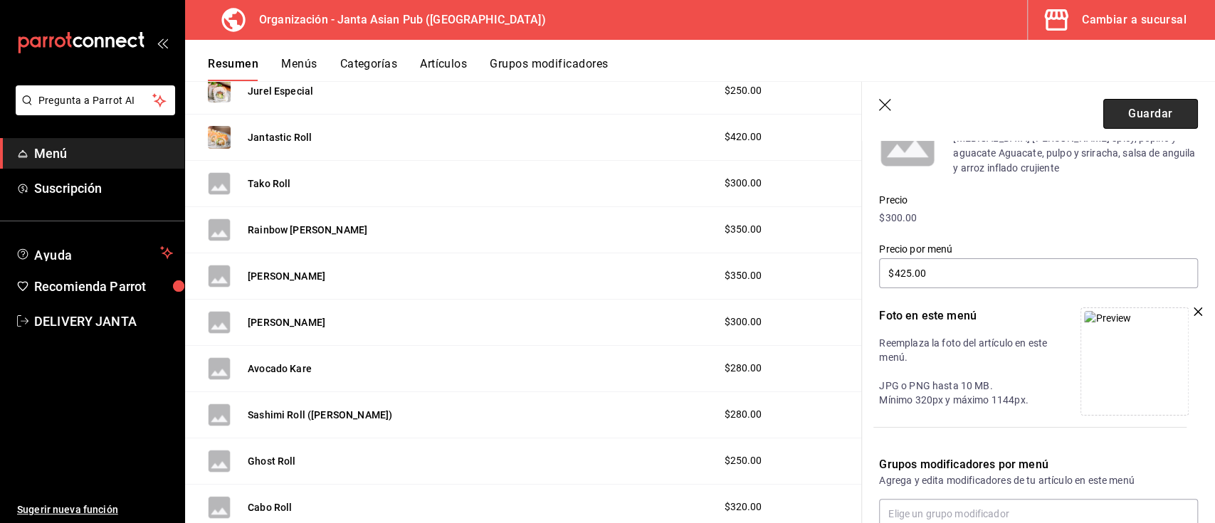
click at [1106, 118] on button "Guardar" at bounding box center [1150, 114] width 95 height 30
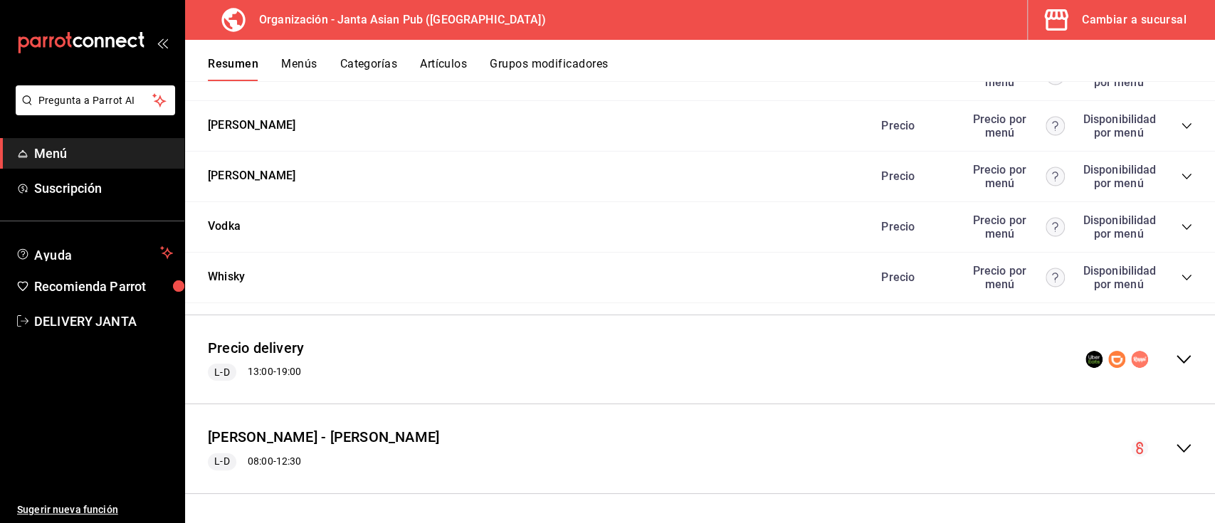
scroll to position [3027, 0]
click at [1175, 359] on icon "collapse-menu-row" at bounding box center [1183, 359] width 17 height 17
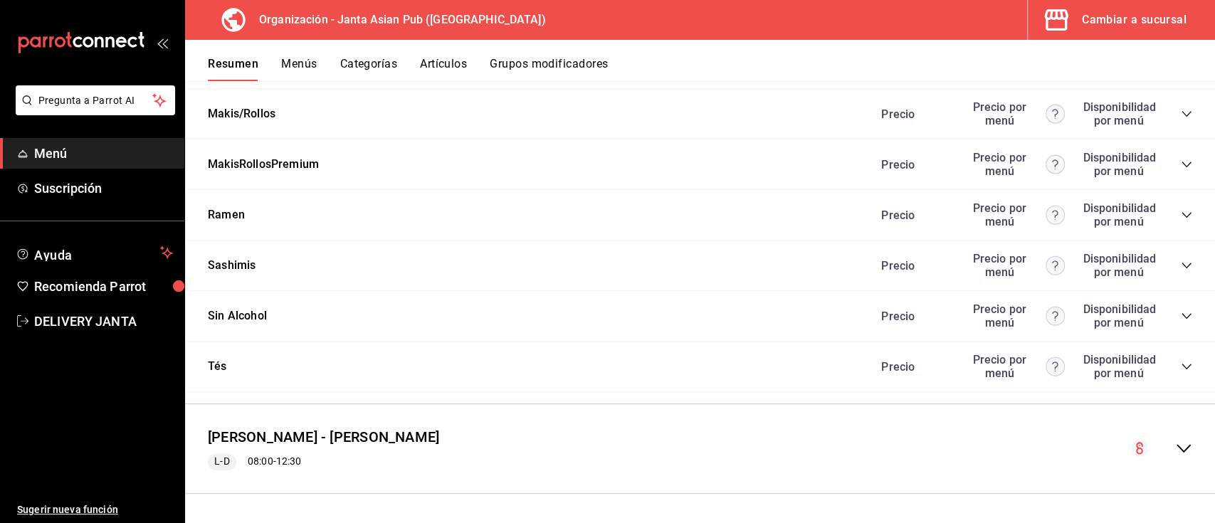
scroll to position [4488, 0]
click at [1181, 161] on icon "collapse-category-row" at bounding box center [1186, 164] width 11 height 11
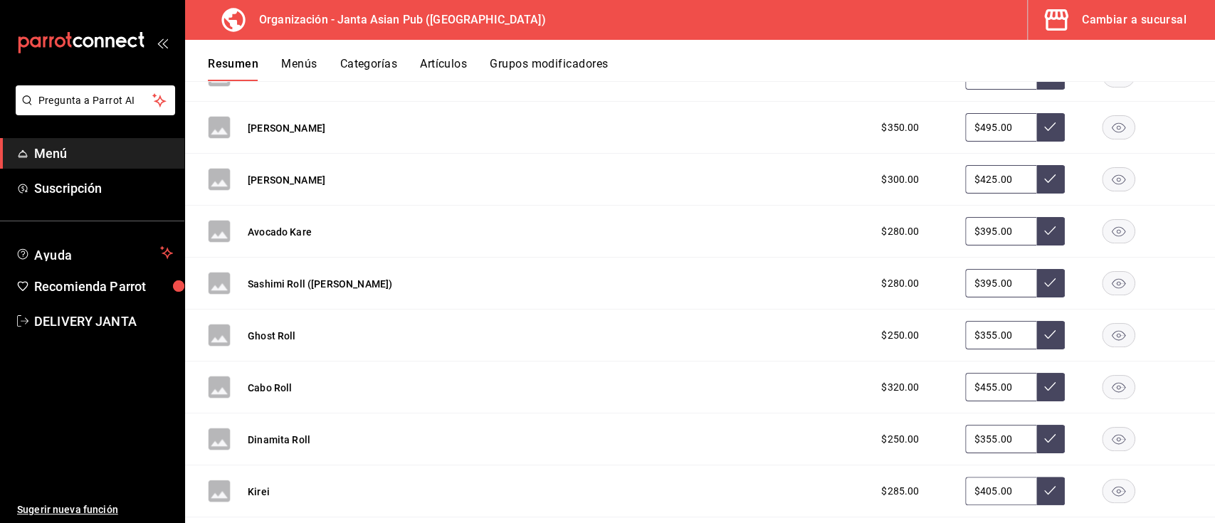
scroll to position [4926, 0]
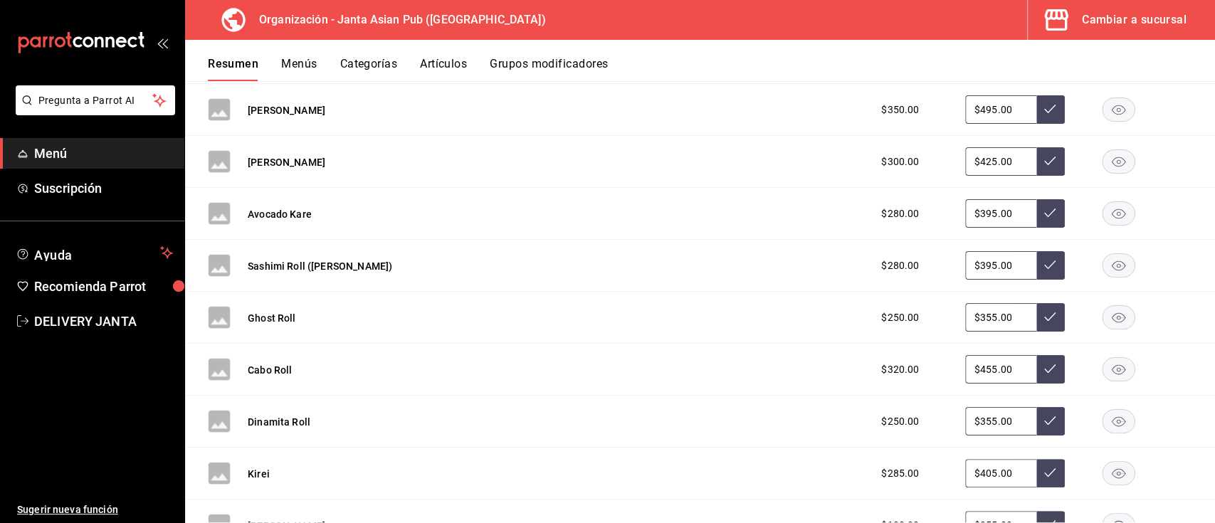
click at [310, 65] on button "Rainbow [PERSON_NAME]" at bounding box center [308, 58] width 120 height 14
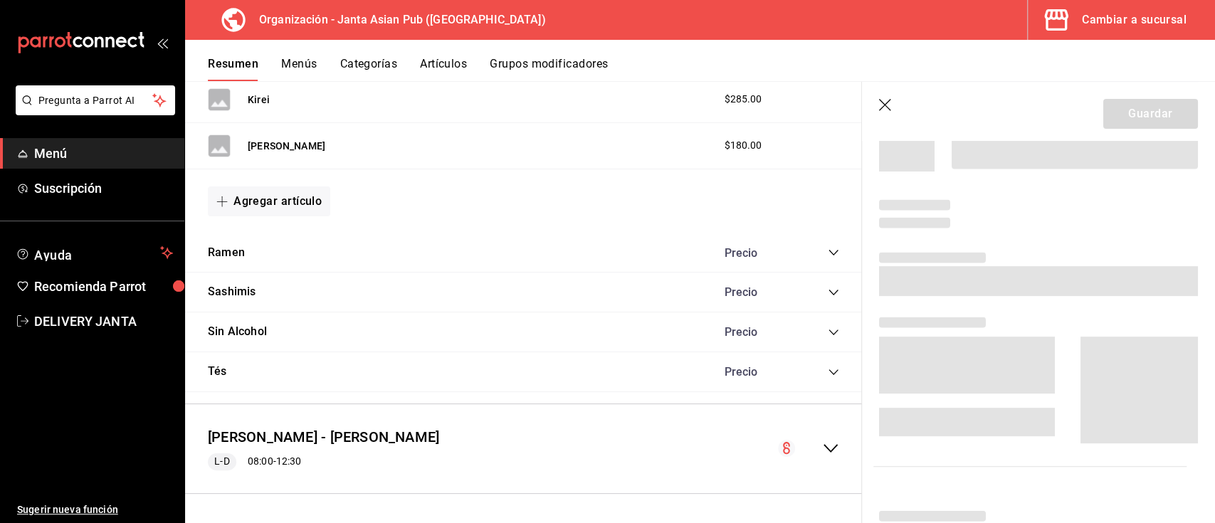
scroll to position [4188, 0]
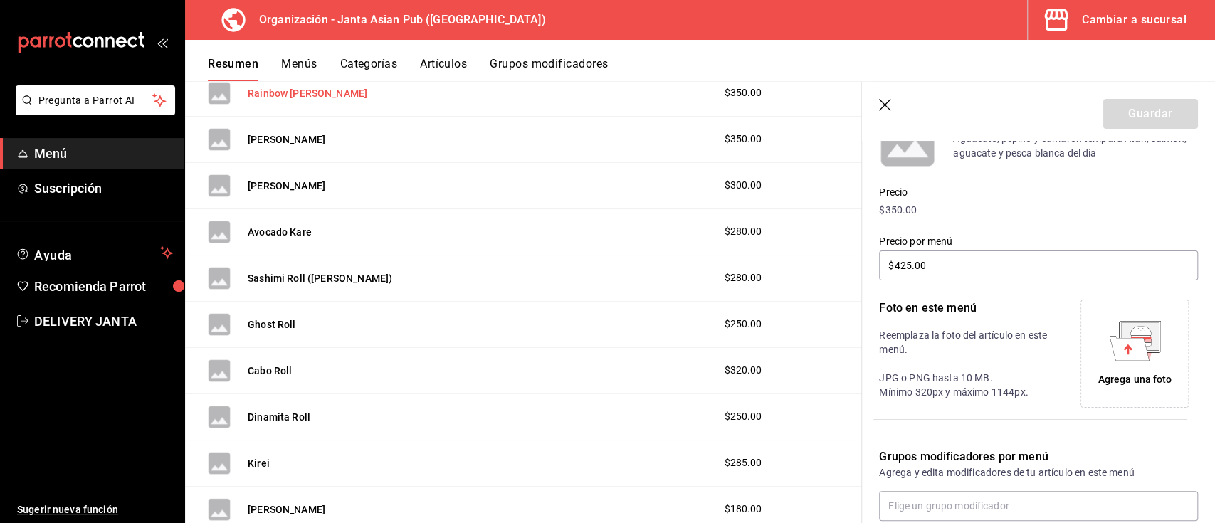
type input "$497.00"
click at [1139, 350] on icon at bounding box center [1140, 336] width 38 height 28
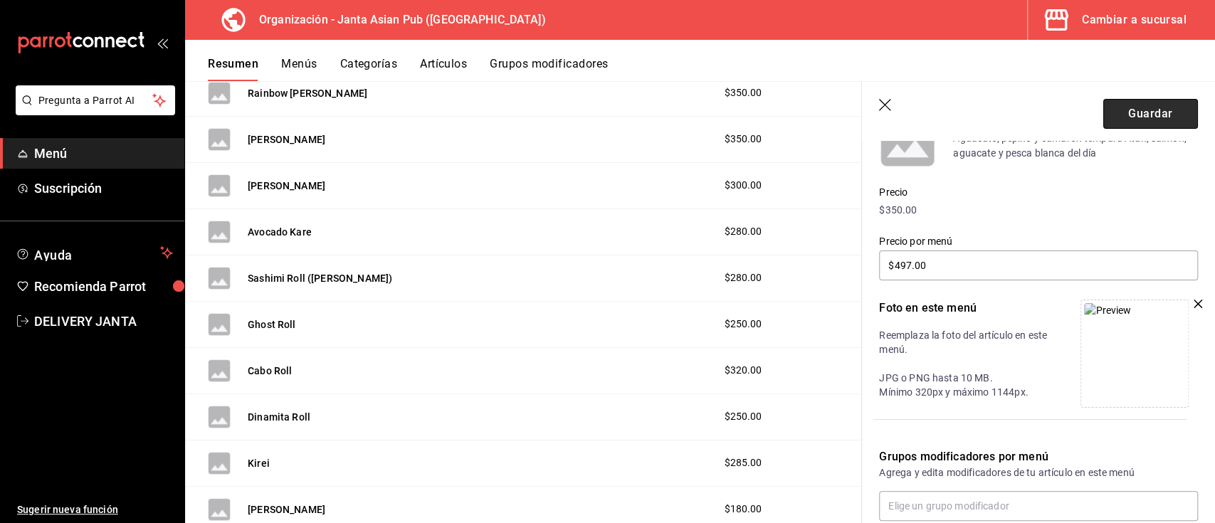
click at [1103, 124] on button "Guardar" at bounding box center [1150, 114] width 95 height 30
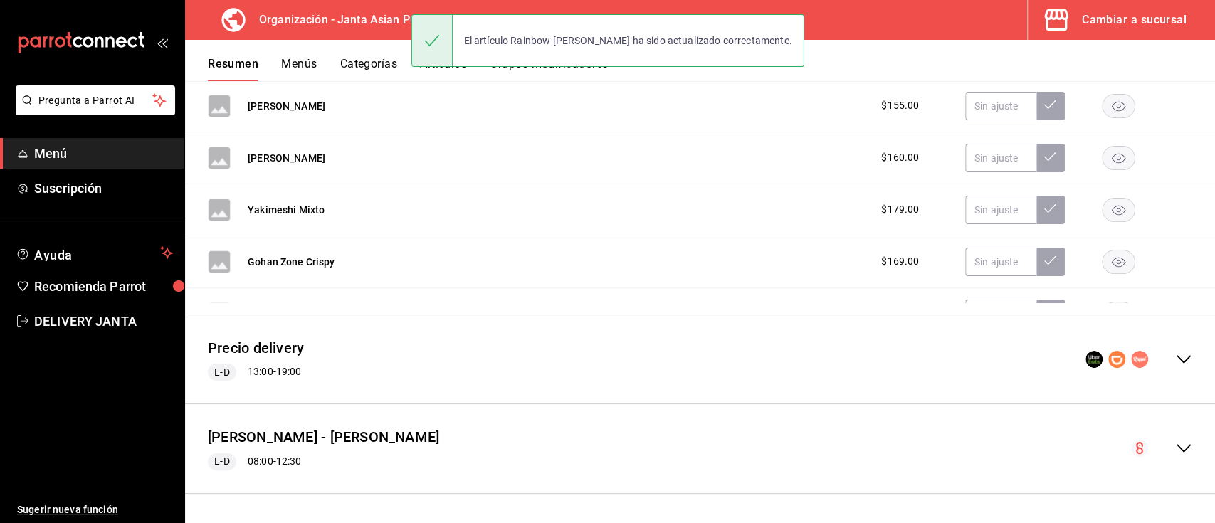
scroll to position [3027, 0]
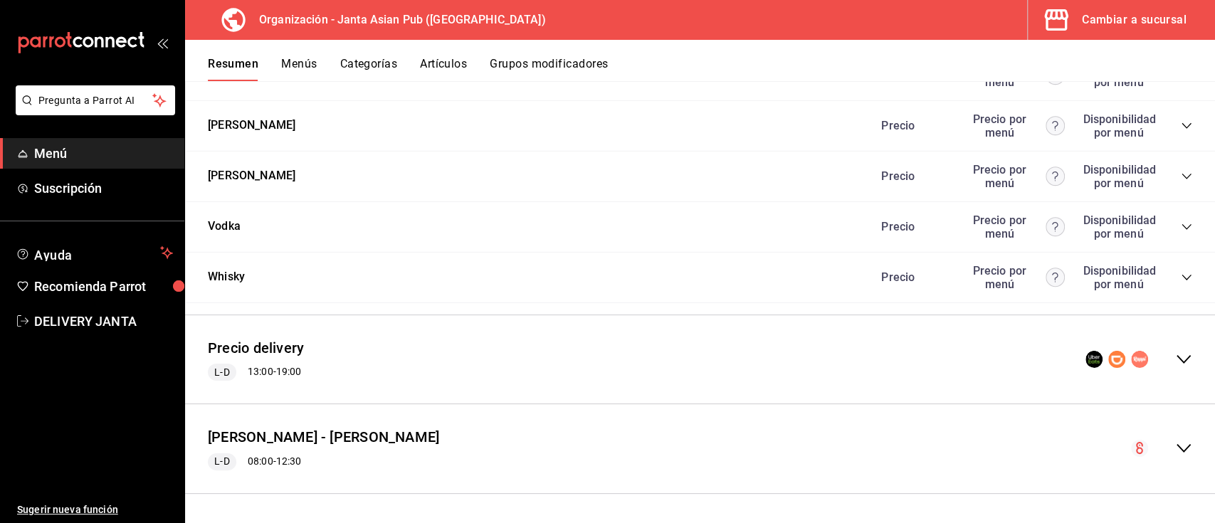
click at [1175, 365] on icon "collapse-menu-row" at bounding box center [1183, 359] width 17 height 17
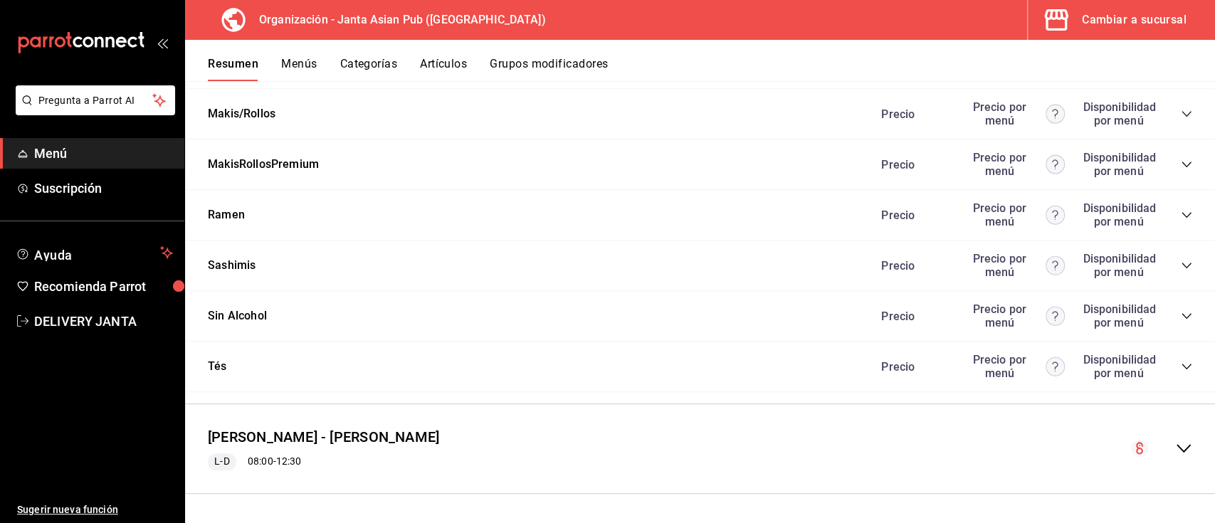
scroll to position [4488, 0]
click at [1181, 161] on icon "collapse-category-row" at bounding box center [1186, 164] width 11 height 11
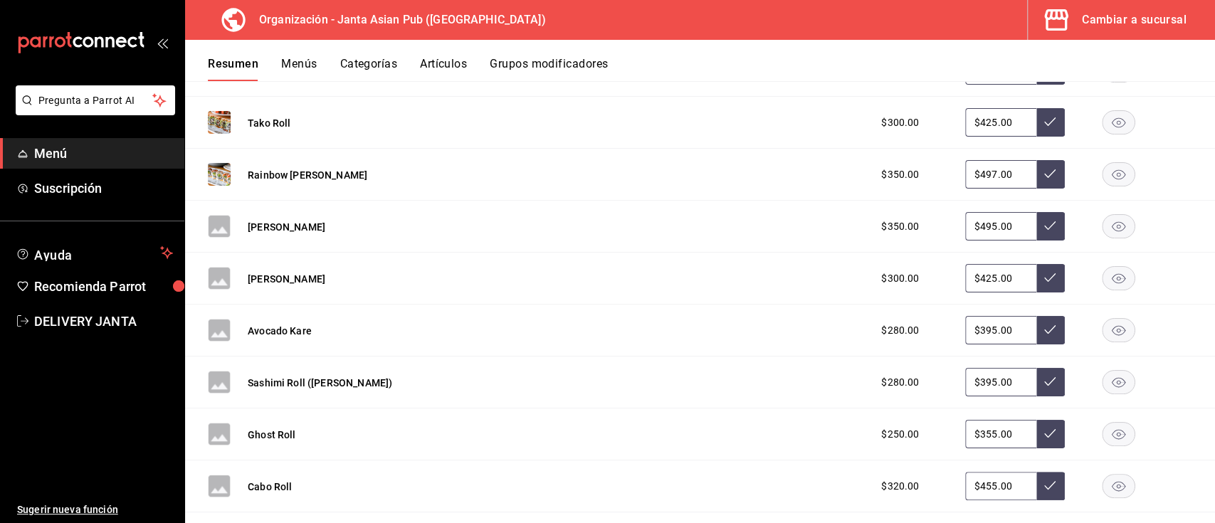
scroll to position [4846, 0]
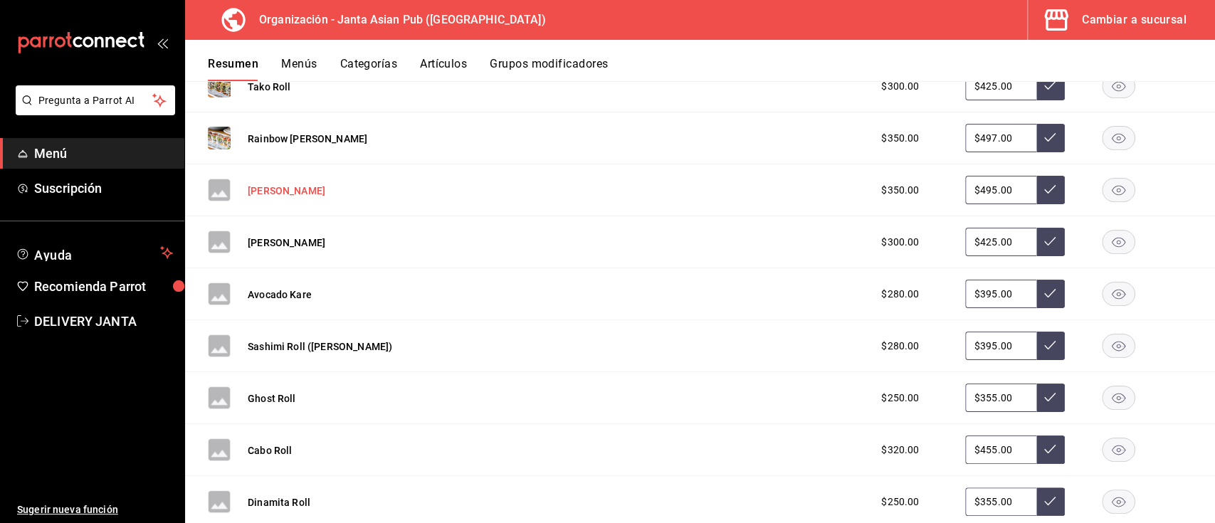
click at [263, 198] on button "[PERSON_NAME]" at bounding box center [287, 191] width 78 height 14
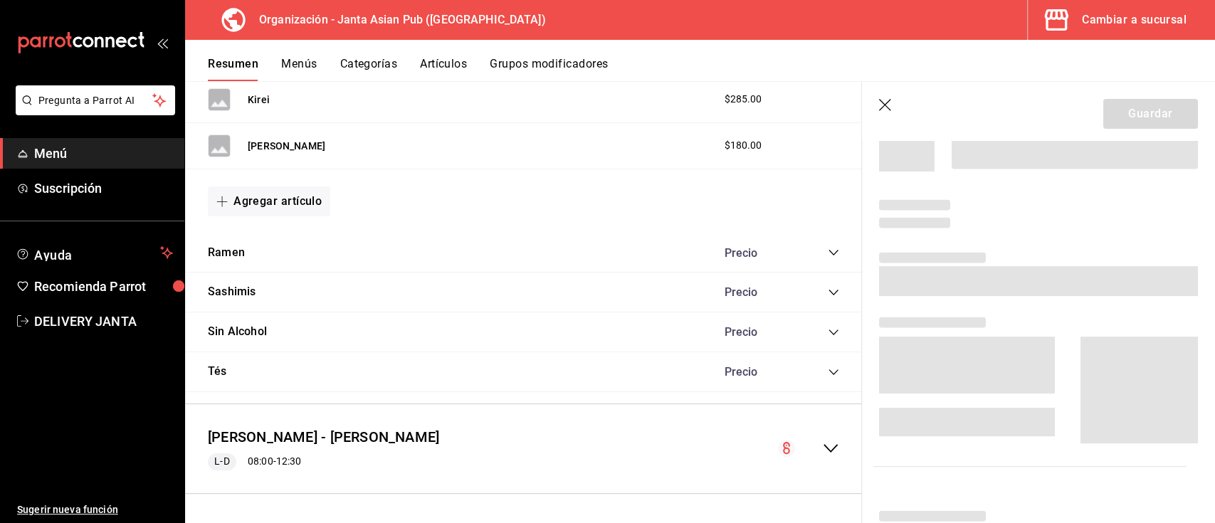
scroll to position [4121, 0]
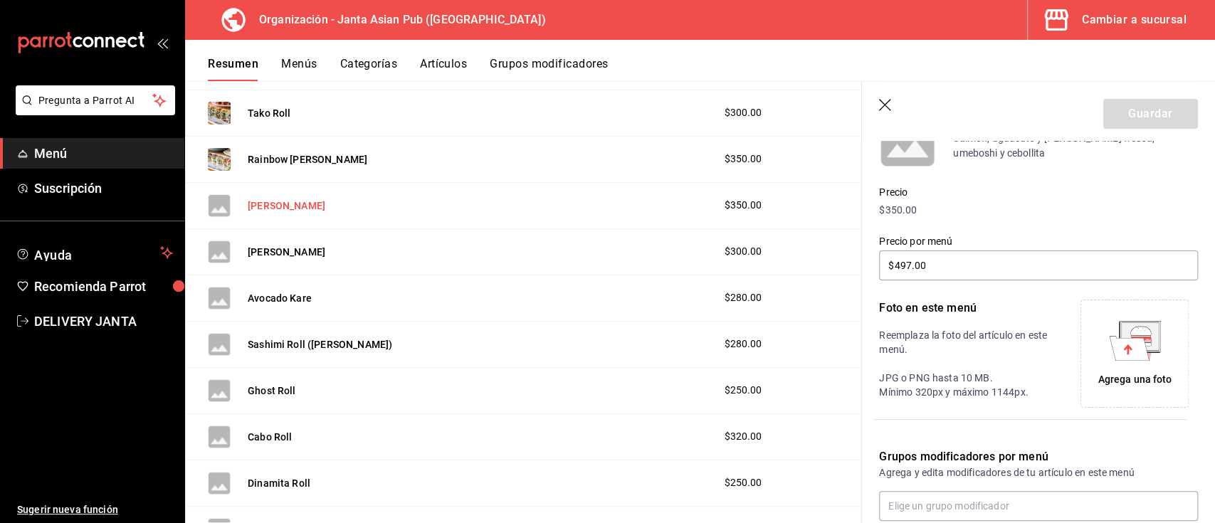
type input "$495.00"
click at [1124, 353] on icon at bounding box center [1129, 348] width 40 height 24
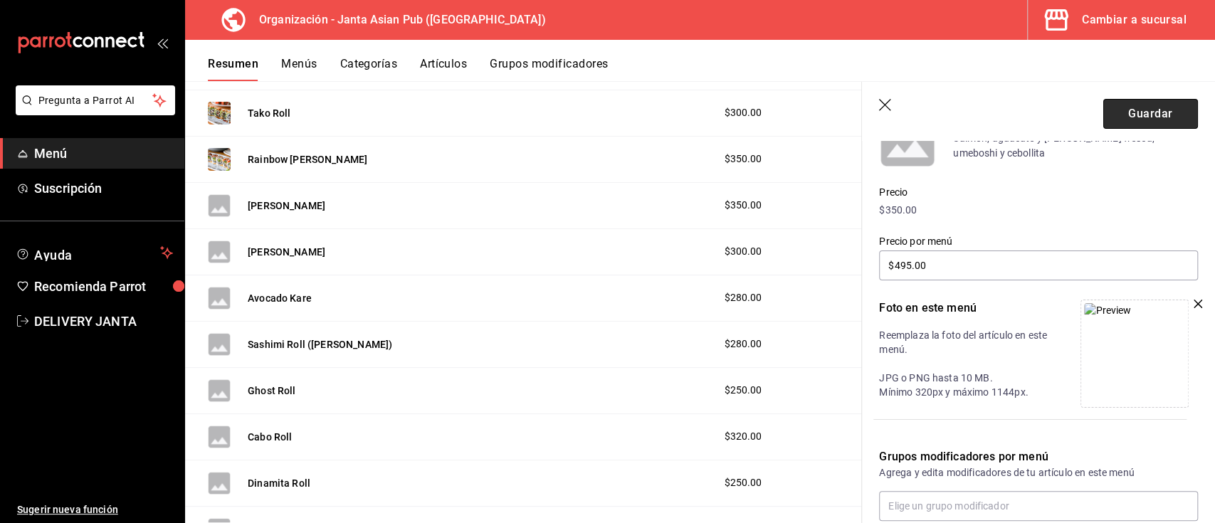
click at [1118, 111] on button "Guardar" at bounding box center [1150, 114] width 95 height 30
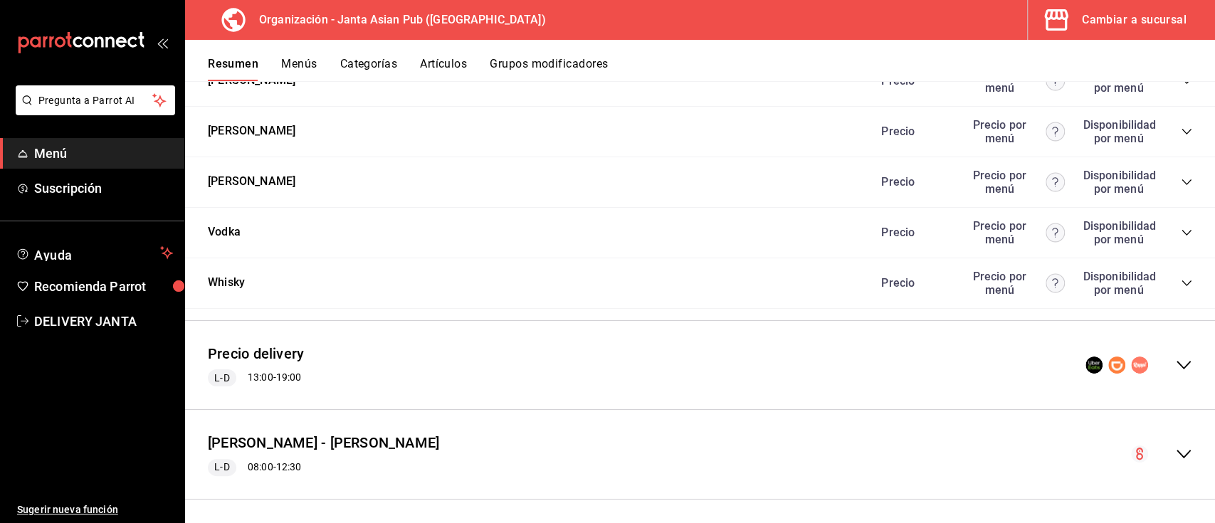
scroll to position [3022, 0]
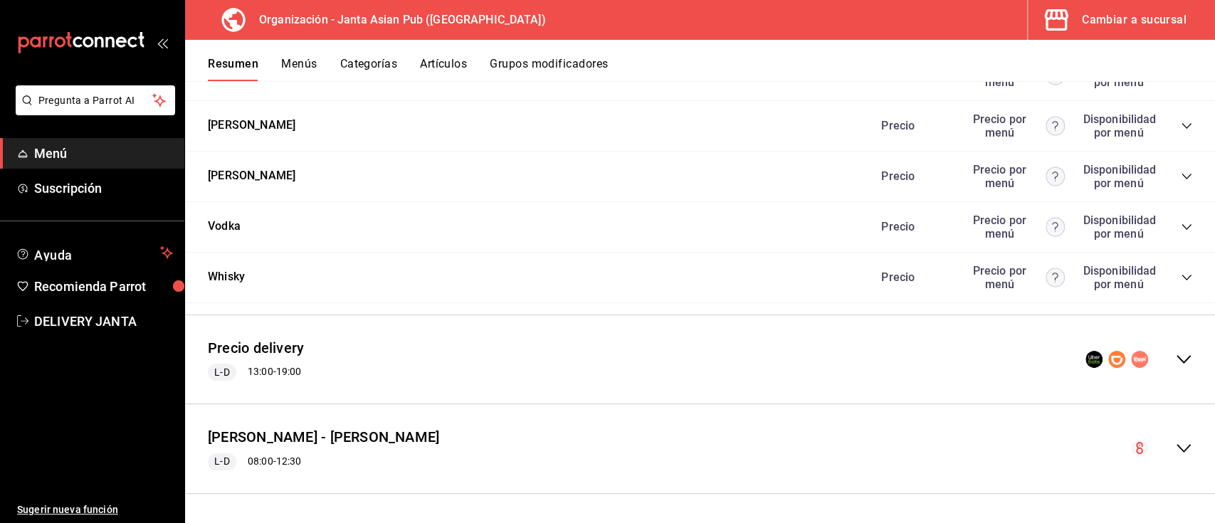
click at [1175, 364] on icon "collapse-menu-row" at bounding box center [1183, 359] width 17 height 17
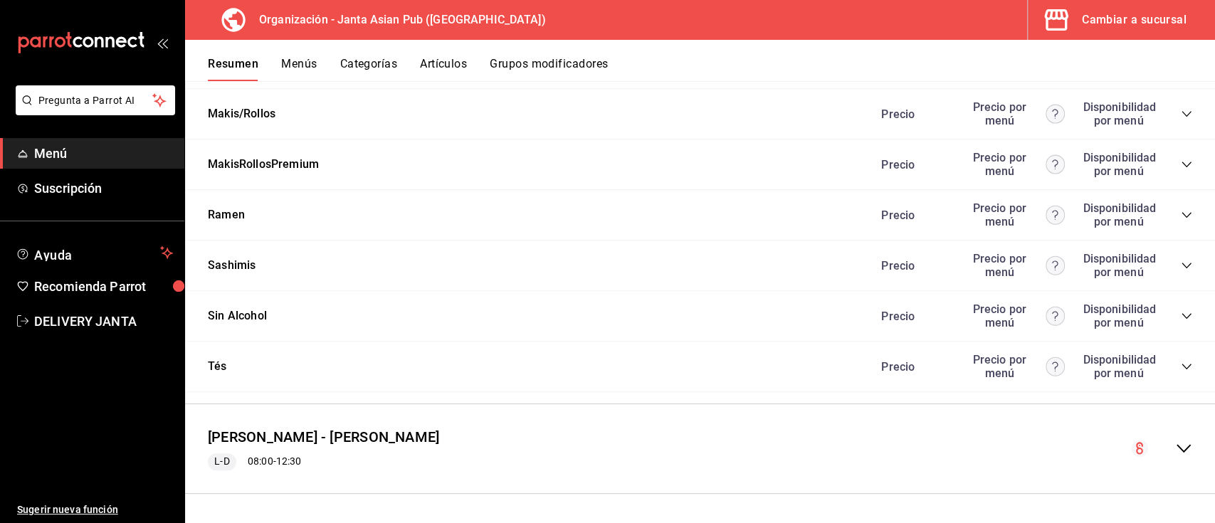
scroll to position [4488, 0]
click at [1181, 164] on icon "collapse-category-row" at bounding box center [1186, 164] width 11 height 11
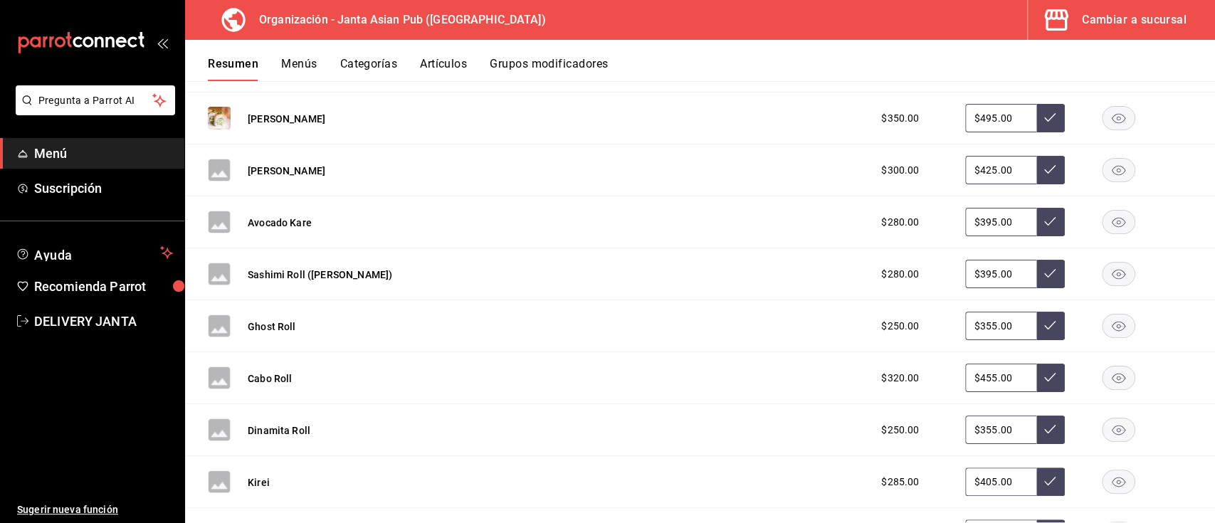
scroll to position [4991, 0]
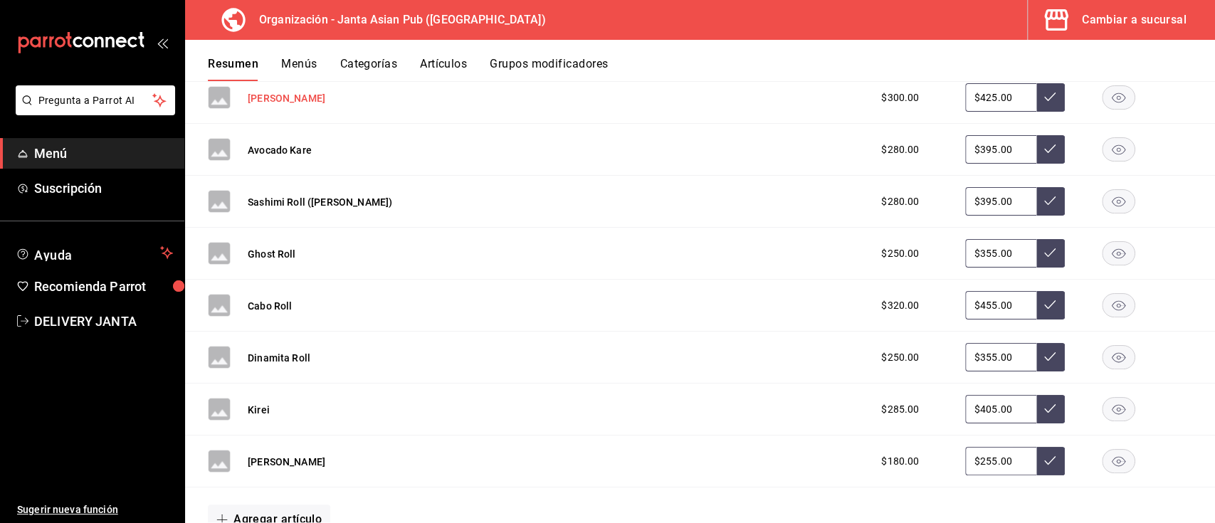
click at [280, 105] on button "[PERSON_NAME]" at bounding box center [287, 98] width 78 height 14
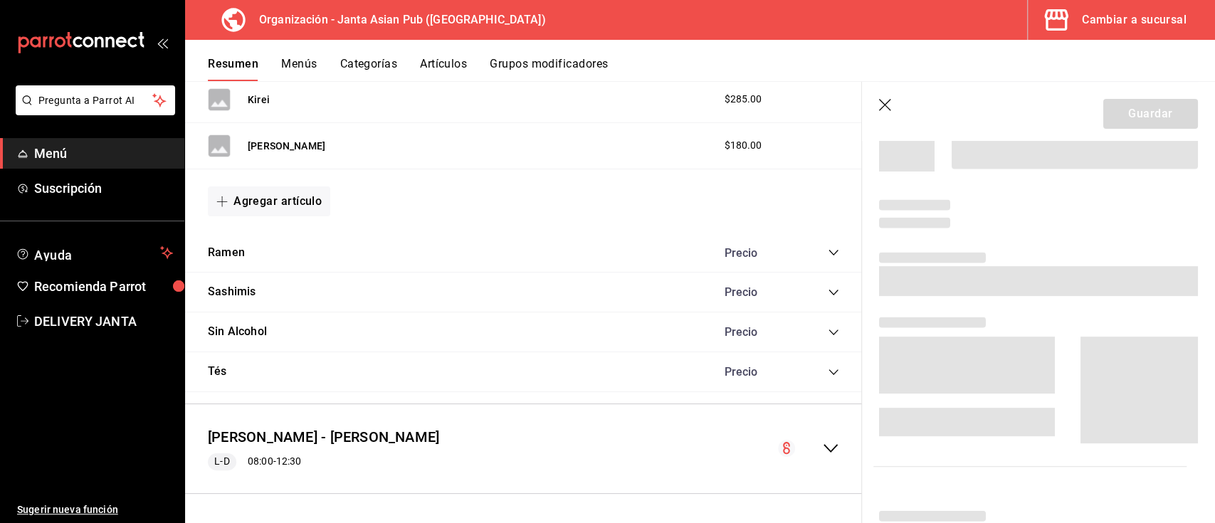
scroll to position [4246, 0]
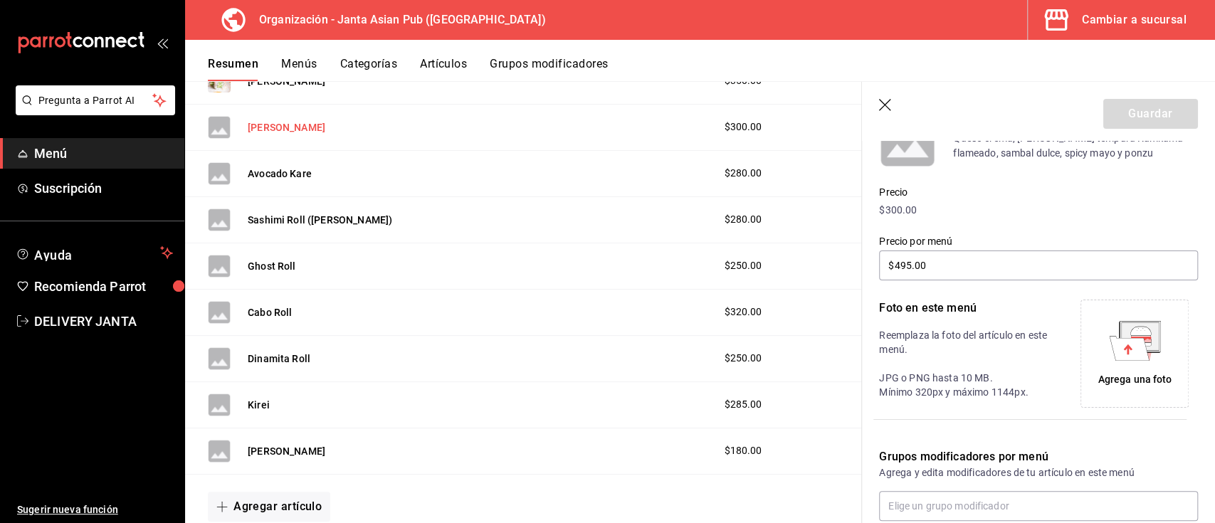
type input "$425.00"
click at [1137, 384] on div "Agrega una foto" at bounding box center [1135, 379] width 74 height 15
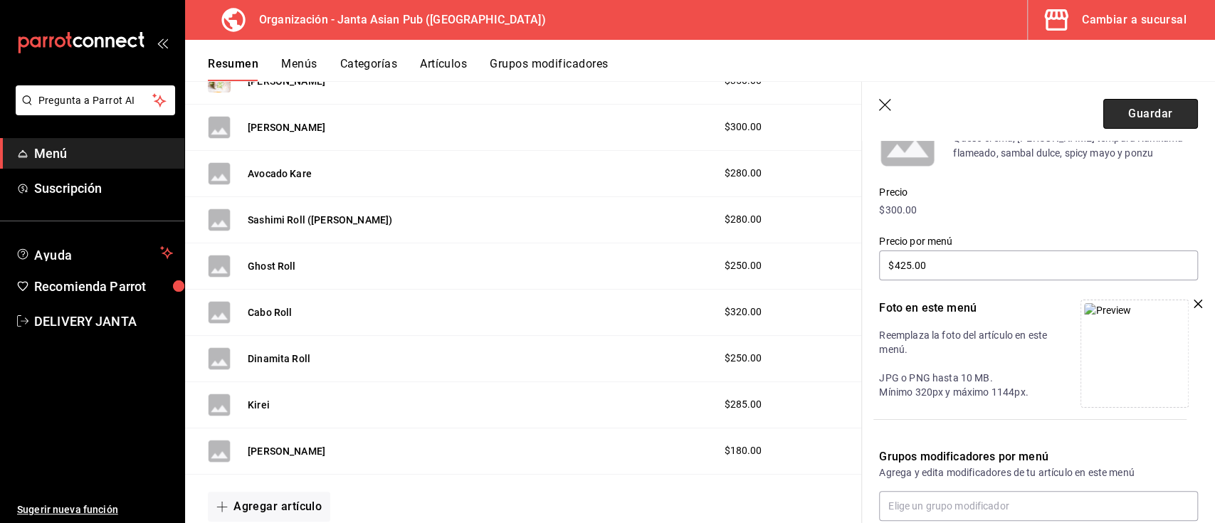
click at [1103, 112] on button "Guardar" at bounding box center [1150, 114] width 95 height 30
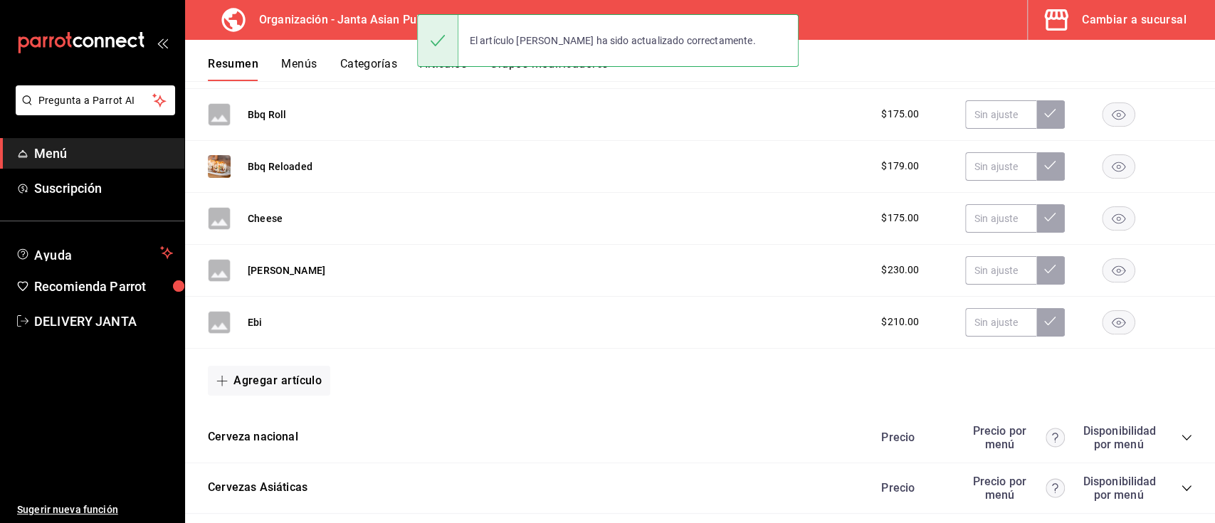
scroll to position [3027, 0]
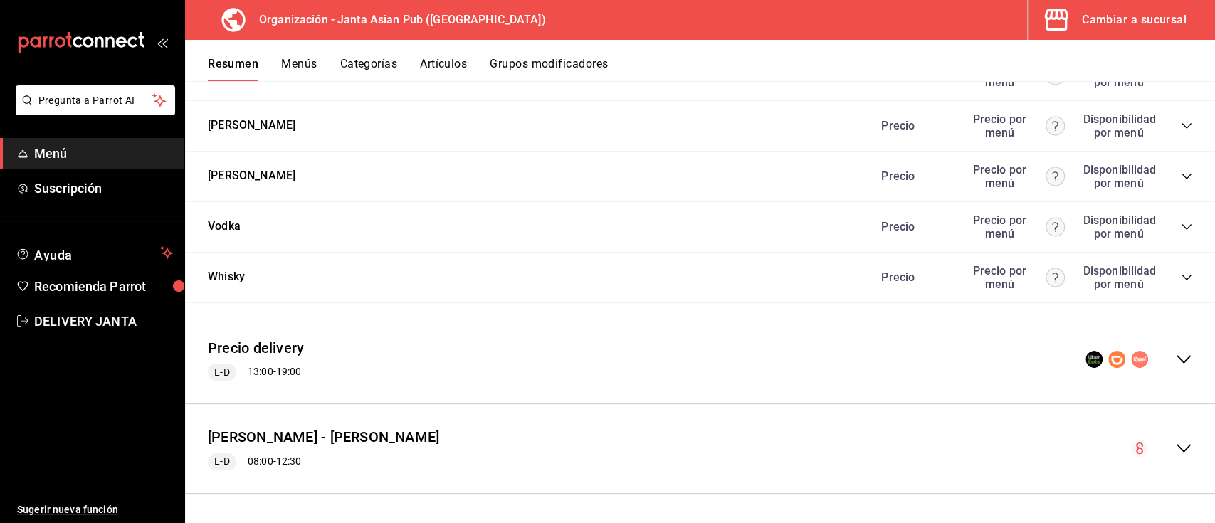
click at [1177, 362] on icon "collapse-menu-row" at bounding box center [1184, 359] width 14 height 9
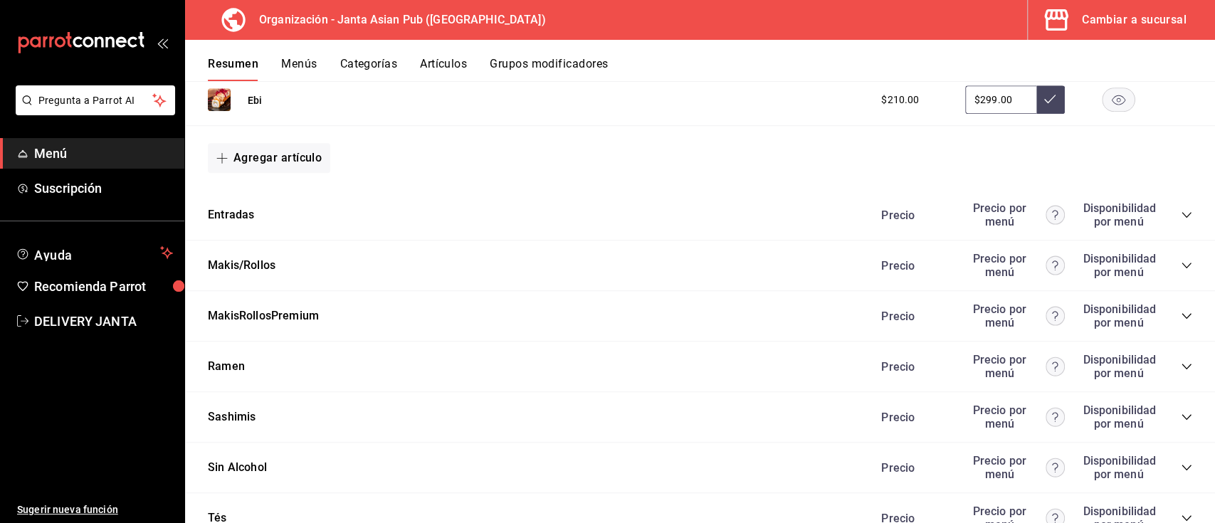
scroll to position [4313, 0]
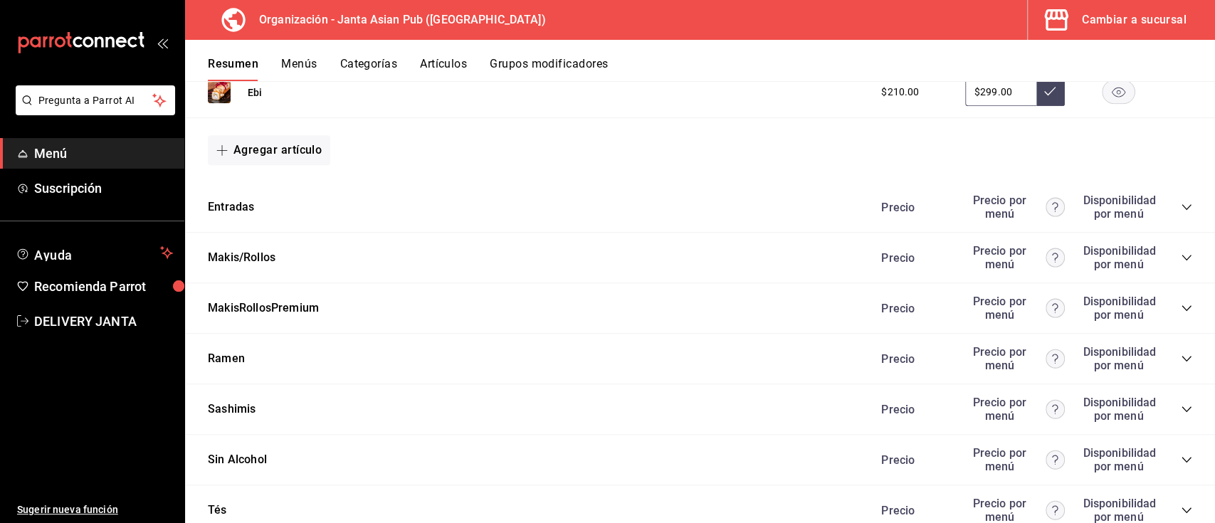
click at [1181, 314] on icon "collapse-category-row" at bounding box center [1186, 308] width 11 height 11
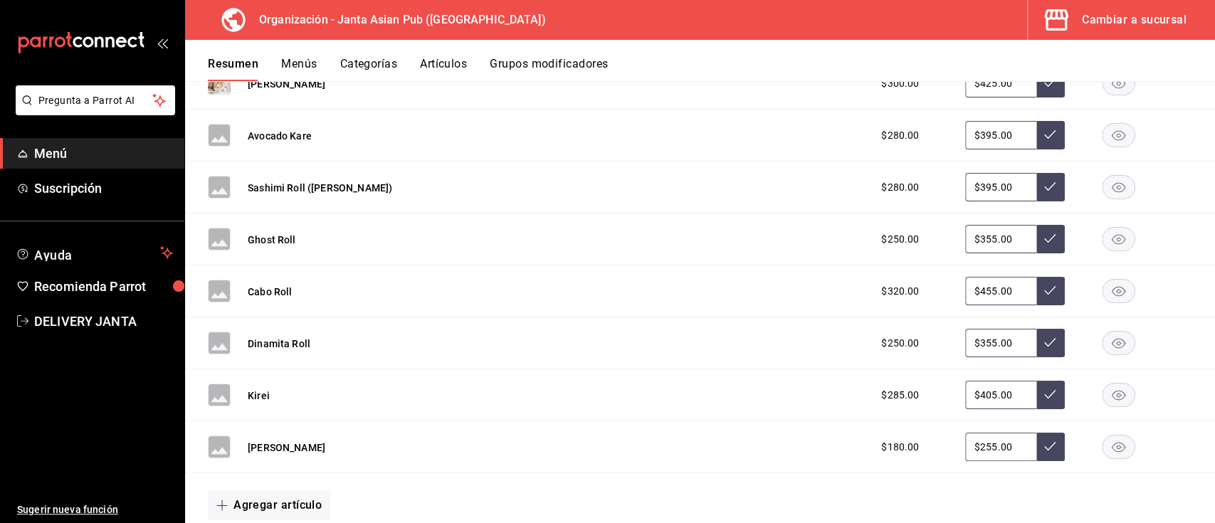
scroll to position [5014, 0]
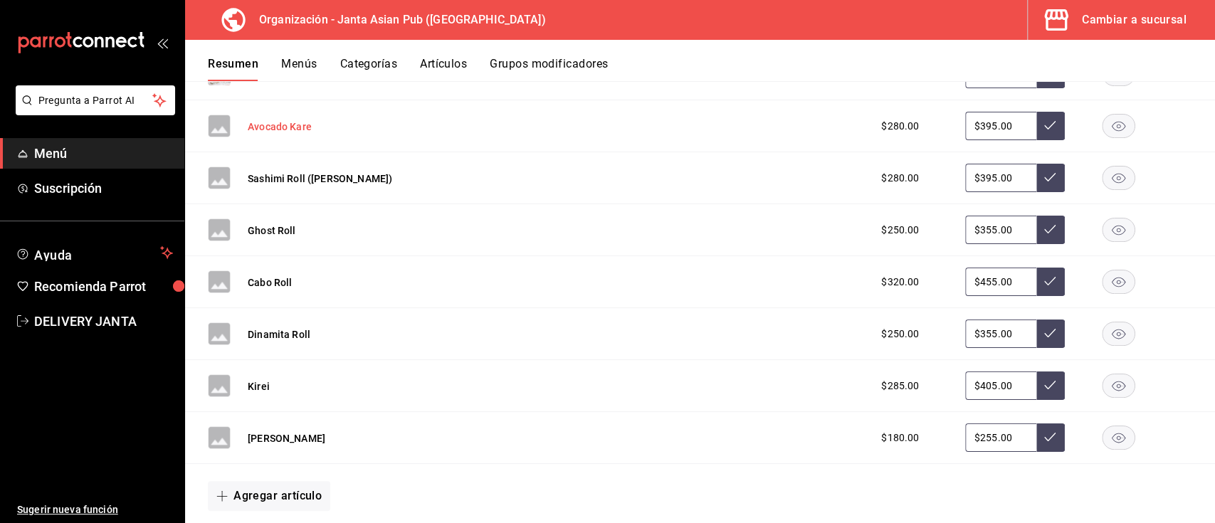
click at [286, 134] on button "Avocado Kare" at bounding box center [280, 127] width 64 height 14
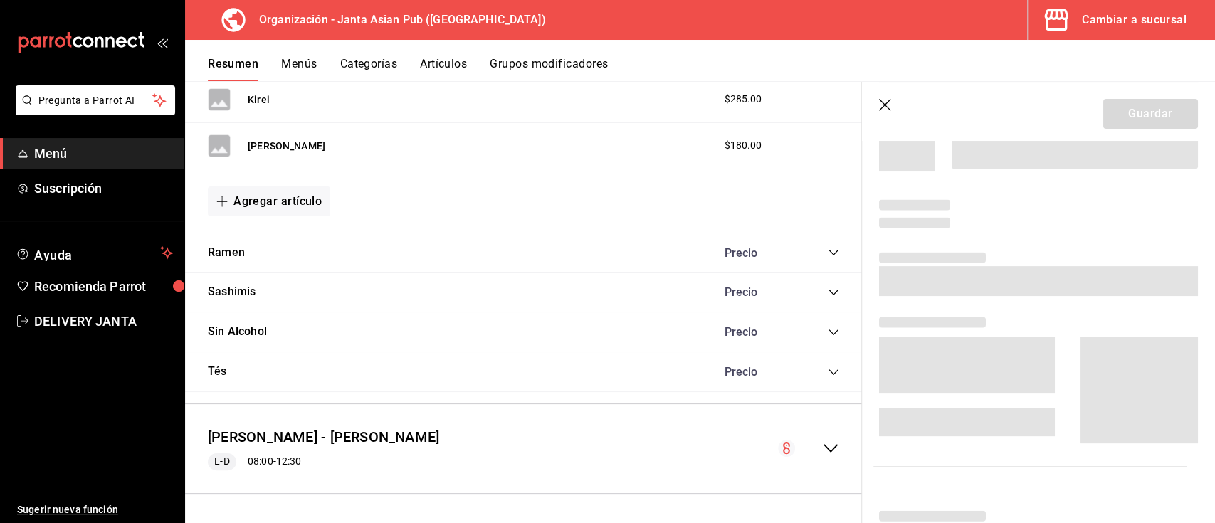
scroll to position [4264, 0]
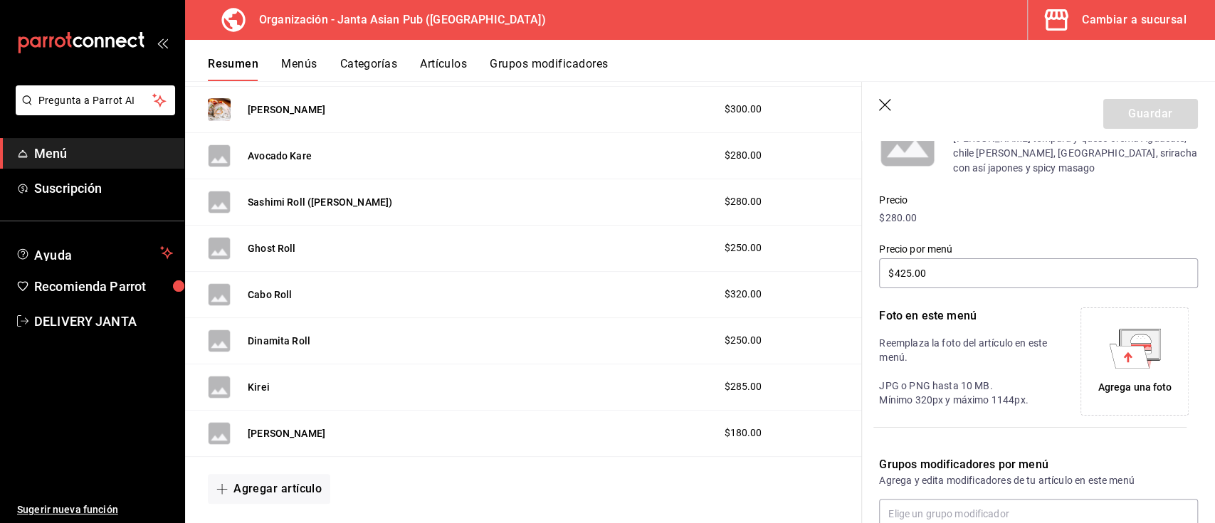
type input "$395.00"
click at [1109, 359] on icon at bounding box center [1135, 349] width 52 height 40
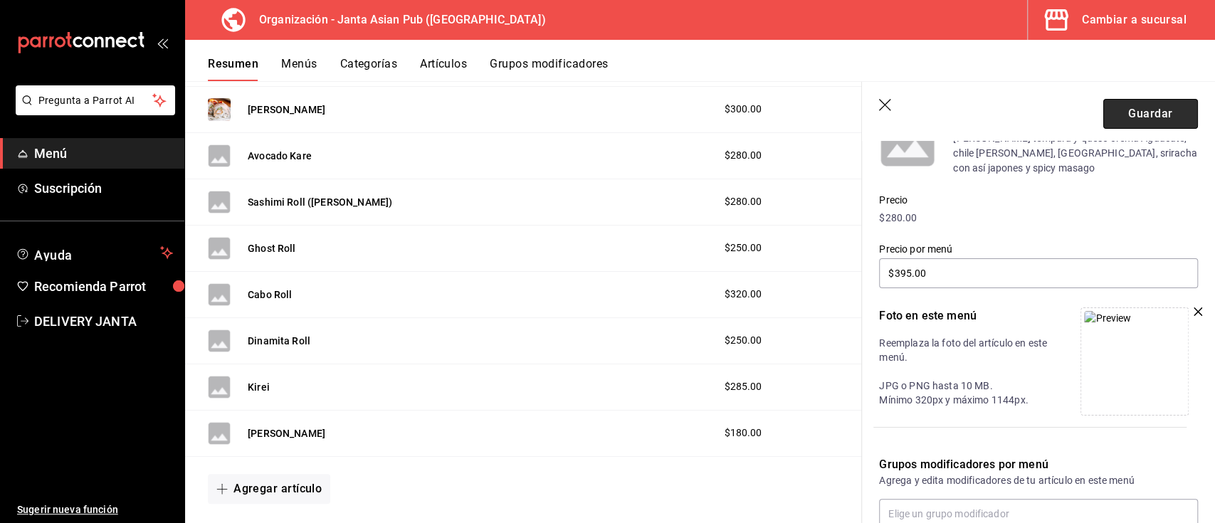
click at [1139, 125] on button "Guardar" at bounding box center [1150, 114] width 95 height 30
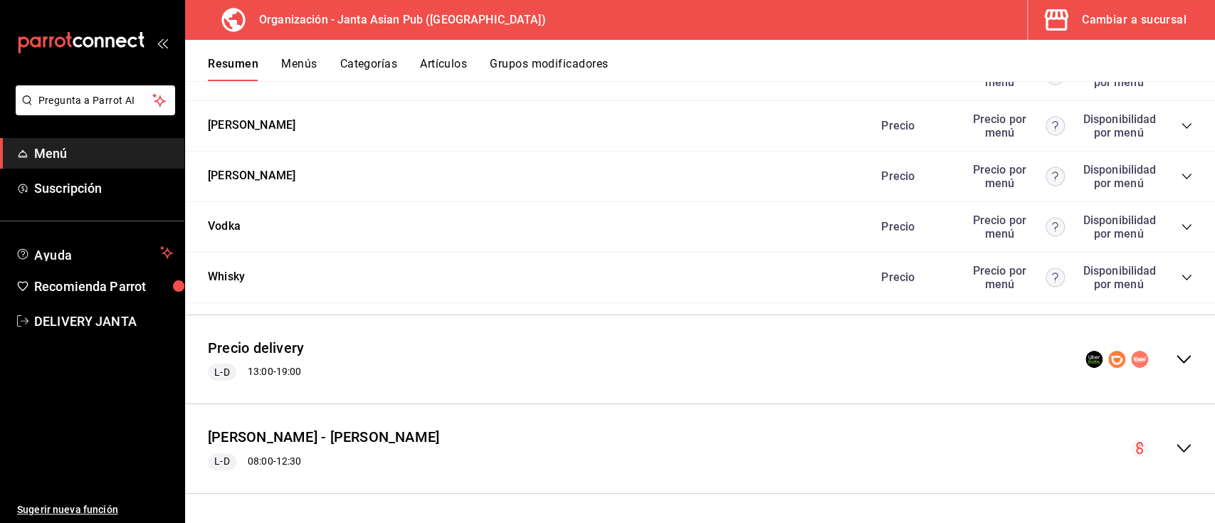
scroll to position [3027, 0]
click at [1175, 357] on icon "collapse-menu-row" at bounding box center [1183, 359] width 17 height 17
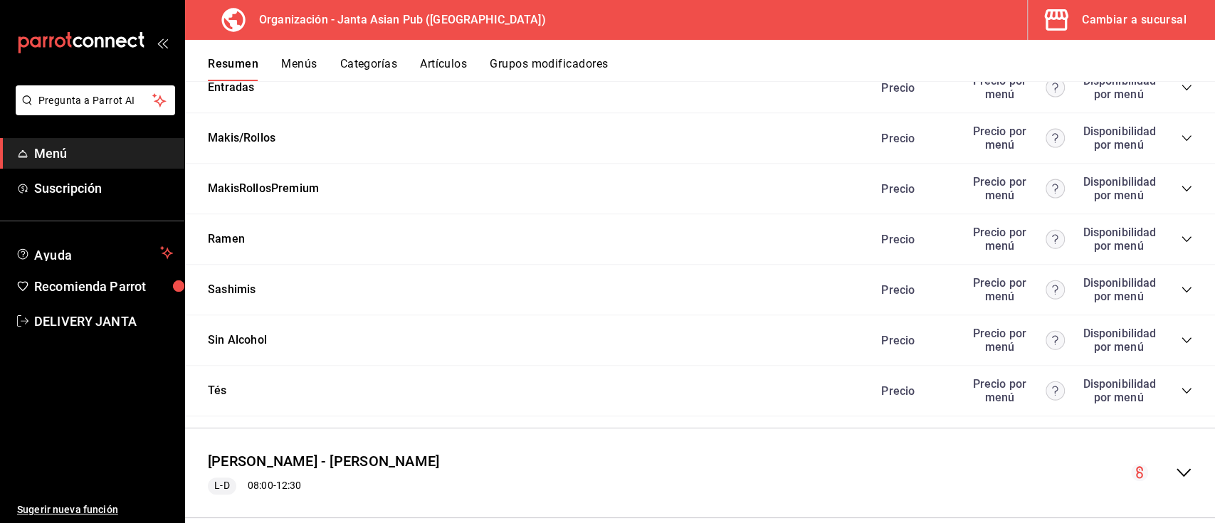
scroll to position [4448, 0]
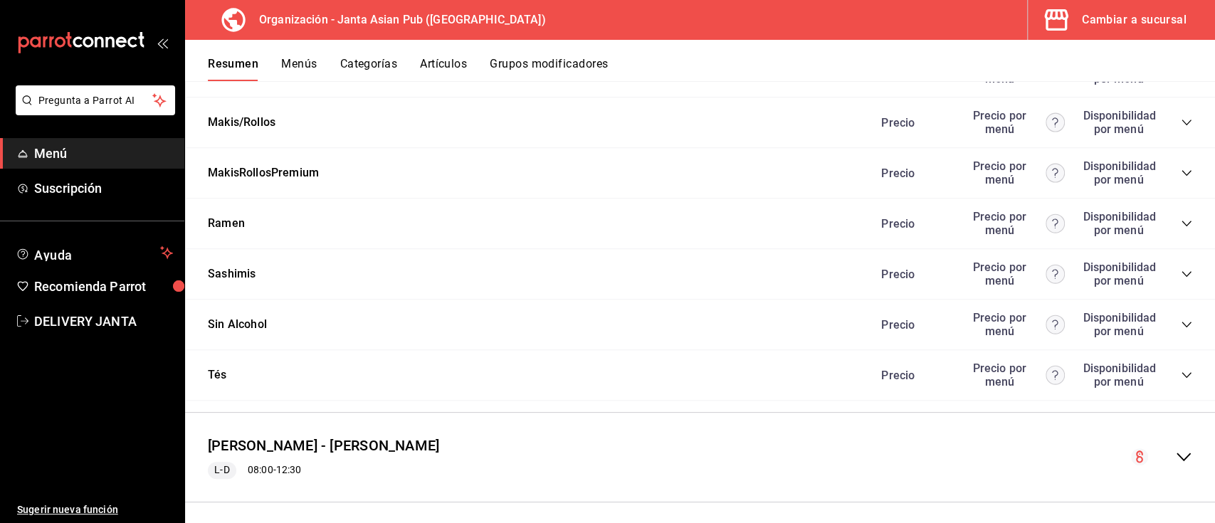
click at [1181, 179] on icon "collapse-category-row" at bounding box center [1186, 172] width 11 height 11
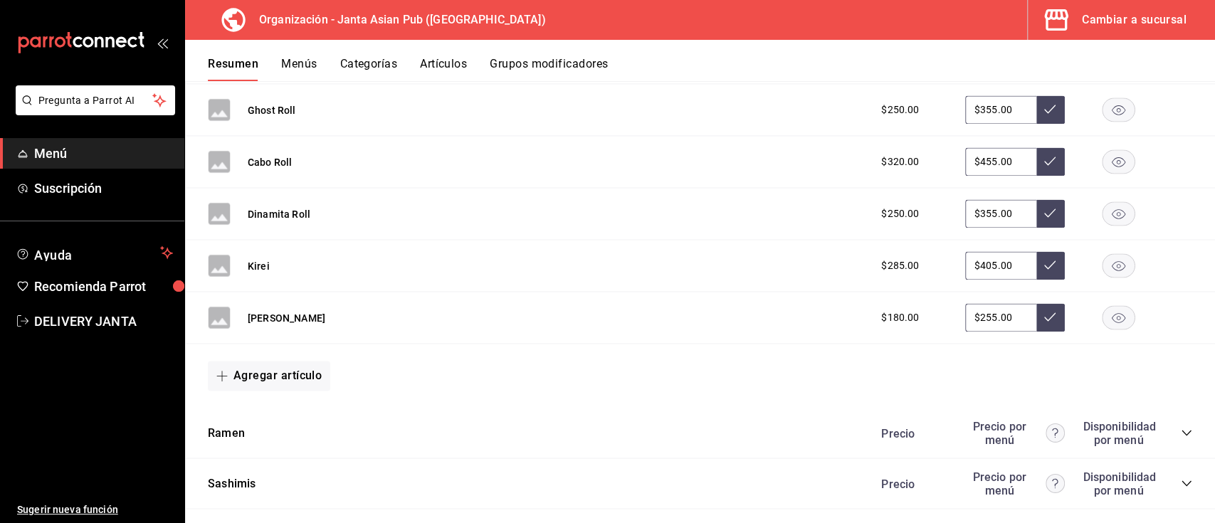
scroll to position [5089, 0]
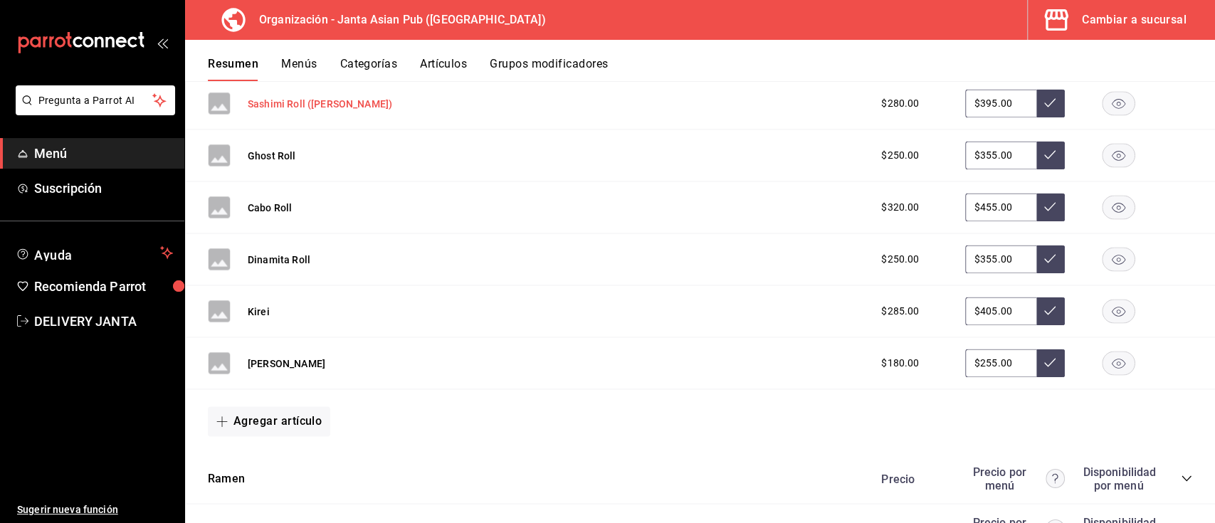
click at [283, 111] on button "Sashimi Roll ([PERSON_NAME])" at bounding box center [320, 104] width 144 height 14
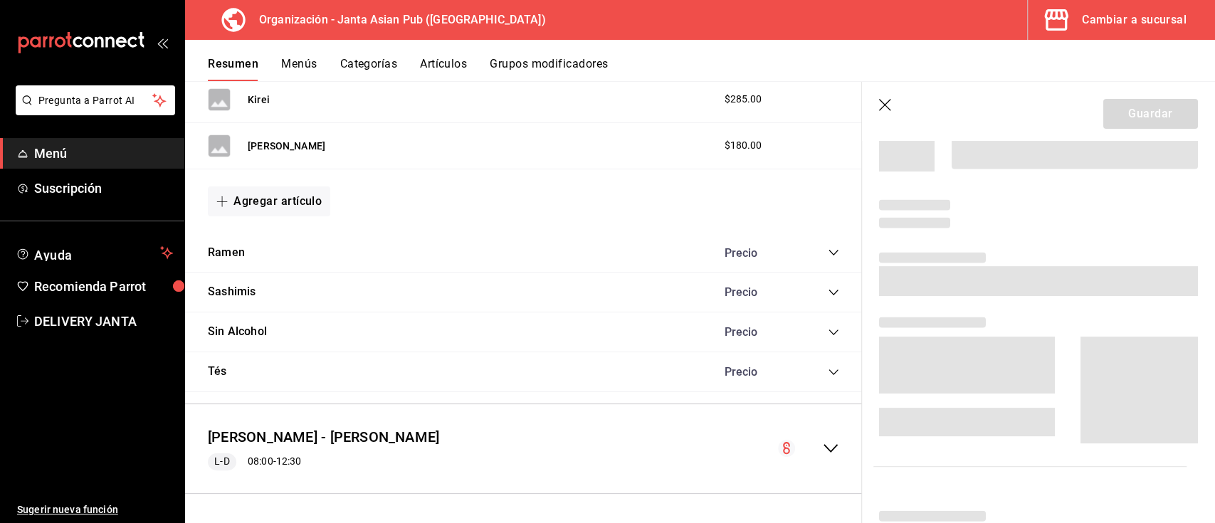
scroll to position [4333, 0]
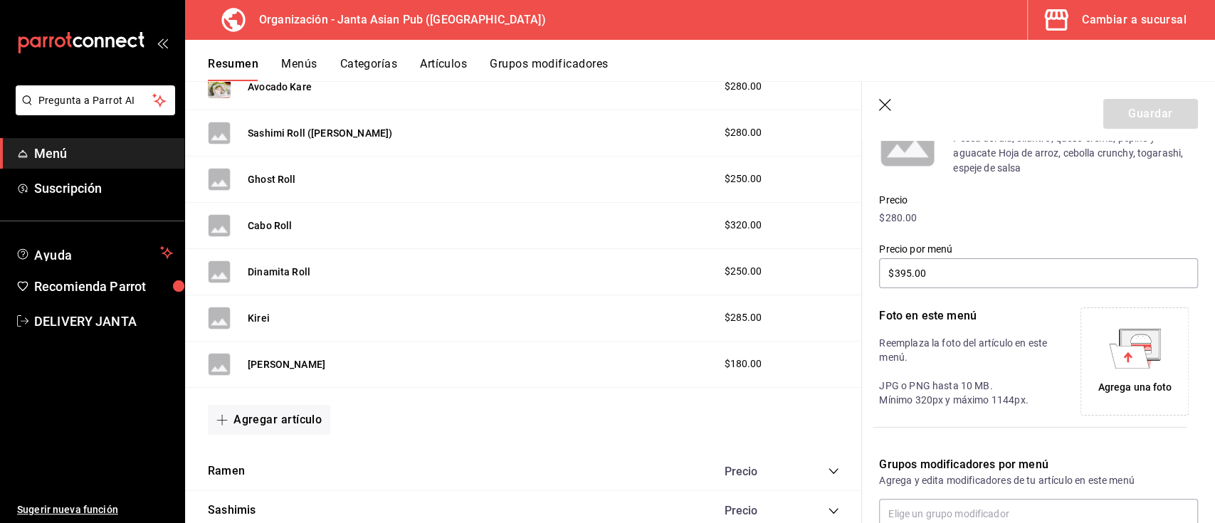
click at [1135, 350] on icon at bounding box center [1129, 356] width 40 height 24
click at [1133, 357] on icon at bounding box center [1129, 356] width 40 height 24
click at [265, 174] on button "Ghost Roll" at bounding box center [272, 179] width 48 height 14
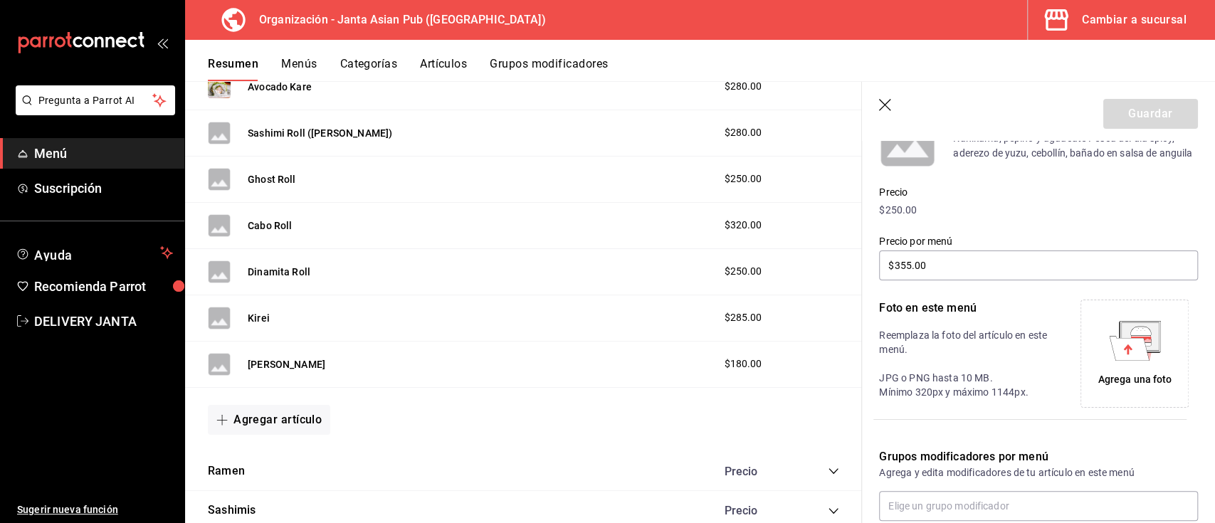
click at [1130, 335] on icon at bounding box center [1140, 330] width 21 height 9
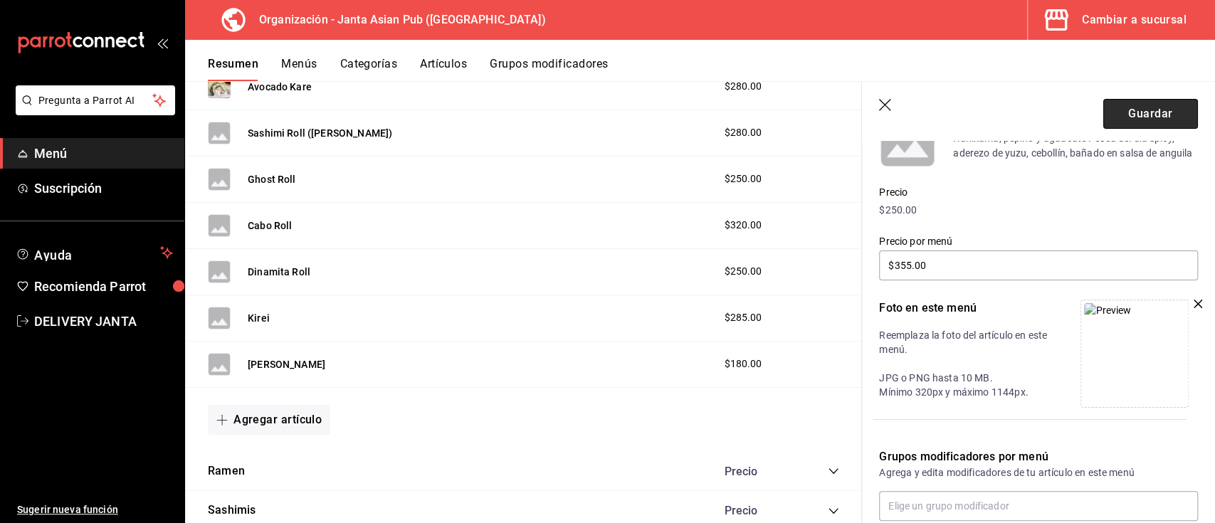
click at [1135, 120] on button "Guardar" at bounding box center [1150, 114] width 95 height 30
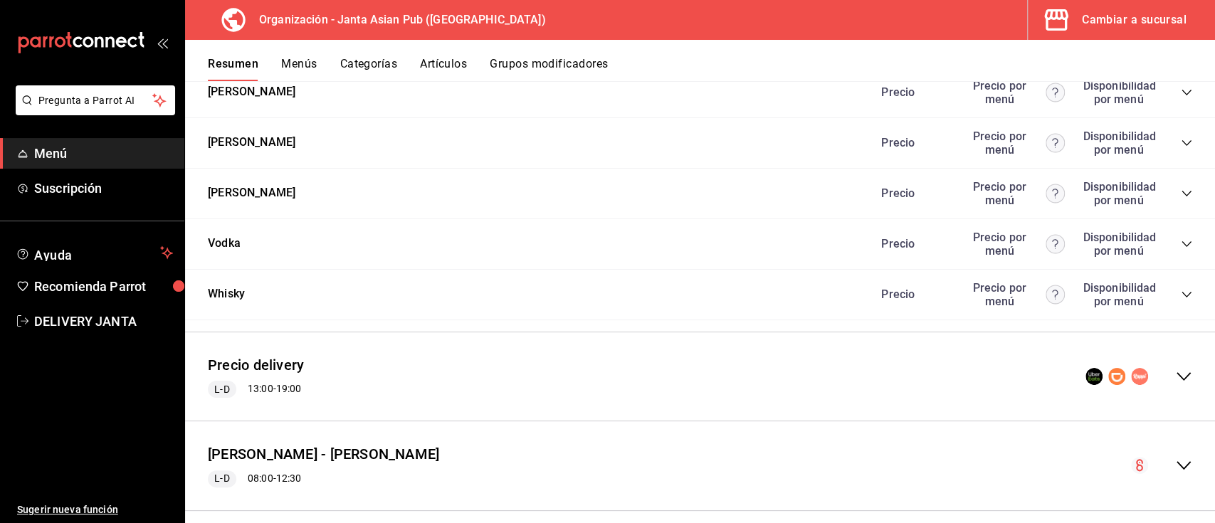
scroll to position [3027, 0]
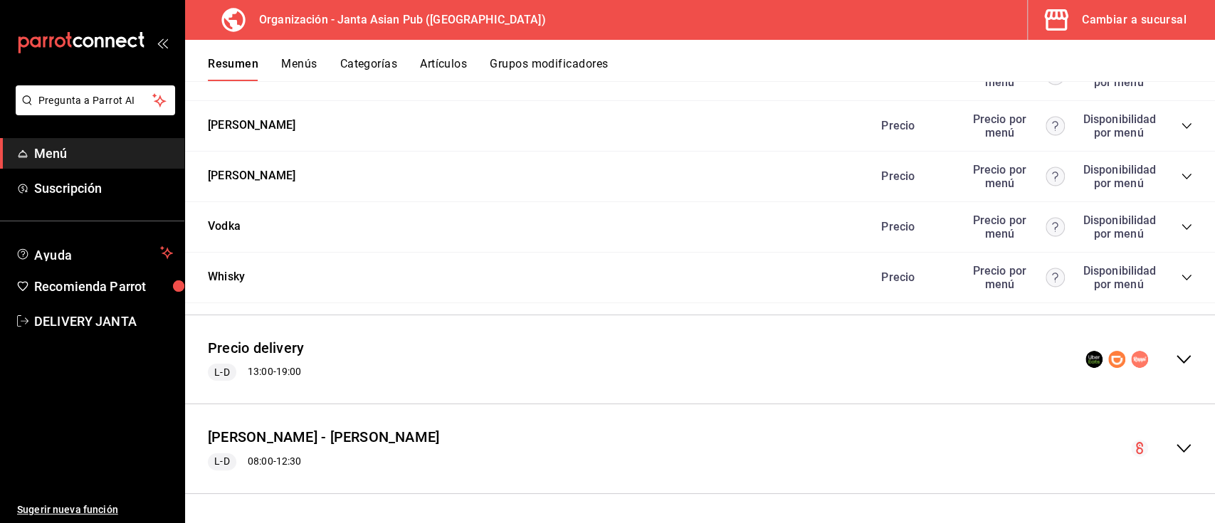
click at [1175, 364] on icon "collapse-menu-row" at bounding box center [1183, 359] width 17 height 17
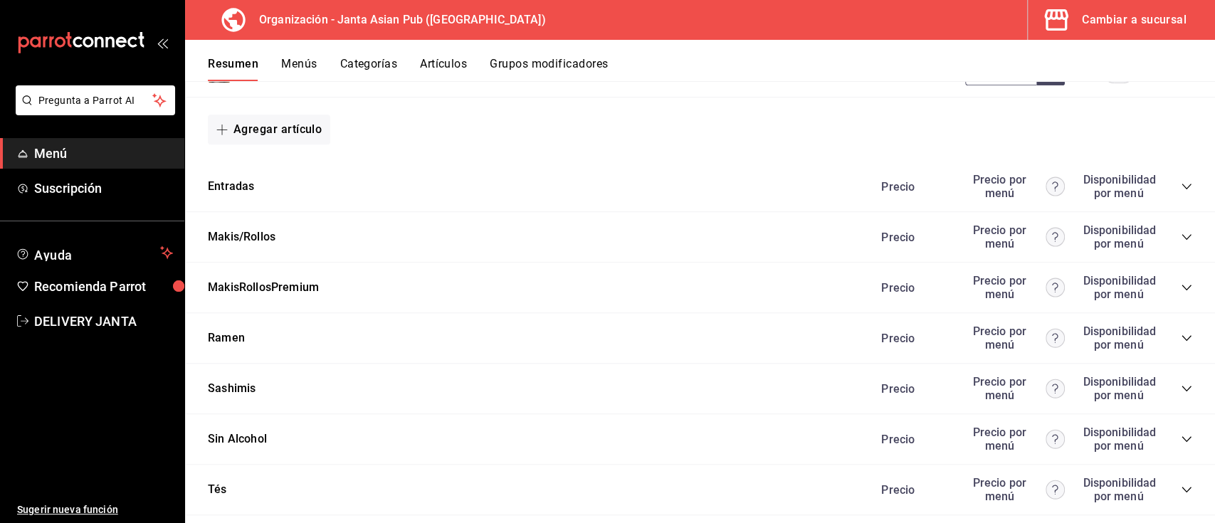
scroll to position [4341, 0]
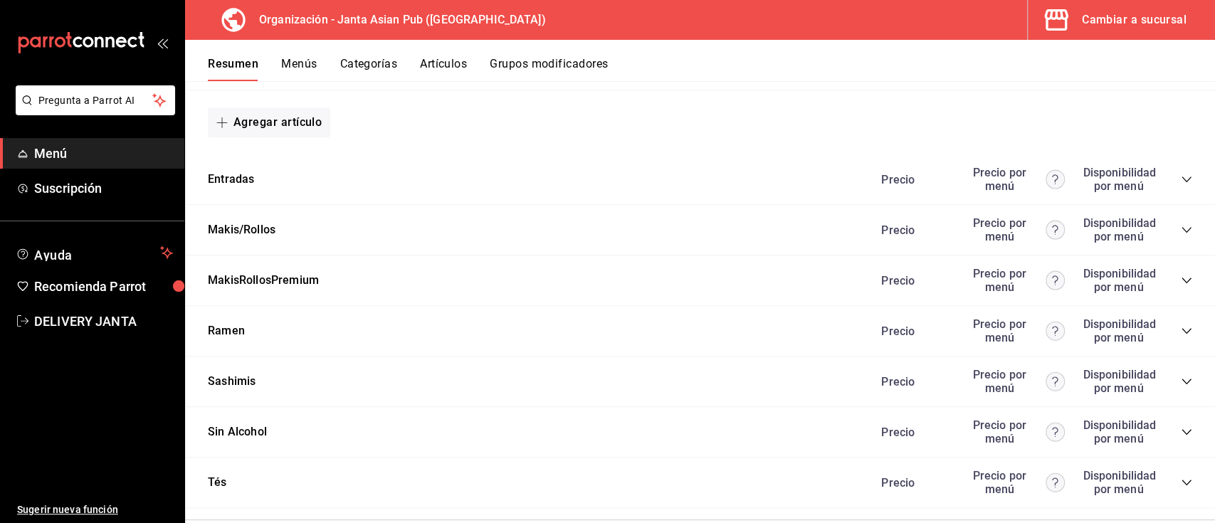
click at [1181, 286] on icon "collapse-category-row" at bounding box center [1186, 280] width 11 height 11
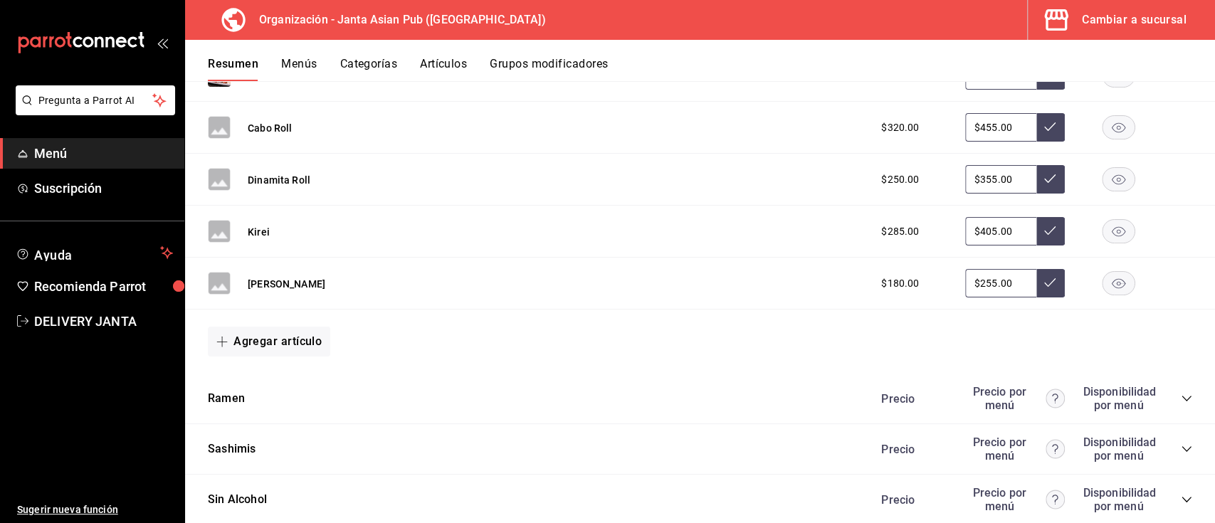
scroll to position [5178, 0]
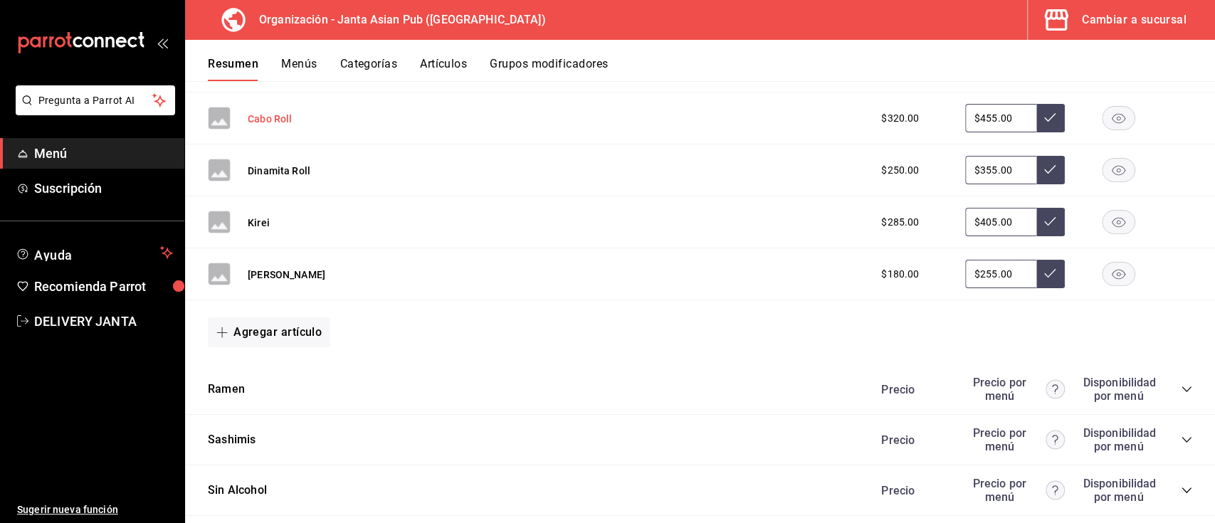
click at [271, 126] on button "Cabo Roll" at bounding box center [270, 119] width 44 height 14
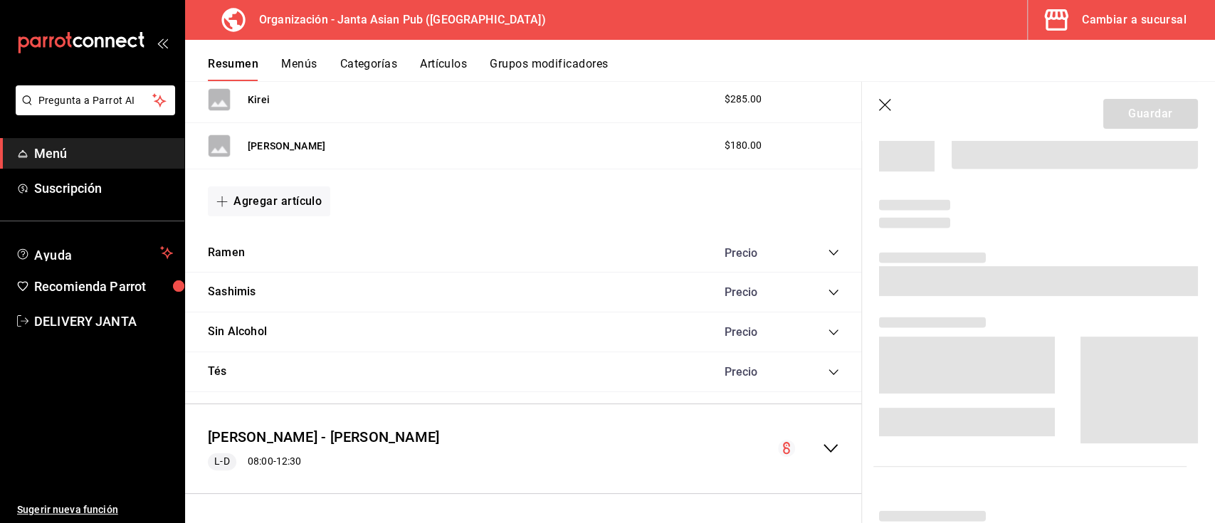
scroll to position [4410, 0]
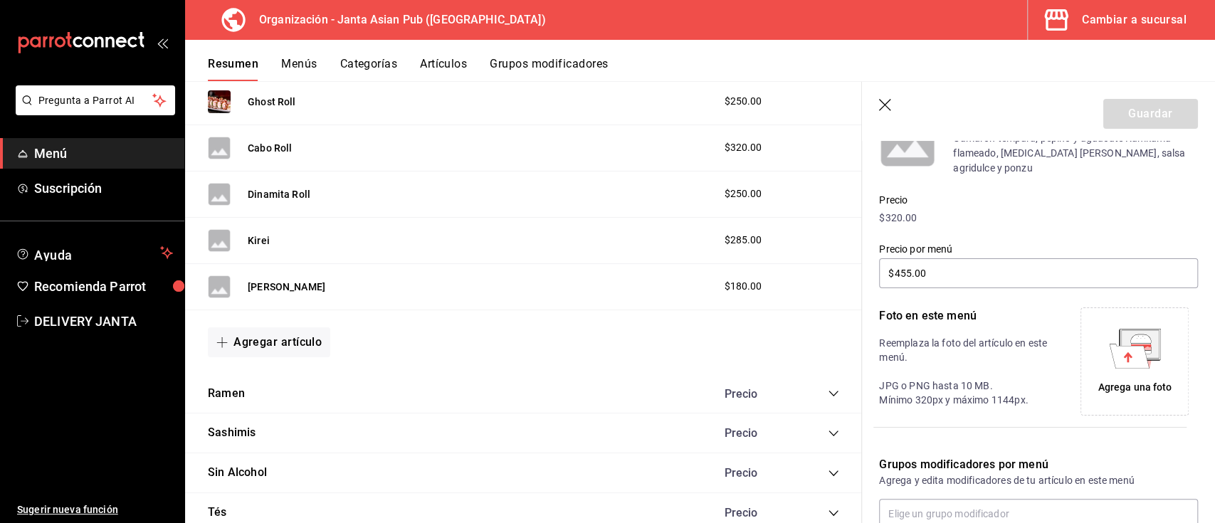
click at [1132, 361] on div "Agrega una foto" at bounding box center [1134, 361] width 101 height 101
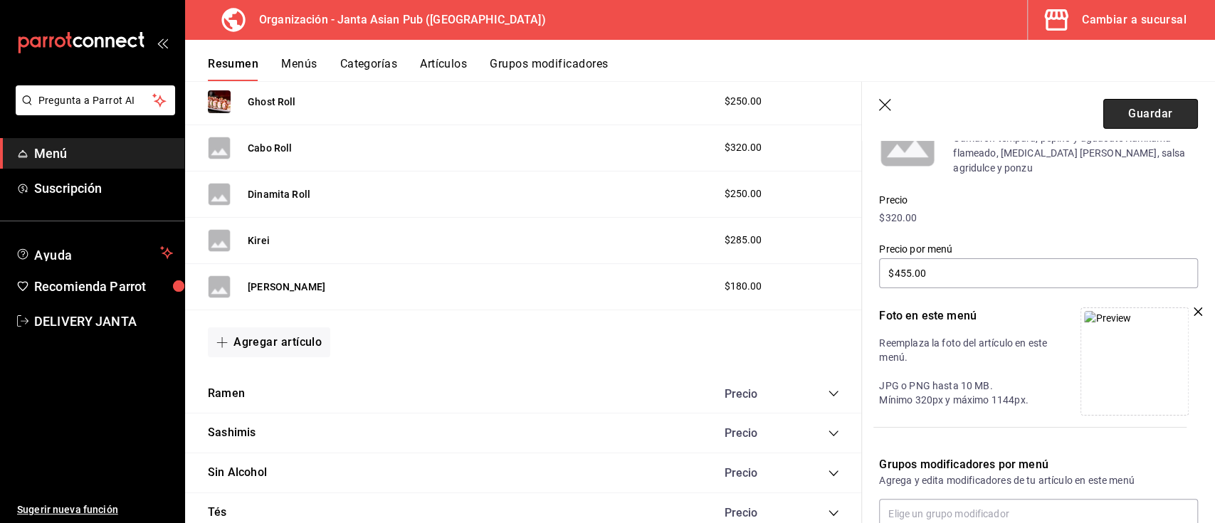
click at [1115, 119] on button "Guardar" at bounding box center [1150, 114] width 95 height 30
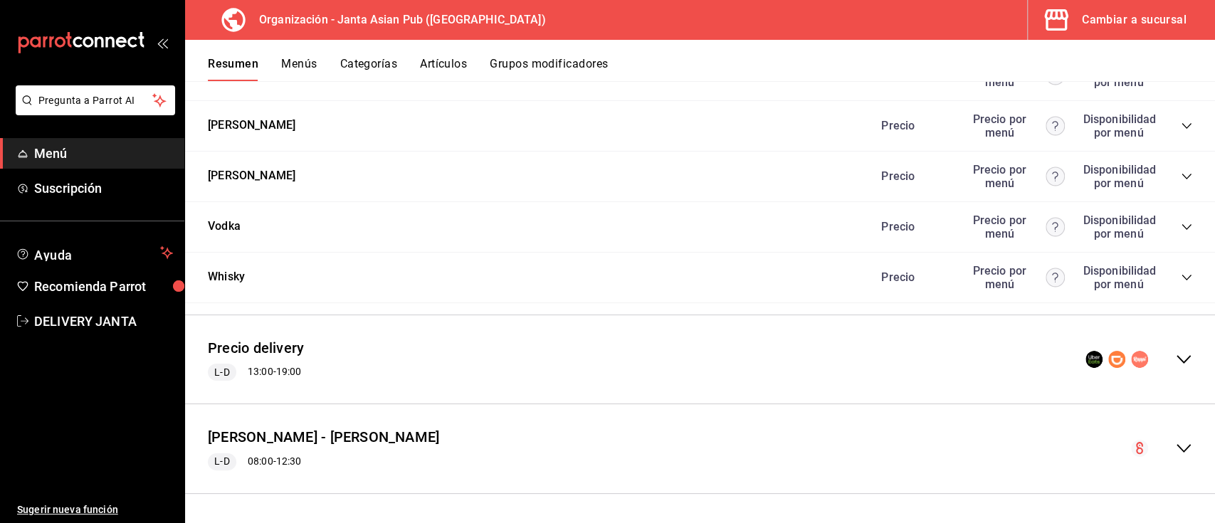
scroll to position [3027, 0]
click at [1177, 359] on icon "collapse-menu-row" at bounding box center [1184, 359] width 14 height 9
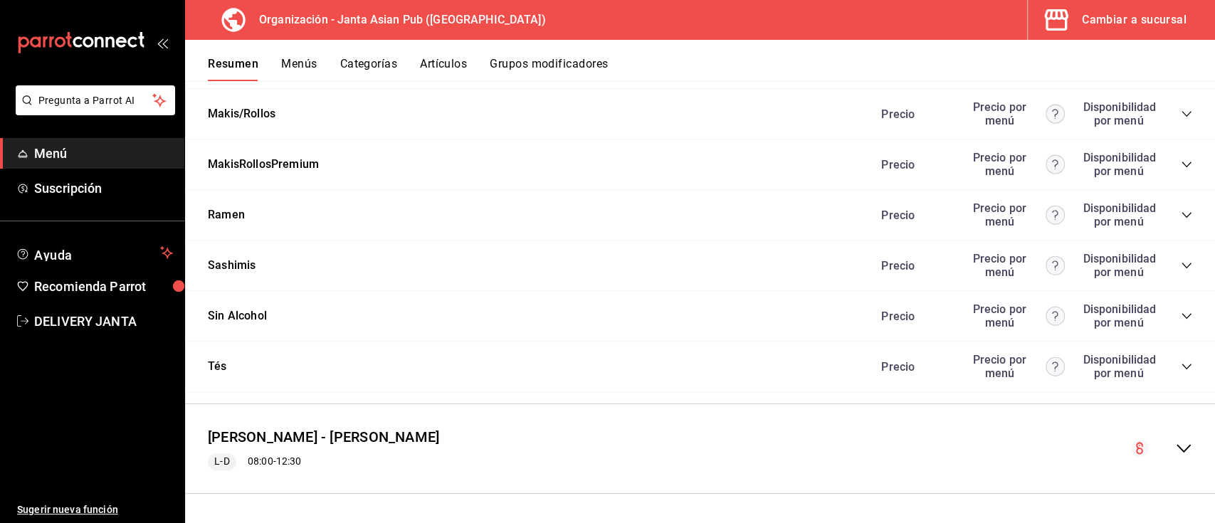
scroll to position [4488, 0]
click at [1182, 162] on icon "collapse-category-row" at bounding box center [1186, 165] width 9 height 6
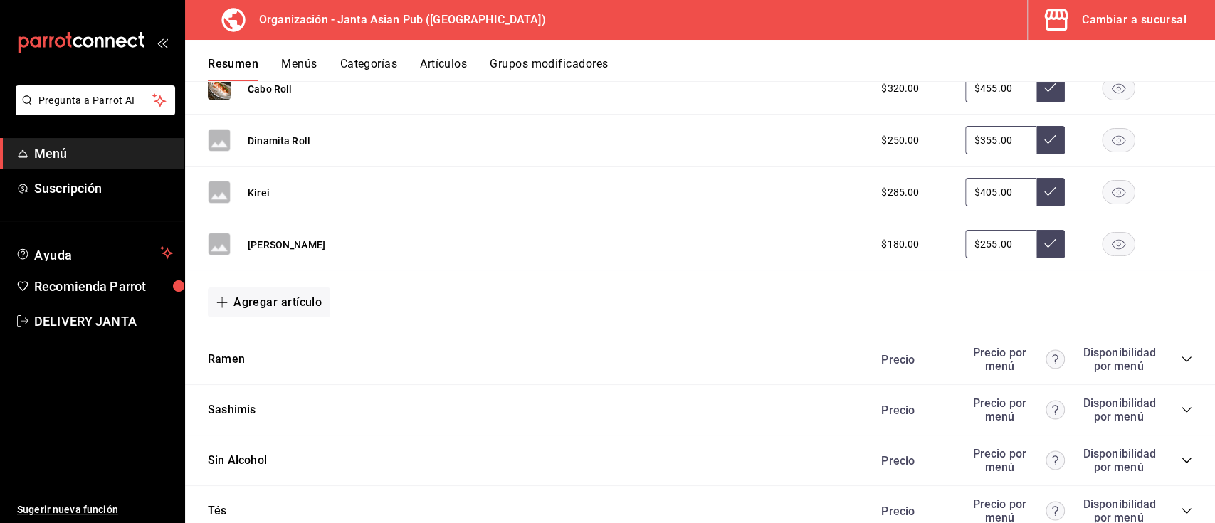
scroll to position [5225, 0]
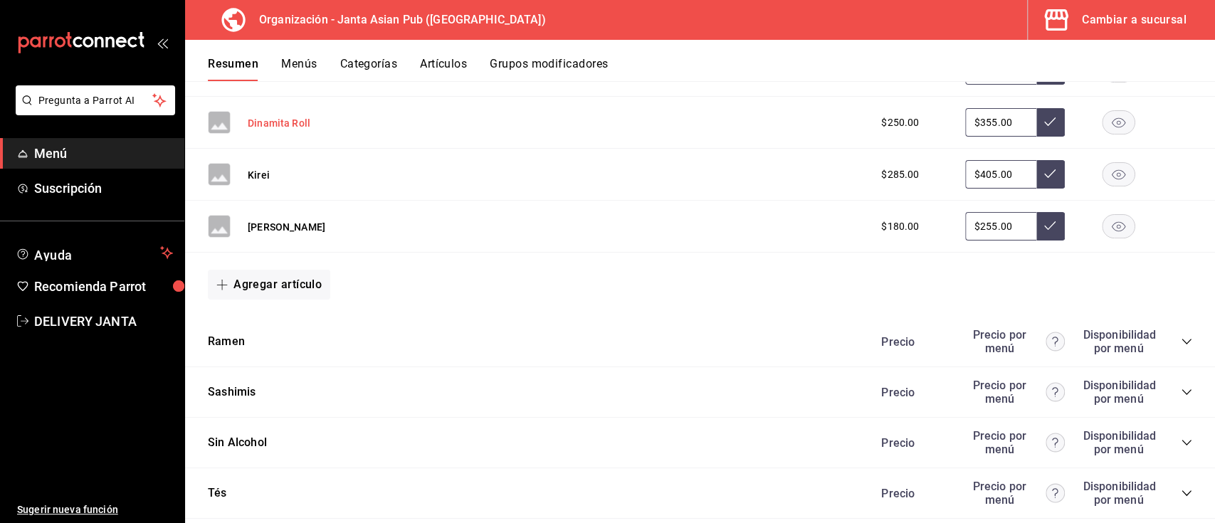
click at [275, 130] on button "Dinamita Roll" at bounding box center [279, 123] width 63 height 14
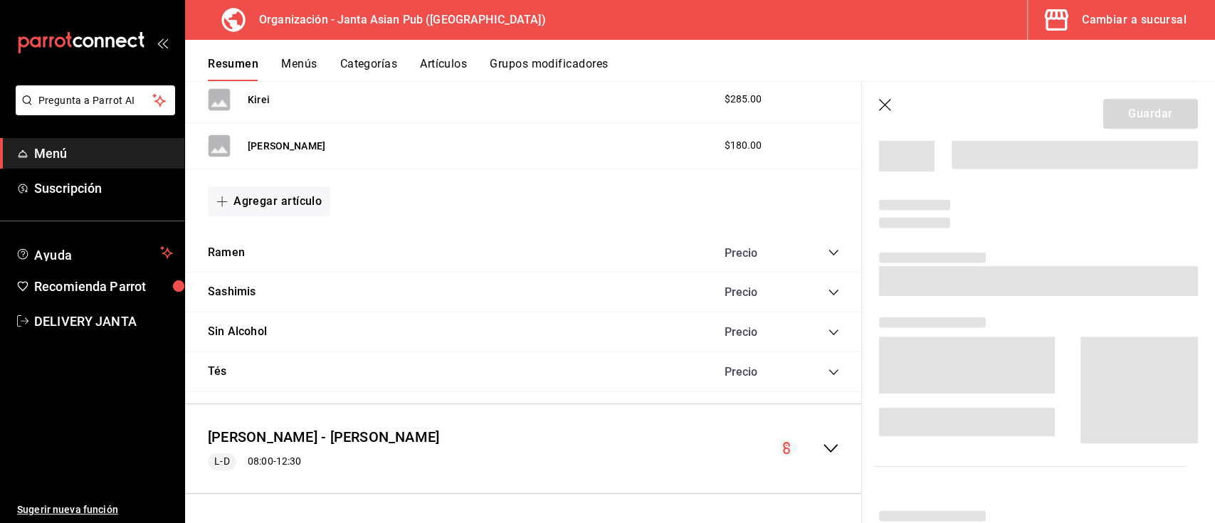
scroll to position [4452, 0]
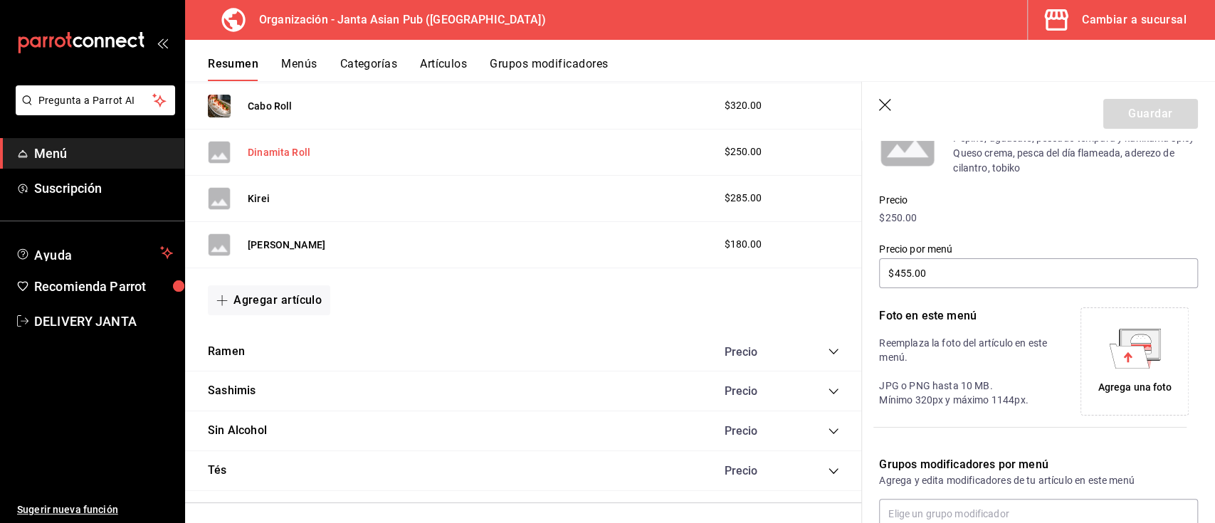
type input "$355.00"
click at [1123, 350] on icon at bounding box center [1129, 356] width 40 height 24
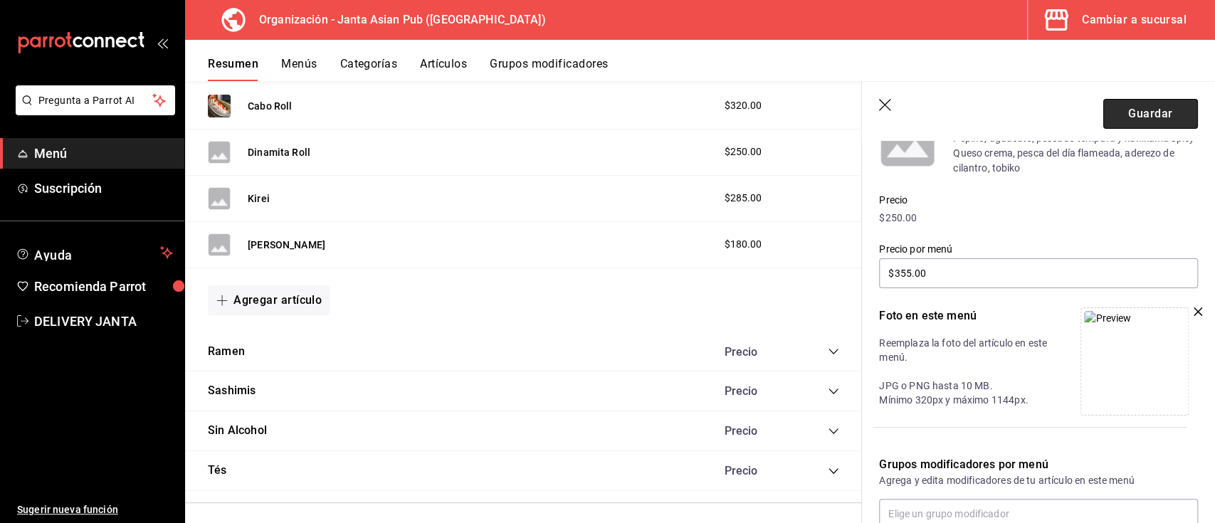
click at [1105, 122] on button "Guardar" at bounding box center [1150, 114] width 95 height 30
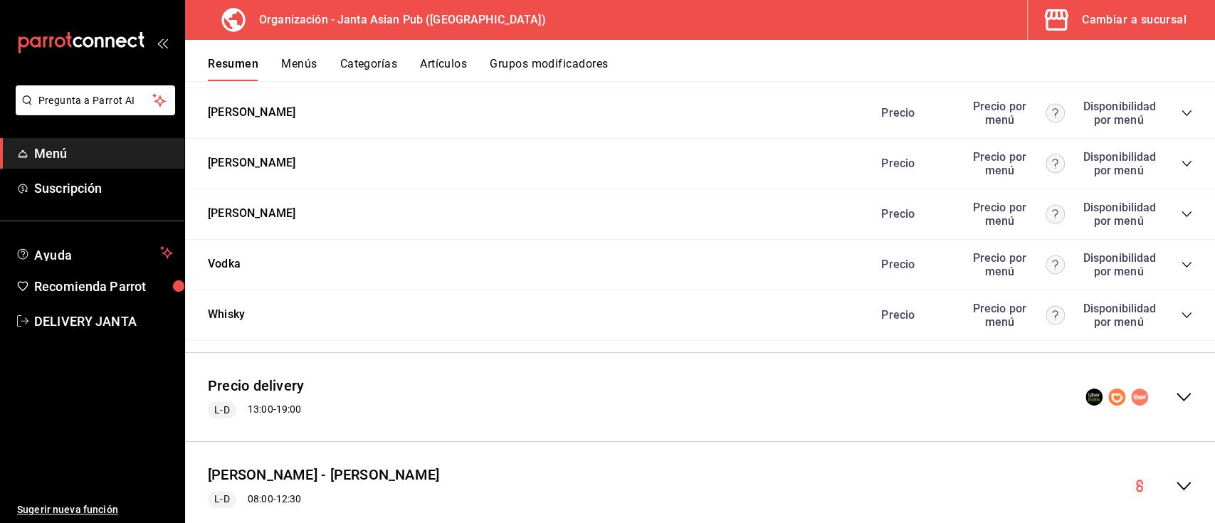
scroll to position [3027, 0]
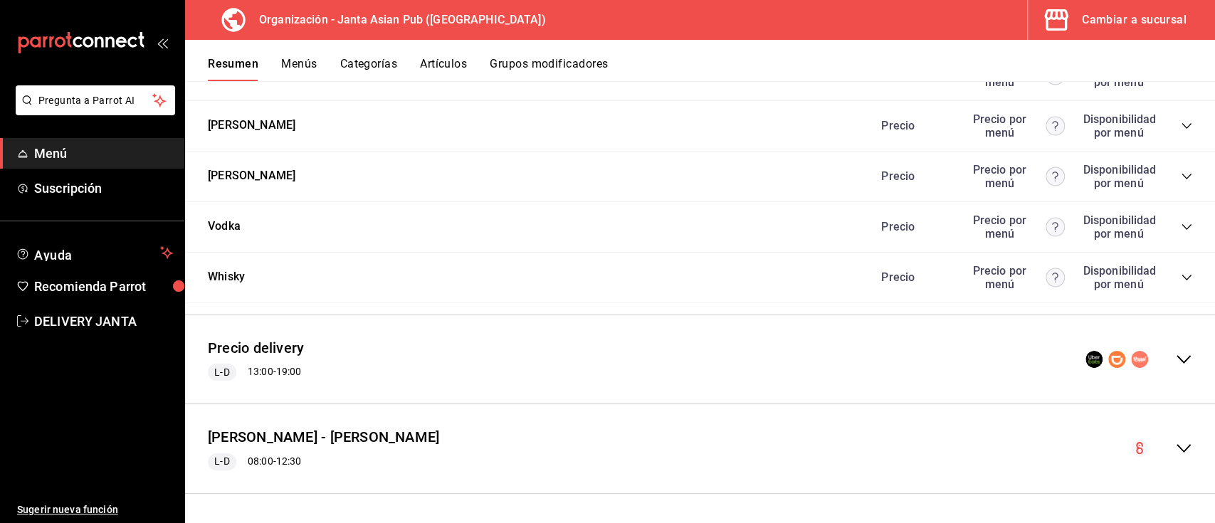
click at [1175, 362] on icon "collapse-menu-row" at bounding box center [1183, 359] width 17 height 17
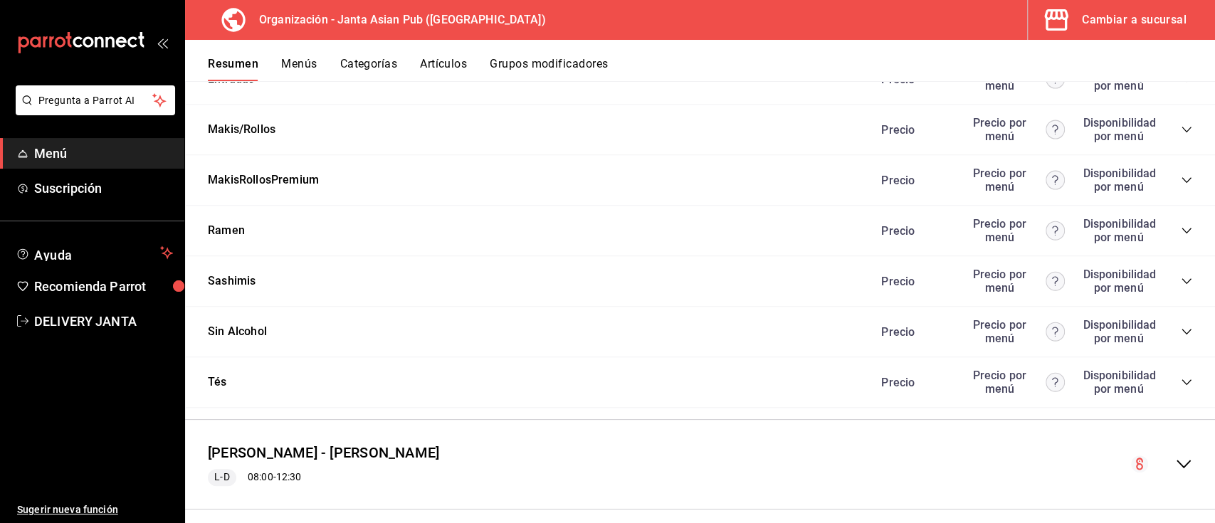
scroll to position [4488, 0]
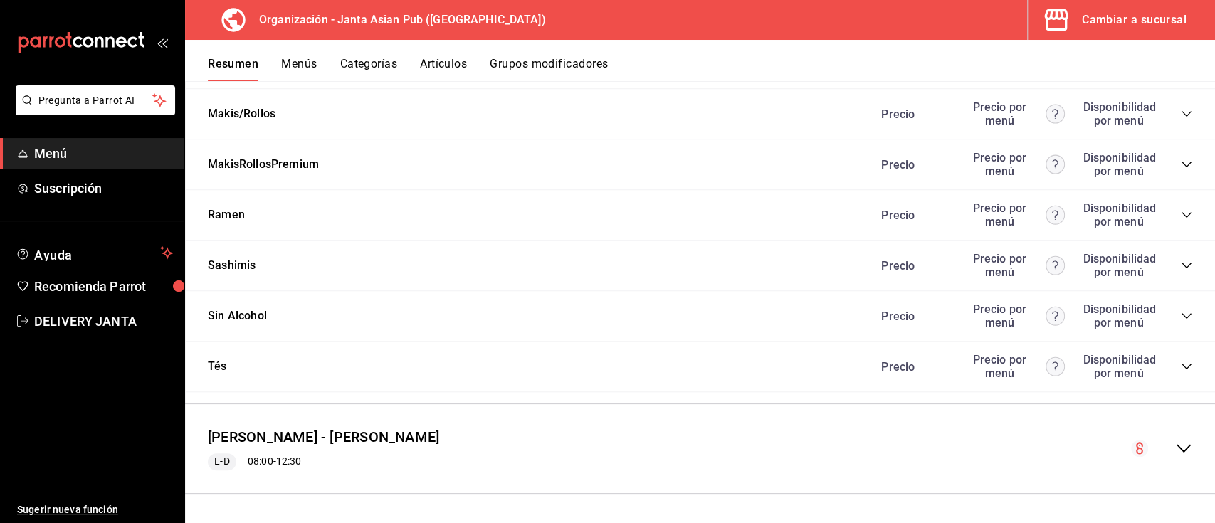
click at [1181, 159] on icon "collapse-category-row" at bounding box center [1186, 164] width 11 height 11
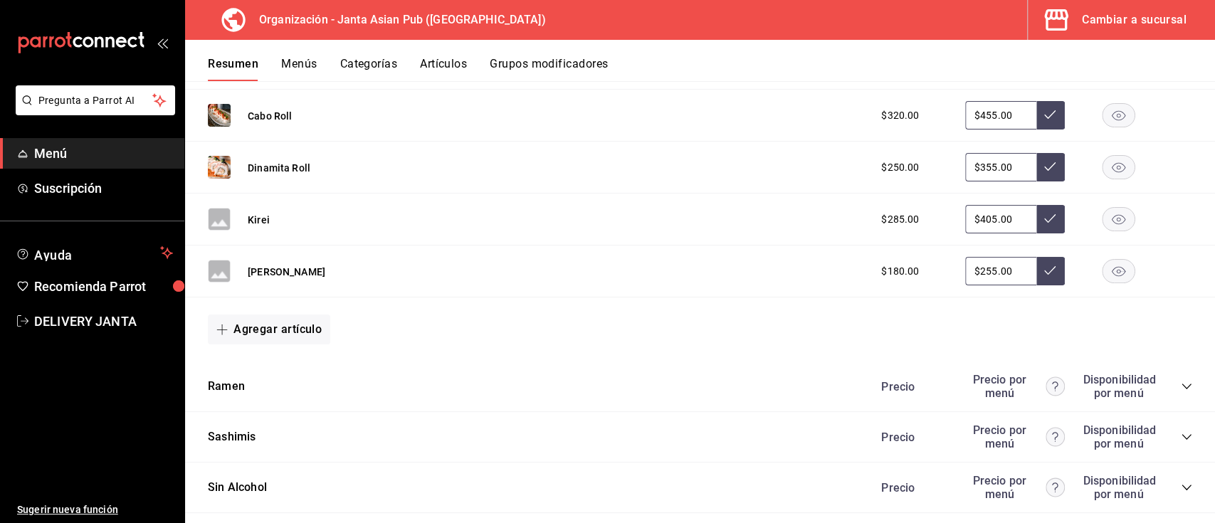
scroll to position [5198, 0]
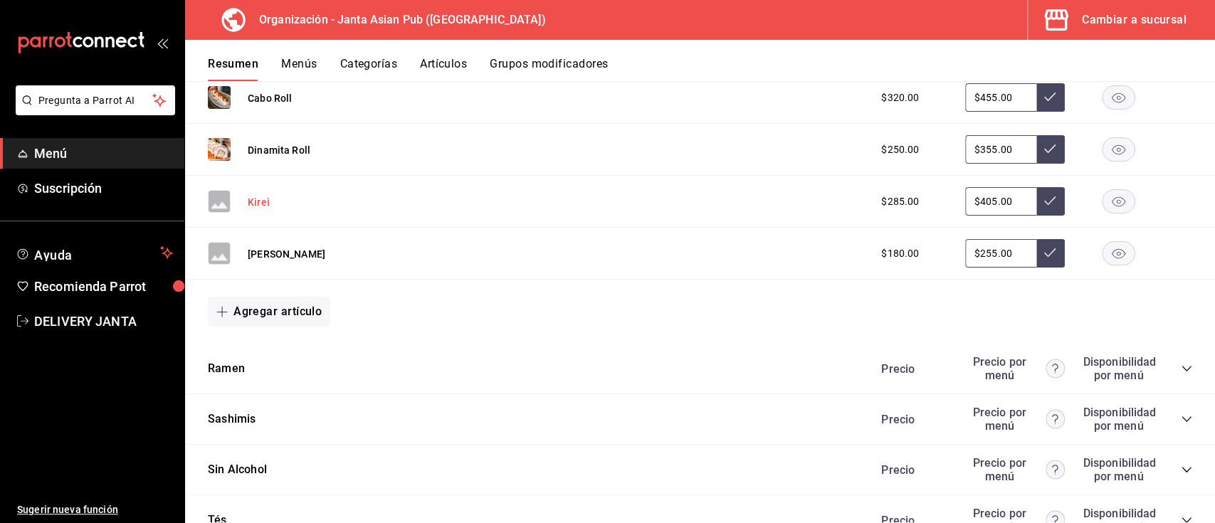
click at [256, 209] on button "Kirei" at bounding box center [259, 202] width 22 height 14
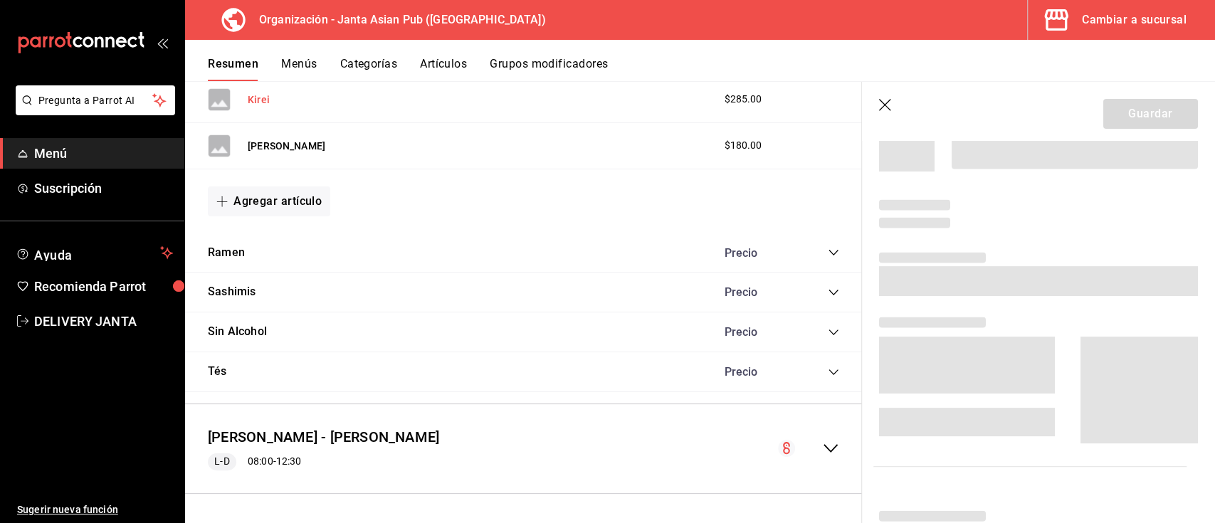
scroll to position [4430, 0]
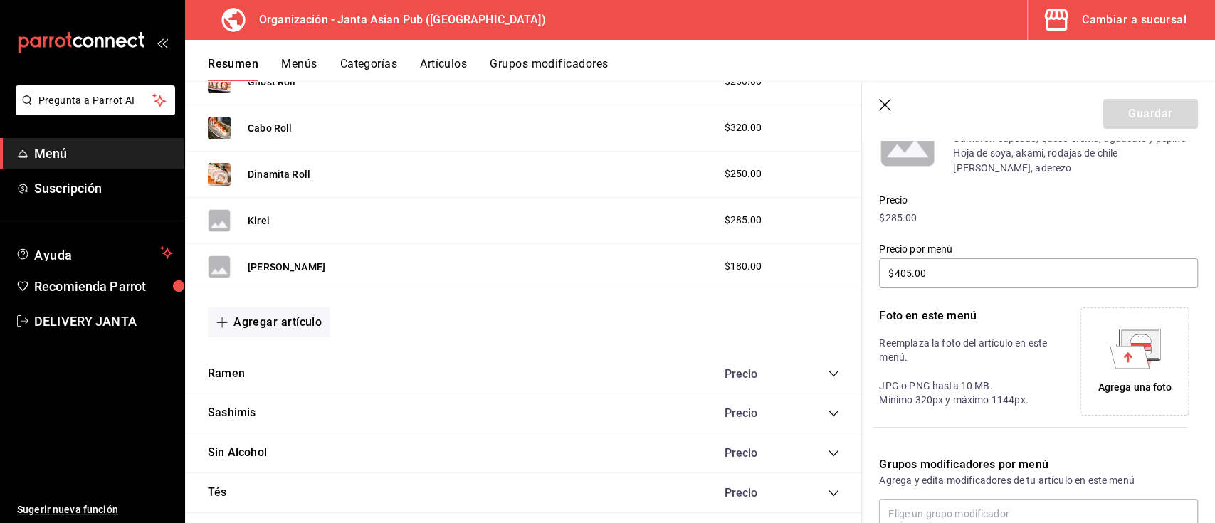
click at [1085, 353] on div "Agrega una foto" at bounding box center [1134, 361] width 101 height 101
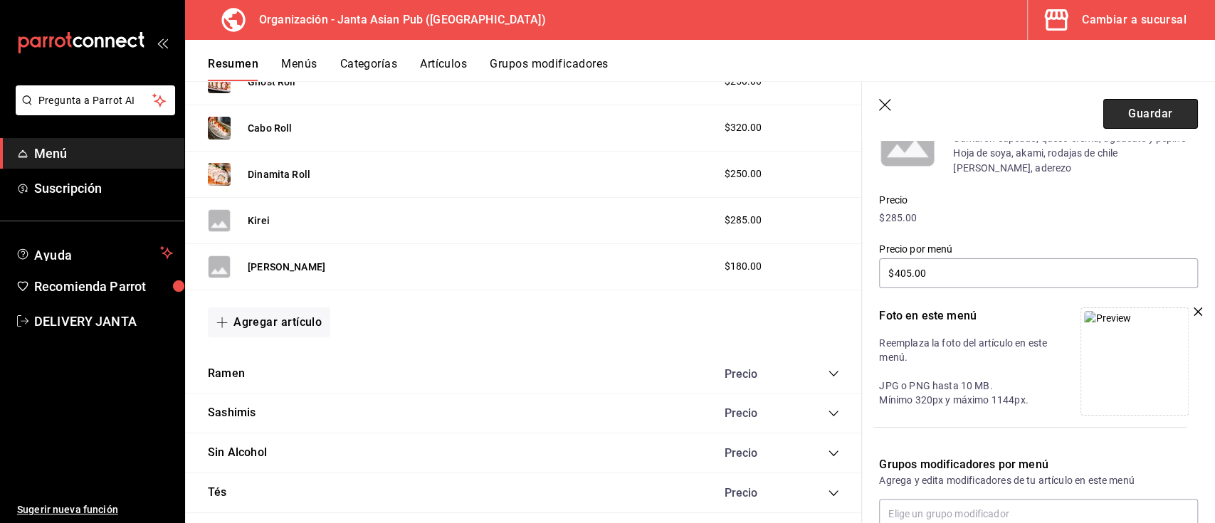
click at [1128, 115] on button "Guardar" at bounding box center [1150, 114] width 95 height 30
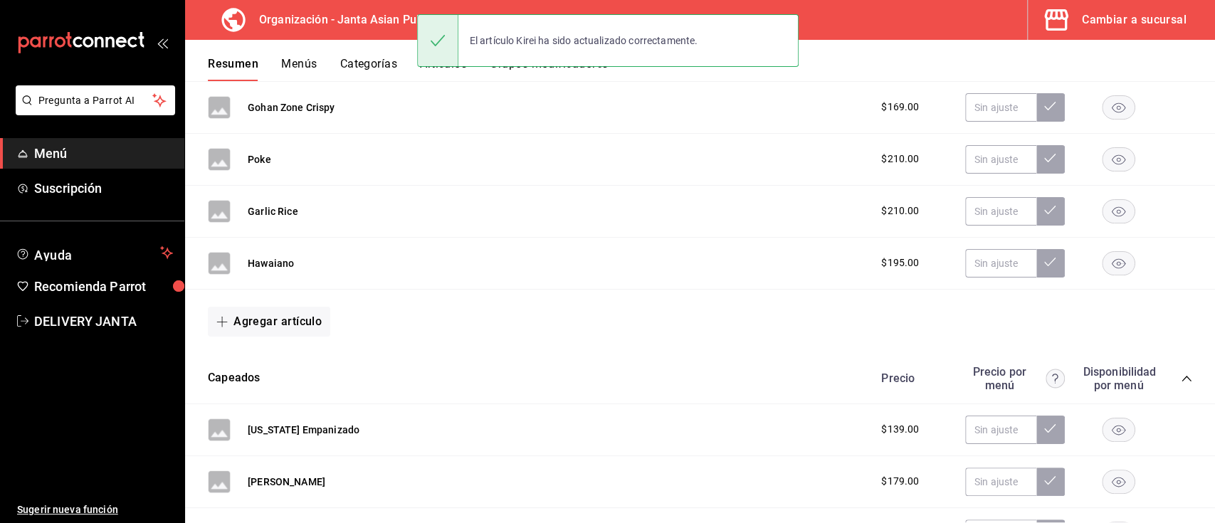
scroll to position [3027, 0]
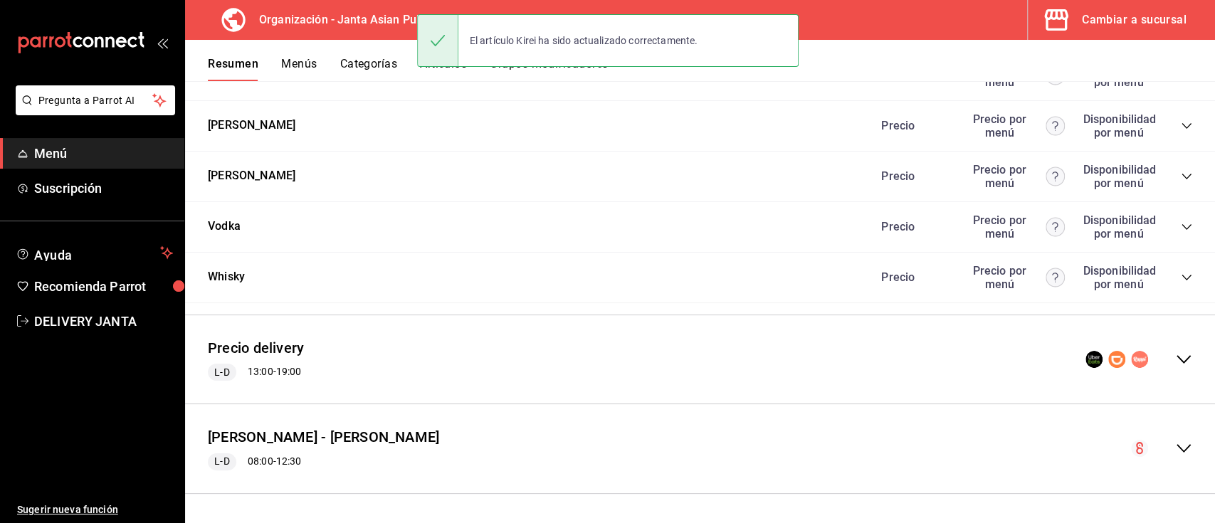
click at [1175, 361] on icon "collapse-menu-row" at bounding box center [1183, 359] width 17 height 17
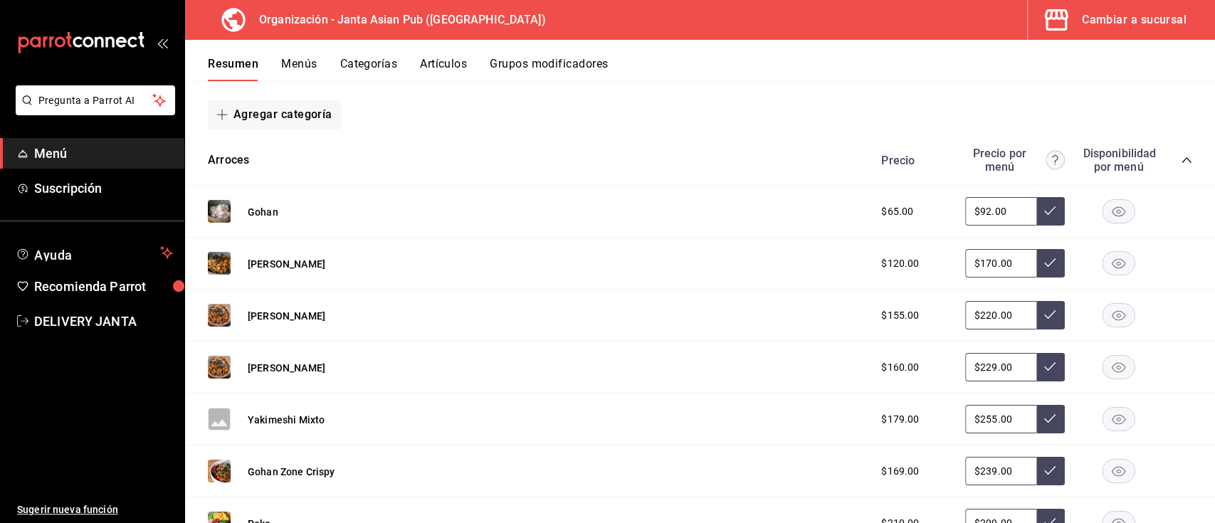
scroll to position [2913, 0]
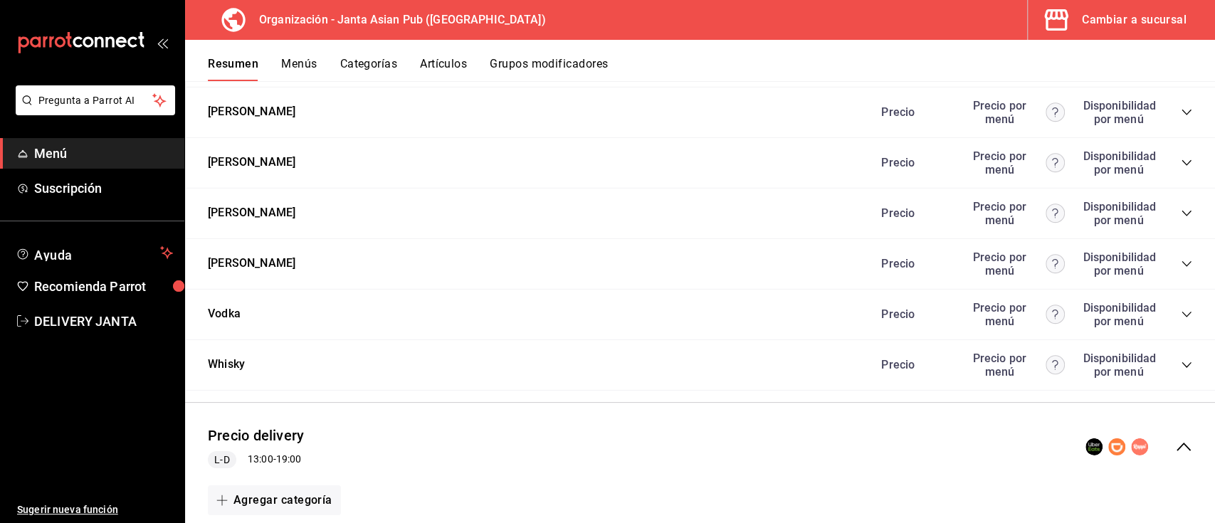
click at [1175, 456] on icon "collapse-menu-row" at bounding box center [1183, 446] width 17 height 17
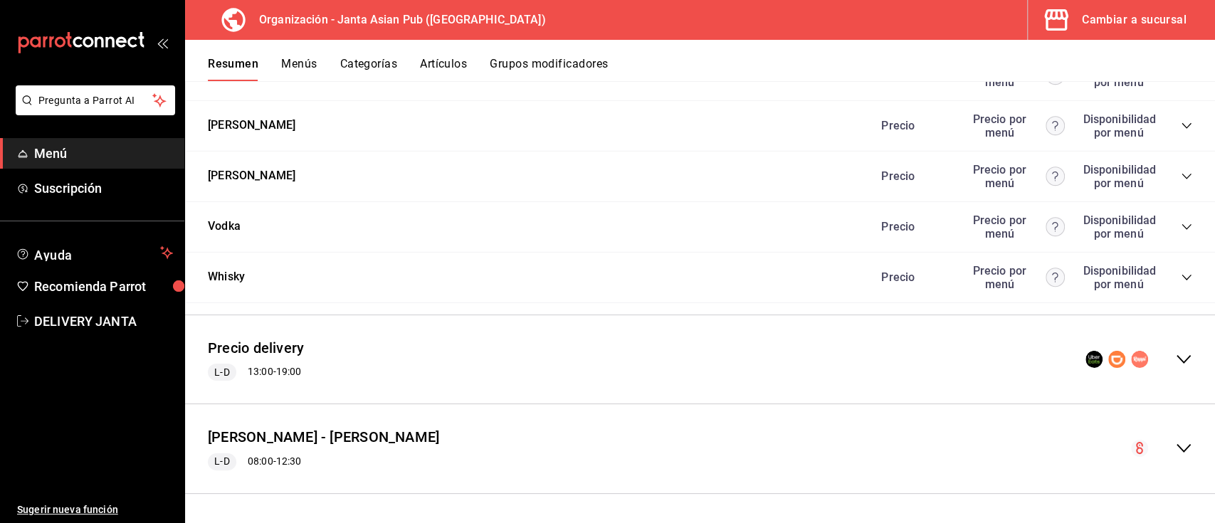
click at [1175, 365] on icon "collapse-menu-row" at bounding box center [1183, 359] width 17 height 17
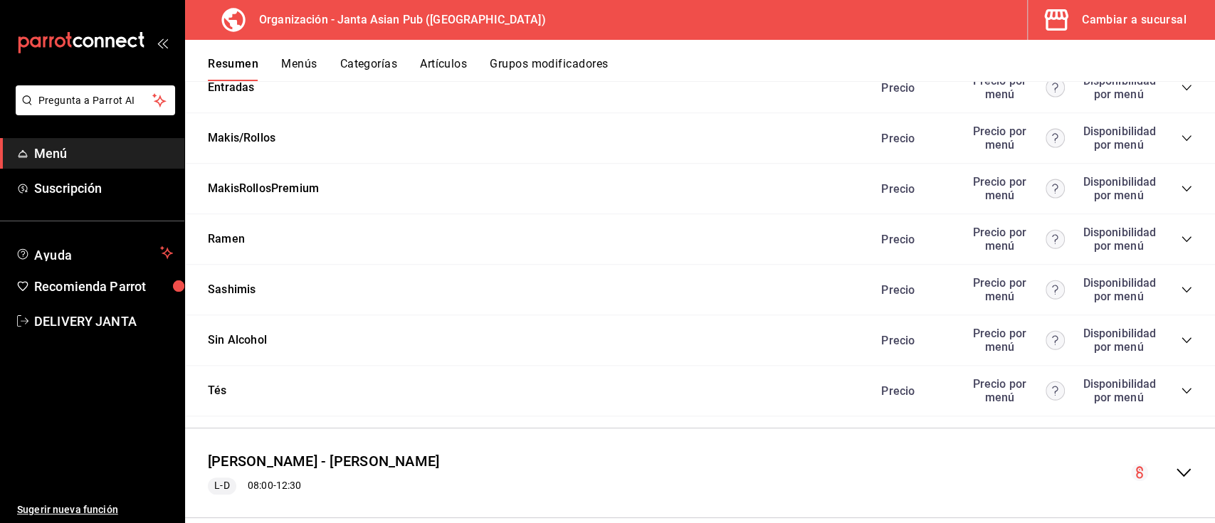
scroll to position [4456, 0]
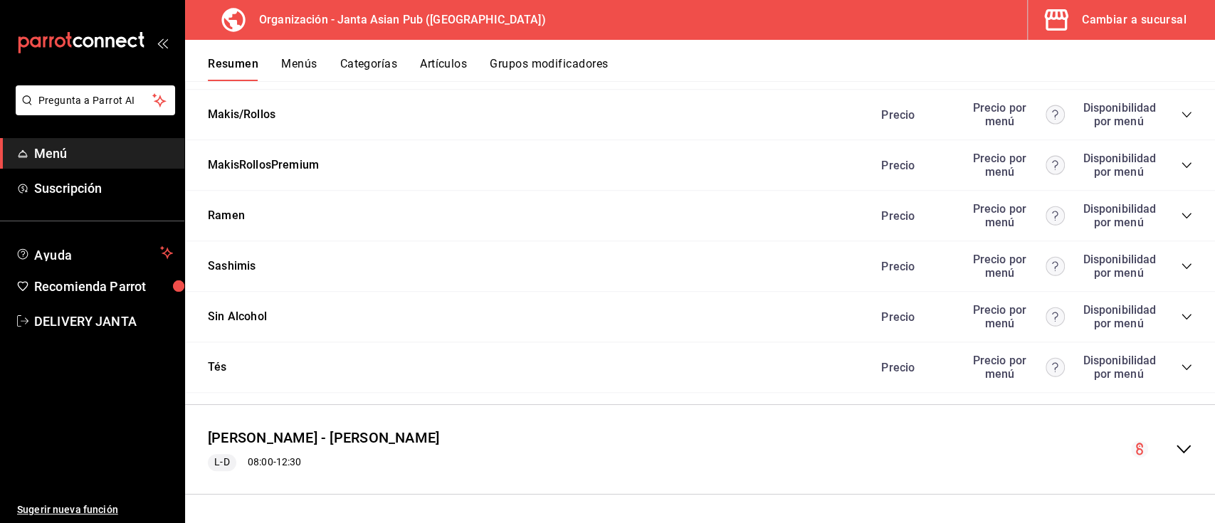
click at [1181, 171] on icon "collapse-category-row" at bounding box center [1186, 164] width 11 height 11
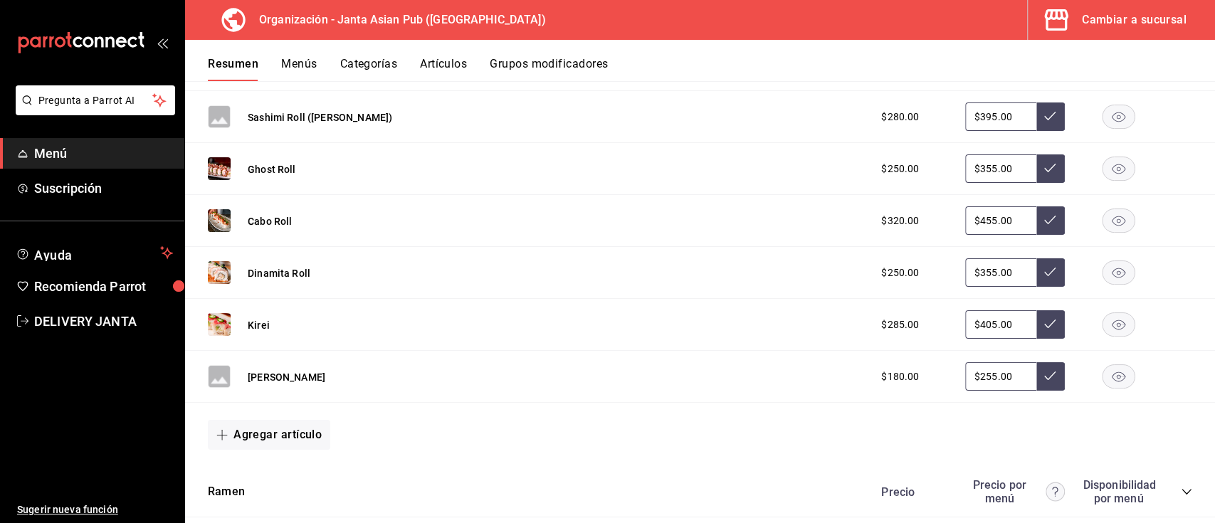
scroll to position [5040, 0]
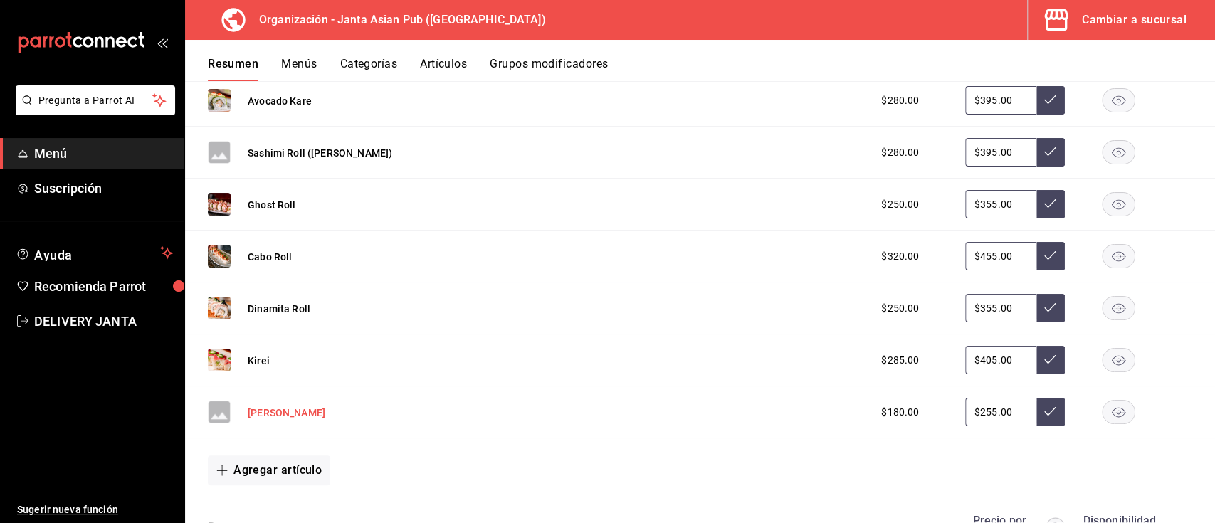
click at [278, 420] on button "[PERSON_NAME]" at bounding box center [287, 413] width 78 height 14
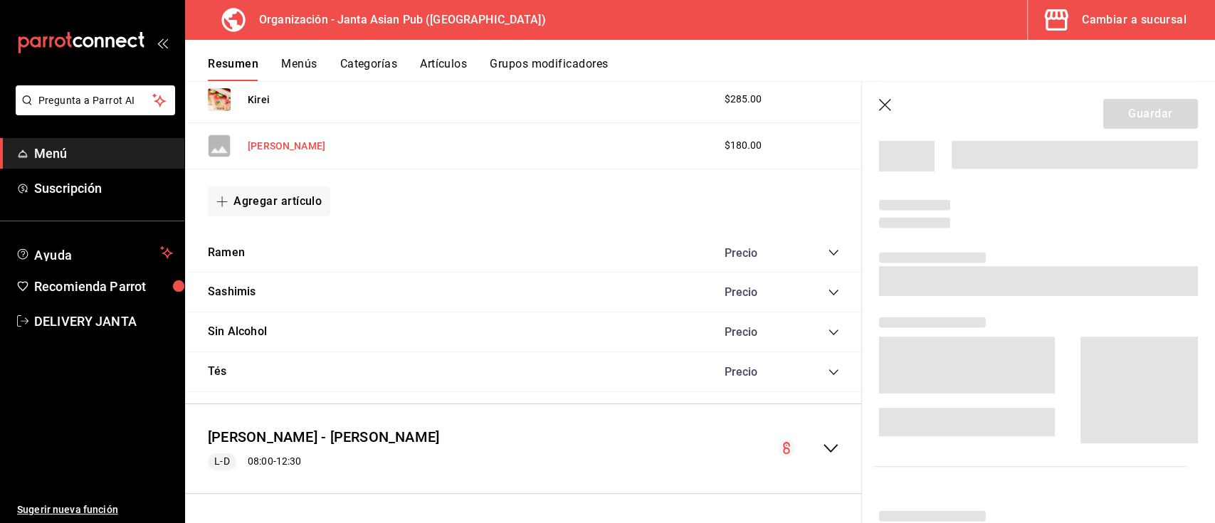
scroll to position [4289, 0]
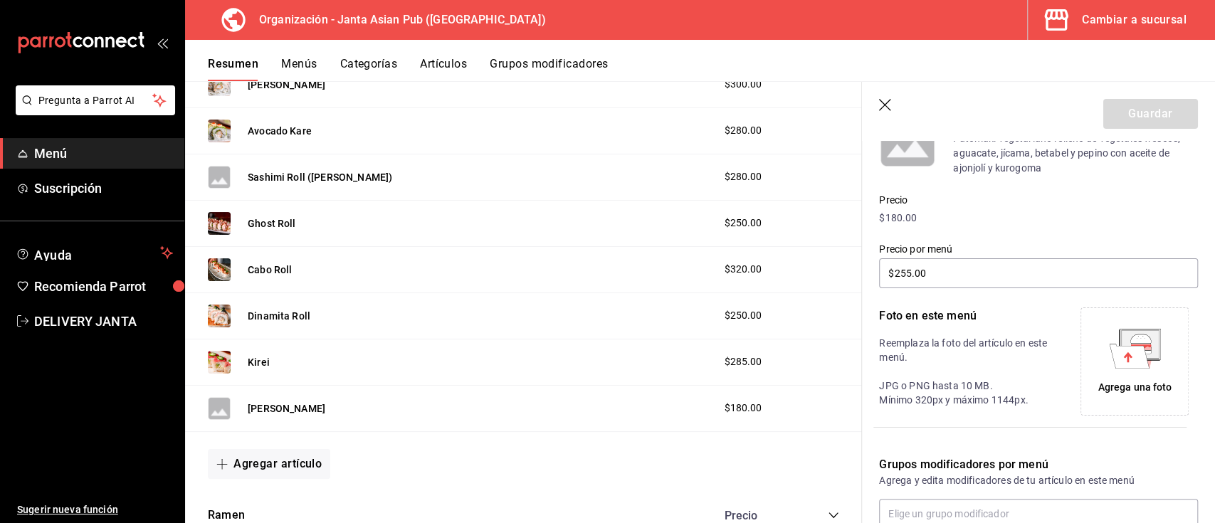
click at [1121, 345] on icon at bounding box center [1139, 344] width 37 height 28
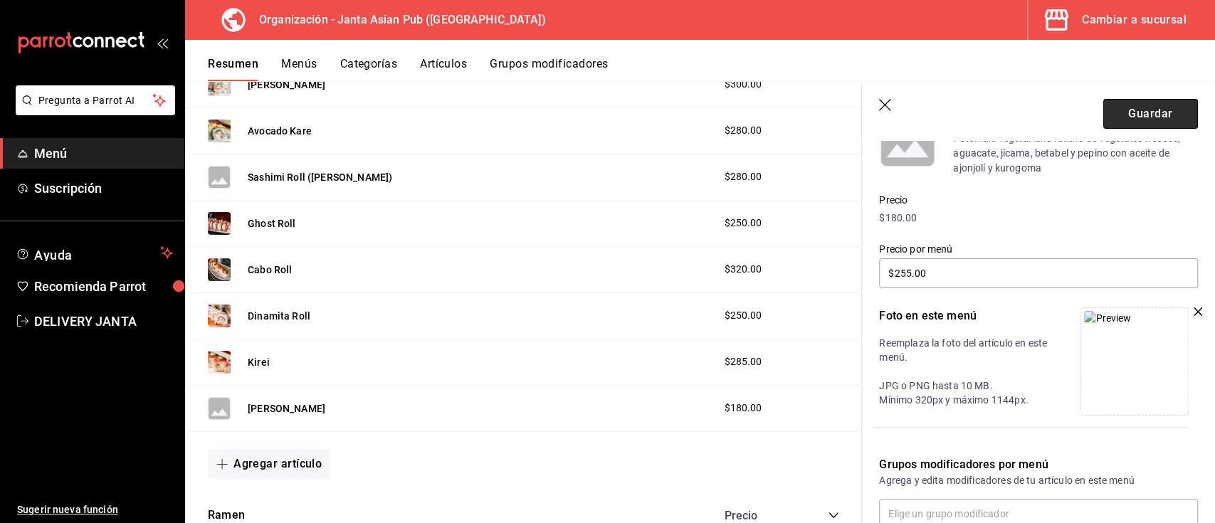
click at [1138, 115] on button "Guardar" at bounding box center [1150, 114] width 95 height 30
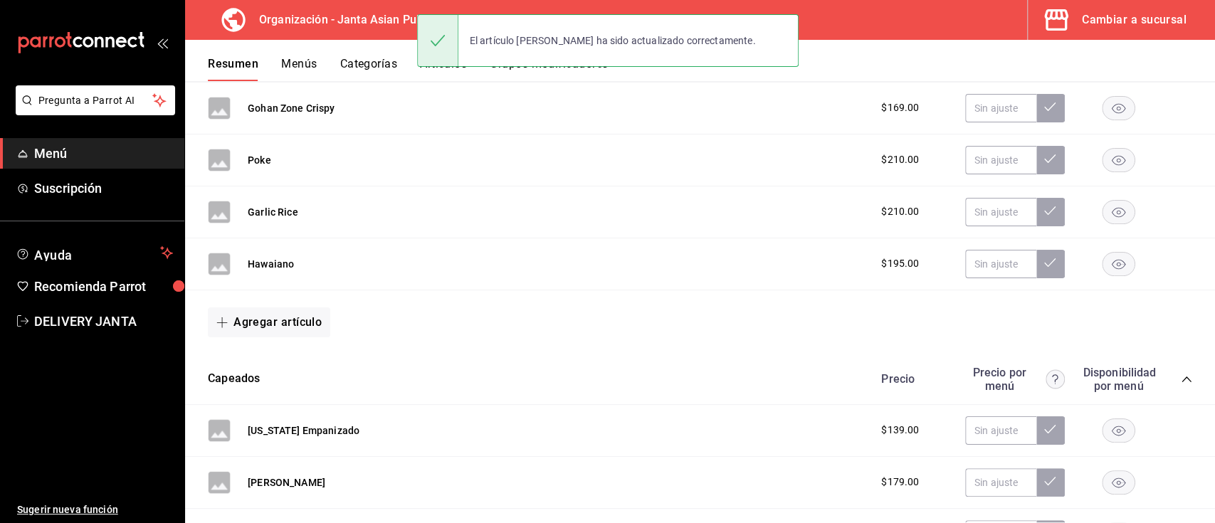
scroll to position [3027, 0]
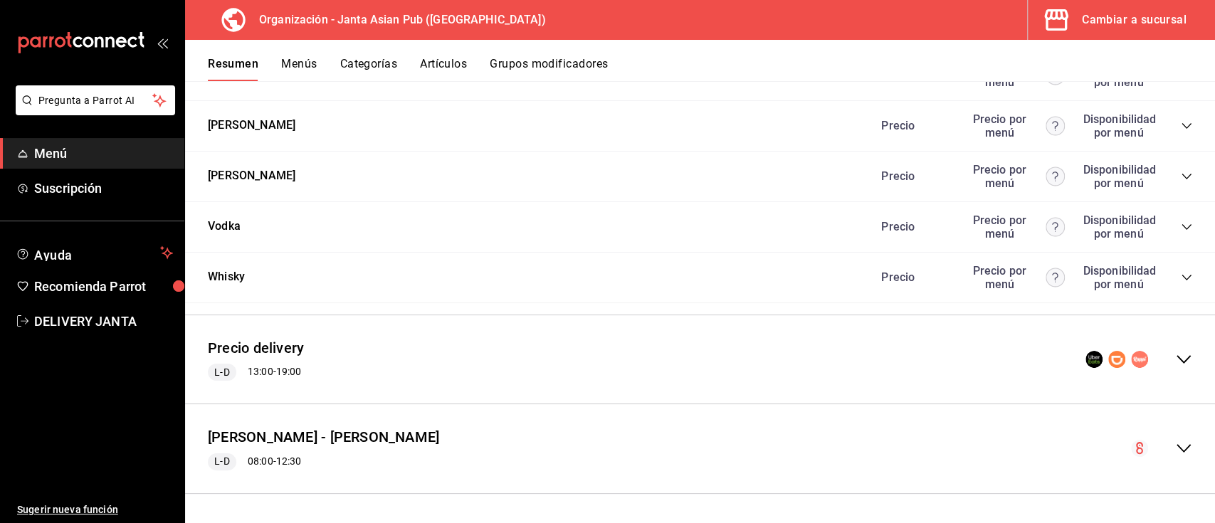
click at [1175, 364] on icon "collapse-menu-row" at bounding box center [1183, 359] width 17 height 17
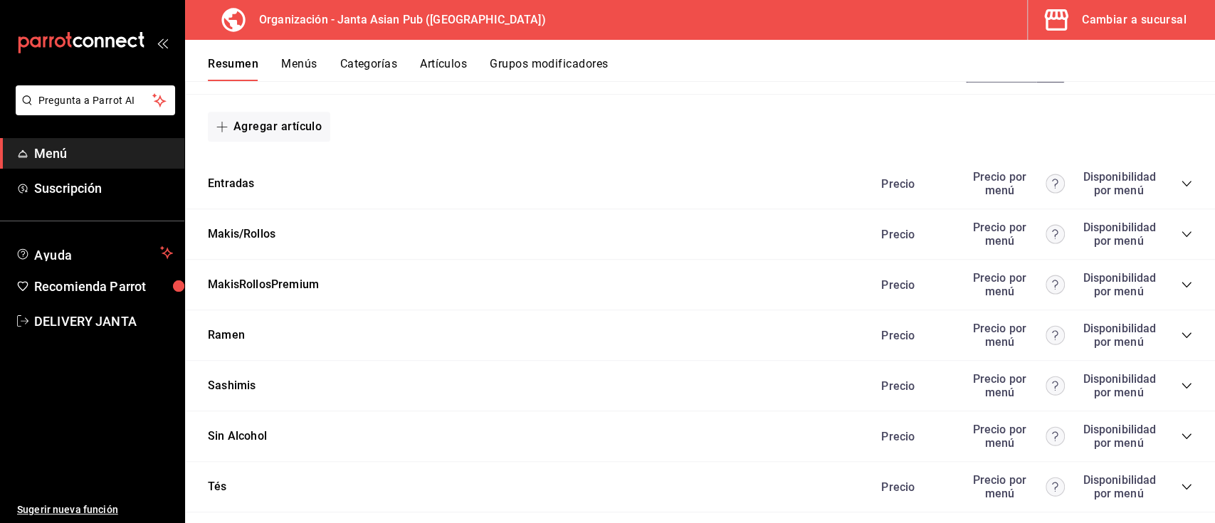
scroll to position [4329, 0]
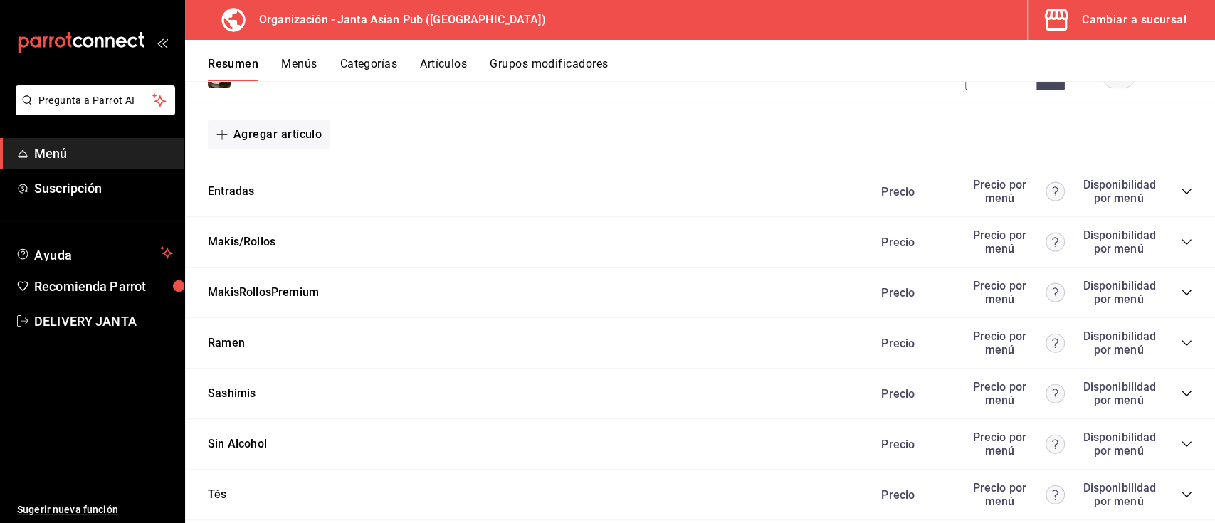
click at [1181, 298] on icon "collapse-category-row" at bounding box center [1186, 292] width 11 height 11
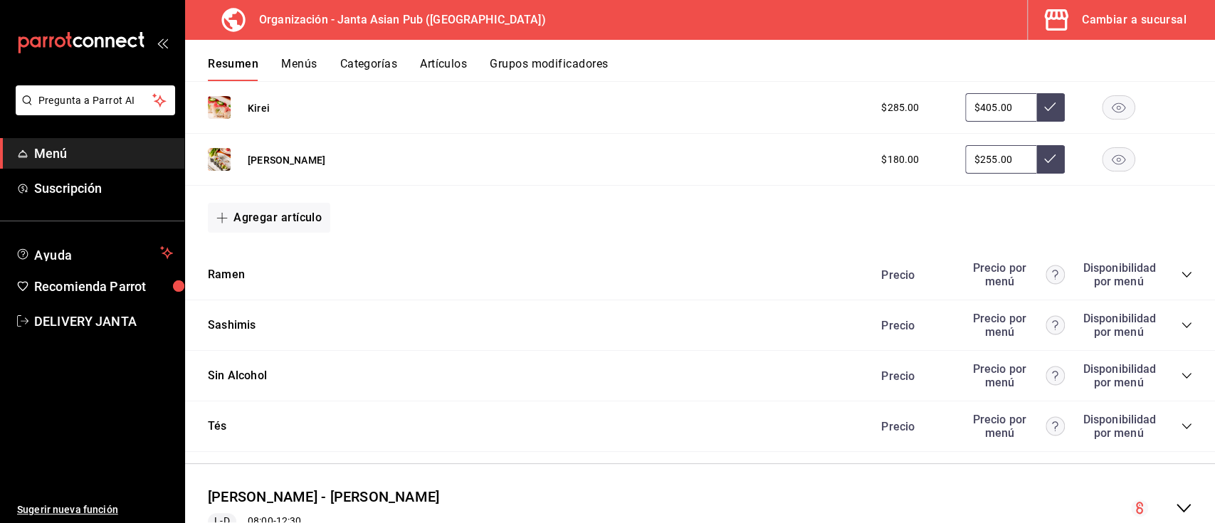
scroll to position [5337, 0]
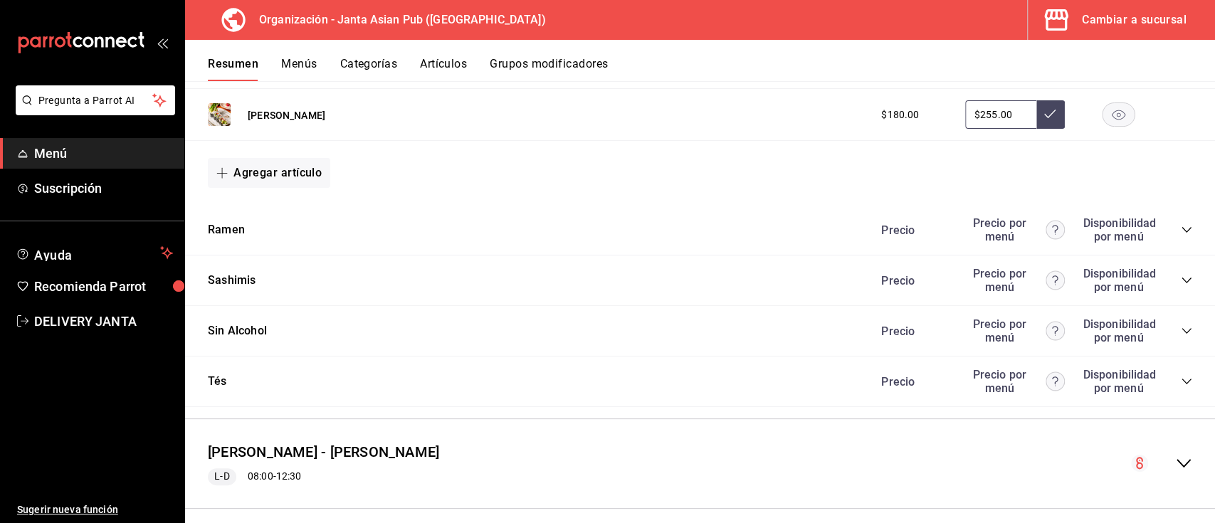
click at [1181, 236] on icon "collapse-category-row" at bounding box center [1186, 229] width 11 height 11
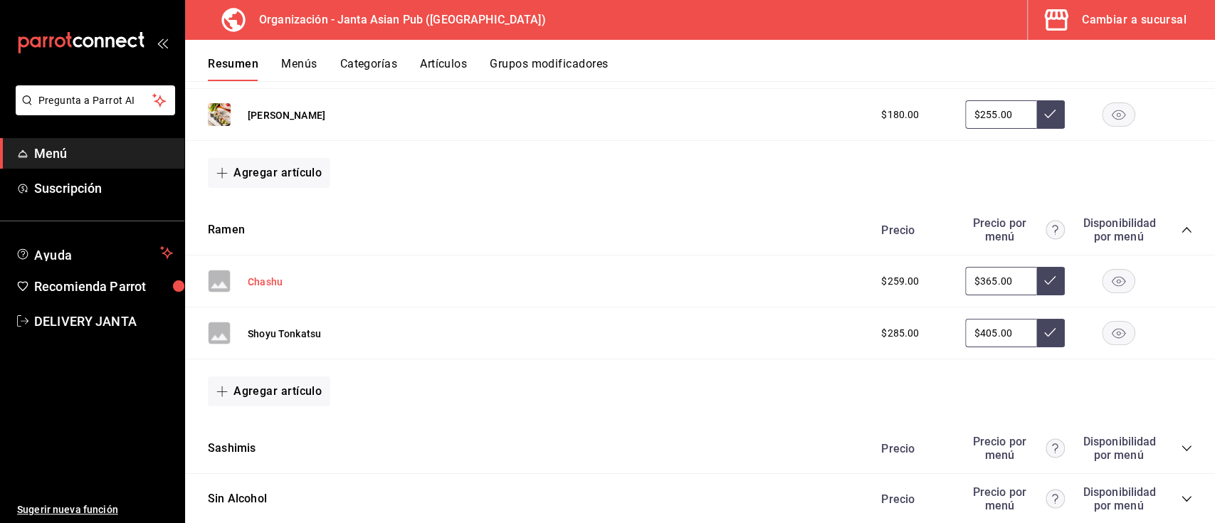
click at [256, 289] on button "Chashu" at bounding box center [265, 282] width 35 height 14
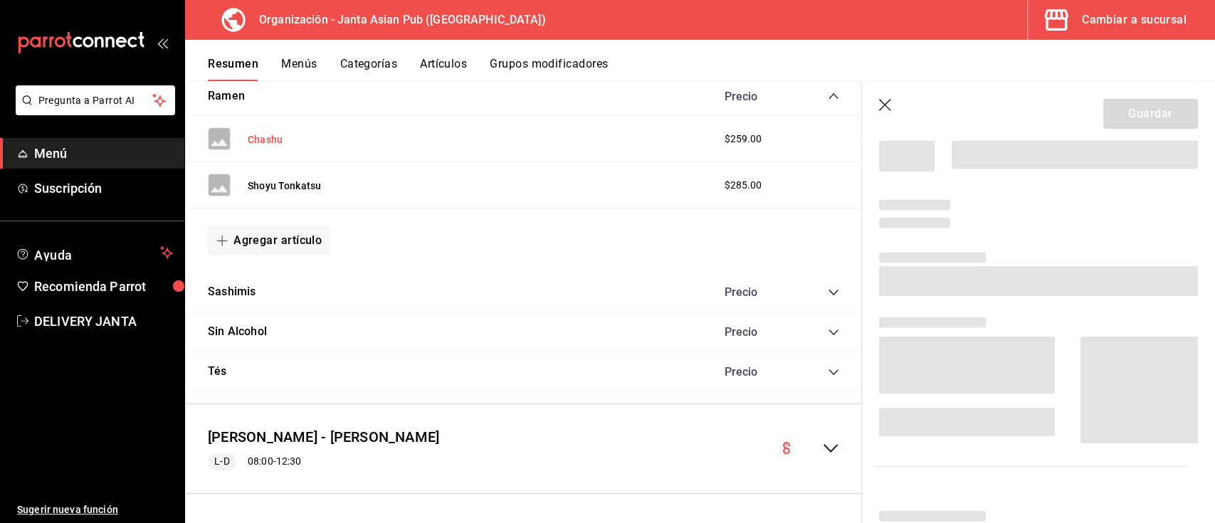
scroll to position [4553, 0]
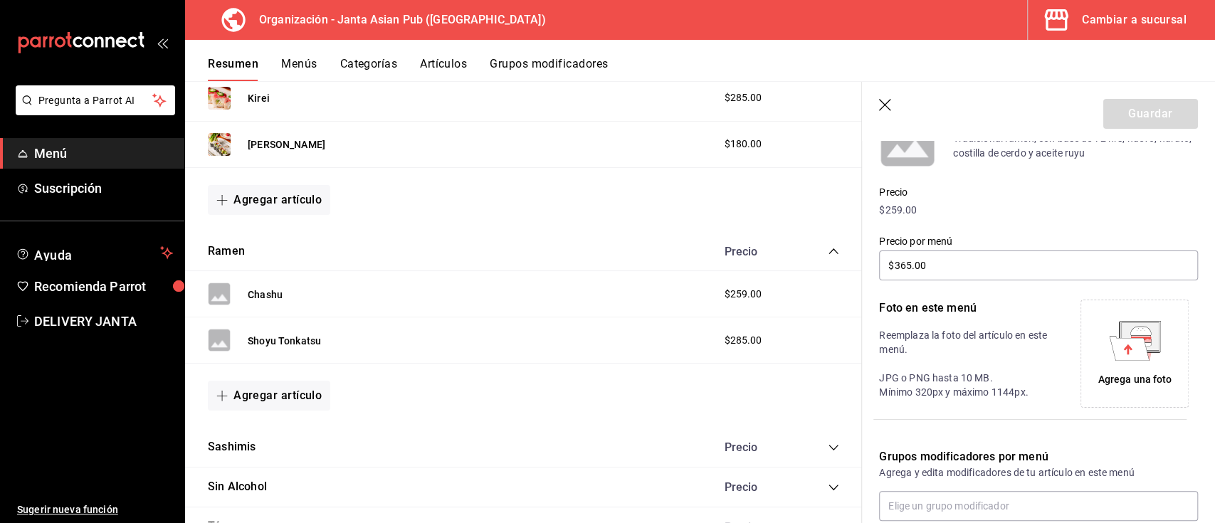
click at [1109, 340] on icon at bounding box center [1129, 348] width 40 height 24
click at [310, 329] on div "Shoyu Tonkatsu" at bounding box center [264, 340] width 113 height 23
click at [301, 334] on button "Shoyu Tonkatsu" at bounding box center [284, 341] width 73 height 14
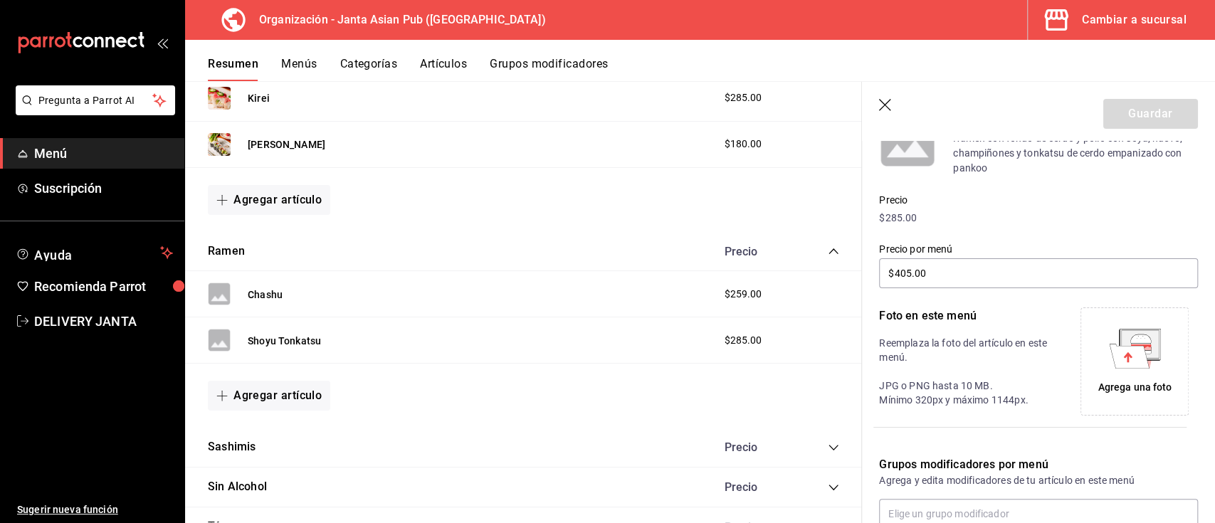
click at [1116, 372] on div "Agrega una foto" at bounding box center [1134, 361] width 101 height 101
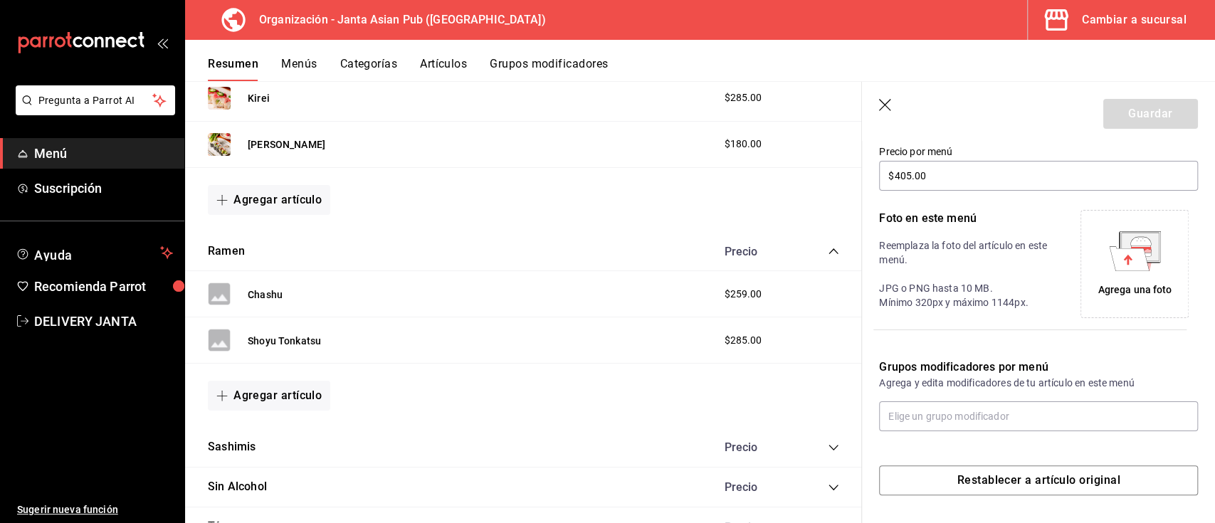
click at [829, 445] on icon "collapse-category-row" at bounding box center [833, 448] width 9 height 6
click at [889, 103] on icon "button" at bounding box center [886, 106] width 14 height 14
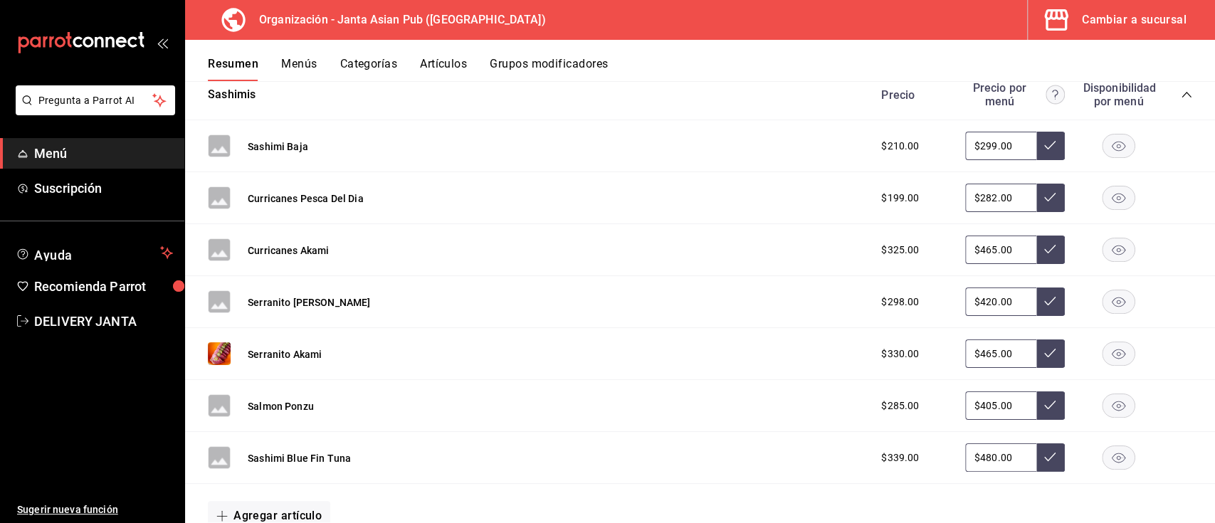
scroll to position [5741, 0]
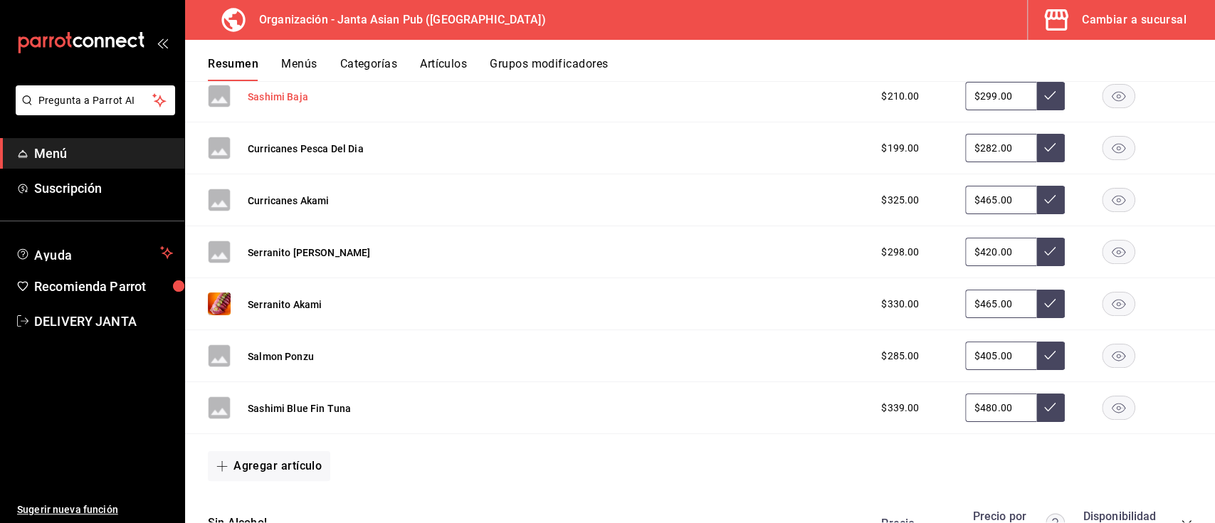
click at [289, 104] on button "Sashimi Baja" at bounding box center [278, 97] width 61 height 14
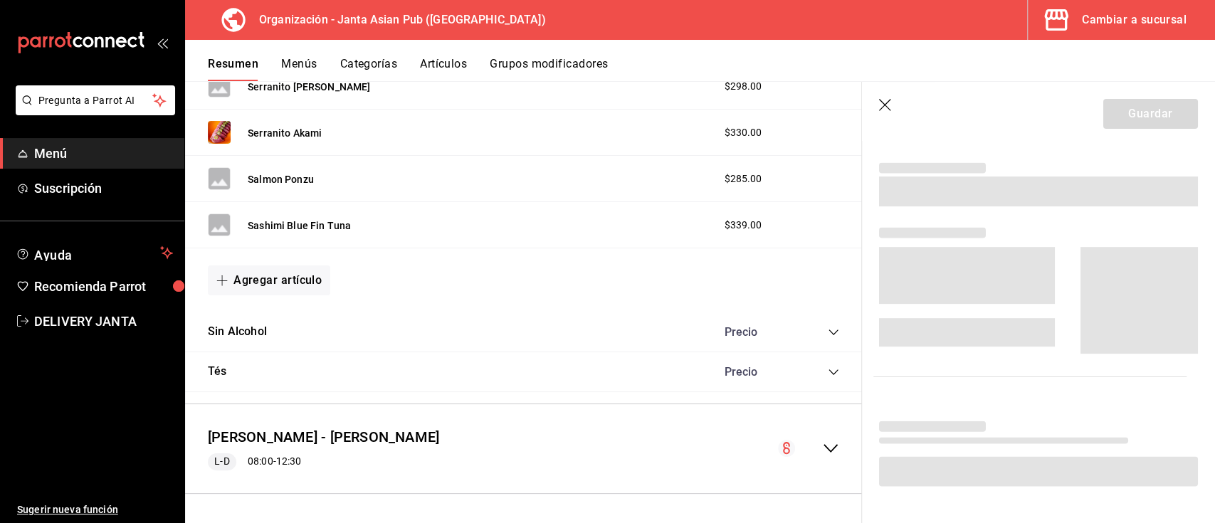
scroll to position [4919, 0]
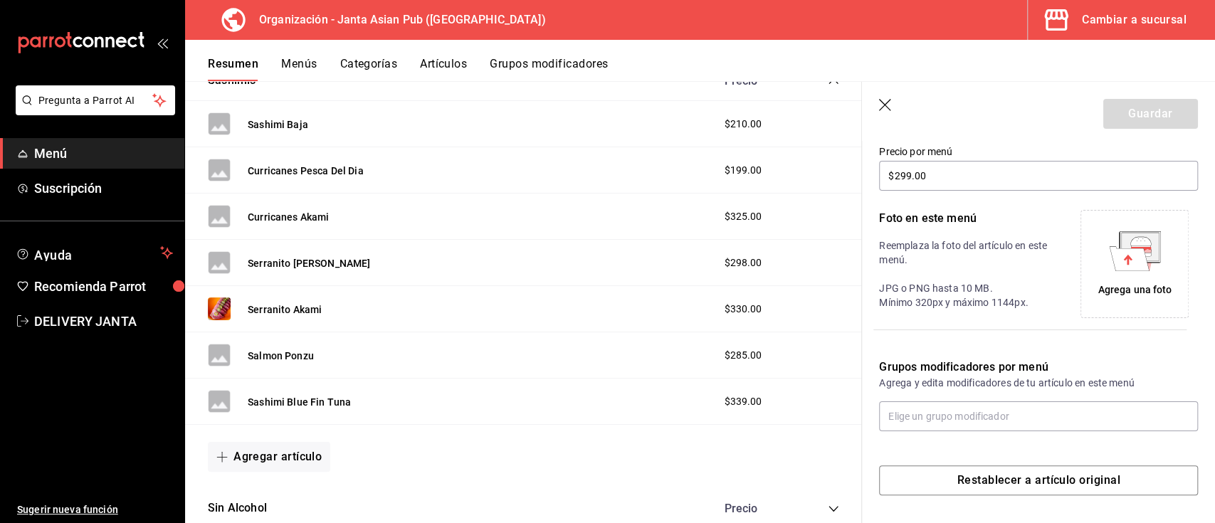
click at [1115, 256] on icon at bounding box center [1129, 258] width 40 height 24
click at [1137, 259] on icon at bounding box center [1129, 258] width 40 height 24
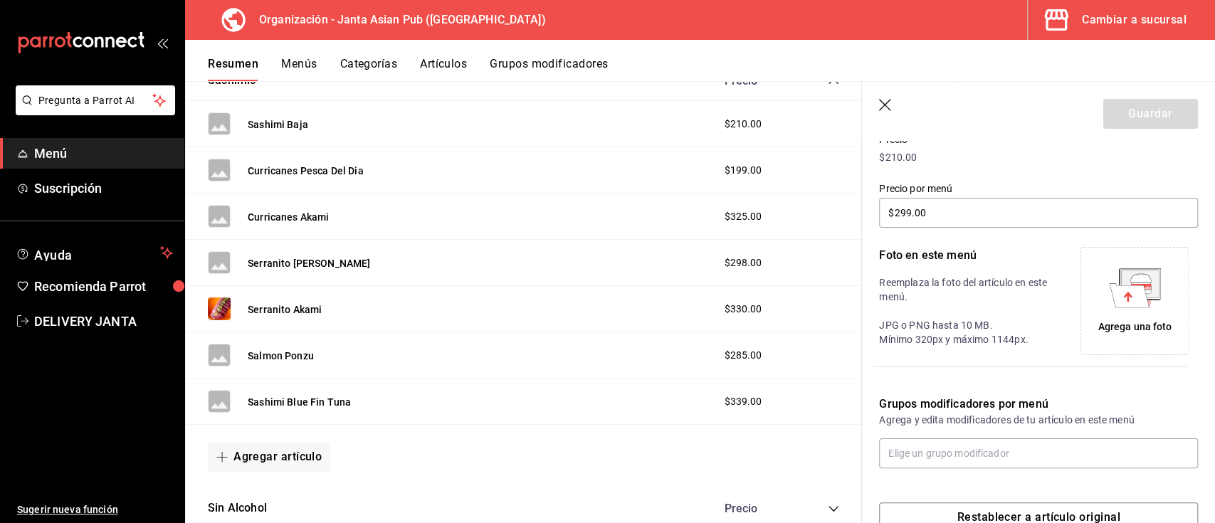
scroll to position [248, 0]
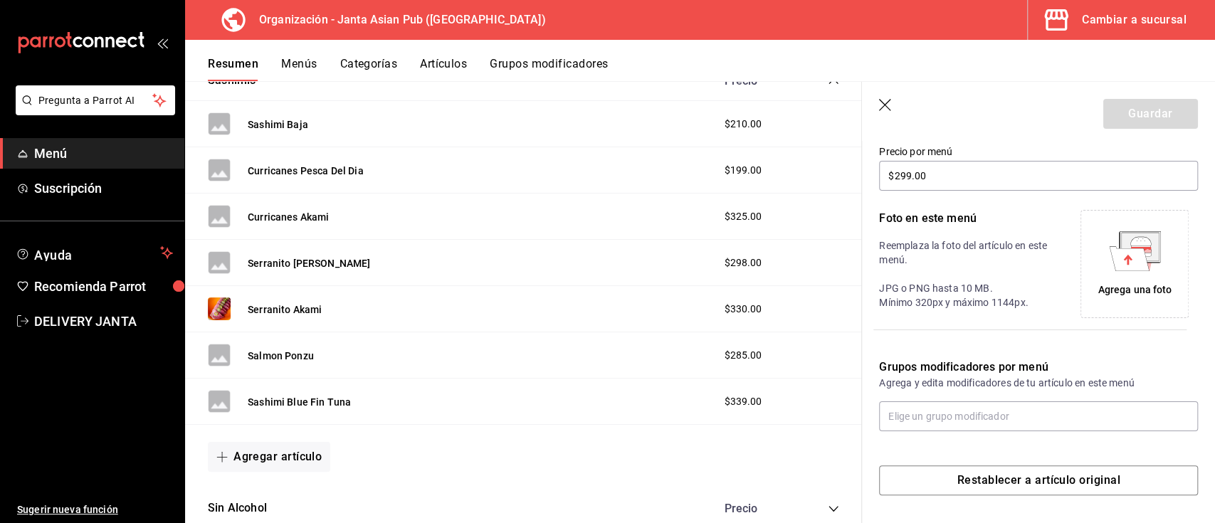
click at [885, 105] on icon "button" at bounding box center [885, 105] width 12 height 12
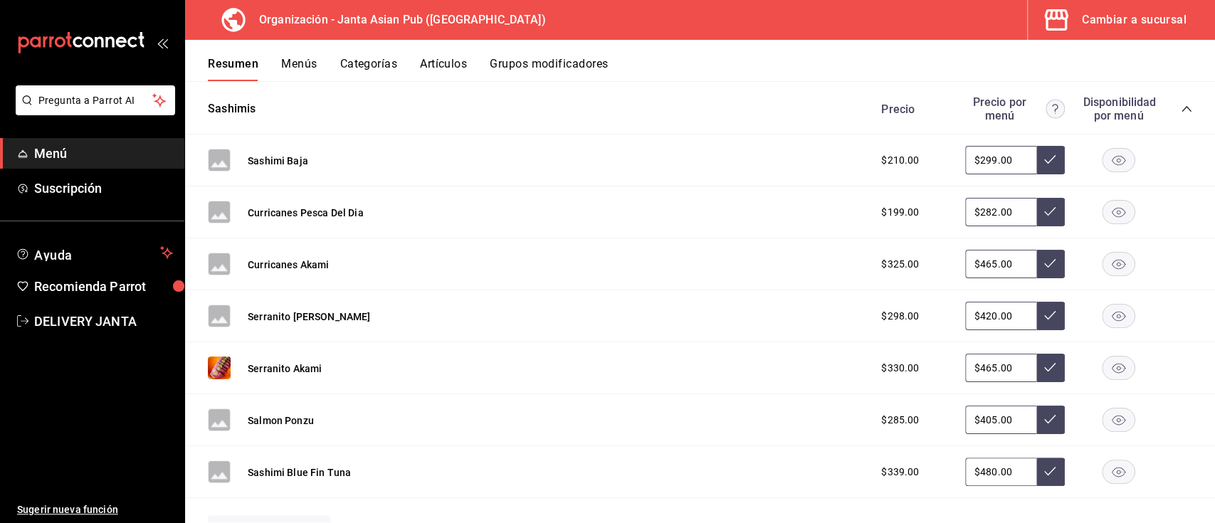
scroll to position [5686, 0]
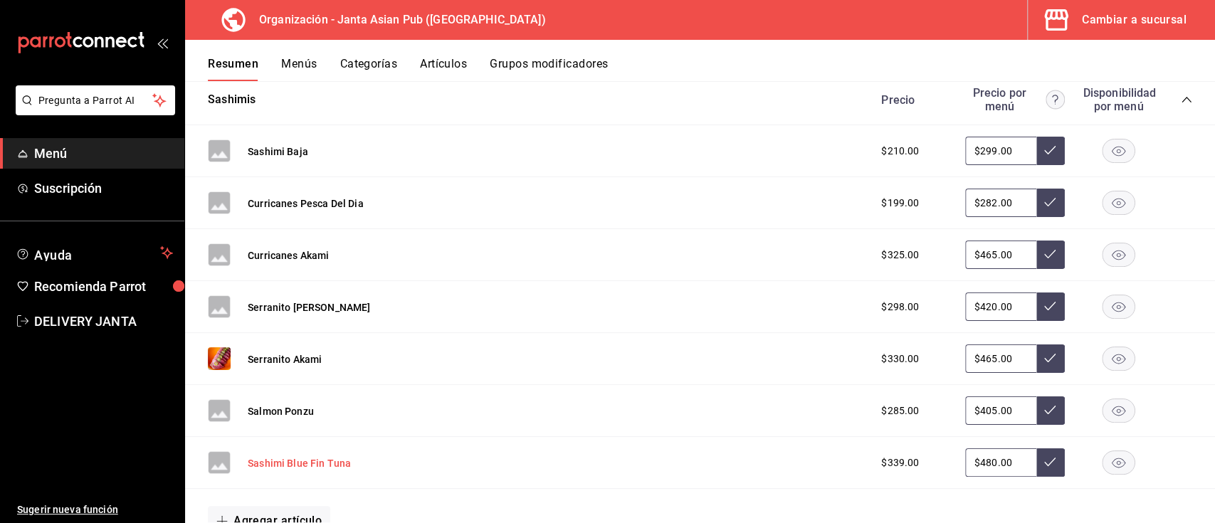
click at [298, 471] on button "Sashimi Blue Fin Tuna" at bounding box center [299, 463] width 103 height 14
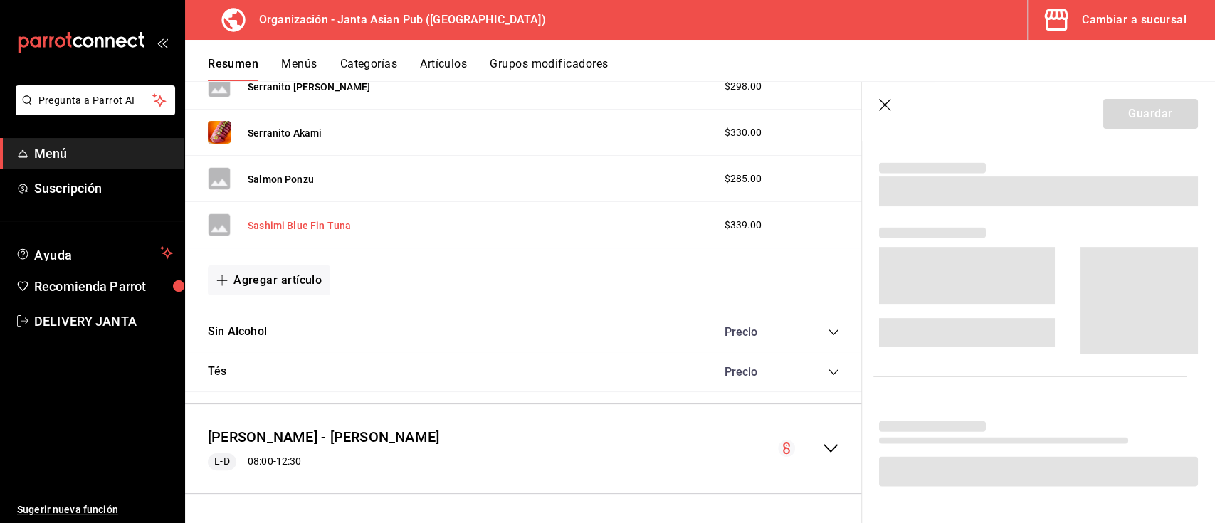
scroll to position [4870, 0]
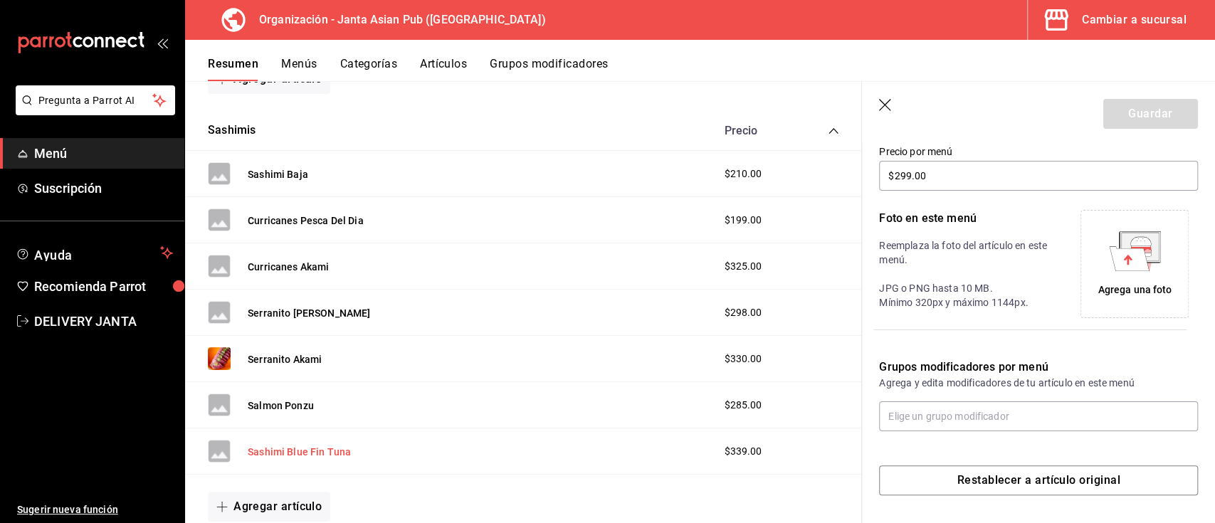
type input "$480.00"
click at [1147, 283] on div "Agrega una foto" at bounding box center [1135, 290] width 74 height 15
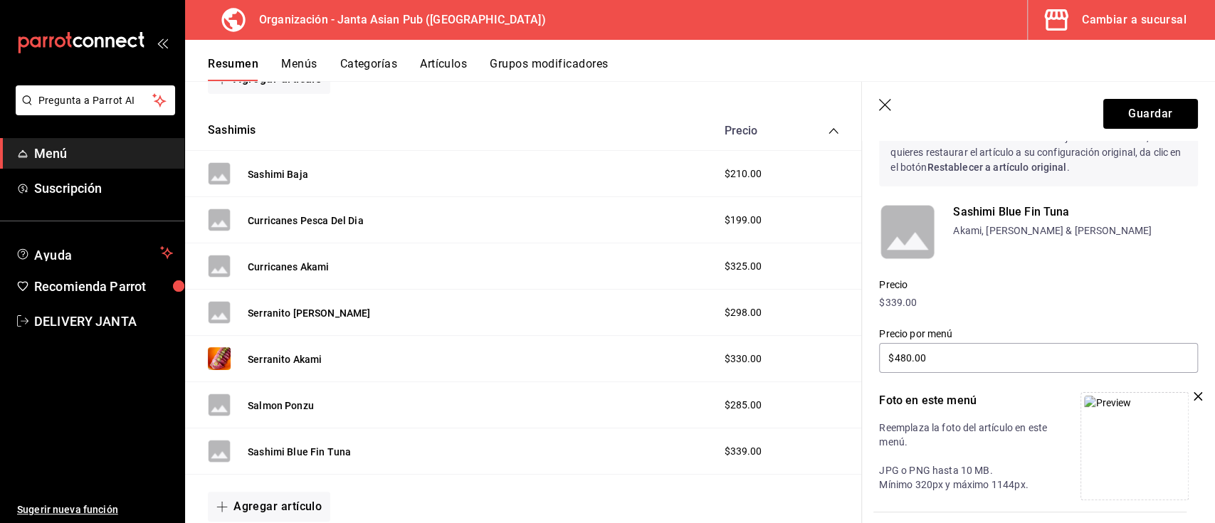
scroll to position [73, 0]
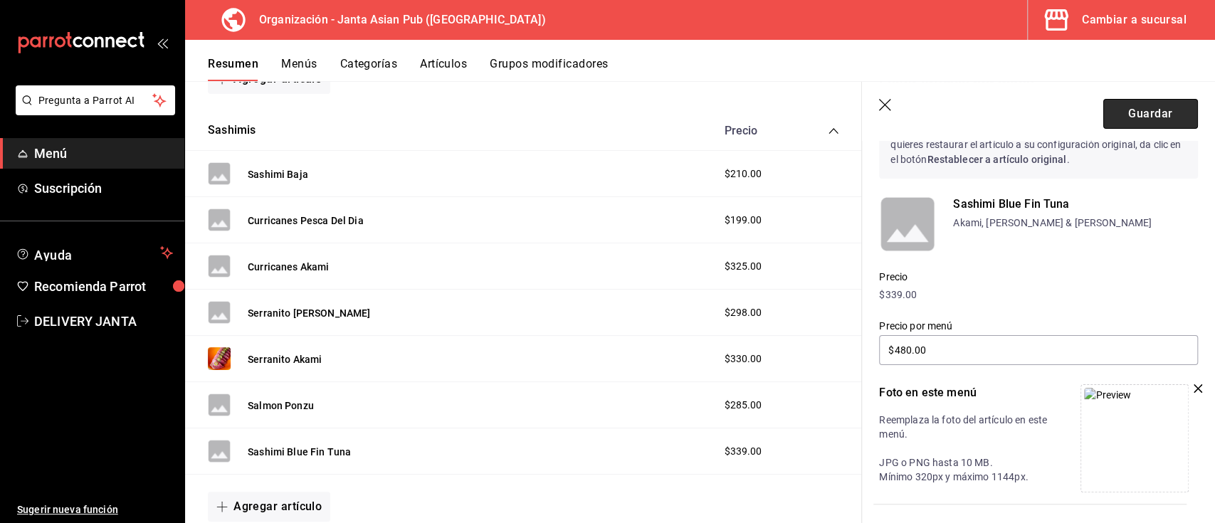
click at [1107, 117] on button "Guardar" at bounding box center [1150, 114] width 95 height 30
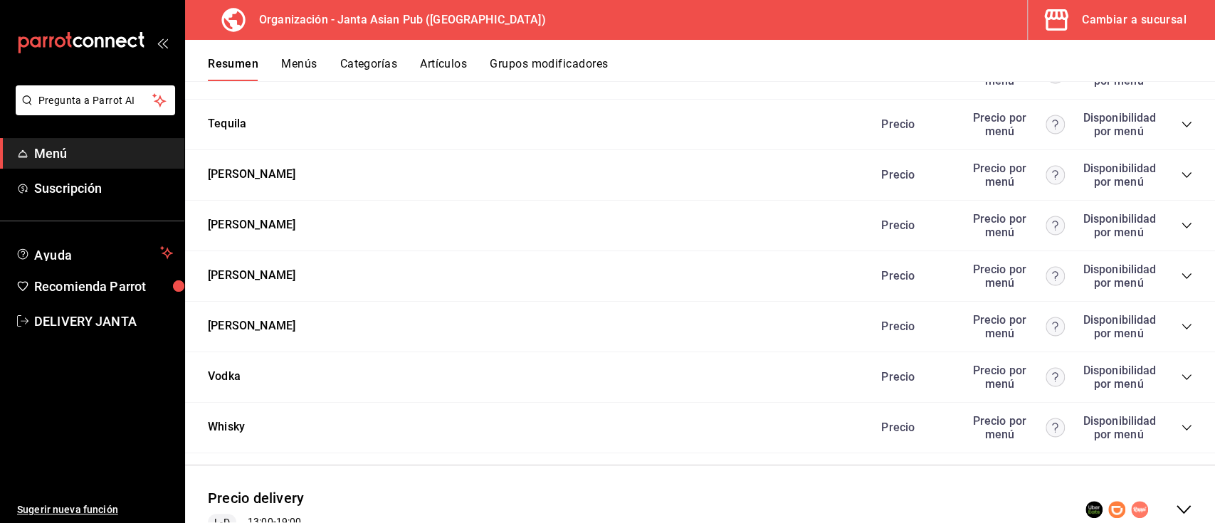
scroll to position [3027, 0]
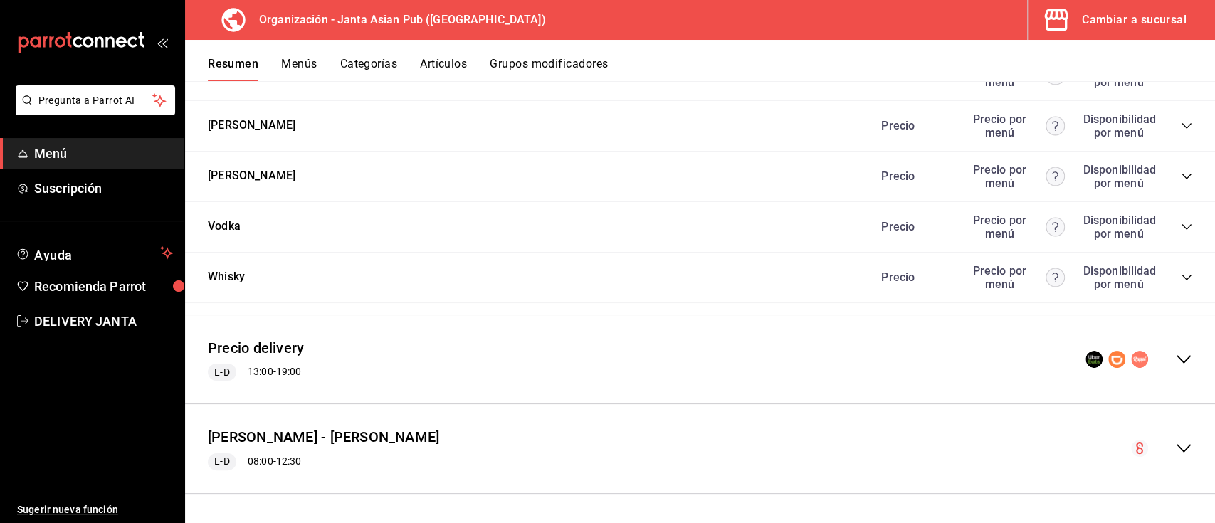
click at [1175, 362] on icon "collapse-menu-row" at bounding box center [1183, 359] width 17 height 17
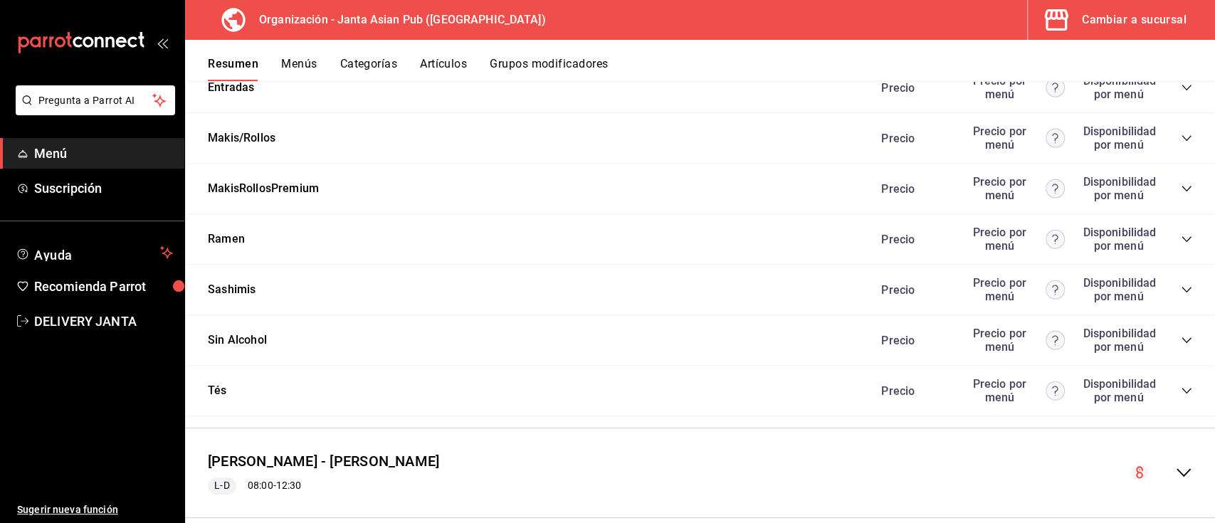
scroll to position [4479, 0]
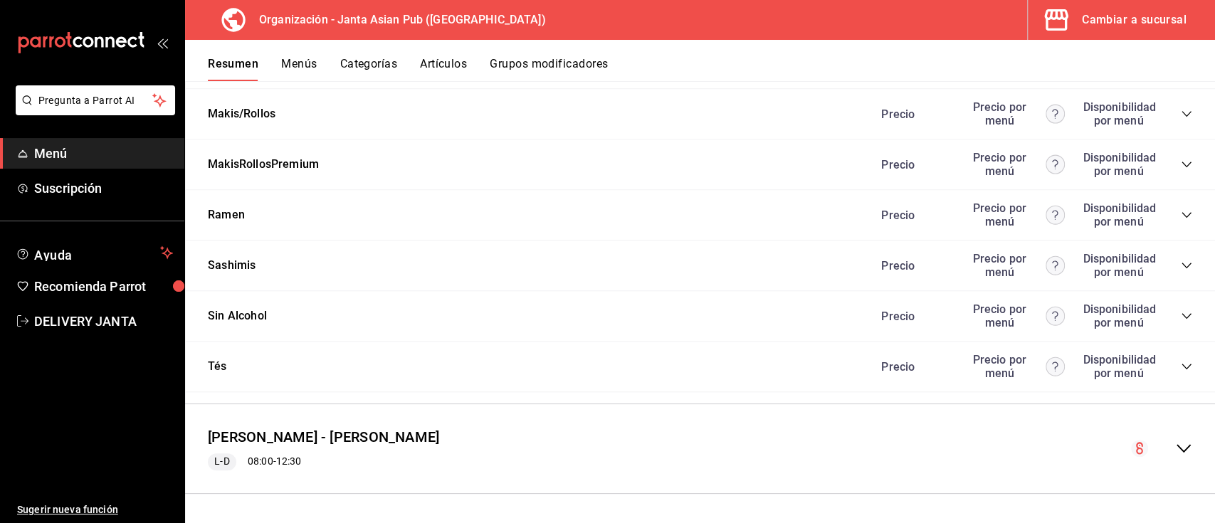
click at [1181, 271] on icon "collapse-category-row" at bounding box center [1186, 265] width 11 height 11
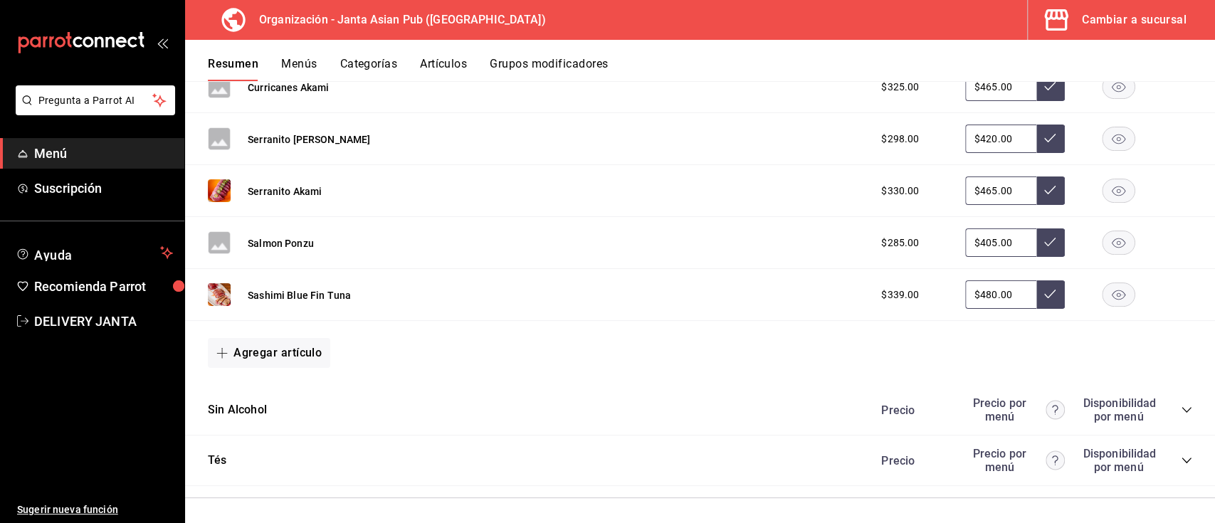
scroll to position [4799, 0]
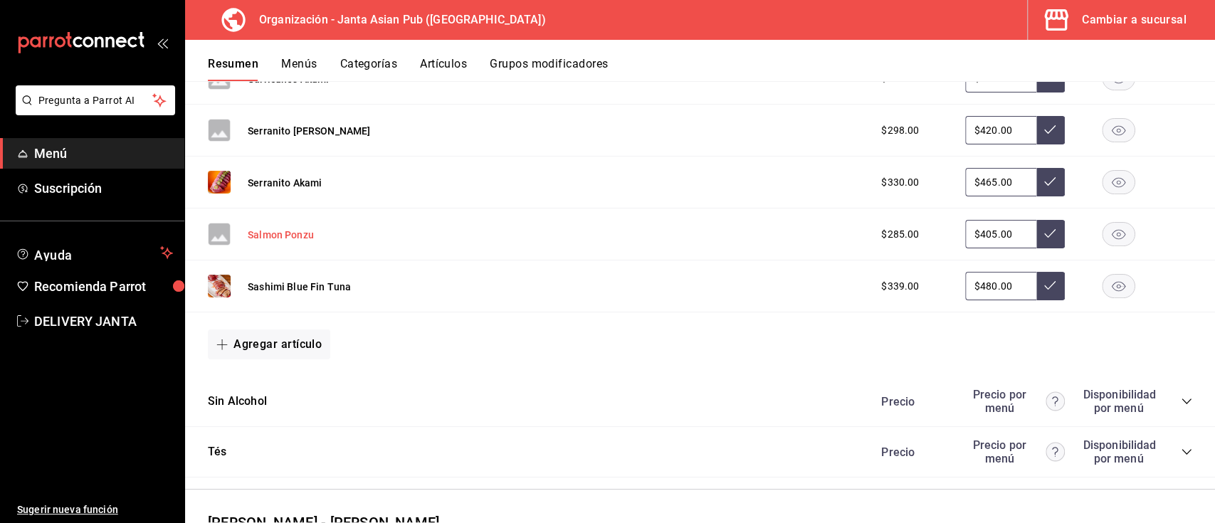
click at [290, 242] on button "Salmon Ponzu" at bounding box center [281, 235] width 66 height 14
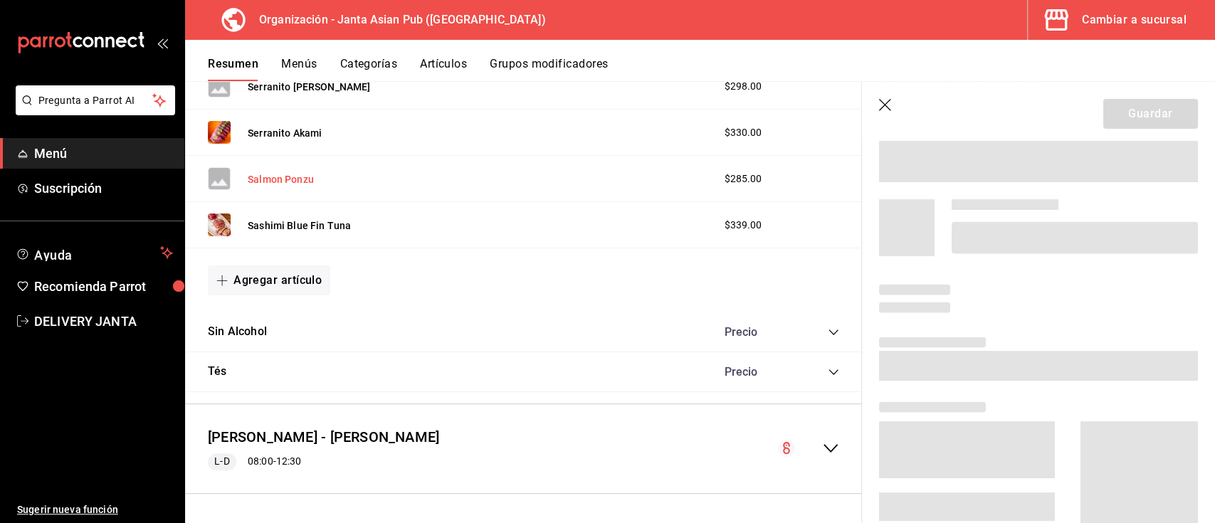
scroll to position [4068, 0]
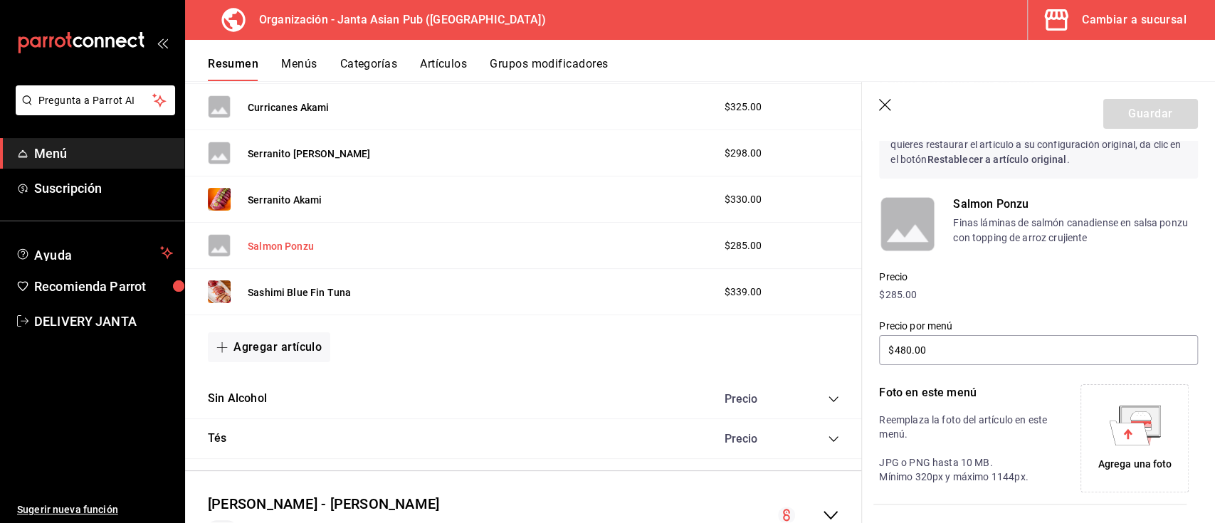
type input "$405.00"
click at [1123, 436] on icon at bounding box center [1127, 434] width 9 height 10
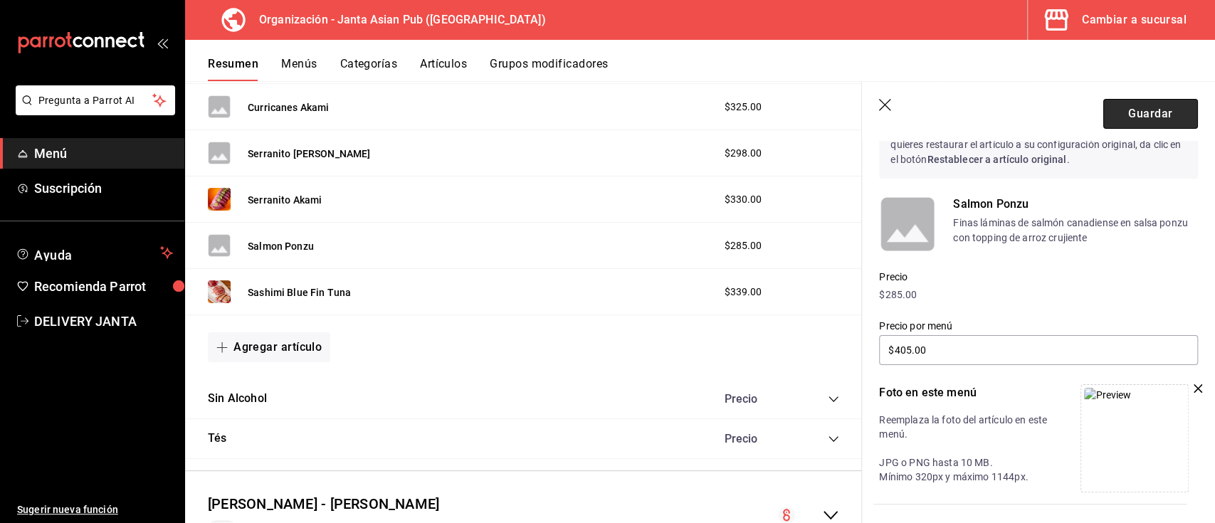
click at [1116, 115] on button "Guardar" at bounding box center [1150, 114] width 95 height 30
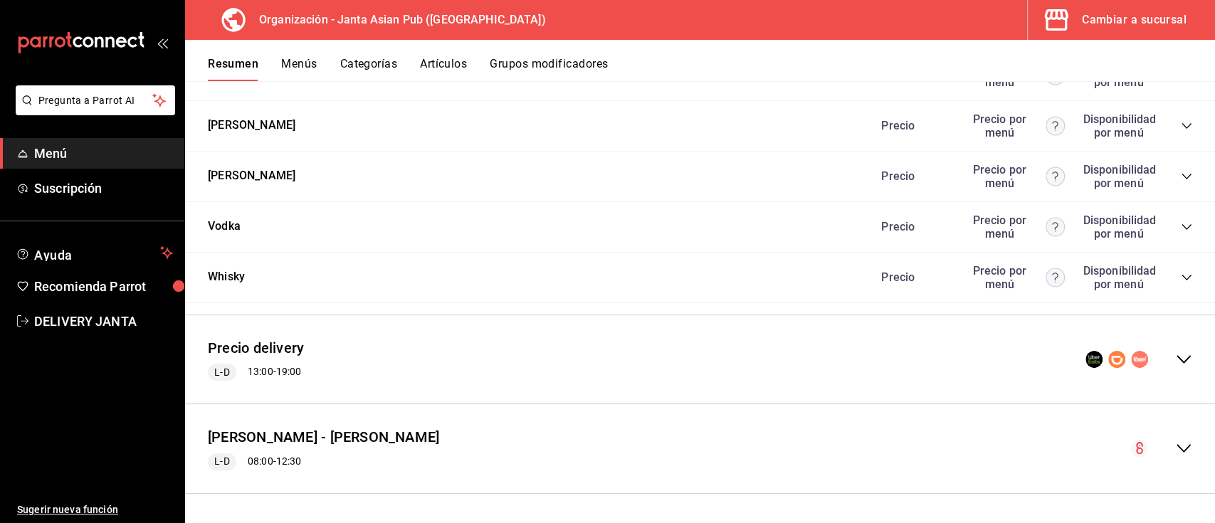
scroll to position [3027, 0]
click at [1175, 366] on icon "collapse-menu-row" at bounding box center [1183, 359] width 17 height 17
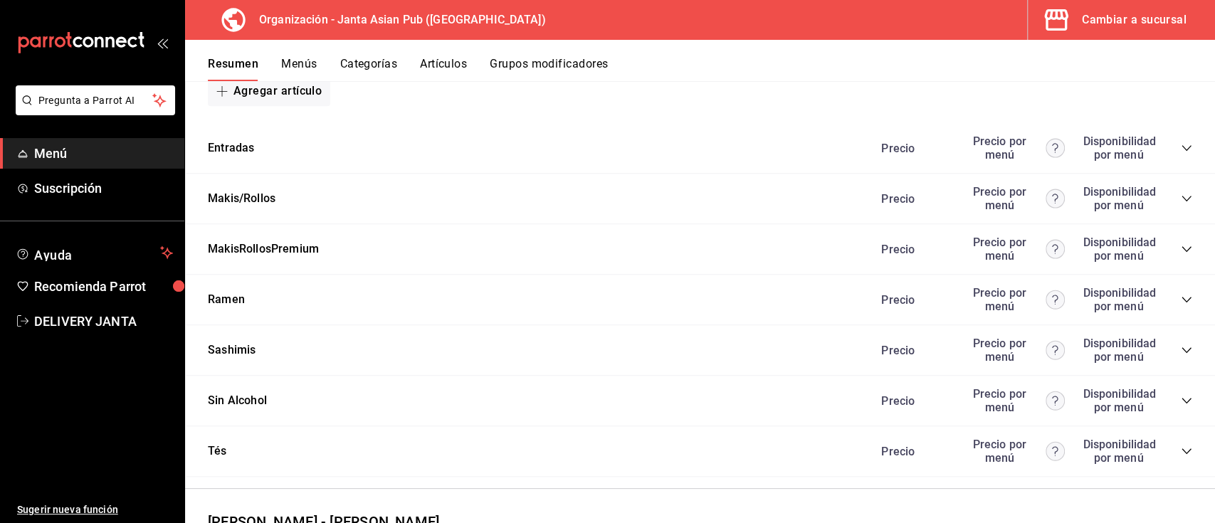
scroll to position [4488, 0]
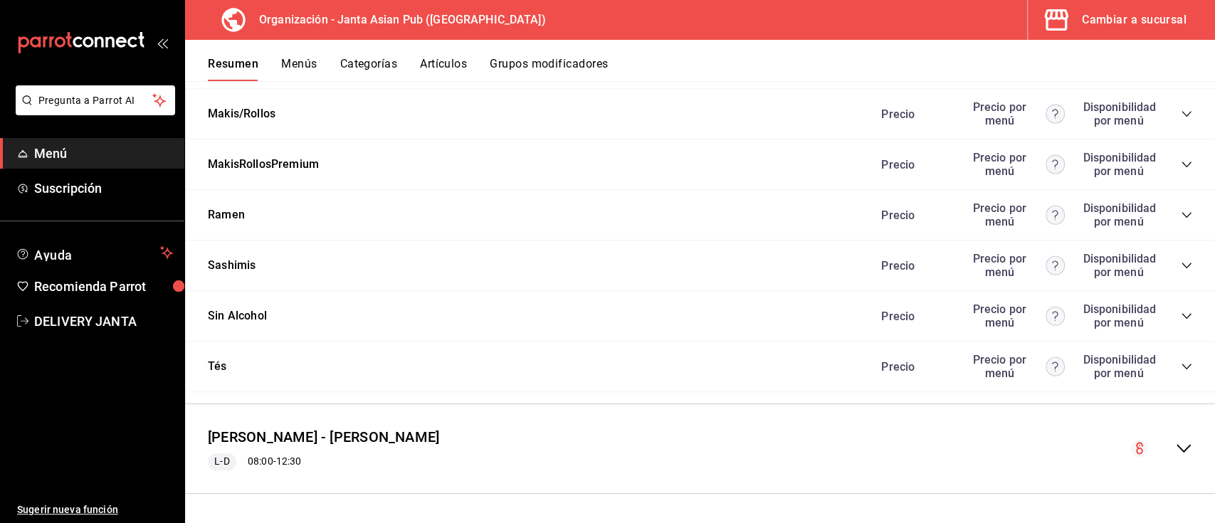
click at [1181, 265] on icon "collapse-category-row" at bounding box center [1186, 265] width 11 height 11
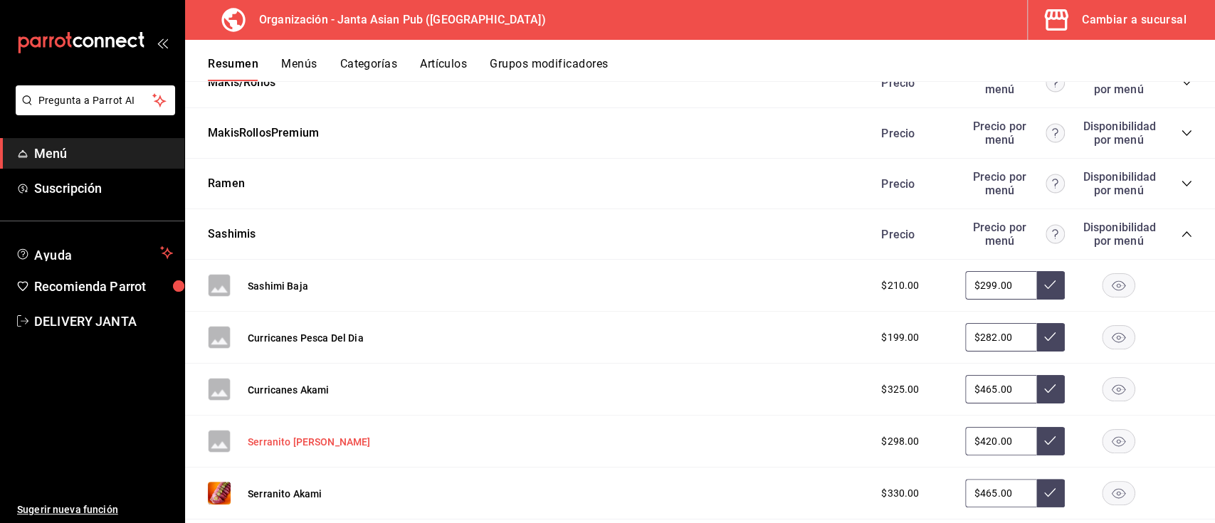
click at [320, 449] on button "Serranito [PERSON_NAME]" at bounding box center [309, 442] width 122 height 14
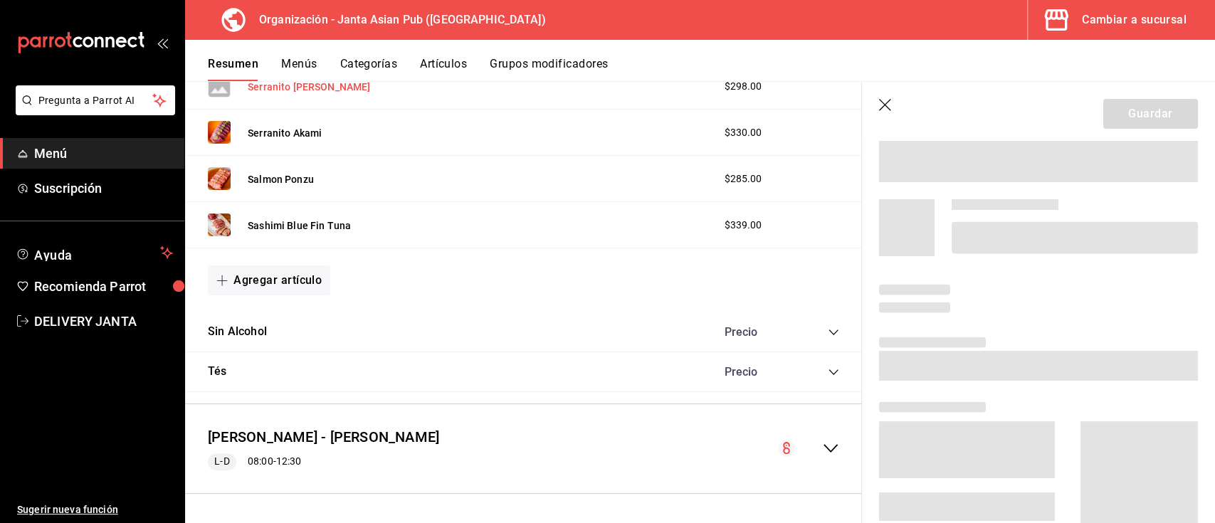
scroll to position [3821, 0]
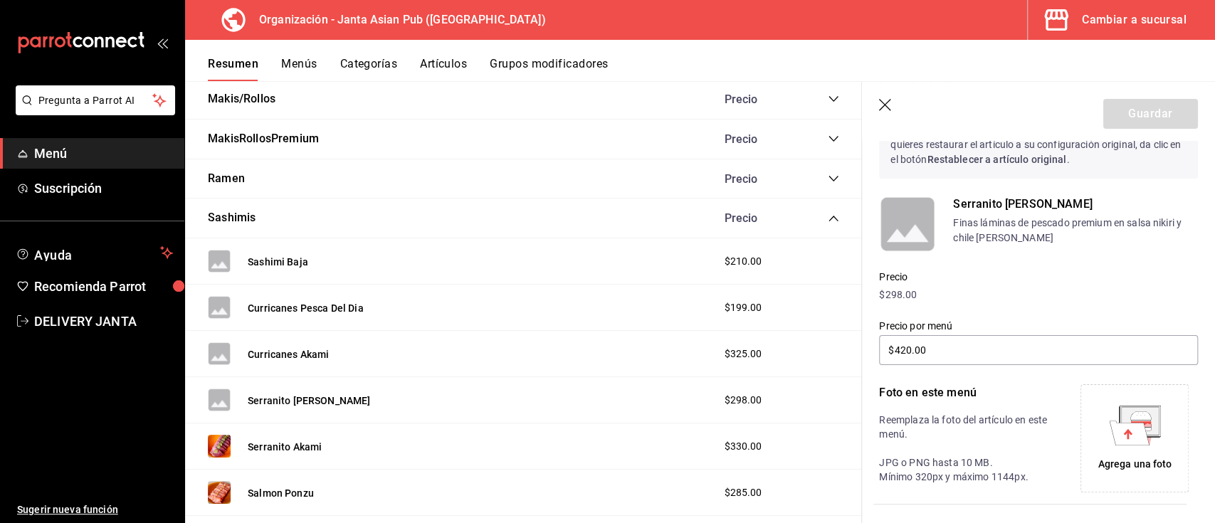
click at [1133, 441] on icon at bounding box center [1129, 433] width 40 height 24
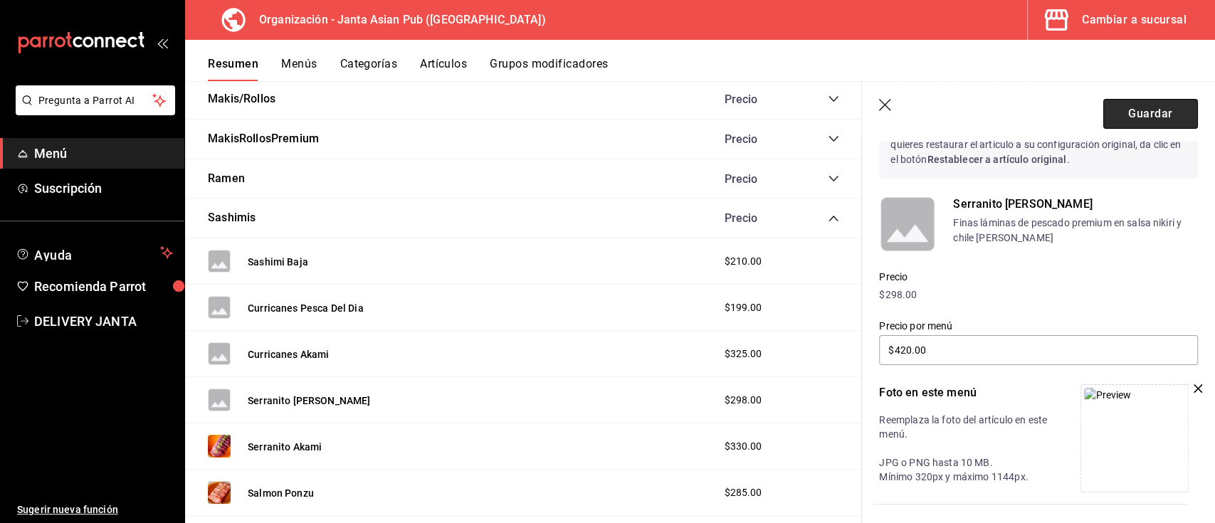
click at [1116, 108] on button "Guardar" at bounding box center [1150, 114] width 95 height 30
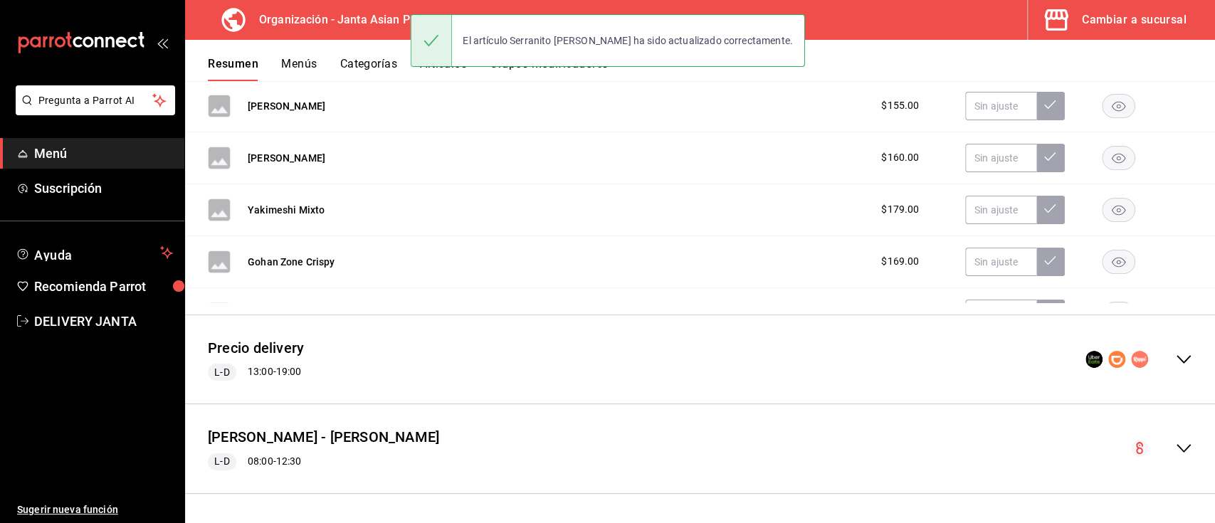
scroll to position [3027, 0]
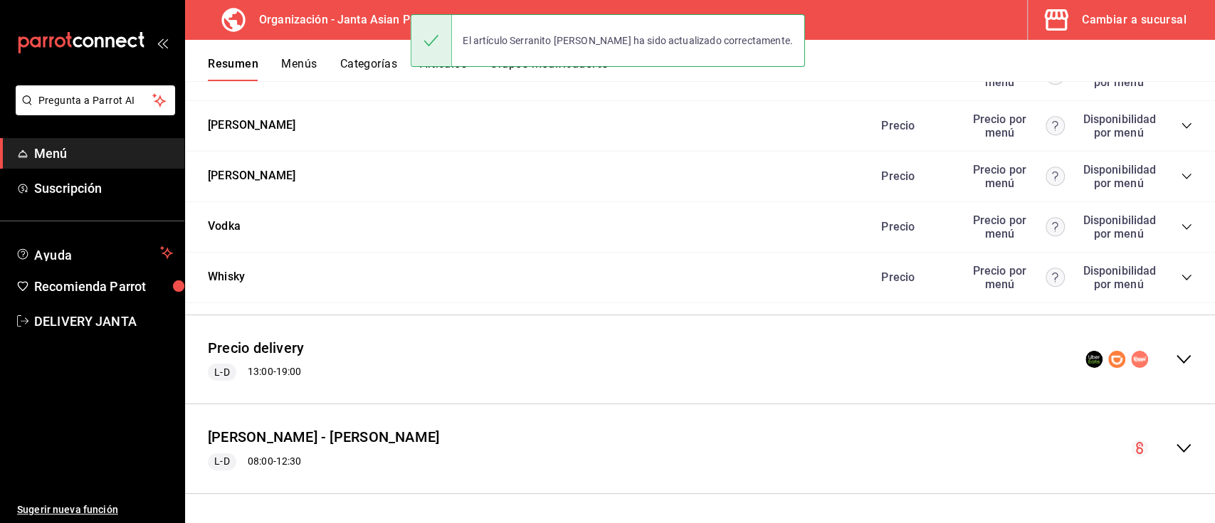
click at [1175, 367] on icon "collapse-menu-row" at bounding box center [1183, 359] width 17 height 17
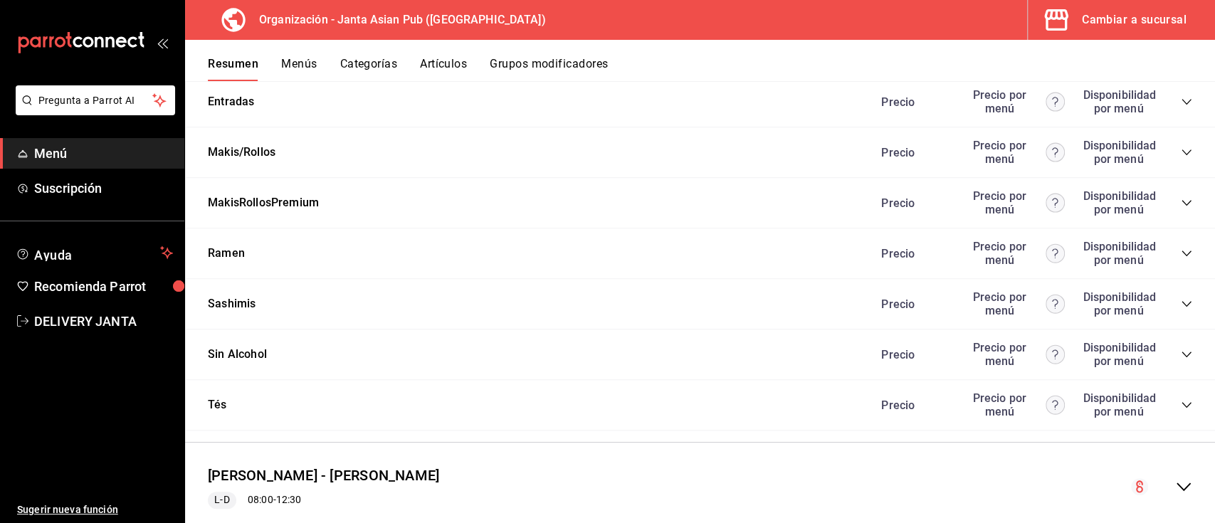
scroll to position [4425, 0]
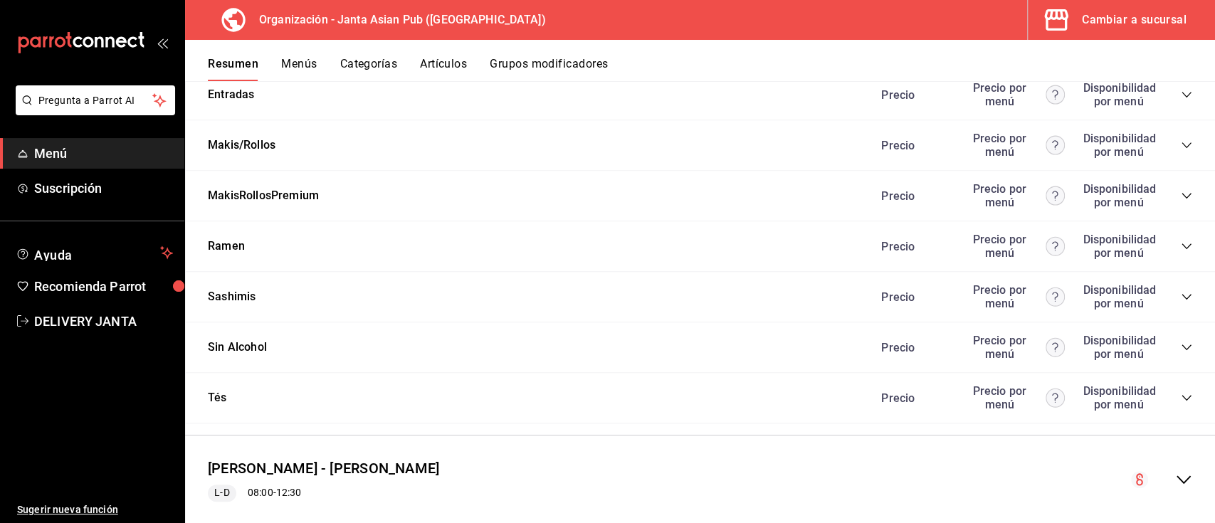
click at [1181, 303] on icon "collapse-category-row" at bounding box center [1186, 296] width 11 height 11
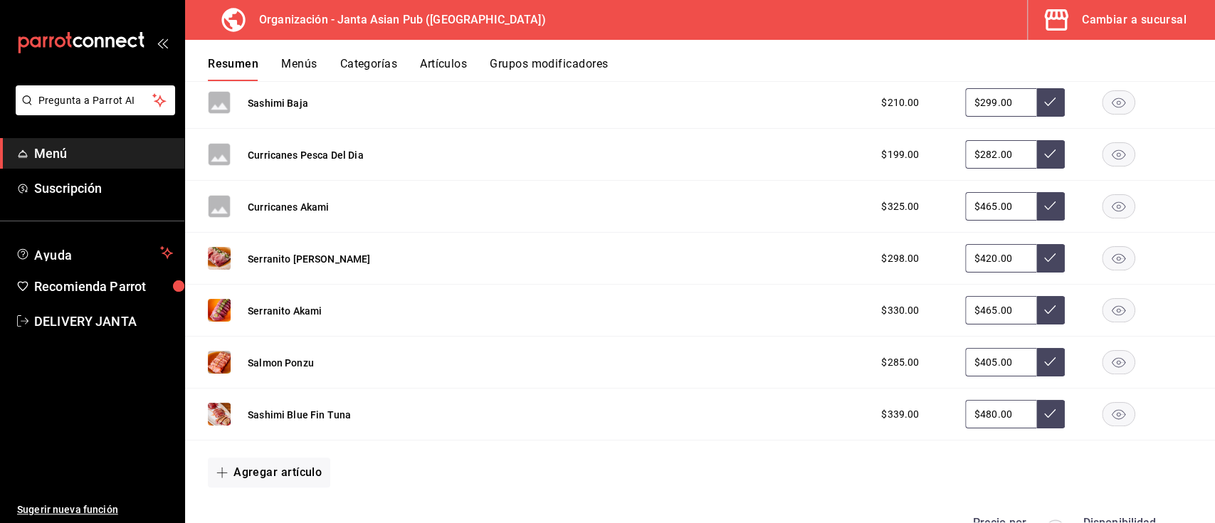
scroll to position [4679, 0]
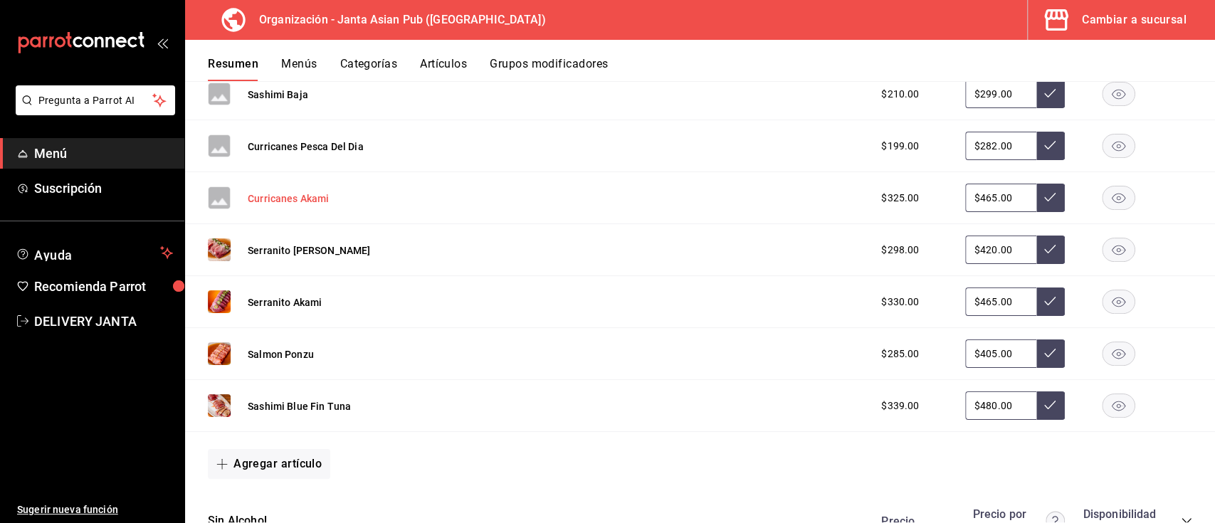
click at [274, 206] on button "Curricanes Akami" at bounding box center [288, 198] width 81 height 14
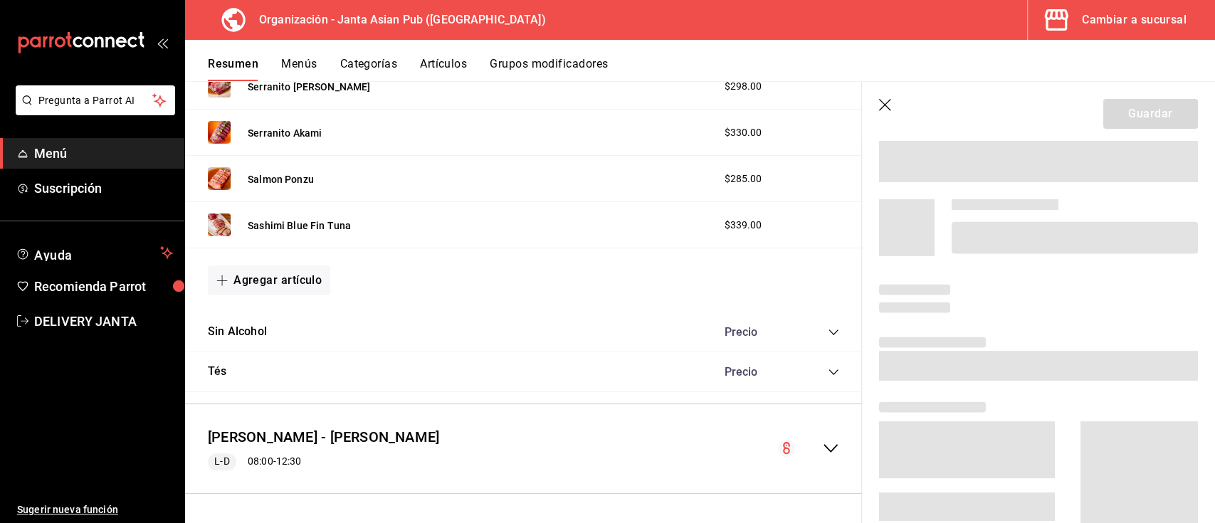
scroll to position [3959, 0]
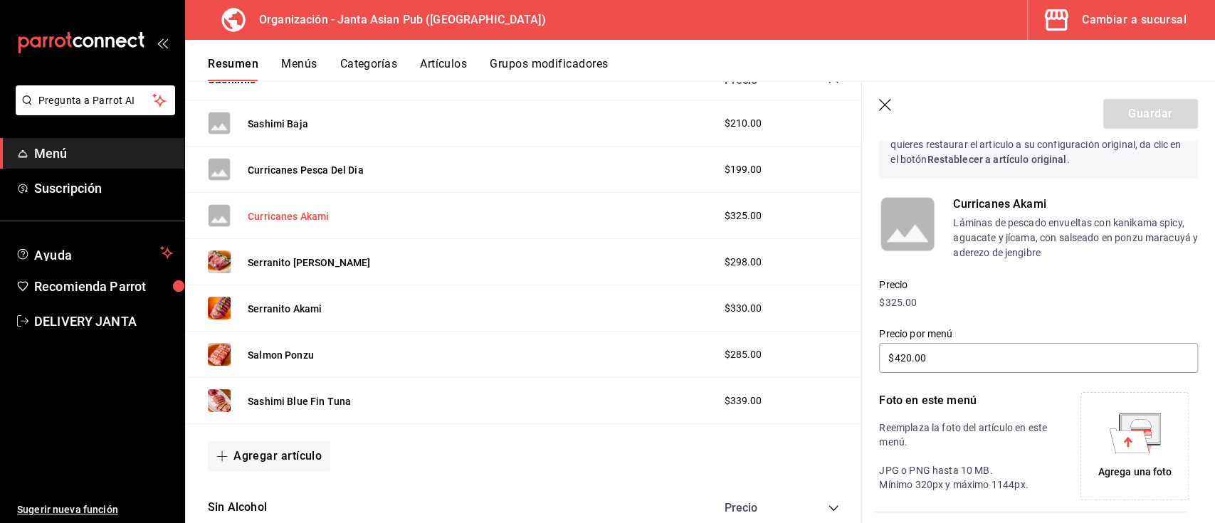
type input "$465.00"
click at [1127, 460] on div "Agrega una foto" at bounding box center [1134, 446] width 101 height 101
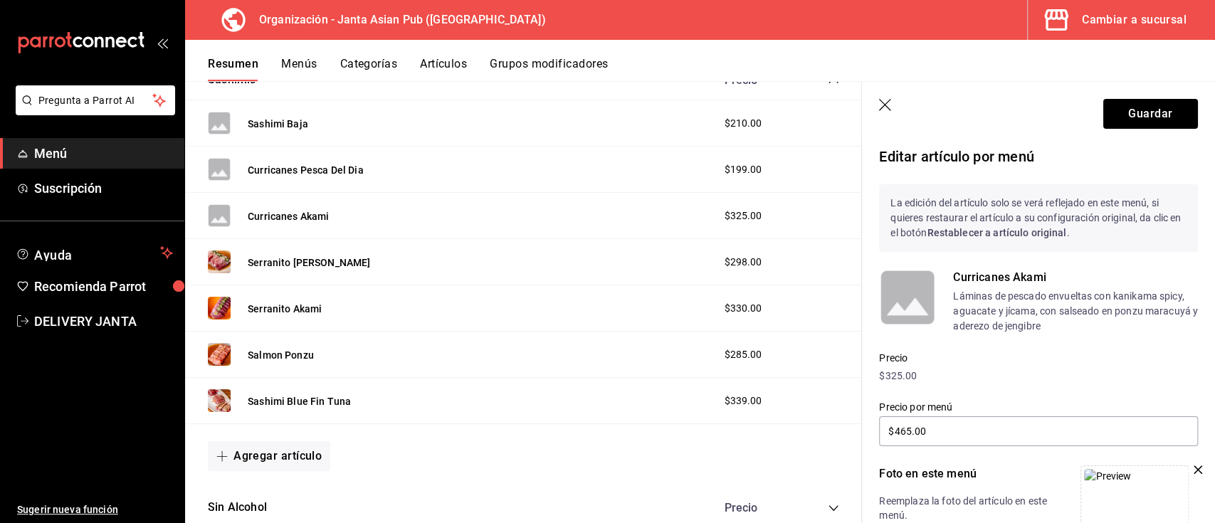
scroll to position [0, 0]
click at [1122, 117] on button "Guardar" at bounding box center [1150, 114] width 95 height 30
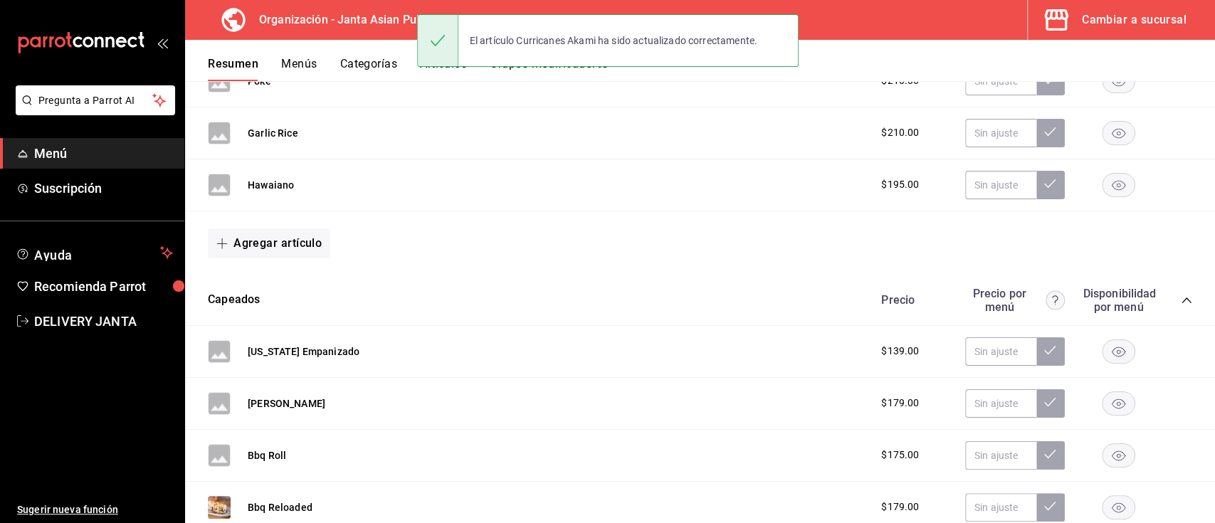
scroll to position [3027, 0]
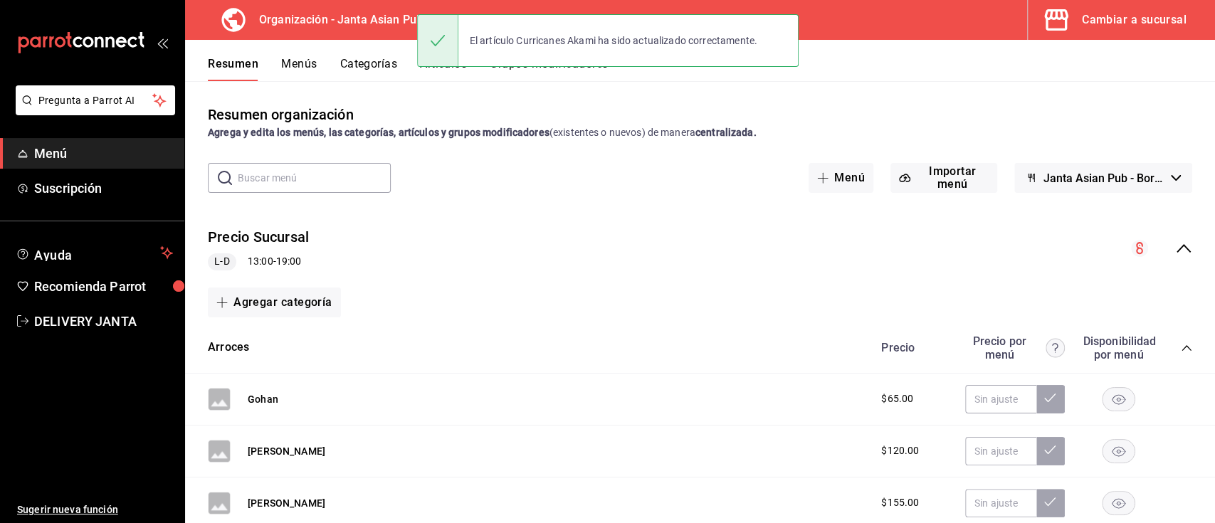
scroll to position [3027, 0]
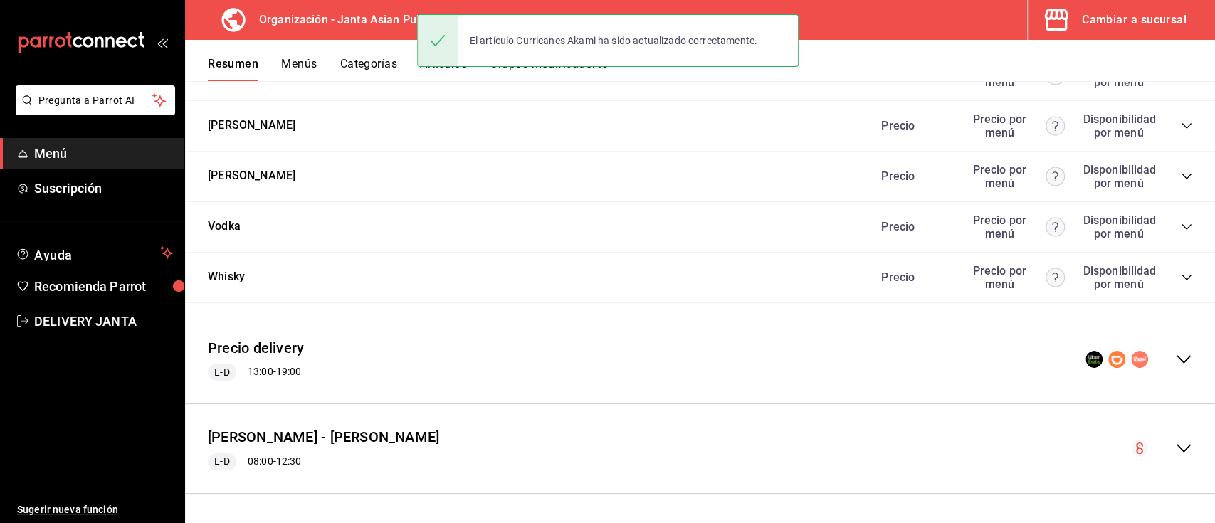
click at [1175, 359] on icon "collapse-menu-row" at bounding box center [1183, 359] width 17 height 17
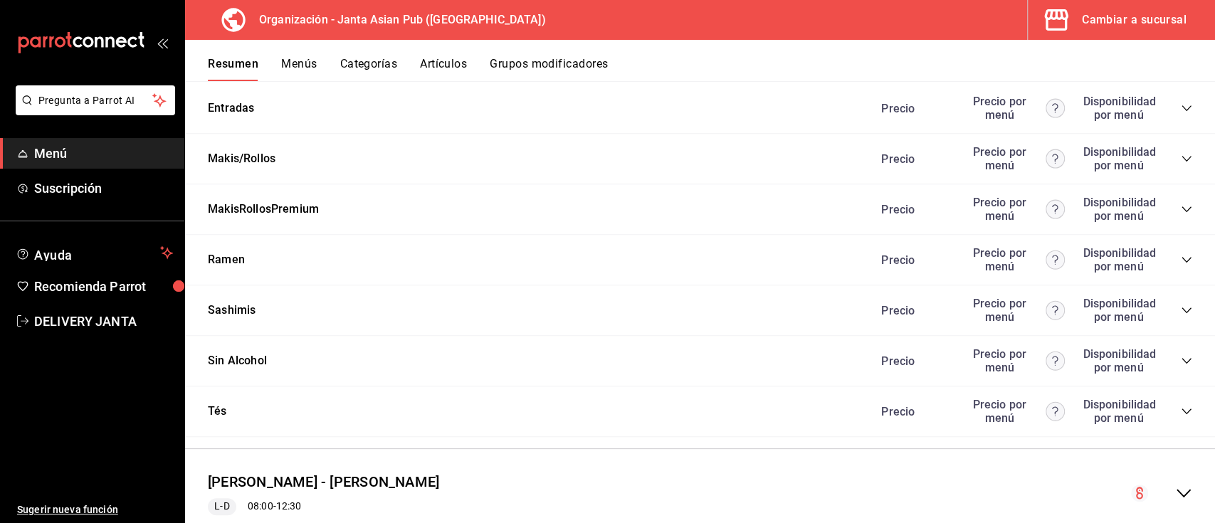
scroll to position [4427, 0]
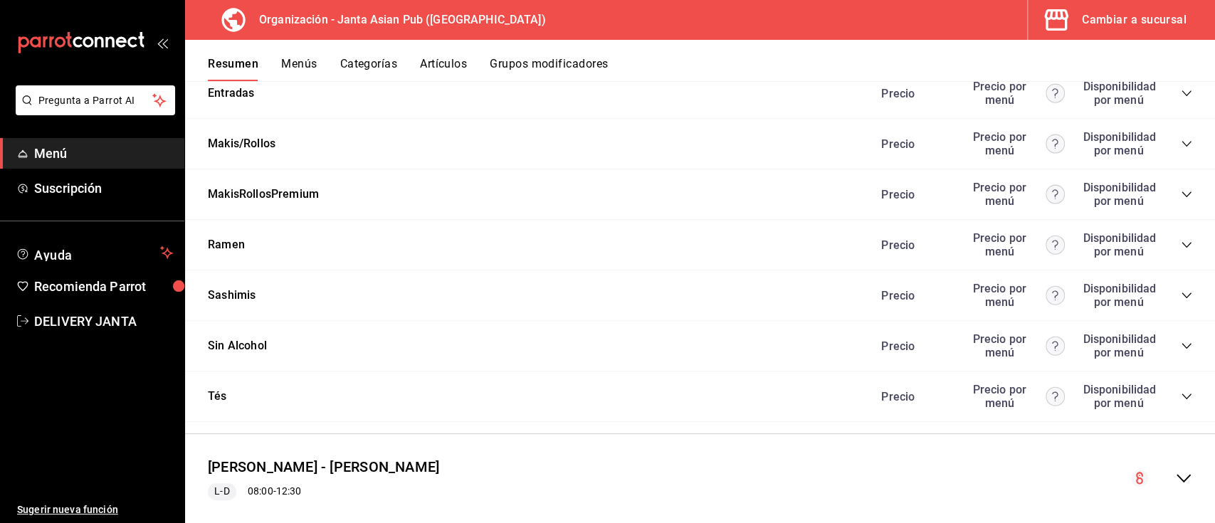
click at [1181, 301] on icon "collapse-category-row" at bounding box center [1186, 295] width 11 height 11
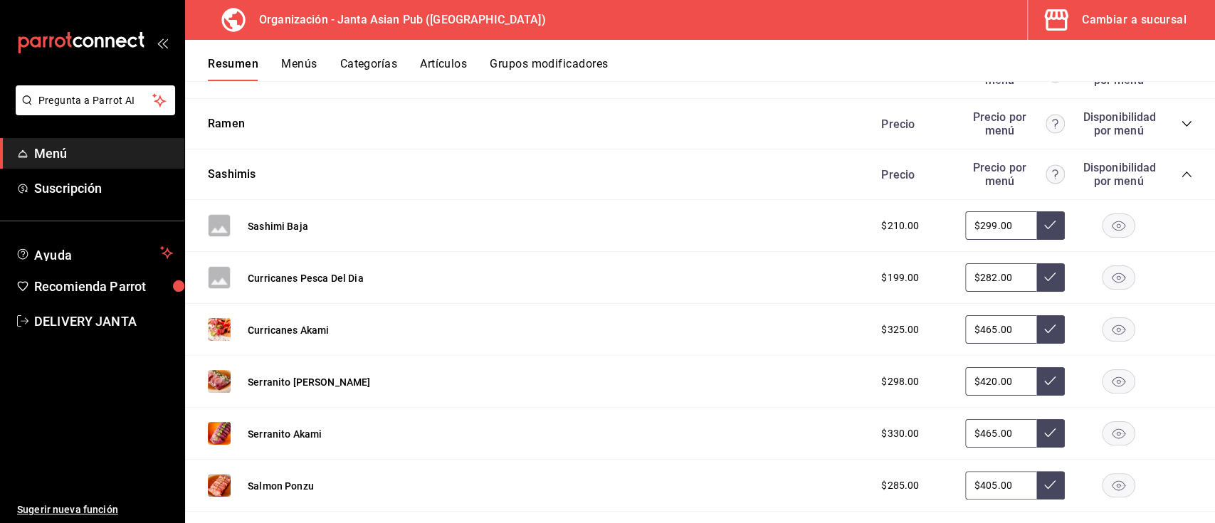
scroll to position [4564, 0]
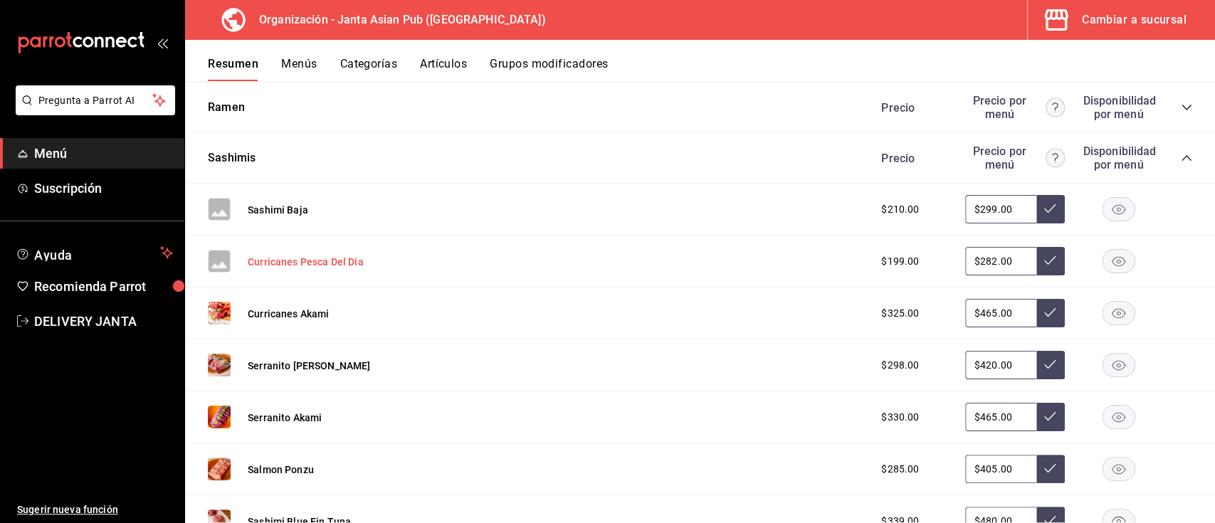
click at [281, 269] on button "Curricanes Pesca Del Dia" at bounding box center [306, 262] width 116 height 14
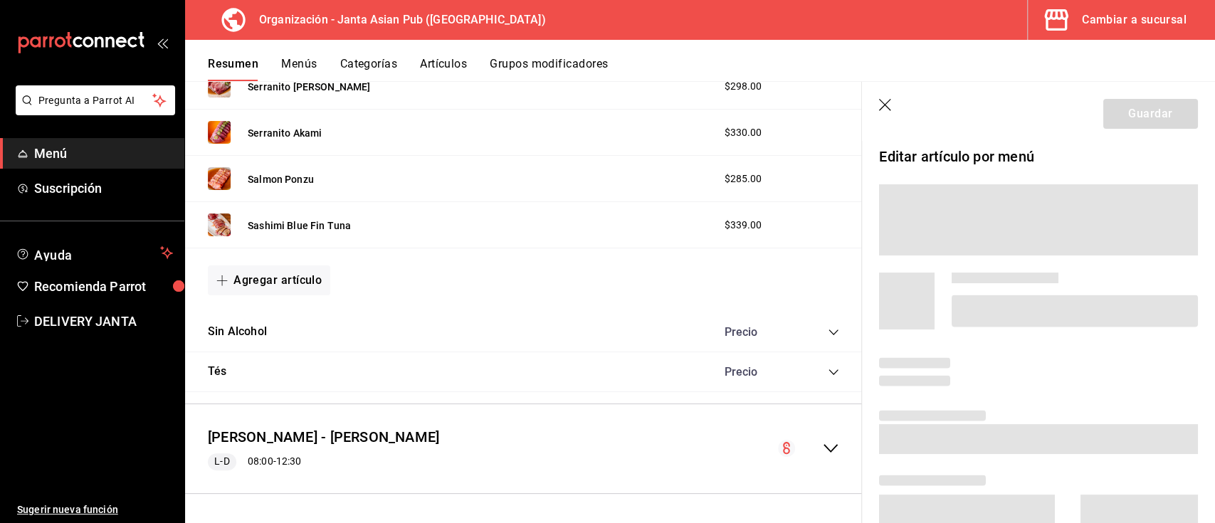
scroll to position [3867, 0]
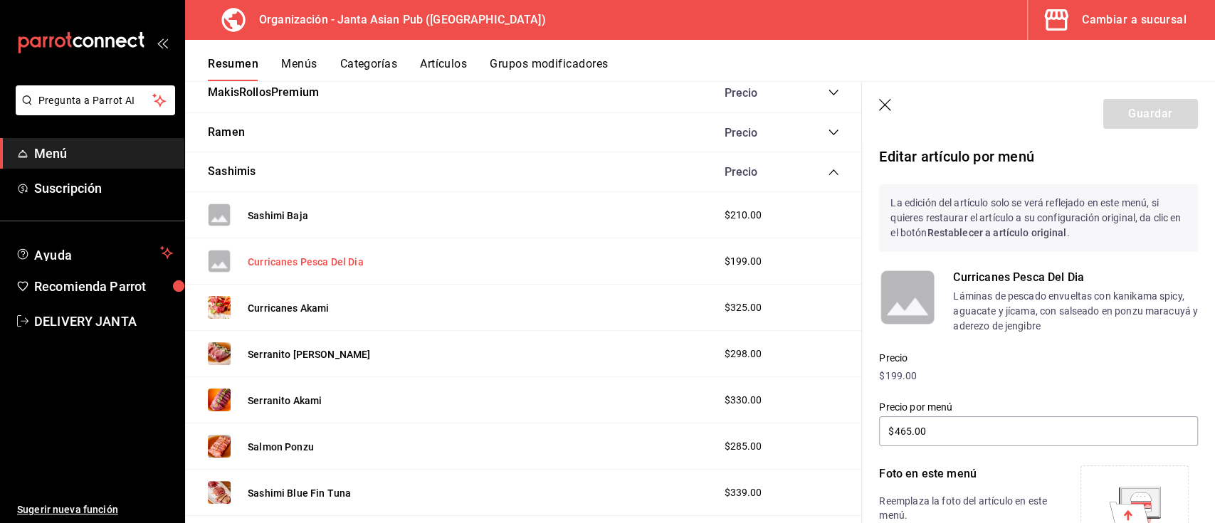
type input "$282.00"
click at [1121, 494] on icon at bounding box center [1140, 502] width 38 height 28
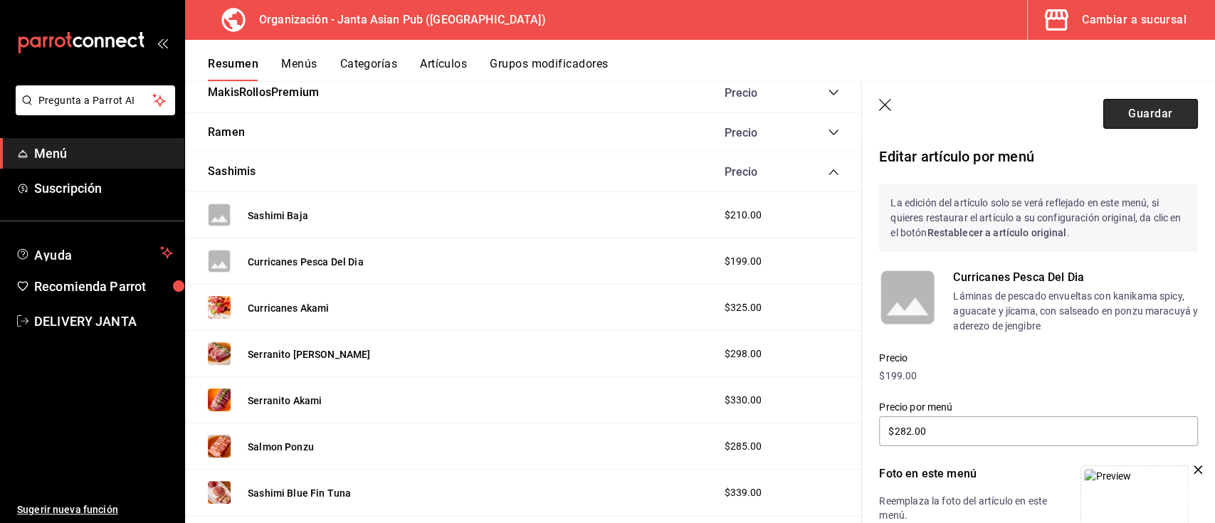
click at [1152, 106] on button "Guardar" at bounding box center [1150, 114] width 95 height 30
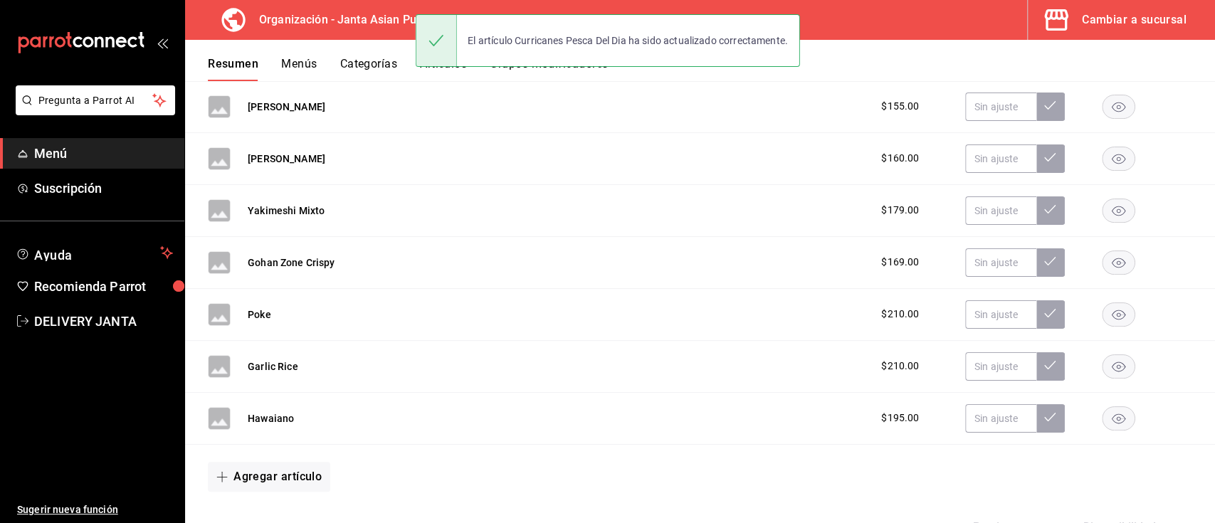
scroll to position [3027, 0]
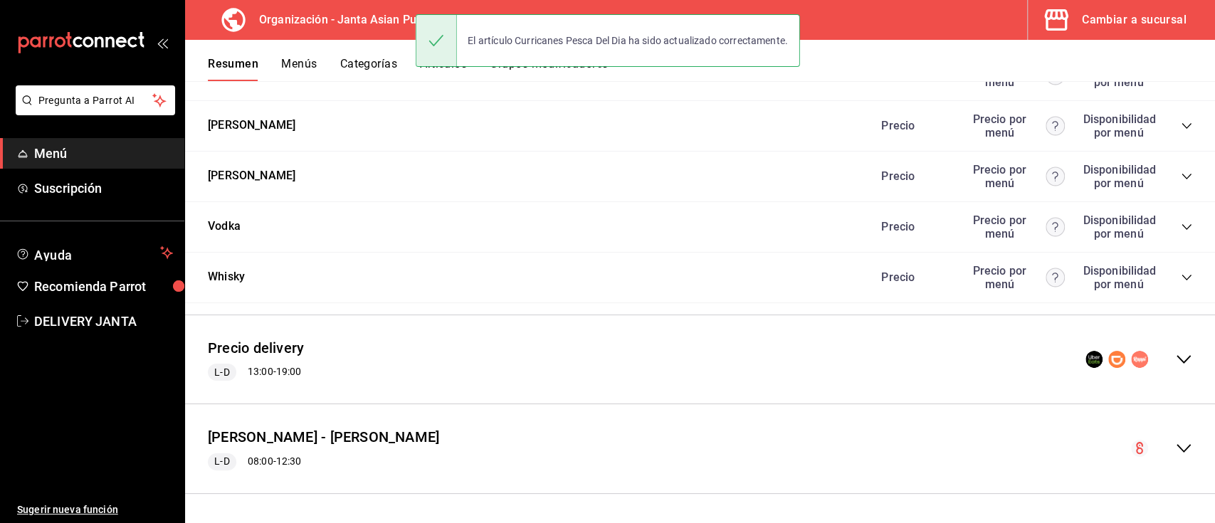
click at [1175, 352] on icon "collapse-menu-row" at bounding box center [1183, 359] width 17 height 17
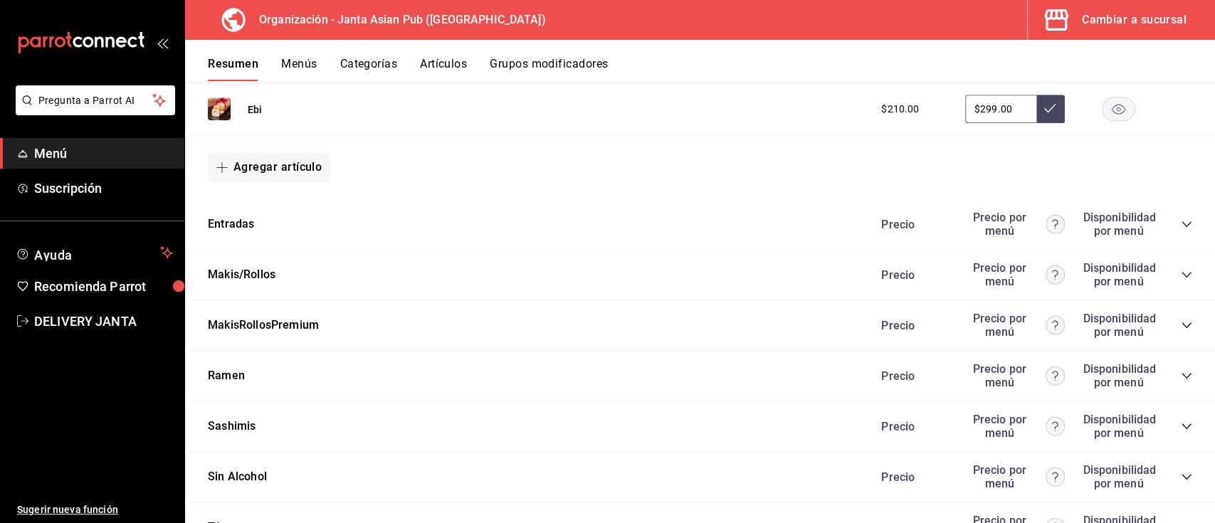
scroll to position [4488, 0]
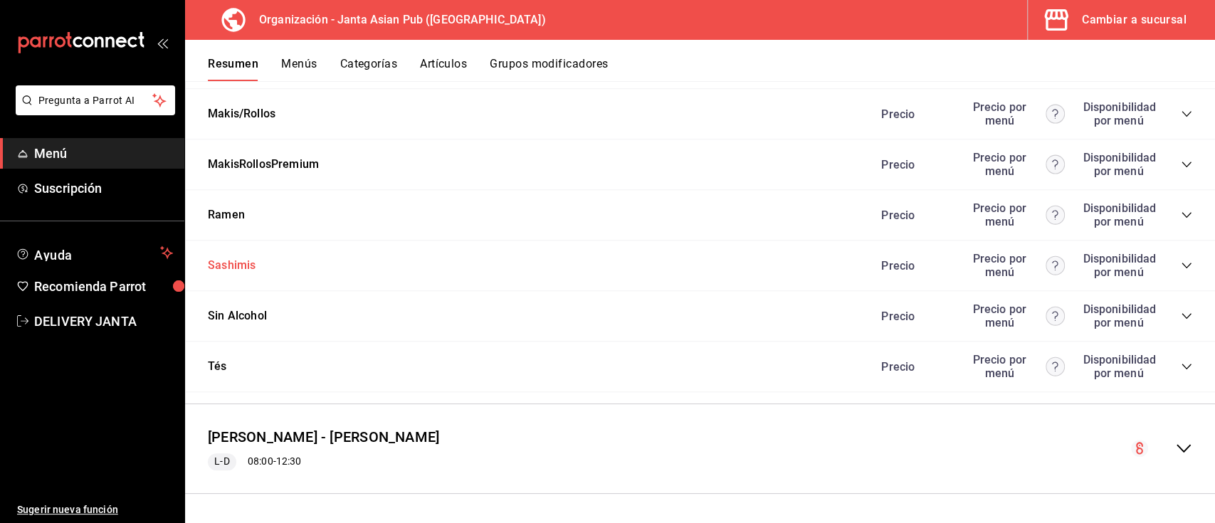
click at [238, 265] on button "Sashimis" at bounding box center [232, 266] width 48 height 16
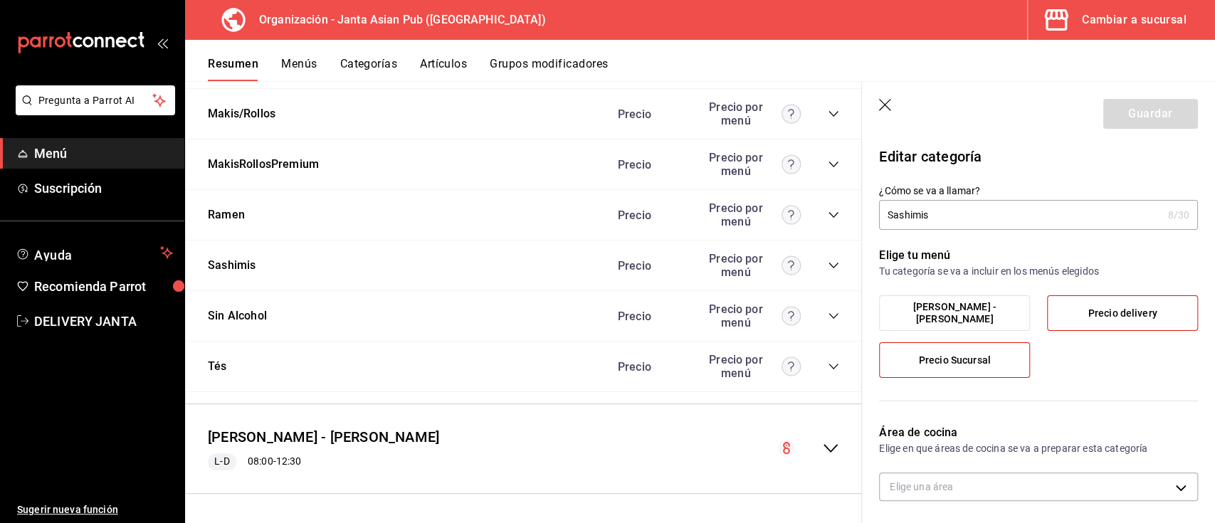
click at [881, 104] on icon "button" at bounding box center [886, 106] width 14 height 14
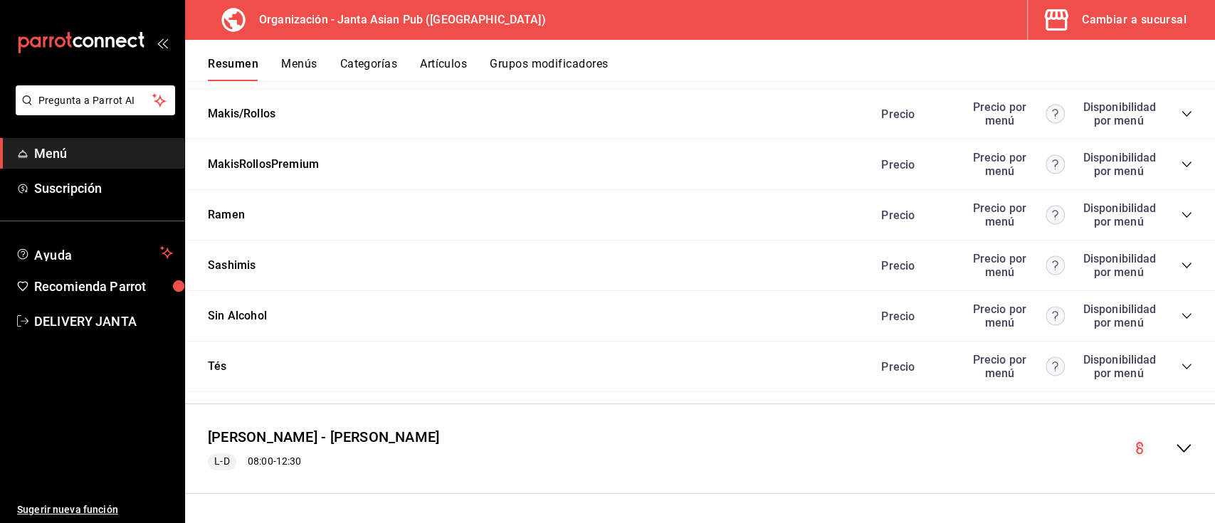
click at [1181, 266] on icon "collapse-category-row" at bounding box center [1186, 265] width 11 height 11
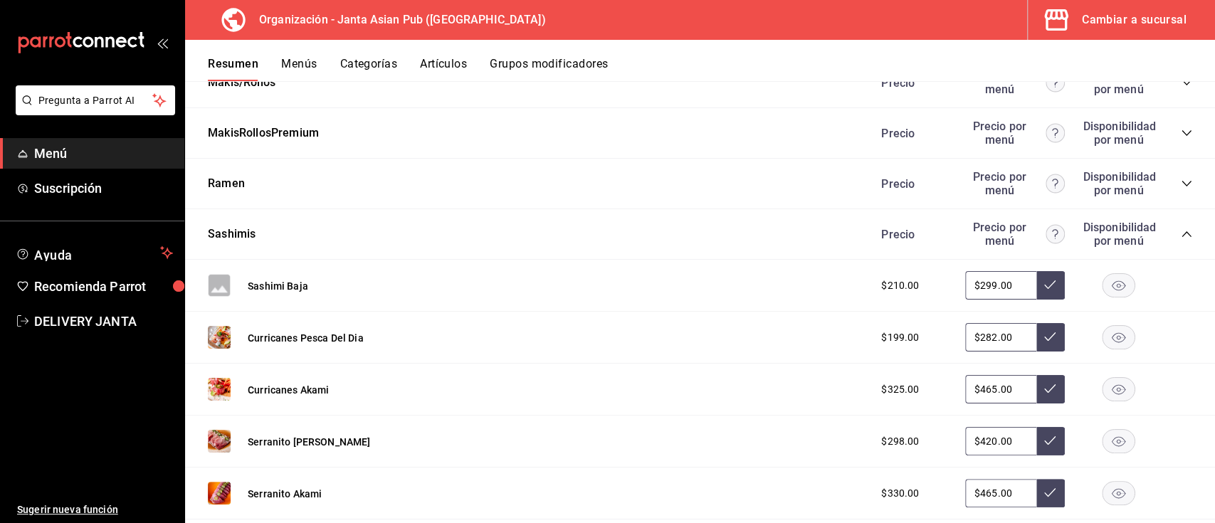
scroll to position [4534, 0]
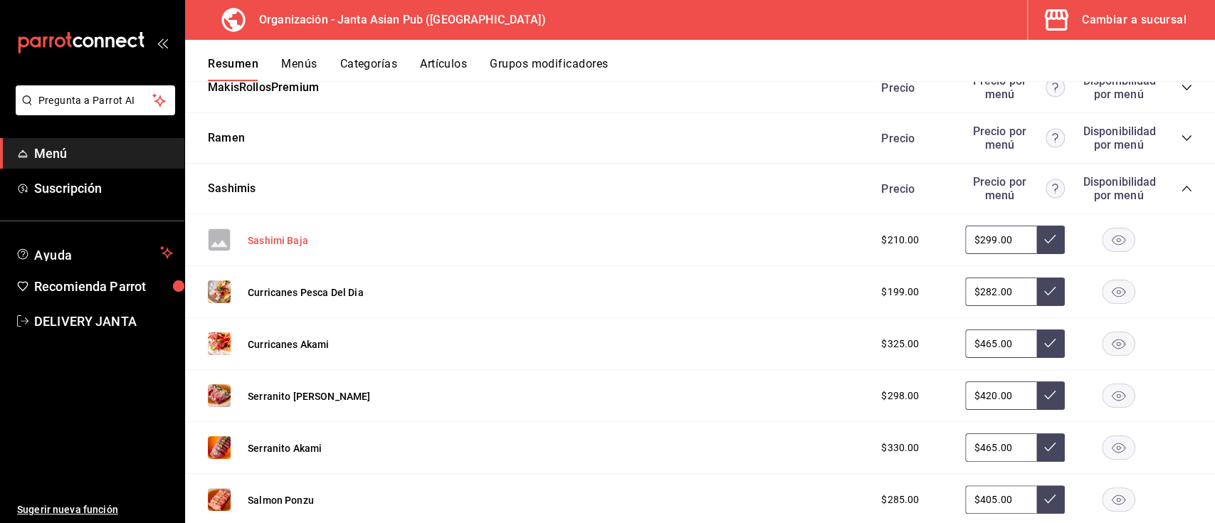
click at [256, 248] on button "Sashimi Baja" at bounding box center [278, 240] width 61 height 14
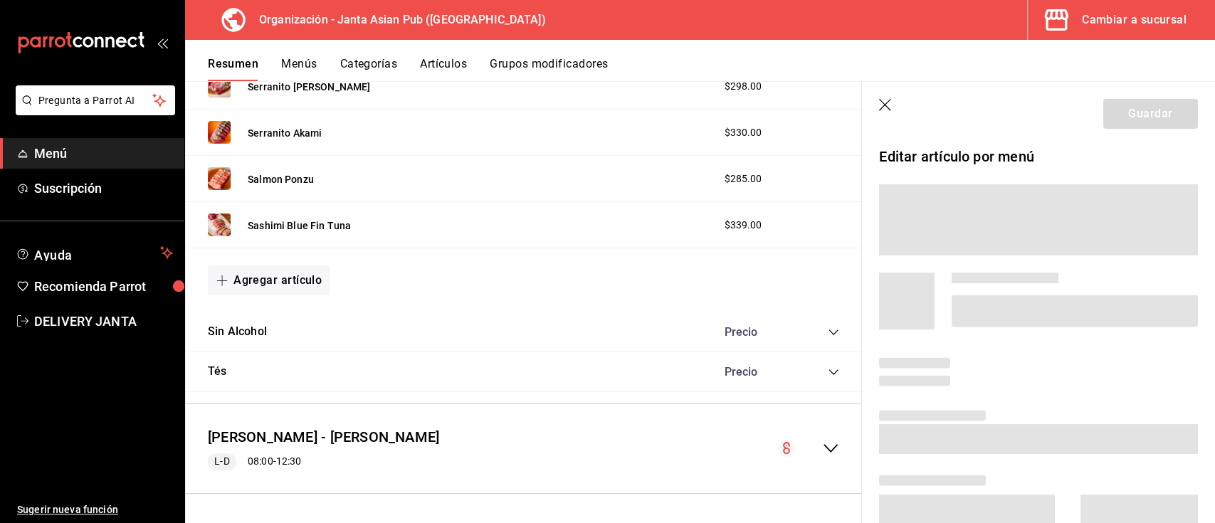
scroll to position [3855, 0]
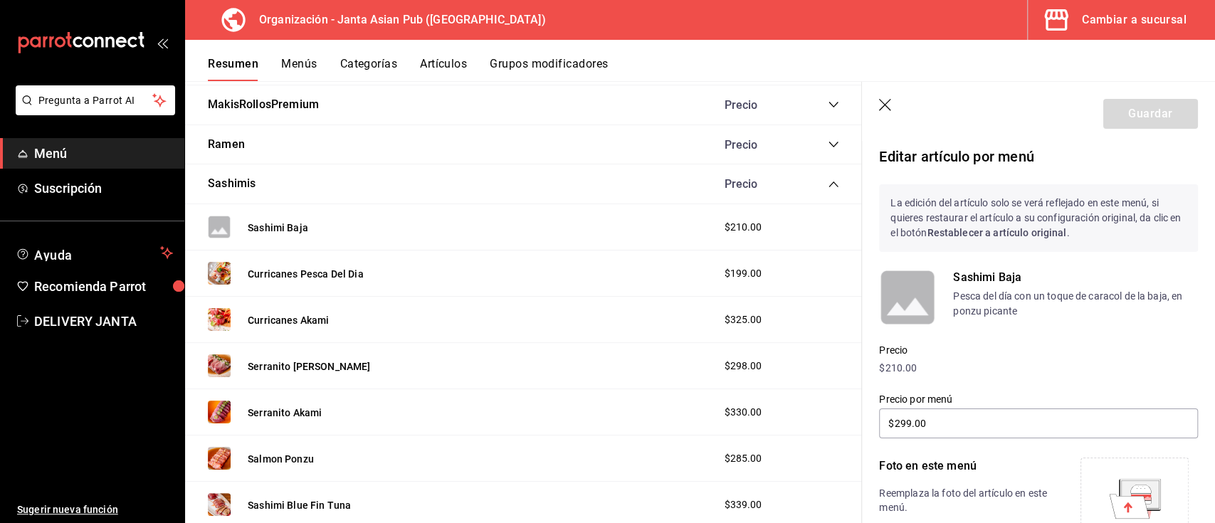
click at [1132, 483] on icon at bounding box center [1139, 494] width 37 height 28
click at [1105, 121] on button "Guardar" at bounding box center [1150, 114] width 95 height 30
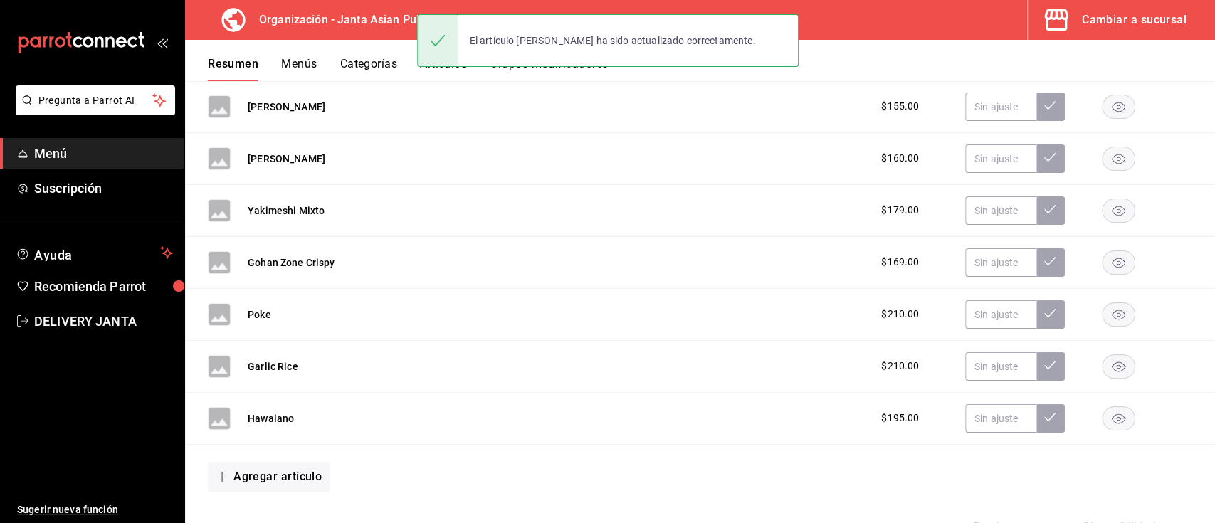
scroll to position [3027, 0]
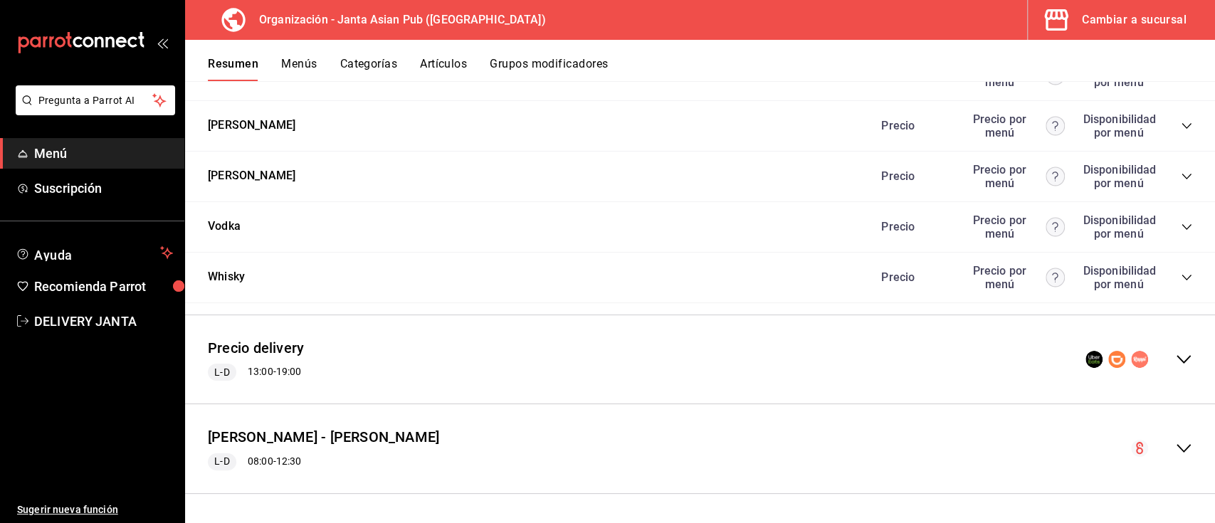
click at [1175, 359] on icon "collapse-menu-row" at bounding box center [1183, 359] width 17 height 17
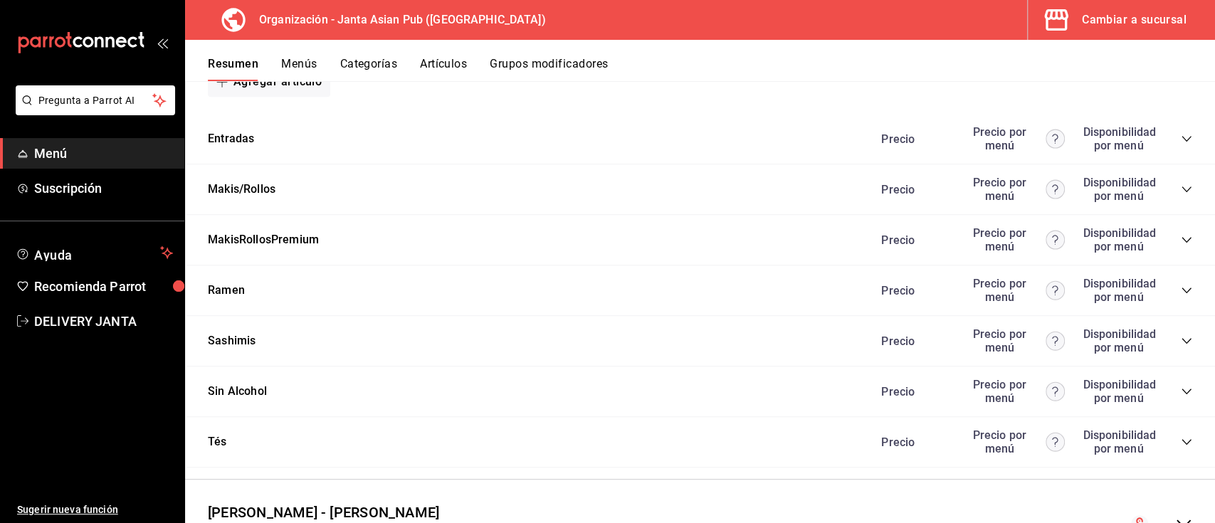
scroll to position [4435, 0]
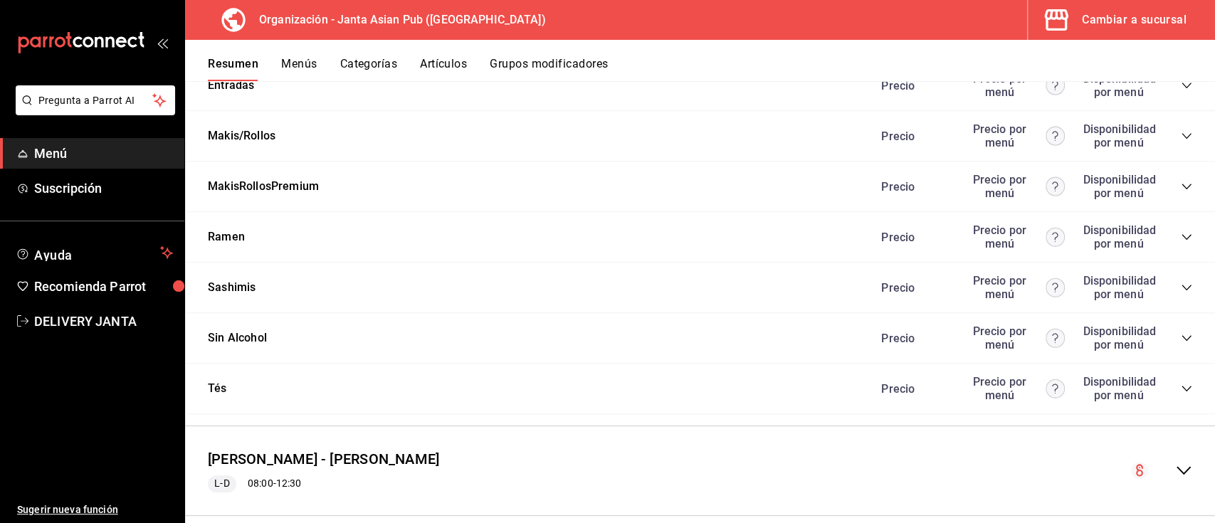
click at [1181, 344] on icon "collapse-category-row" at bounding box center [1186, 337] width 11 height 11
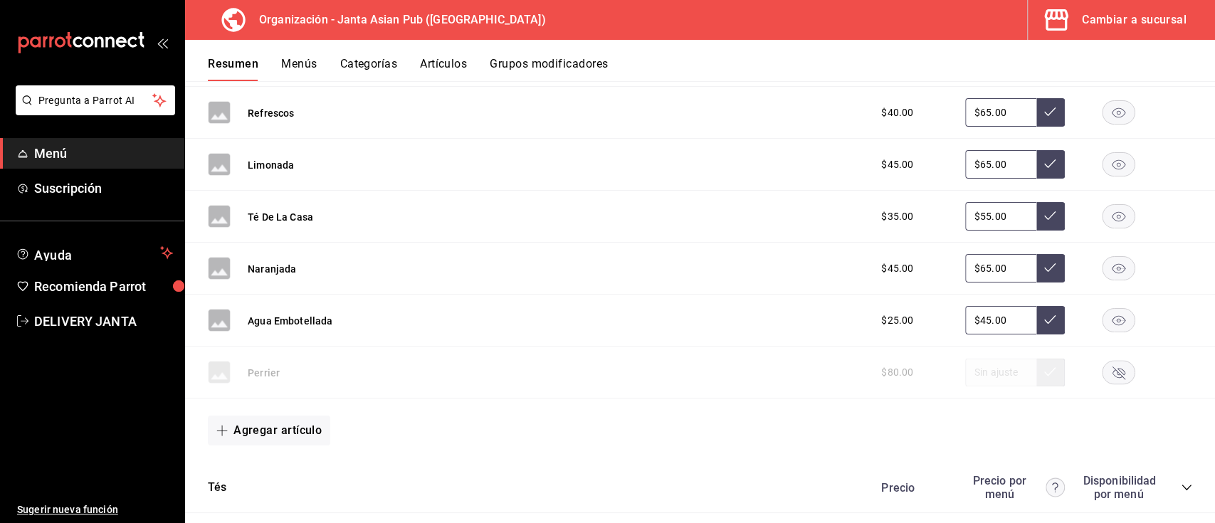
scroll to position [4780, 0]
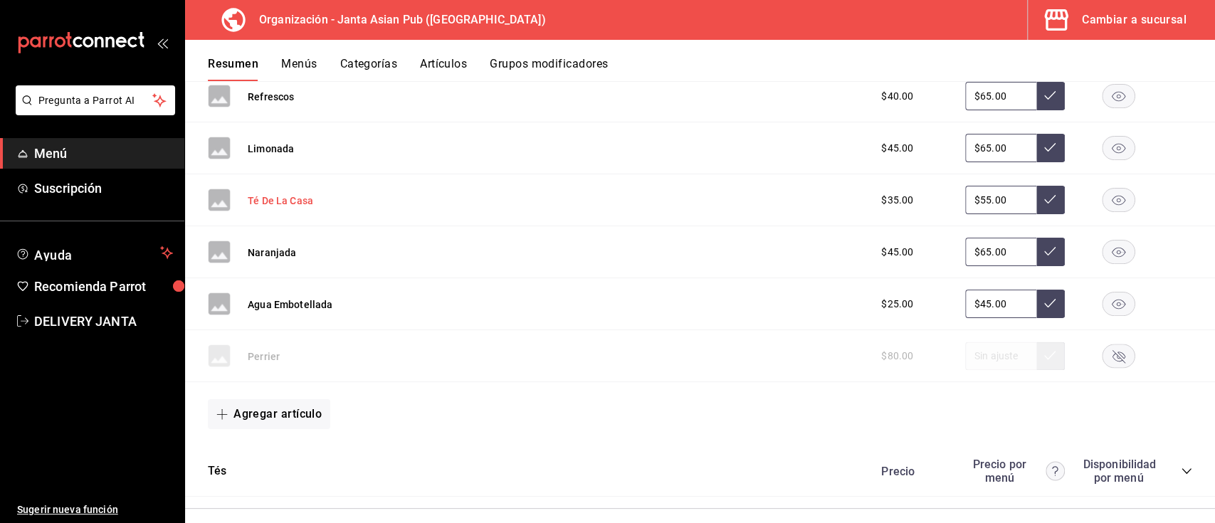
click at [303, 208] on button "Té De La Casa" at bounding box center [280, 201] width 65 height 14
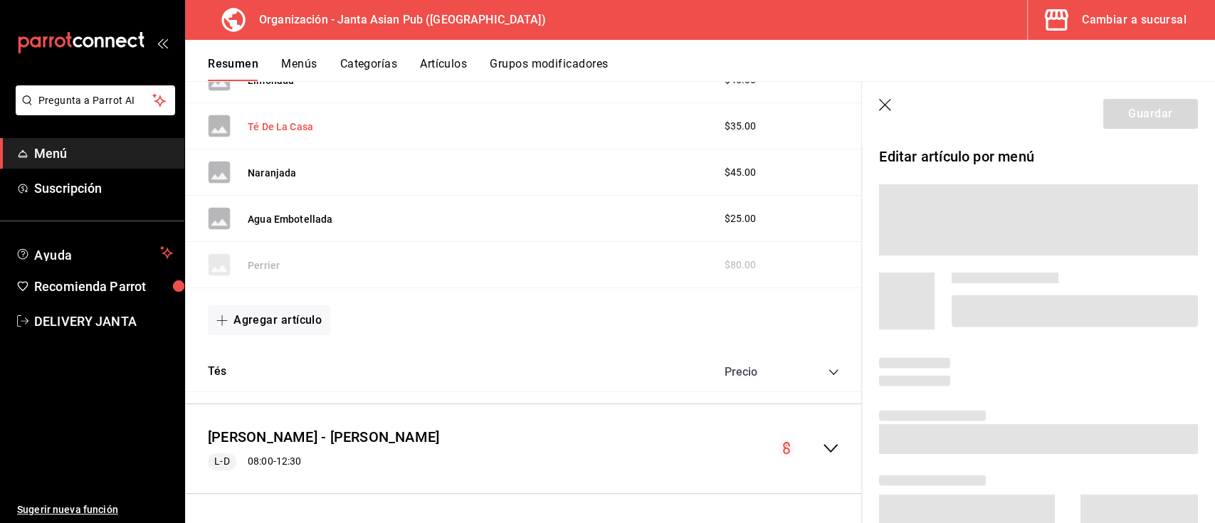
scroll to position [4040, 0]
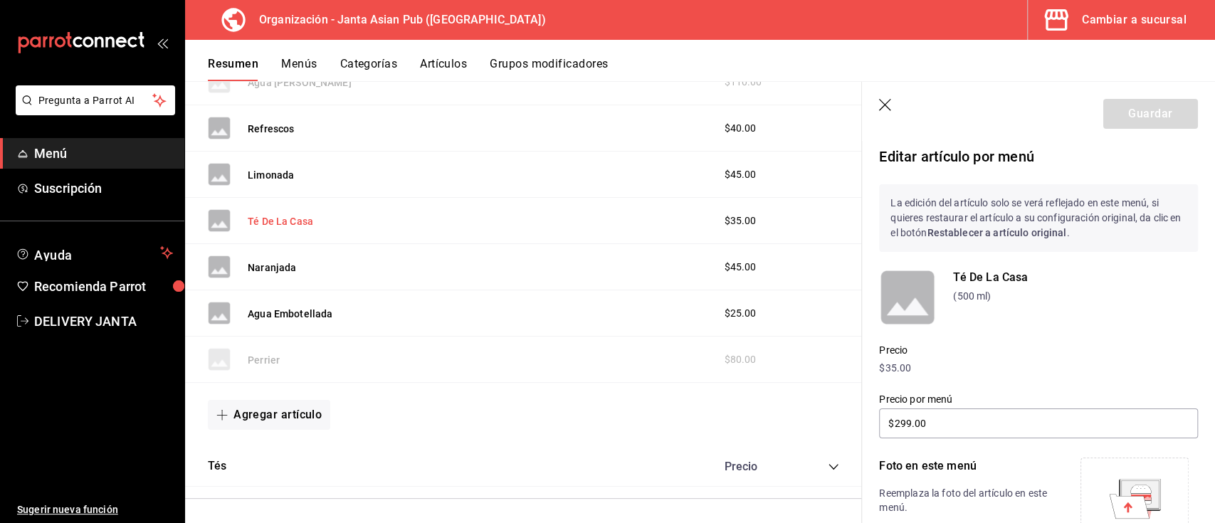
type input "$55.00"
click at [1130, 490] on icon at bounding box center [1140, 488] width 21 height 9
click at [308, 63] on button "Menús" at bounding box center [299, 69] width 36 height 24
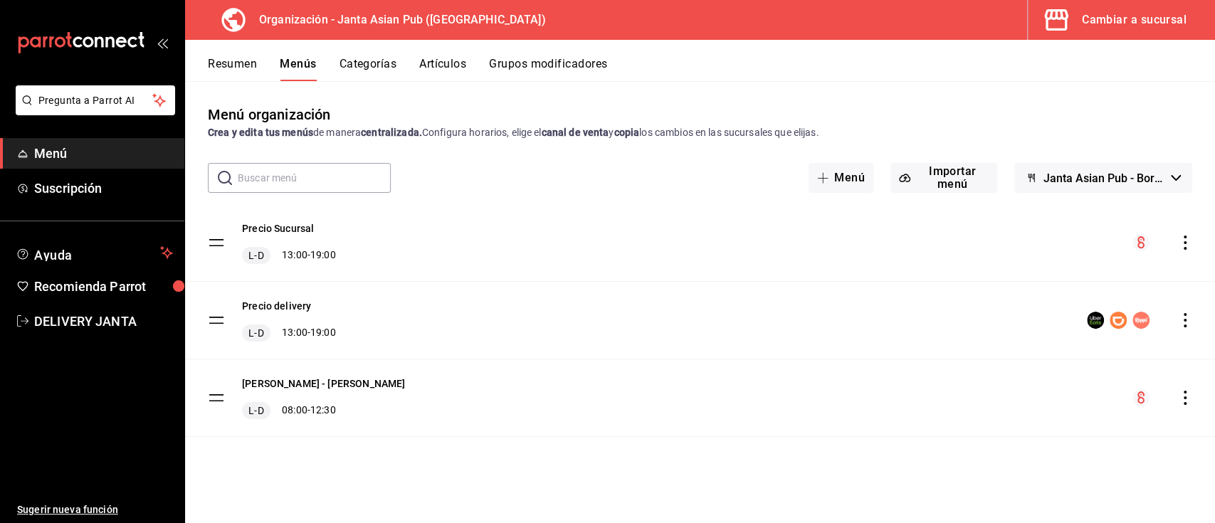
click at [1185, 314] on icon "actions" at bounding box center [1185, 320] width 3 height 14
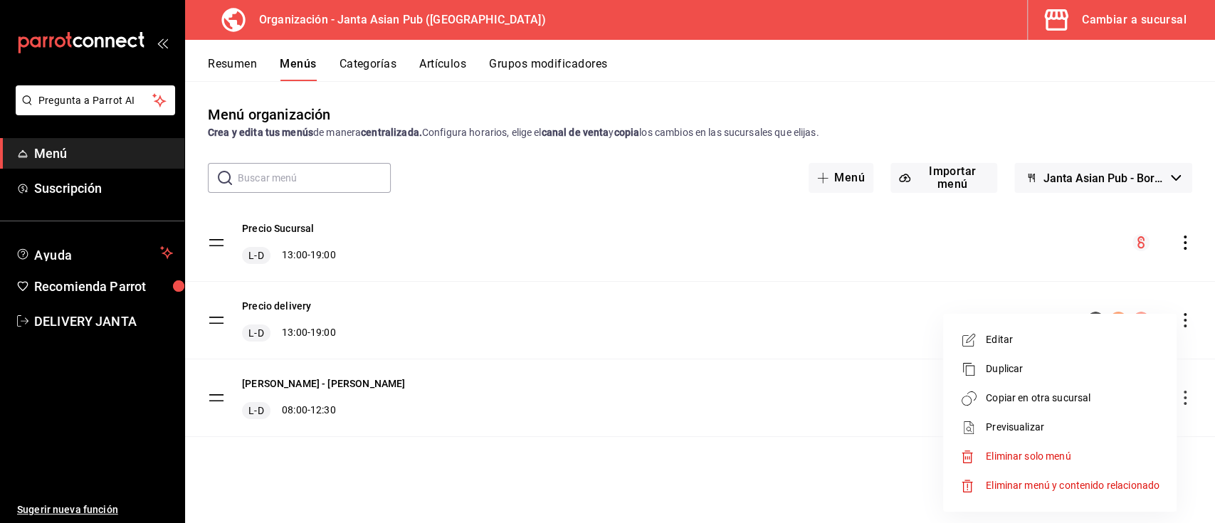
click at [1069, 401] on span "Copiar en otra sucursal" at bounding box center [1073, 398] width 174 height 15
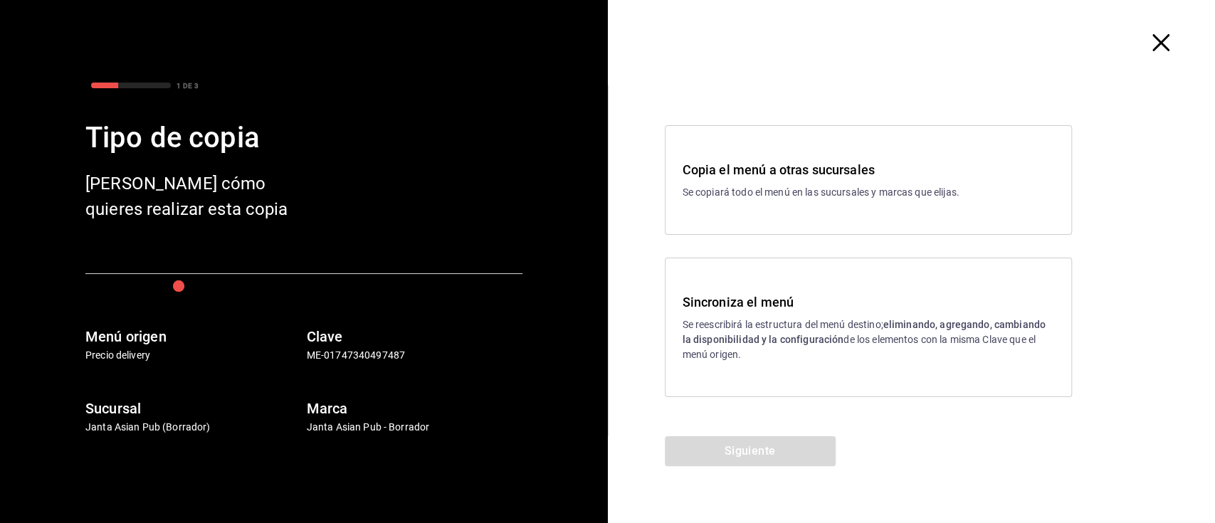
click at [960, 330] on strong "eliminando, agregando, cambiando la disponibilidad y la configuración" at bounding box center [864, 332] width 363 height 26
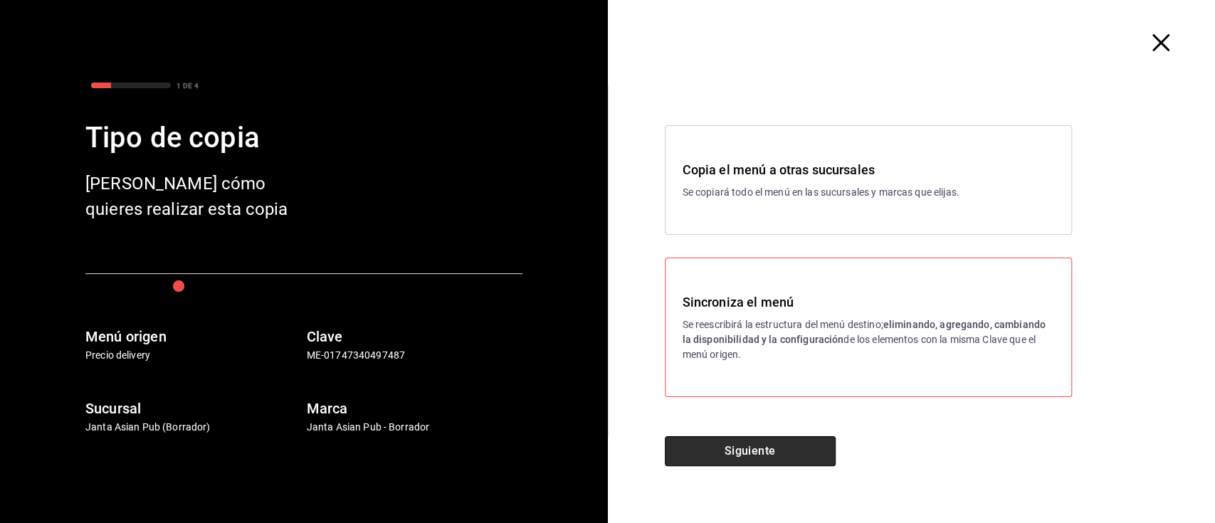
click at [748, 455] on button "Siguiente" at bounding box center [750, 451] width 171 height 30
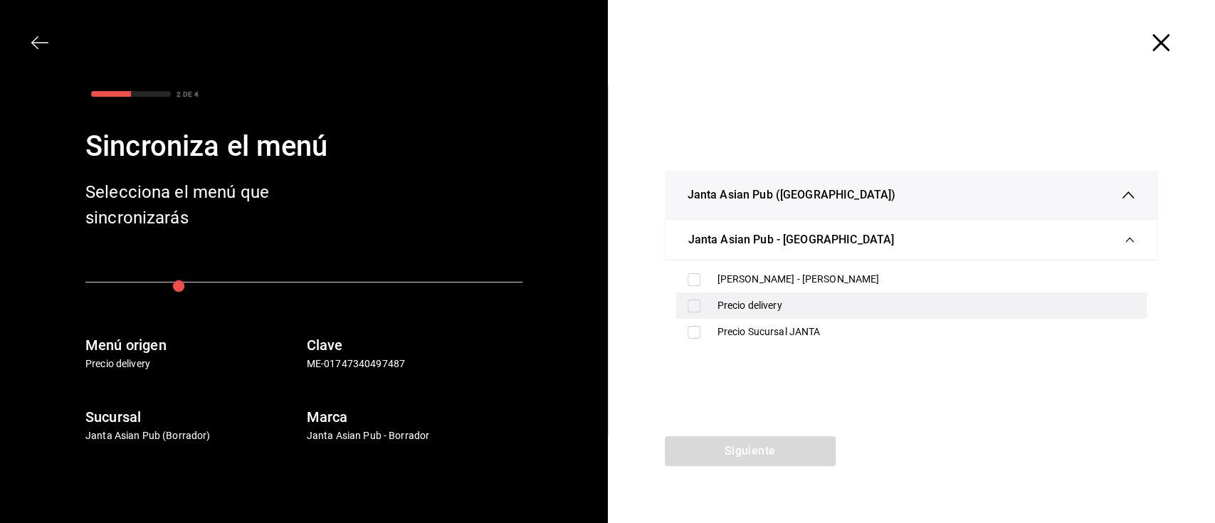
click at [758, 300] on div "Precio delivery" at bounding box center [927, 305] width 419 height 15
checkbox input "true"
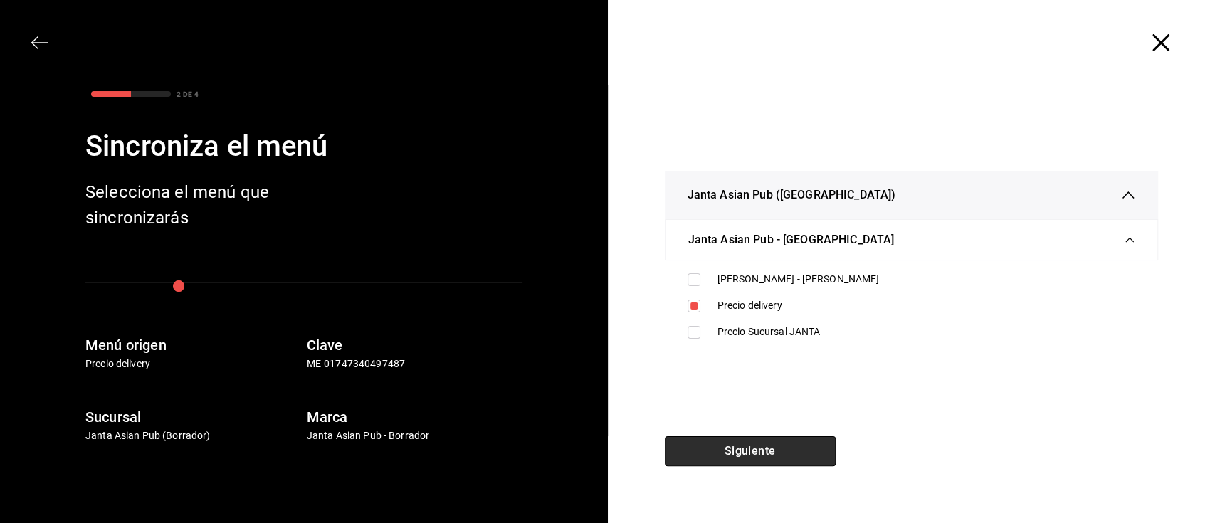
click at [756, 450] on button "Siguiente" at bounding box center [750, 451] width 171 height 30
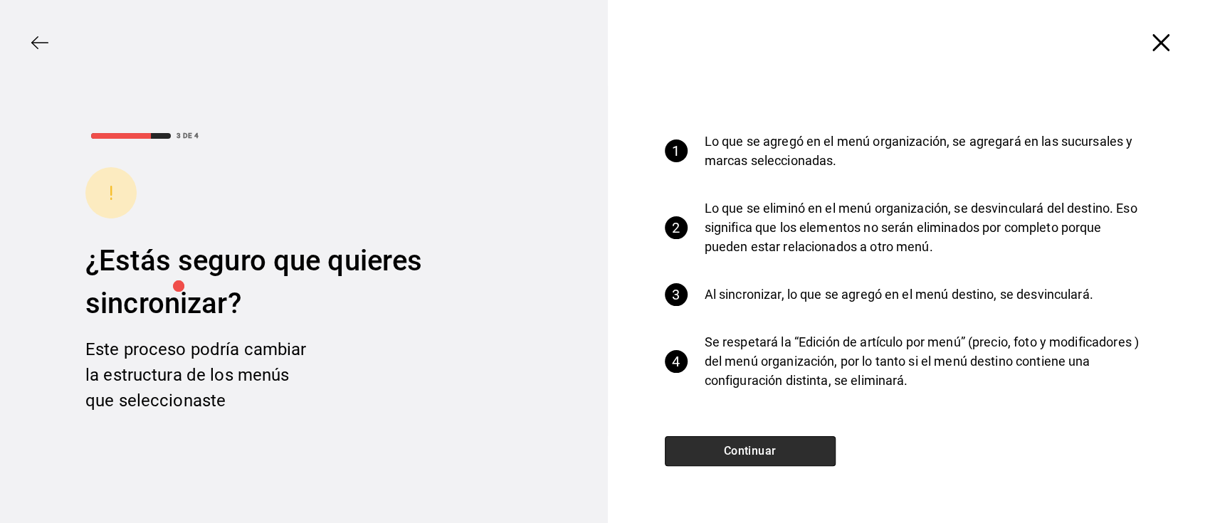
drag, startPoint x: 756, startPoint y: 450, endPoint x: 729, endPoint y: 451, distance: 27.1
click at [729, 451] on button "Continuar" at bounding box center [750, 451] width 171 height 30
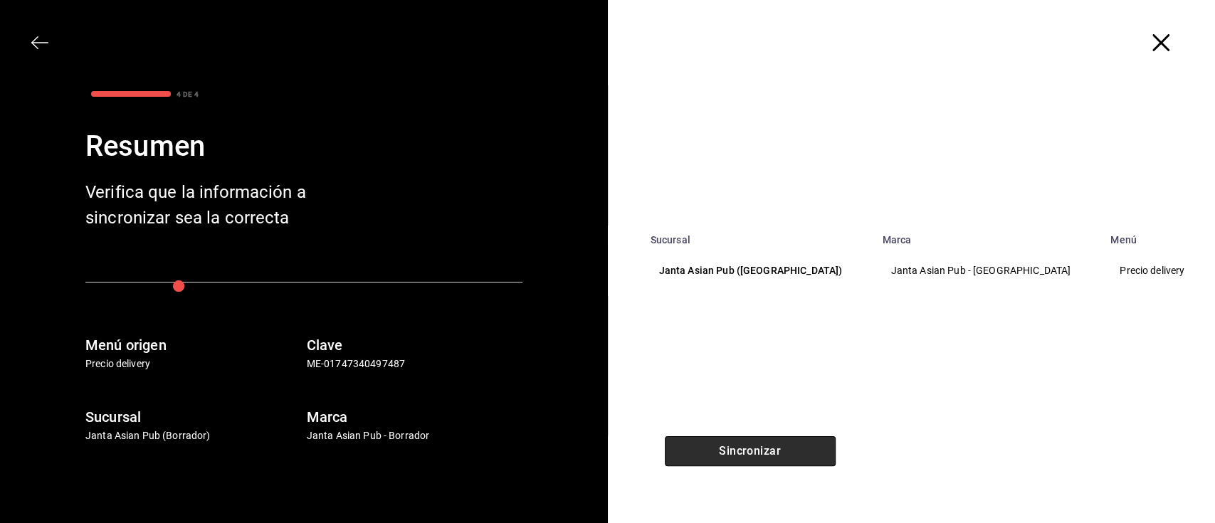
drag, startPoint x: 729, startPoint y: 451, endPoint x: 720, endPoint y: 453, distance: 9.4
click at [720, 453] on button "Sincronizar" at bounding box center [750, 451] width 171 height 30
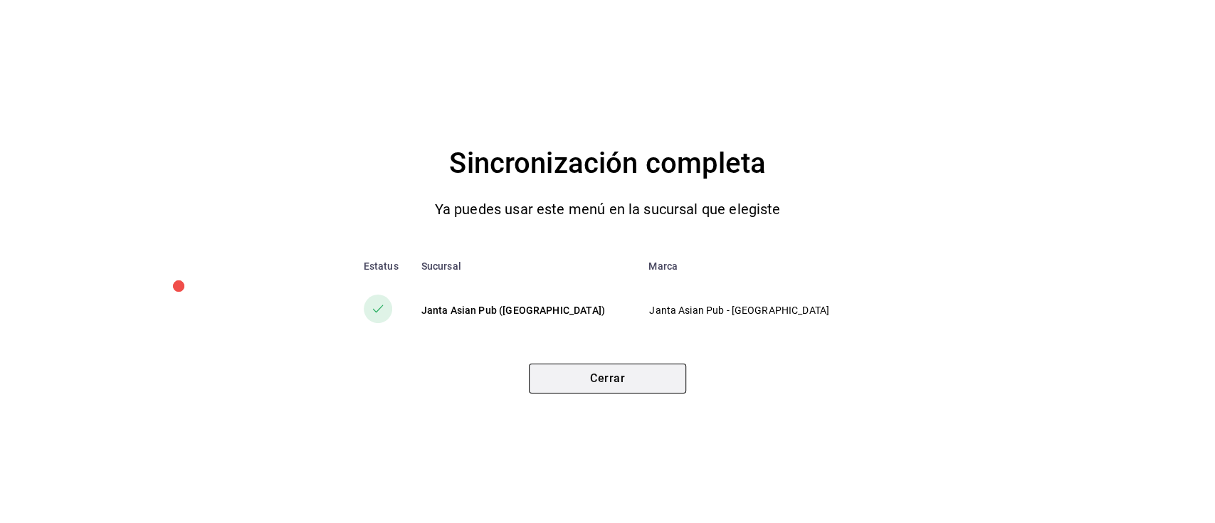
click at [633, 375] on button "Cerrar" at bounding box center [607, 379] width 157 height 30
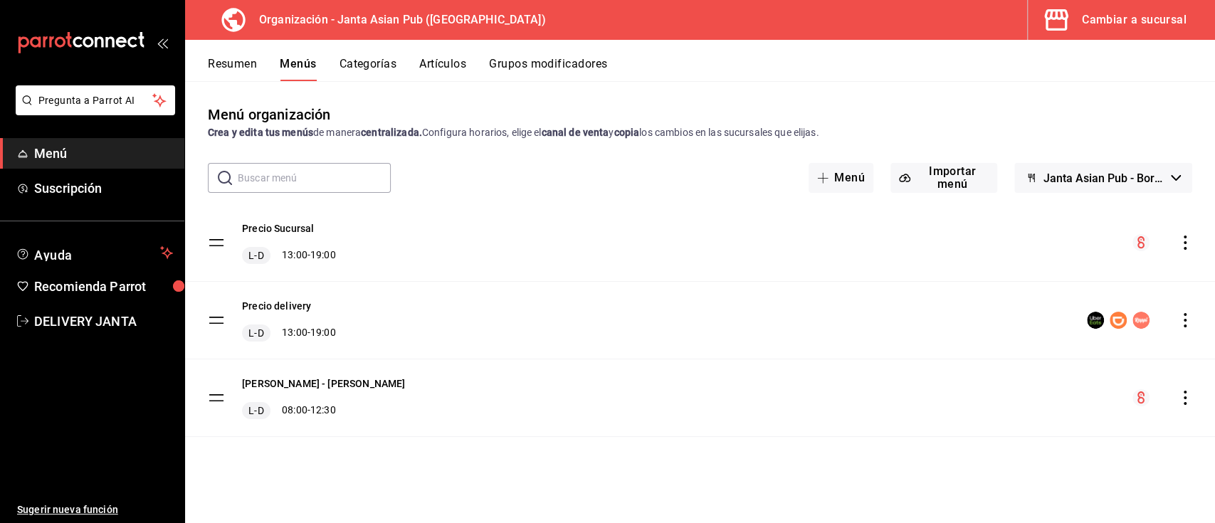
click at [205, 70] on div "Resumen Menús Categorías Artículos Grupos modificadores" at bounding box center [700, 60] width 1030 height 41
click at [1130, 19] on div "Cambiar a sucursal" at bounding box center [1134, 20] width 105 height 20
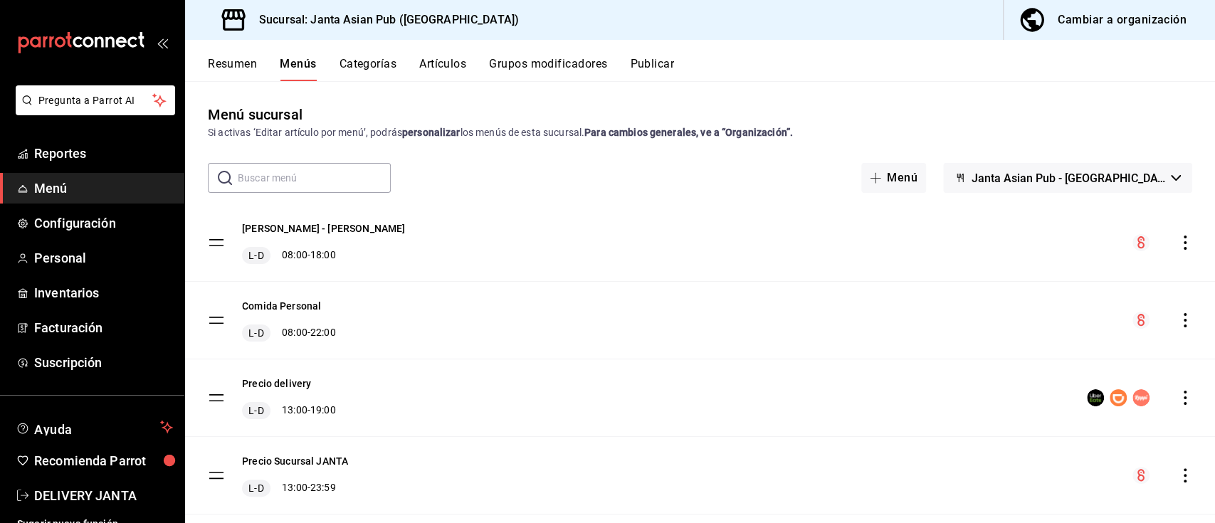
click at [653, 59] on button "Publicar" at bounding box center [652, 69] width 44 height 24
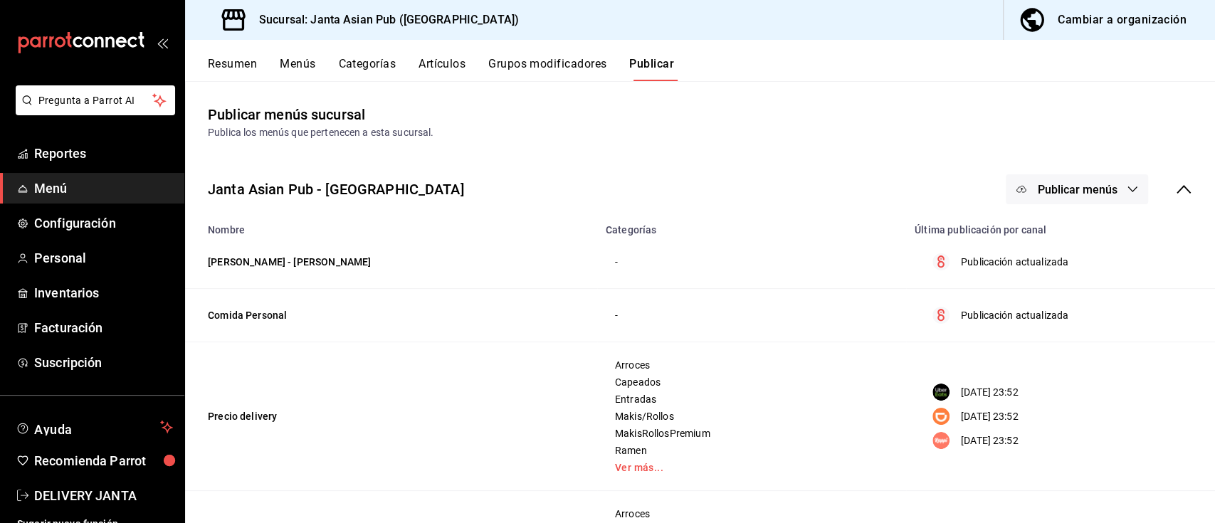
scroll to position [3, 0]
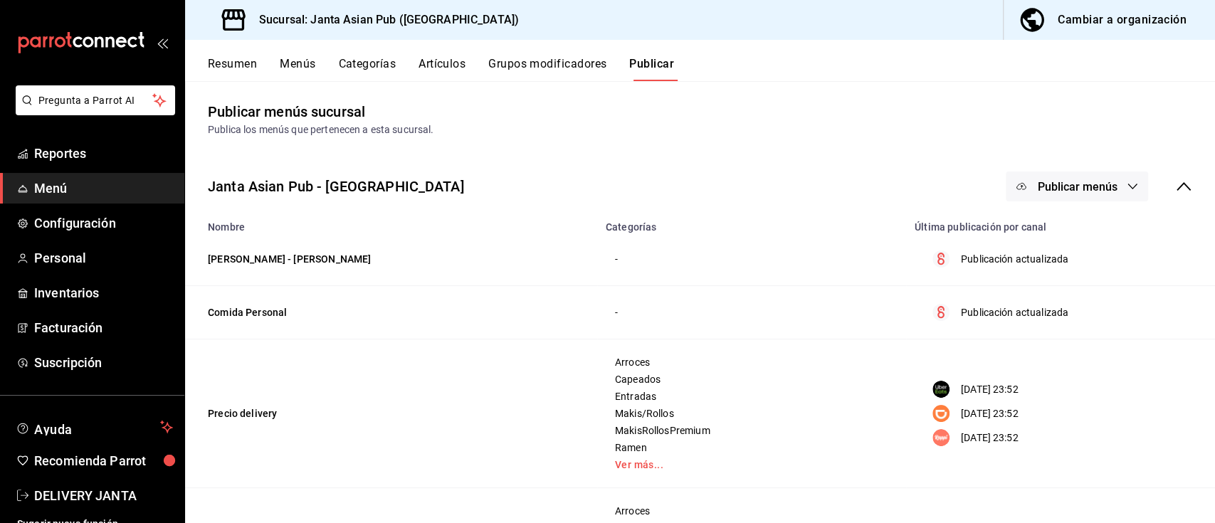
click at [1074, 187] on span "Publicar menús" at bounding box center [1077, 187] width 80 height 14
click at [1083, 276] on span "Uber Eats" at bounding box center [1082, 273] width 68 height 15
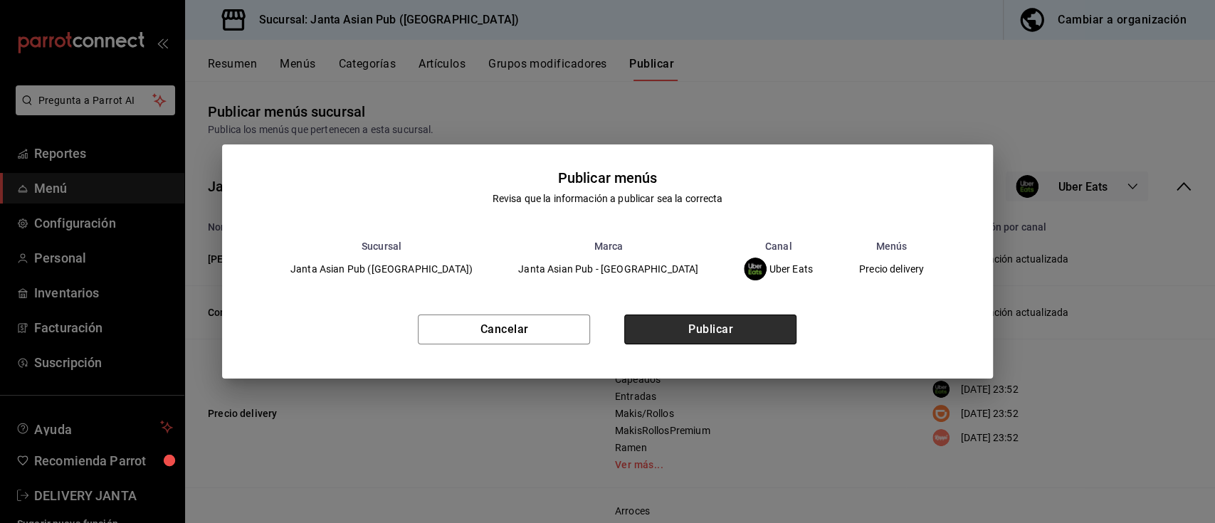
click at [726, 324] on button "Publicar" at bounding box center [710, 330] width 172 height 30
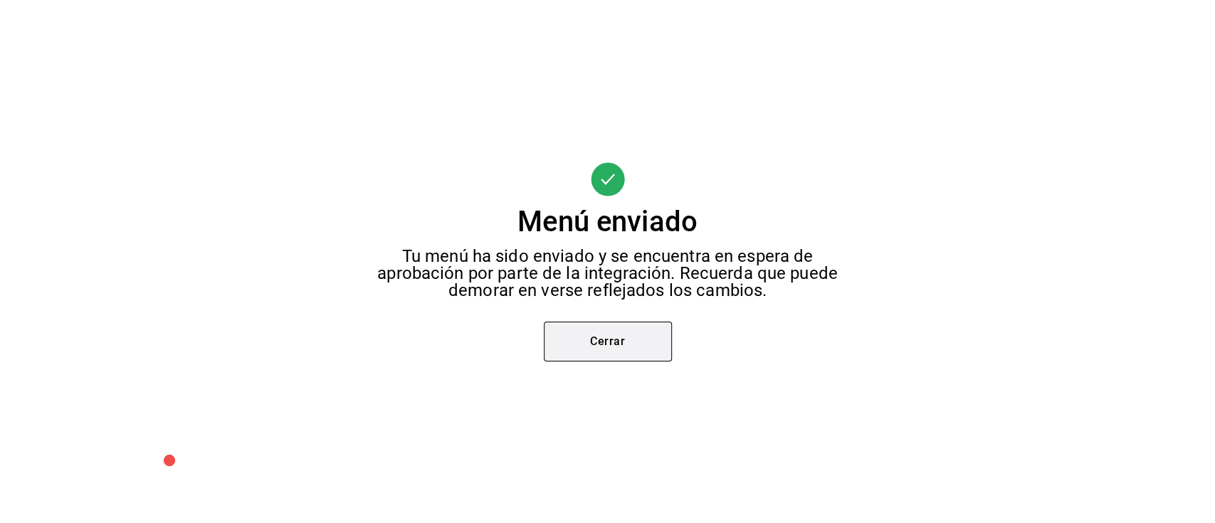
scroll to position [0, 0]
click at [578, 347] on button "Cerrar" at bounding box center [608, 342] width 128 height 40
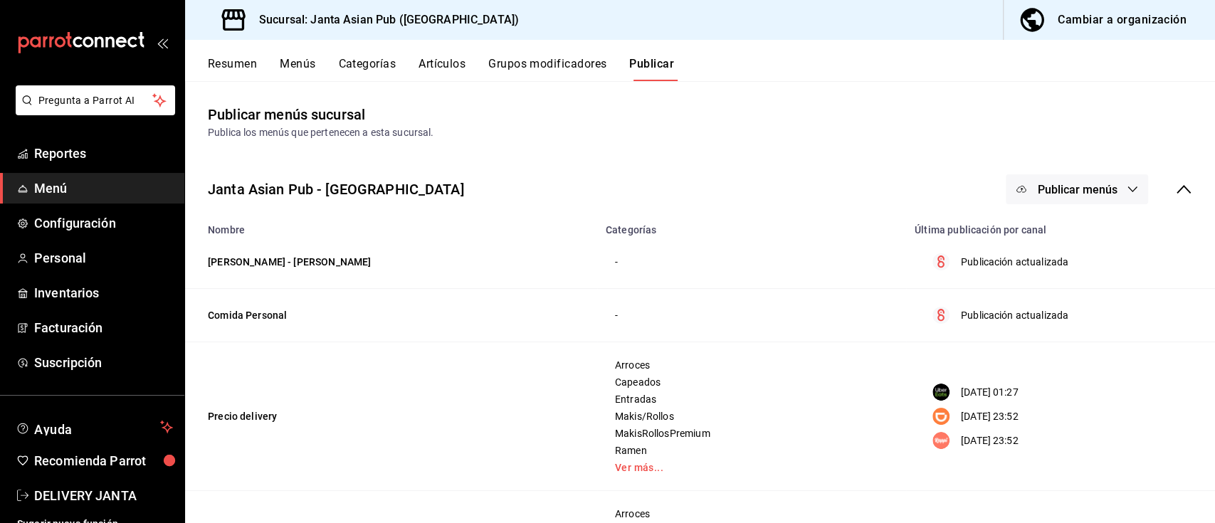
click at [1037, 194] on span "Publicar menús" at bounding box center [1077, 190] width 80 height 14
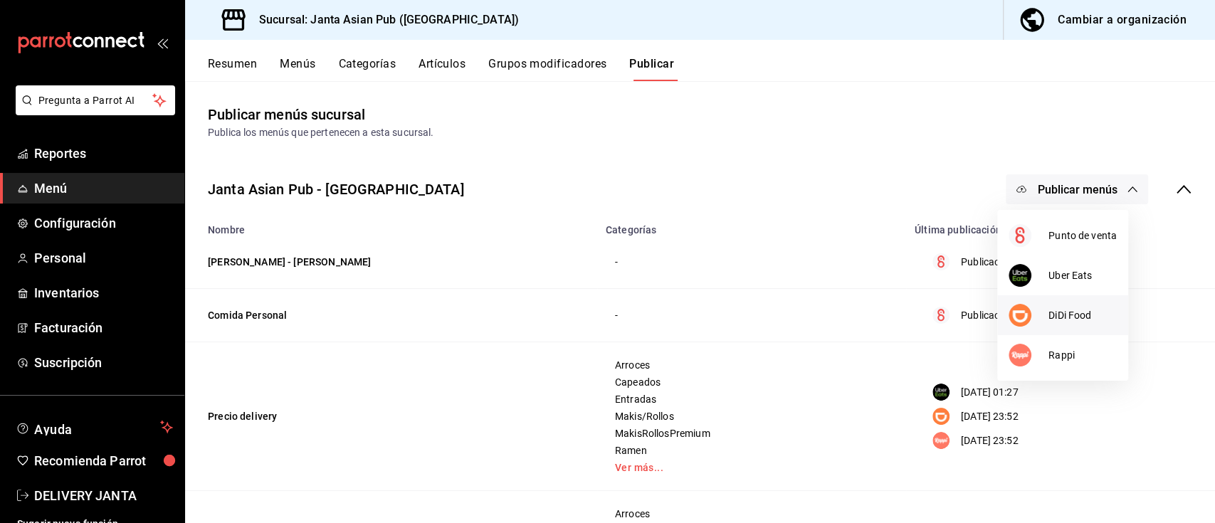
click at [1058, 310] on span "DiDi Food" at bounding box center [1082, 315] width 68 height 15
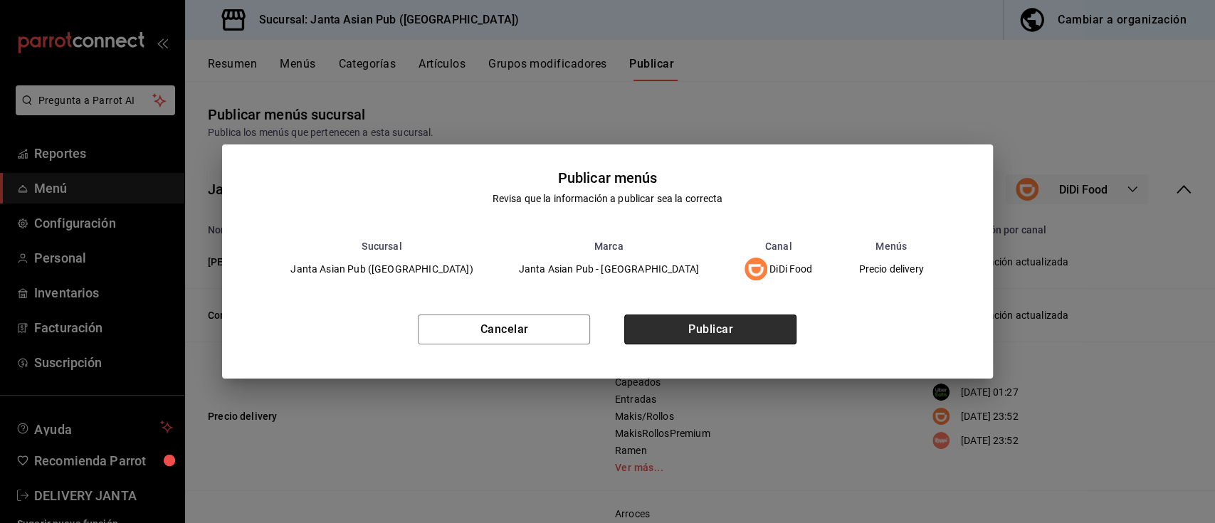
click at [695, 318] on button "Publicar" at bounding box center [710, 330] width 172 height 30
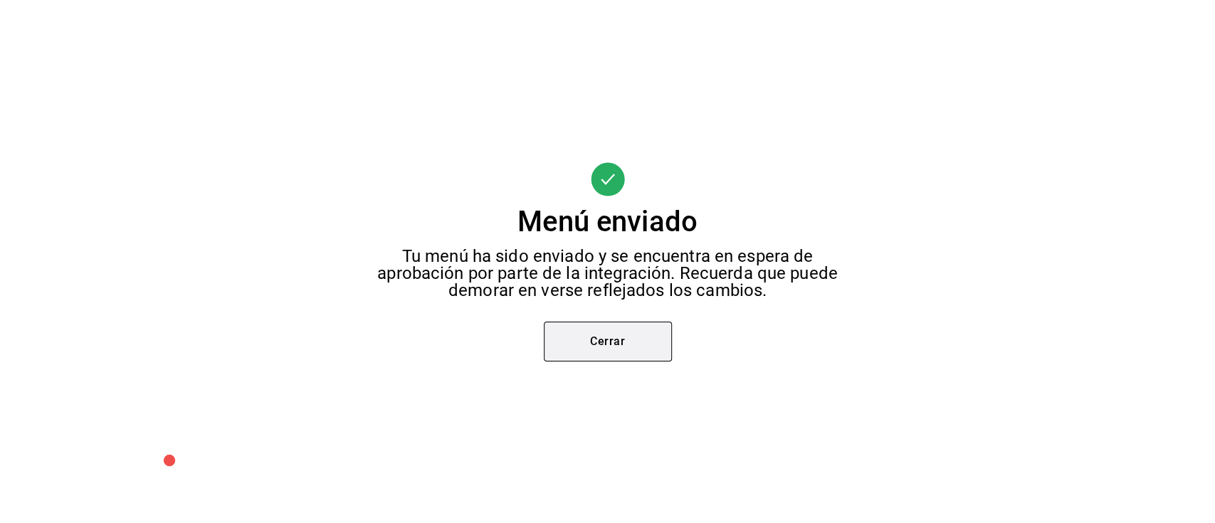
click at [596, 341] on button "Cerrar" at bounding box center [608, 342] width 128 height 40
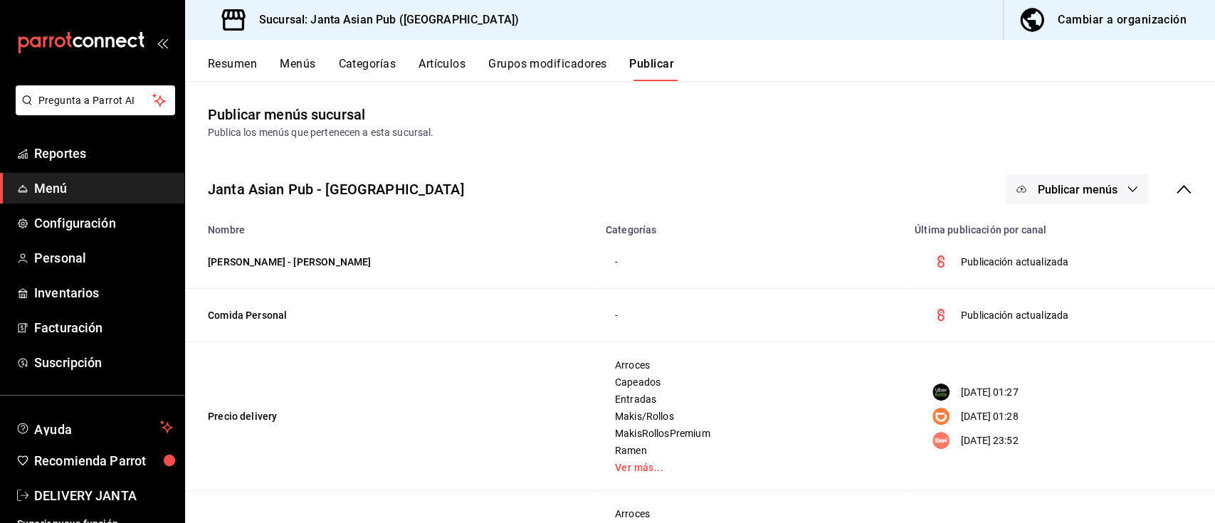
click at [1078, 188] on span "Publicar menús" at bounding box center [1077, 190] width 80 height 14
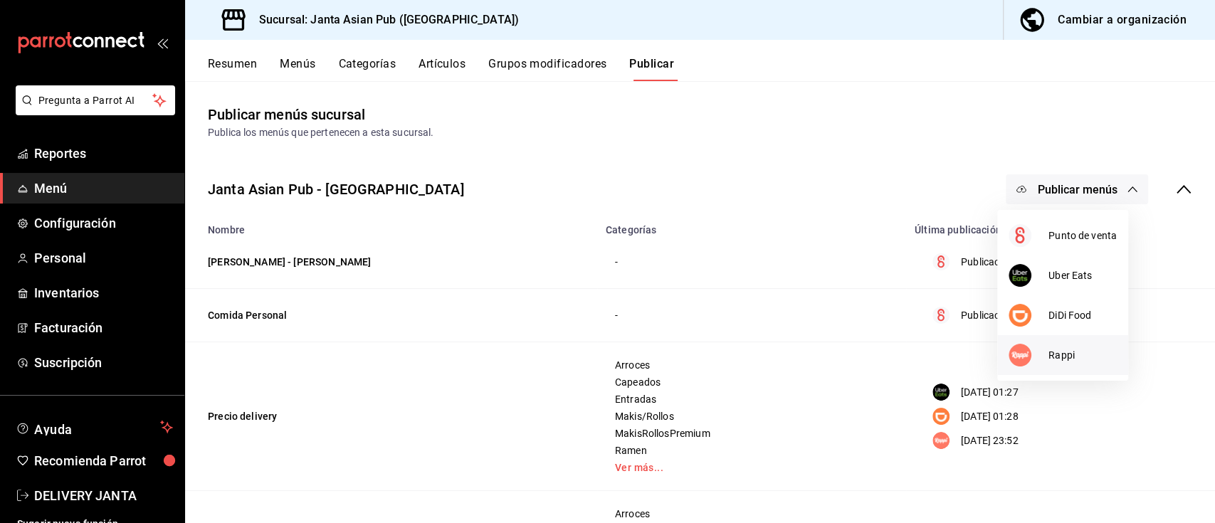
click at [1065, 347] on li "Rappi" at bounding box center [1062, 355] width 131 height 40
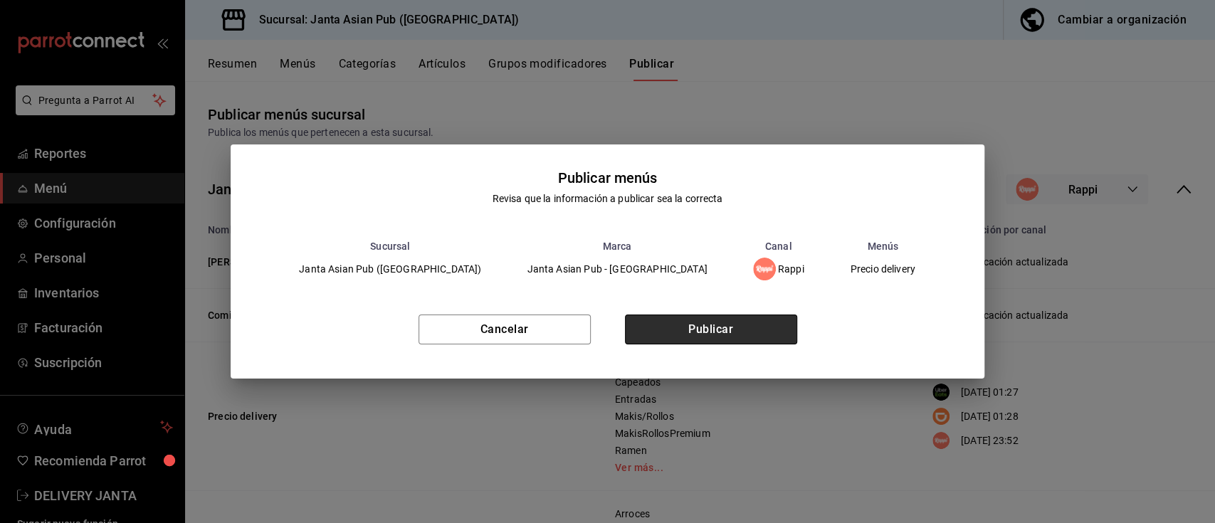
click at [774, 343] on button "Publicar" at bounding box center [711, 330] width 172 height 30
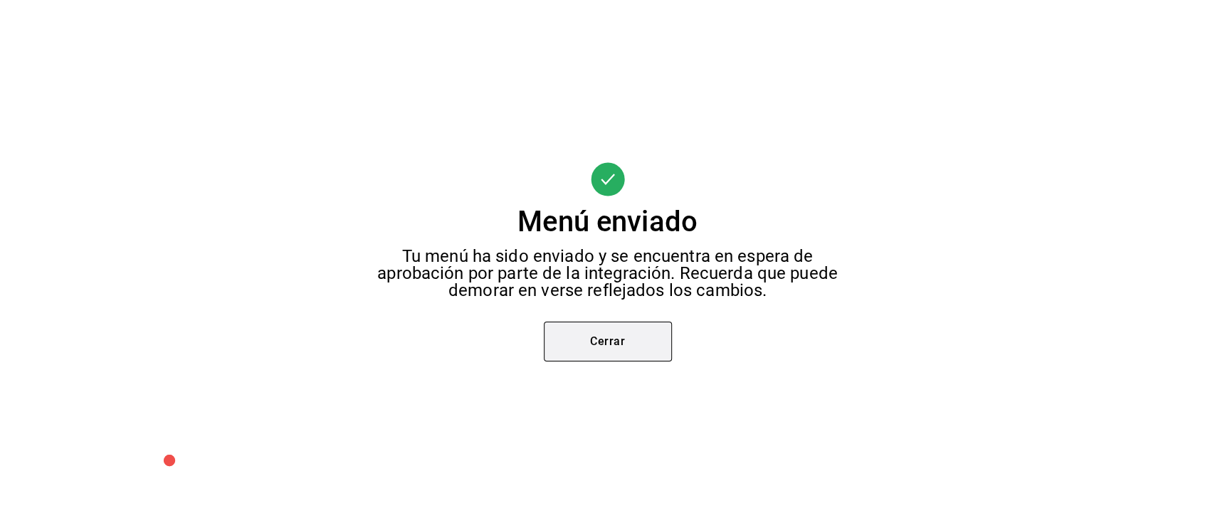
click at [585, 330] on button "Cerrar" at bounding box center [608, 342] width 128 height 40
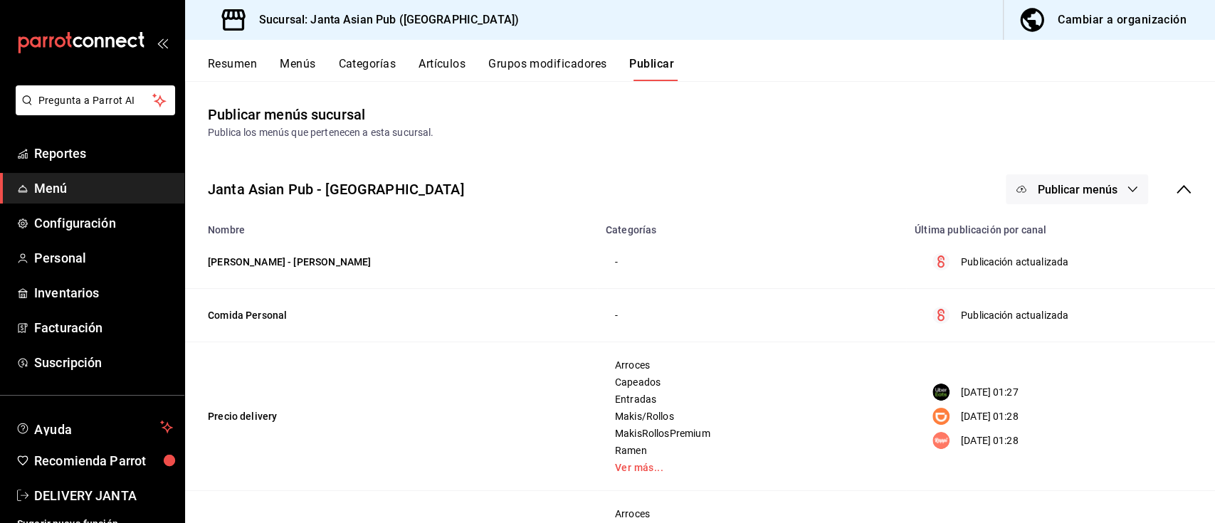
click at [233, 68] on button "Resumen" at bounding box center [232, 69] width 49 height 24
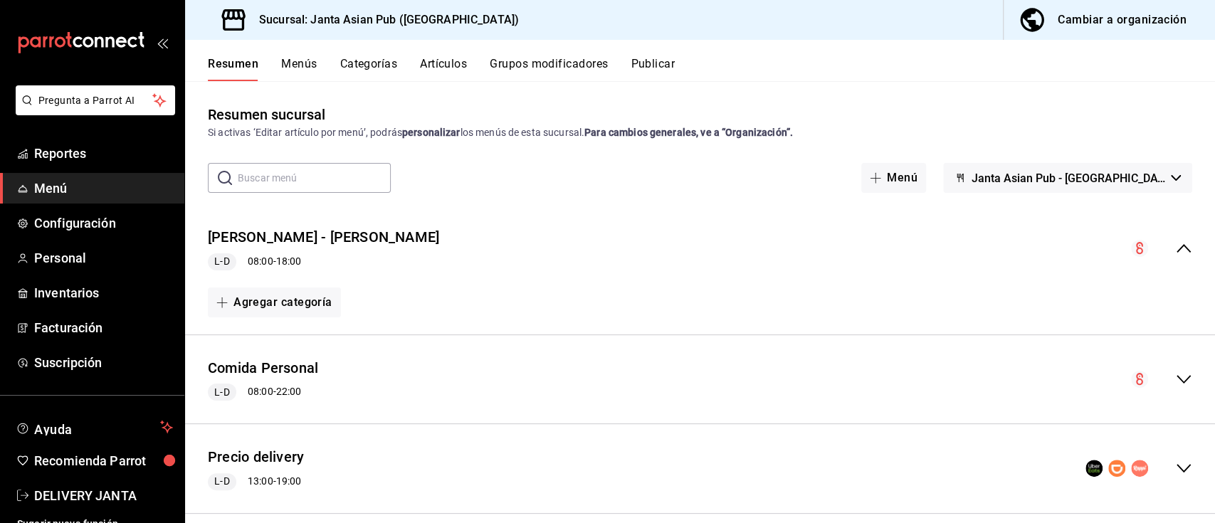
scroll to position [108, 0]
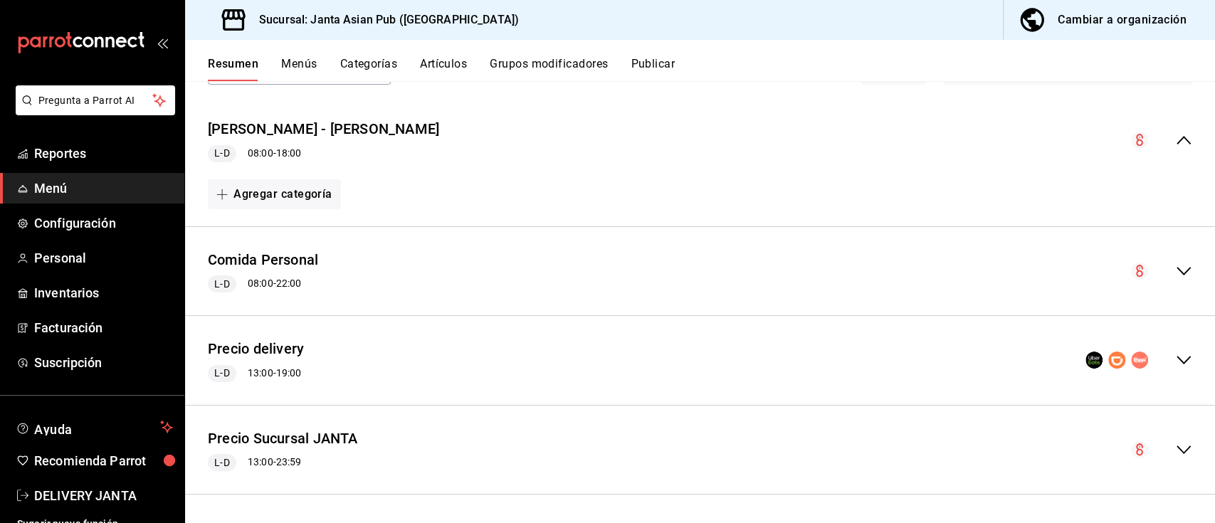
click at [1175, 364] on icon "collapse-menu-row" at bounding box center [1183, 360] width 17 height 17
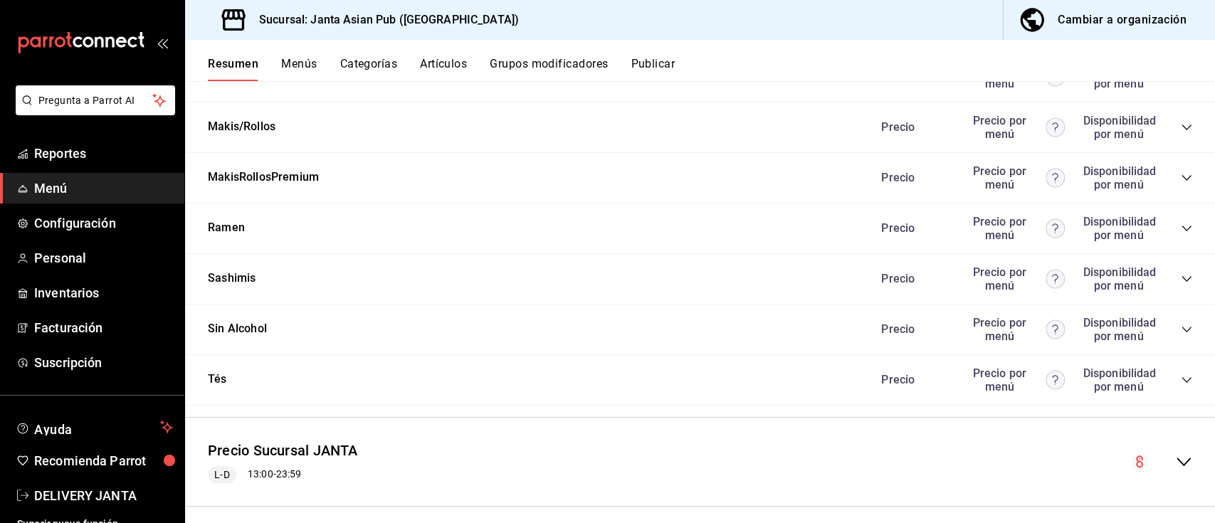
scroll to position [1569, 0]
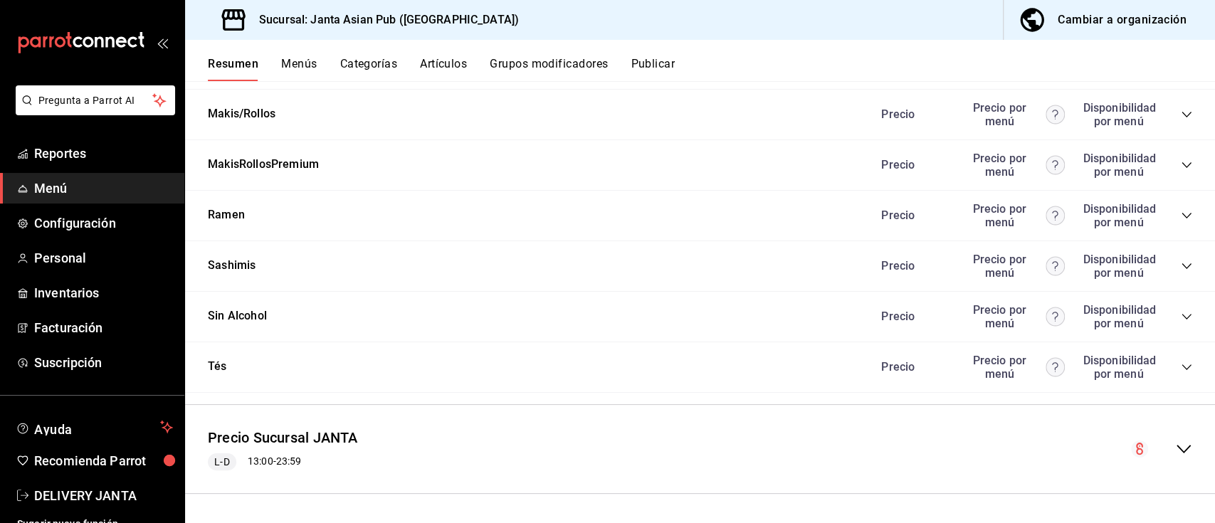
click at [268, 315] on div "Sin Alcohol Precio Precio por menú Disponibilidad por menú" at bounding box center [700, 317] width 1030 height 51
click at [1181, 313] on icon "collapse-category-row" at bounding box center [1186, 316] width 11 height 11
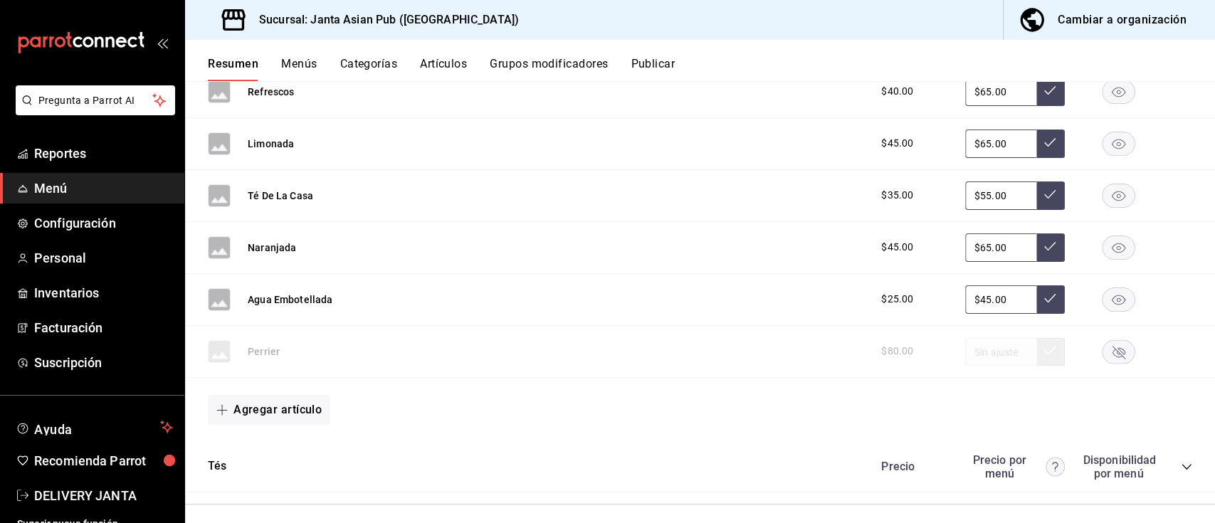
scroll to position [1821, 0]
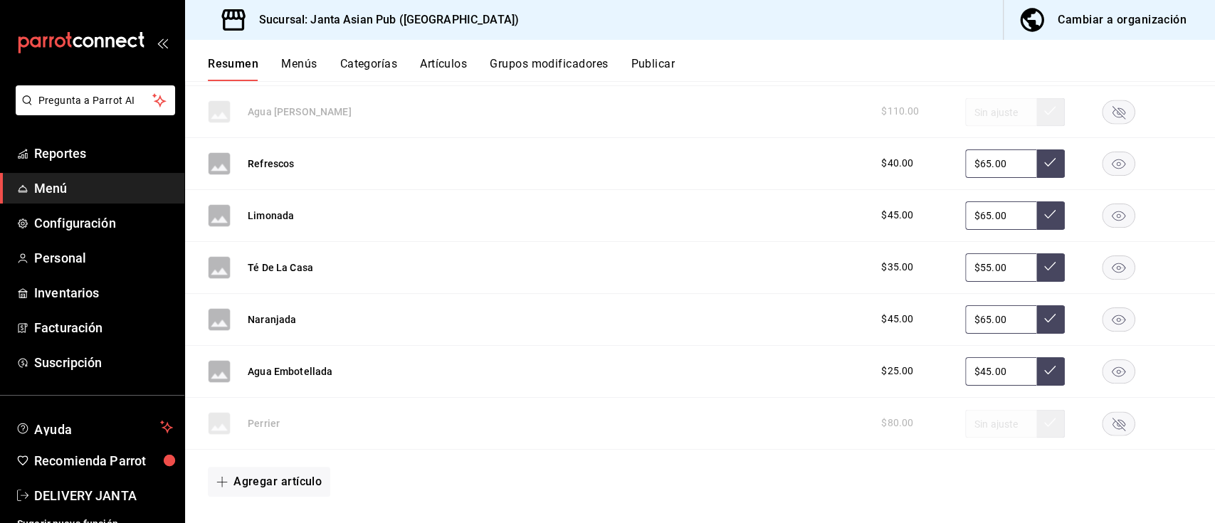
click at [300, 65] on button "Menús" at bounding box center [299, 69] width 36 height 24
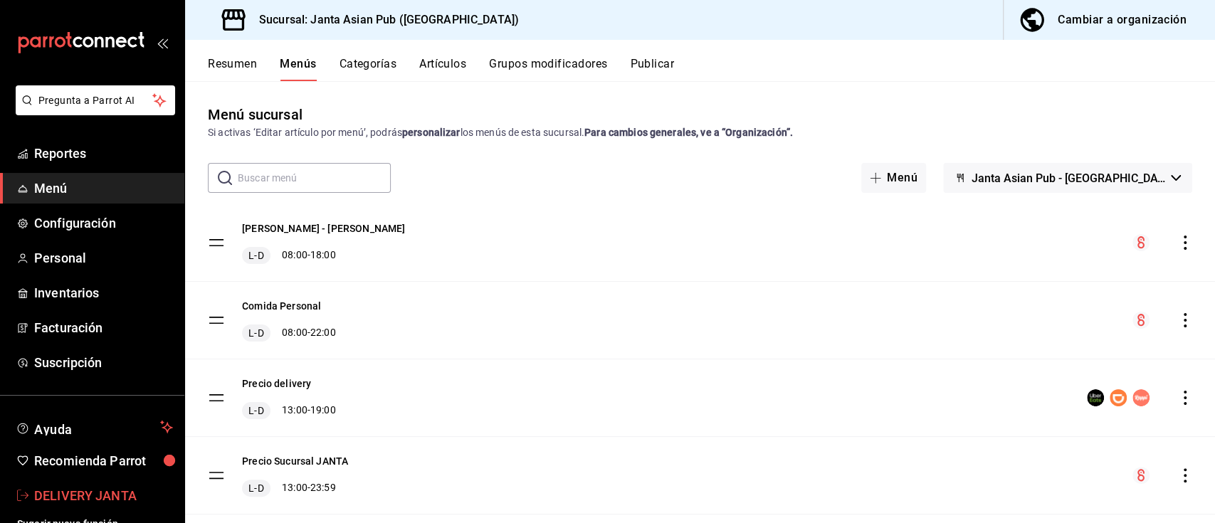
click at [53, 497] on span "DELIVERY JANTA" at bounding box center [103, 495] width 139 height 19
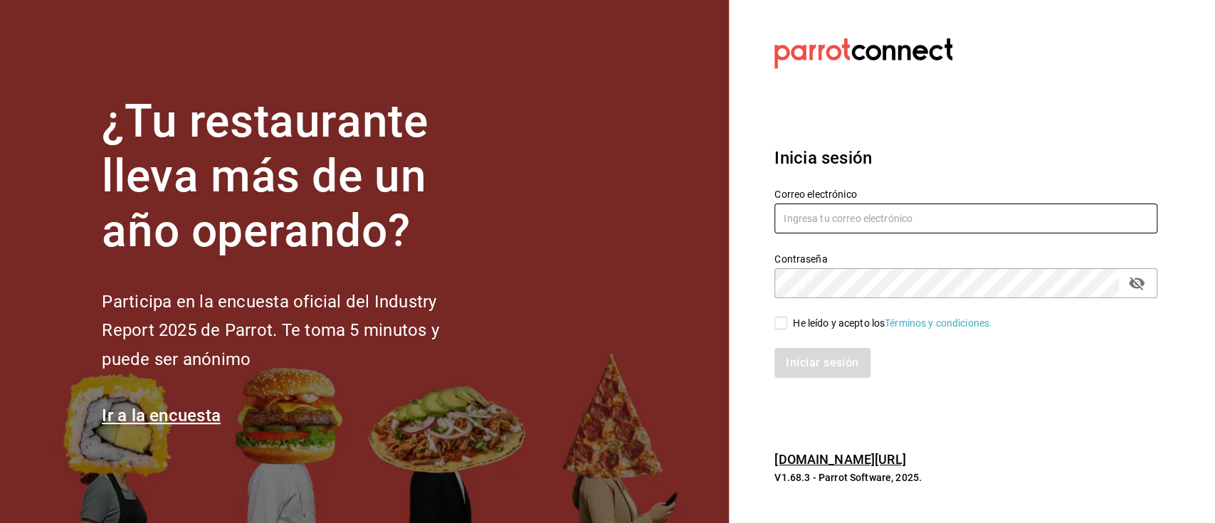
click at [952, 213] on input "text" at bounding box center [965, 219] width 383 height 30
type input "jantaparrot62@gmail.com"
click at [841, 327] on div "He leído y acepto los Términos y condiciones." at bounding box center [892, 323] width 199 height 15
click at [787, 327] on input "He leído y acepto los Términos y condiciones." at bounding box center [780, 323] width 13 height 13
checkbox input "true"
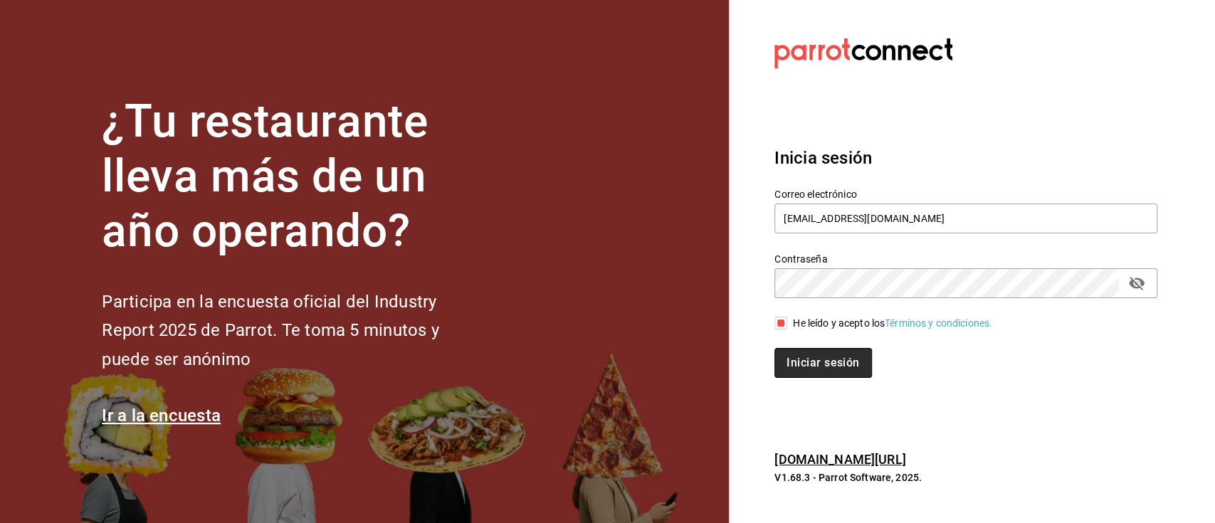
click at [845, 372] on button "Iniciar sesión" at bounding box center [822, 363] width 97 height 30
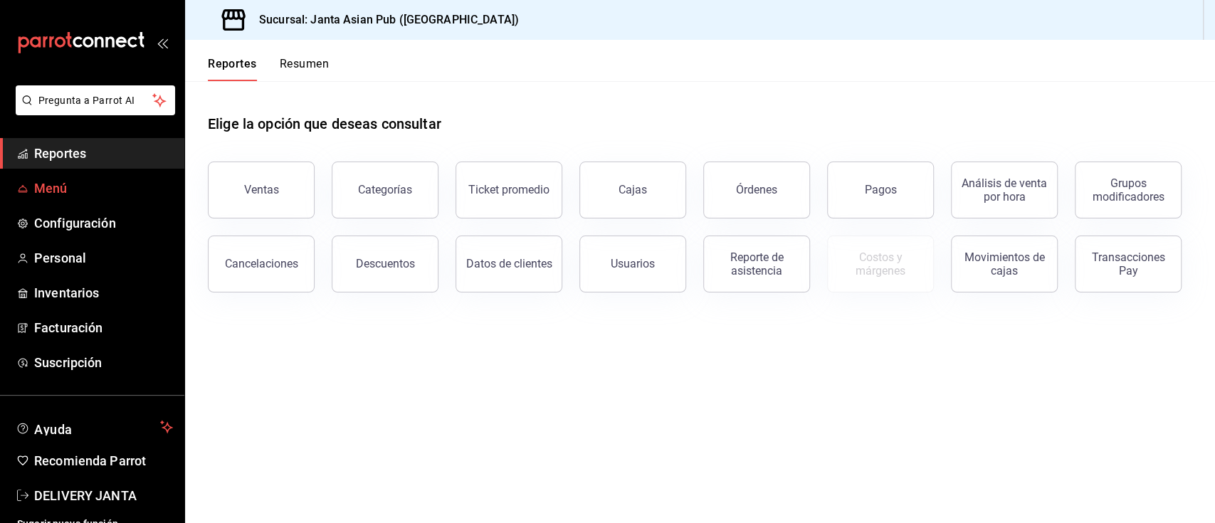
click at [57, 196] on span "Menú" at bounding box center [103, 188] width 139 height 19
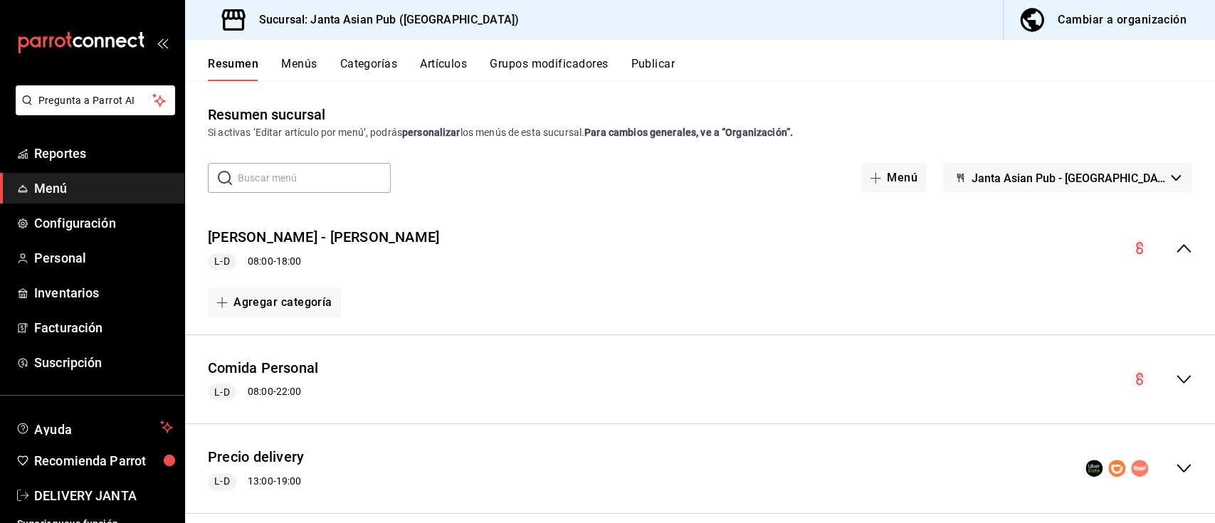
click at [1175, 467] on icon "collapse-menu-row" at bounding box center [1183, 468] width 17 height 17
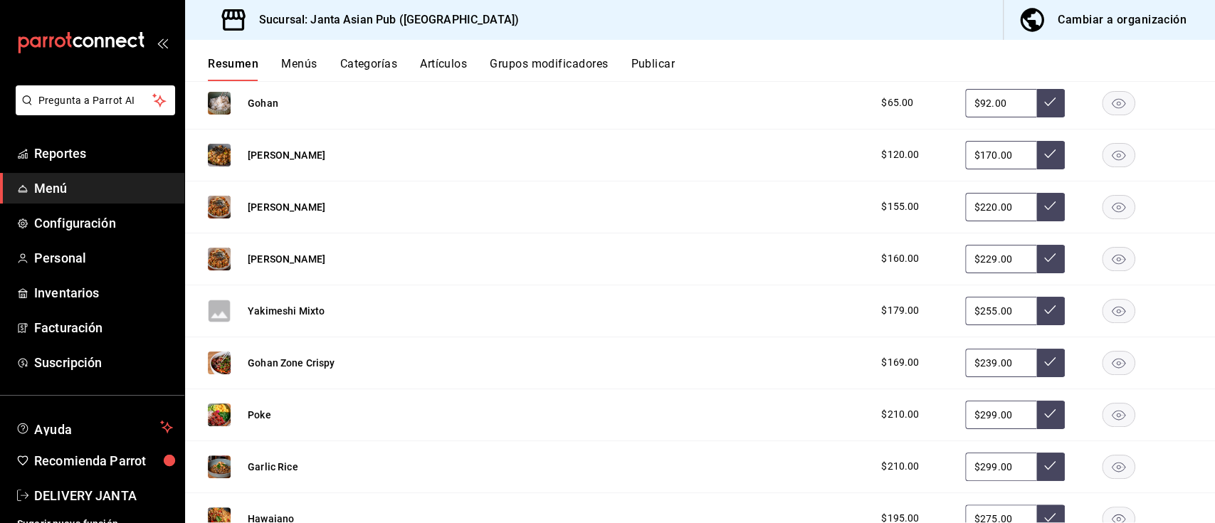
scroll to position [519, 0]
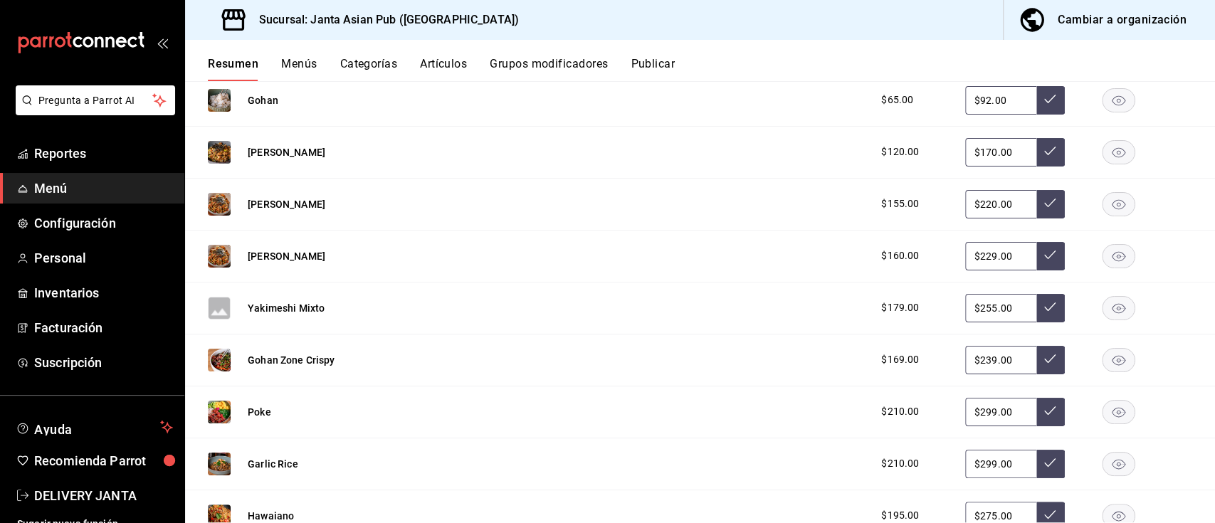
click at [1132, 20] on div "Cambiar a organización" at bounding box center [1122, 20] width 129 height 20
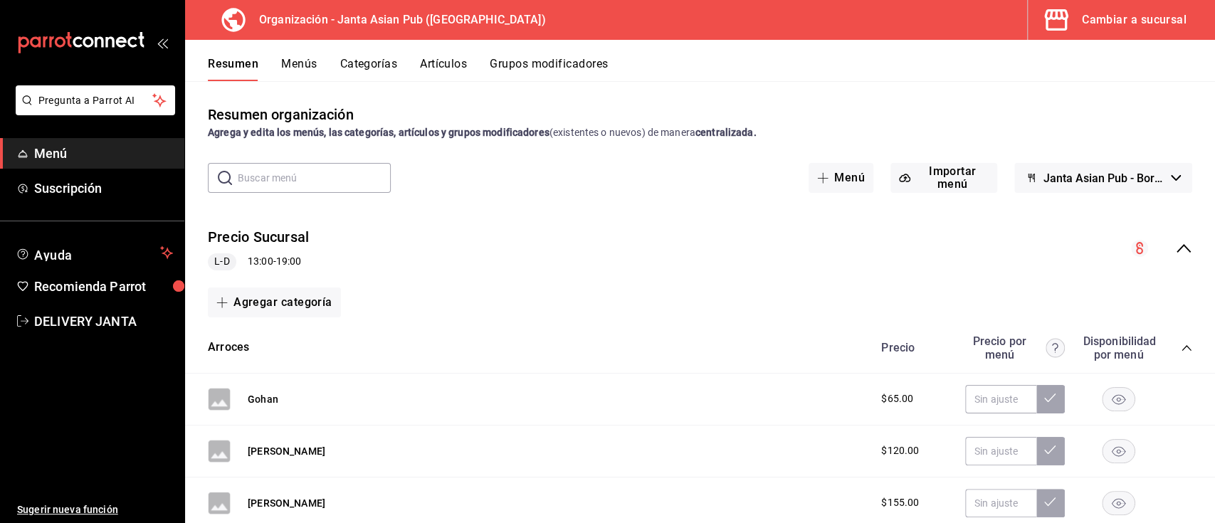
click at [1175, 250] on icon "collapse-menu-row" at bounding box center [1183, 248] width 17 height 17
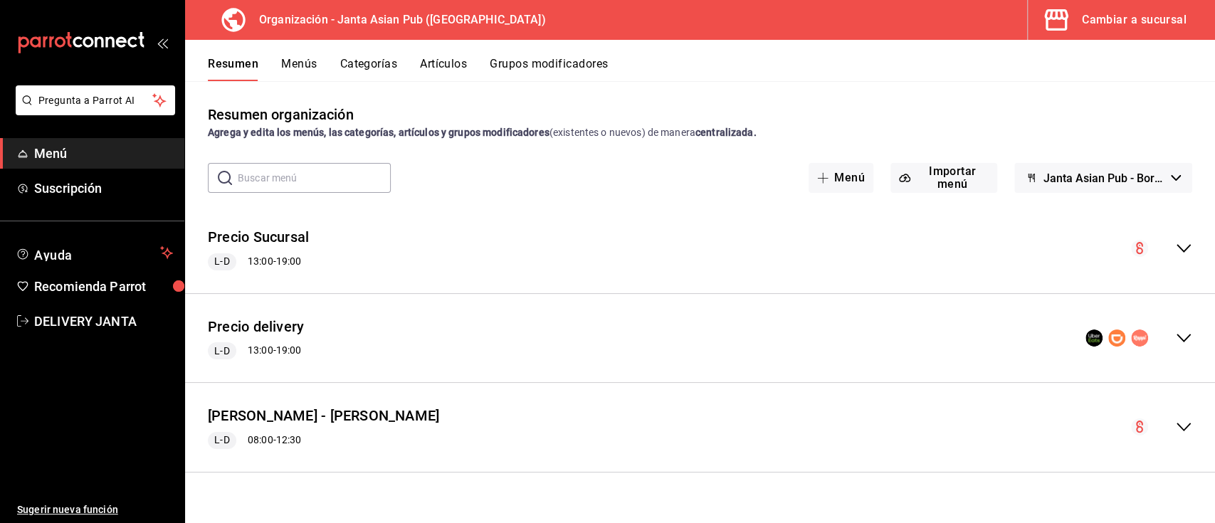
click at [1182, 337] on icon "collapse-menu-row" at bounding box center [1183, 338] width 17 height 17
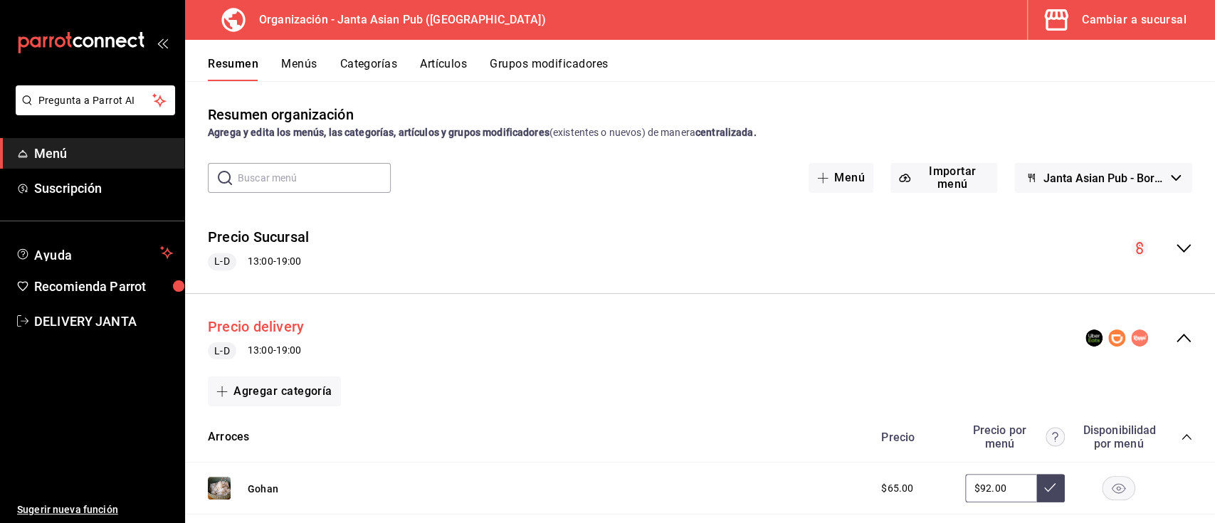
click at [253, 334] on button "Precio delivery" at bounding box center [256, 327] width 96 height 21
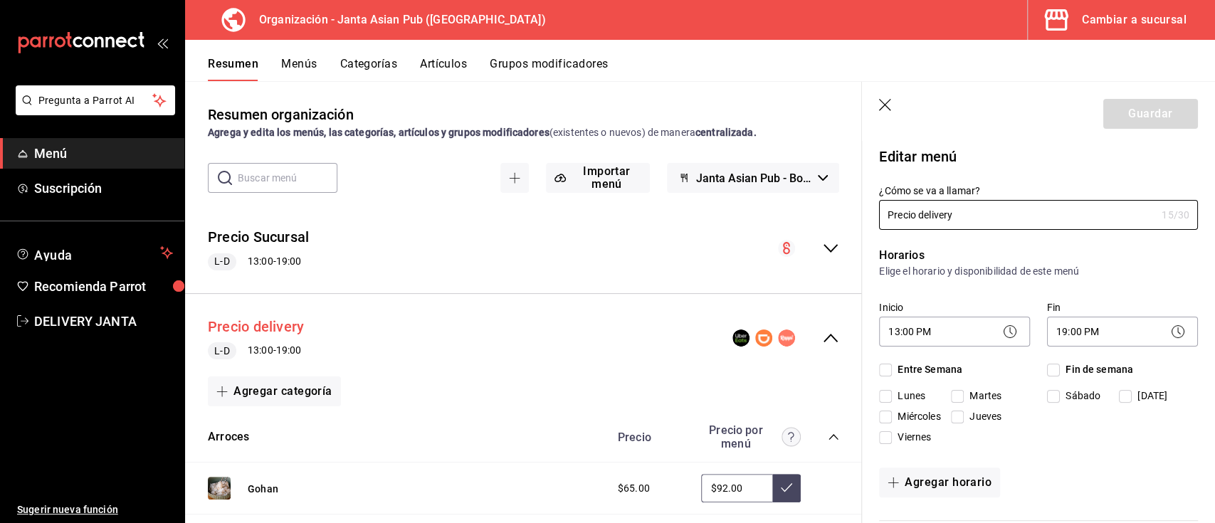
checkbox input "true"
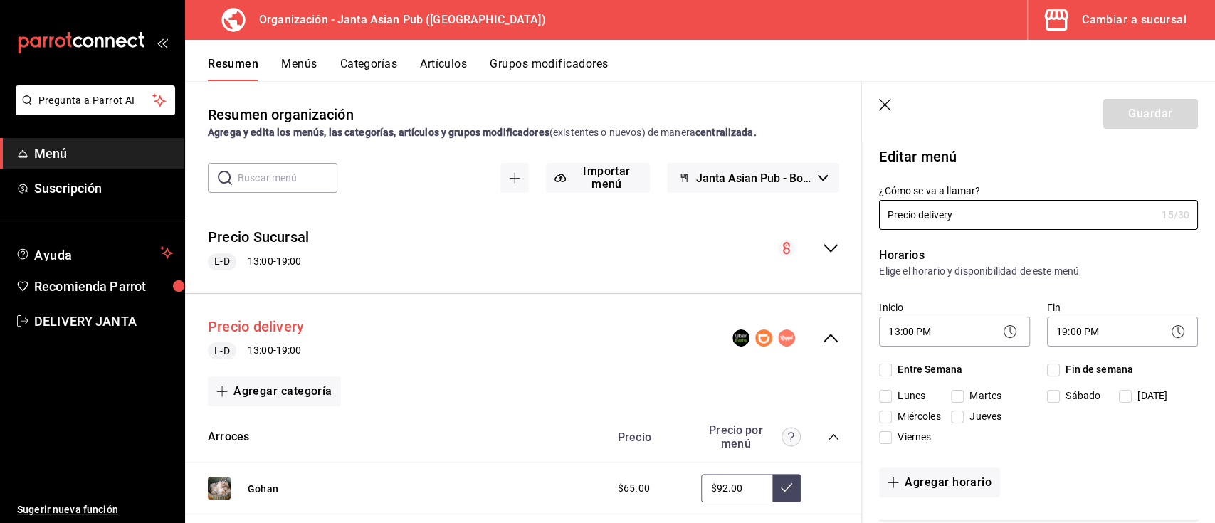
checkbox input "true"
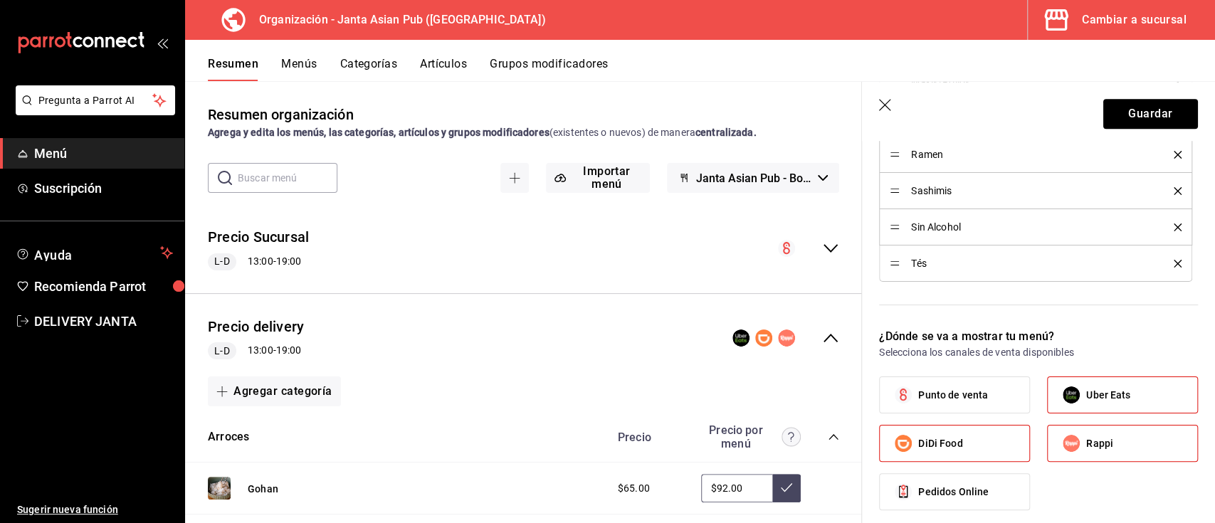
scroll to position [673, 0]
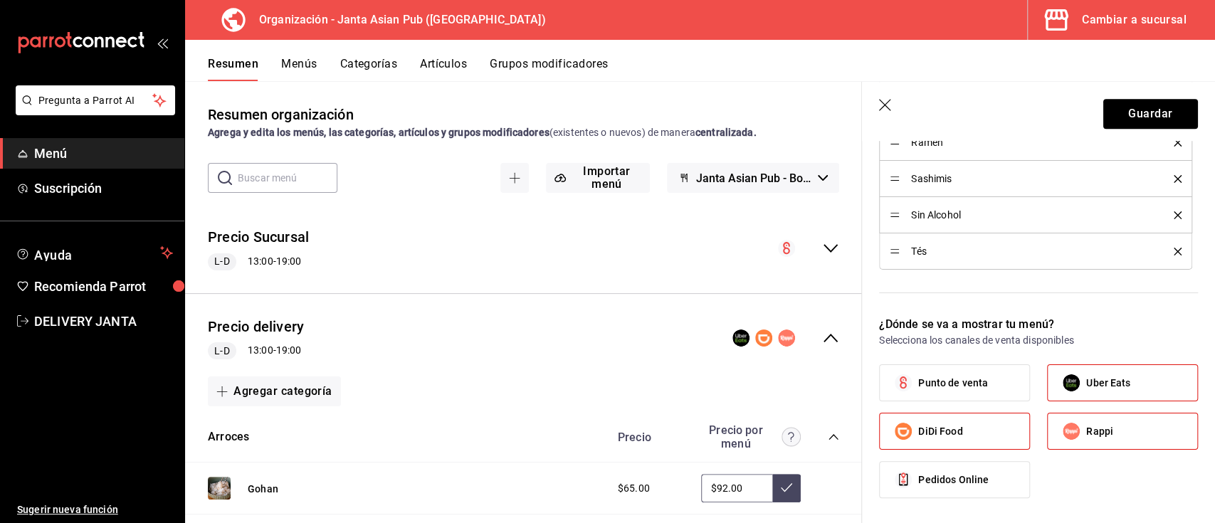
click at [1174, 256] on icon "delete" at bounding box center [1178, 252] width 8 height 8
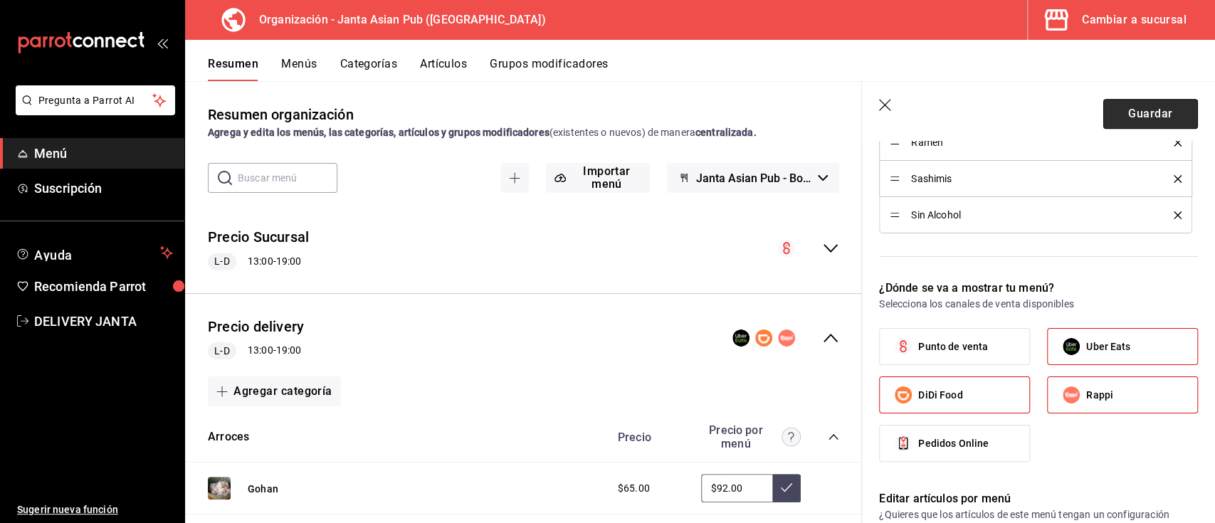
click at [1141, 112] on button "Guardar" at bounding box center [1150, 114] width 95 height 30
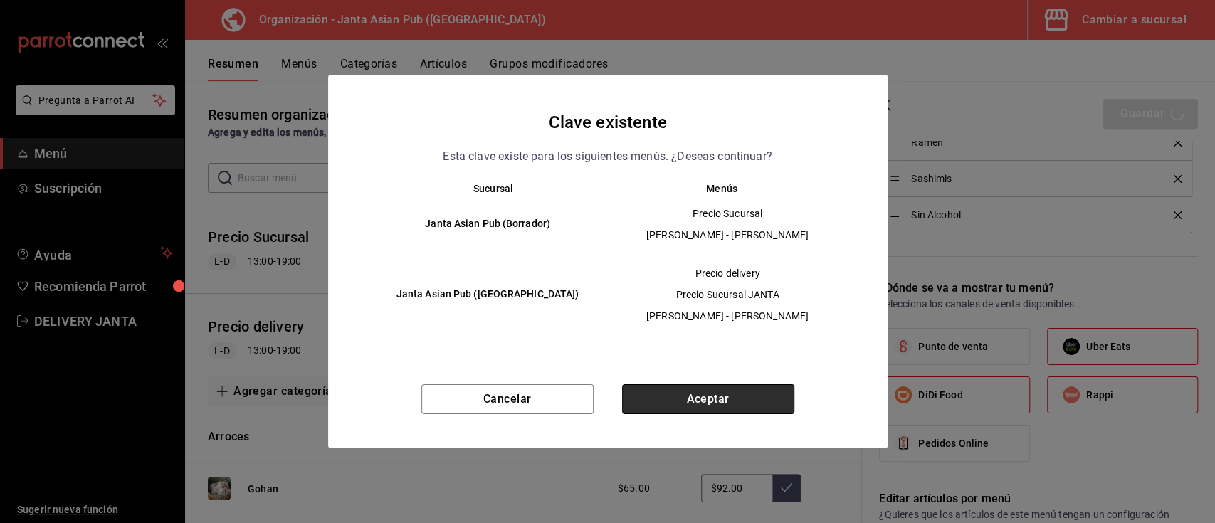
click at [702, 392] on button "Aceptar" at bounding box center [708, 399] width 172 height 30
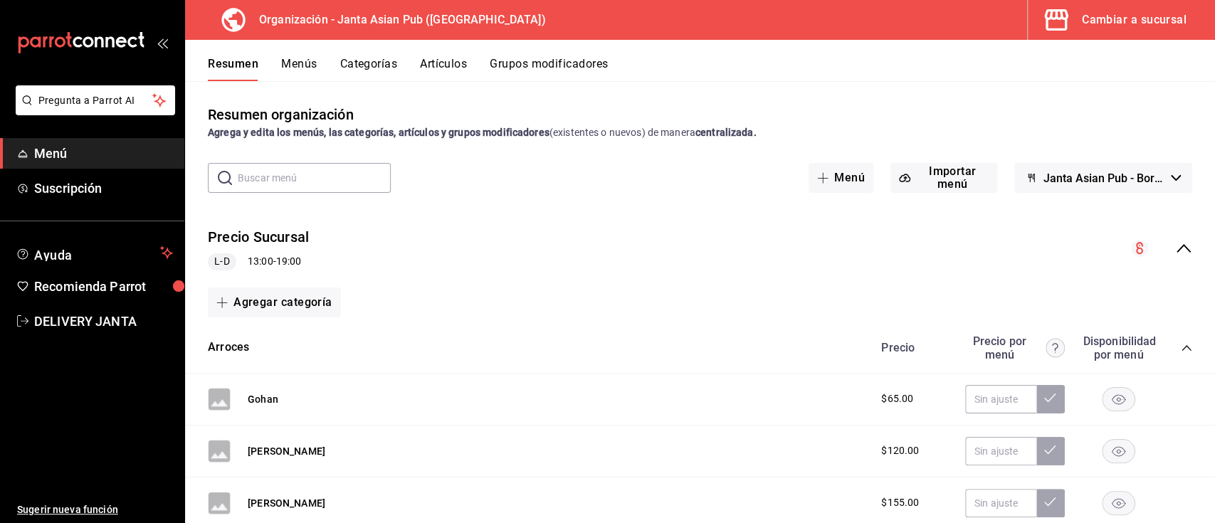
click at [292, 57] on button "Menús" at bounding box center [299, 69] width 36 height 24
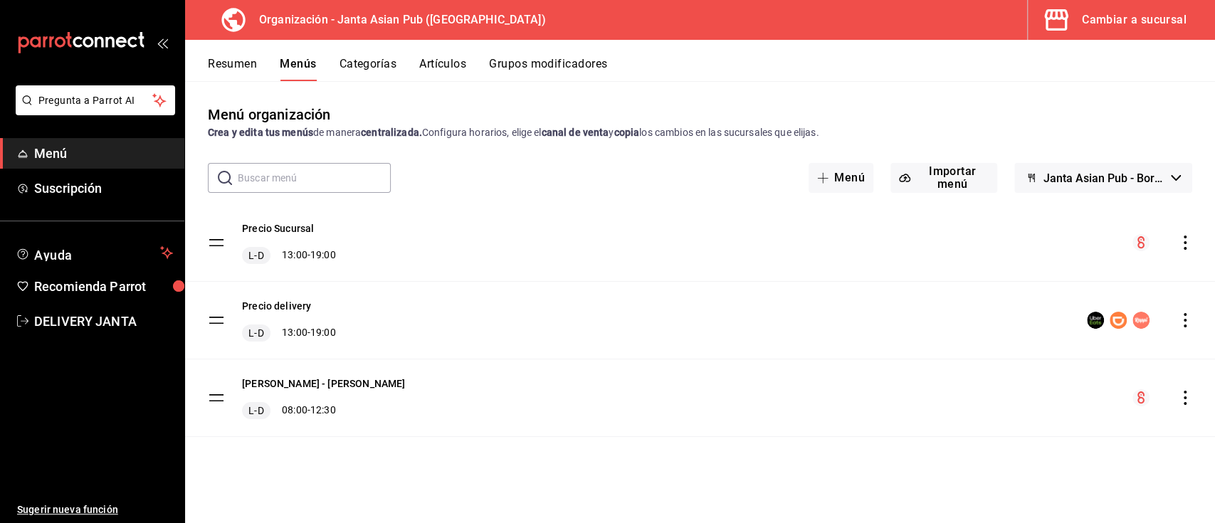
click at [1184, 325] on icon "actions" at bounding box center [1185, 320] width 3 height 14
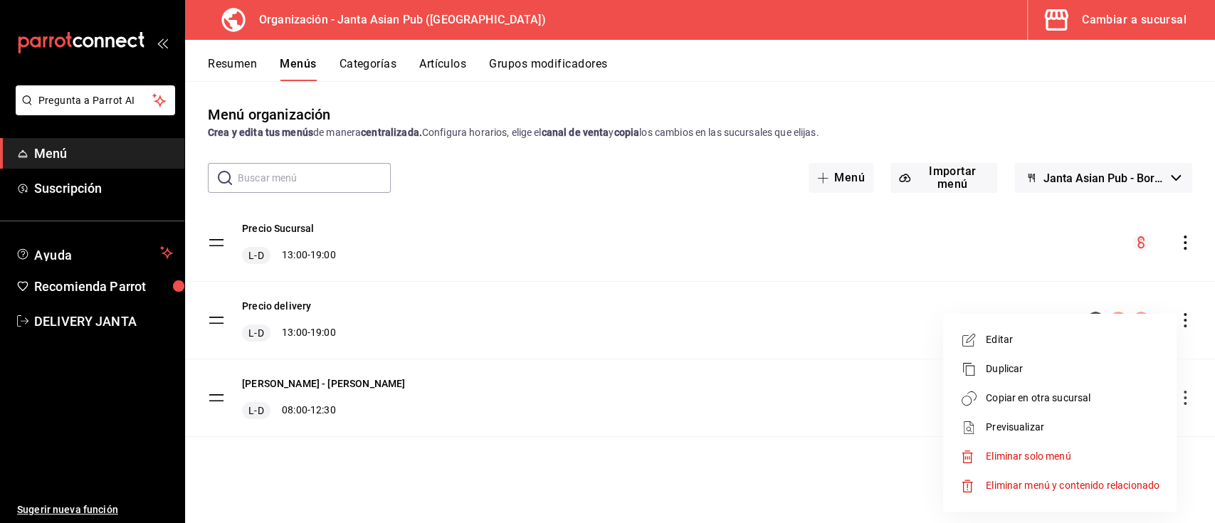
click at [1029, 398] on span "Copiar en otra sucursal" at bounding box center [1073, 398] width 174 height 15
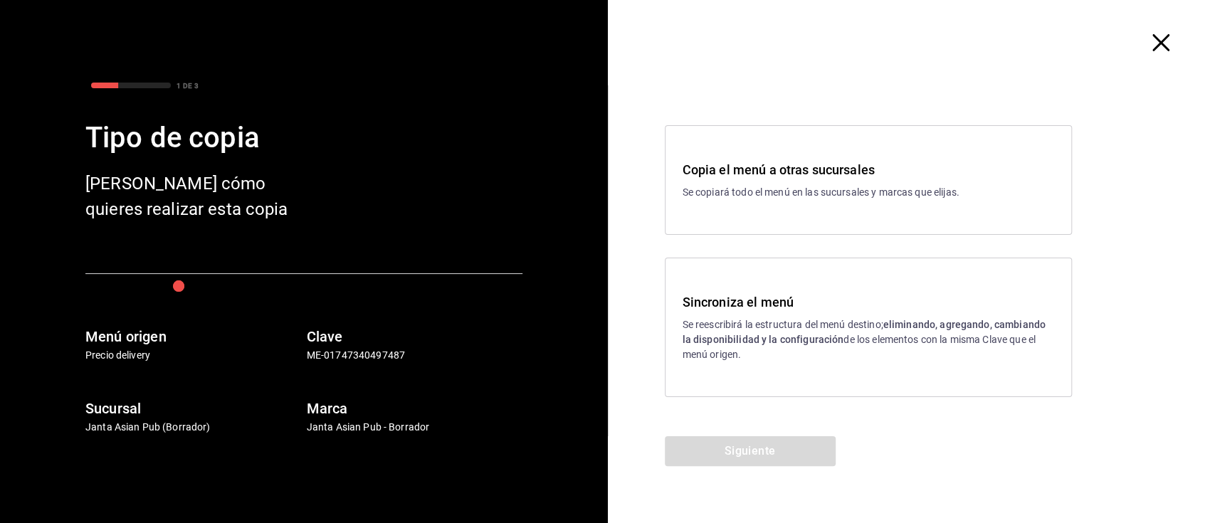
click at [905, 340] on p "Se reescribirá la estructura del menú destino; eliminando, agregando, cambiando…" at bounding box center [869, 339] width 372 height 45
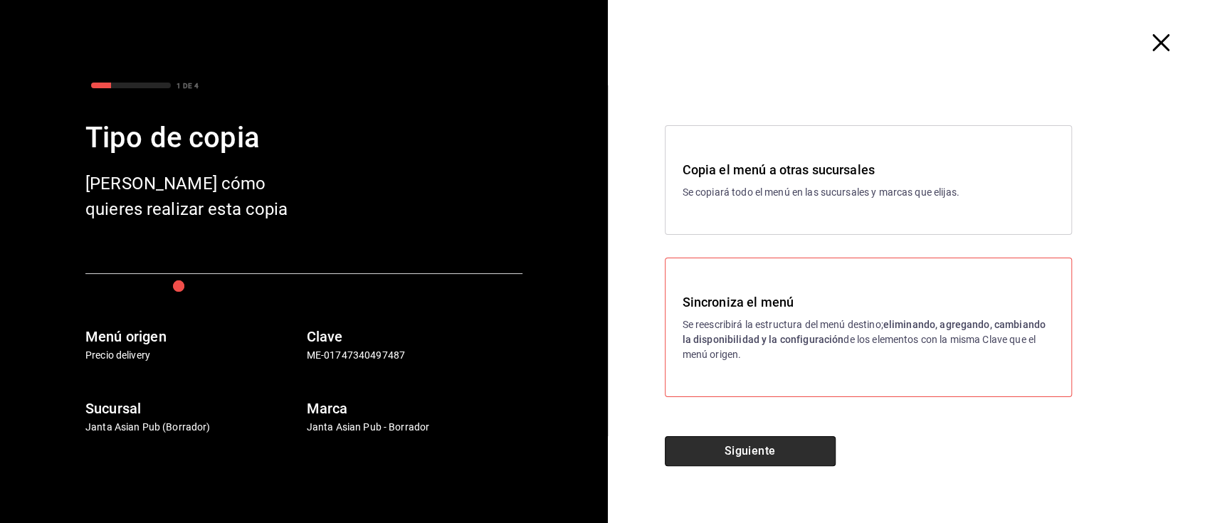
click at [763, 441] on button "Siguiente" at bounding box center [750, 451] width 171 height 30
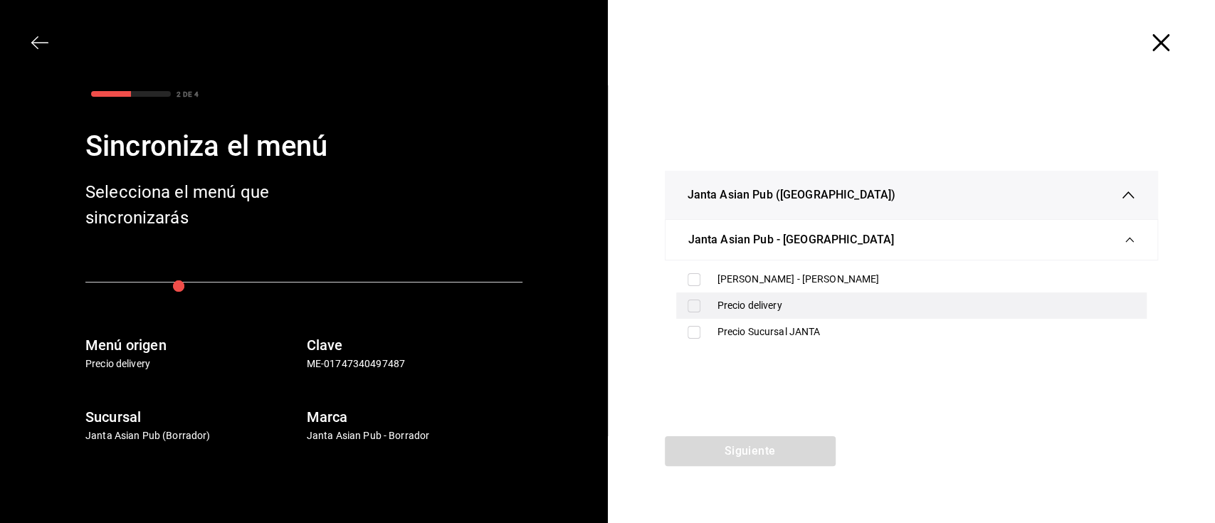
click at [756, 300] on div "Precio delivery" at bounding box center [927, 305] width 419 height 15
checkbox input "true"
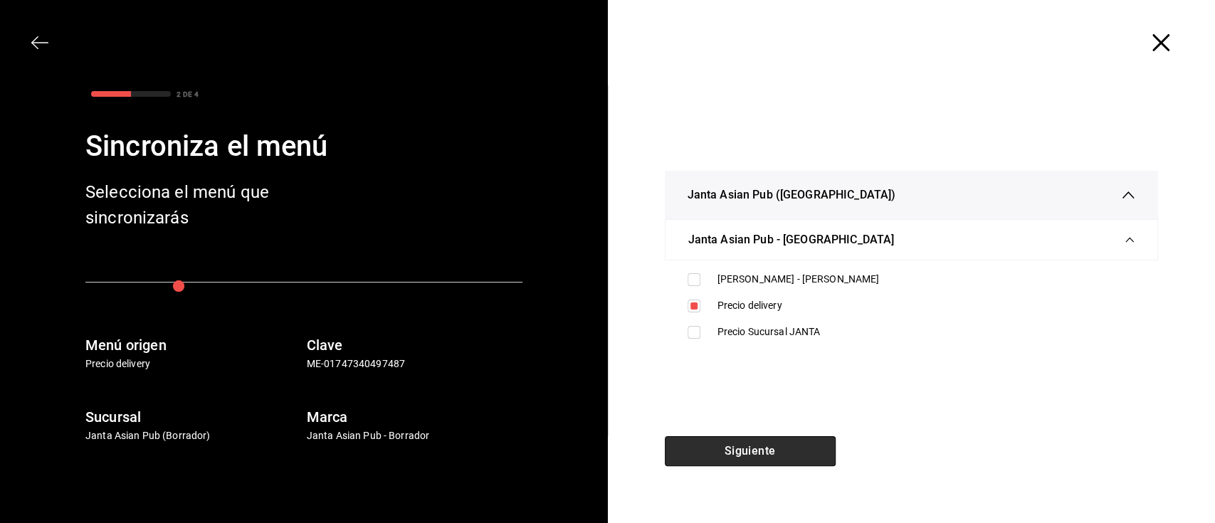
click at [769, 454] on button "Siguiente" at bounding box center [750, 451] width 171 height 30
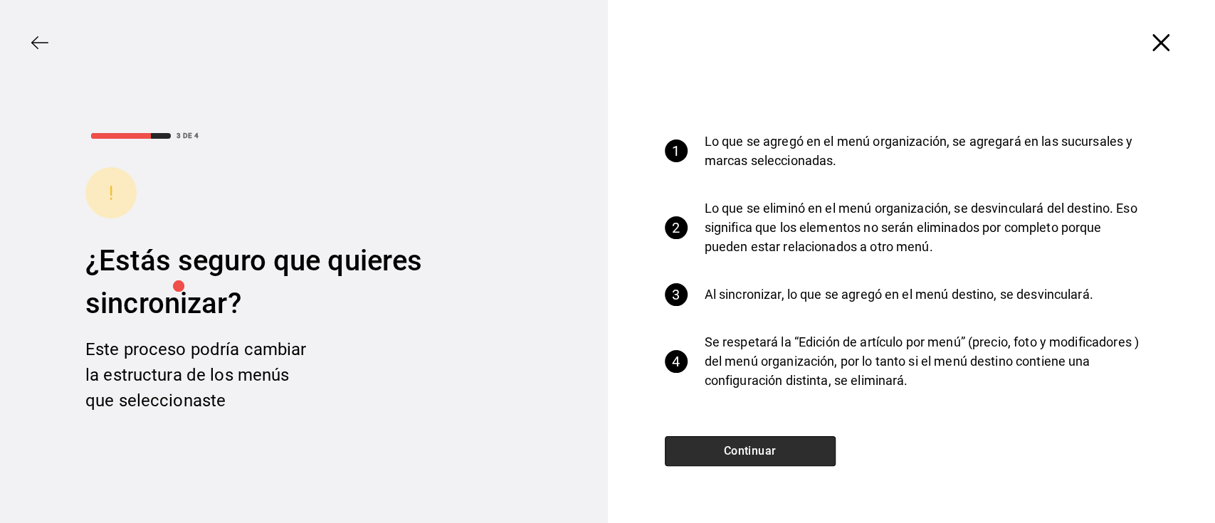
drag, startPoint x: 769, startPoint y: 455, endPoint x: 733, endPoint y: 453, distance: 35.7
click at [733, 453] on button "Continuar" at bounding box center [750, 451] width 171 height 30
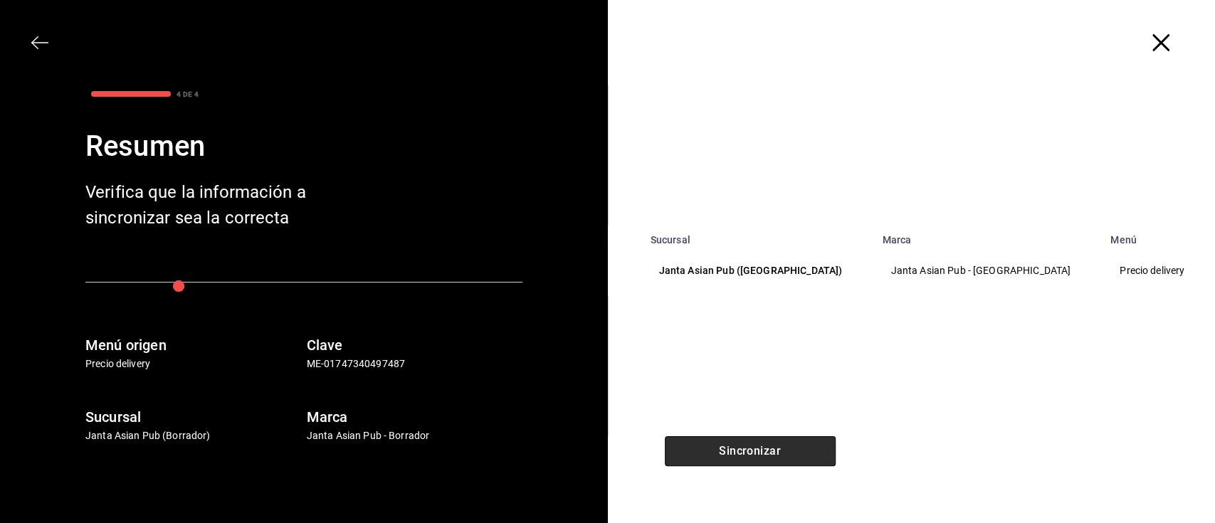
click at [733, 453] on button "Sincronizar" at bounding box center [750, 451] width 171 height 30
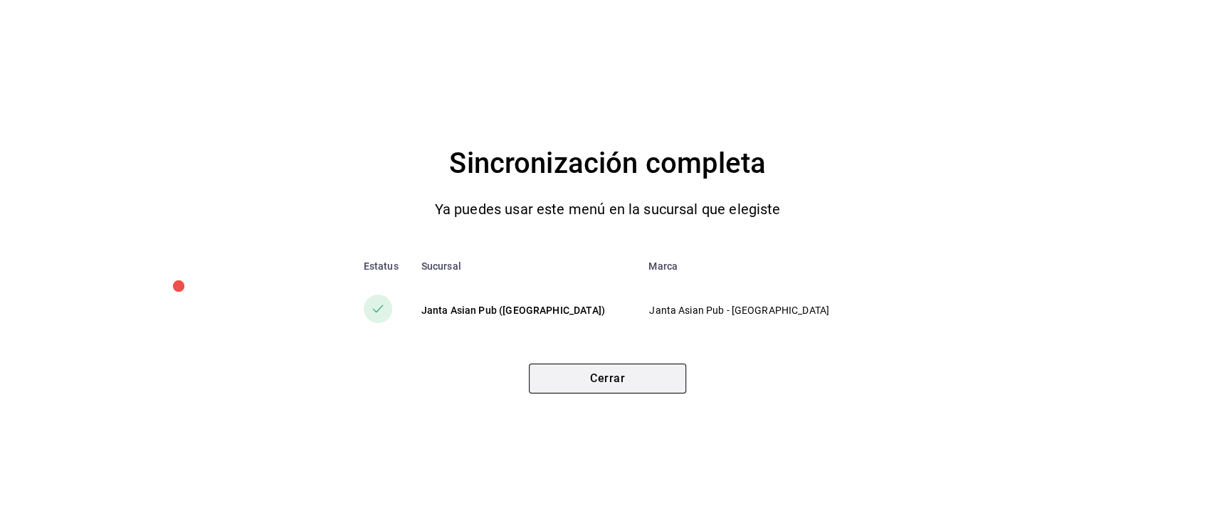
click at [666, 371] on button "Cerrar" at bounding box center [607, 379] width 157 height 30
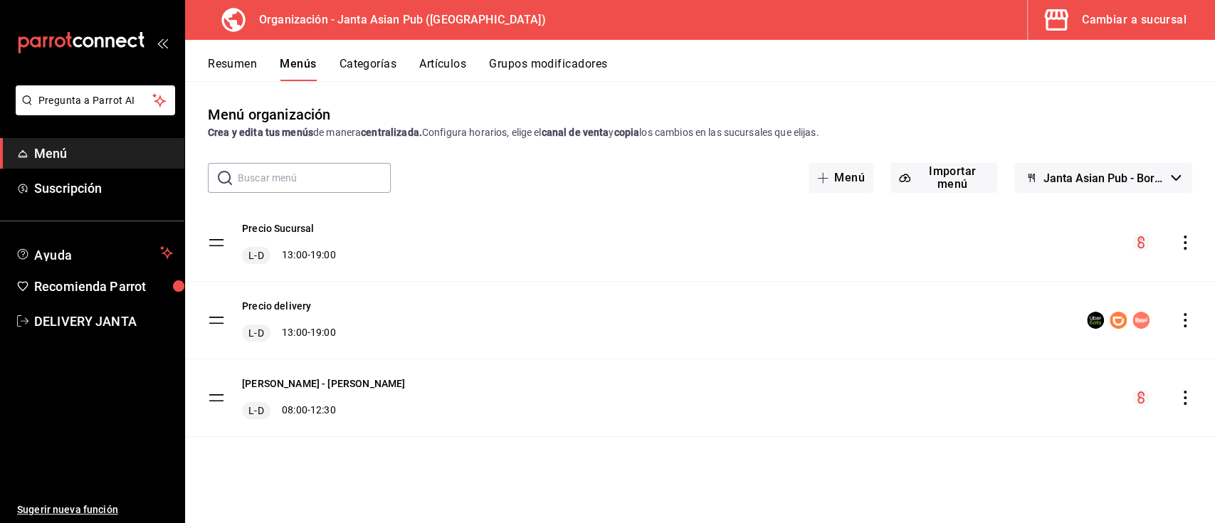
click at [1147, 10] on div "Cambiar a sucursal" at bounding box center [1134, 20] width 105 height 20
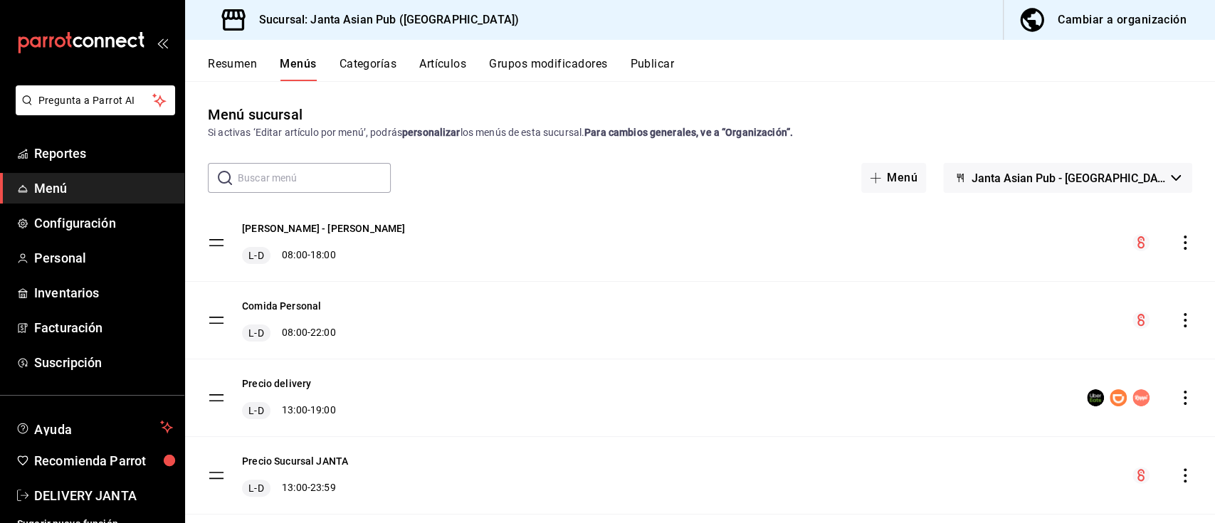
click at [666, 71] on button "Publicar" at bounding box center [652, 69] width 44 height 24
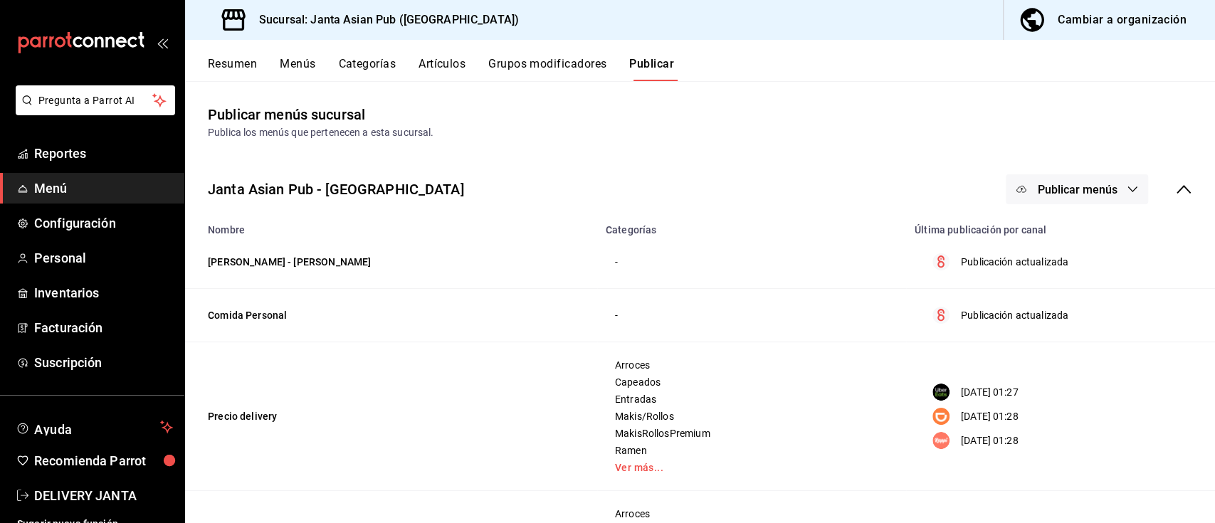
click at [1082, 184] on span "Publicar menús" at bounding box center [1077, 190] width 80 height 14
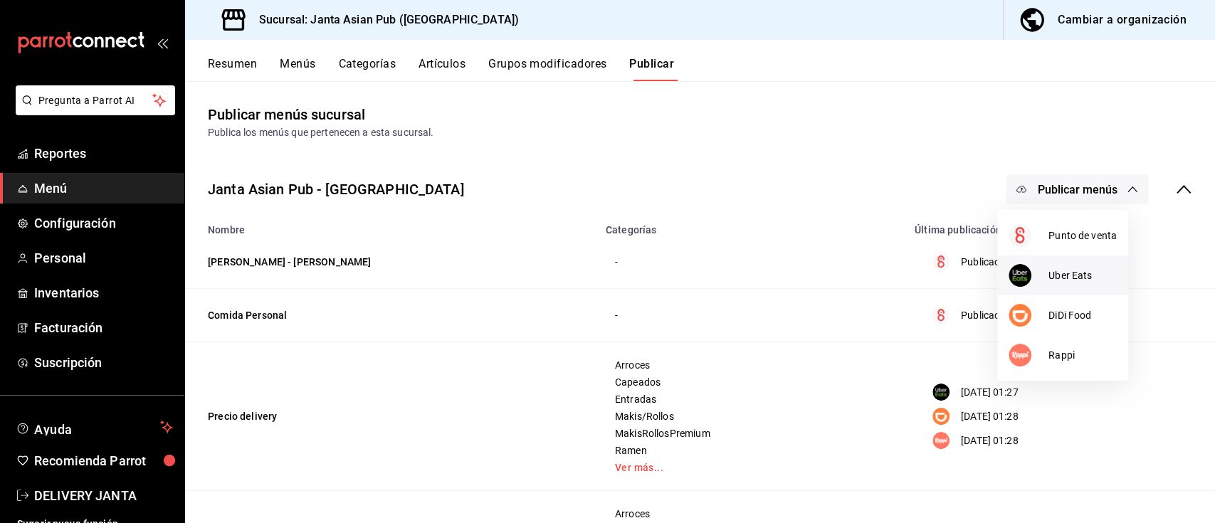
click at [1098, 266] on li "Uber Eats" at bounding box center [1062, 276] width 131 height 40
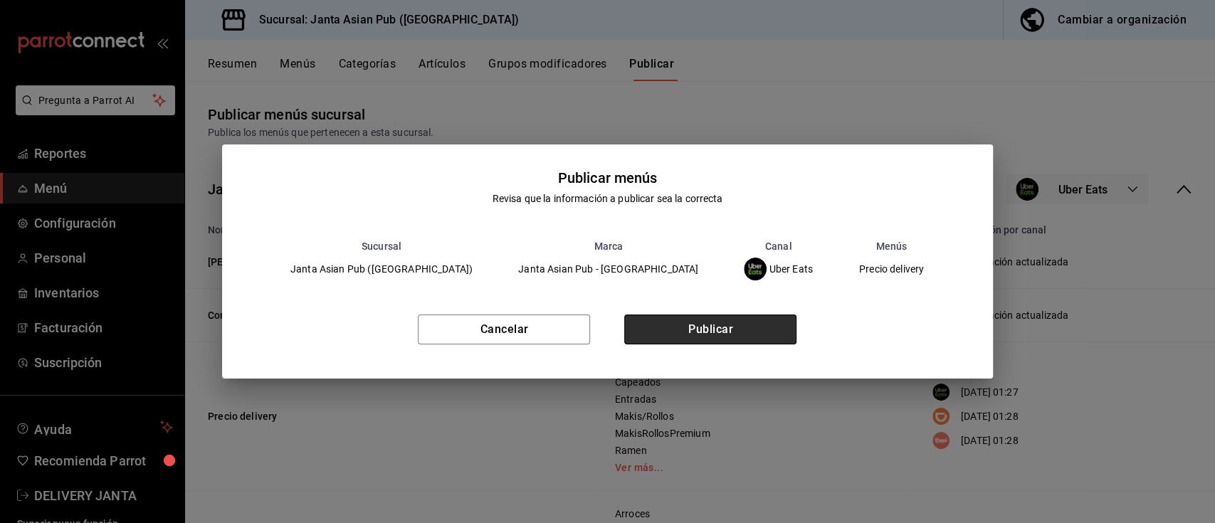
click at [760, 322] on button "Publicar" at bounding box center [710, 330] width 172 height 30
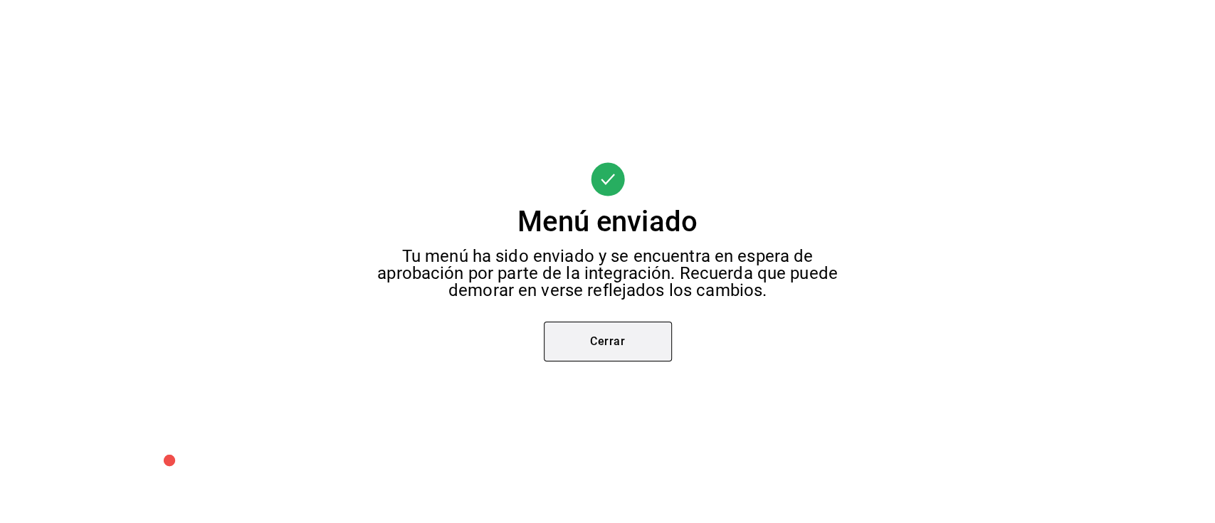
click at [582, 339] on button "Cerrar" at bounding box center [608, 342] width 128 height 40
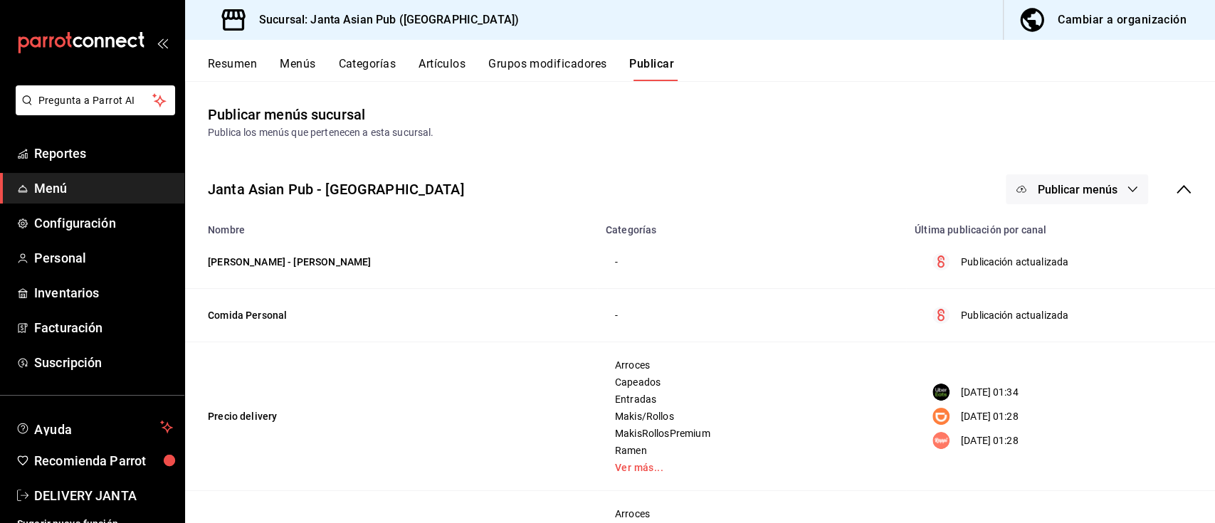
click at [1078, 187] on span "Publicar menús" at bounding box center [1077, 190] width 80 height 14
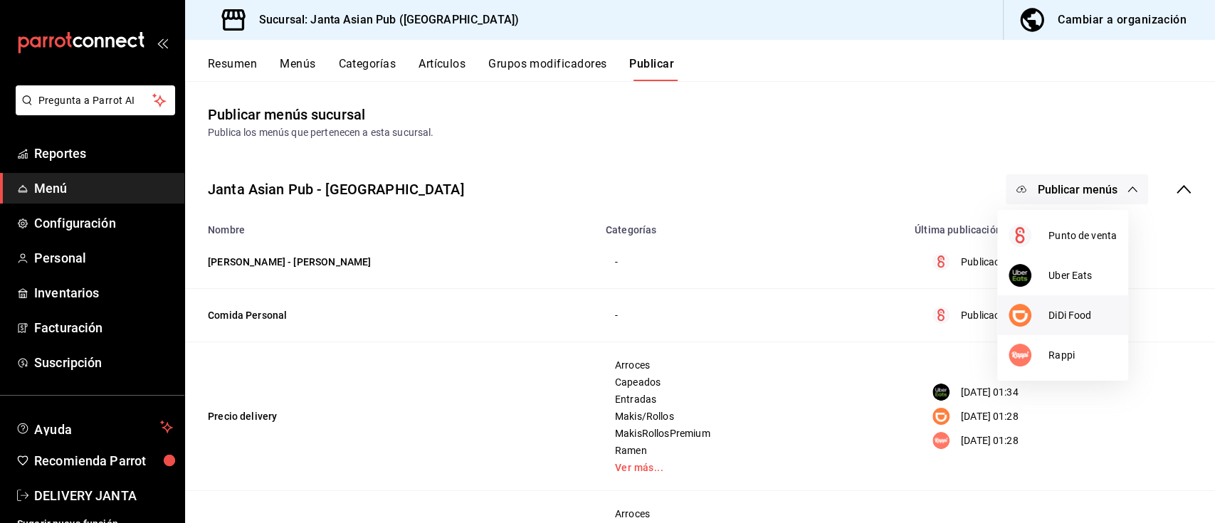
click at [1069, 320] on span "DiDi Food" at bounding box center [1082, 315] width 68 height 15
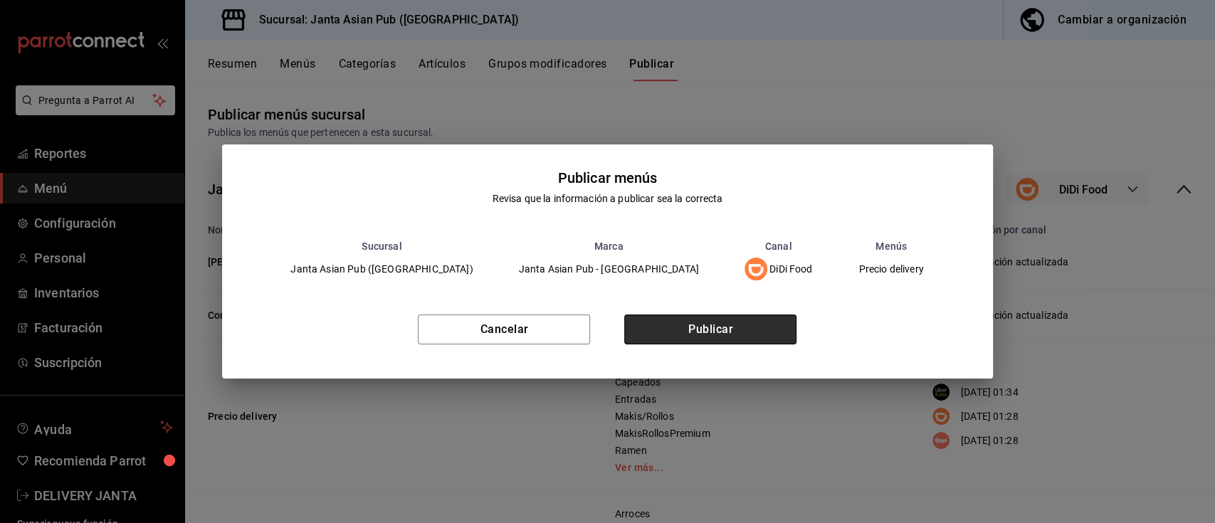
click at [653, 327] on button "Publicar" at bounding box center [710, 330] width 172 height 30
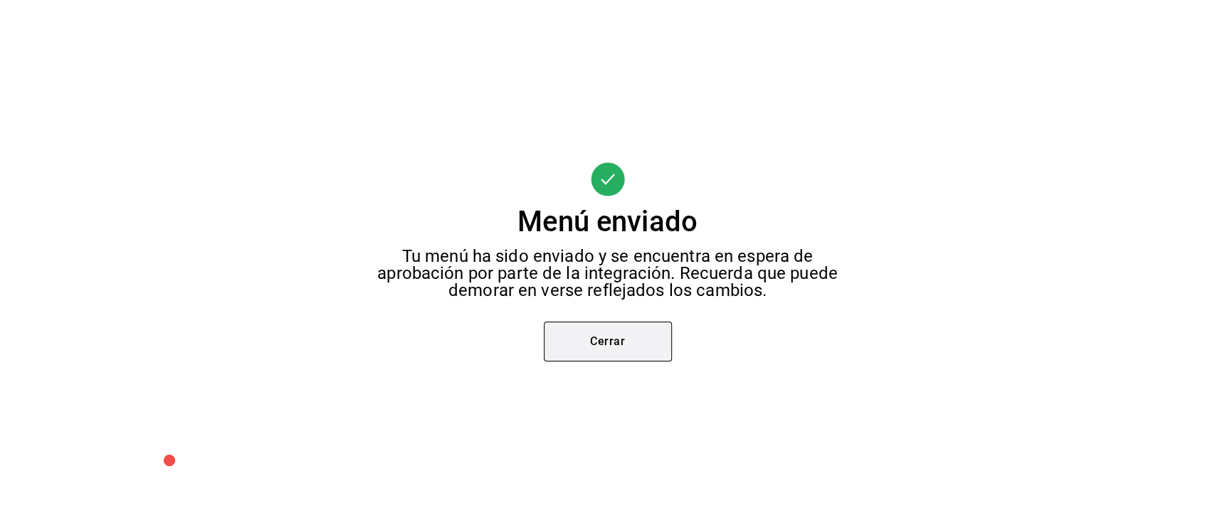
click at [631, 332] on button "Cerrar" at bounding box center [608, 342] width 128 height 40
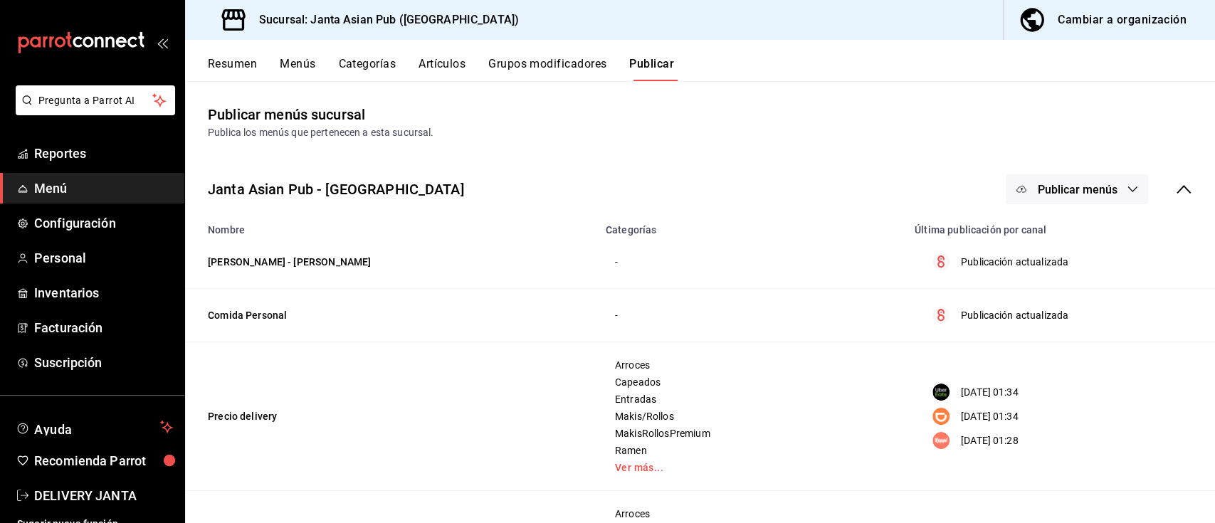
click at [1058, 189] on span "Publicar menús" at bounding box center [1077, 190] width 80 height 14
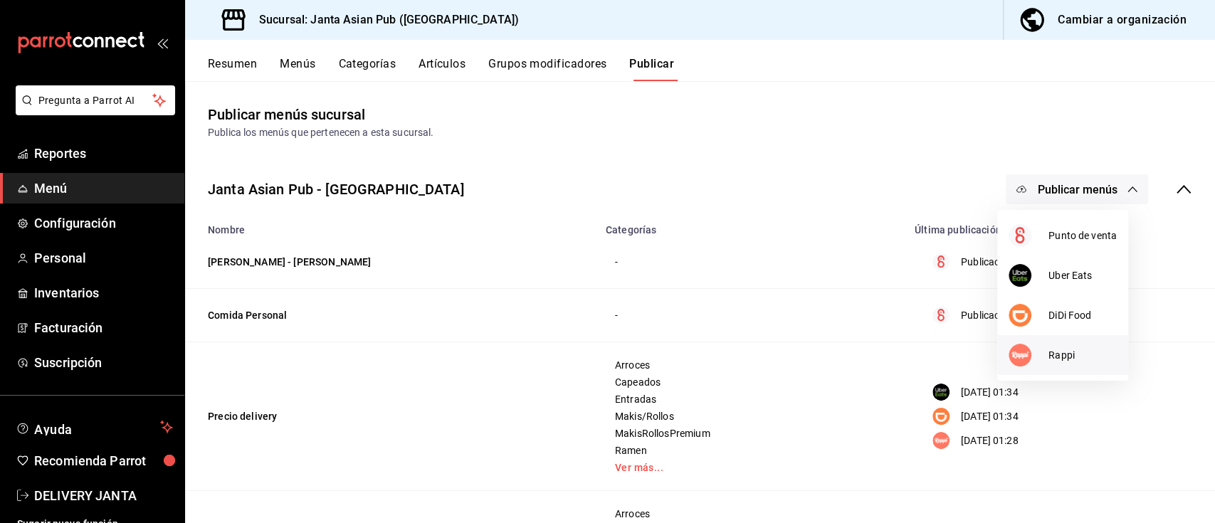
click at [1070, 359] on span "Rappi" at bounding box center [1082, 355] width 68 height 15
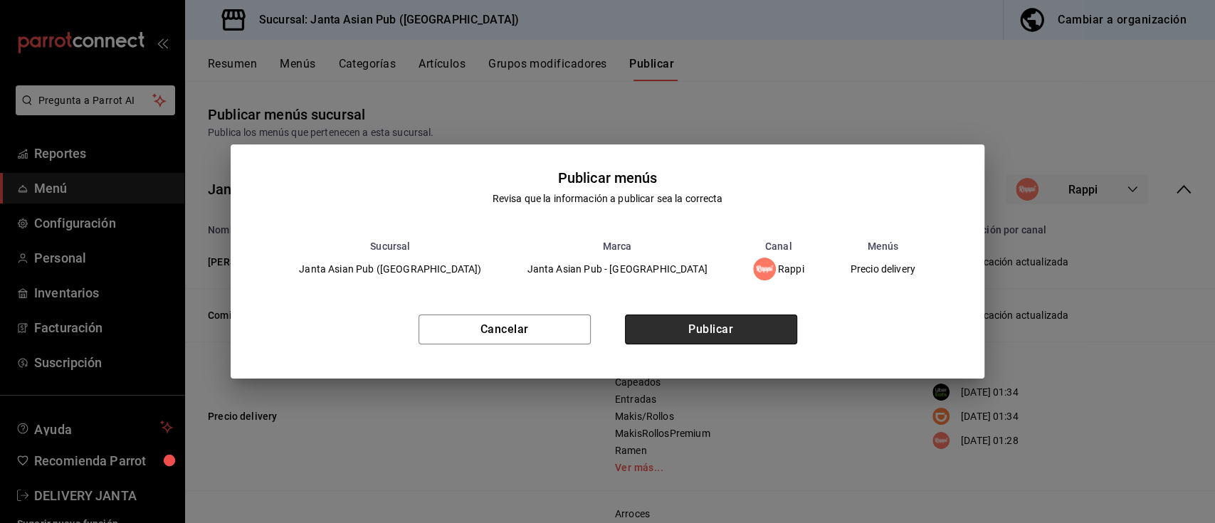
click at [780, 325] on button "Publicar" at bounding box center [711, 330] width 172 height 30
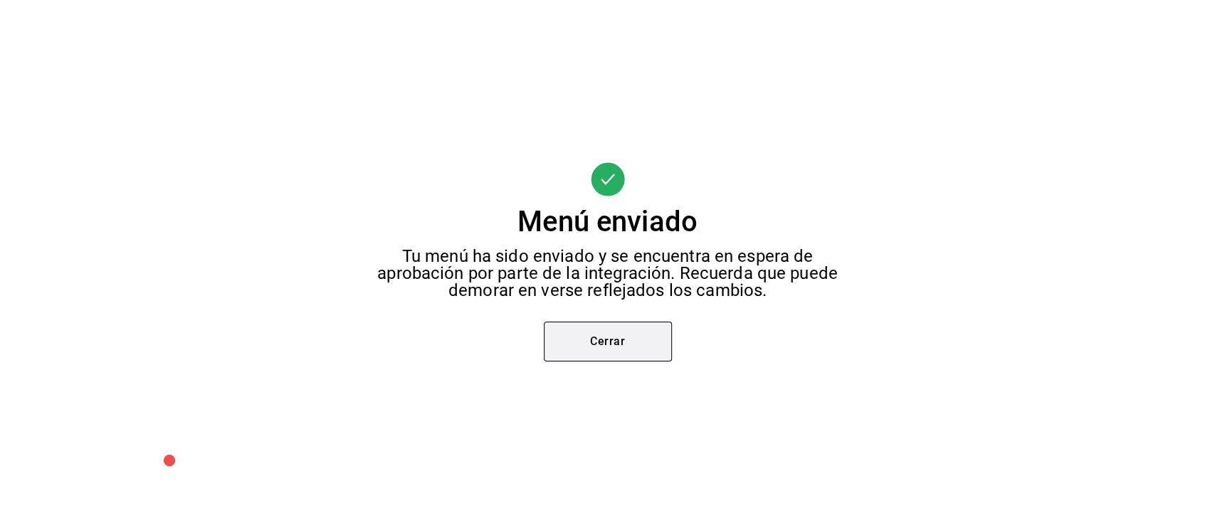
click at [609, 350] on button "Cerrar" at bounding box center [608, 342] width 128 height 40
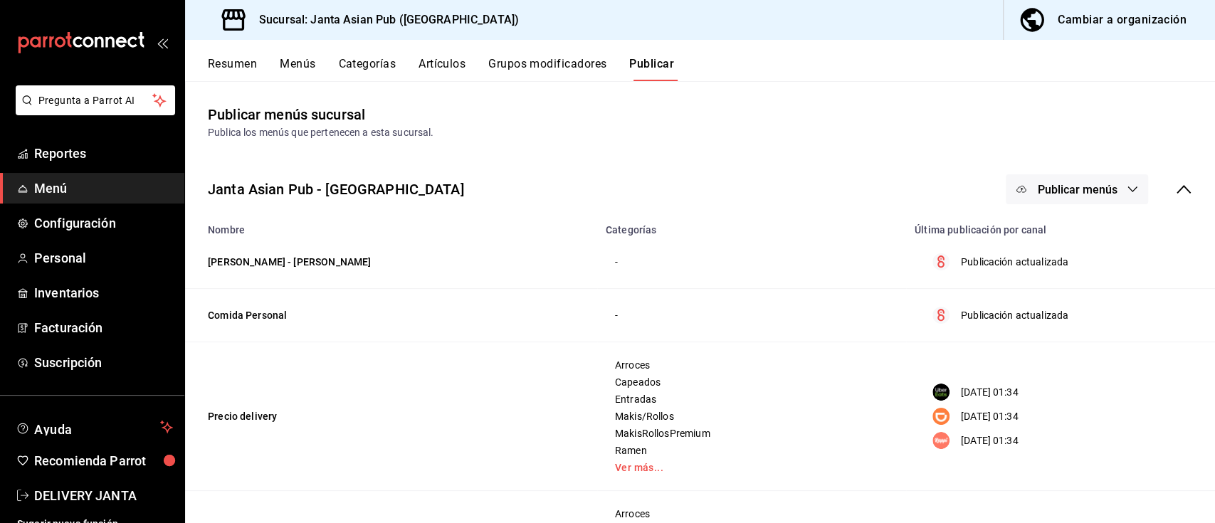
click at [246, 65] on button "Resumen" at bounding box center [232, 69] width 49 height 24
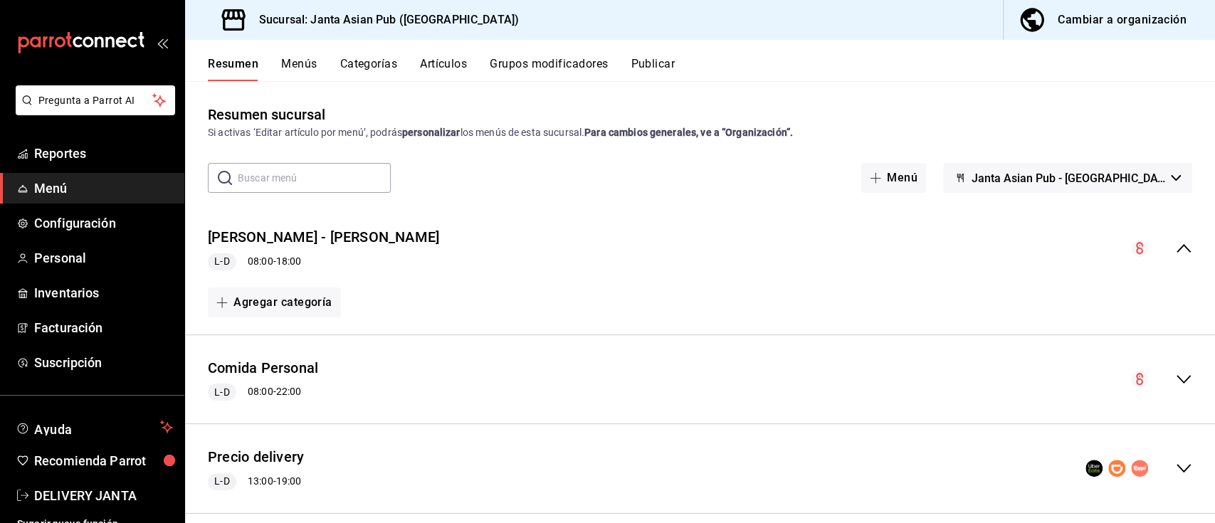
click at [1108, 0] on button "Cambiar a organización" at bounding box center [1104, 20] width 200 height 40
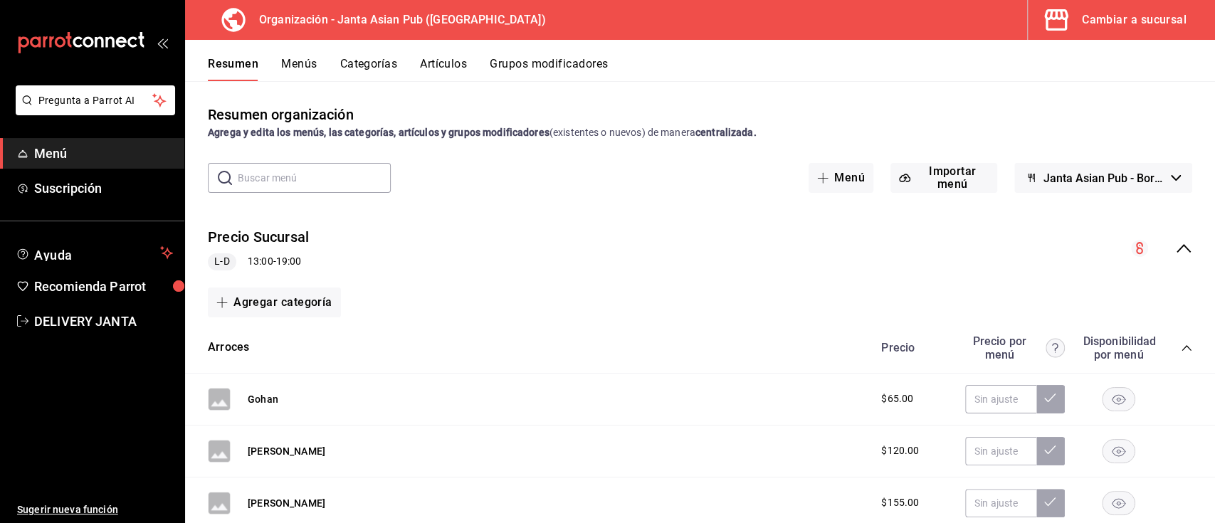
click at [1175, 256] on icon "collapse-menu-row" at bounding box center [1183, 248] width 17 height 17
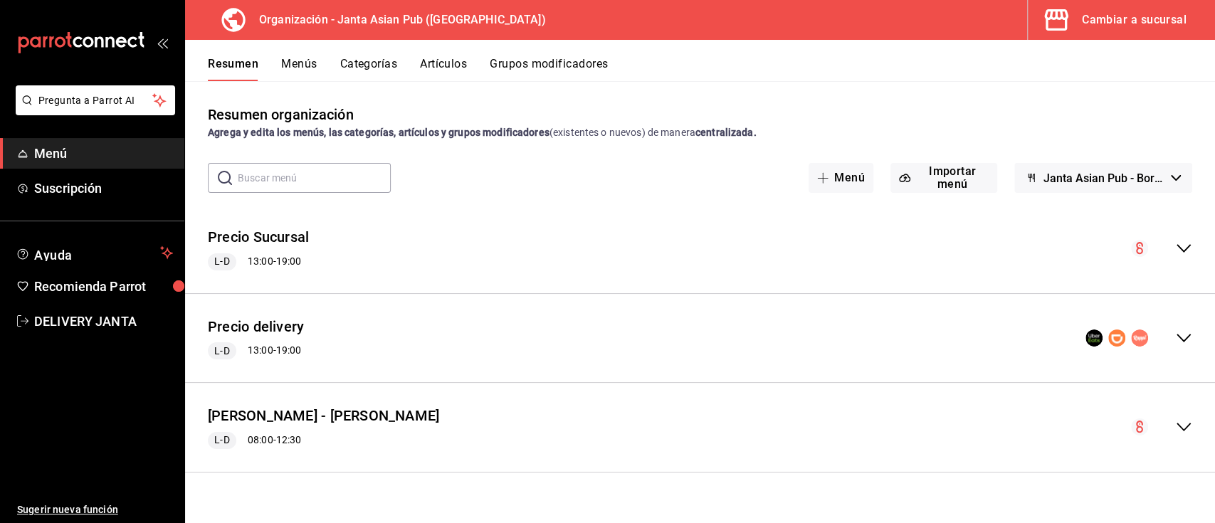
click at [1180, 333] on icon "collapse-menu-row" at bounding box center [1183, 338] width 17 height 17
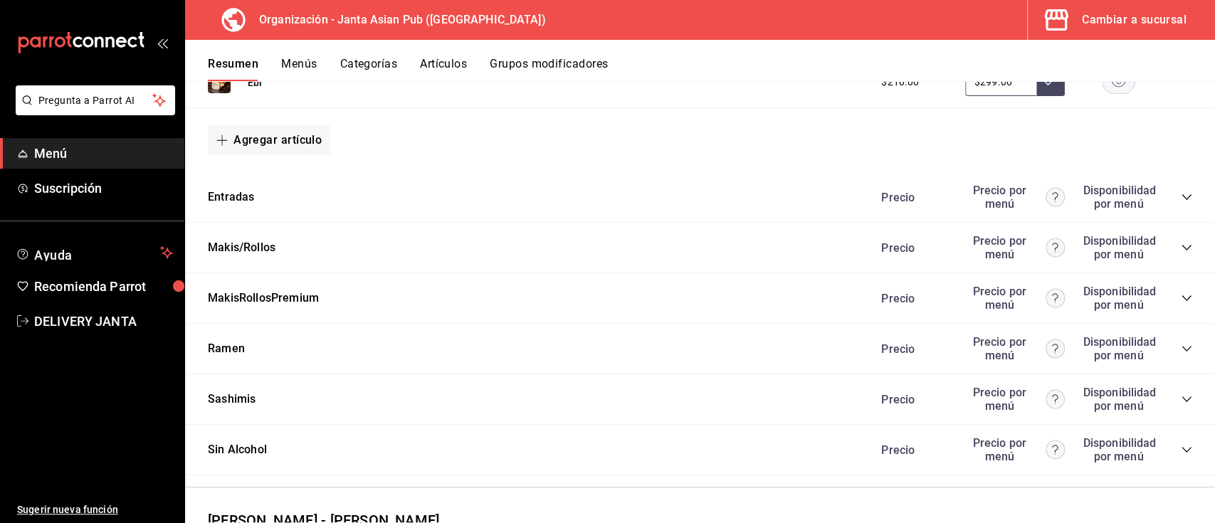
scroll to position [1312, 0]
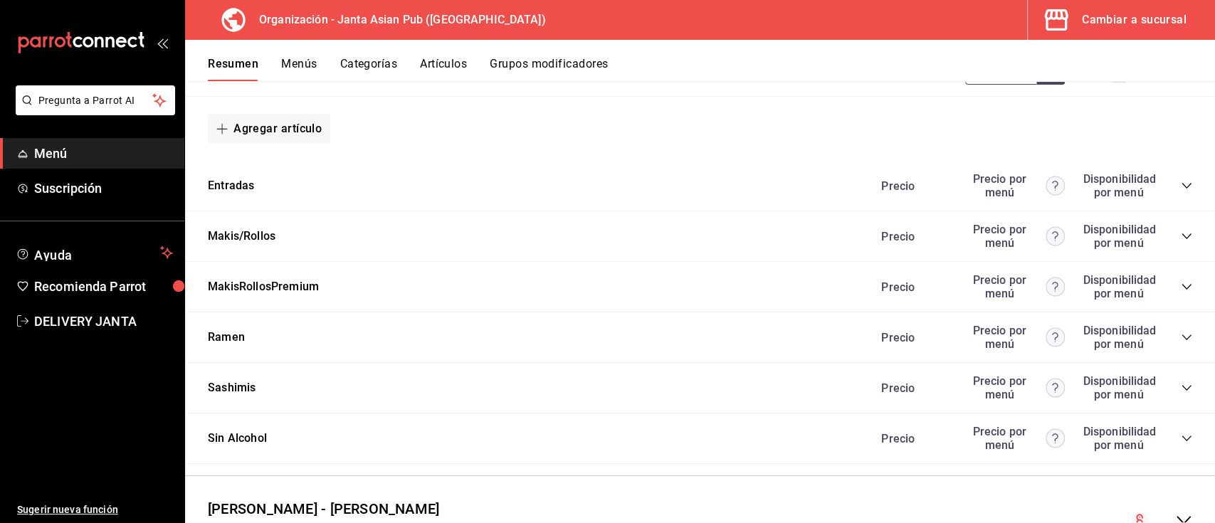
click at [1169, 194] on div "Precio Precio por menú Disponibilidad por menú" at bounding box center [1029, 185] width 325 height 27
click at [1181, 184] on icon "collapse-category-row" at bounding box center [1186, 185] width 11 height 11
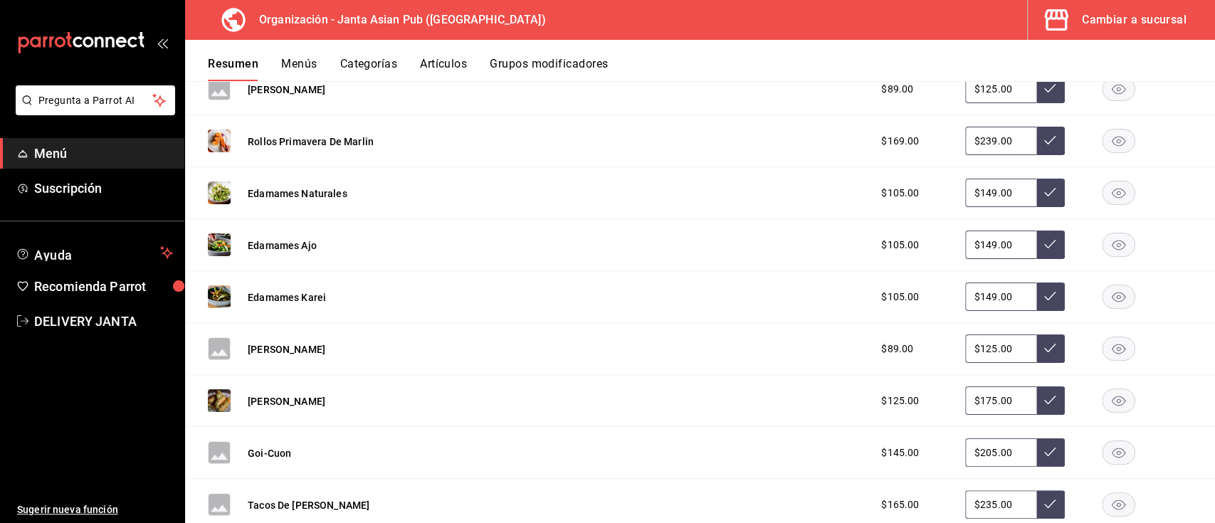
scroll to position [1718, 0]
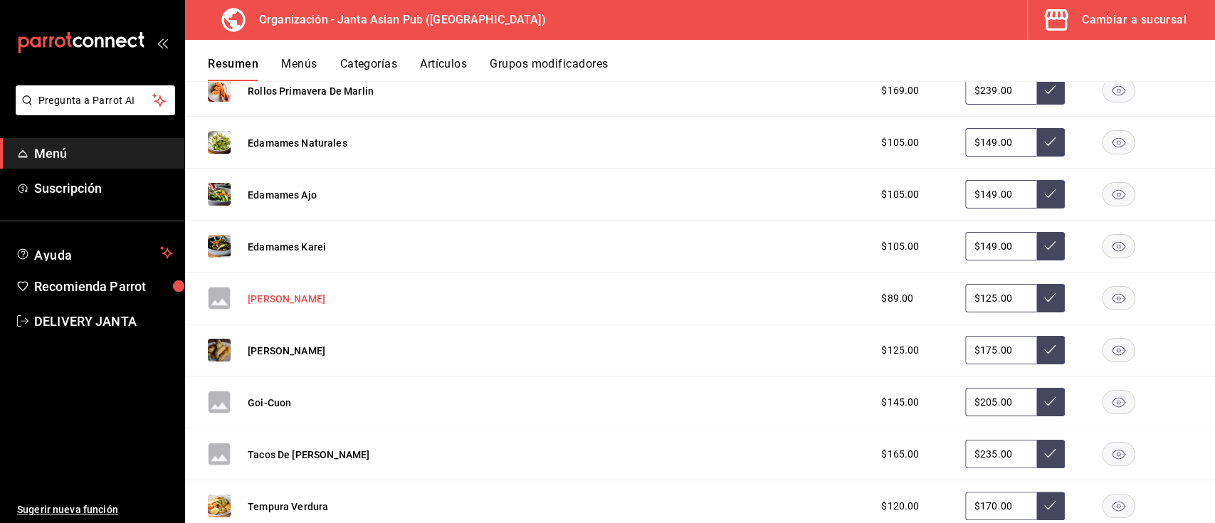
click at [285, 293] on button "[PERSON_NAME]" at bounding box center [287, 299] width 78 height 14
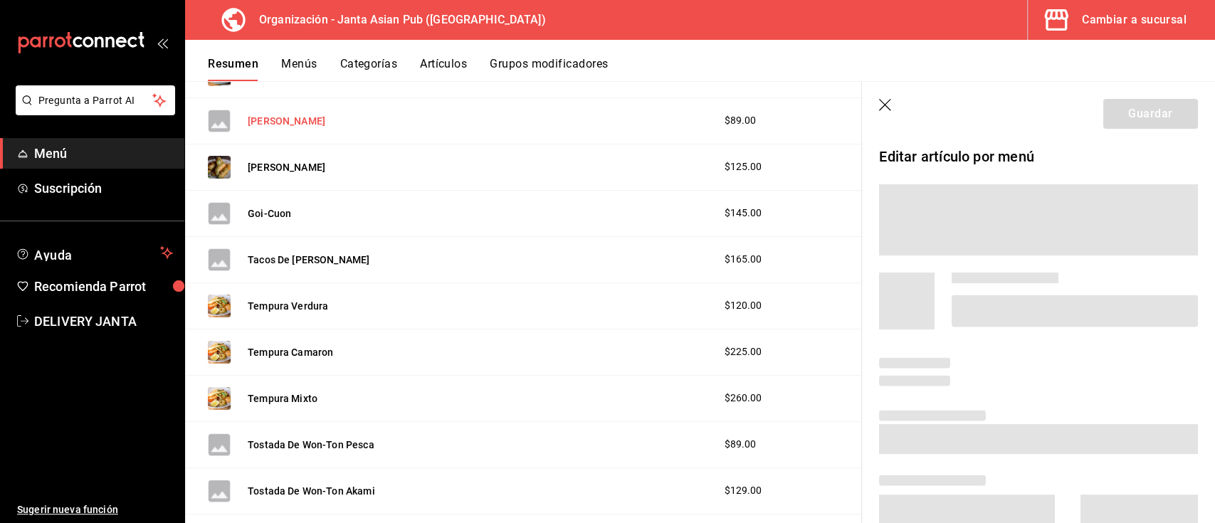
scroll to position [1561, 0]
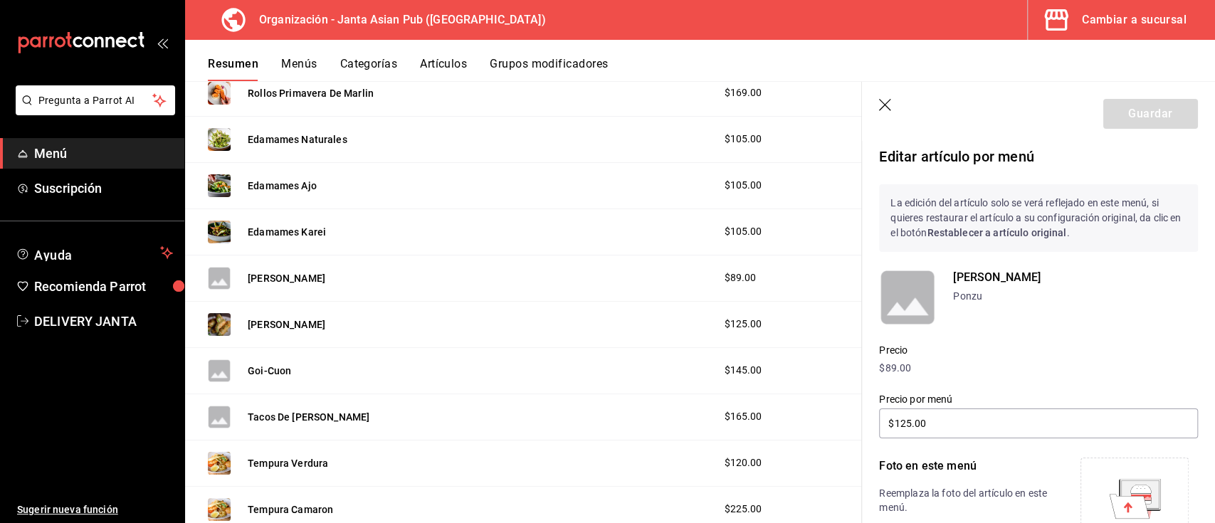
click at [1121, 490] on icon at bounding box center [1139, 494] width 37 height 28
